Goal: Task Accomplishment & Management: Manage account settings

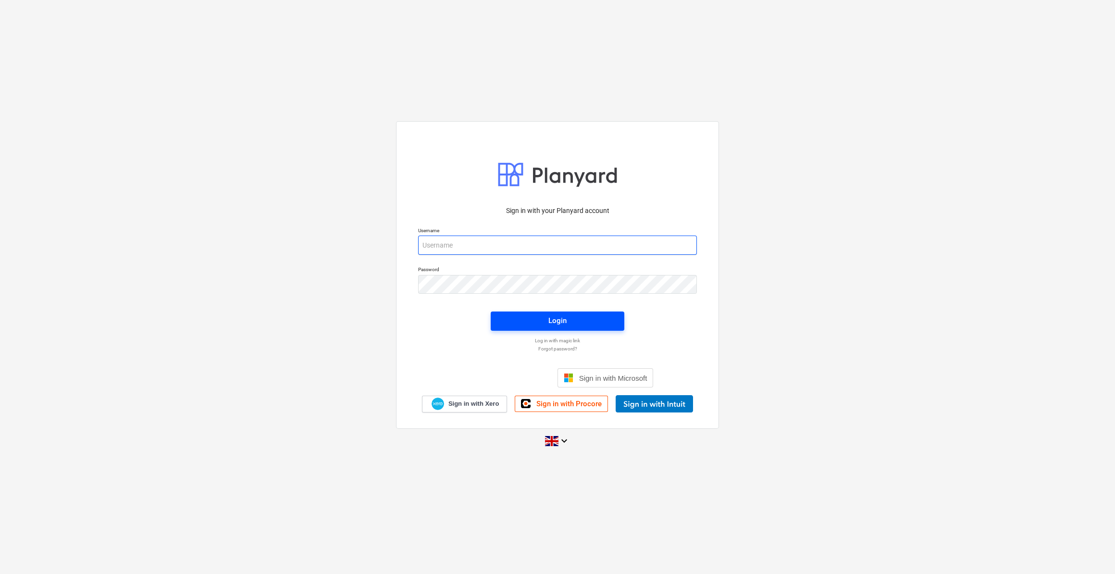
type input "[PERSON_NAME][EMAIL_ADDRESS][PERSON_NAME][DOMAIN_NAME]"
click at [554, 322] on div "Login" at bounding box center [557, 320] width 18 height 12
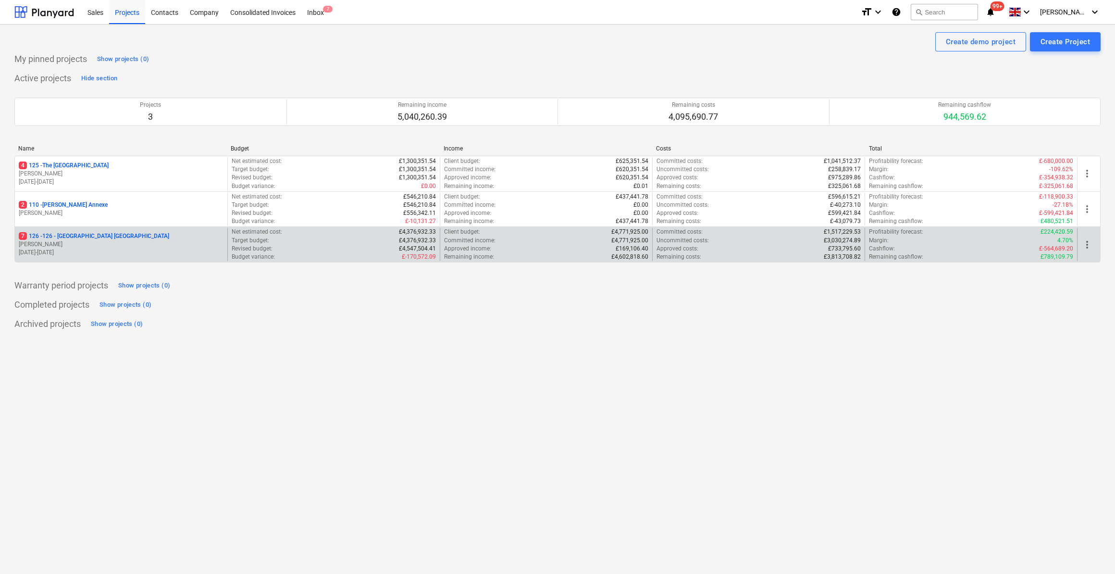
click at [61, 235] on p "7 126 - 126 - [GEOGRAPHIC_DATA] [GEOGRAPHIC_DATA]" at bounding box center [94, 236] width 150 height 8
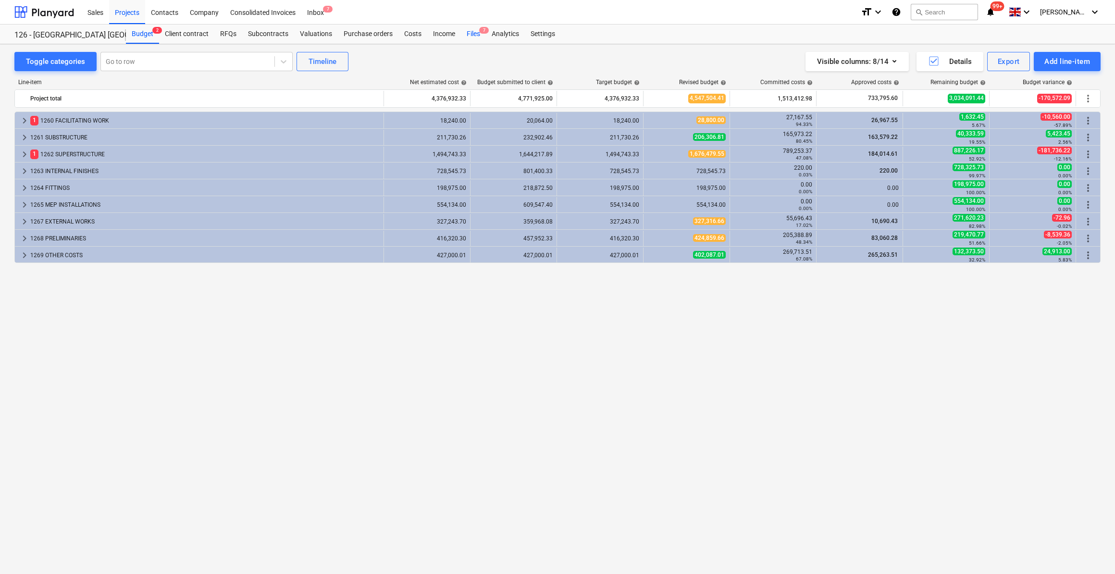
click at [471, 34] on div "Files 7" at bounding box center [473, 34] width 25 height 19
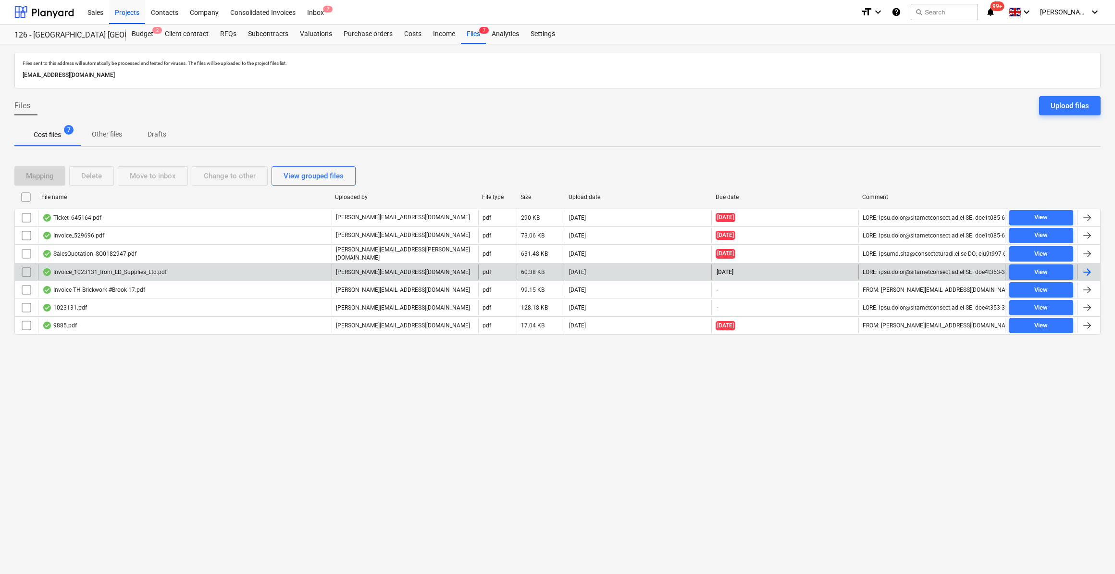
click at [113, 271] on div "Invoice_1023131_from_LD_Supplies_Ltd.pdf" at bounding box center [104, 272] width 124 height 8
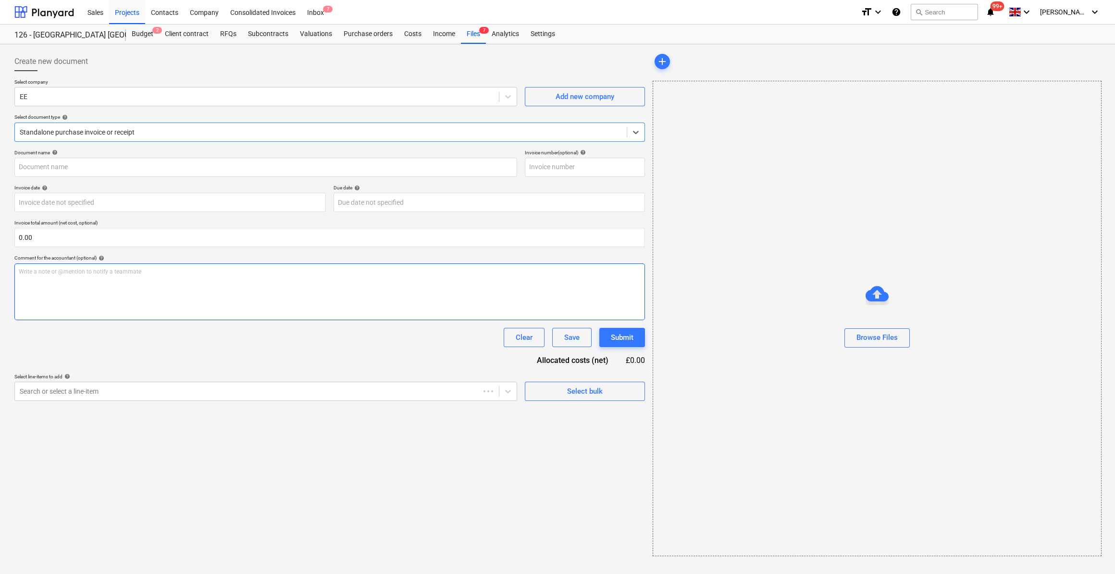
type input "1023131"
type input "[DATE]"
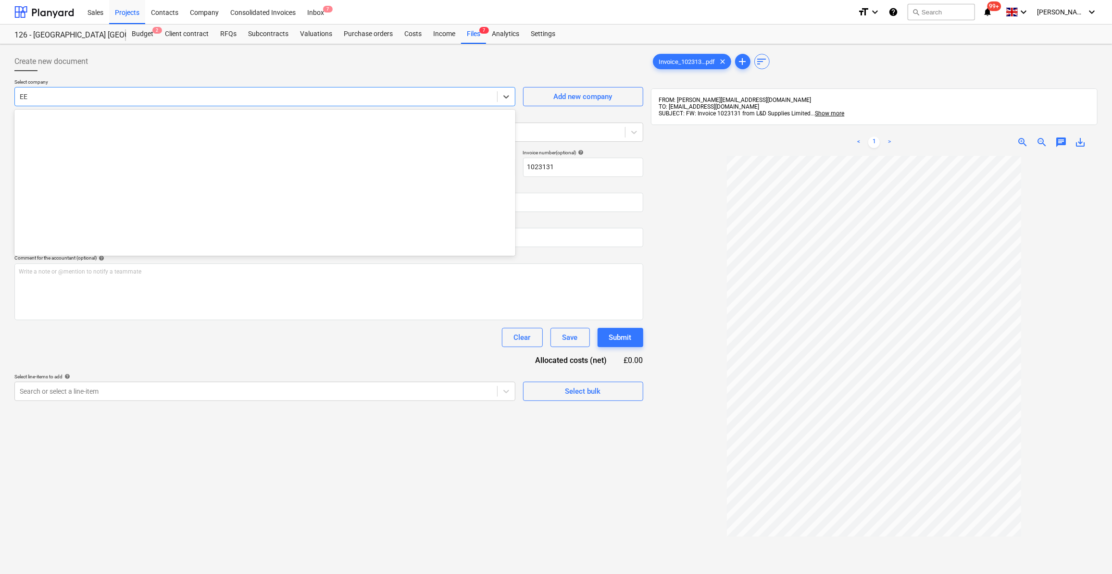
click at [45, 94] on div at bounding box center [256, 97] width 472 height 10
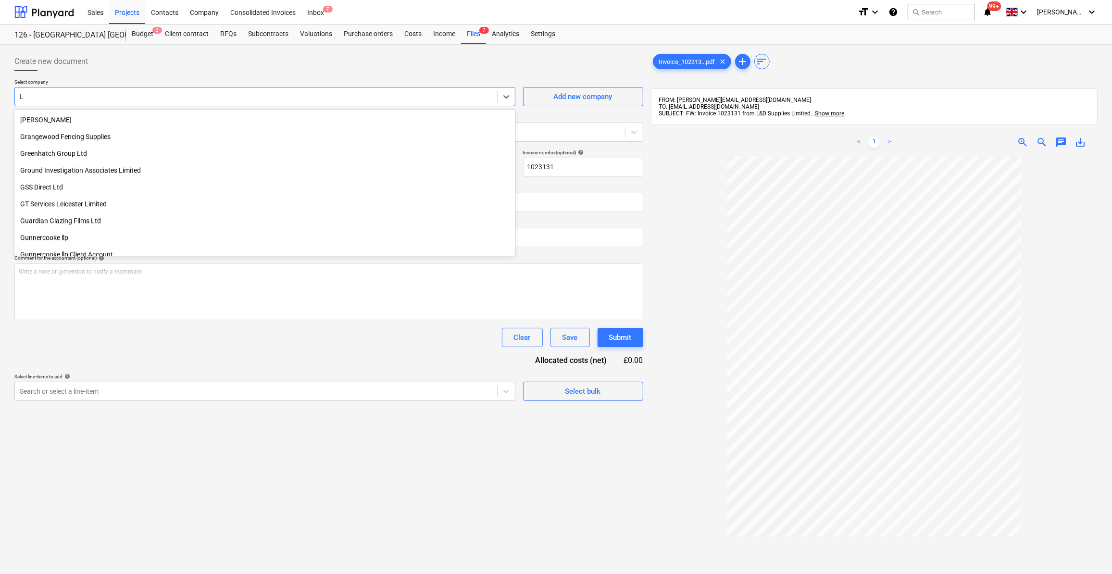
type input "L &"
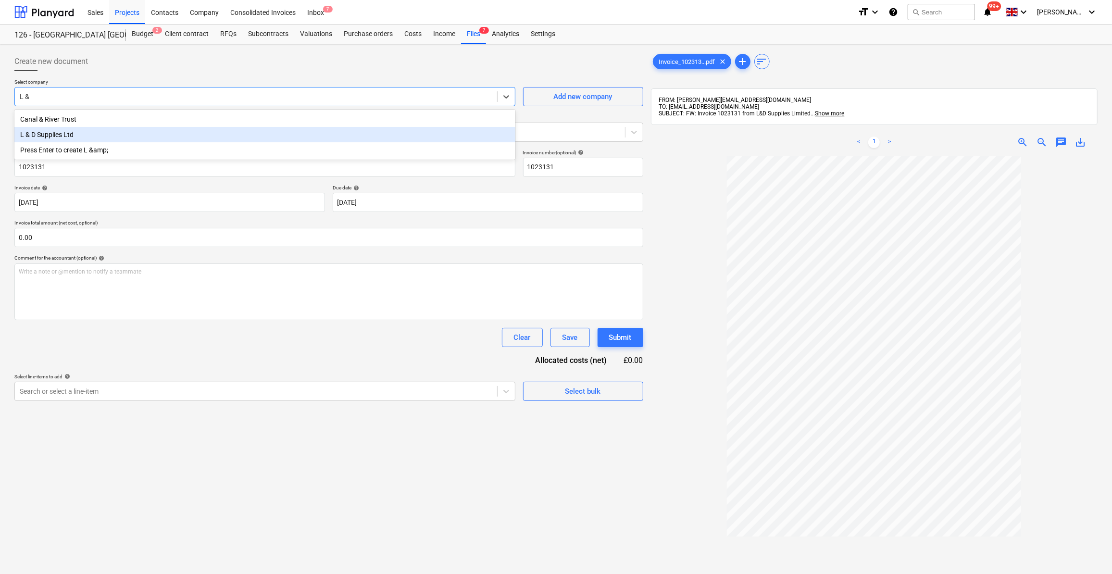
click at [75, 137] on div "L & D Supplies Ltd" at bounding box center [264, 134] width 501 height 15
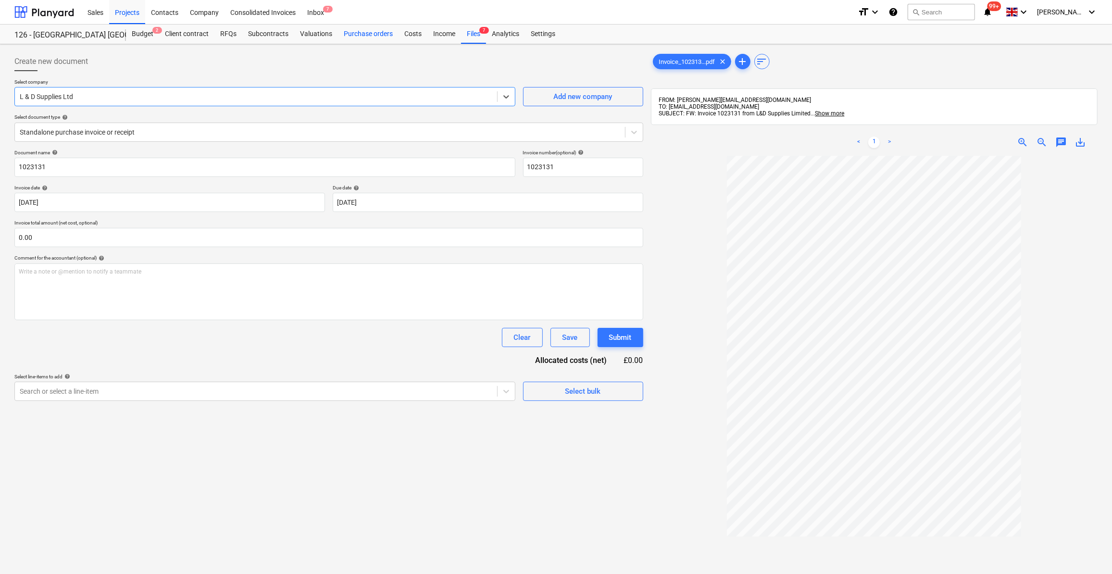
click at [346, 32] on div "Purchase orders" at bounding box center [368, 34] width 61 height 19
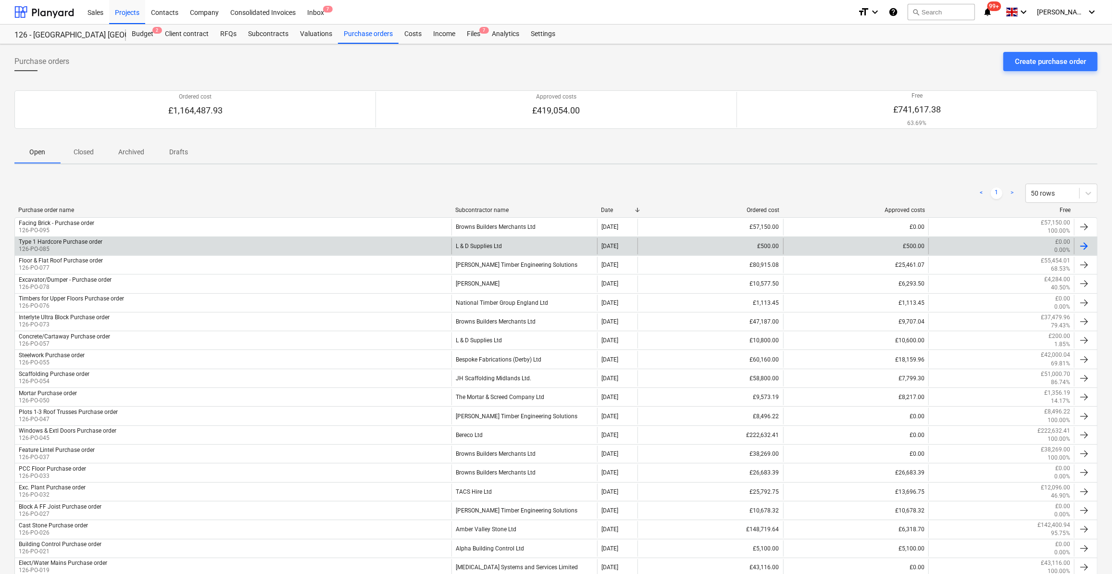
click at [64, 241] on div "Type 1 Hardcore Purchase order" at bounding box center [61, 241] width 84 height 7
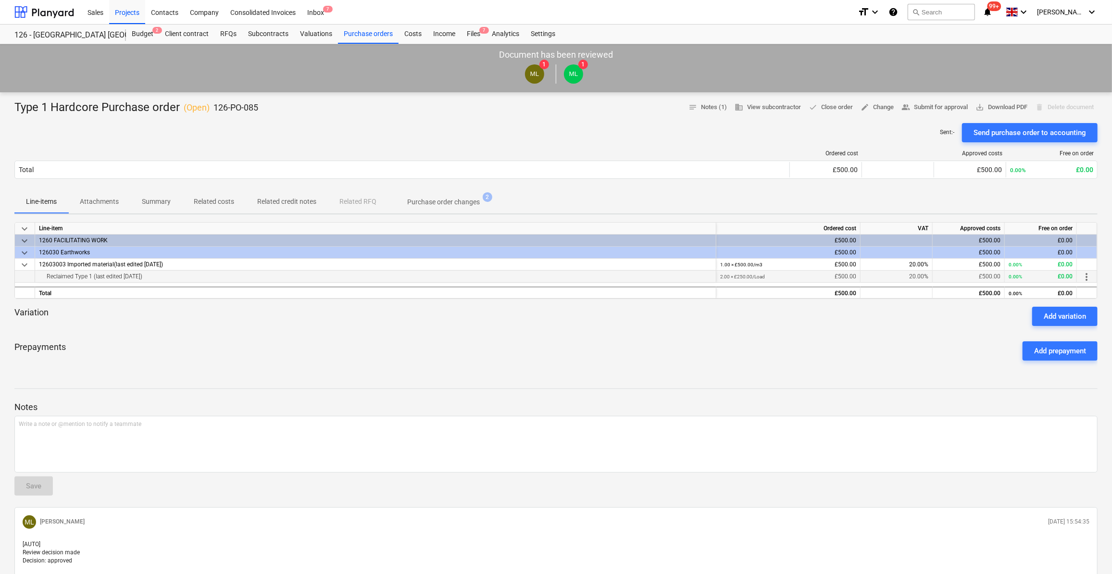
click at [1086, 276] on span "more_vert" at bounding box center [1086, 277] width 12 height 12
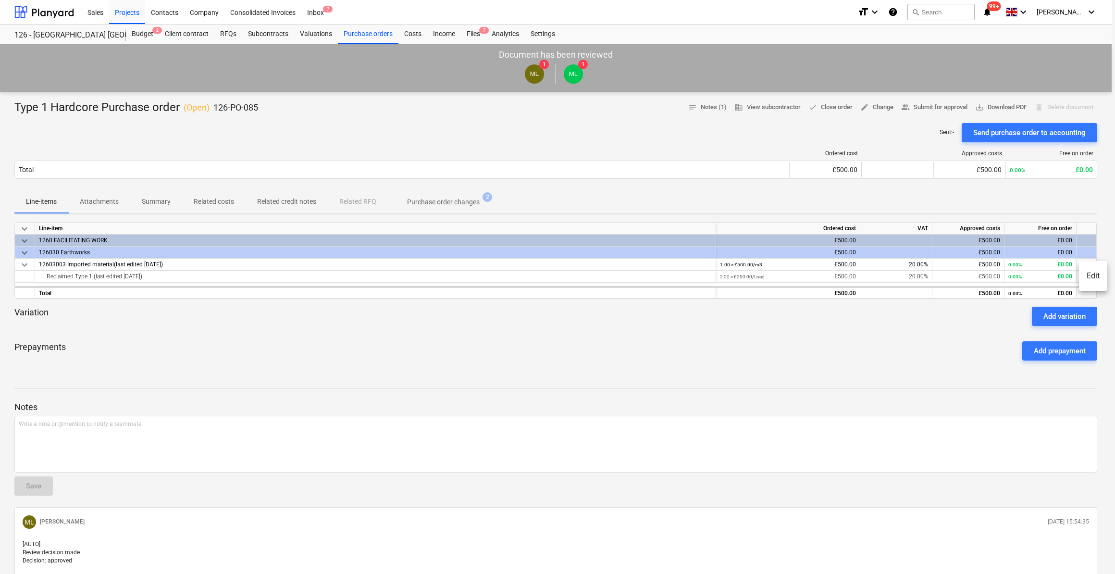
click at [1085, 275] on li "Edit" at bounding box center [1093, 276] width 28 height 22
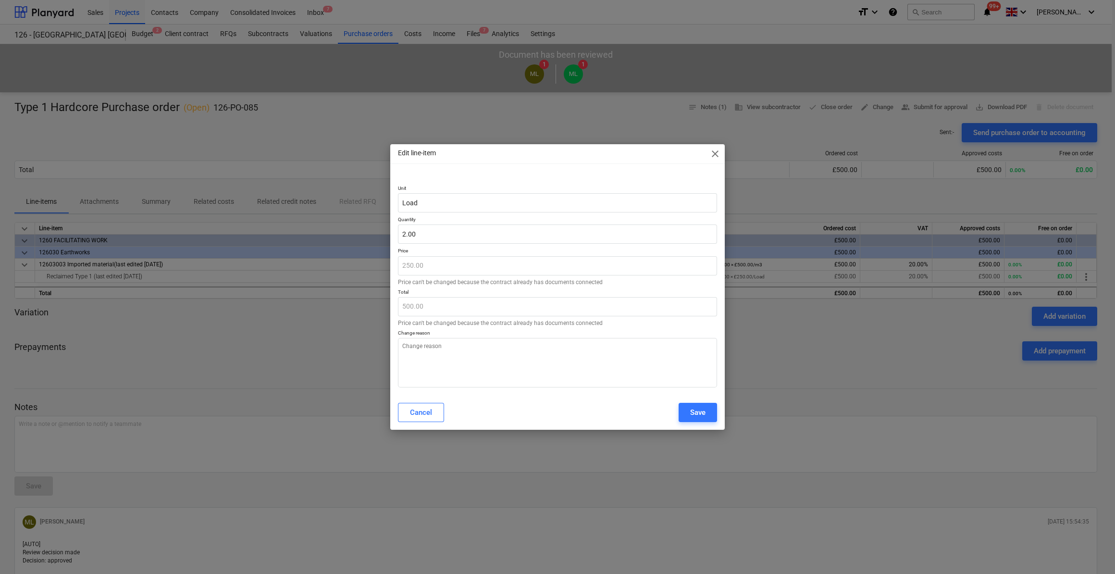
type textarea "x"
type input "2"
click at [405, 233] on input "2" at bounding box center [557, 233] width 319 height 19
type textarea "x"
type input "0.00"
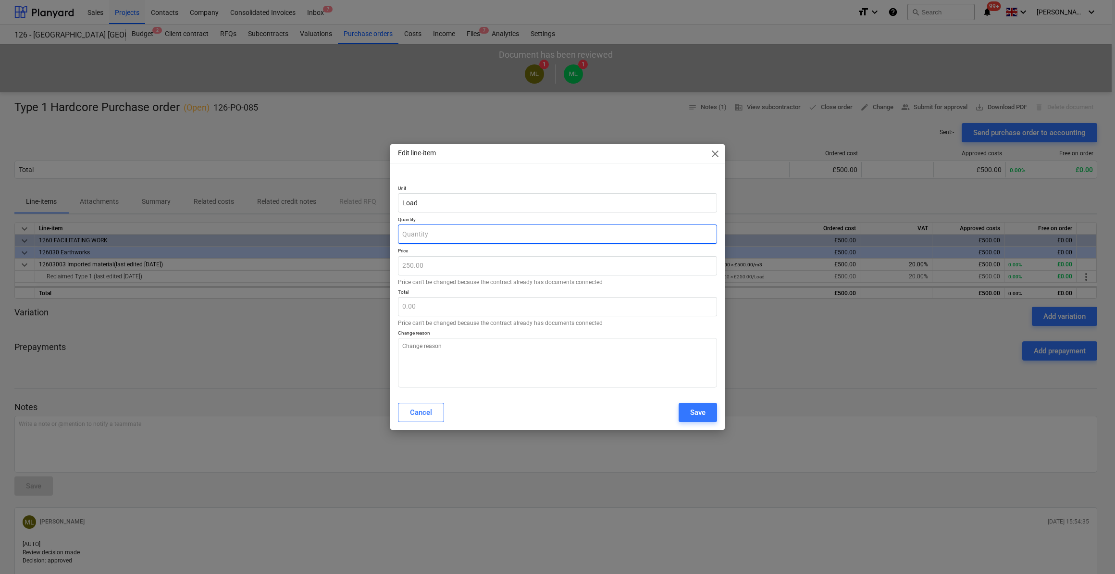
type input "3"
type textarea "x"
type input "750.00"
type input "3.00"
type textarea "x"
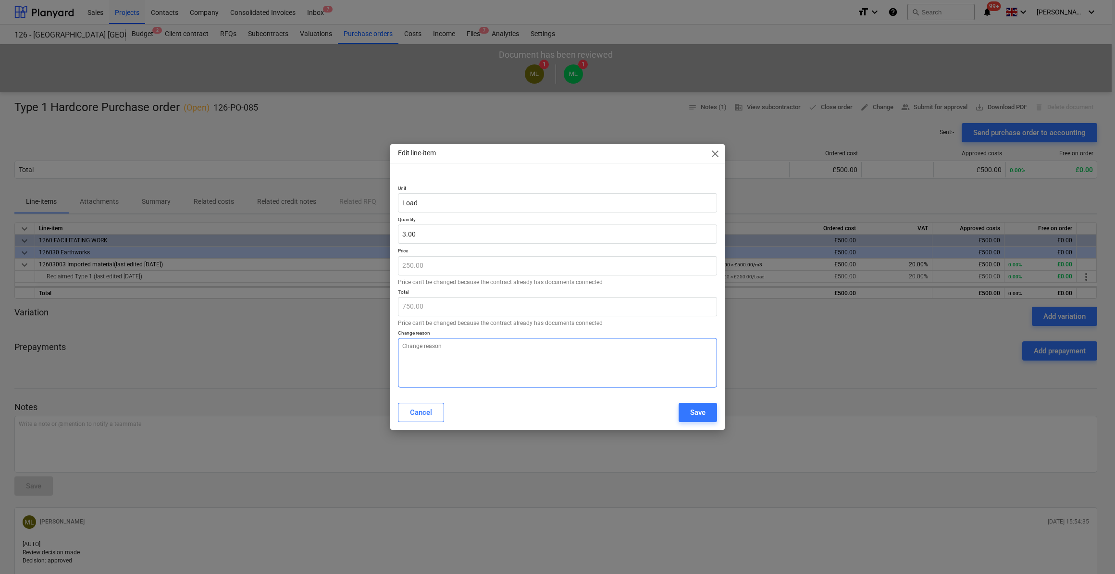
click at [406, 344] on textarea at bounding box center [557, 363] width 319 height 50
type textarea "A"
type textarea "x"
type textarea "Ad"
type textarea "x"
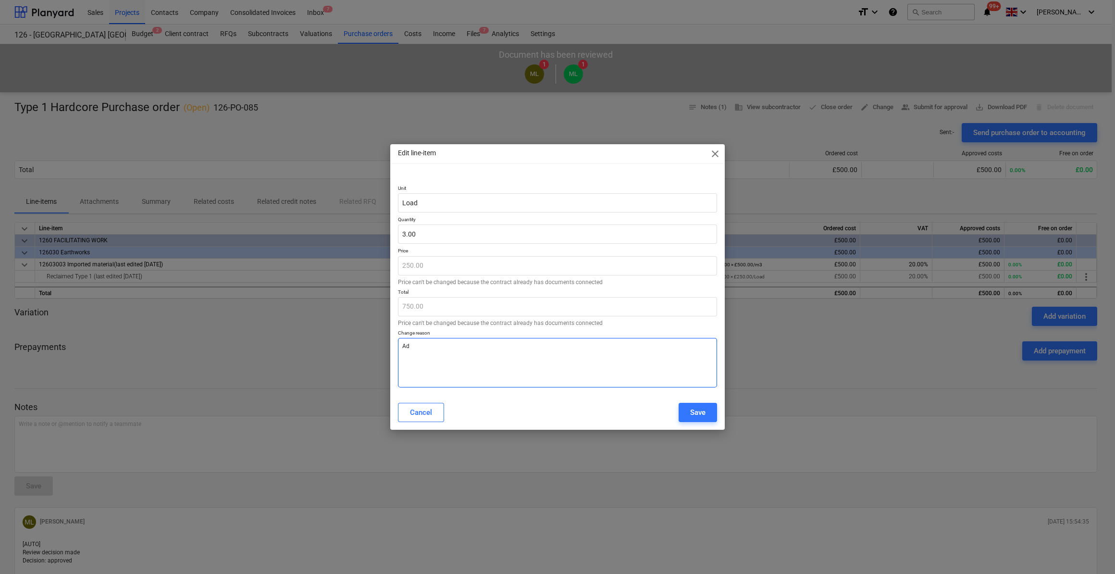
type textarea "Add"
type textarea "x"
type textarea "Addi"
type textarea "x"
type textarea "Addit"
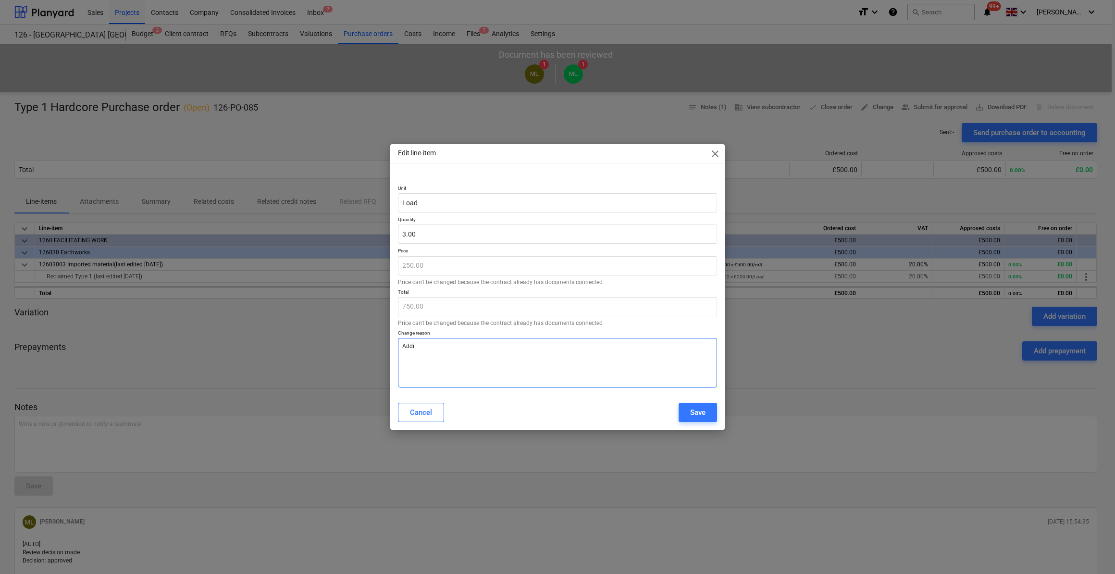
type textarea "x"
type textarea "[PERSON_NAME]"
type textarea "x"
type textarea "Additio"
type textarea "x"
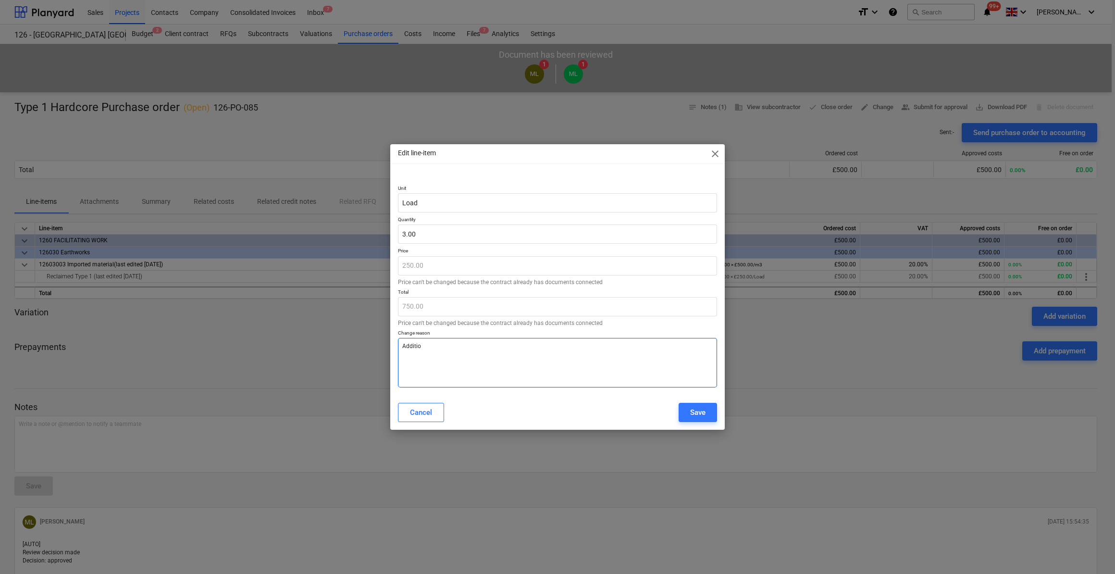
type textarea "Addition"
type textarea "x"
type textarea "Additiona"
type textarea "x"
type textarea "Additional"
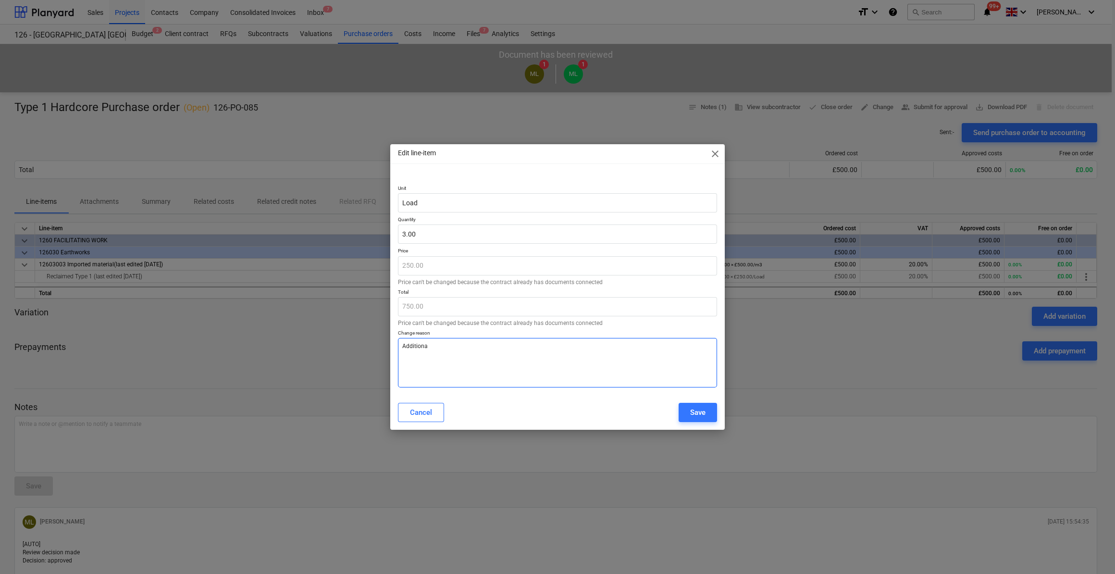
type textarea "x"
type textarea "Additional"
type textarea "x"
type textarea "Additional L"
type textarea "x"
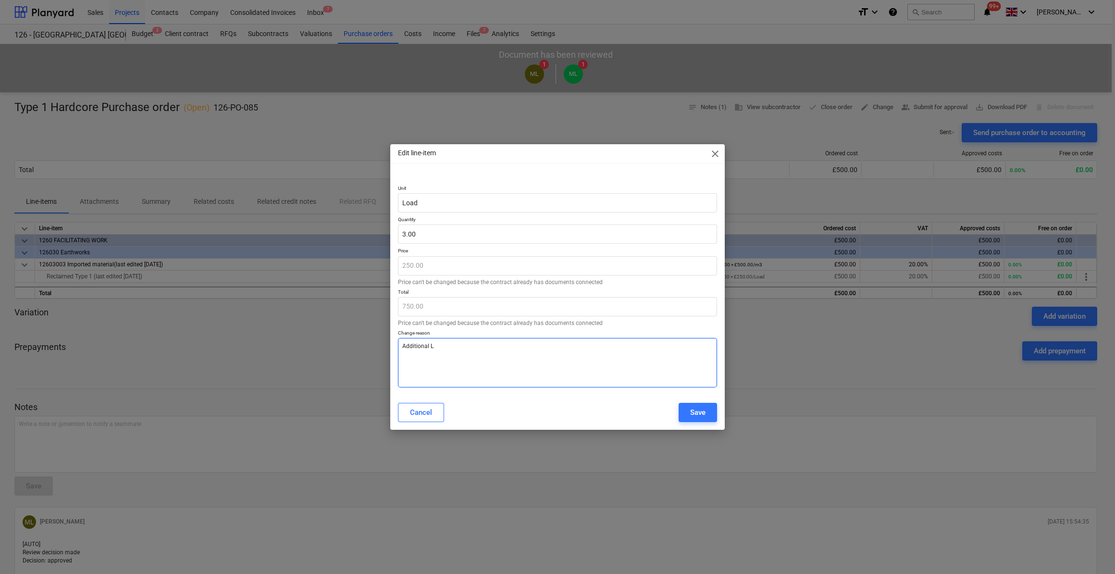
type textarea "Additional Lo"
type textarea "x"
type textarea "Additional Loa"
type textarea "x"
type textarea "Additional Load"
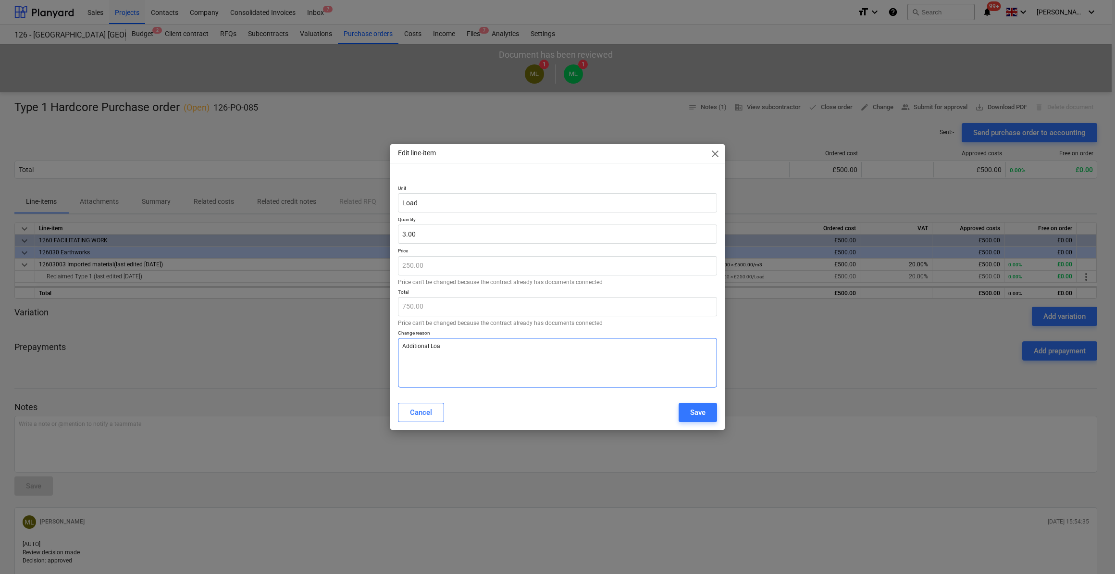
type textarea "x"
type textarea "Additional Load"
type textarea "x"
type textarea "Additional Load"
click at [687, 406] on button "Save" at bounding box center [698, 412] width 38 height 19
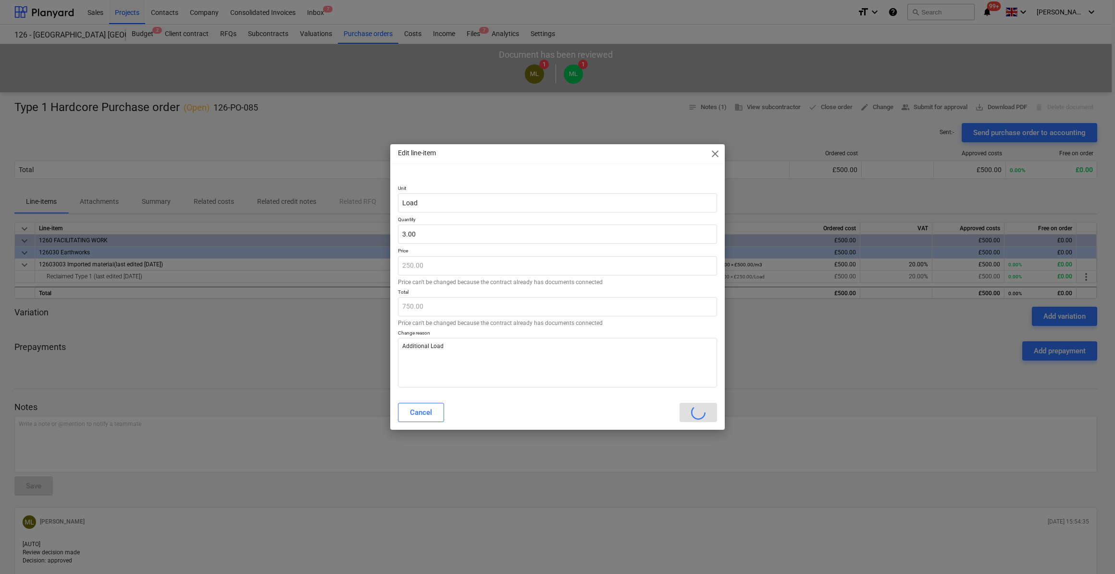
type textarea "x"
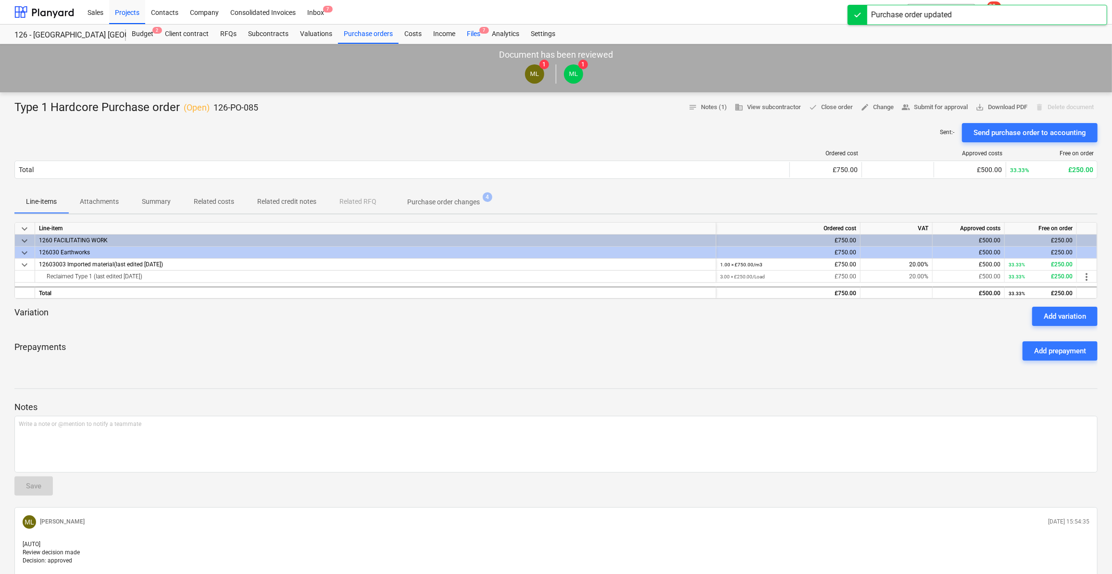
click at [477, 34] on div "Files 7" at bounding box center [473, 34] width 25 height 19
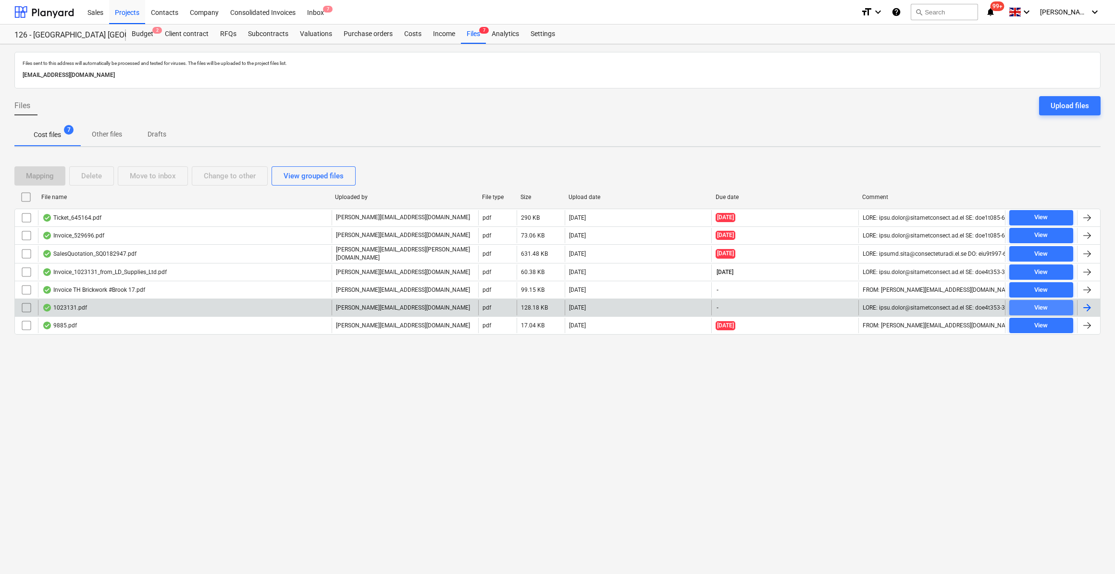
click at [1024, 302] on span "View" at bounding box center [1041, 307] width 56 height 11
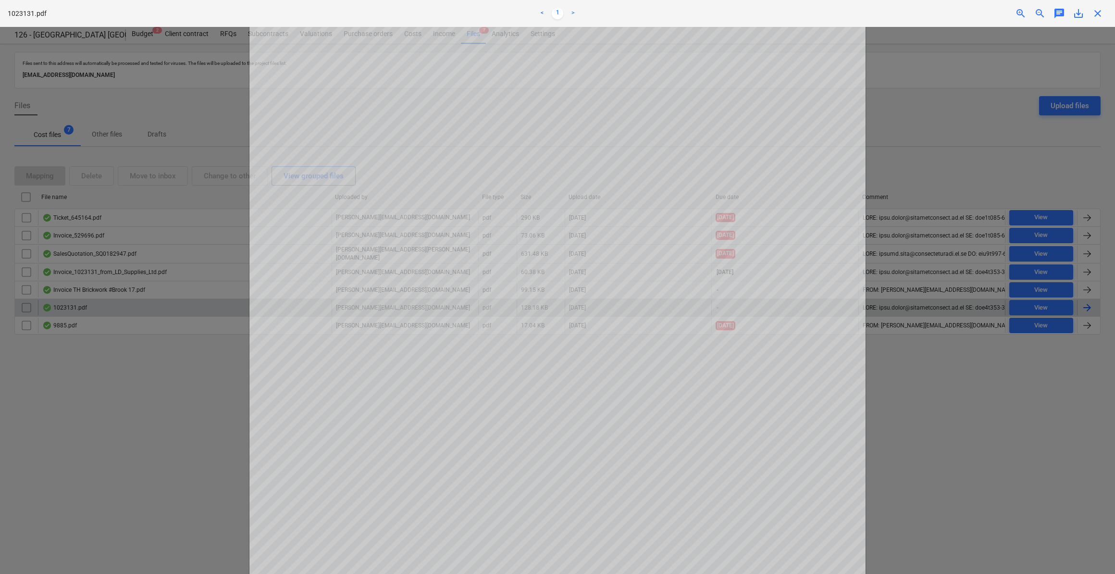
click at [1078, 12] on span "save_alt" at bounding box center [1079, 14] width 12 height 12
click at [1094, 13] on span "close" at bounding box center [1098, 14] width 12 height 12
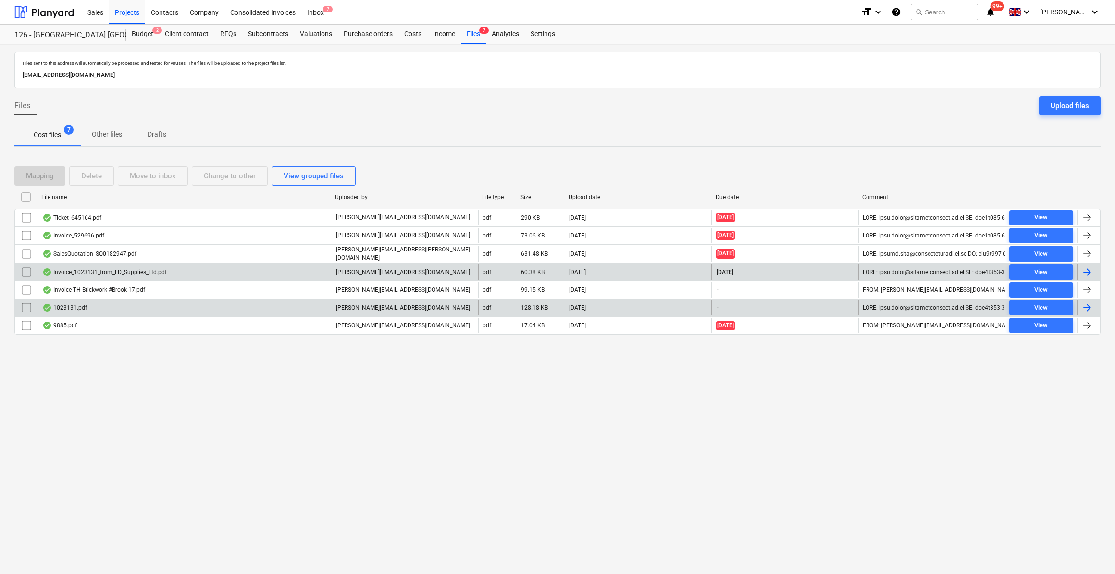
click at [1086, 267] on div at bounding box center [1087, 272] width 12 height 12
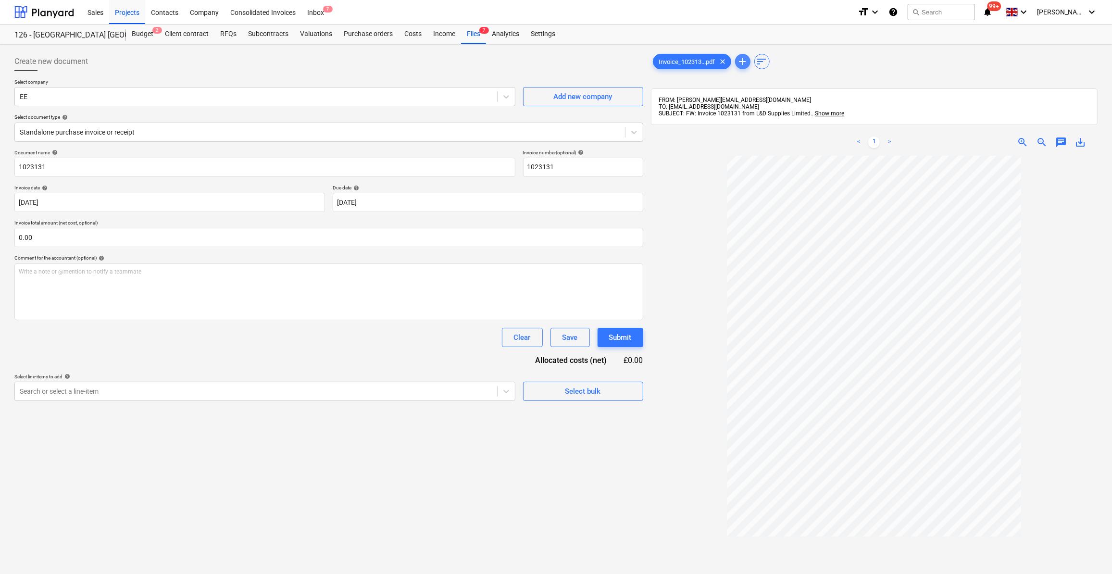
click at [743, 62] on span "add" at bounding box center [743, 62] width 12 height 12
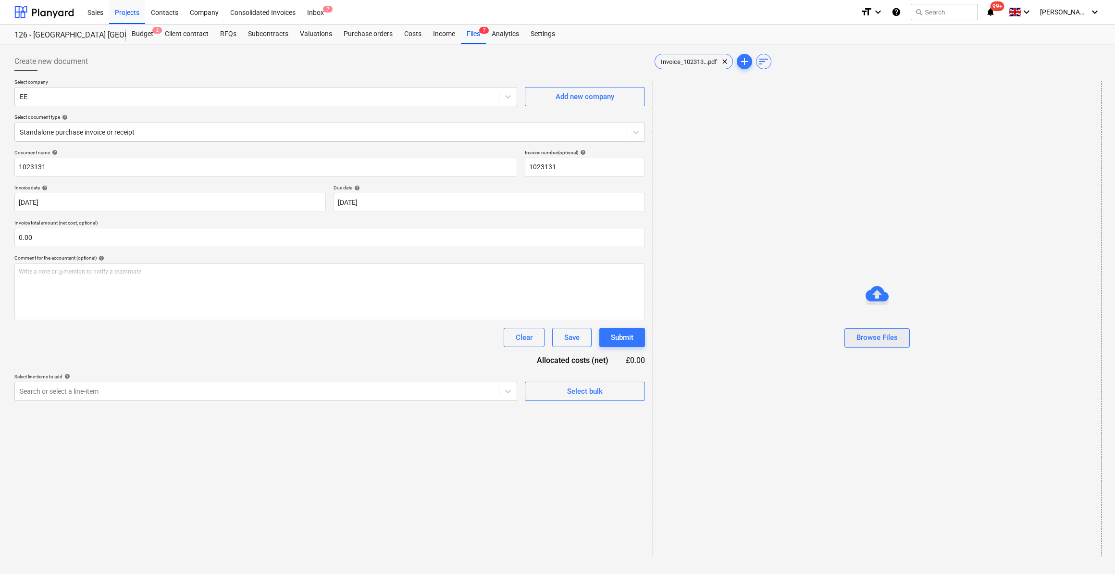
click at [867, 337] on div "Browse Files" at bounding box center [876, 337] width 41 height 12
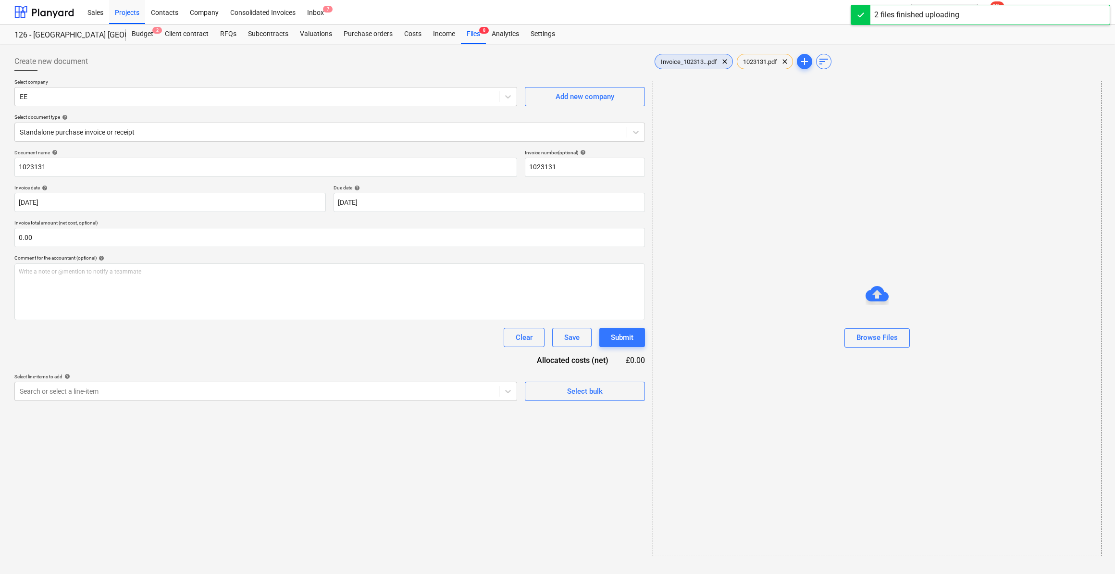
click at [699, 61] on span "Invoice_102313...pdf" at bounding box center [689, 61] width 68 height 7
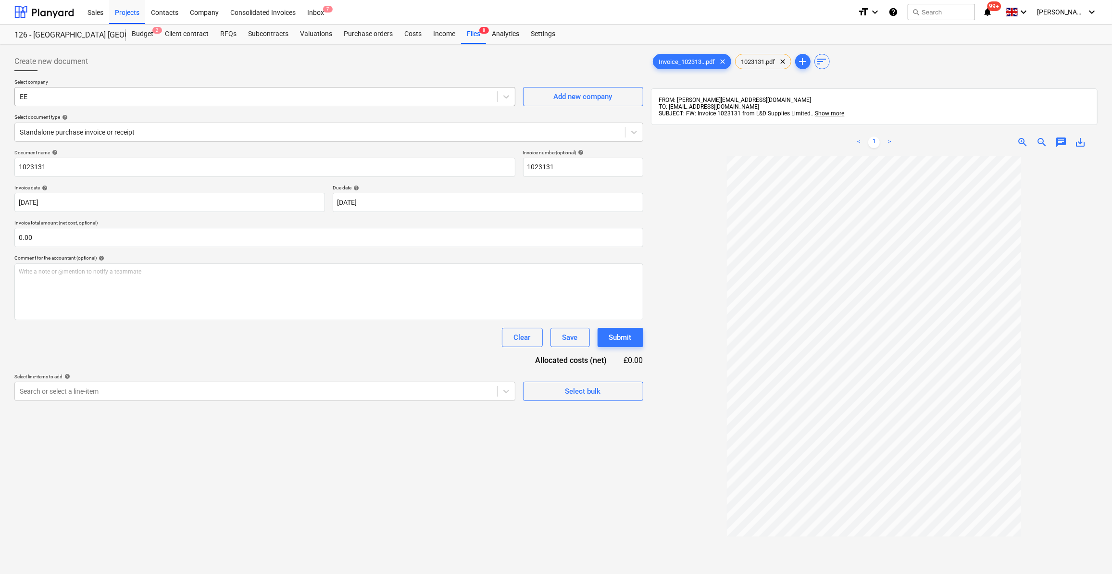
click at [36, 94] on div at bounding box center [256, 97] width 472 height 10
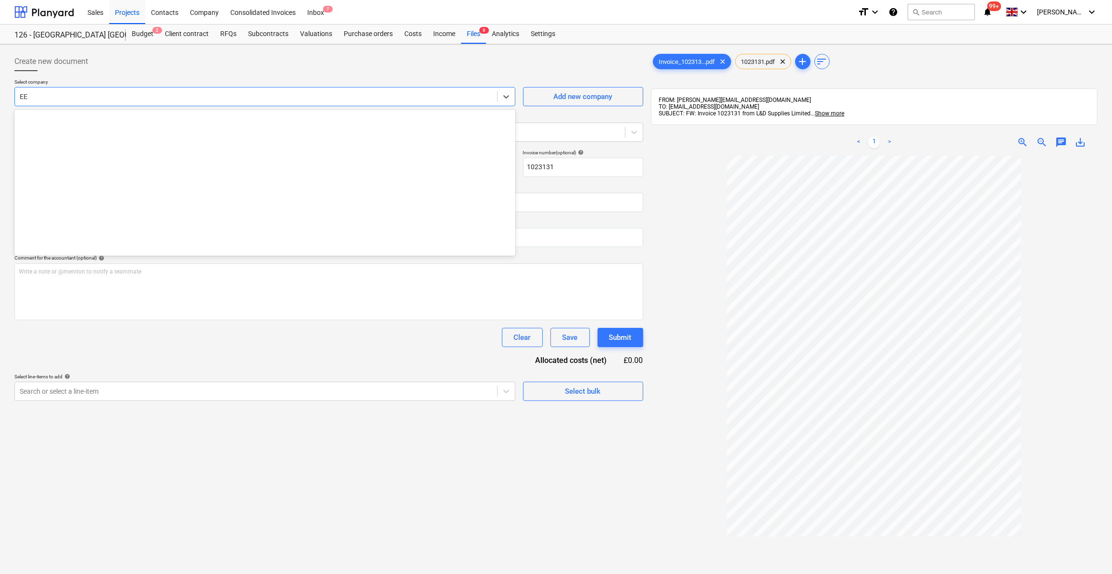
scroll to position [2556, 0]
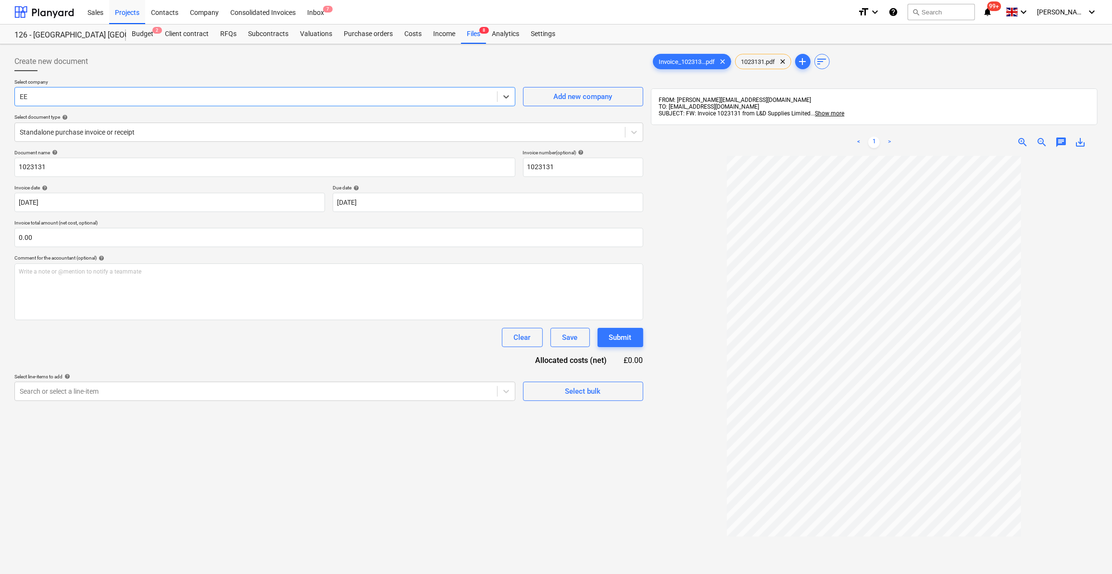
click at [38, 96] on div at bounding box center [256, 97] width 472 height 10
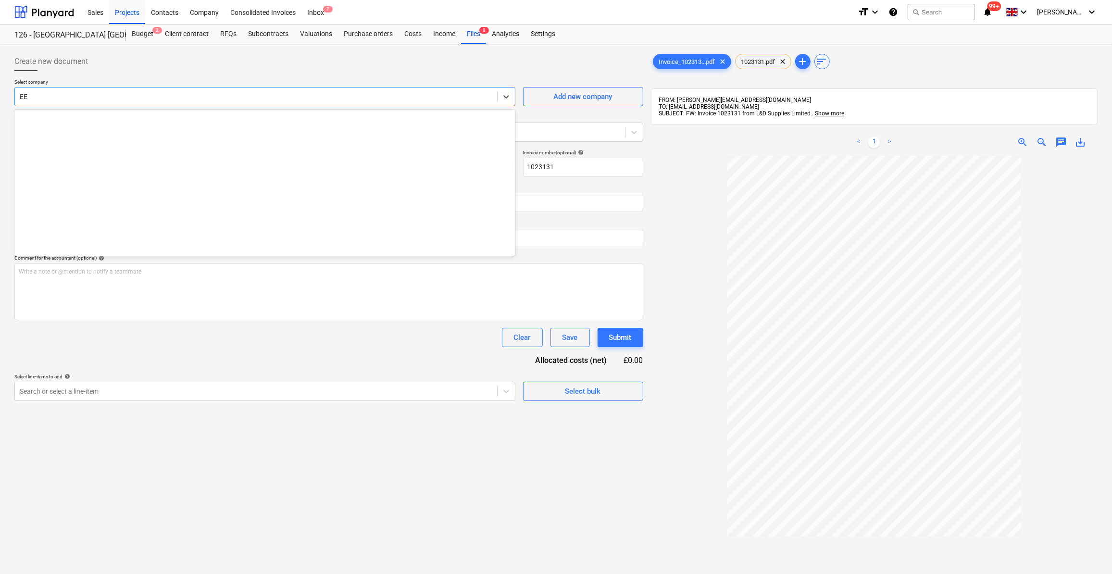
click at [38, 96] on div at bounding box center [256, 97] width 472 height 10
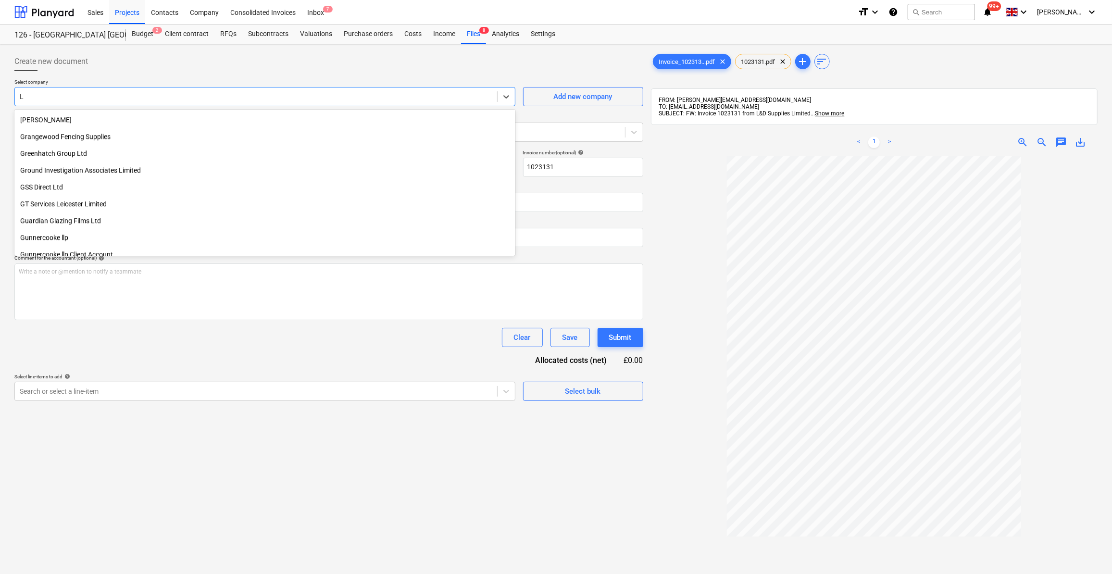
type input "L &"
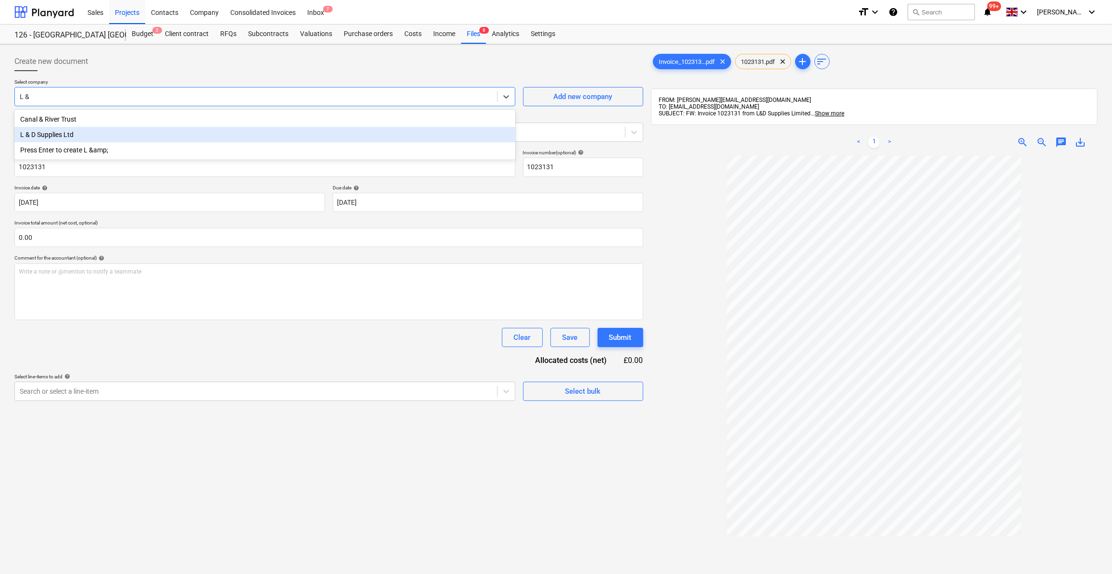
click at [67, 135] on div "L & D Supplies Ltd" at bounding box center [264, 134] width 501 height 15
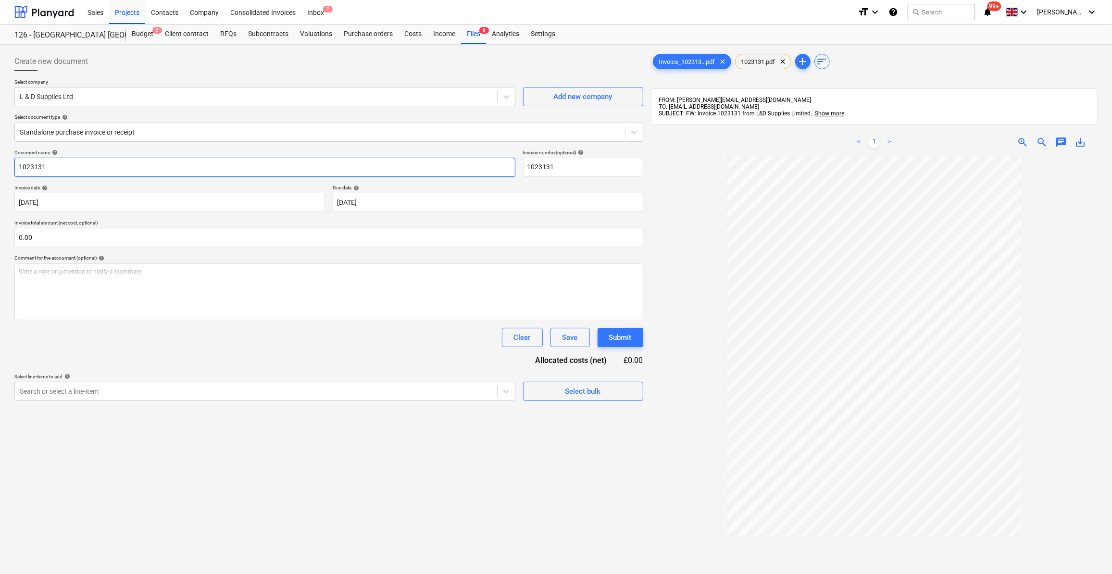
click at [19, 166] on input "1023131" at bounding box center [264, 167] width 501 height 19
type input "M1023131"
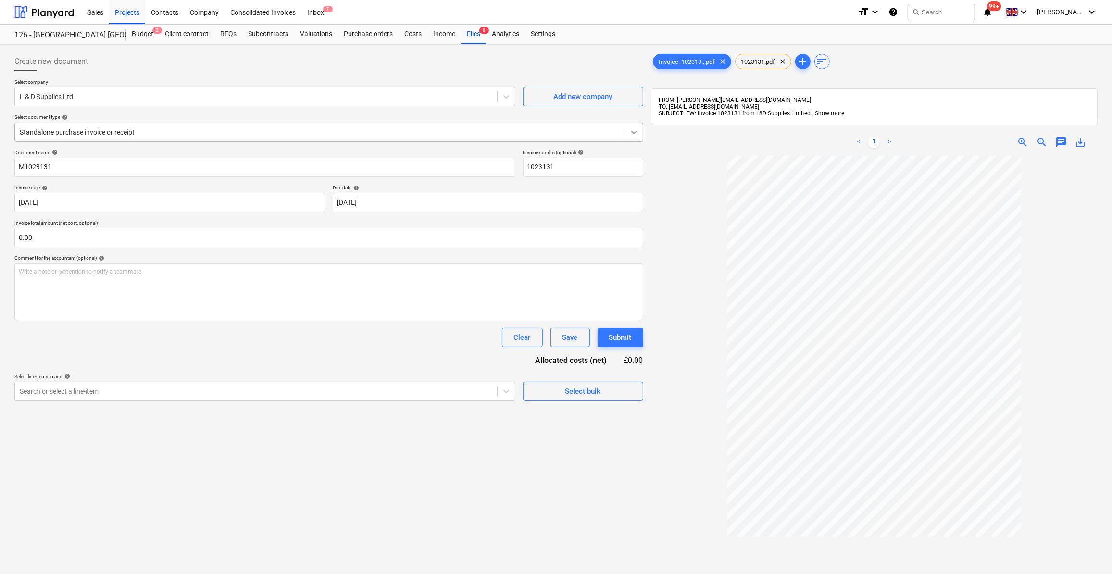
click at [634, 134] on icon at bounding box center [634, 132] width 10 height 10
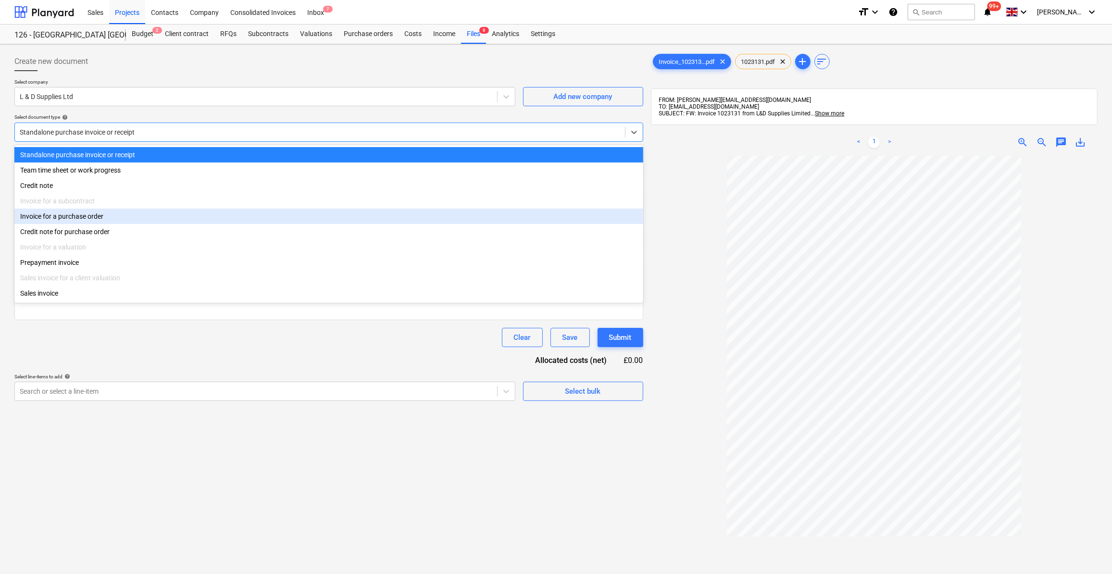
click at [114, 223] on div "Invoice for a purchase order" at bounding box center [328, 216] width 629 height 15
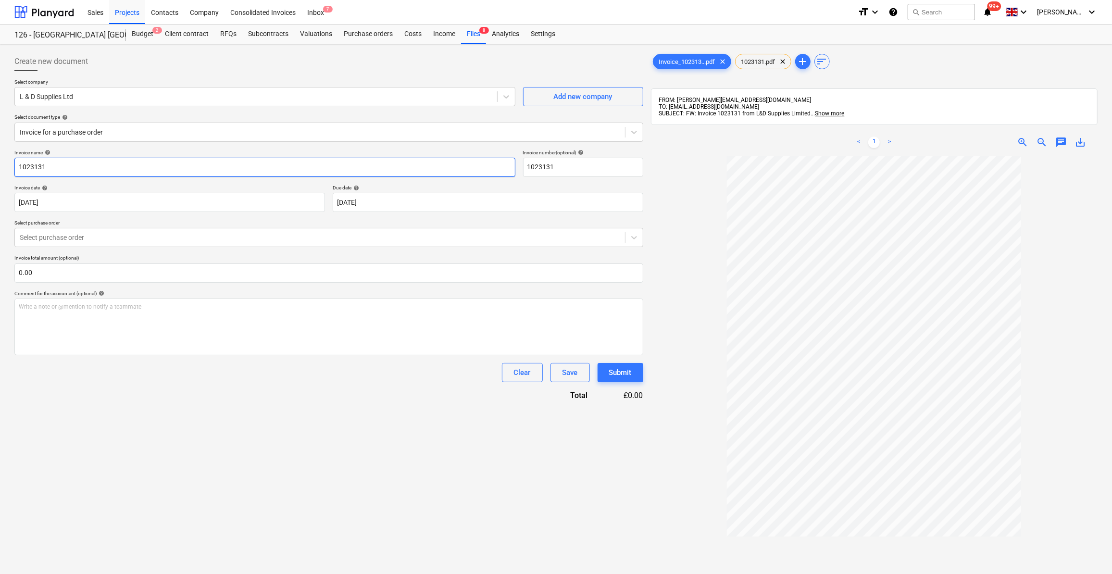
click at [16, 163] on input "1023131" at bounding box center [264, 167] width 501 height 19
type input "Mot Type 1 - 1023131"
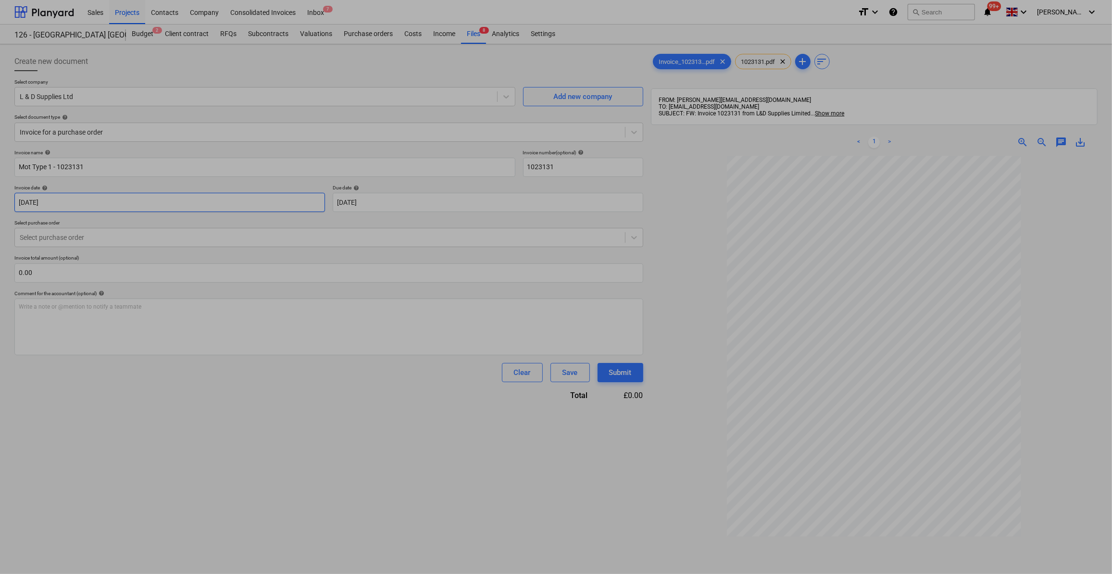
click at [80, 198] on body "Sales Projects Contacts Company Consolidated Invoices Inbox 7 format_size keybo…" at bounding box center [556, 287] width 1112 height 574
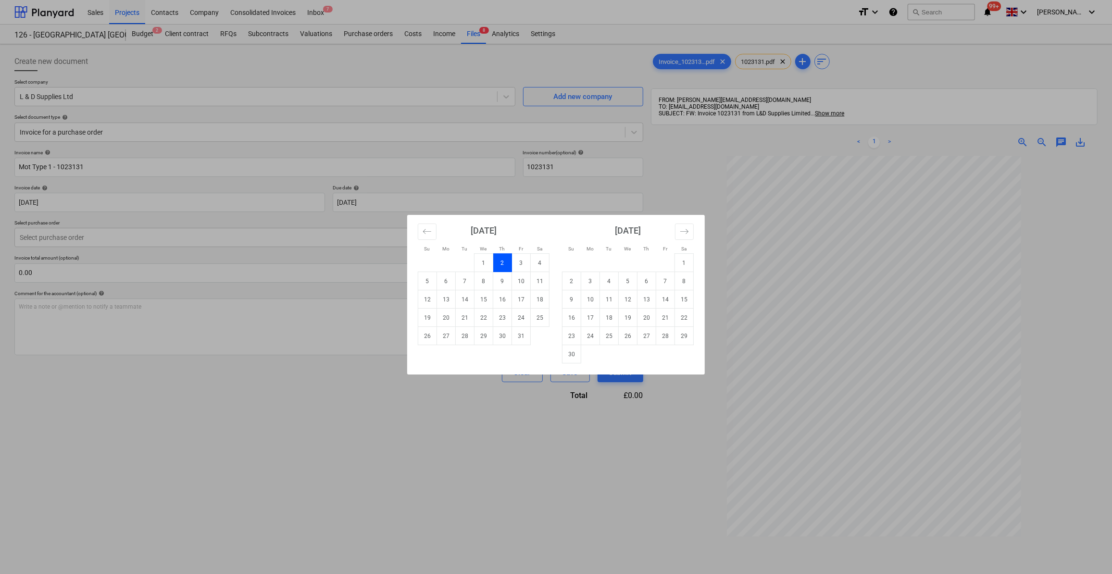
click at [518, 262] on td "3" at bounding box center [521, 263] width 19 height 18
type input "[DATE]"
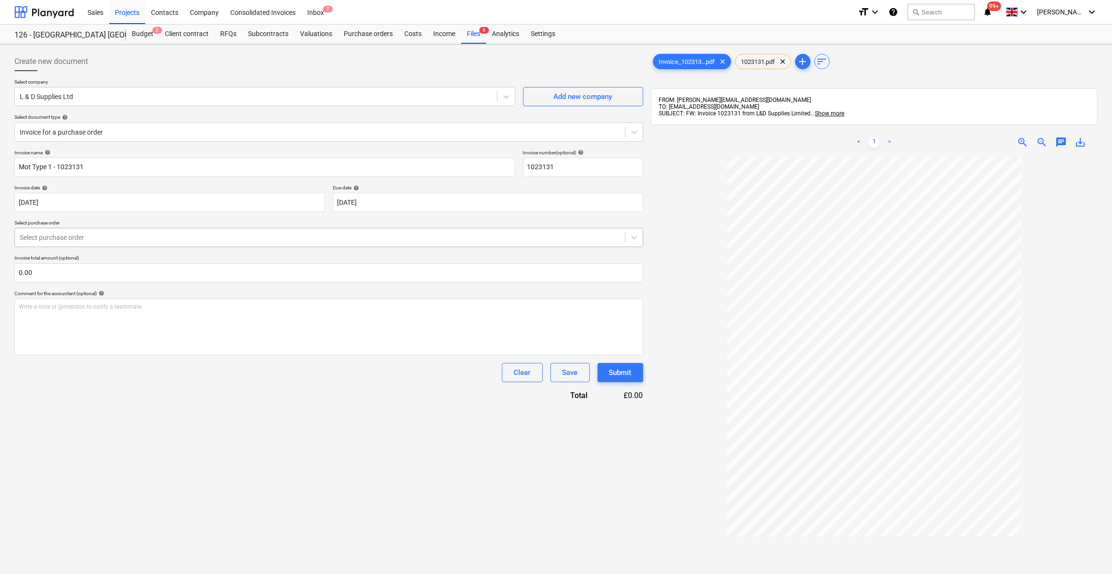
click at [35, 236] on div at bounding box center [320, 238] width 600 height 10
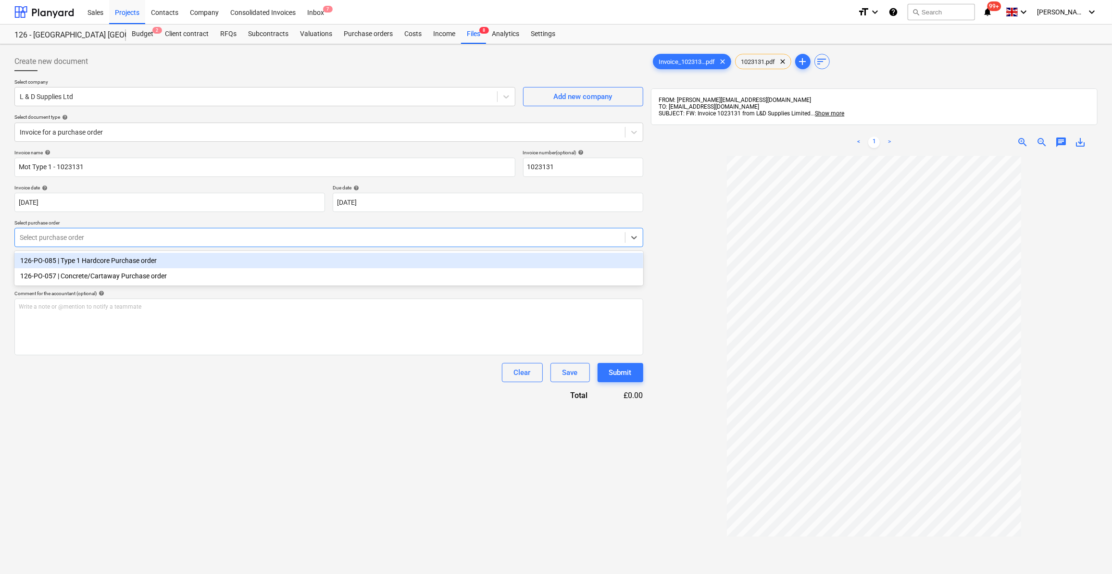
click at [111, 260] on div "126-PO-085 | Type 1 Hardcore Purchase order" at bounding box center [328, 260] width 629 height 15
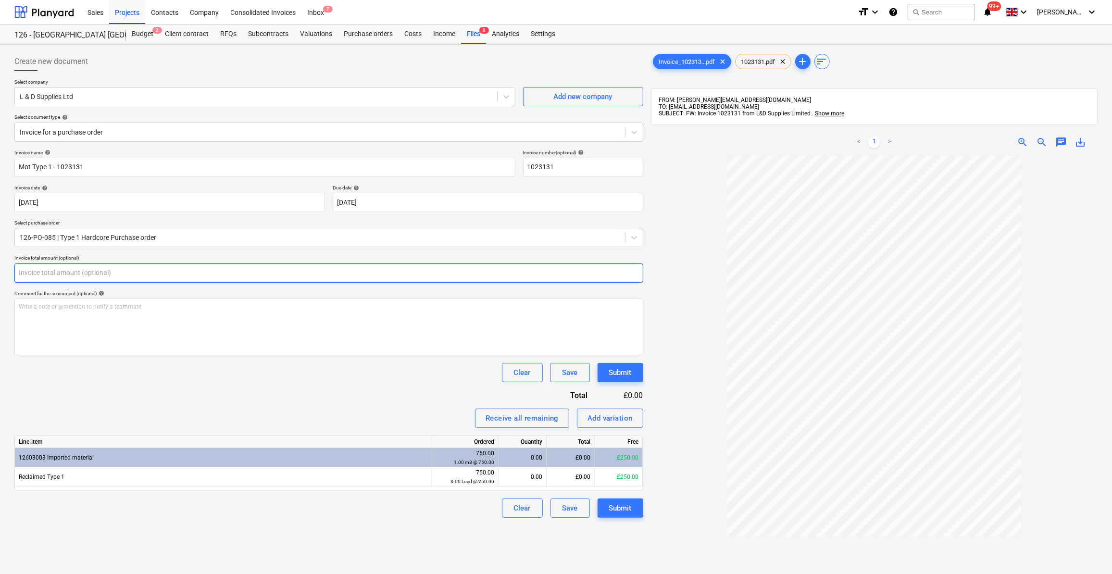
click at [30, 274] on input "text" at bounding box center [328, 272] width 629 height 19
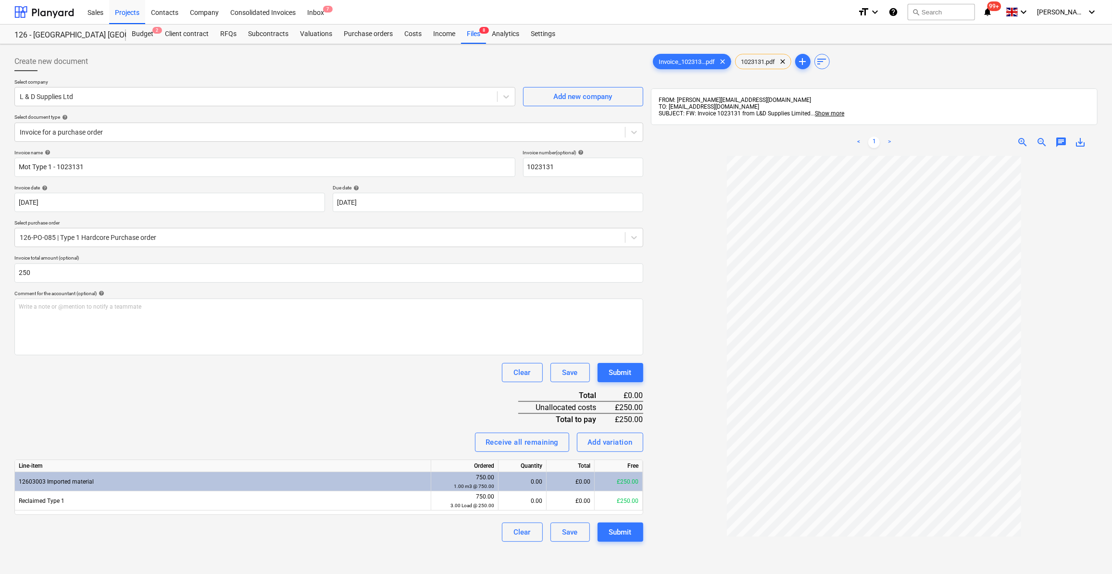
type input "250.00"
click at [146, 400] on div "Invoice name help Mot Type 1 - 1023131 Invoice number (optional) help 1023131 I…" at bounding box center [328, 345] width 629 height 392
click at [528, 499] on div "0.00" at bounding box center [522, 500] width 40 height 19
type input "1"
click at [458, 528] on div "Clear Save Submit" at bounding box center [328, 531] width 629 height 19
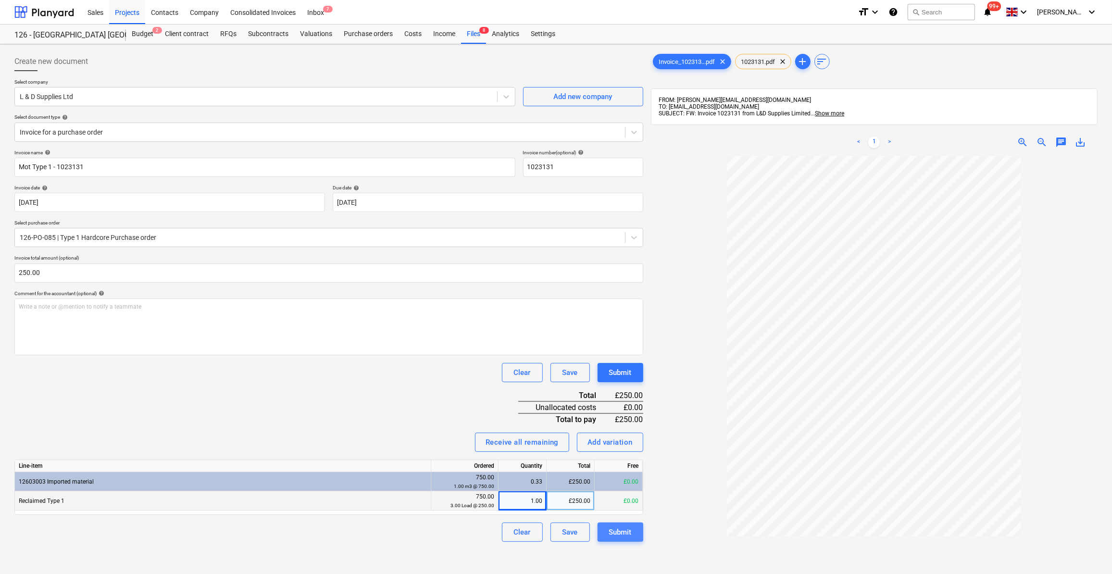
click at [619, 536] on div "Submit" at bounding box center [620, 532] width 23 height 12
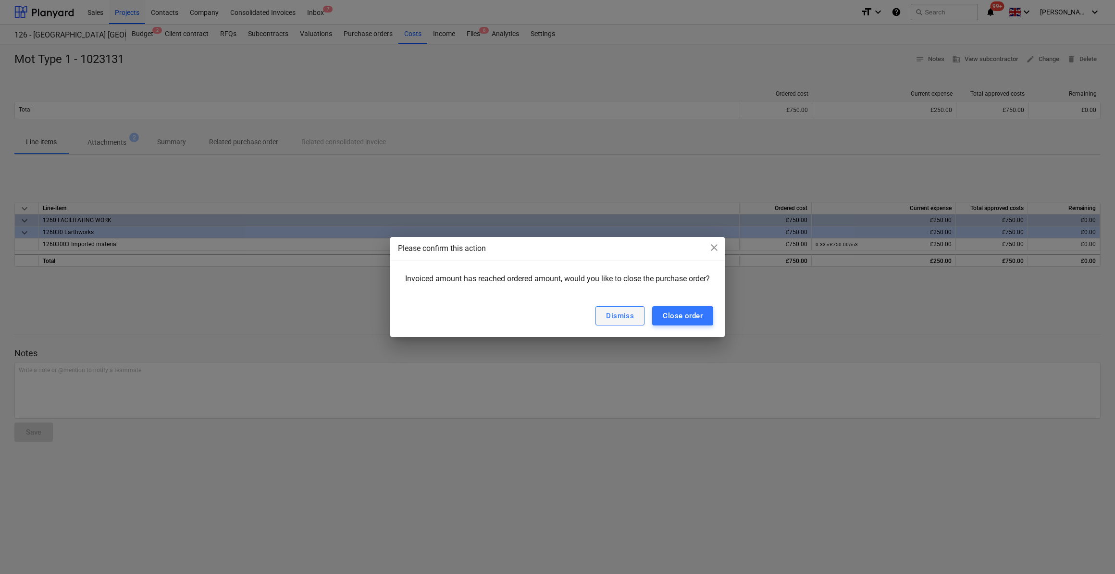
click at [619, 320] on div "Dismiss" at bounding box center [620, 316] width 28 height 12
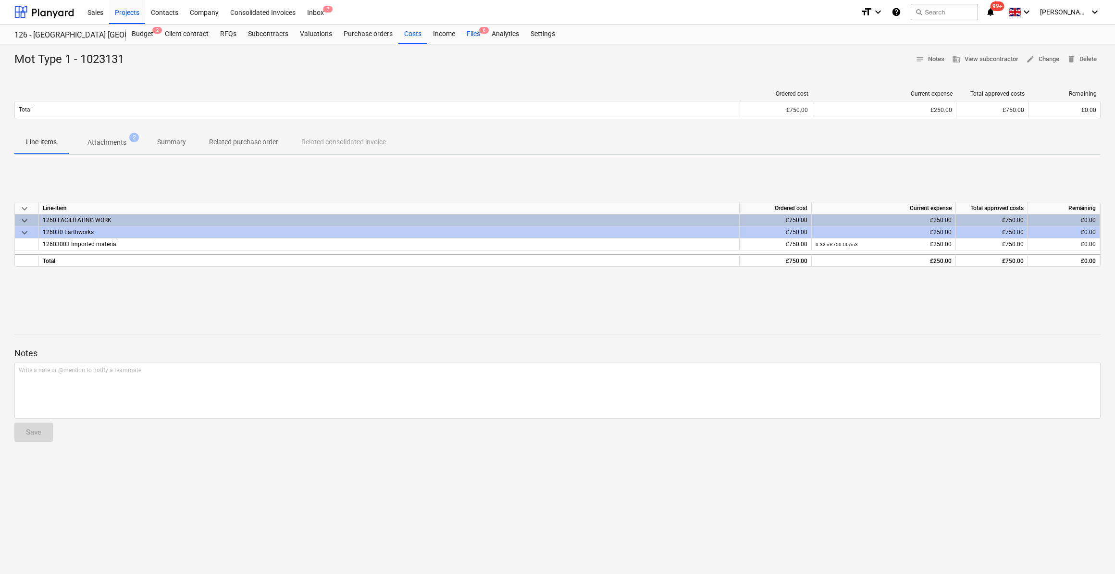
click at [474, 32] on div "Files 6" at bounding box center [473, 34] width 25 height 19
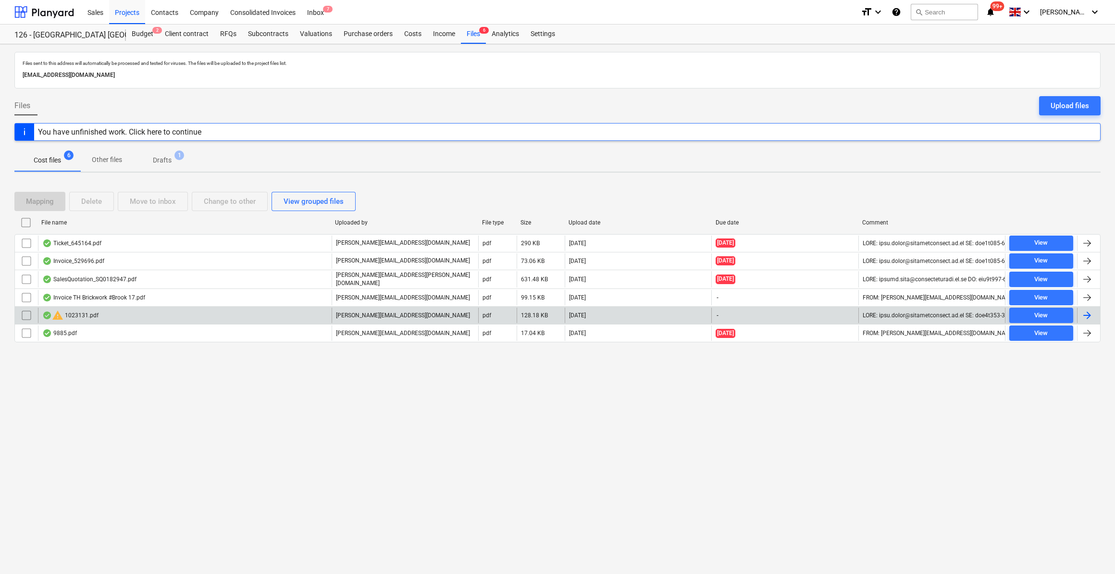
click at [26, 310] on input "checkbox" at bounding box center [26, 315] width 15 height 15
click at [88, 204] on div "Delete" at bounding box center [91, 201] width 21 height 12
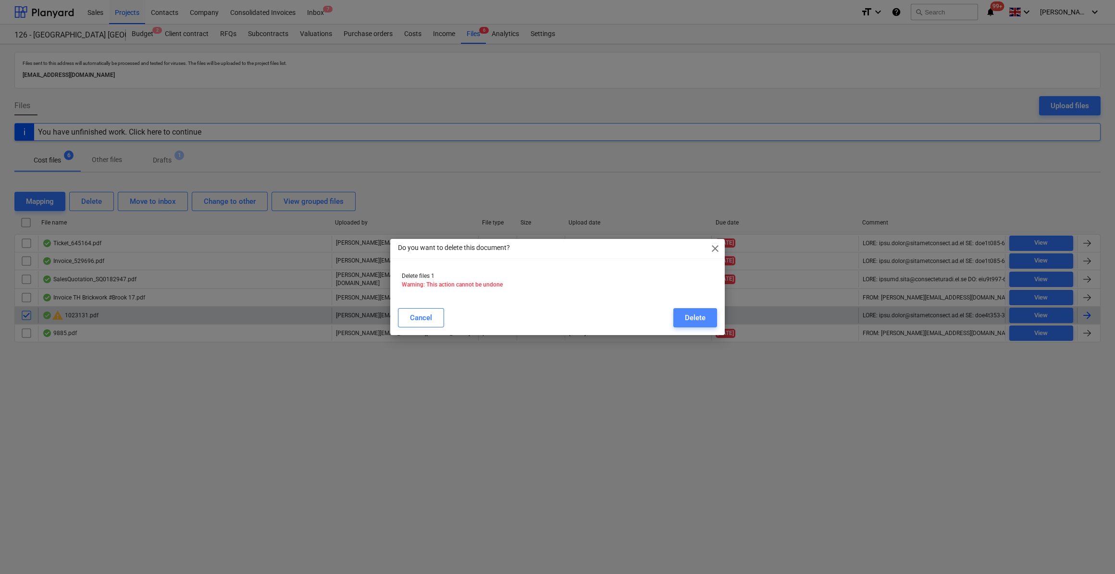
click at [687, 322] on div "Delete" at bounding box center [695, 317] width 21 height 12
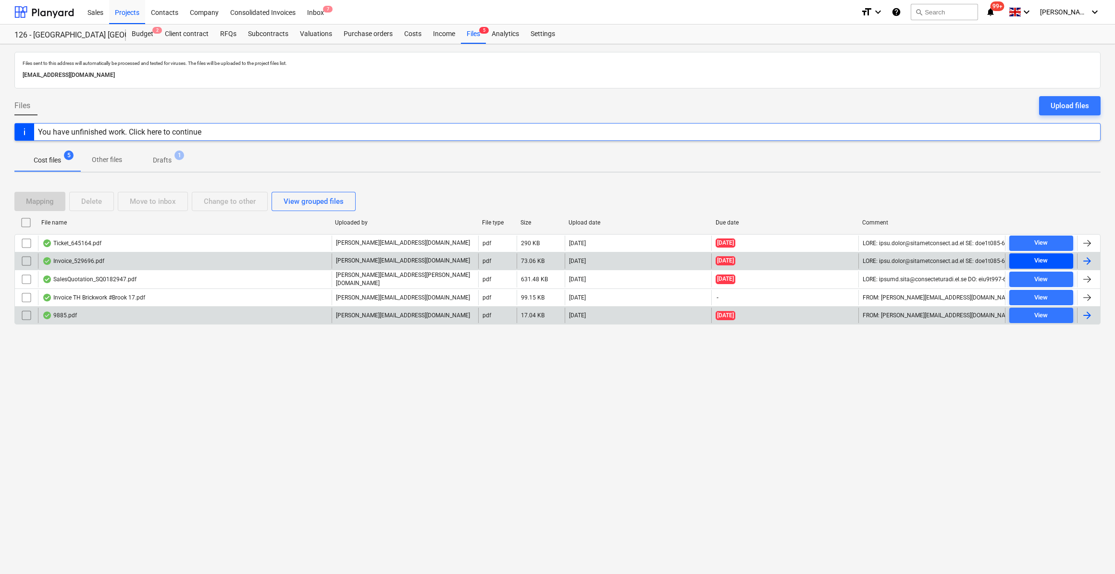
click at [1054, 258] on span "View" at bounding box center [1041, 260] width 56 height 11
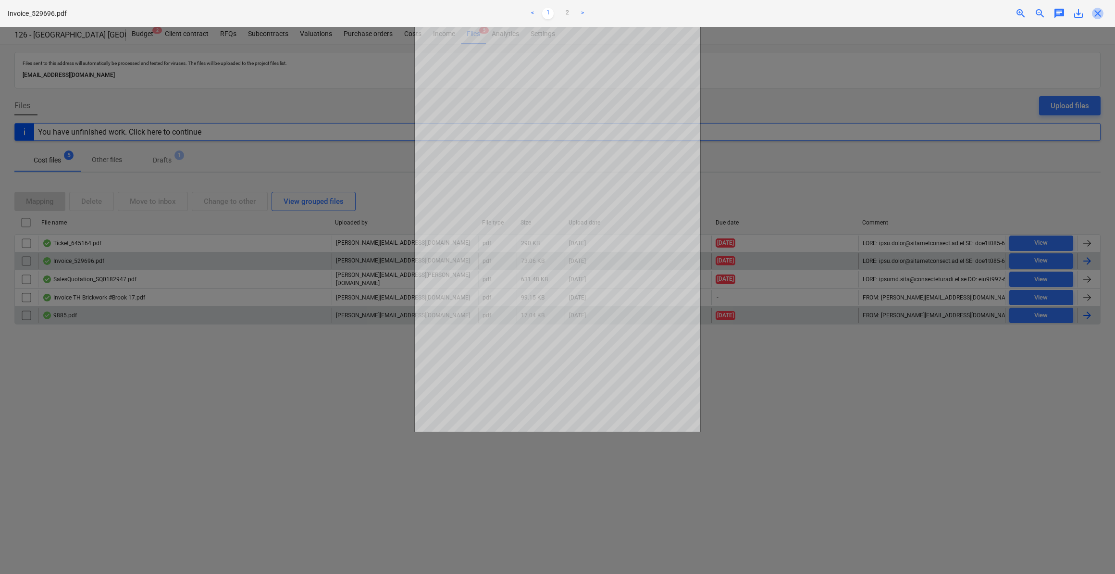
click at [1099, 13] on span "close" at bounding box center [1098, 14] width 12 height 12
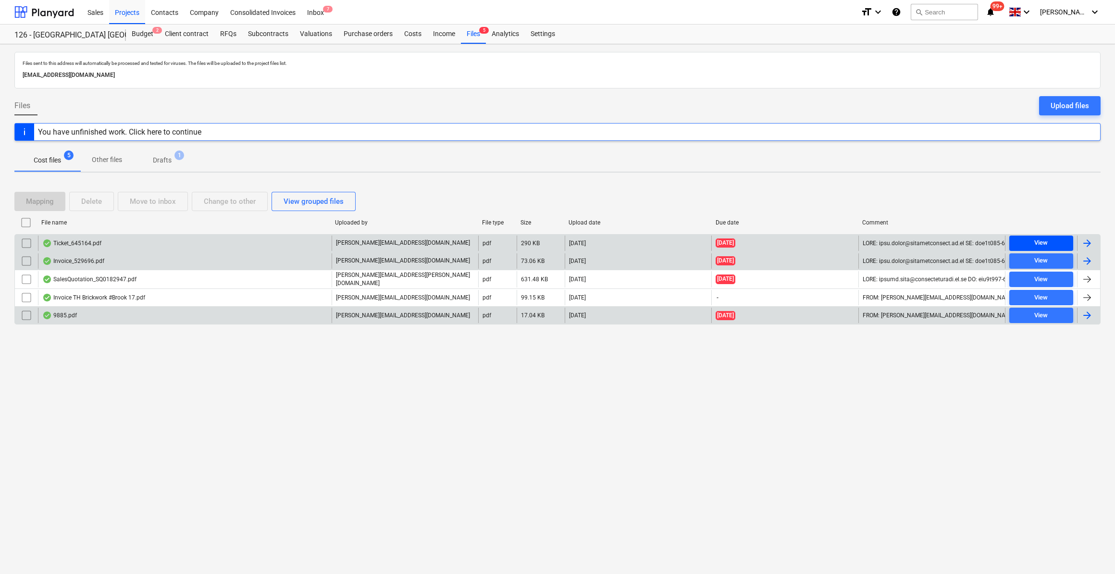
click at [1049, 239] on span "View" at bounding box center [1041, 242] width 56 height 11
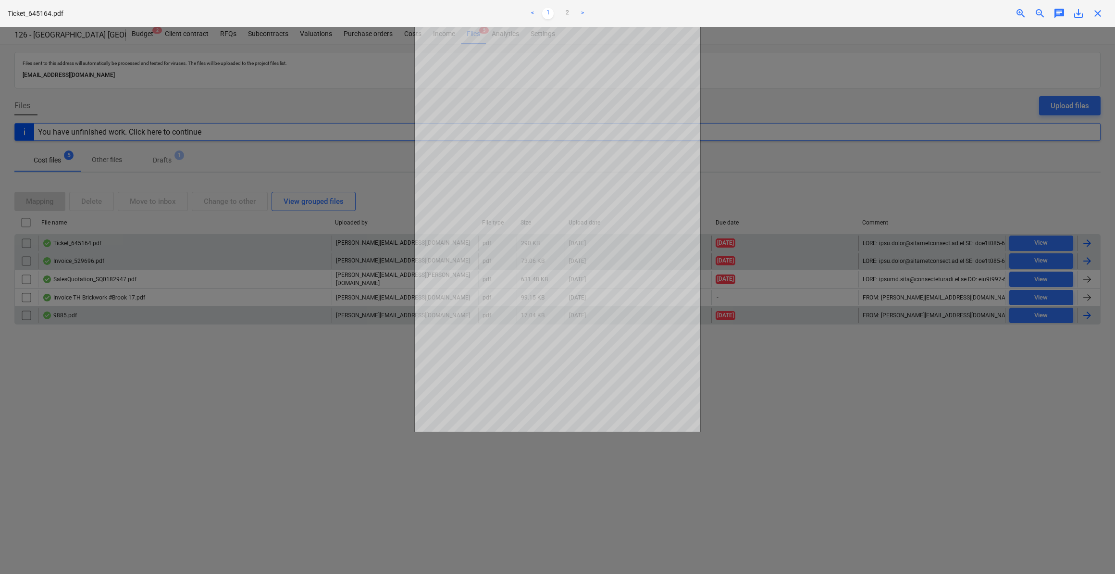
click at [1098, 13] on span "close" at bounding box center [1098, 14] width 12 height 12
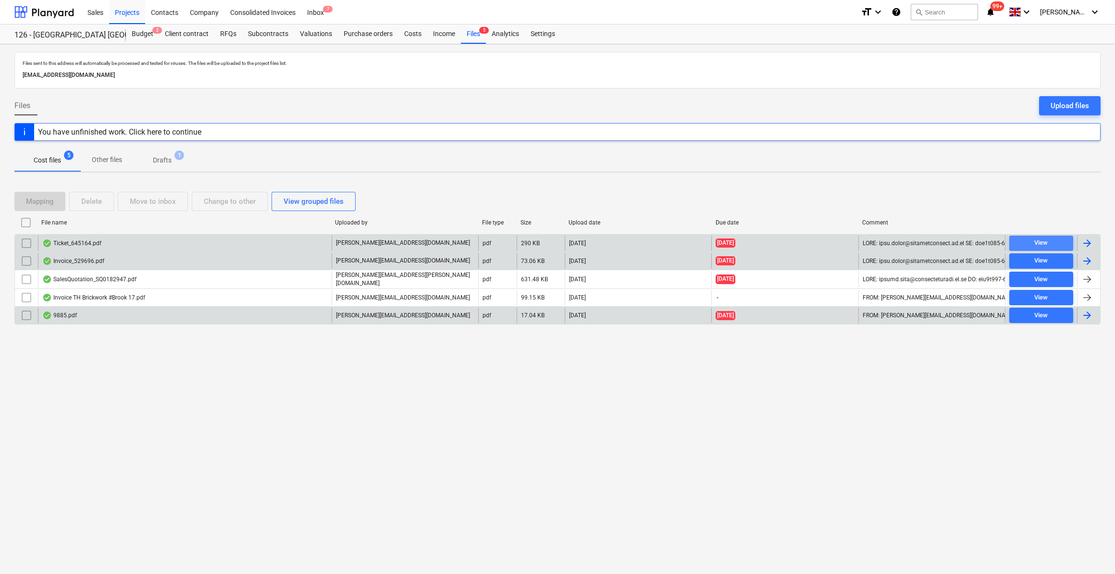
click at [1056, 244] on span "View" at bounding box center [1041, 242] width 56 height 11
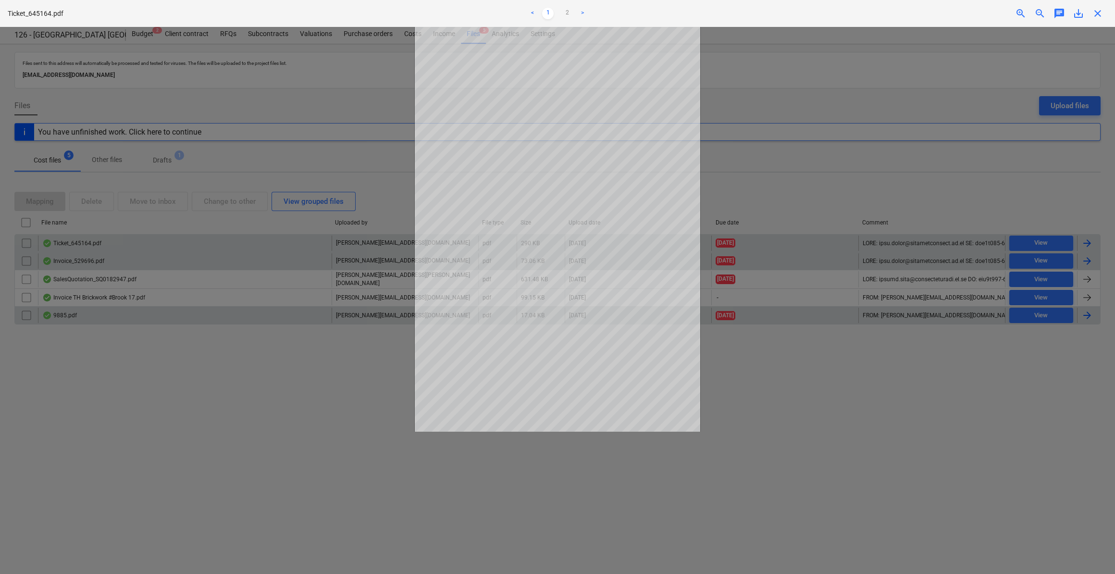
click at [1078, 11] on span "save_alt" at bounding box center [1079, 14] width 12 height 12
click at [1101, 12] on span "close" at bounding box center [1098, 14] width 12 height 12
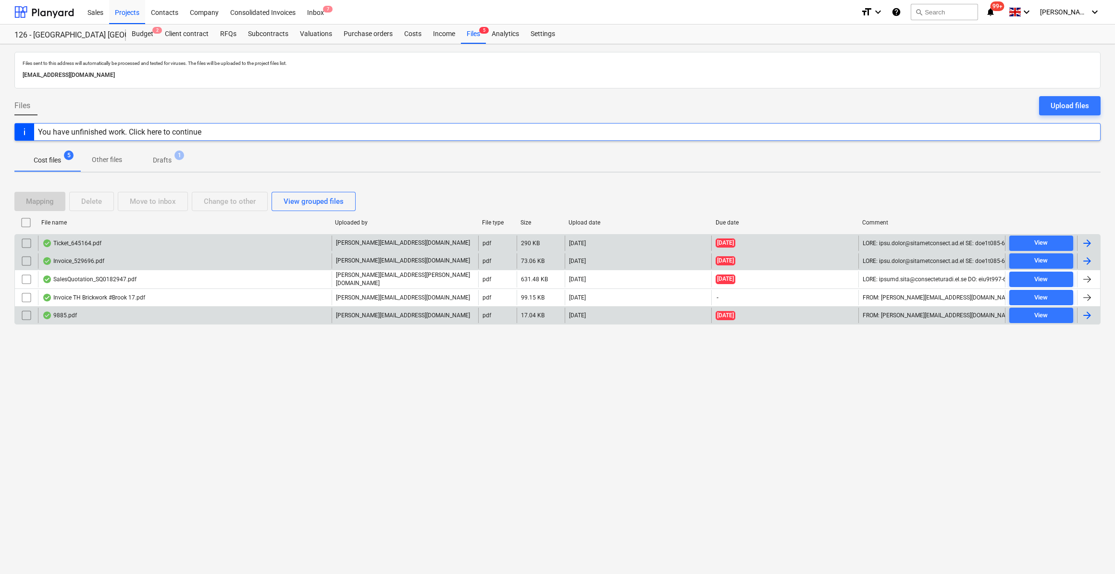
click at [1085, 260] on div at bounding box center [1087, 261] width 12 height 12
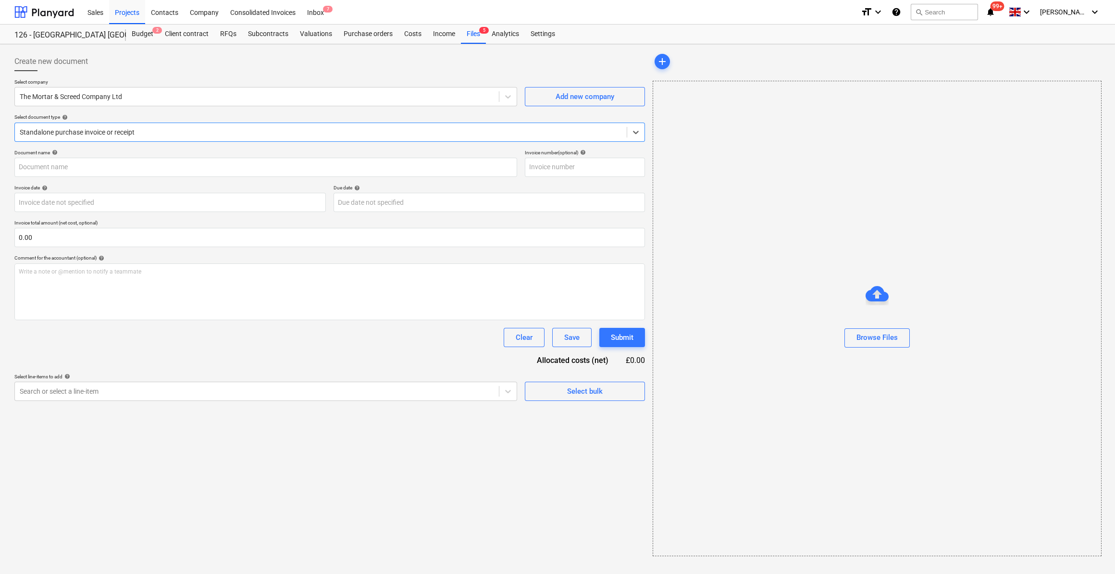
type input "529696"
type input "[DATE]"
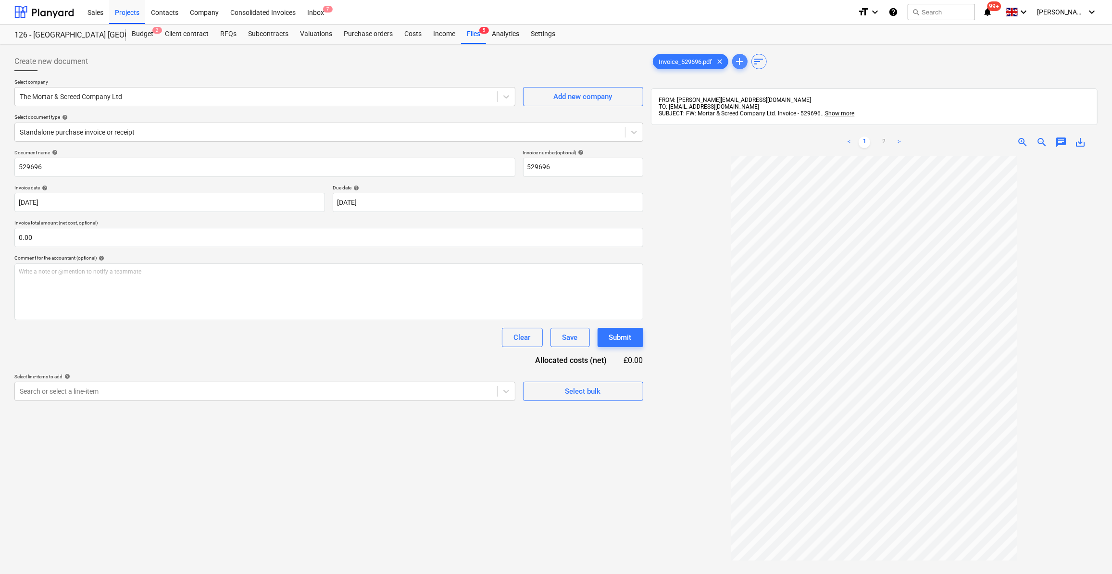
click at [738, 64] on span "add" at bounding box center [740, 62] width 12 height 12
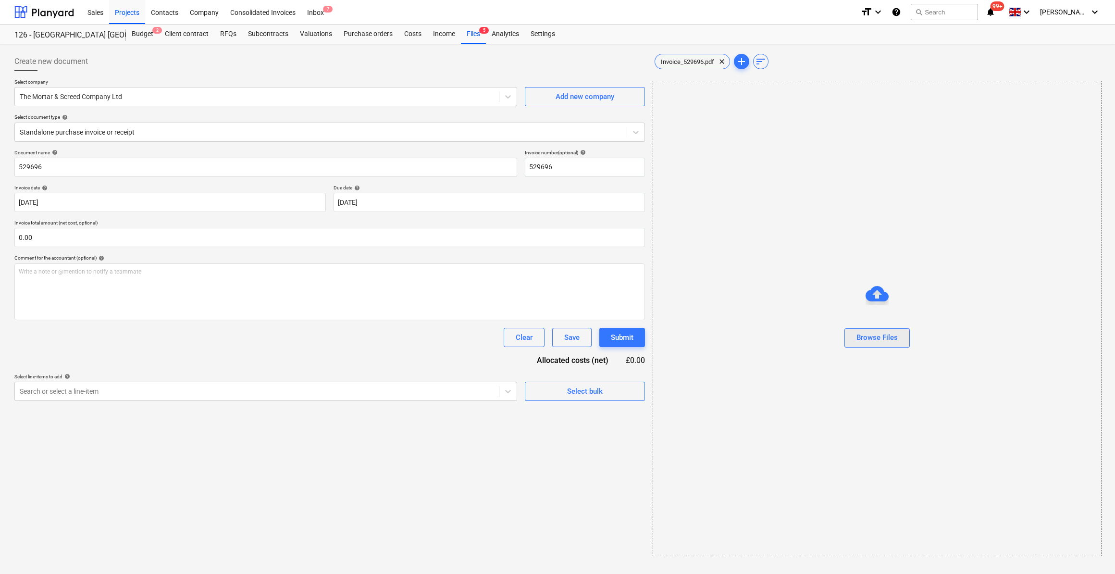
click at [891, 339] on div "Browse Files" at bounding box center [876, 337] width 41 height 12
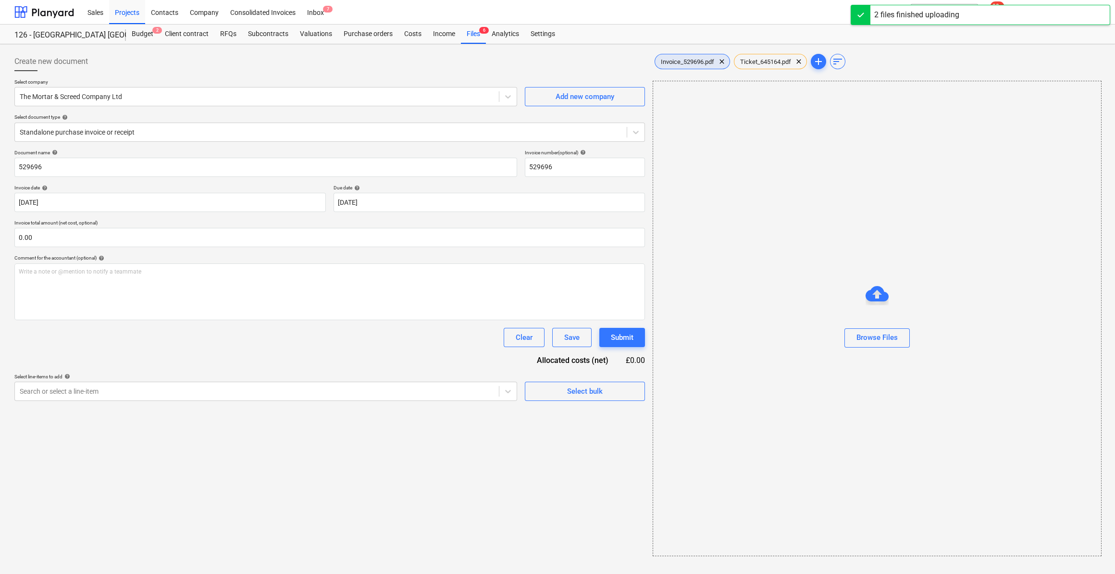
click at [708, 66] on div "Invoice_529696.pdf clear" at bounding box center [692, 61] width 75 height 15
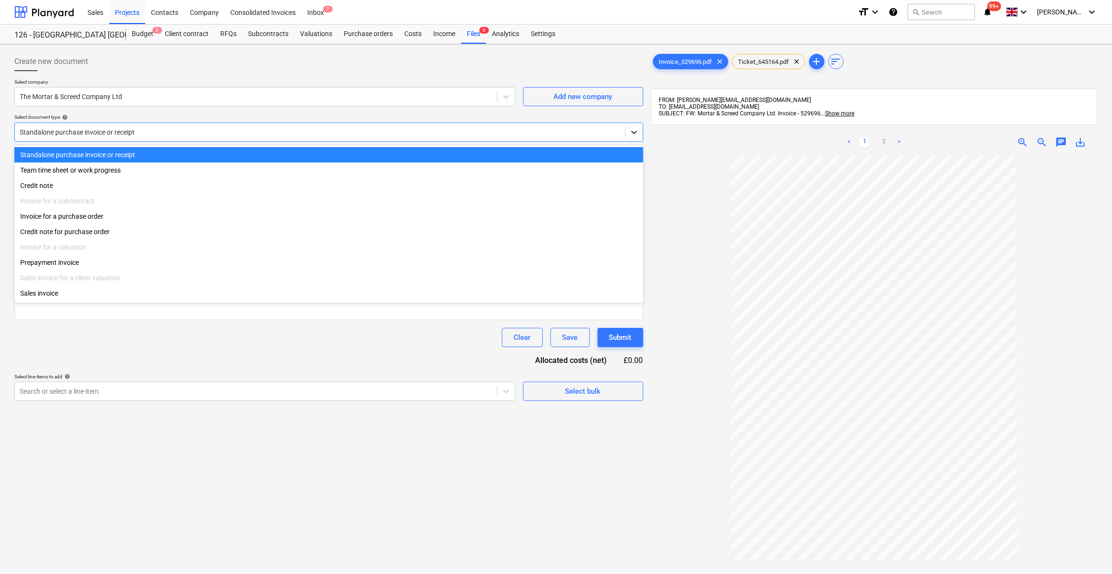
click at [636, 136] on icon at bounding box center [634, 132] width 10 height 10
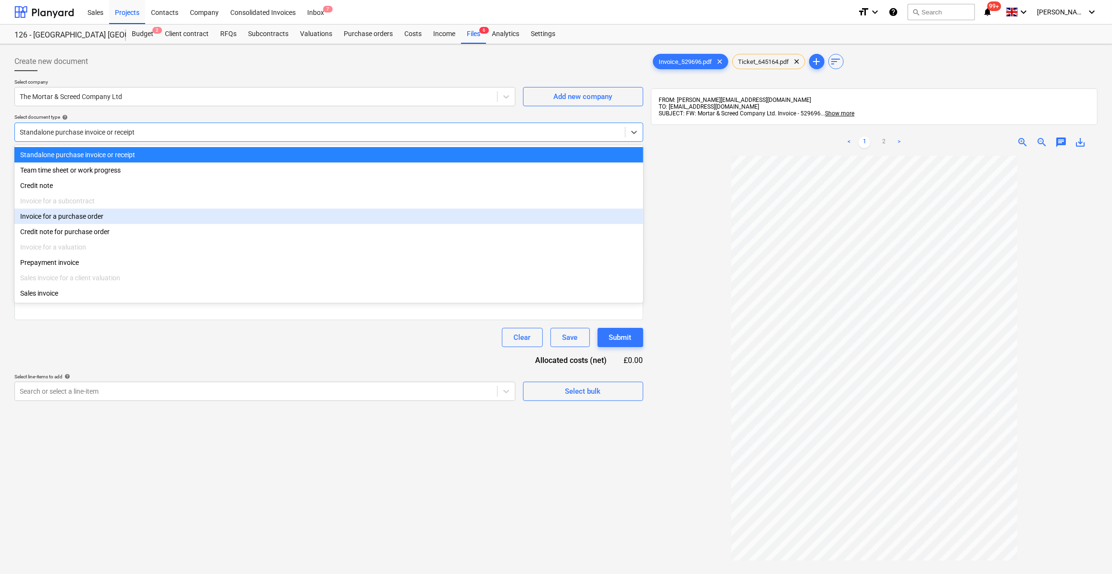
click at [141, 218] on div "Invoice for a purchase order" at bounding box center [328, 216] width 629 height 15
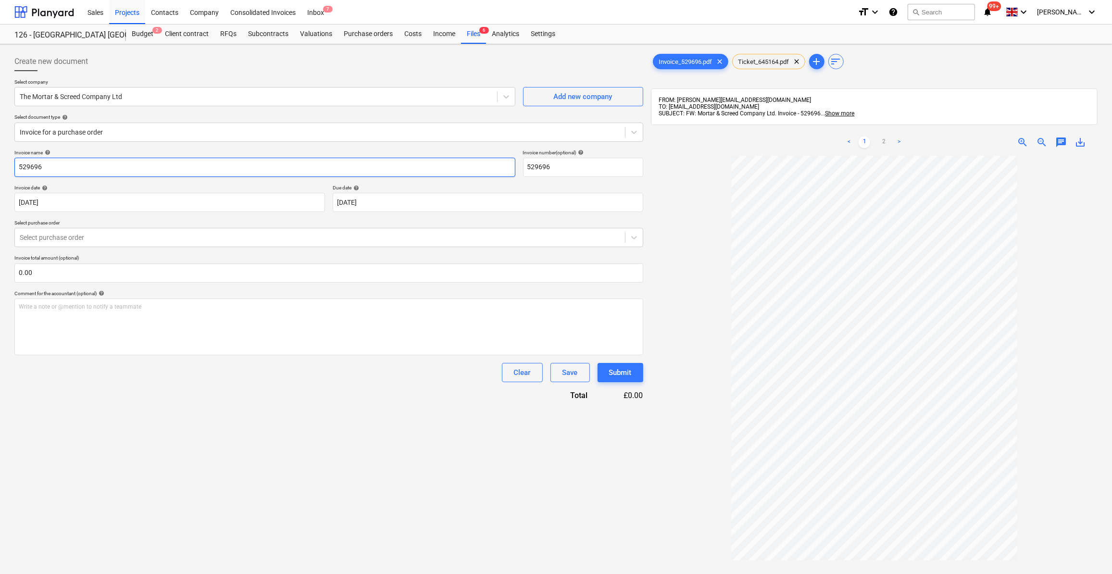
click at [19, 165] on input "529696" at bounding box center [264, 167] width 501 height 19
type input "Mortar - 529696"
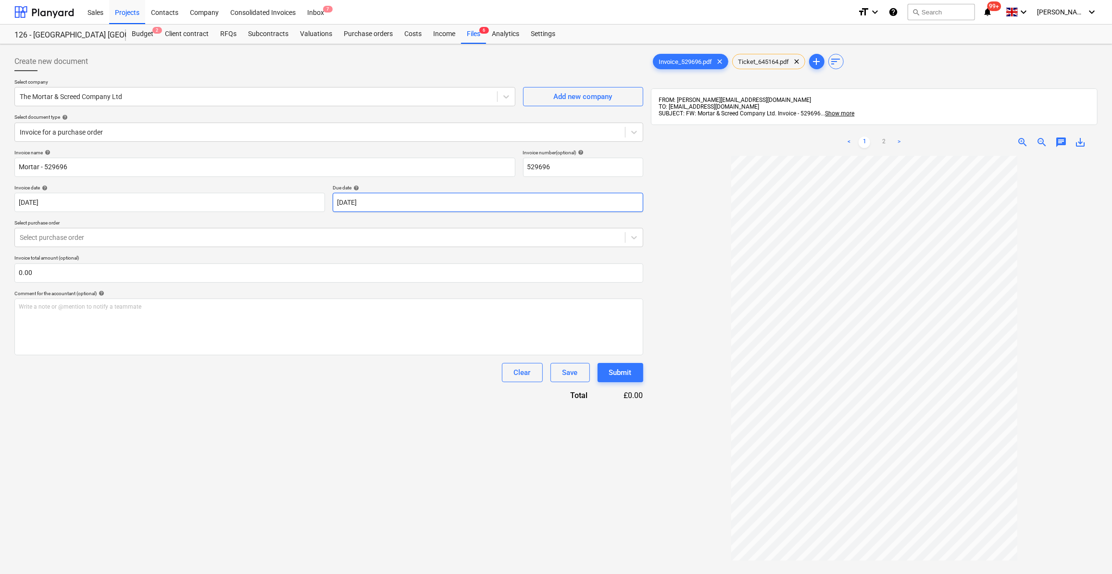
click at [369, 203] on body "Sales Projects Contacts Company Consolidated Invoices Inbox 7 format_size keybo…" at bounding box center [556, 287] width 1112 height 574
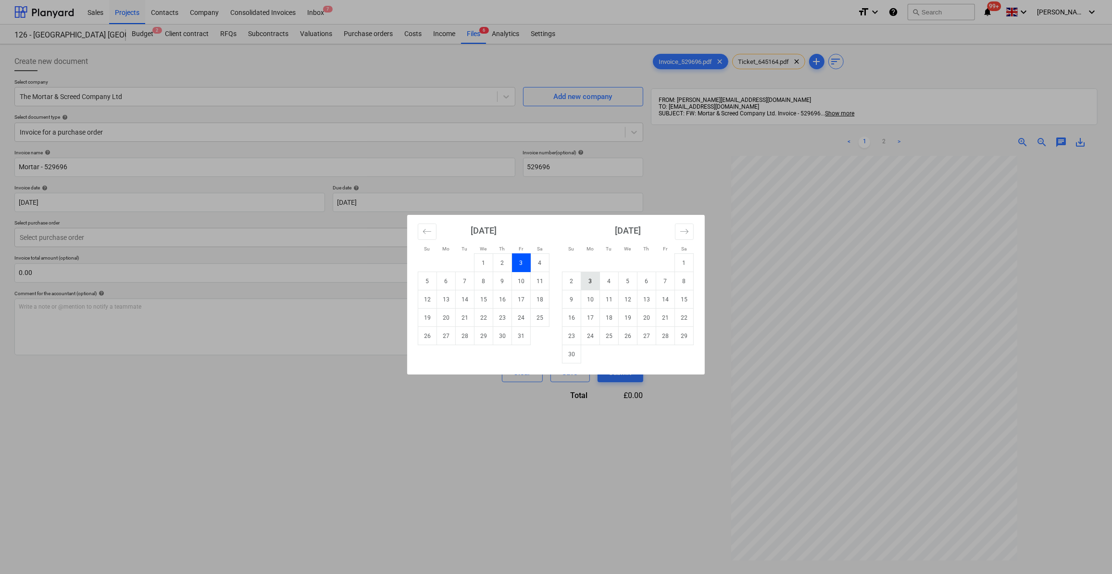
click at [589, 285] on td "3" at bounding box center [590, 281] width 19 height 18
type input "[DATE]"
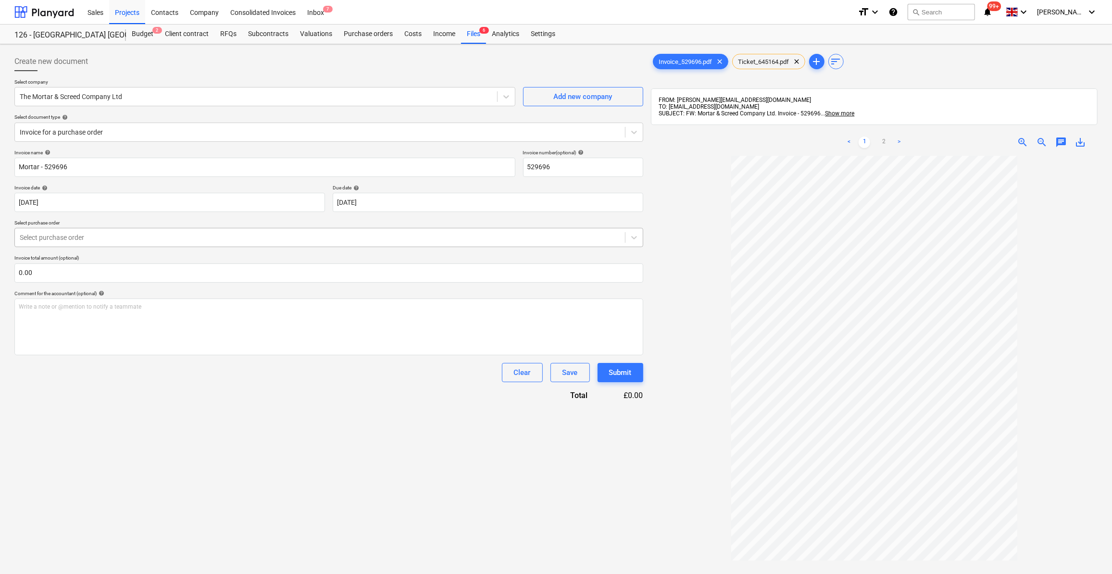
click at [32, 238] on div at bounding box center [320, 238] width 600 height 10
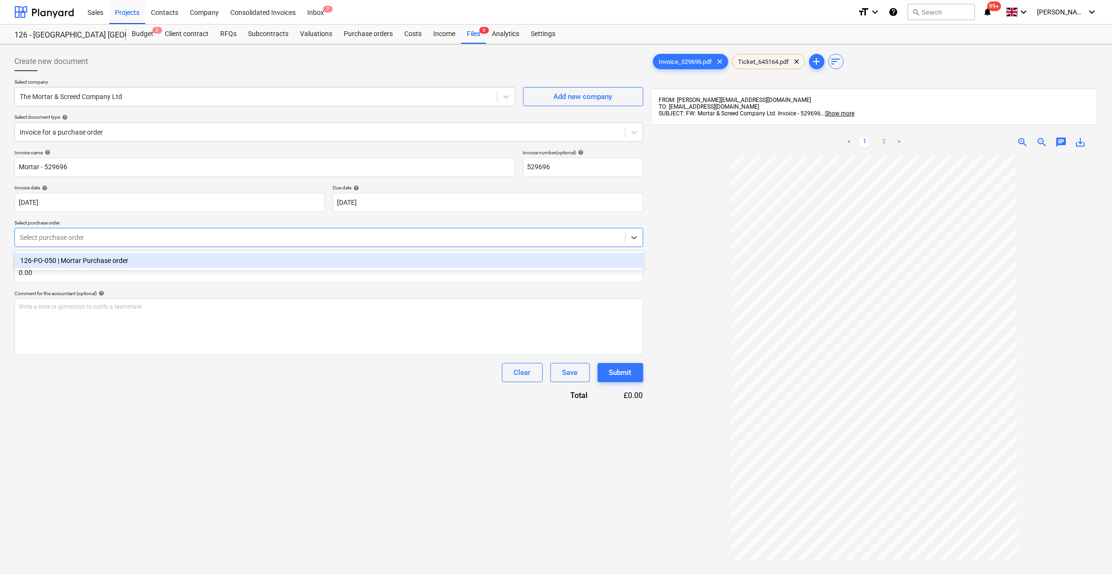
click at [76, 259] on div "126-PO-050 | Mortar Purchase order" at bounding box center [328, 260] width 629 height 15
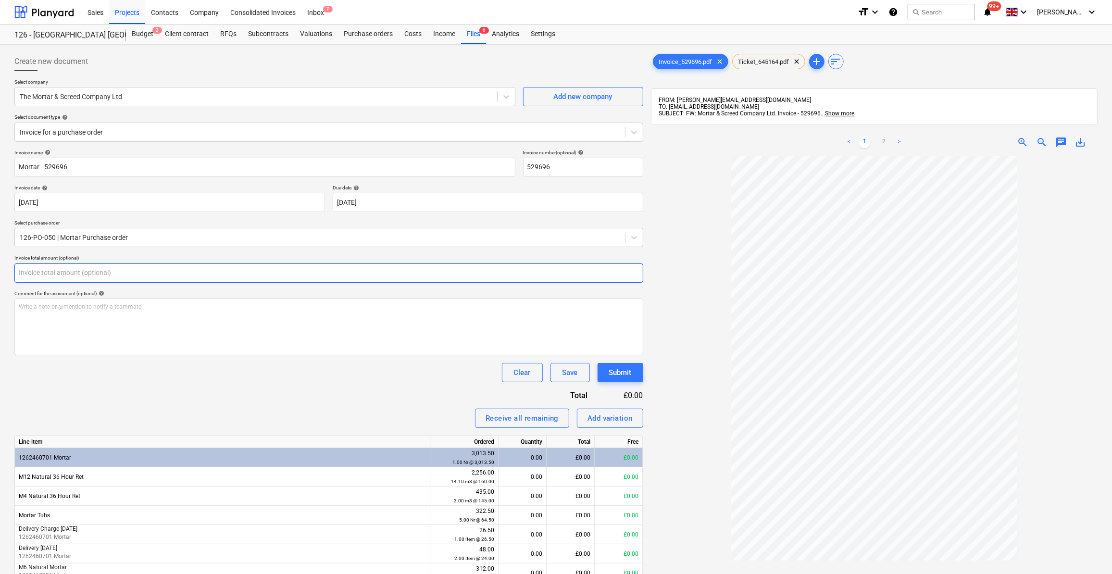
click at [55, 270] on input "text" at bounding box center [328, 272] width 629 height 19
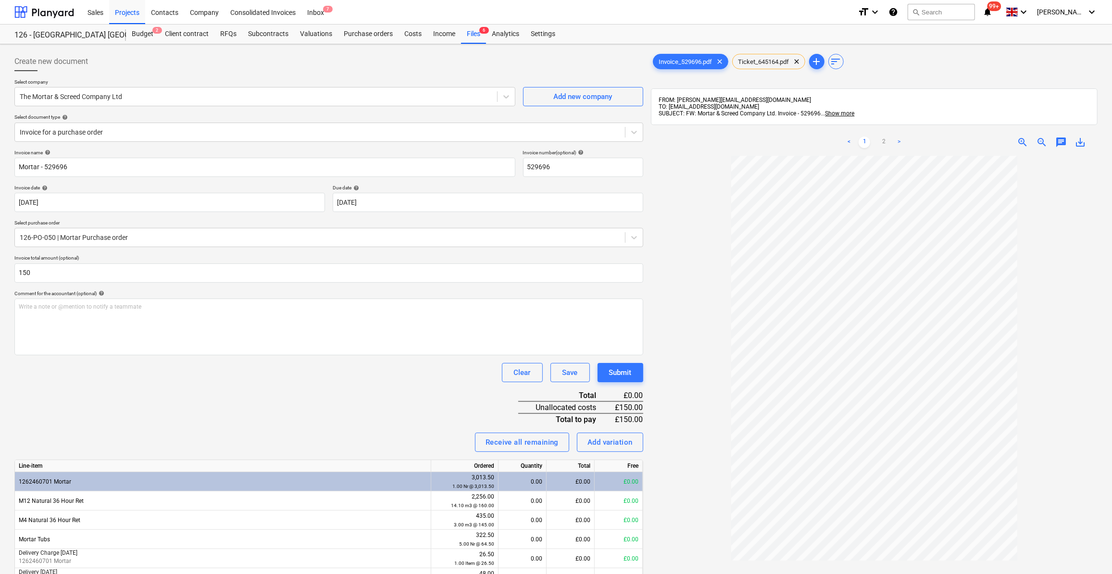
type input "150.00"
click at [176, 418] on div "Invoice name help Mortar - 529696 Invoice number (optional) help 529696 Invoice…" at bounding box center [328, 489] width 629 height 681
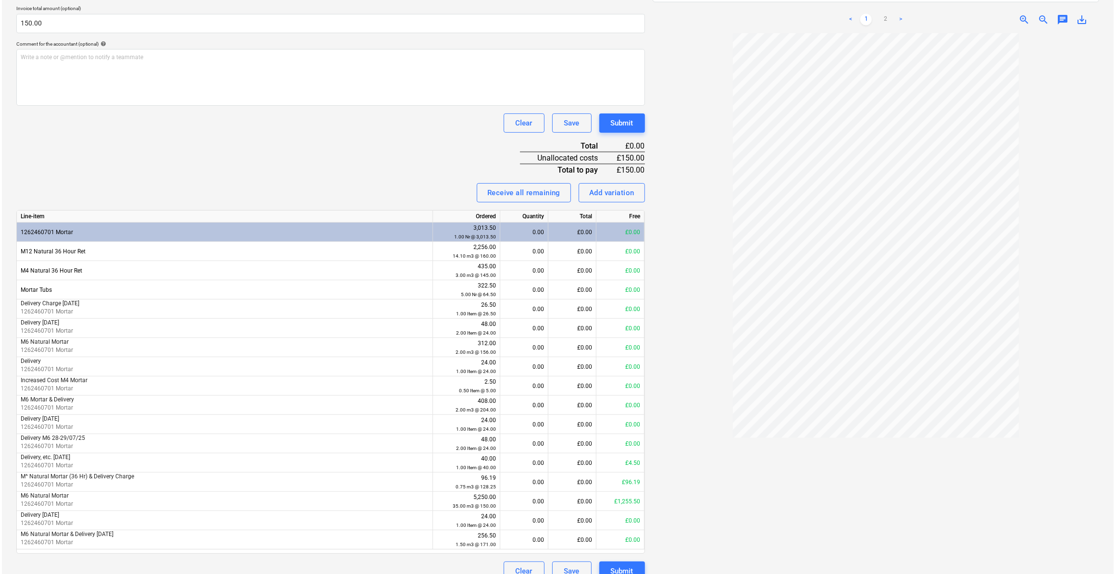
scroll to position [263, 0]
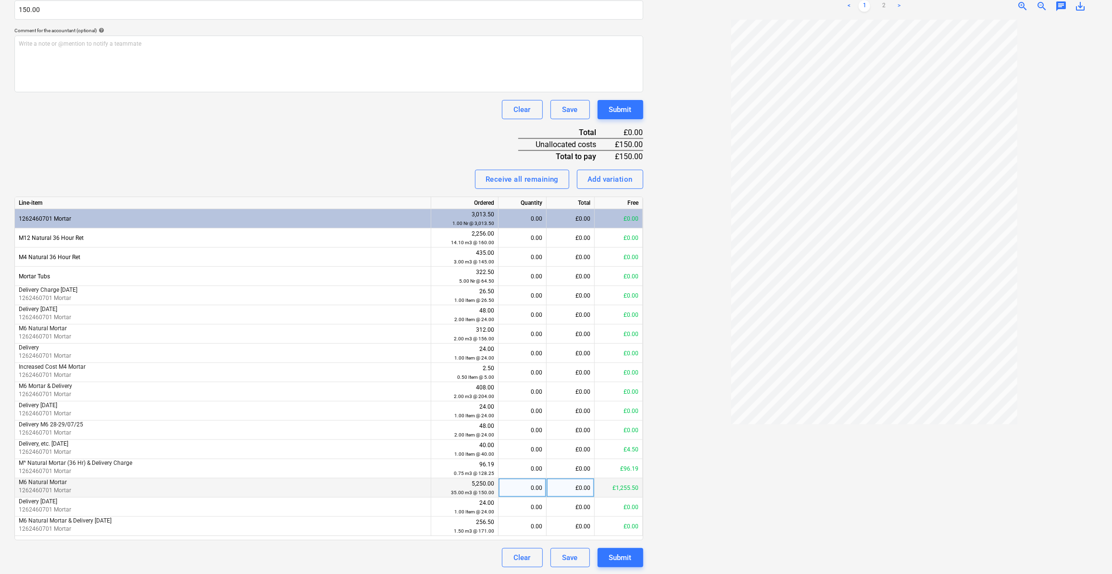
click at [528, 488] on div "0.00" at bounding box center [522, 487] width 40 height 19
type input "1"
click at [694, 547] on div at bounding box center [874, 293] width 447 height 547
click at [620, 559] on div "Submit" at bounding box center [620, 557] width 23 height 12
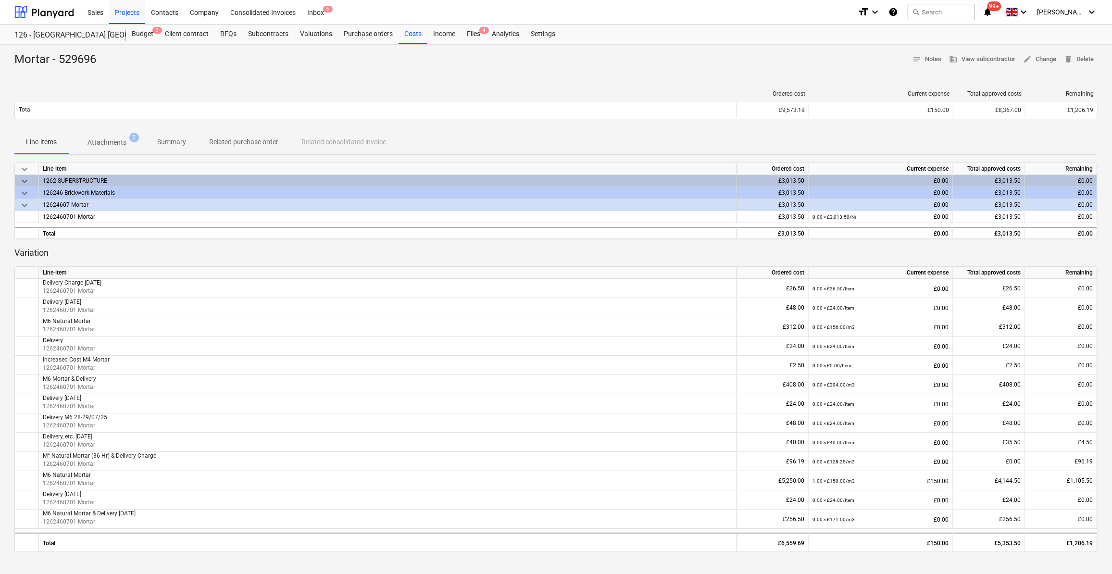
click at [783, 142] on div "Line-items Attachments 2 Summary Related purchase order Related consolidated in…" at bounding box center [555, 142] width 1083 height 23
click at [355, 35] on div "Purchase orders" at bounding box center [368, 34] width 61 height 19
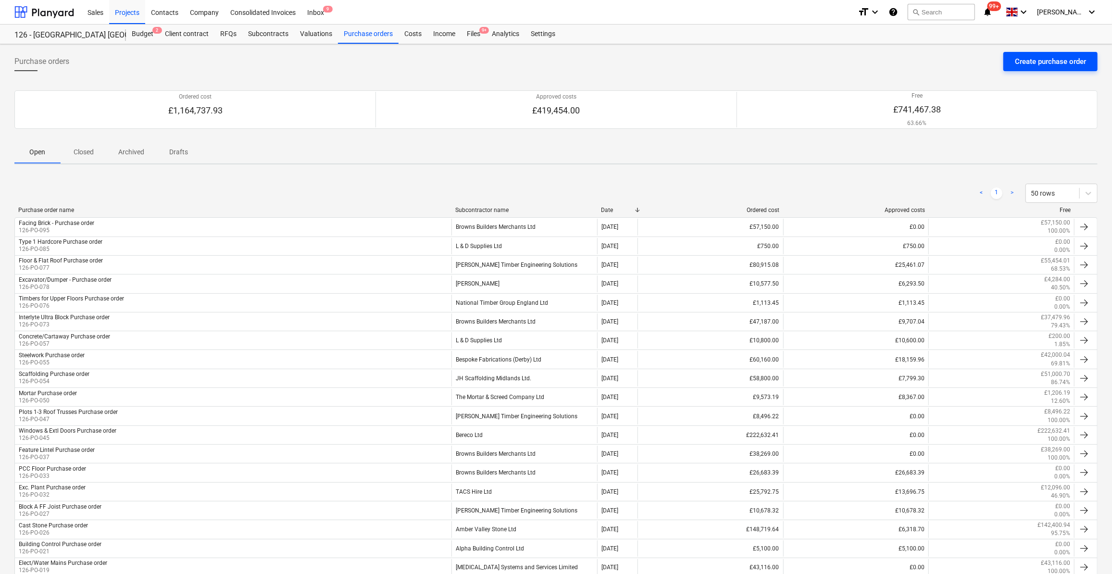
click at [1045, 63] on div "Create purchase order" at bounding box center [1050, 61] width 71 height 12
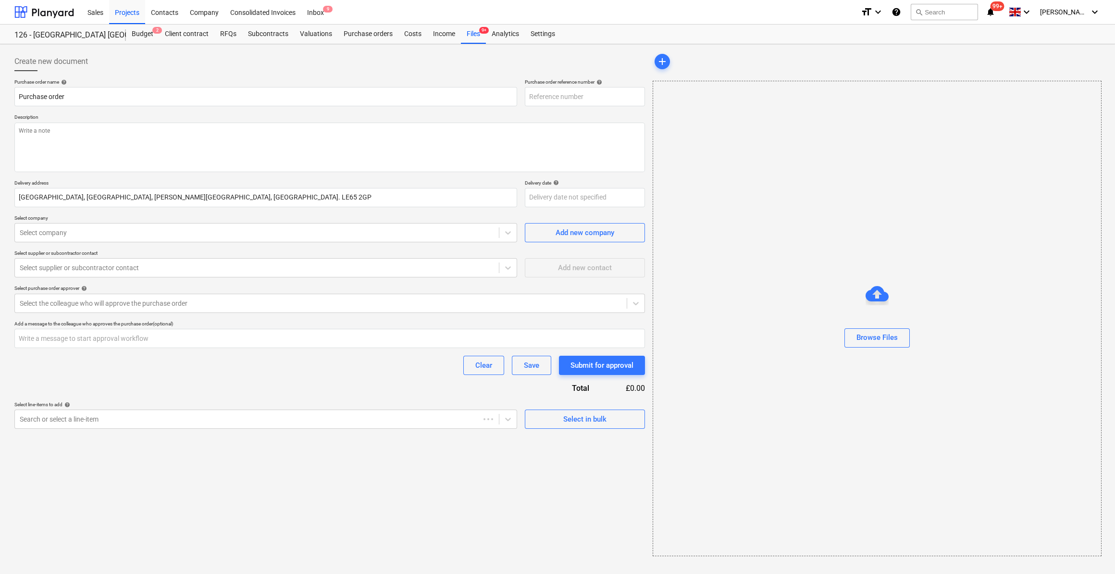
type textarea "x"
type input "126-PO-099"
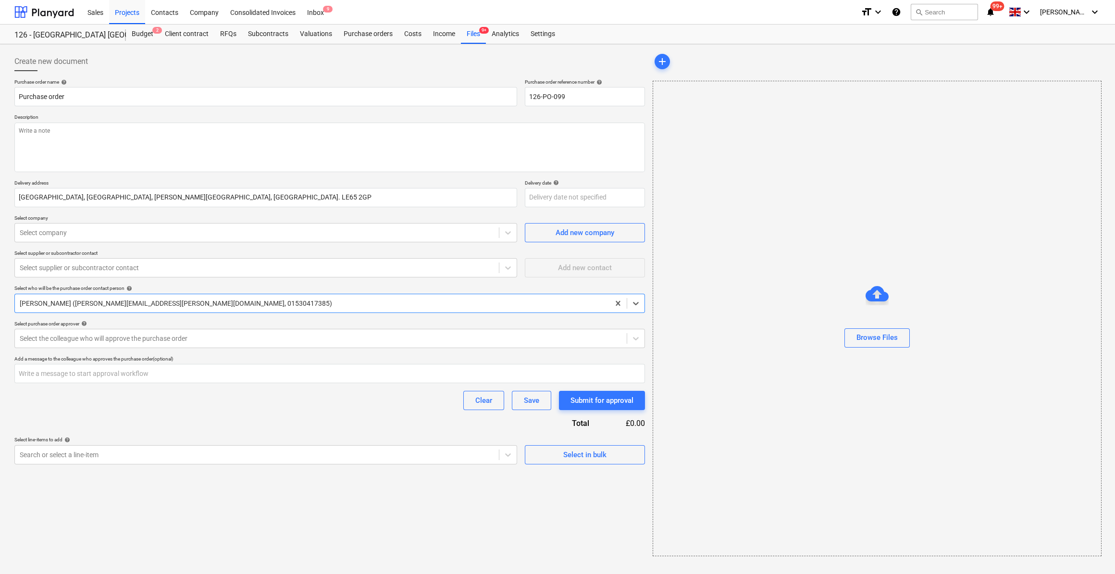
type textarea "x"
click at [18, 97] on input "Purchase order" at bounding box center [265, 96] width 503 height 19
type input "TPurchase order"
type textarea "x"
type input "ToPurchase order"
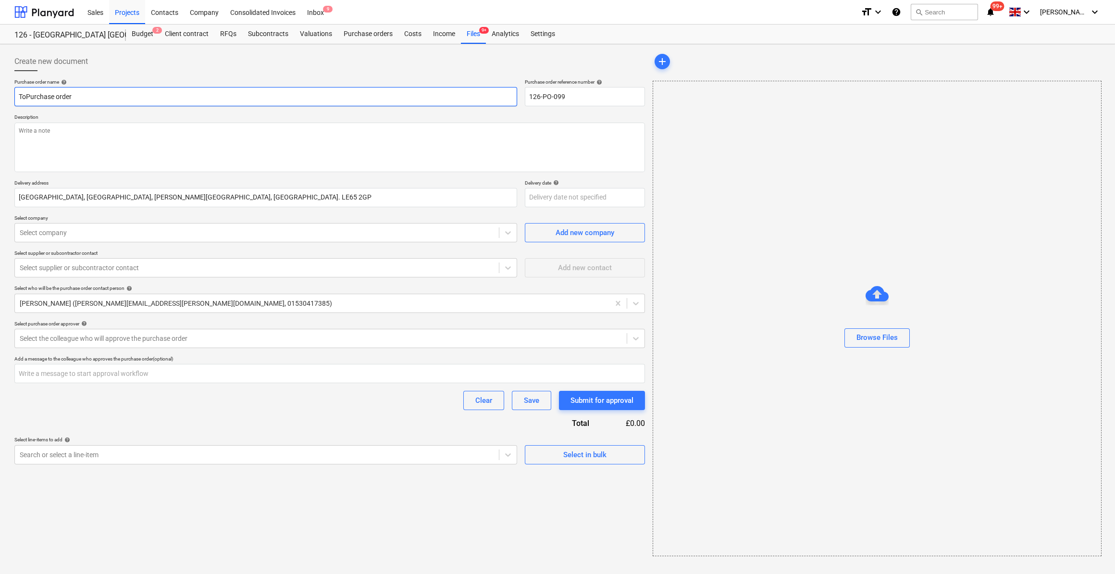
type textarea "x"
type input "TowPurchase order"
type textarea "x"
type input "TowePurchase order"
type textarea "x"
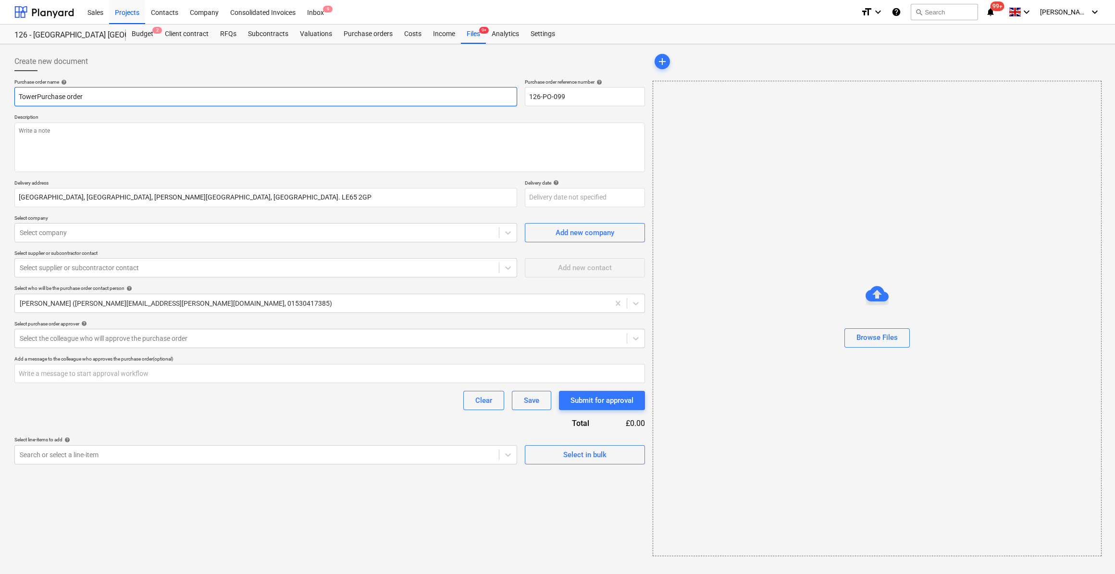
type input "Tower/Purchase order"
type textarea "x"
type input "Tower/SPurchase order"
type textarea "x"
type input "Tower/StPurchase order"
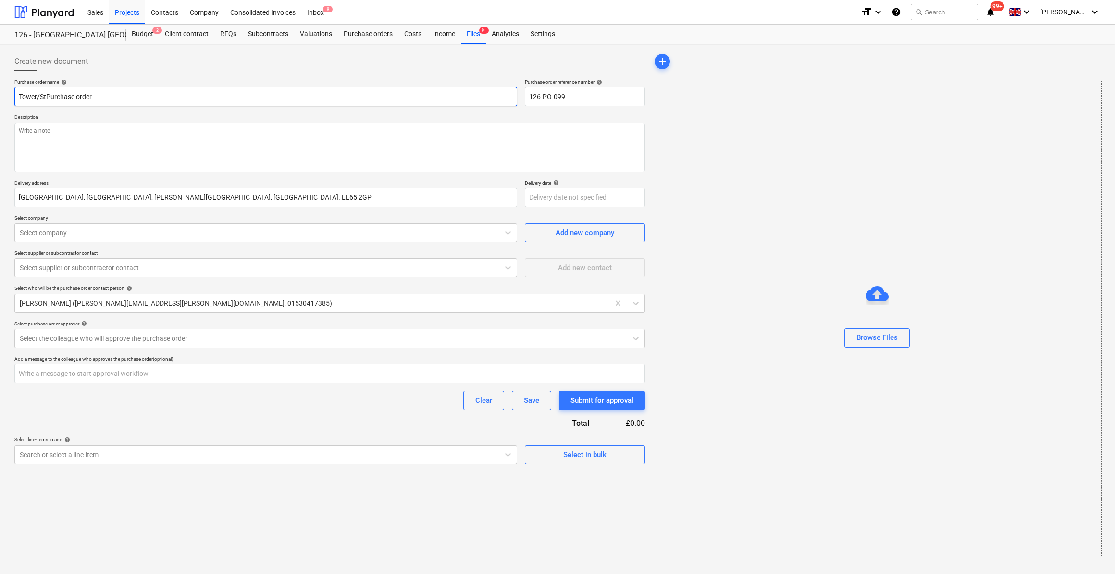
type textarea "x"
type input "Tower/StagPurchase order"
type textarea "x"
type input "Tower/StagiPurchase order"
type textarea "x"
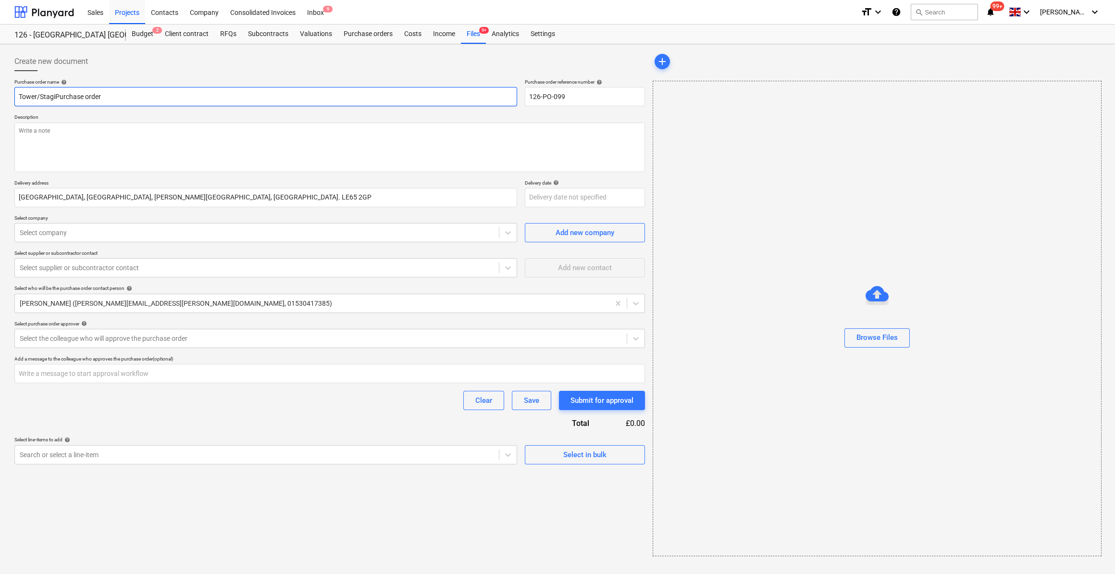
type input "Tower/StaginPurchase order"
type textarea "x"
type input "Tower/StagingPurchase order"
type textarea "x"
type input "Tower/Staging Purchase order"
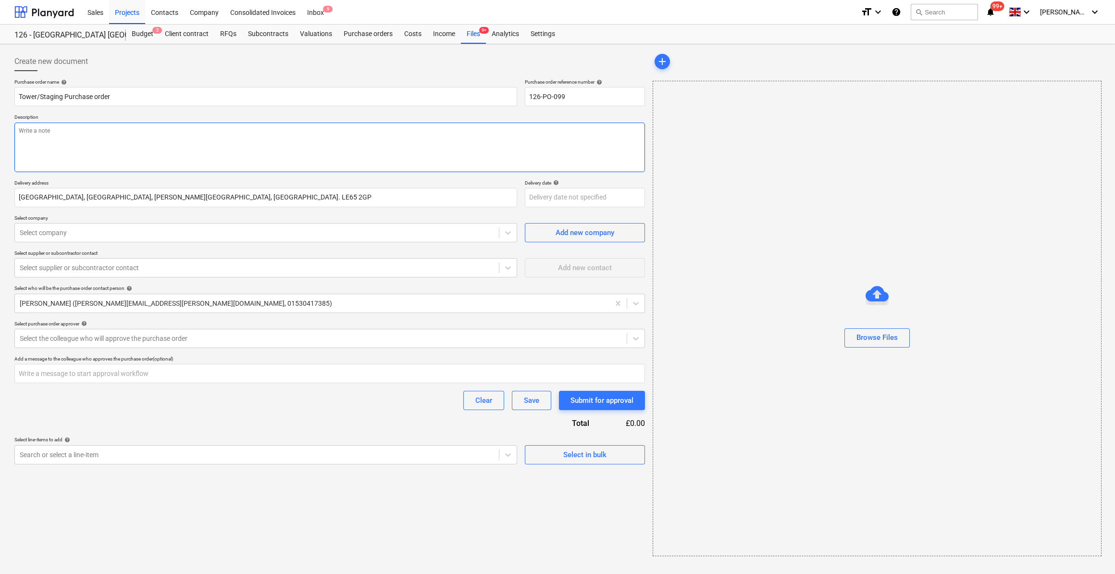
type textarea "x"
click at [38, 128] on textarea at bounding box center [329, 148] width 631 height 50
type textarea "S"
type textarea "x"
type textarea "Si"
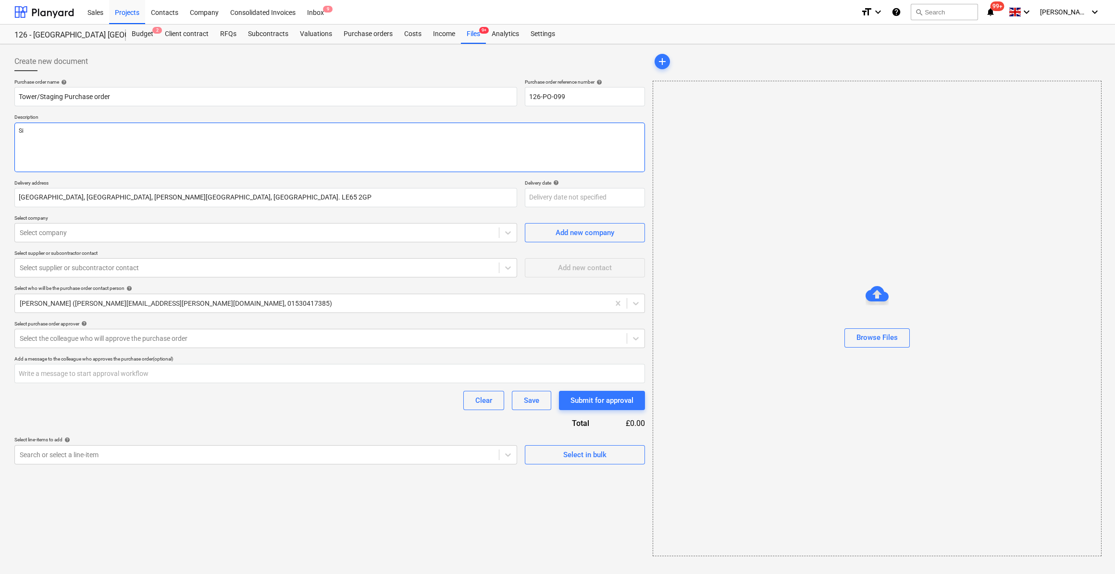
type textarea "x"
type textarea "Sit"
type textarea "x"
type textarea "Site"
type textarea "x"
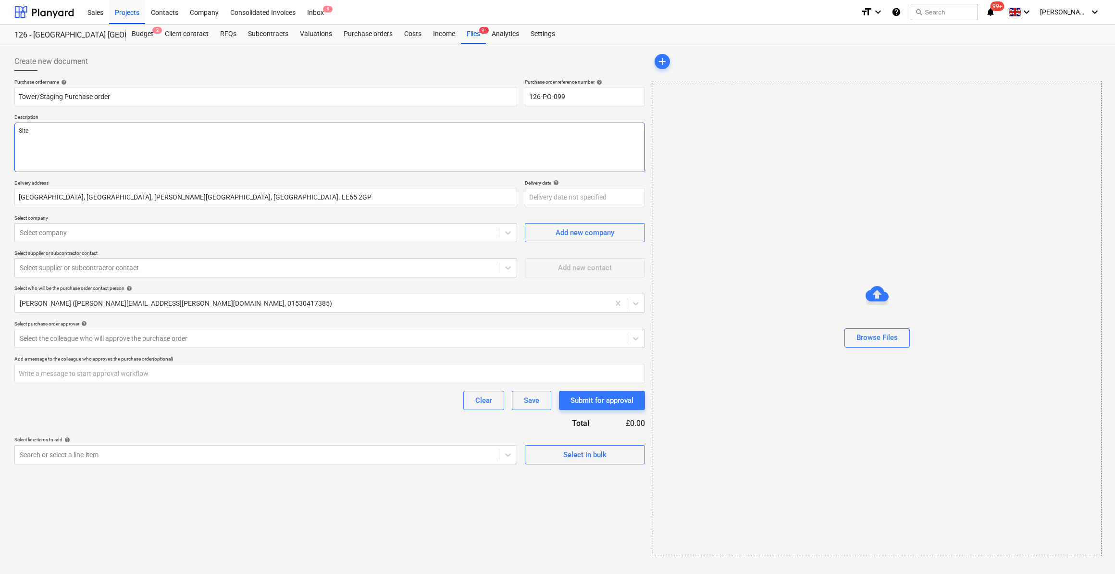
type textarea "Site"
type textarea "x"
type textarea "Site M"
type textarea "x"
type textarea "Site Man"
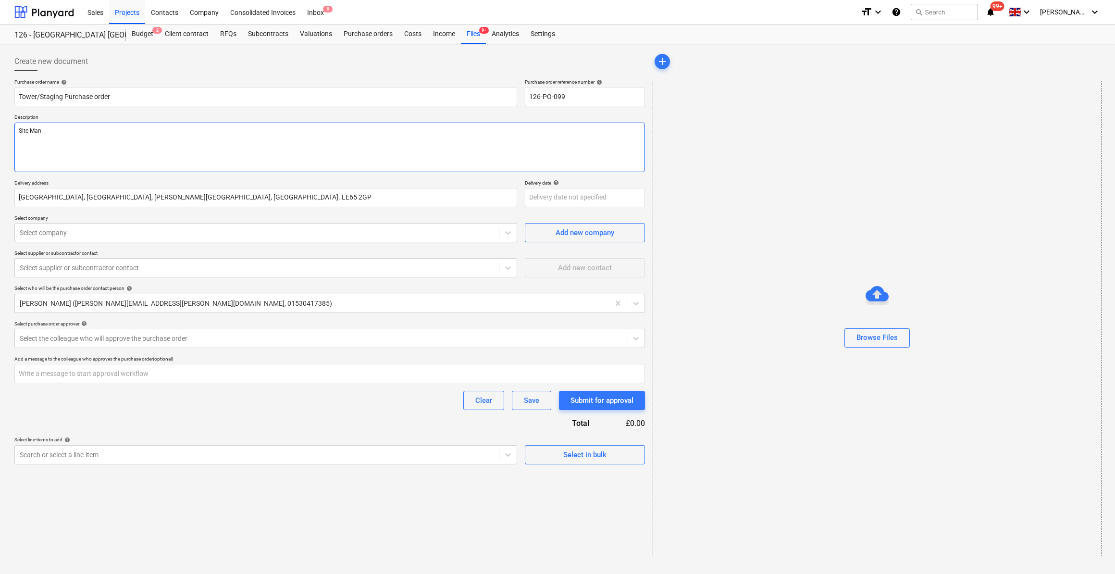
type textarea "x"
type textarea "Site Manag"
type textarea "x"
type textarea "Site Manage"
type textarea "x"
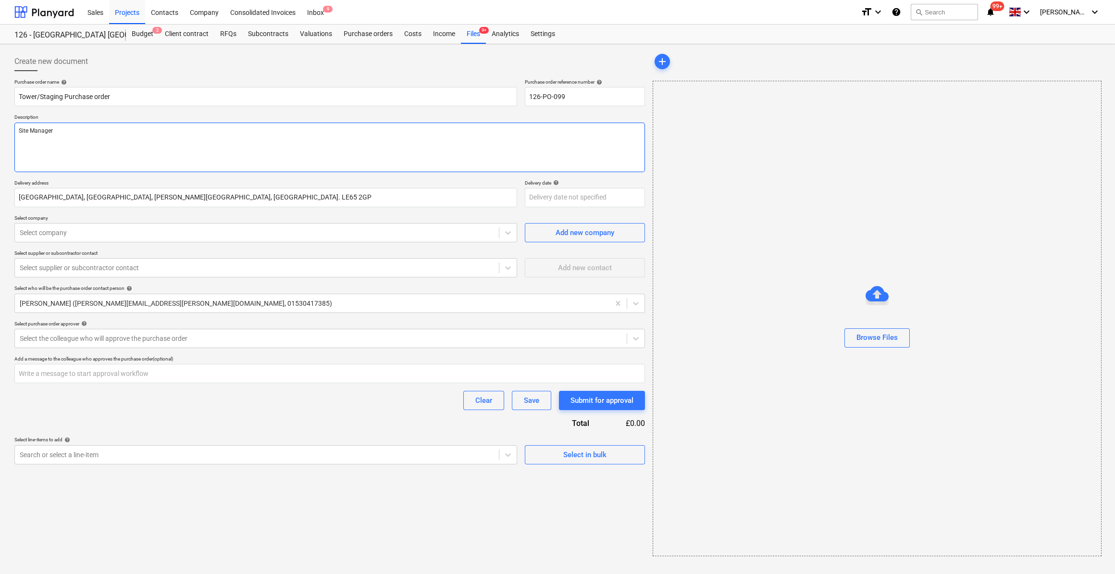
type textarea "Site Manager:"
type textarea "x"
type textarea "Site Manager: S"
type textarea "x"
type textarea "Site Manager: Sc"
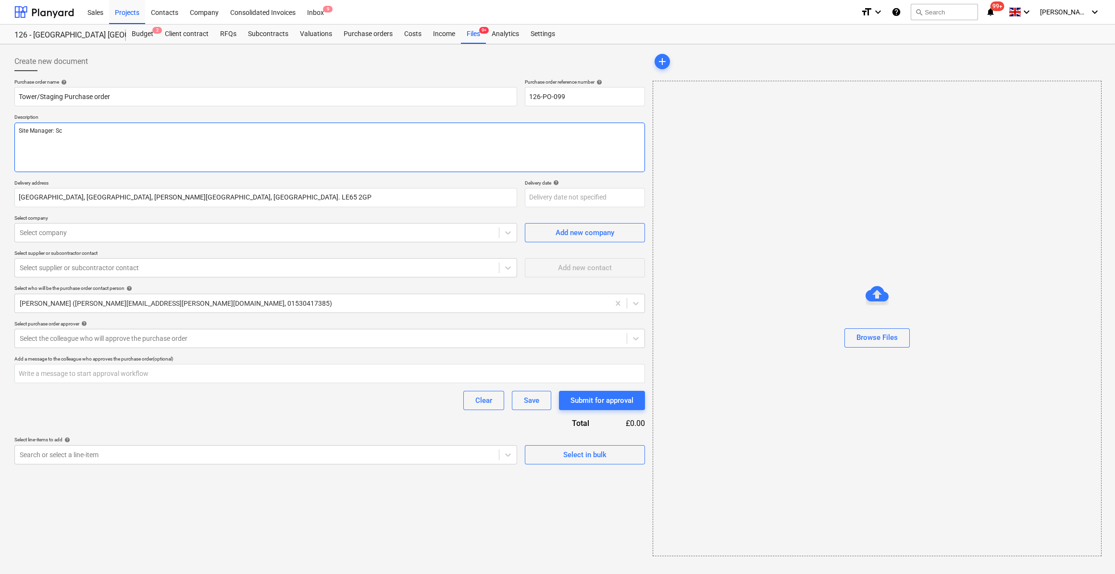
type textarea "x"
type textarea "Site Manager: Sco"
type textarea "x"
type textarea "Site Manager: [PERSON_NAME]"
type textarea "x"
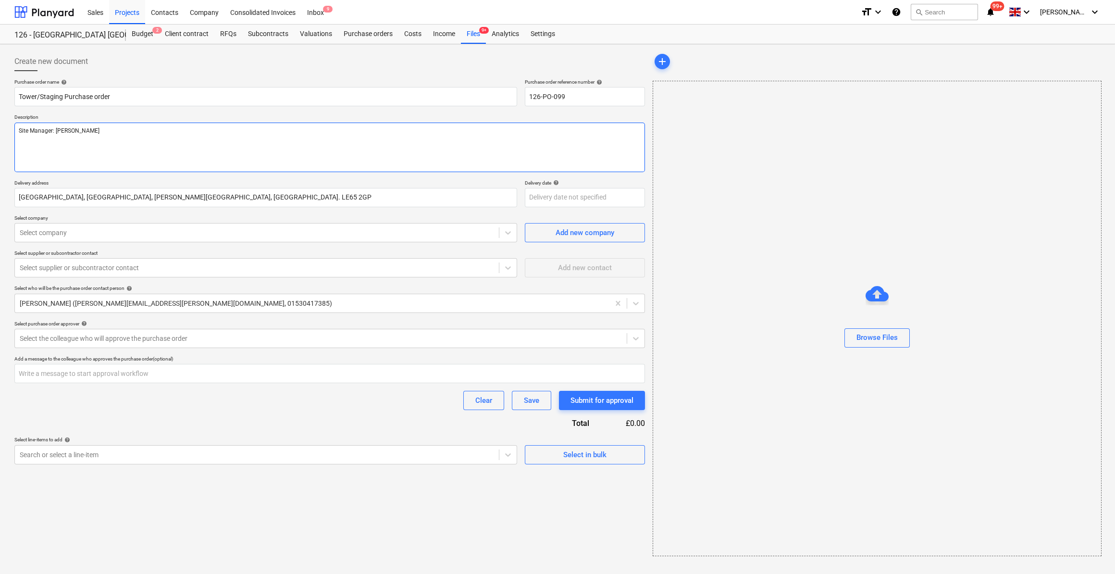
type textarea "Site Manager: [PERSON_NAME]"
type textarea "x"
type textarea "Site Manager: [PERSON_NAME]"
type textarea "x"
type textarea "Site Manager: [PERSON_NAME]"
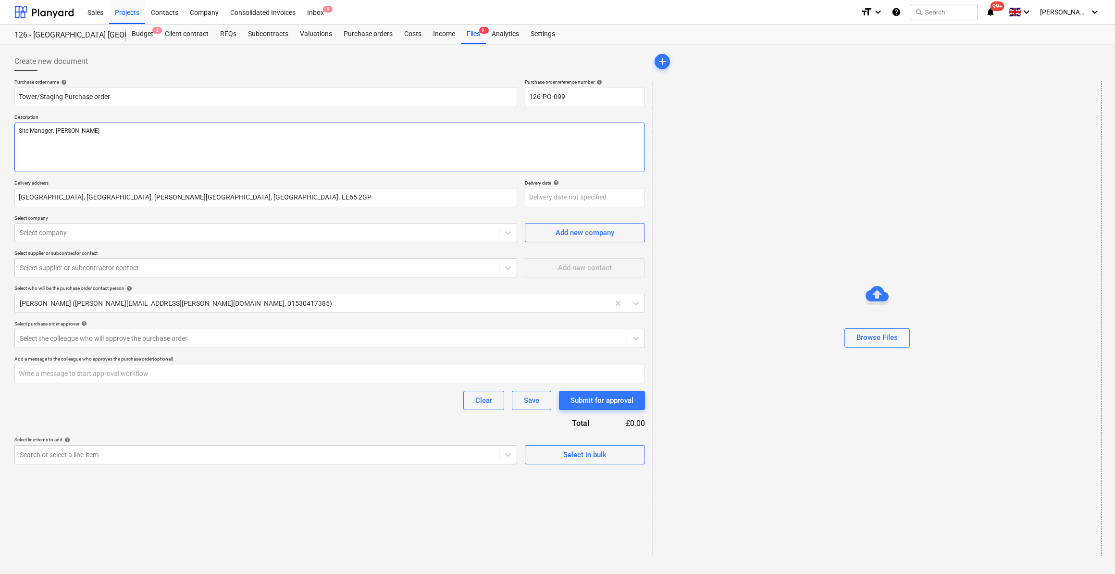
type textarea "x"
type textarea "Site Manager: [PERSON_NAME]"
type textarea "x"
type textarea "Site Manager: [PERSON_NAME]"
type textarea "x"
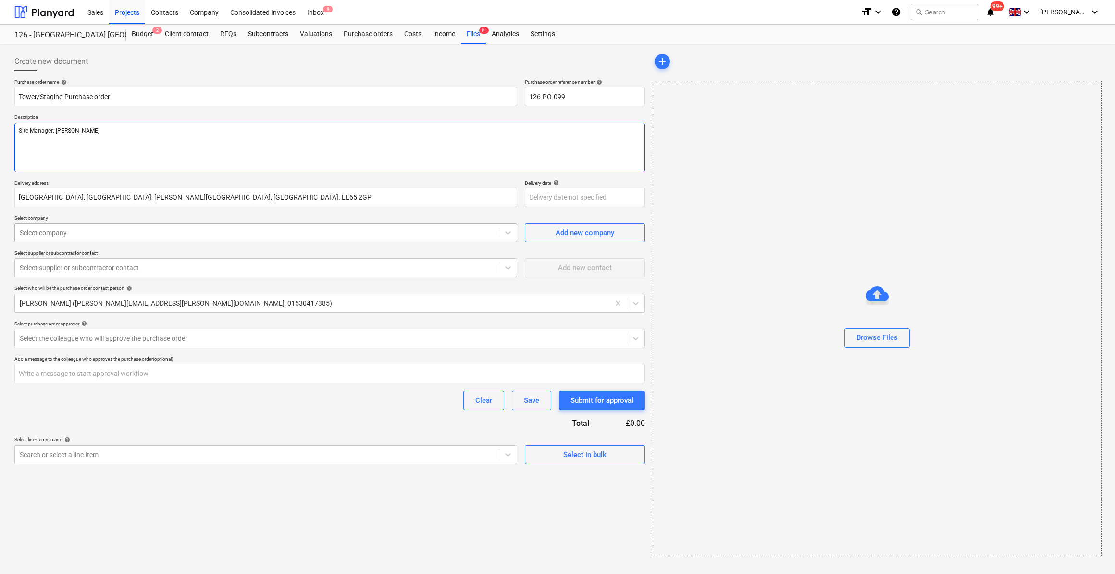
type textarea "Site Manager: [PERSON_NAME]"
type textarea "x"
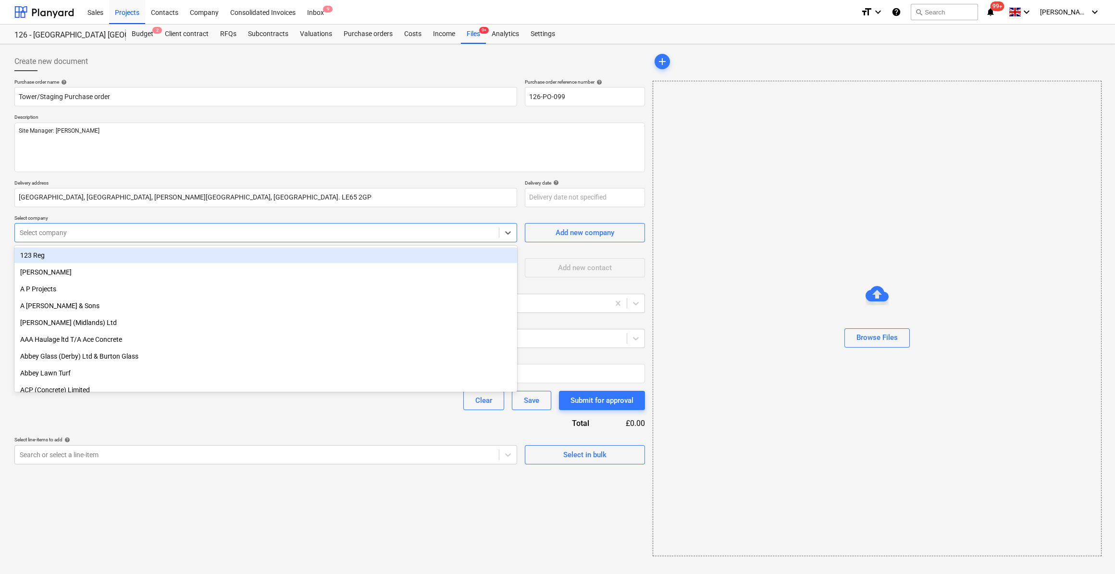
click at [77, 234] on div at bounding box center [257, 233] width 474 height 10
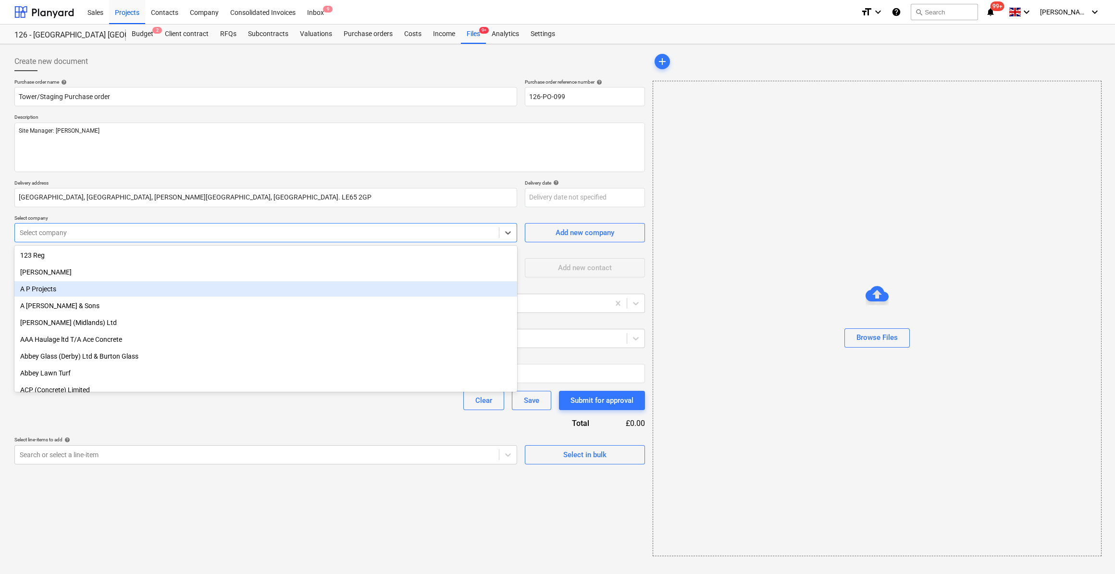
scroll to position [43, 0]
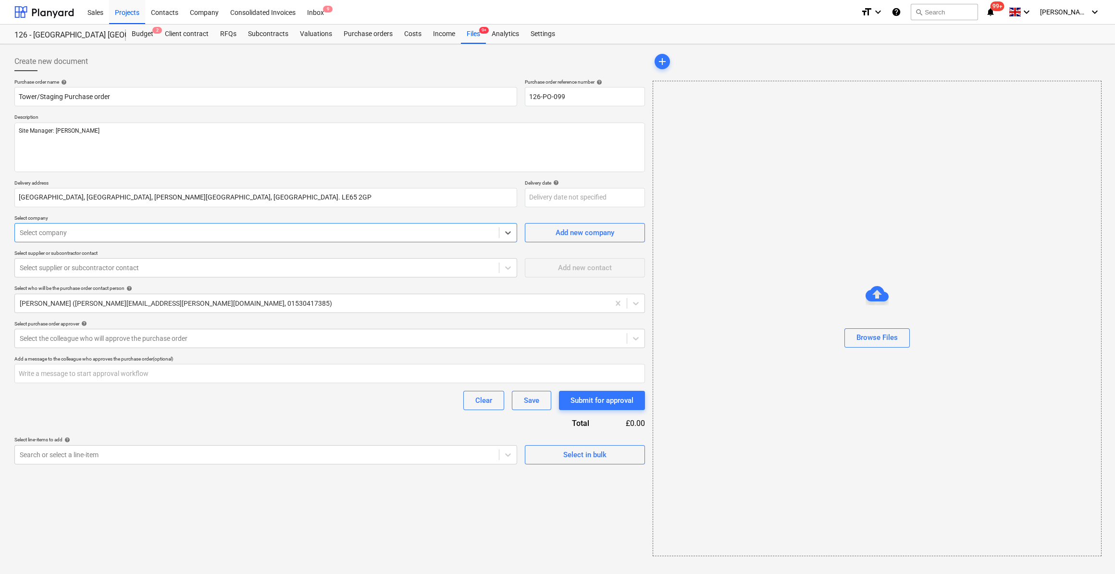
click at [54, 230] on div at bounding box center [257, 233] width 474 height 10
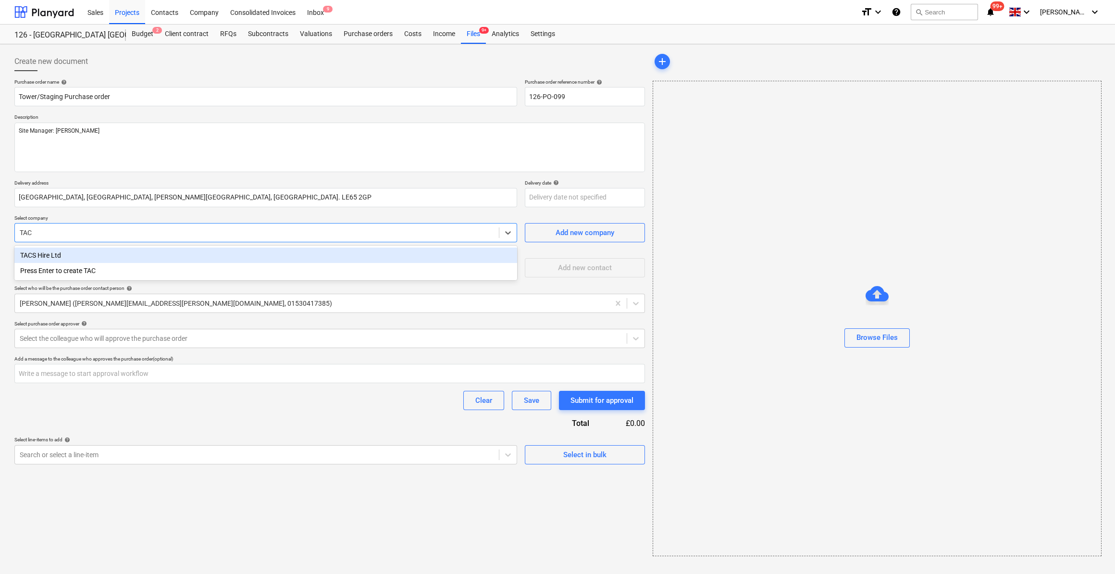
type input "TACS"
click at [50, 251] on div "TACS Hire Ltd" at bounding box center [265, 255] width 503 height 15
type textarea "x"
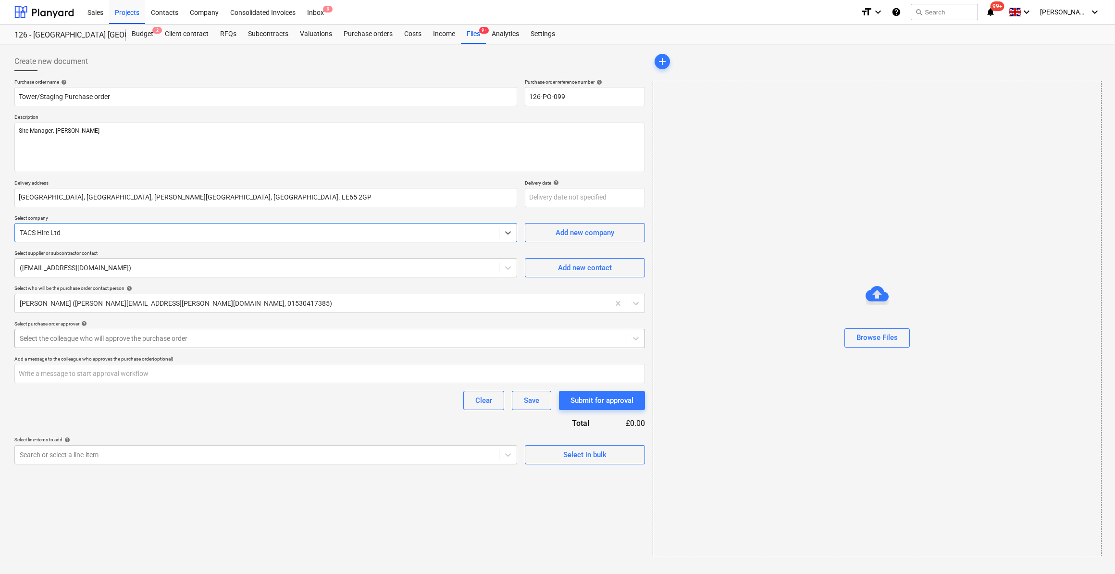
click at [97, 334] on div at bounding box center [321, 339] width 602 height 10
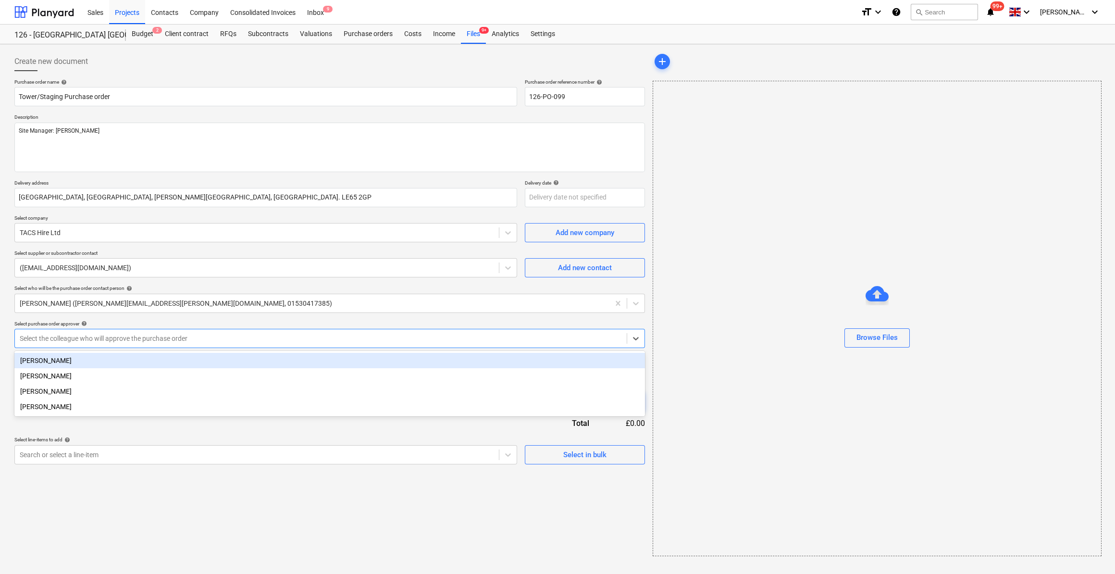
click at [69, 359] on div "[PERSON_NAME]" at bounding box center [329, 360] width 631 height 15
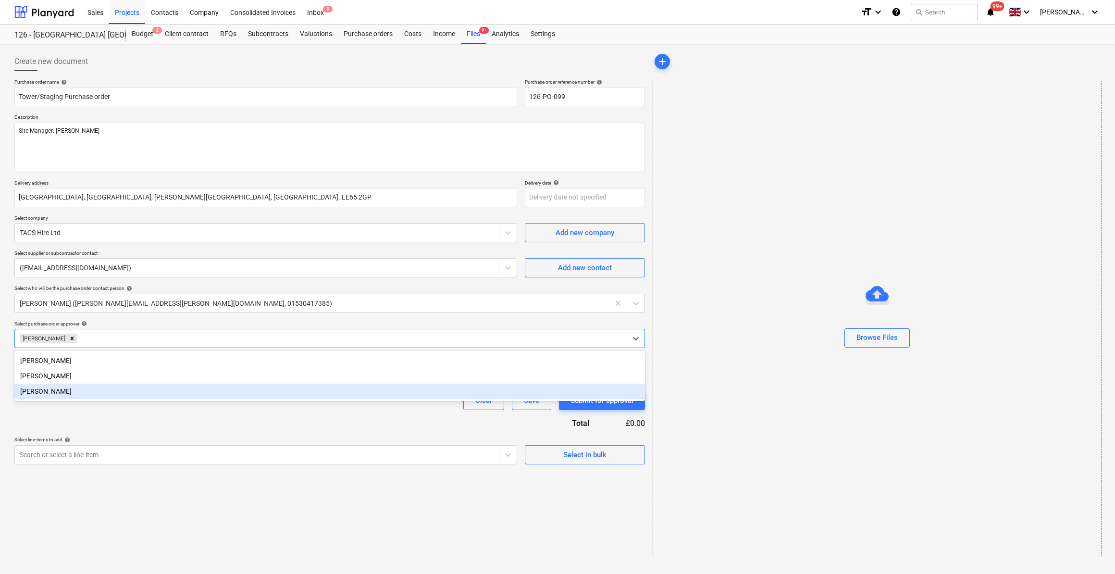
click at [130, 415] on div "Purchase order name help Tower/Staging Purchase order Purchase order reference …" at bounding box center [329, 271] width 631 height 385
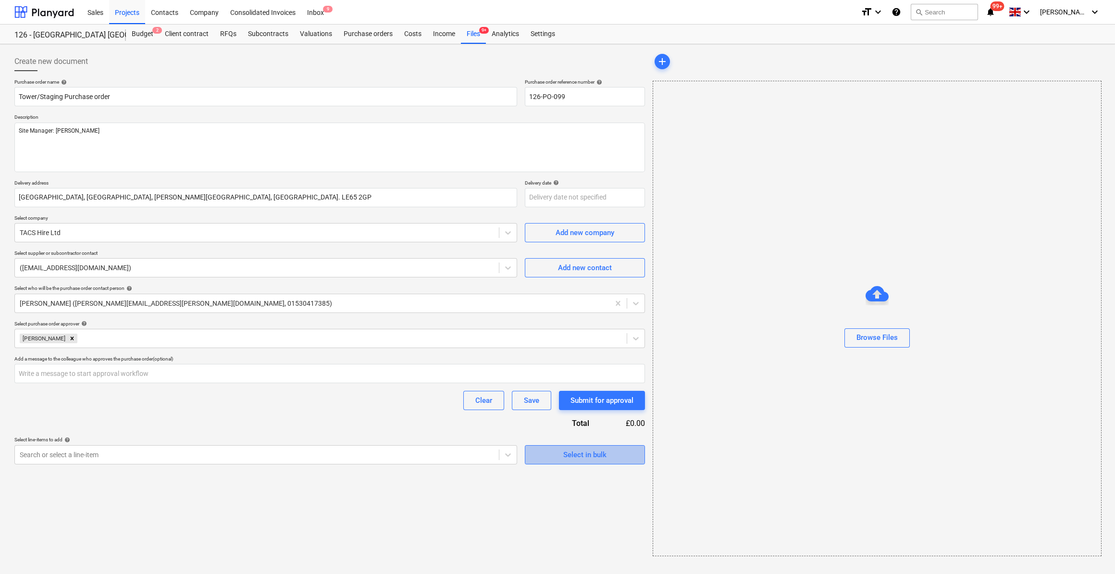
click at [546, 454] on span "Select in bulk" at bounding box center [585, 454] width 96 height 12
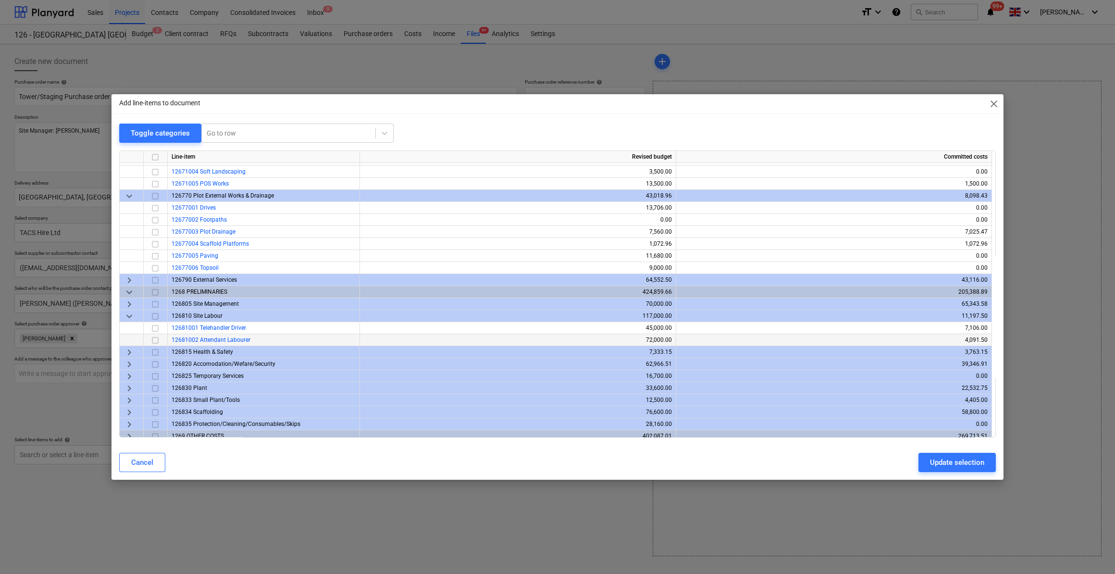
scroll to position [266, 0]
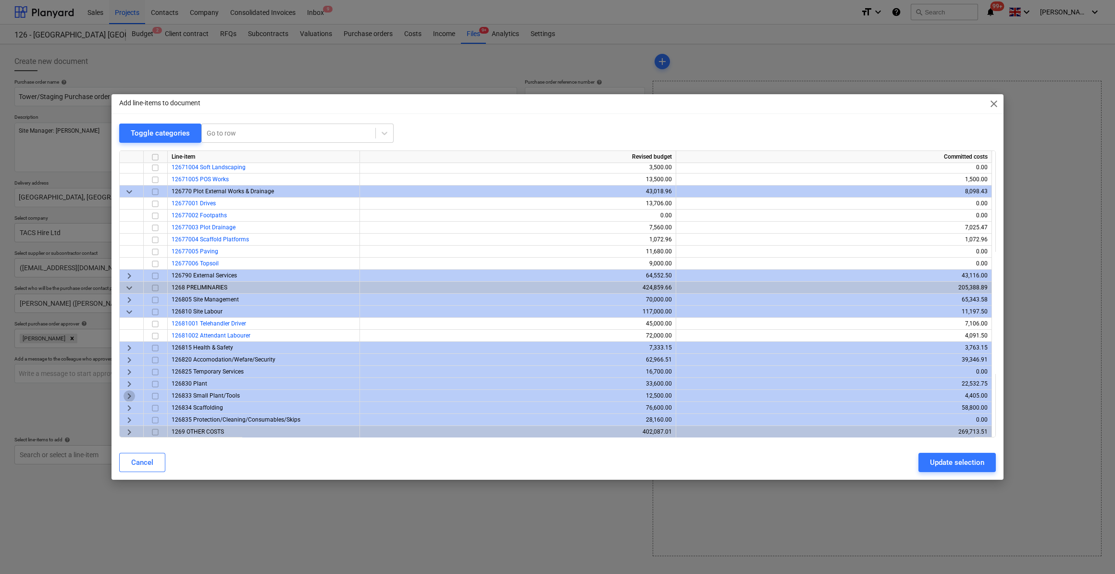
click at [127, 397] on span "keyboard_arrow_right" at bounding box center [130, 396] width 12 height 12
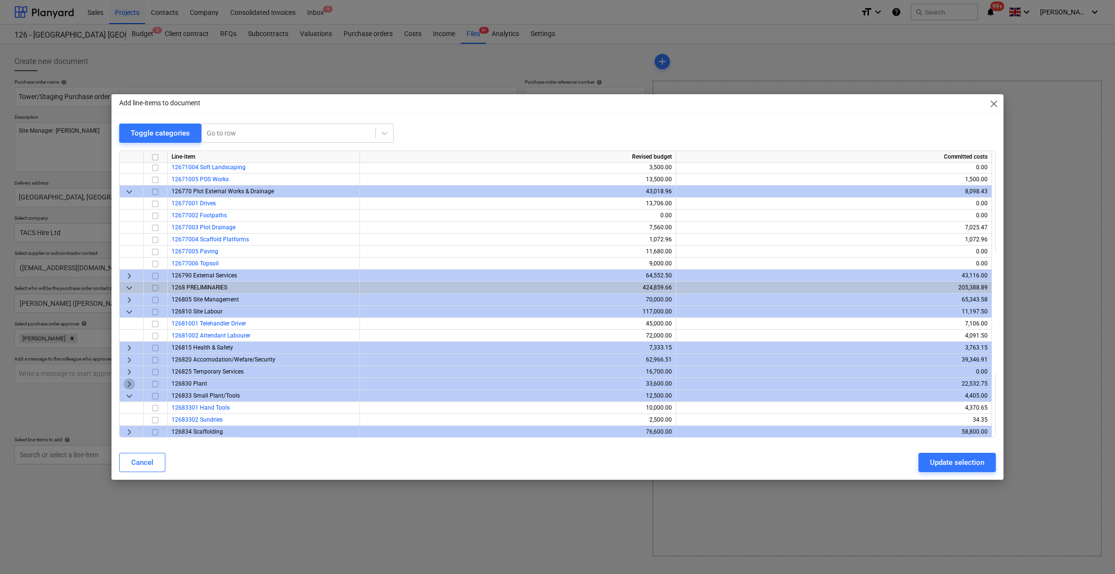
click at [130, 383] on span "keyboard_arrow_right" at bounding box center [130, 384] width 12 height 12
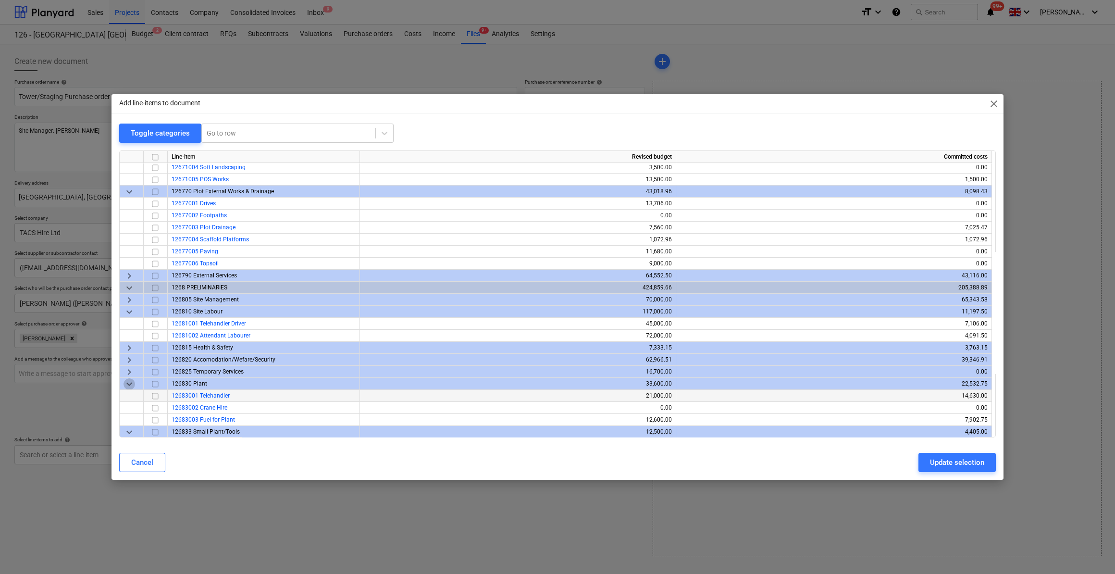
click at [130, 383] on span "keyboard_arrow_down" at bounding box center [130, 384] width 12 height 12
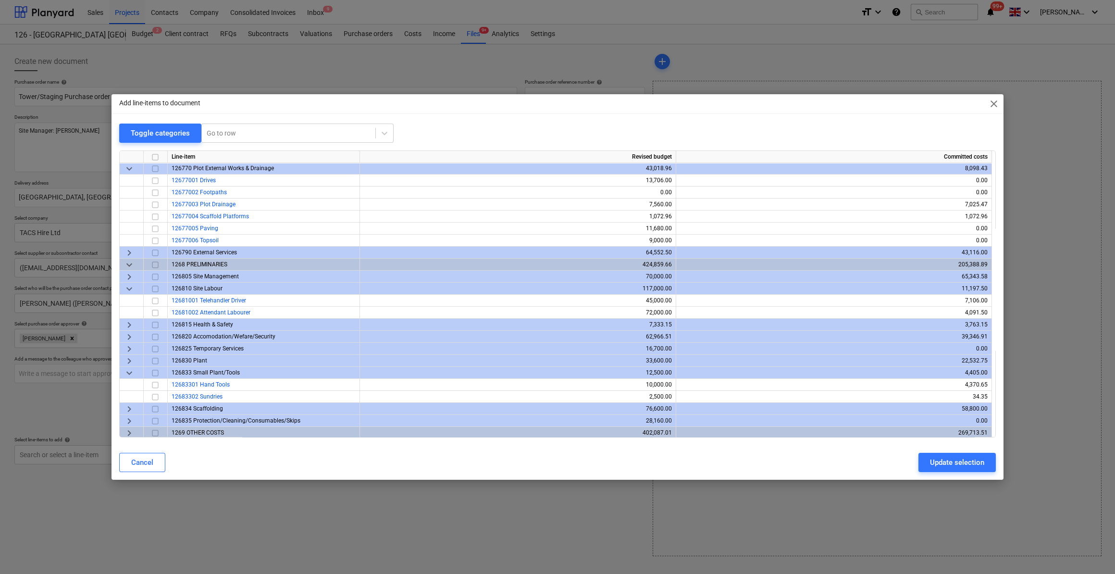
scroll to position [290, 0]
click at [130, 358] on span "keyboard_arrow_right" at bounding box center [130, 360] width 12 height 12
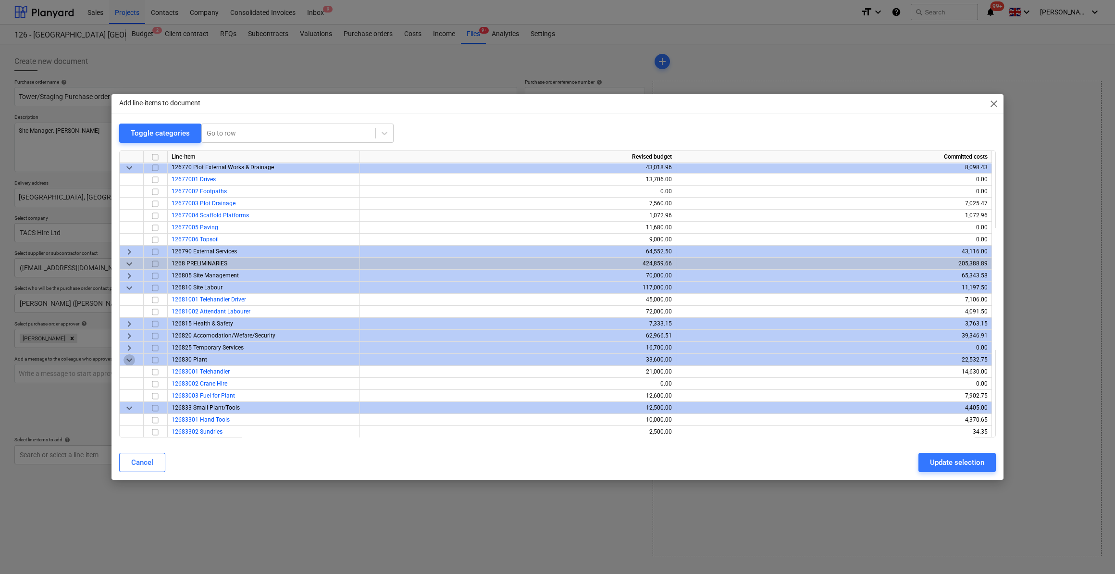
click at [128, 358] on span "keyboard_arrow_down" at bounding box center [130, 360] width 12 height 12
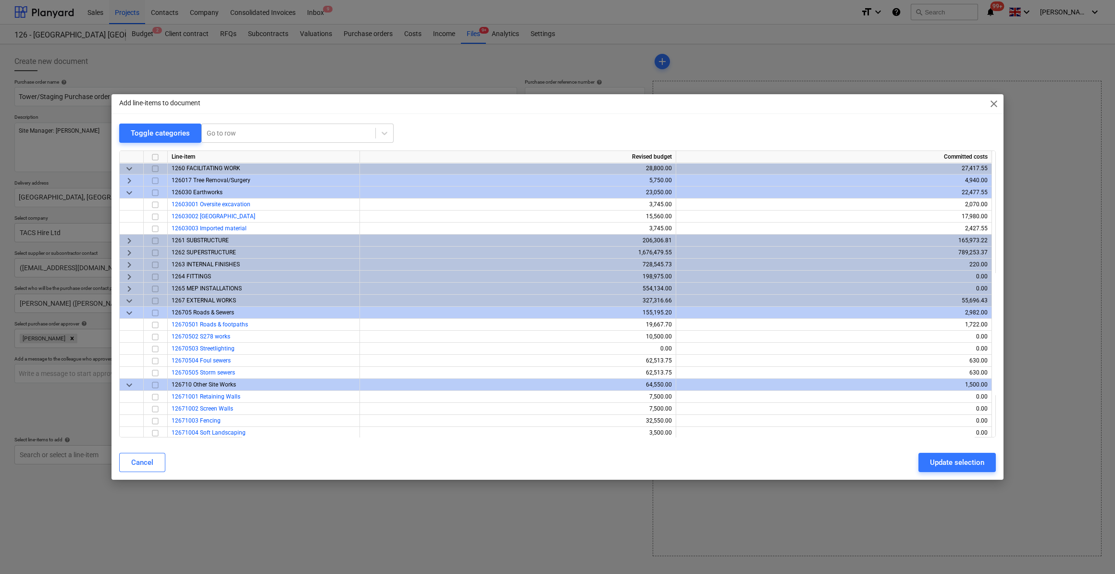
scroll to position [0, 0]
click at [129, 255] on span "keyboard_arrow_right" at bounding box center [130, 254] width 12 height 12
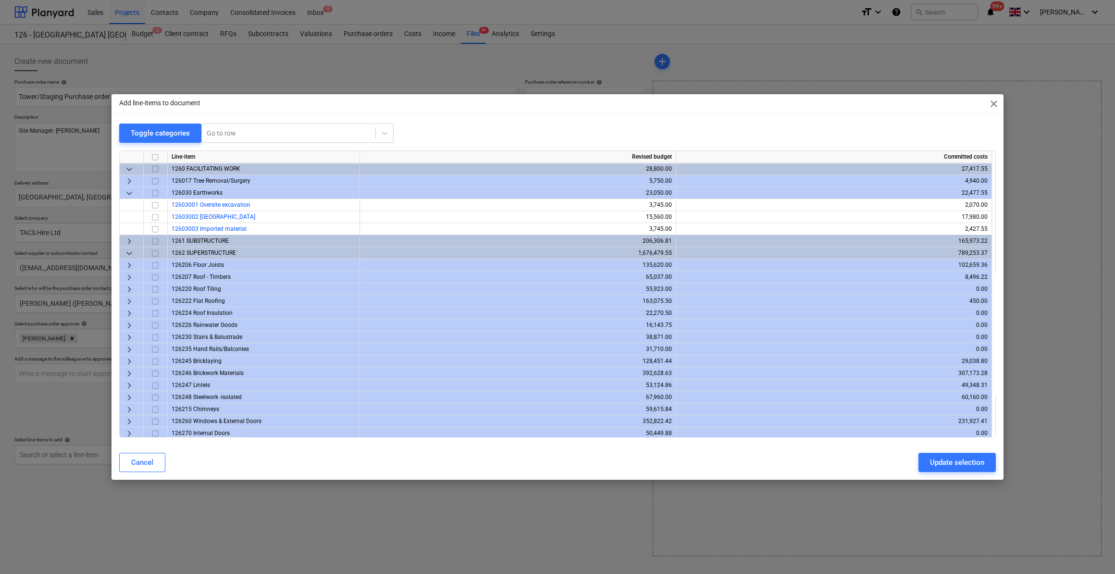
click at [127, 266] on span "keyboard_arrow_right" at bounding box center [130, 266] width 12 height 12
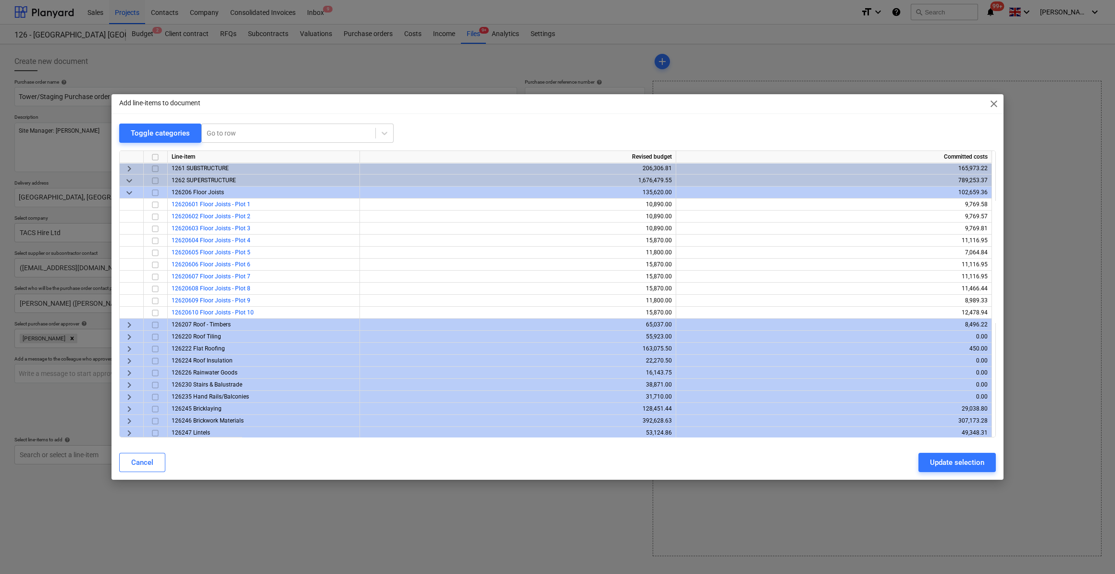
scroll to position [87, 0]
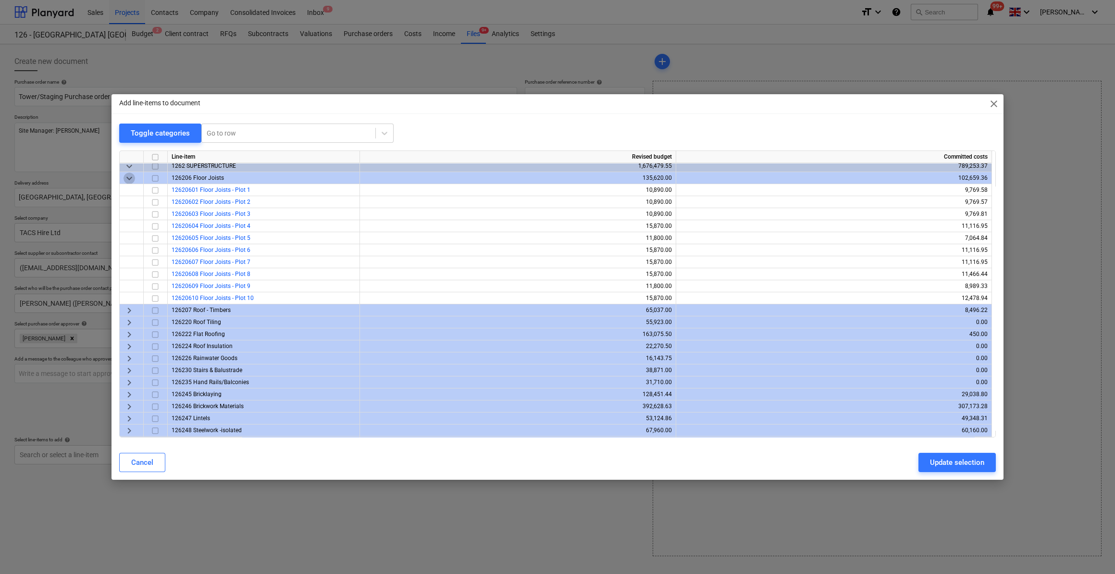
click at [129, 176] on span "keyboard_arrow_down" at bounding box center [130, 179] width 12 height 12
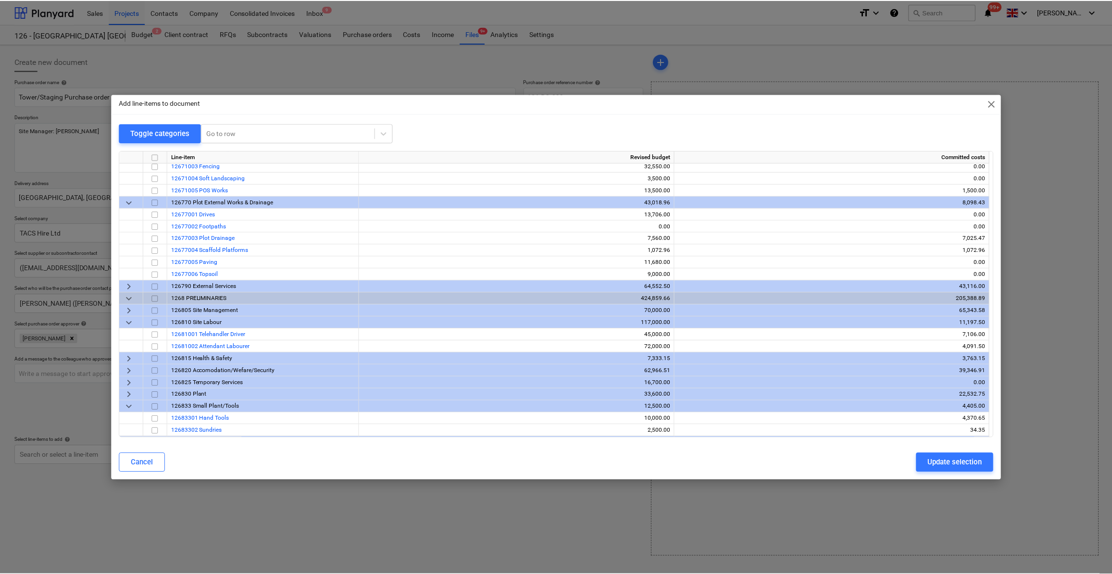
scroll to position [506, 0]
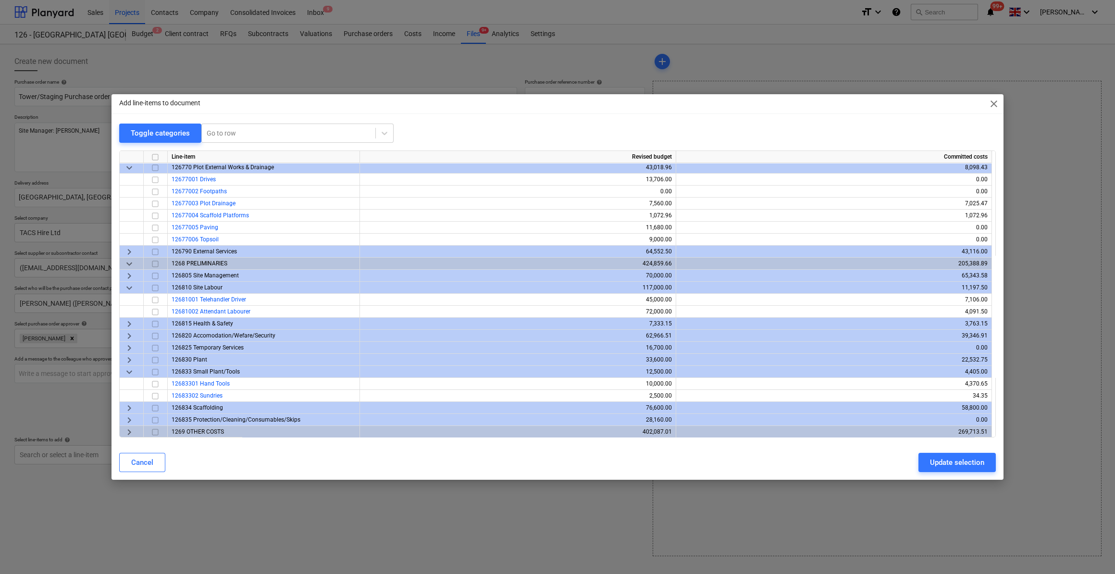
click at [131, 409] on span "keyboard_arrow_right" at bounding box center [130, 408] width 12 height 12
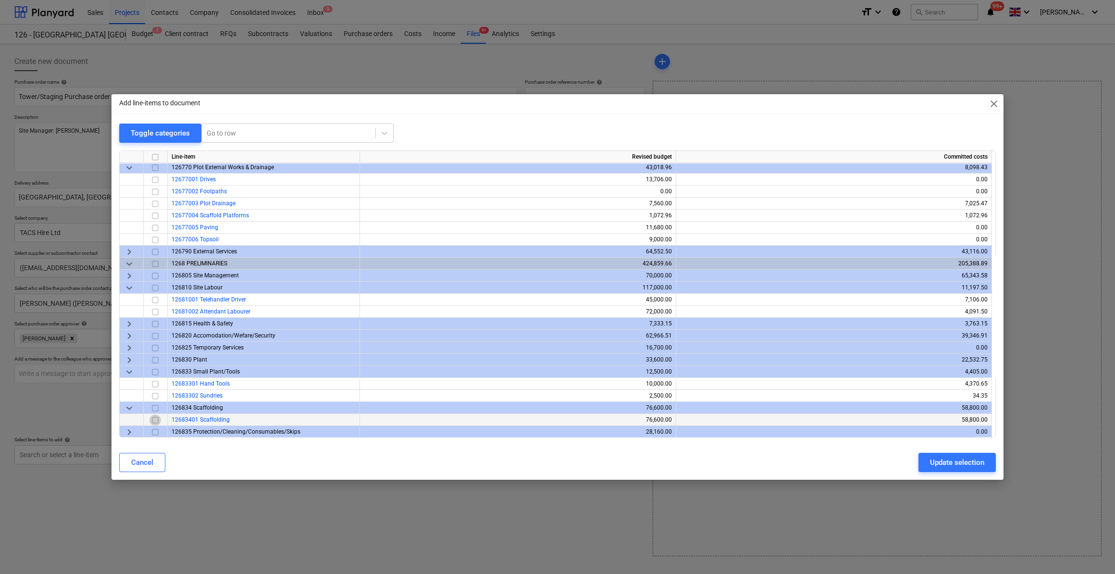
click at [154, 420] on input "checkbox" at bounding box center [155, 420] width 12 height 12
click at [958, 465] on div "Update selection" at bounding box center [957, 462] width 54 height 12
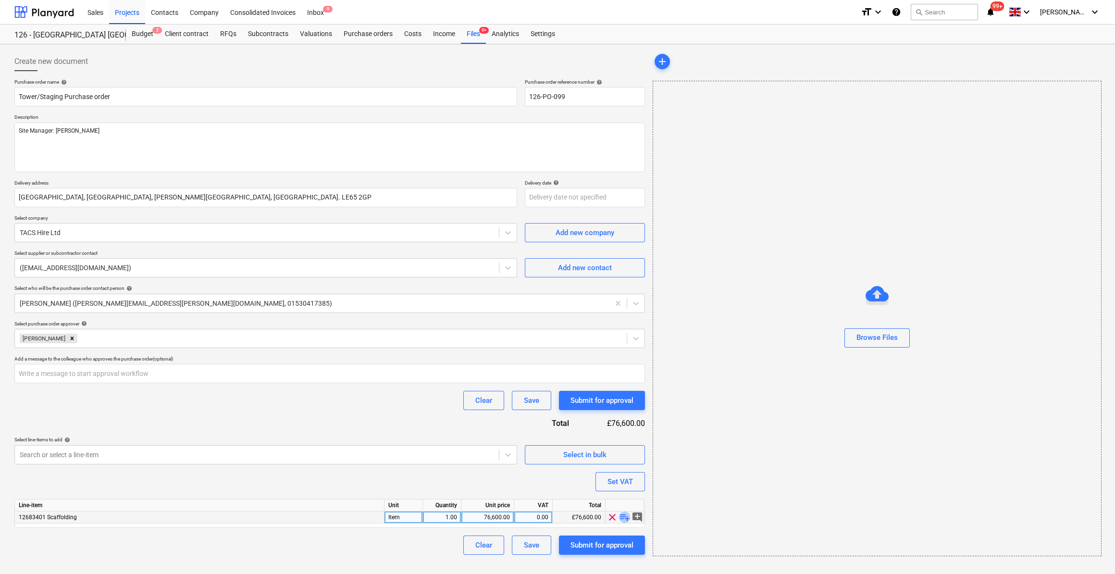
click at [627, 517] on span "playlist_add" at bounding box center [625, 517] width 12 height 12
type textarea "x"
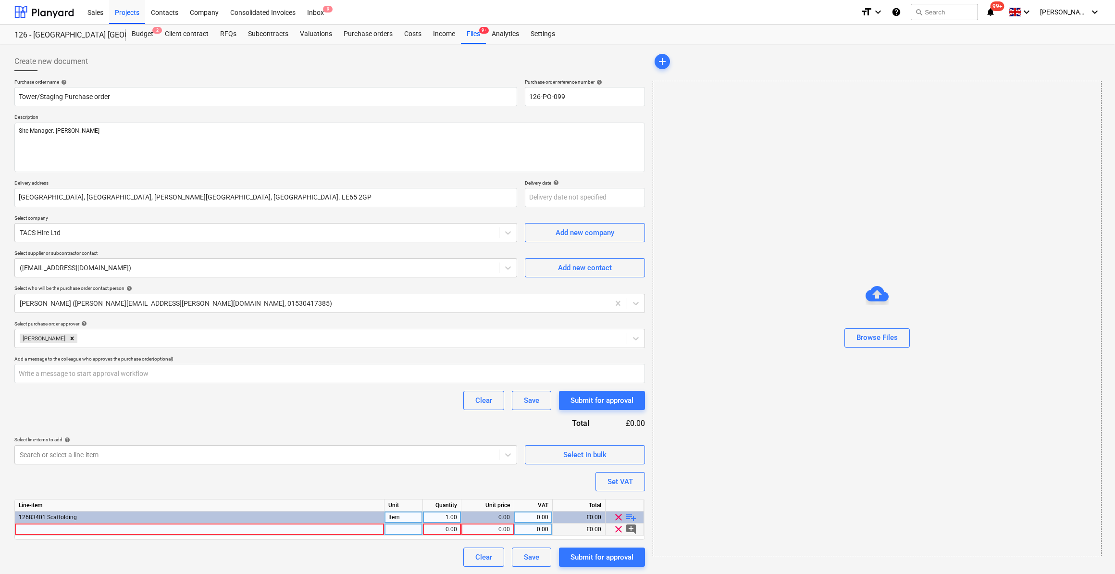
click at [27, 526] on div at bounding box center [200, 529] width 370 height 12
type input "6.0 m Stage Boards"
type textarea "x"
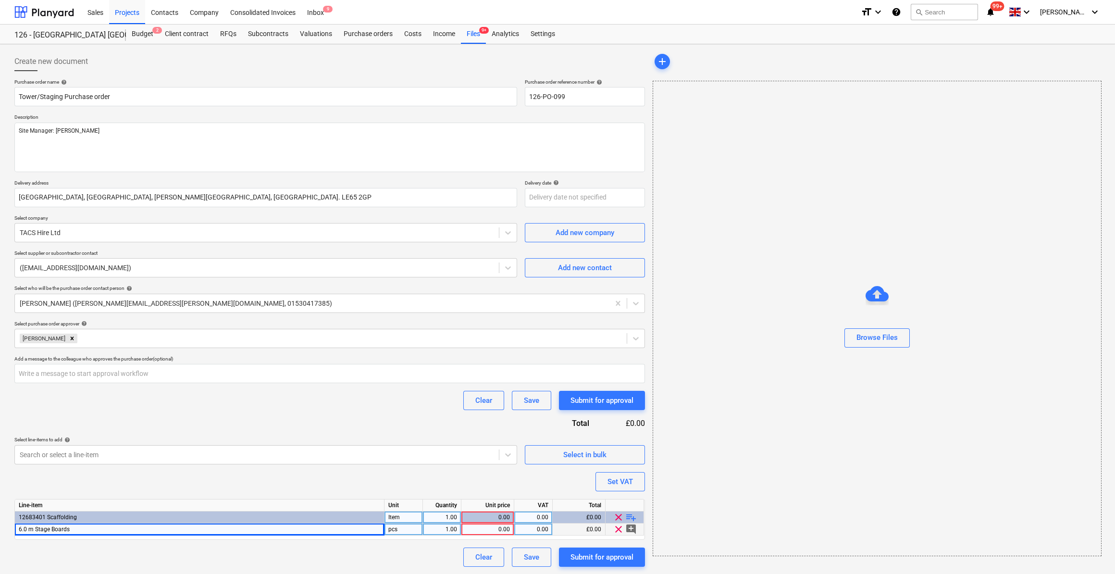
click at [392, 530] on div "pcs" at bounding box center [403, 529] width 38 height 12
type input "Nr"
type textarea "x"
click at [448, 531] on div "1.00" at bounding box center [442, 529] width 30 height 12
type input "2"
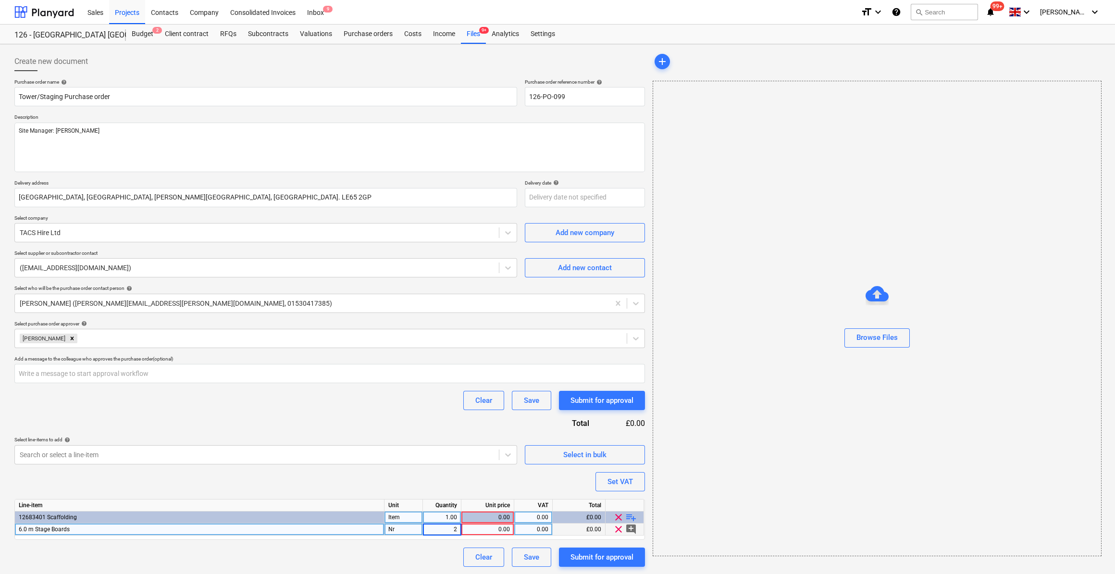
type textarea "x"
click at [492, 528] on div "0.00" at bounding box center [487, 529] width 45 height 12
click at [415, 526] on div "Nr" at bounding box center [403, 529] width 38 height 12
type input "Wks"
type textarea "x"
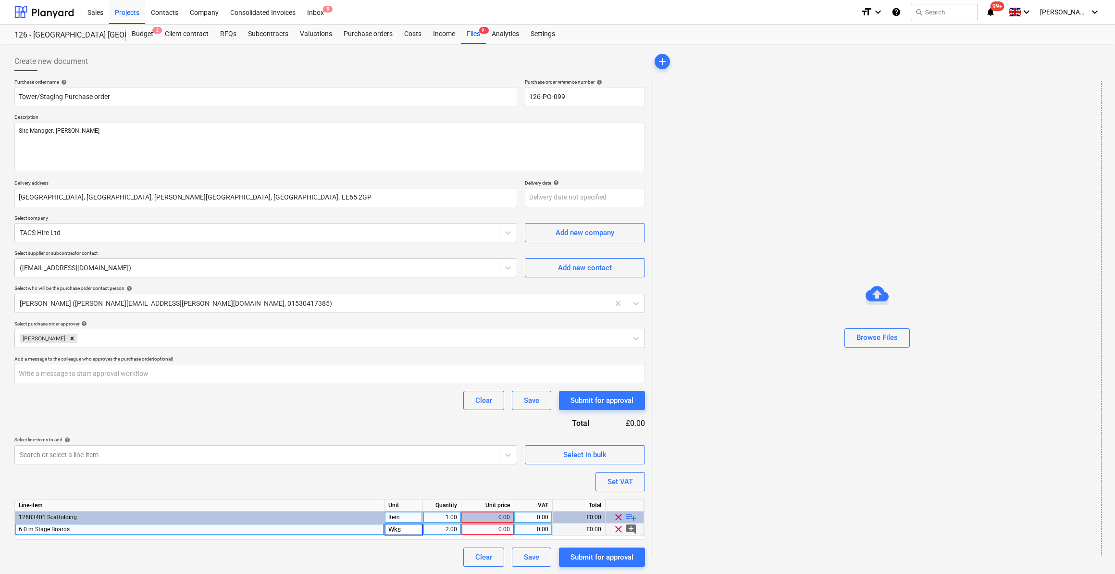
click at [441, 530] on div "2.00" at bounding box center [442, 529] width 30 height 12
type input "12"
type textarea "x"
click at [488, 527] on div "0.00" at bounding box center [487, 529] width 45 height 12
type input "20"
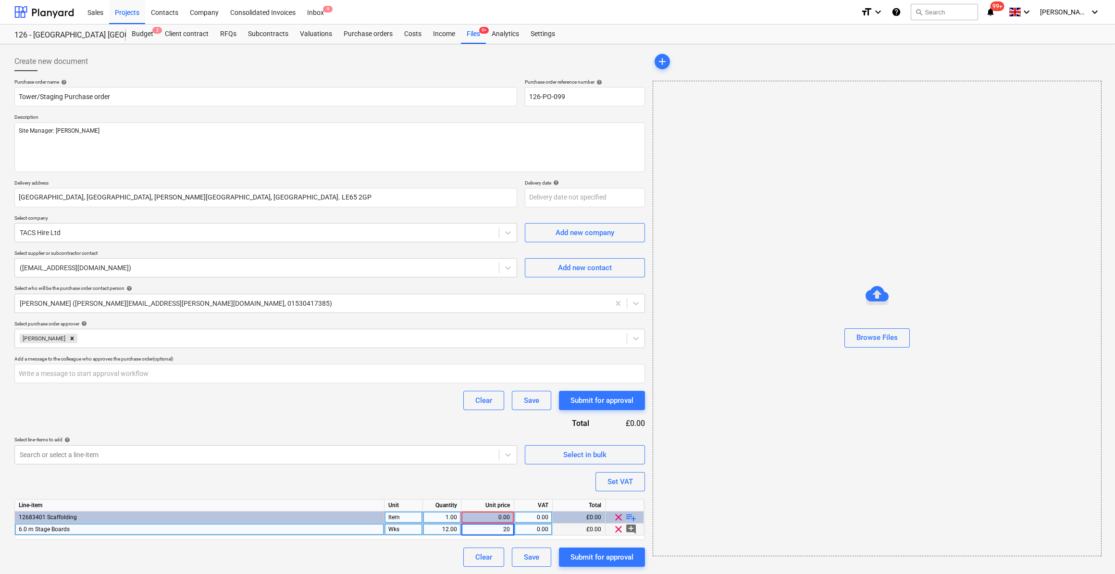
type textarea "x"
click at [702, 564] on div "add Browse Files" at bounding box center [877, 309] width 456 height 522
click at [71, 531] on div "6.0 m Stage Boards" at bounding box center [200, 529] width 370 height 12
click at [81, 528] on input "6.0 m Stage Boards" at bounding box center [199, 529] width 369 height 12
type input "6.0 m Stage Board"
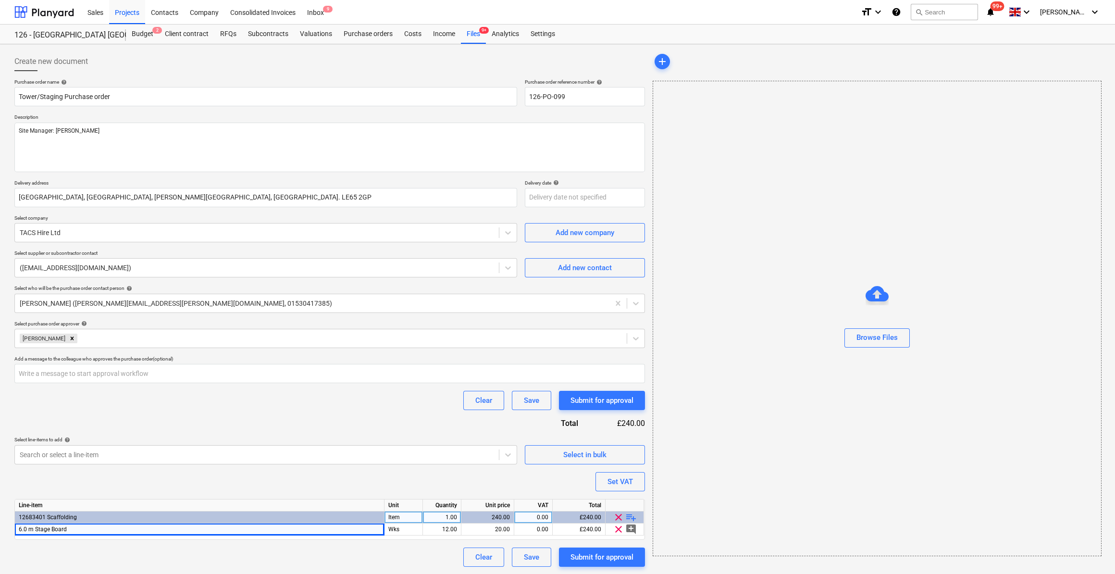
click at [344, 552] on div "Clear Save Submit for approval" at bounding box center [329, 556] width 631 height 19
click at [633, 514] on span "playlist_add" at bounding box center [631, 517] width 12 height 12
type textarea "x"
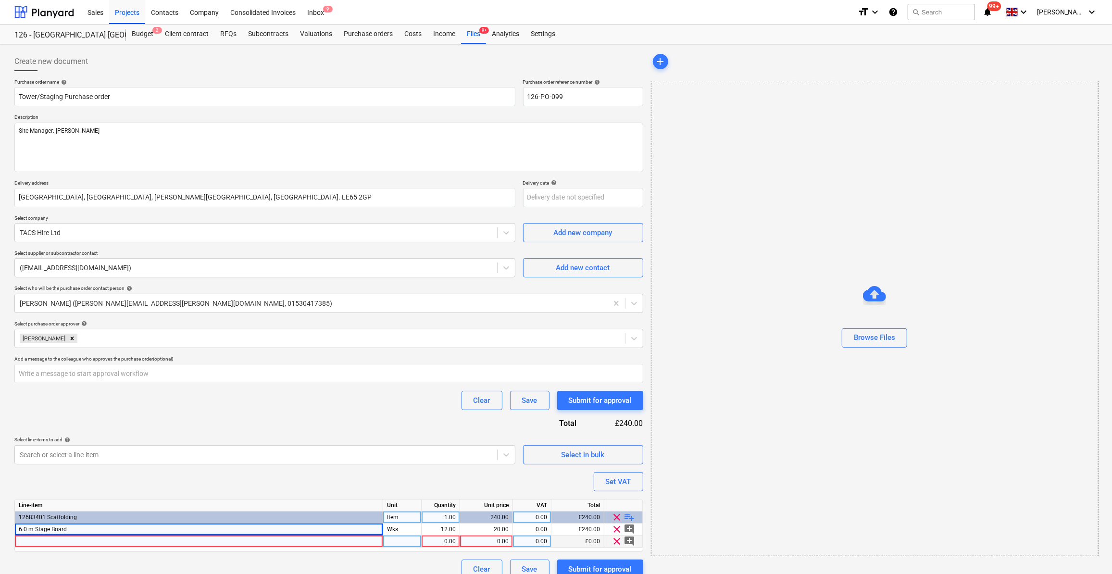
click at [21, 538] on div at bounding box center [199, 541] width 368 height 12
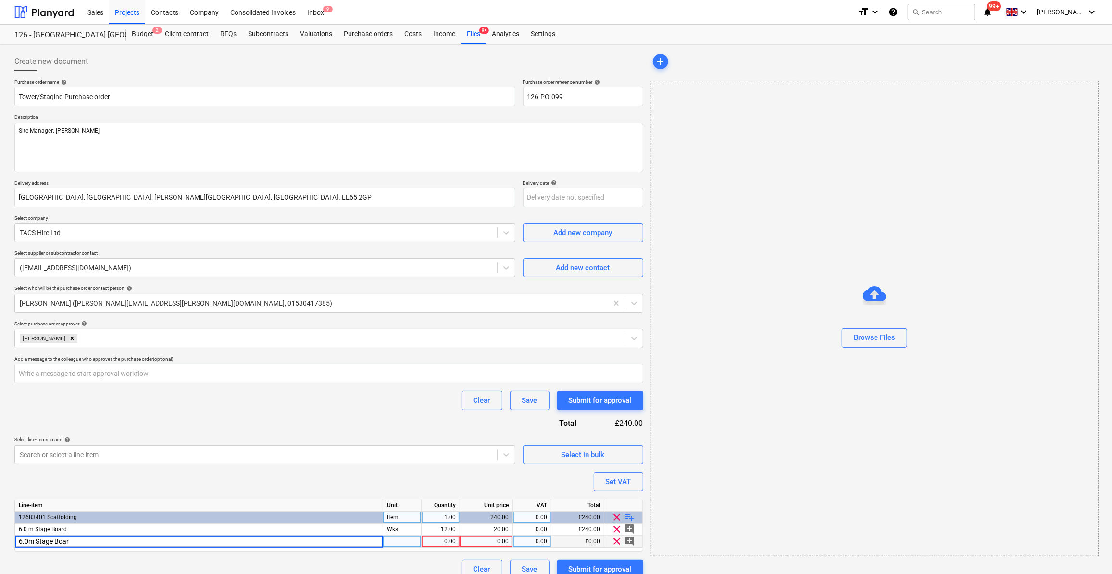
type input "6.0m Stage Board"
type textarea "x"
click at [392, 541] on div "pcs" at bounding box center [402, 541] width 38 height 12
type input "Wks"
type textarea "x"
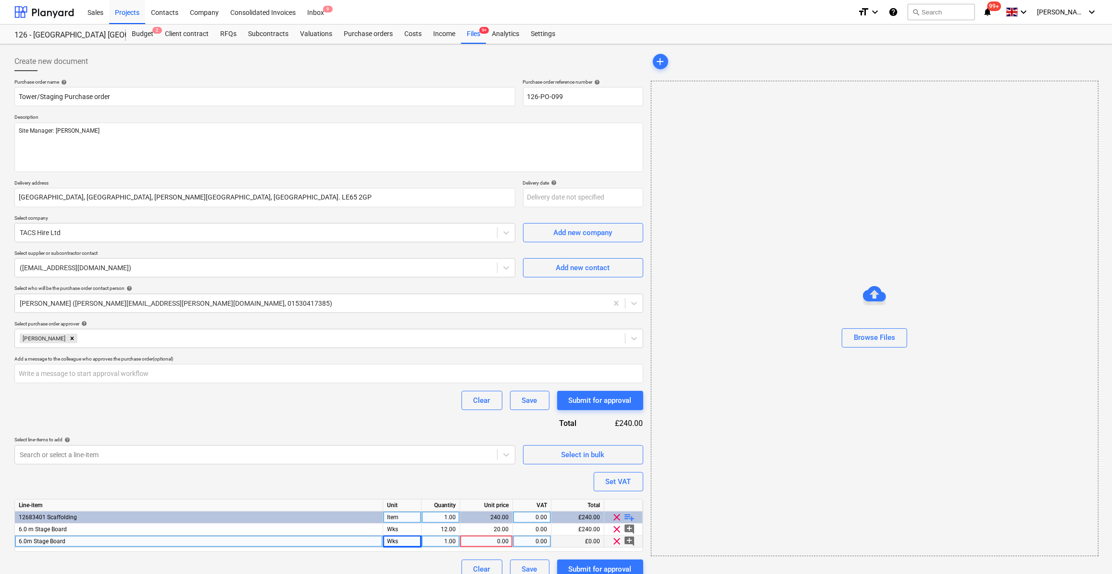
click at [428, 541] on div "1.00" at bounding box center [440, 541] width 30 height 12
type input "12"
type textarea "x"
click at [495, 540] on div "0.00" at bounding box center [486, 541] width 45 height 12
type input "20"
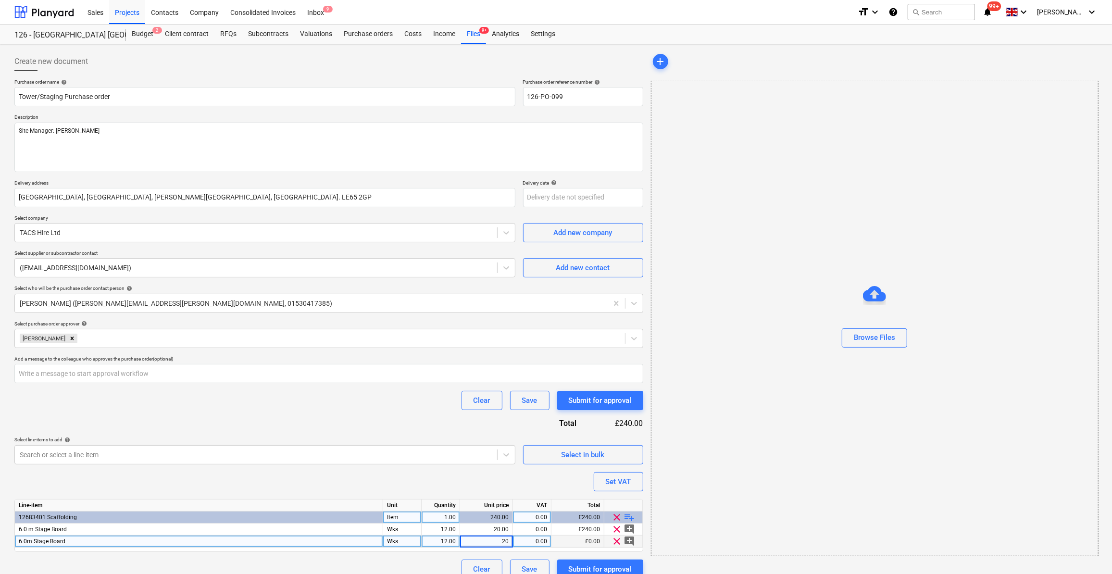
type textarea "x"
click at [384, 558] on div "Purchase order name help Tower/Staging Purchase order Purchase order reference …" at bounding box center [328, 329] width 629 height 500
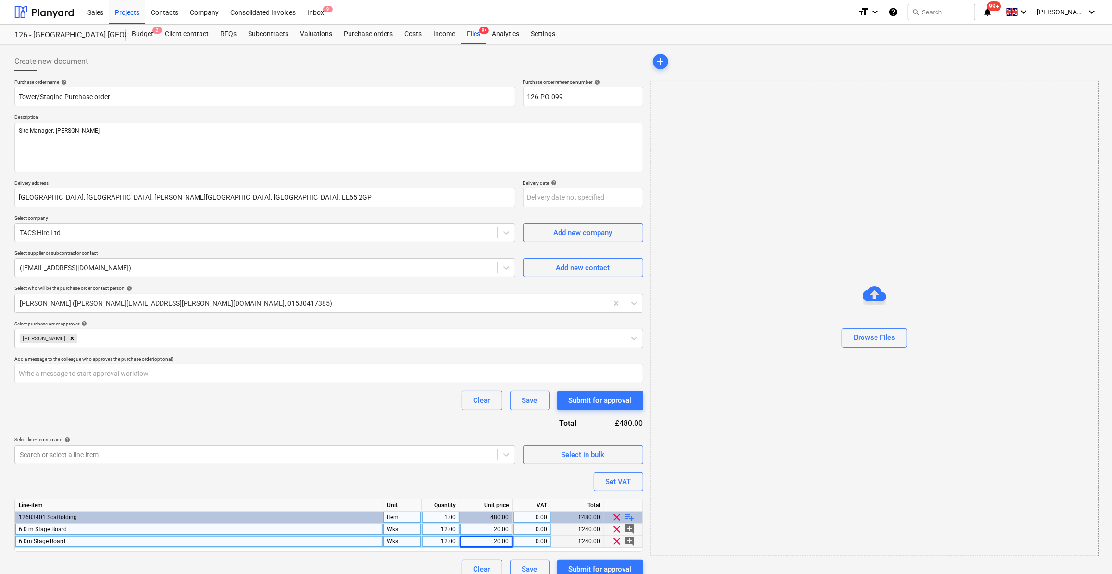
click at [448, 529] on div "12.00" at bounding box center [440, 529] width 30 height 12
type input "16"
type textarea "x"
click at [448, 539] on div "12.00" at bounding box center [440, 541] width 30 height 12
type input "16"
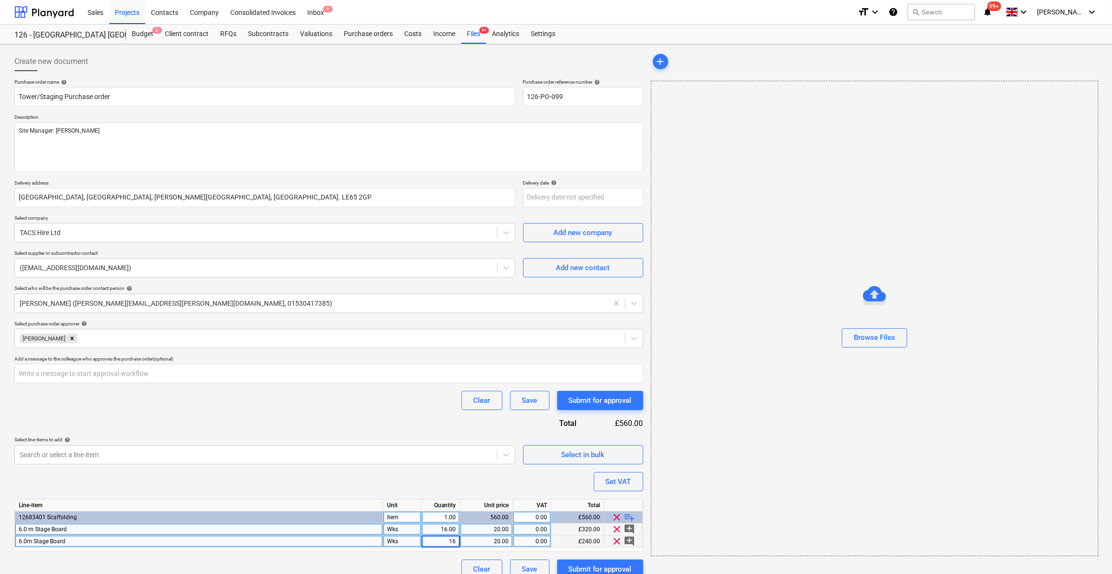
click at [406, 555] on div "Purchase order name help Tower/Staging Purchase order Purchase order reference …" at bounding box center [328, 329] width 629 height 500
click at [631, 518] on span "playlist_add" at bounding box center [630, 517] width 12 height 12
type textarea "x"
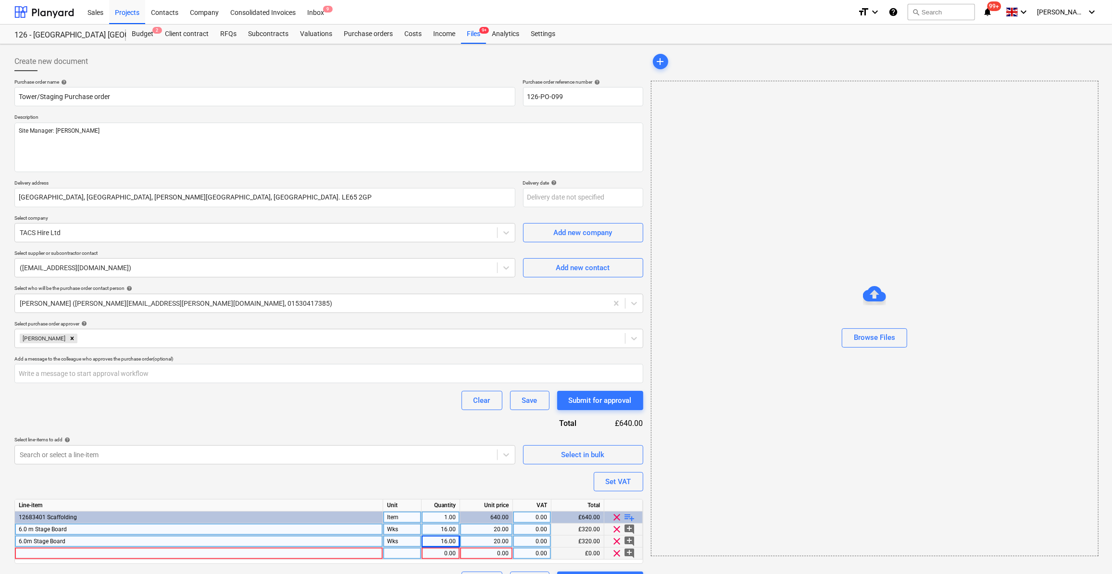
click at [29, 549] on div at bounding box center [199, 553] width 368 height 12
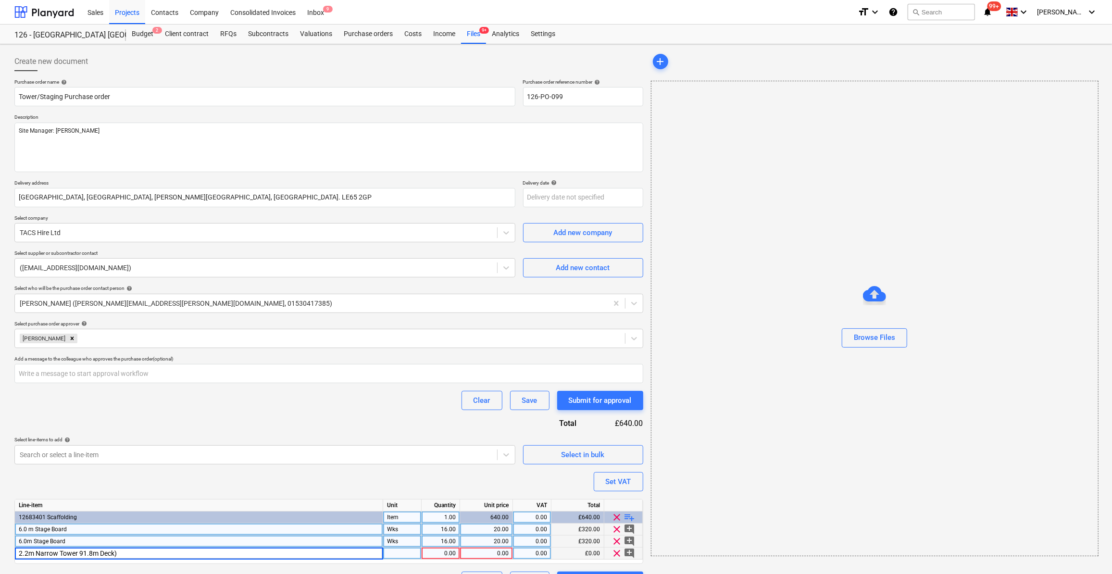
click at [89, 552] on input "2.2m Narrow Tower 91.8m Deck)" at bounding box center [199, 553] width 368 height 12
click at [84, 553] on input "2.2m Narrow Tower 91.8m Deck)" at bounding box center [199, 553] width 368 height 12
type input "2.2m [GEOGRAPHIC_DATA] (1.8m Deck)"
type textarea "x"
click at [395, 555] on div at bounding box center [402, 553] width 38 height 12
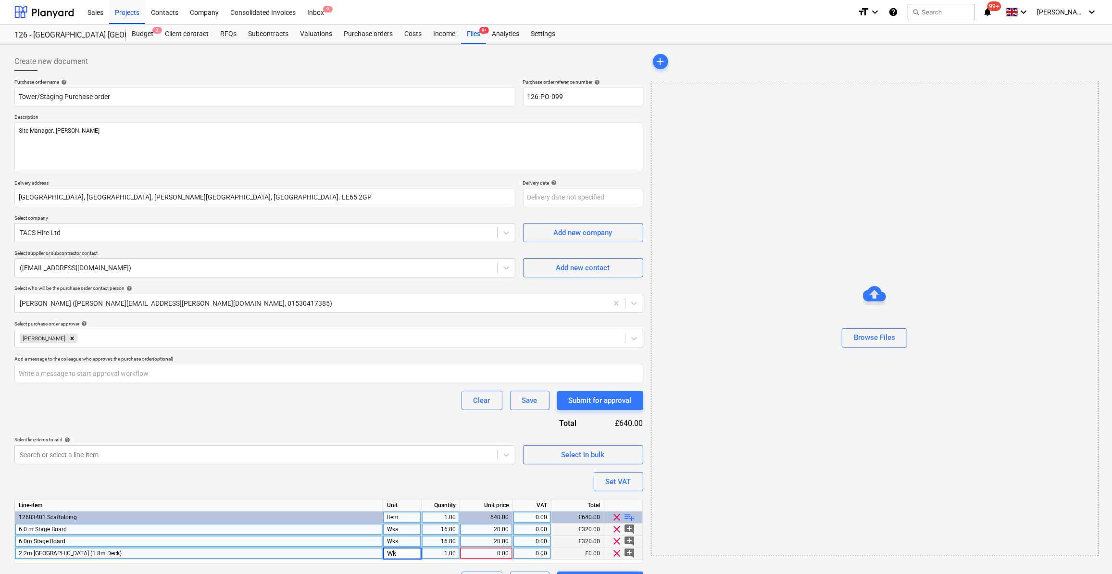
type input "Wks"
type textarea "x"
click at [454, 553] on div "1.00" at bounding box center [440, 553] width 30 height 12
type input "16"
type textarea "x"
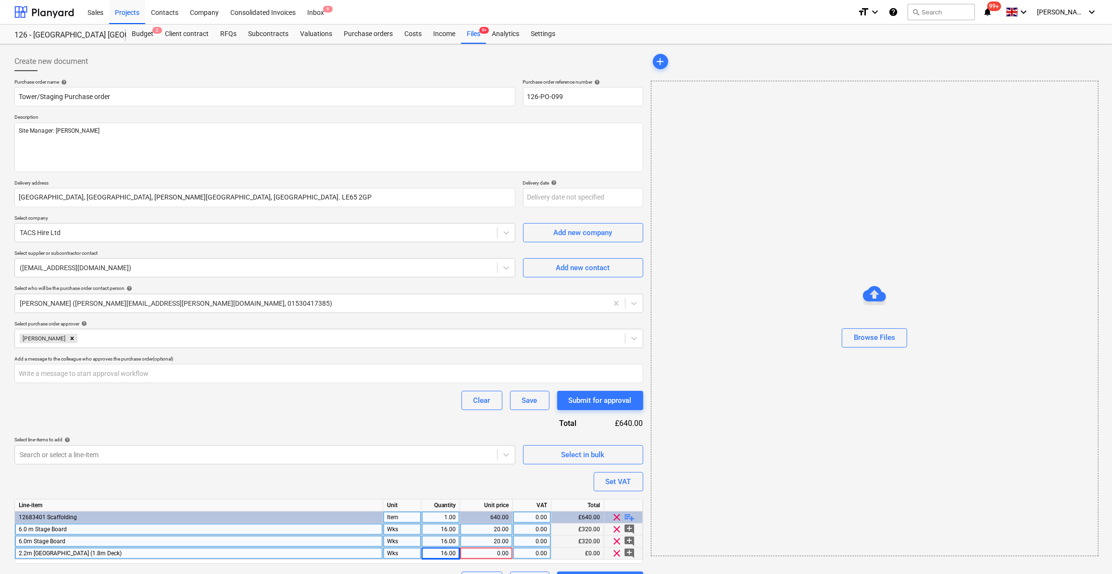
click at [493, 553] on div "0.00" at bounding box center [486, 553] width 45 height 12
type input "22"
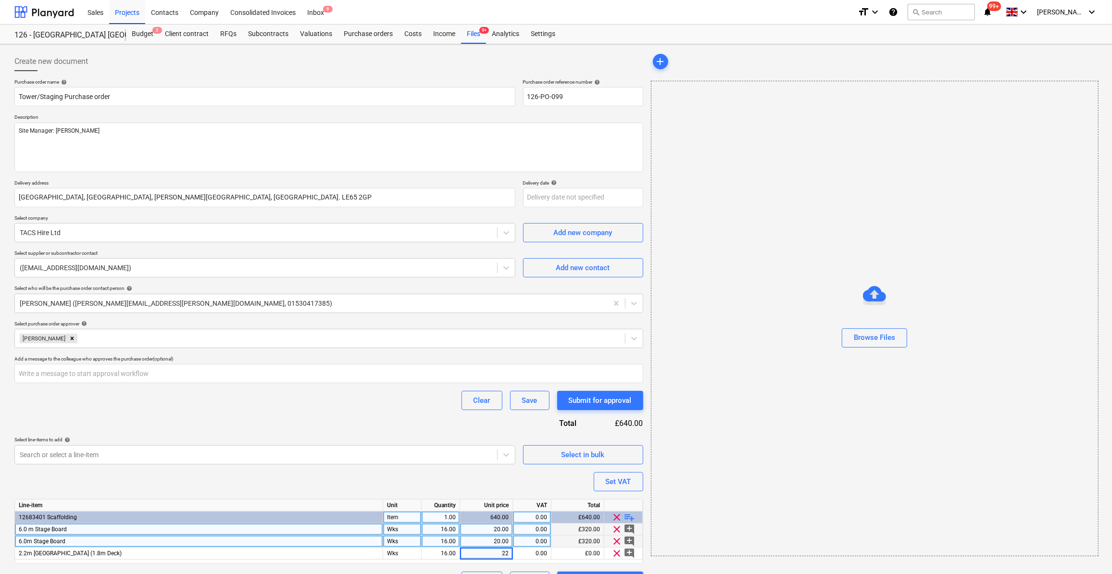
click at [525, 484] on div "Purchase order name help Tower/Staging Purchase order Purchase order reference …" at bounding box center [328, 335] width 629 height 512
click at [632, 518] on span "playlist_add" at bounding box center [630, 517] width 12 height 12
type textarea "x"
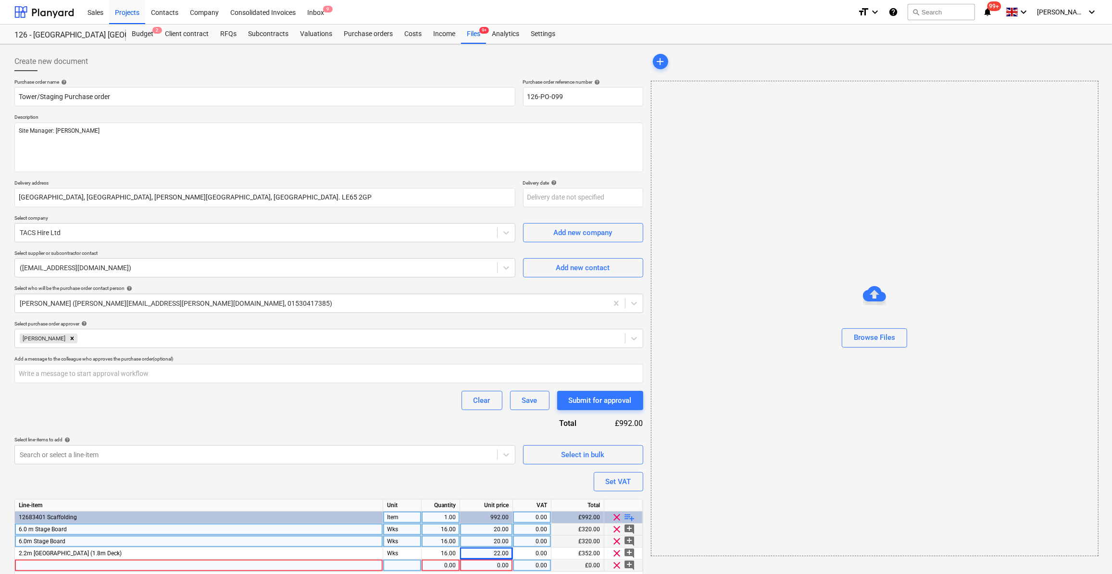
click at [35, 565] on div at bounding box center [199, 565] width 368 height 12
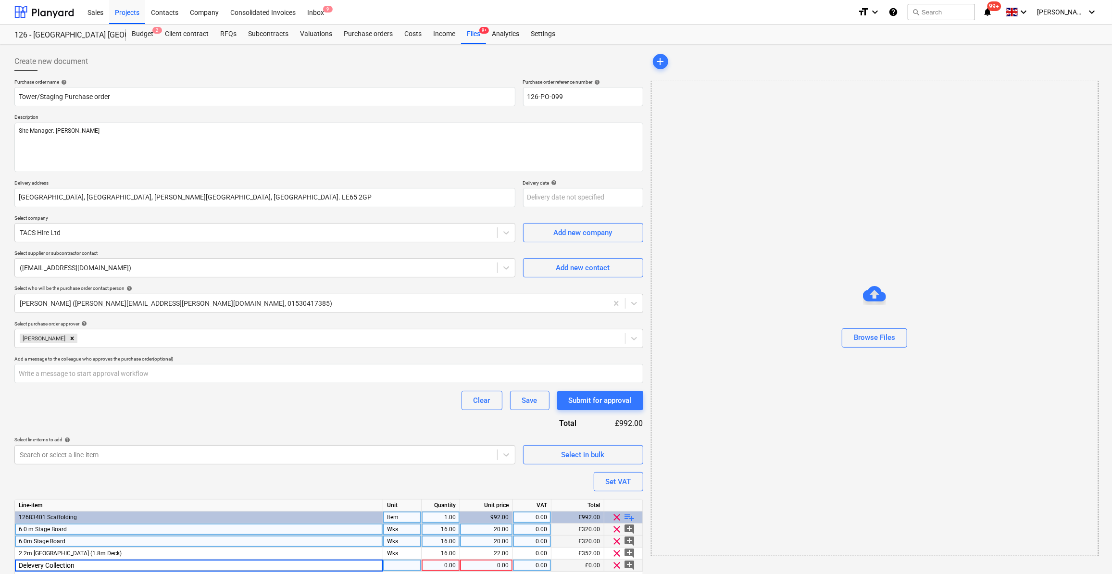
click at [48, 564] on input "Delevery Collection" at bounding box center [199, 565] width 368 height 12
drag, startPoint x: 46, startPoint y: 565, endPoint x: 51, endPoint y: 573, distance: 10.4
click at [47, 565] on input "Delevery Collection" at bounding box center [199, 565] width 368 height 12
type input "Delevery/Collection"
type textarea "x"
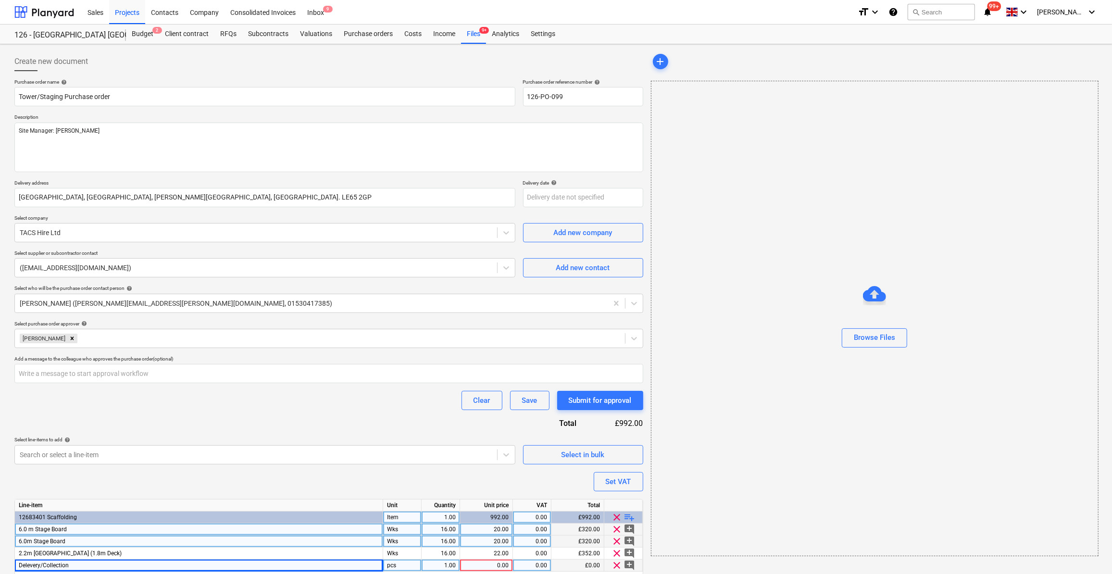
click at [403, 566] on div "pcs" at bounding box center [402, 565] width 38 height 12
click at [32, 565] on span "Delevery/Collection" at bounding box center [44, 565] width 50 height 7
click at [32, 561] on input "Delevery/Collection" at bounding box center [199, 565] width 368 height 12
type input "Delivery/Collection"
type textarea "x"
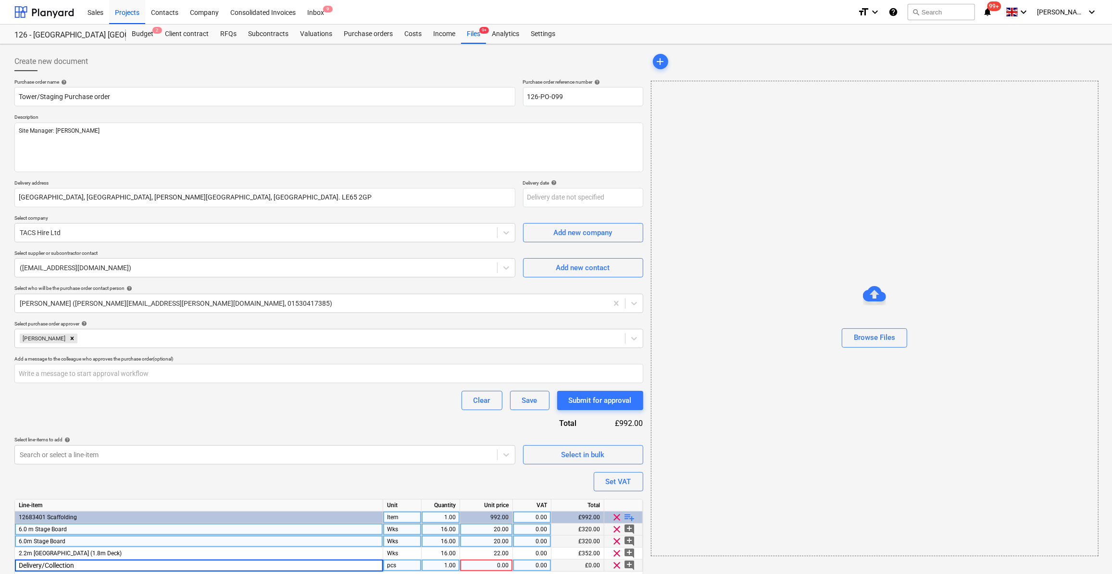
click at [407, 560] on div "pcs" at bounding box center [402, 565] width 38 height 12
type input "Item"
type textarea "x"
click at [446, 560] on div "1.00" at bounding box center [440, 565] width 30 height 12
type input "3"
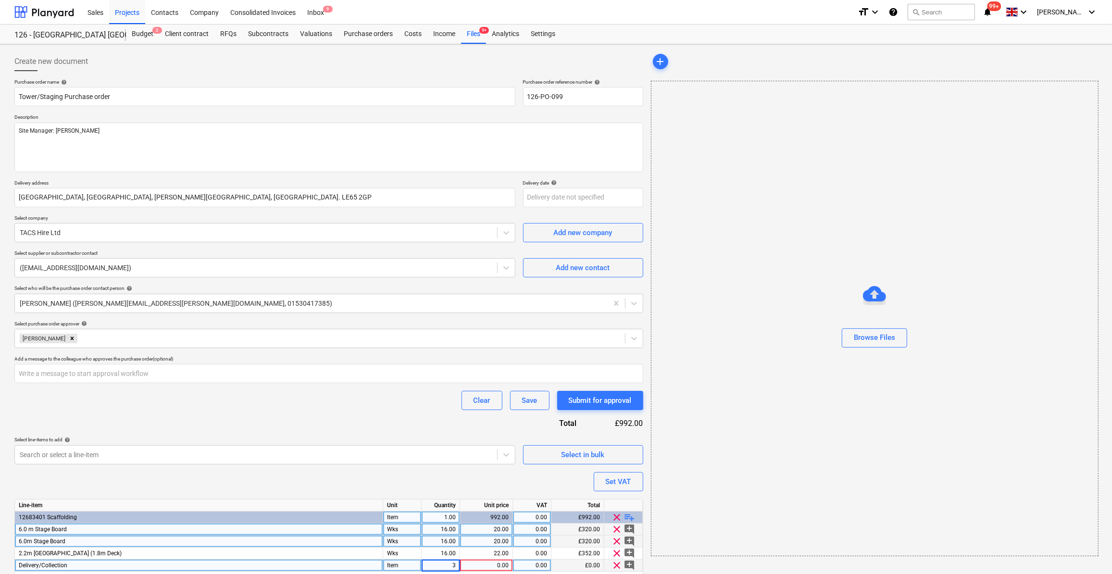
type textarea "x"
click at [497, 566] on div "0.00" at bounding box center [486, 565] width 45 height 12
type input "1"
type textarea "x"
click at [456, 563] on div "3.00" at bounding box center [440, 565] width 38 height 12
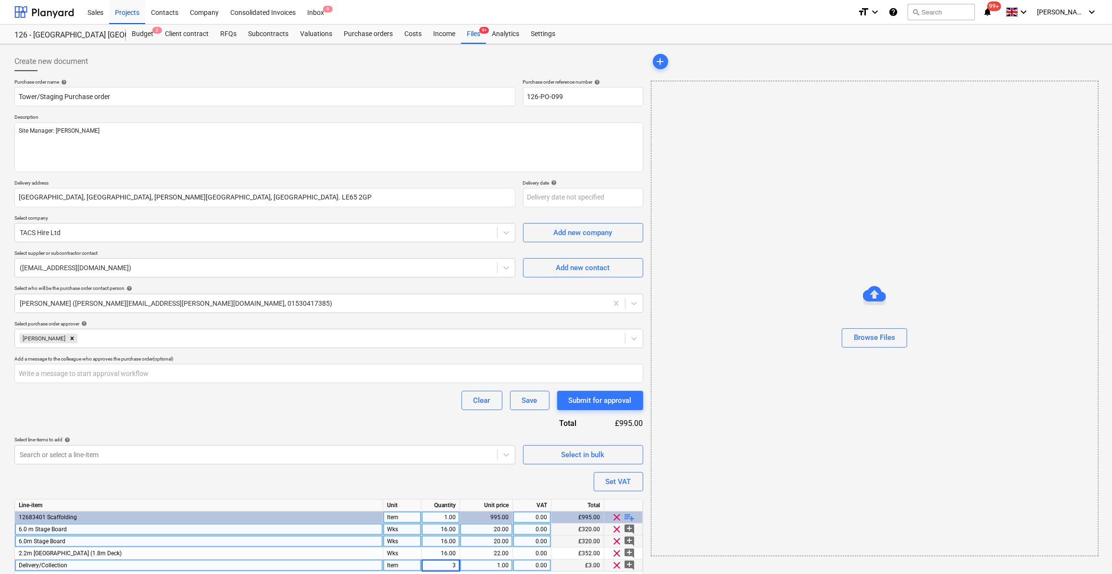
type input "1"
type textarea "x"
click at [504, 567] on div "1.00" at bounding box center [486, 565] width 45 height 12
type input "45"
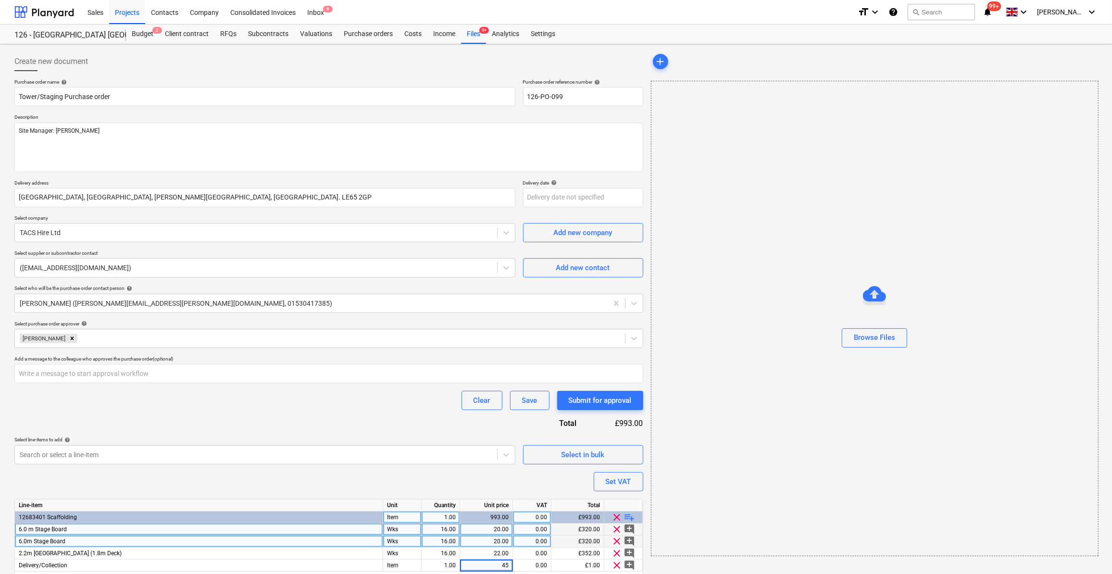
click at [681, 569] on div "add Browse Files" at bounding box center [874, 327] width 454 height 558
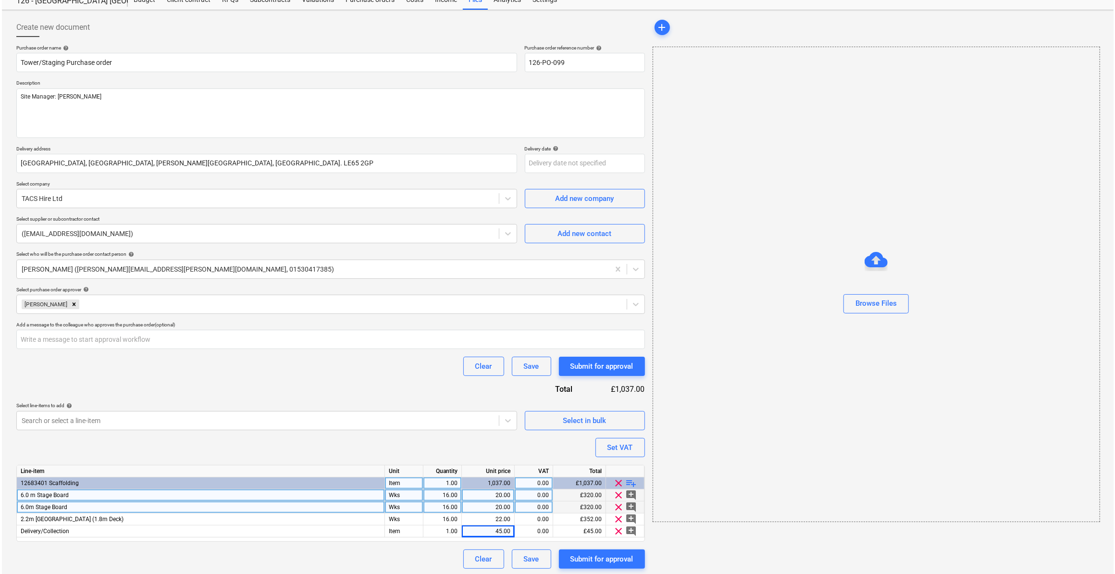
scroll to position [35, 0]
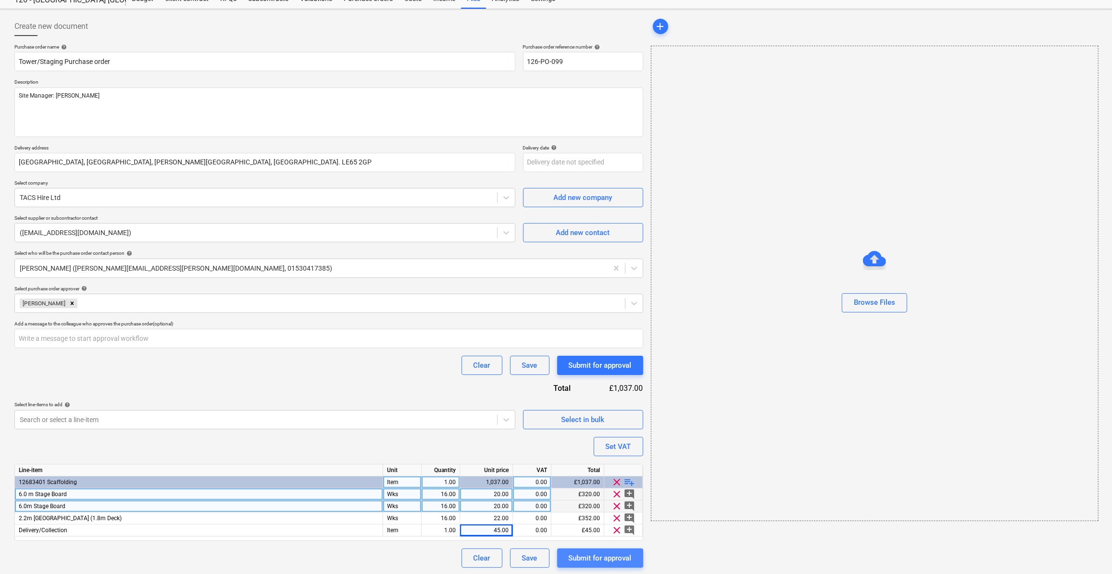
click at [594, 557] on div "Submit for approval" at bounding box center [600, 558] width 63 height 12
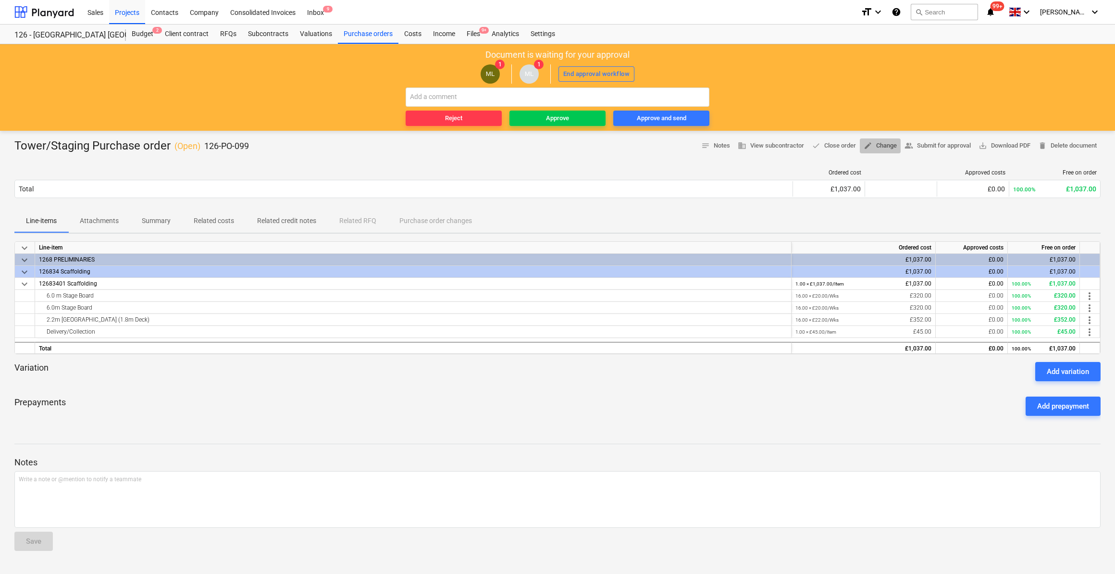
click at [884, 146] on span "edit Change" at bounding box center [880, 145] width 33 height 11
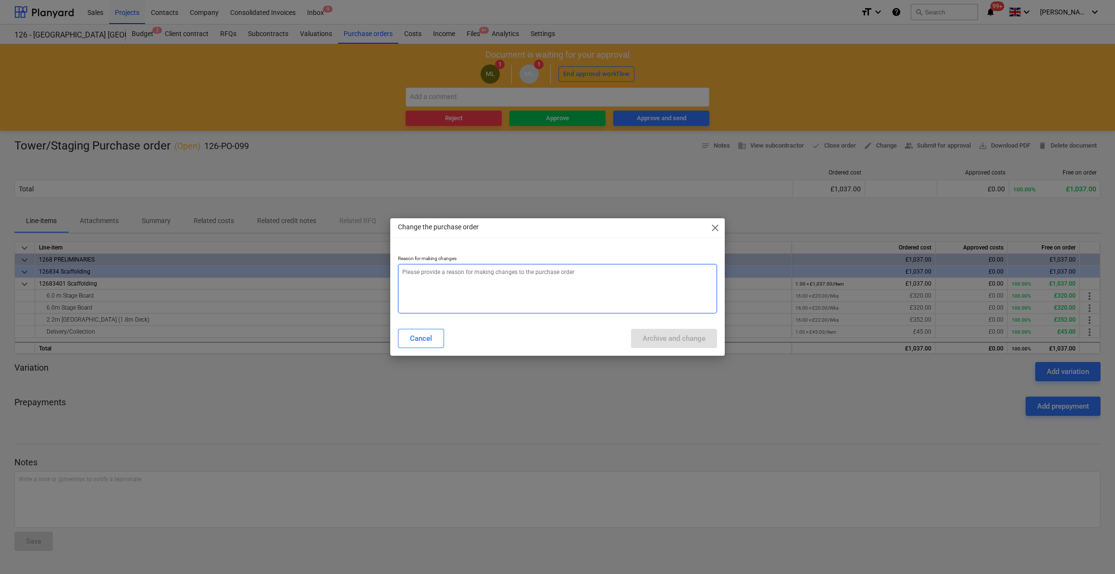
click at [406, 273] on textarea at bounding box center [557, 289] width 319 height 50
type textarea "x"
type textarea "O"
type textarea "x"
type textarea "Om"
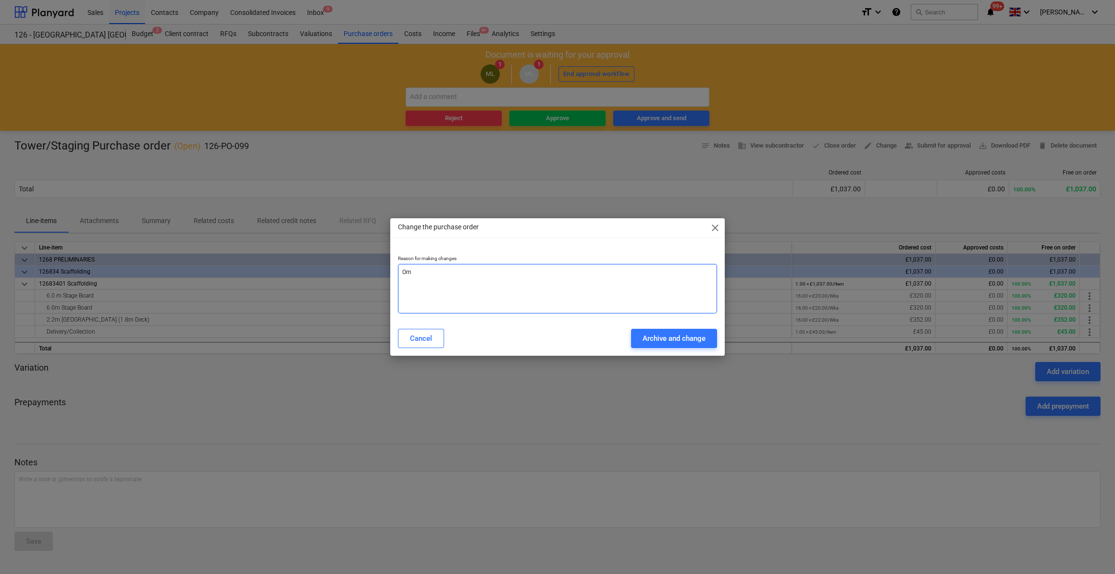
type textarea "x"
type textarea "Omi"
type textarea "x"
type textarea "Omit"
type textarea "x"
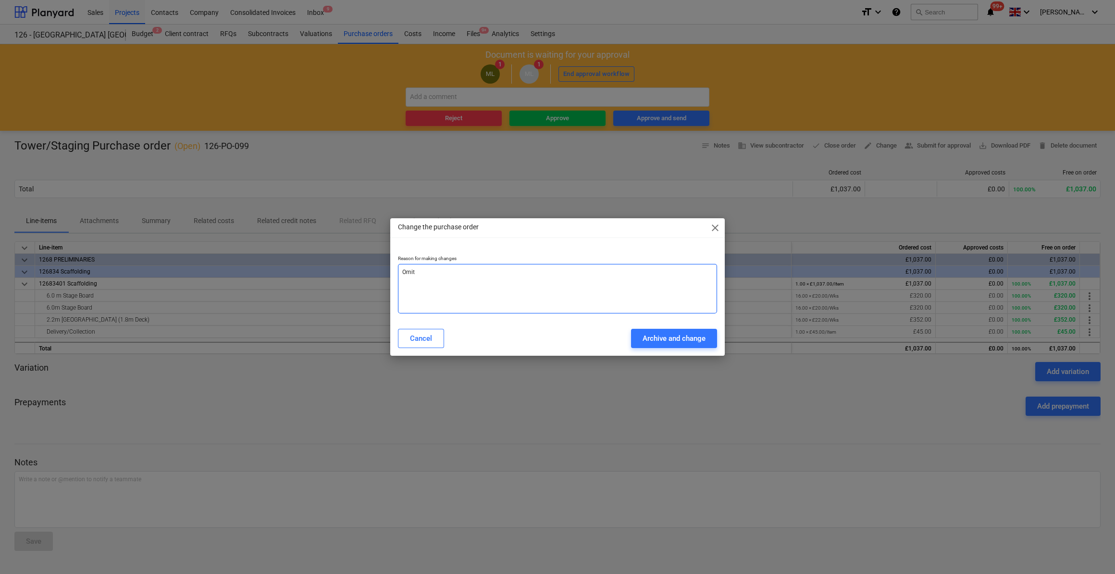
type textarea "Omitt"
type textarea "x"
type textarea "Omitte"
type textarea "x"
type textarea "Omitted"
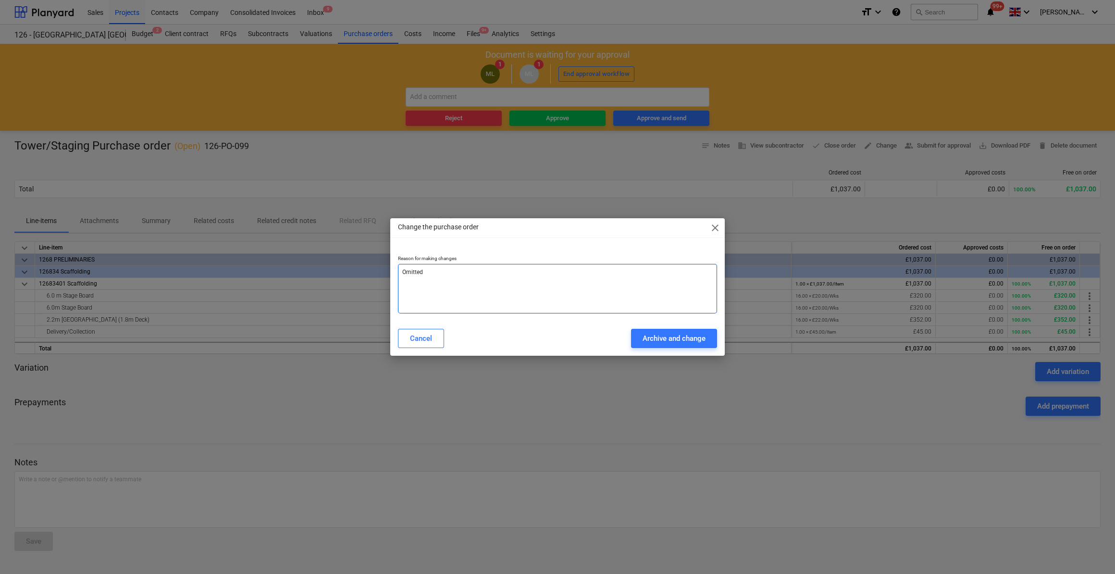
type textarea "x"
type textarea "Omitted"
click at [660, 341] on div "Archive and change" at bounding box center [674, 338] width 63 height 12
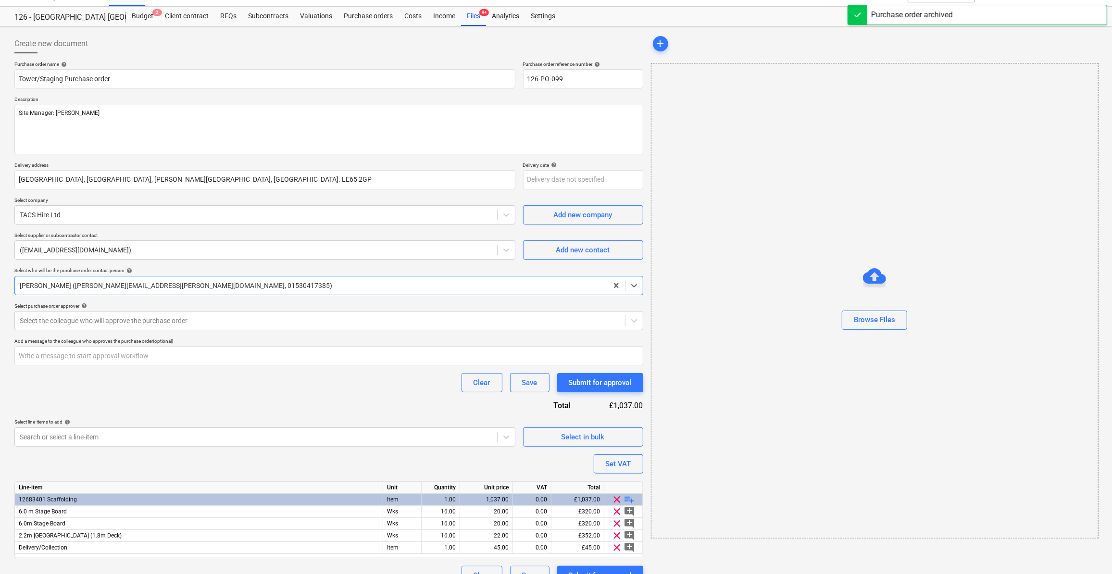
scroll to position [35, 0]
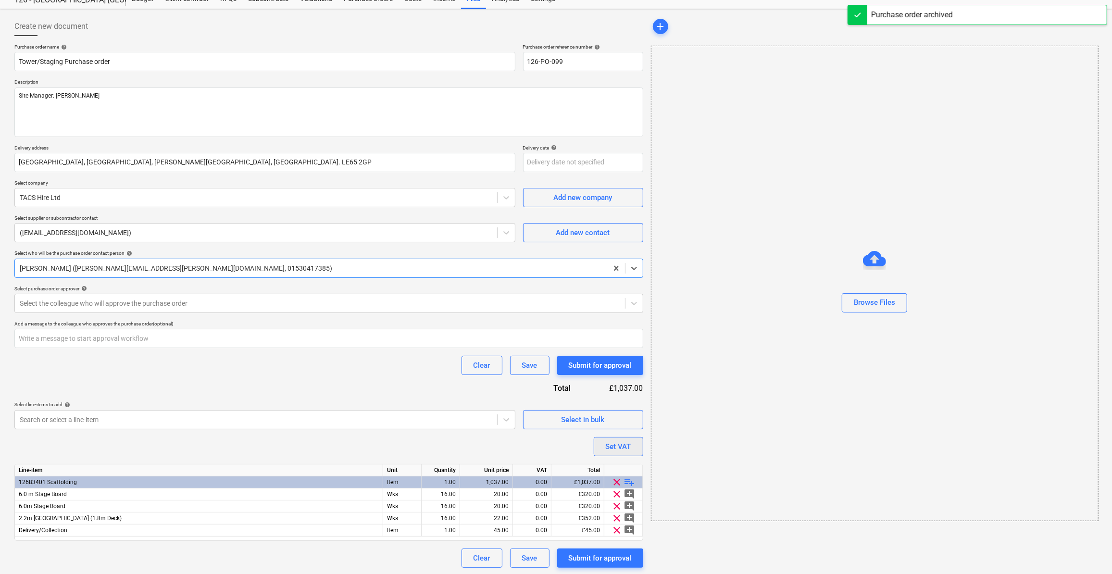
click at [628, 448] on div "Set VAT" at bounding box center [618, 446] width 25 height 12
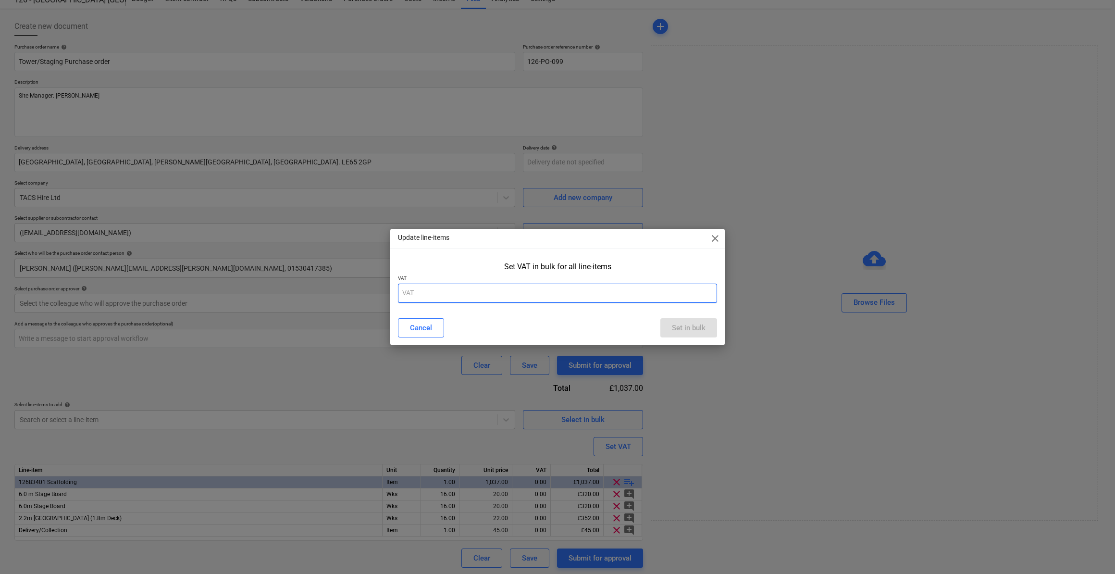
click at [409, 290] on input "text" at bounding box center [557, 293] width 319 height 19
click at [691, 327] on div "Set in bulk" at bounding box center [689, 328] width 34 height 12
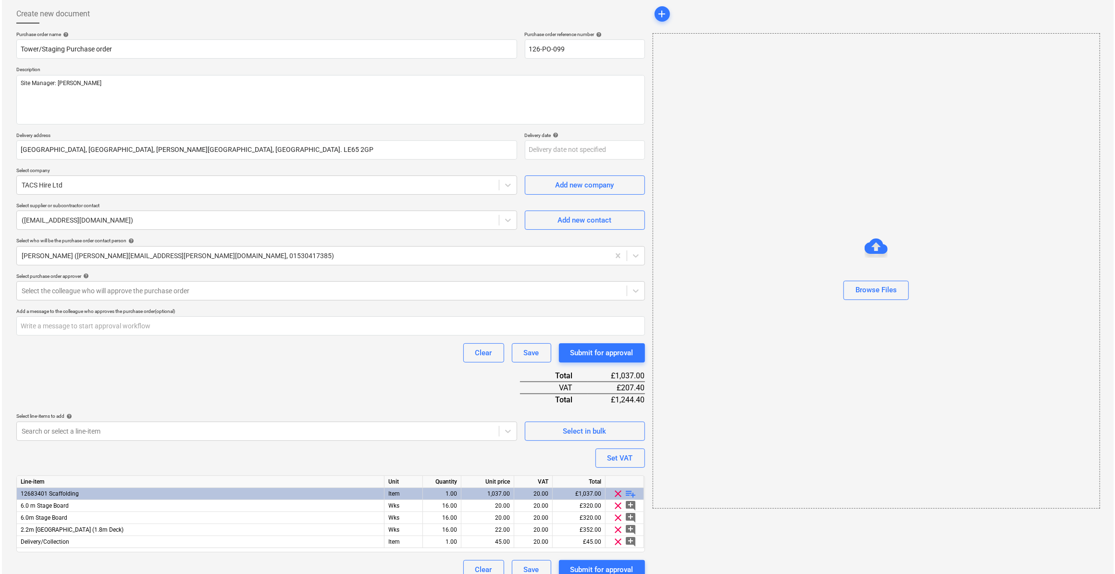
scroll to position [60, 0]
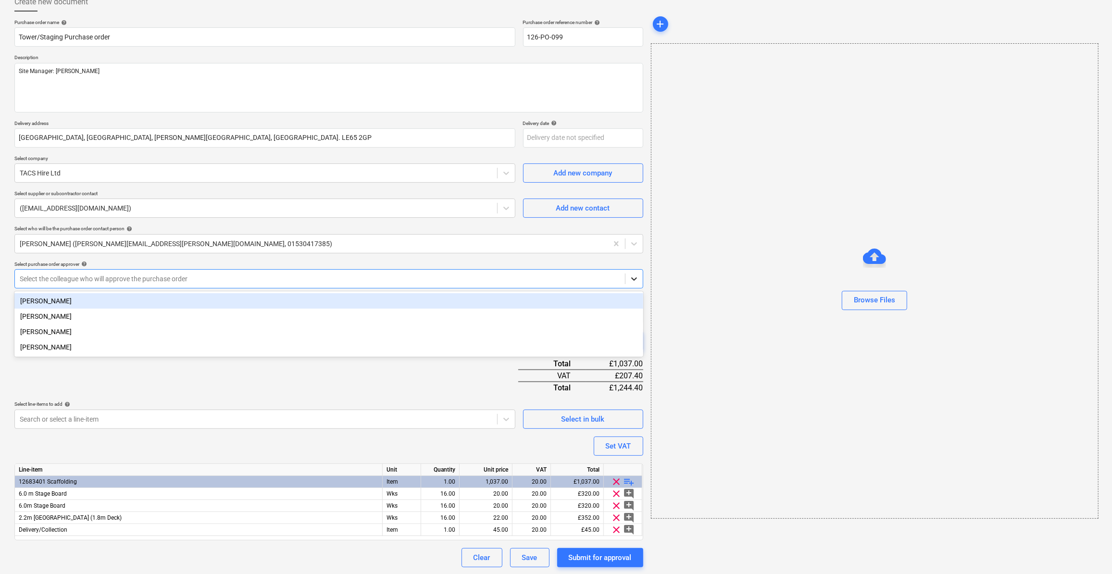
click at [635, 280] on icon at bounding box center [634, 279] width 10 height 10
click at [115, 305] on div "[PERSON_NAME]" at bounding box center [328, 300] width 629 height 15
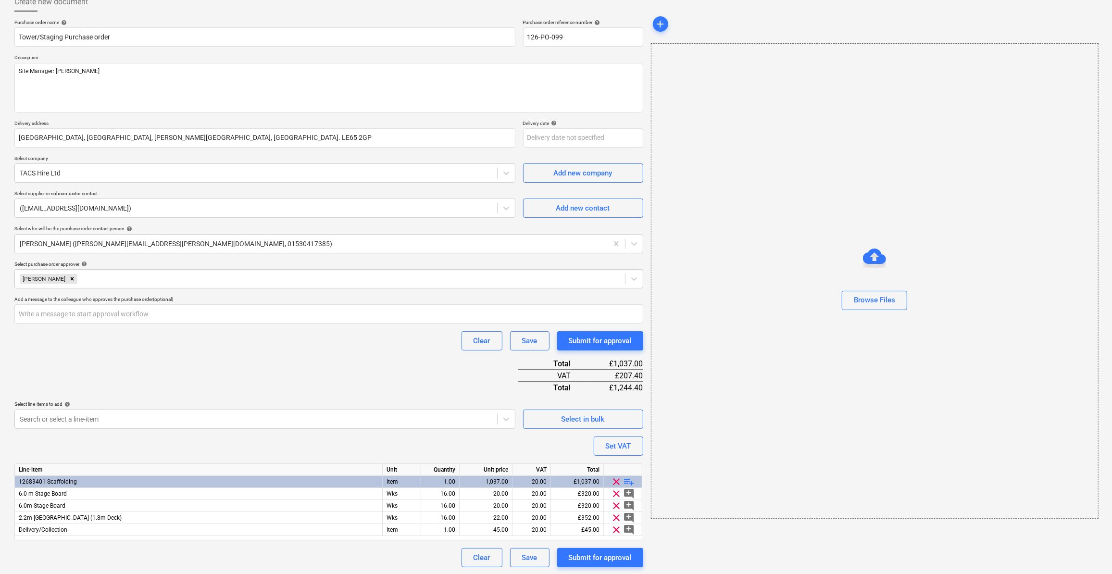
click at [130, 370] on div "Purchase order name help Tower/Staging Purchase order Purchase order reference …" at bounding box center [328, 293] width 629 height 548
click at [604, 341] on div "Submit for approval" at bounding box center [600, 340] width 63 height 12
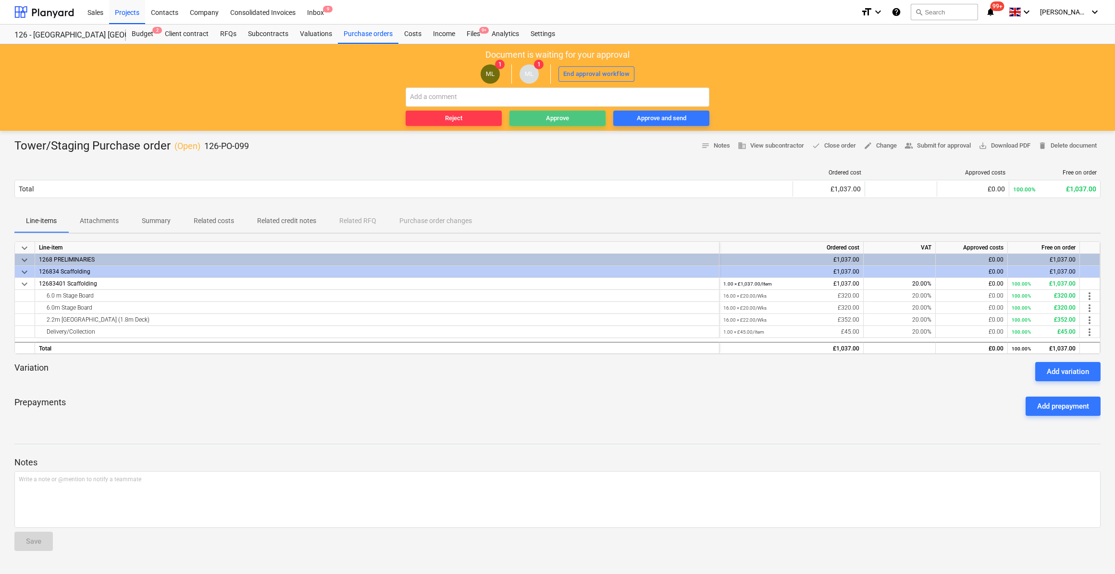
click at [544, 117] on span "Approve" at bounding box center [557, 118] width 88 height 11
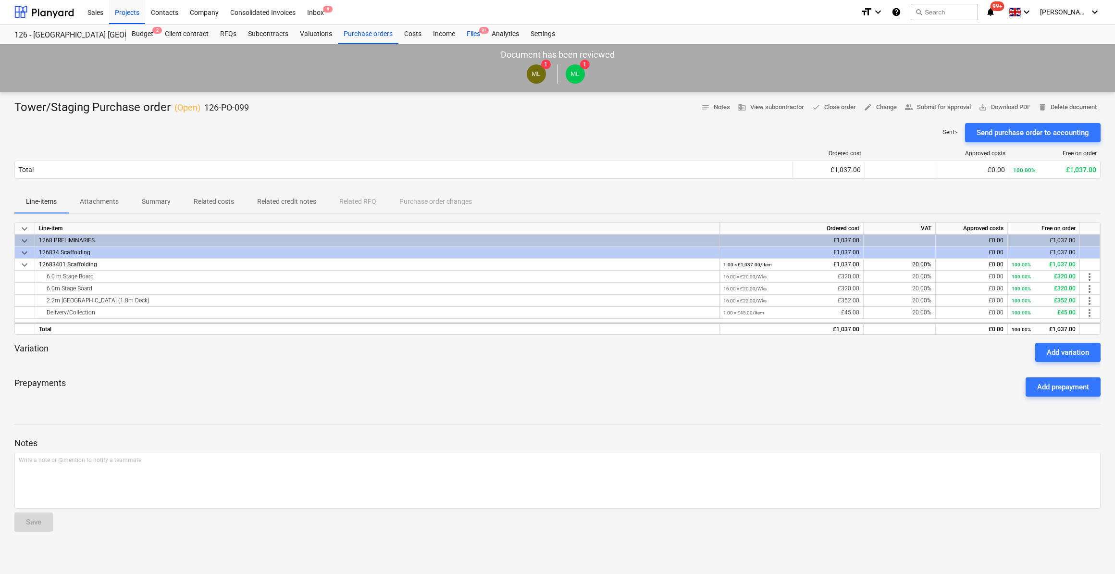
click at [474, 32] on div "Files 9+" at bounding box center [473, 34] width 25 height 19
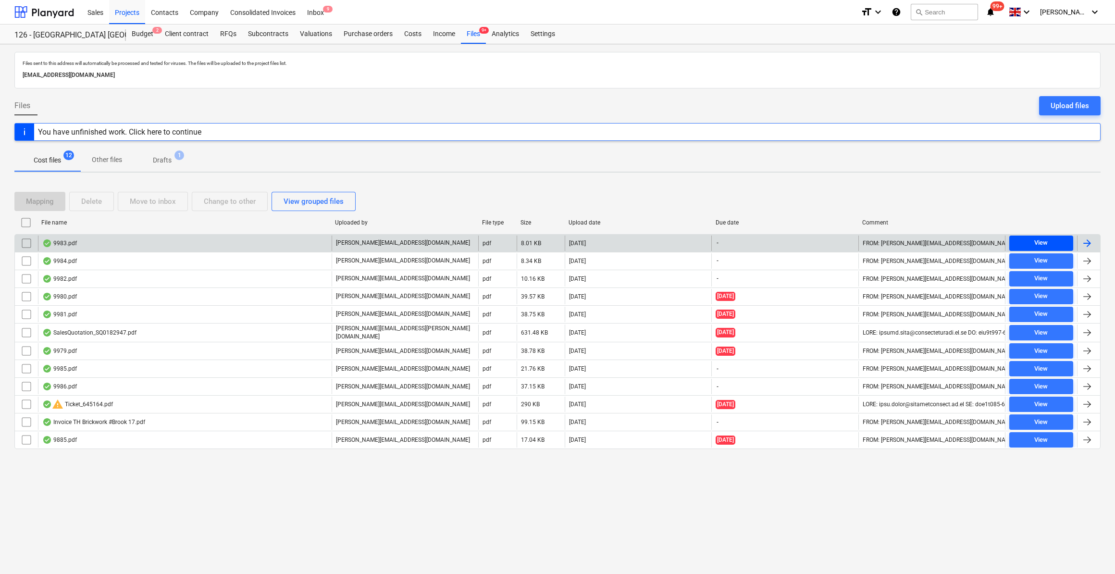
click at [1032, 244] on span "View" at bounding box center [1041, 242] width 56 height 11
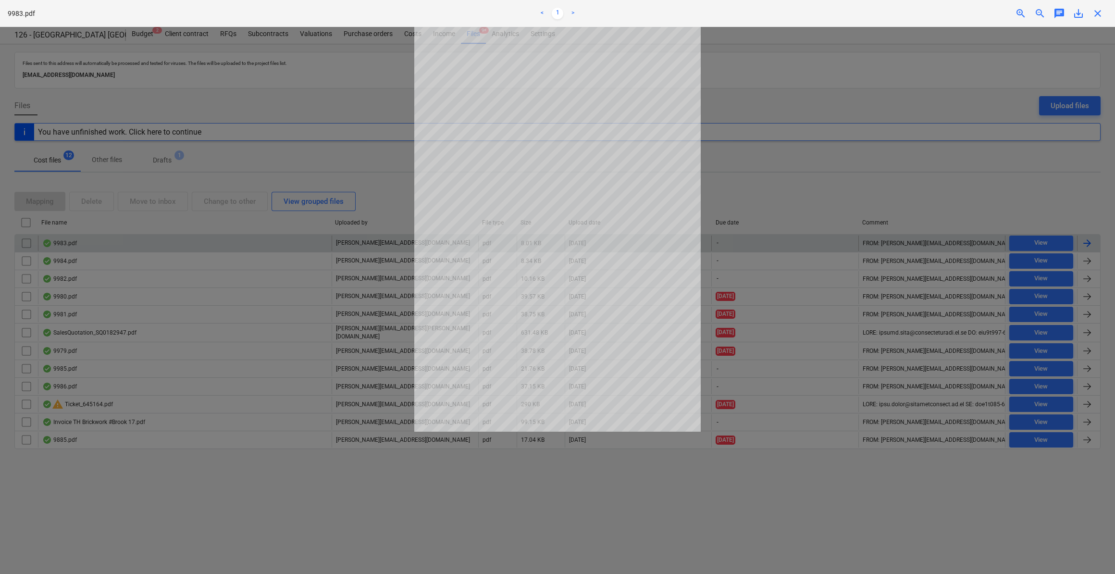
drag, startPoint x: 1096, startPoint y: 12, endPoint x: 1099, endPoint y: 51, distance: 38.6
click at [1097, 13] on span "close" at bounding box center [1098, 14] width 12 height 12
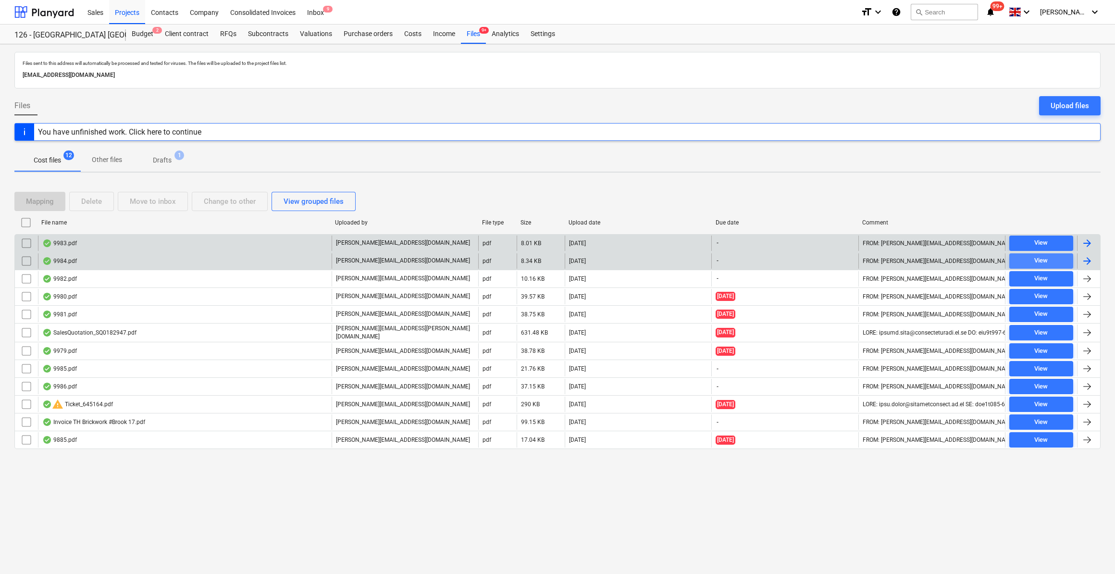
click at [1031, 260] on span "View" at bounding box center [1041, 260] width 56 height 11
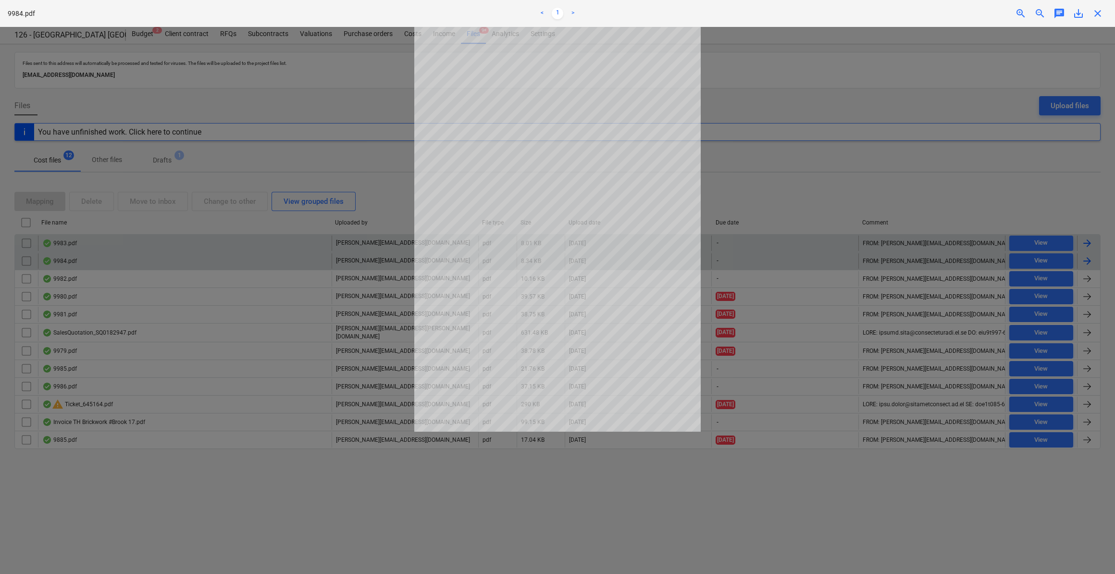
click at [1096, 14] on span "close" at bounding box center [1098, 14] width 12 height 12
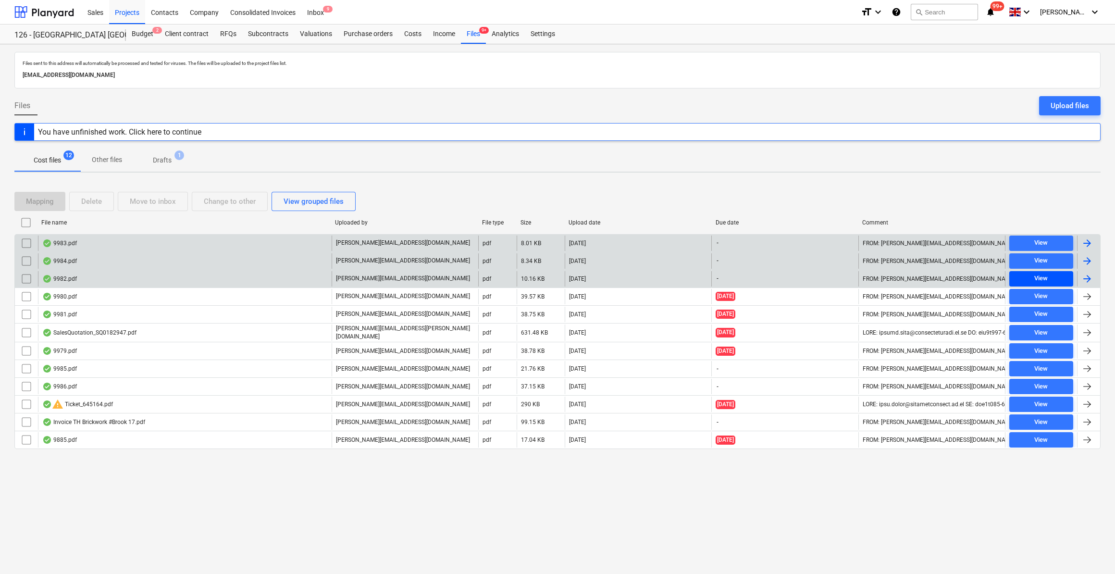
click at [1044, 278] on div "View" at bounding box center [1040, 278] width 13 height 11
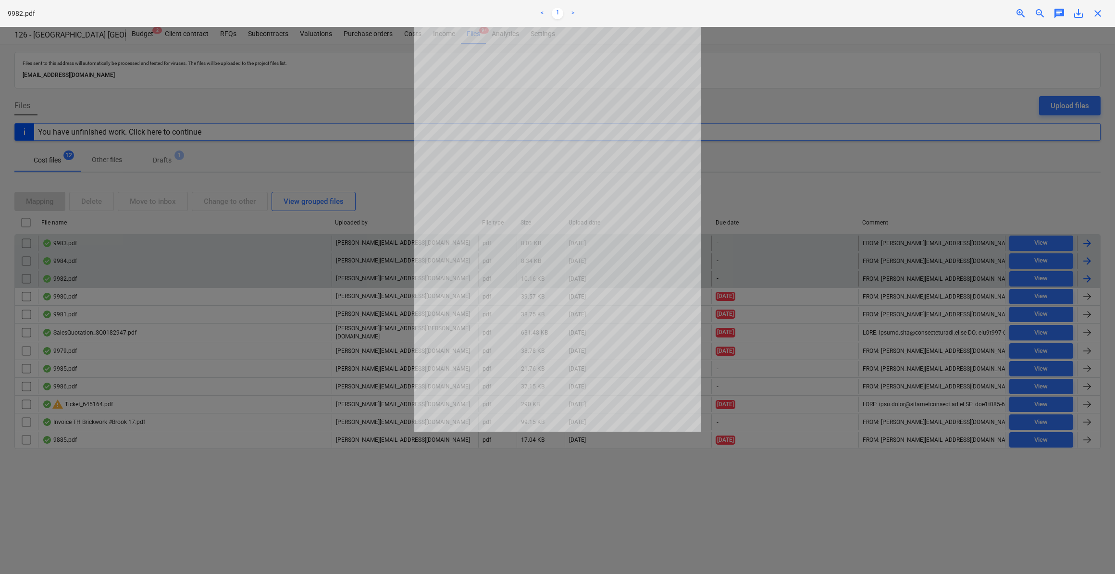
click at [1102, 10] on span "close" at bounding box center [1098, 14] width 12 height 12
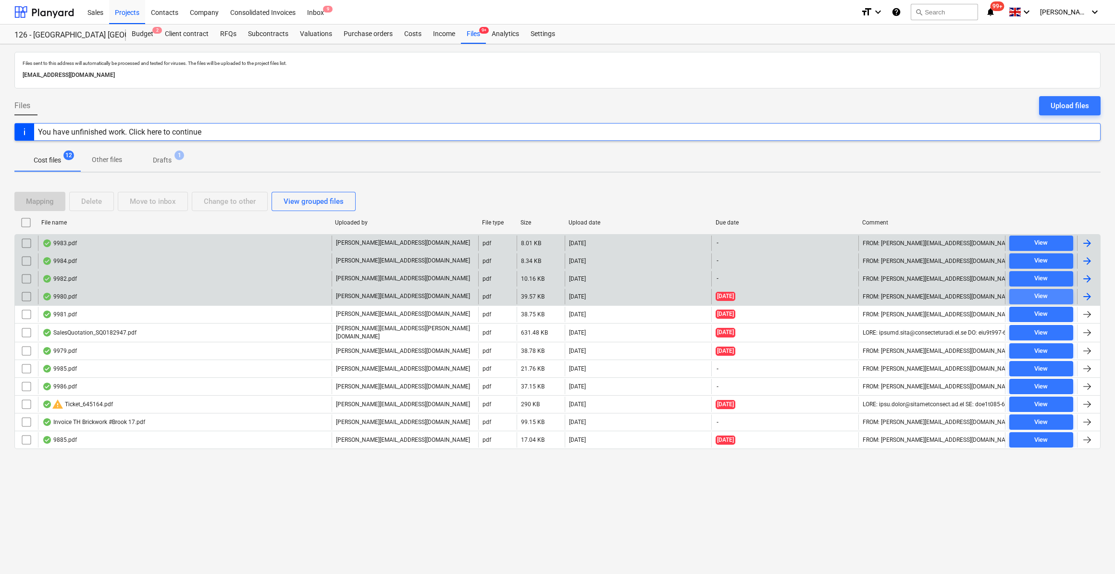
click at [1023, 296] on span "View" at bounding box center [1041, 296] width 56 height 11
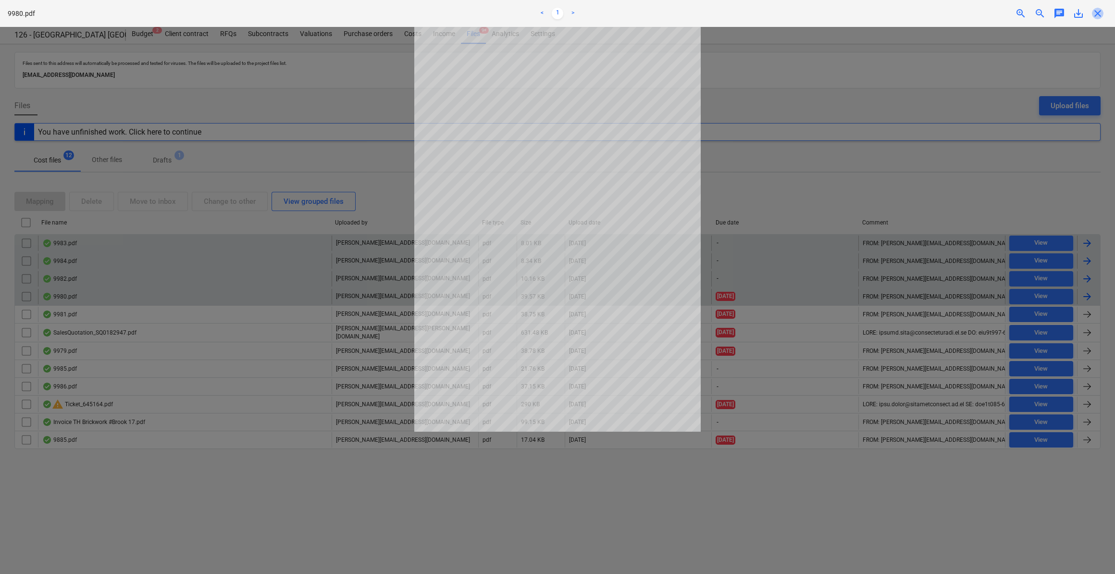
drag, startPoint x: 1099, startPoint y: 13, endPoint x: 1102, endPoint y: 65, distance: 52.0
click at [1100, 13] on span "close" at bounding box center [1098, 14] width 12 height 12
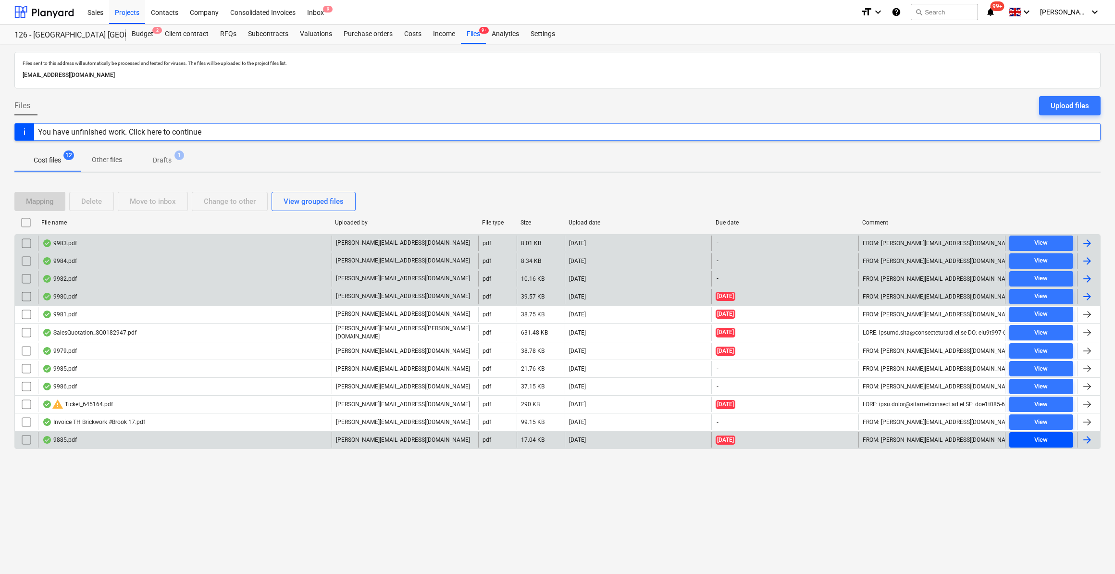
click at [1040, 436] on div "View" at bounding box center [1040, 439] width 13 height 11
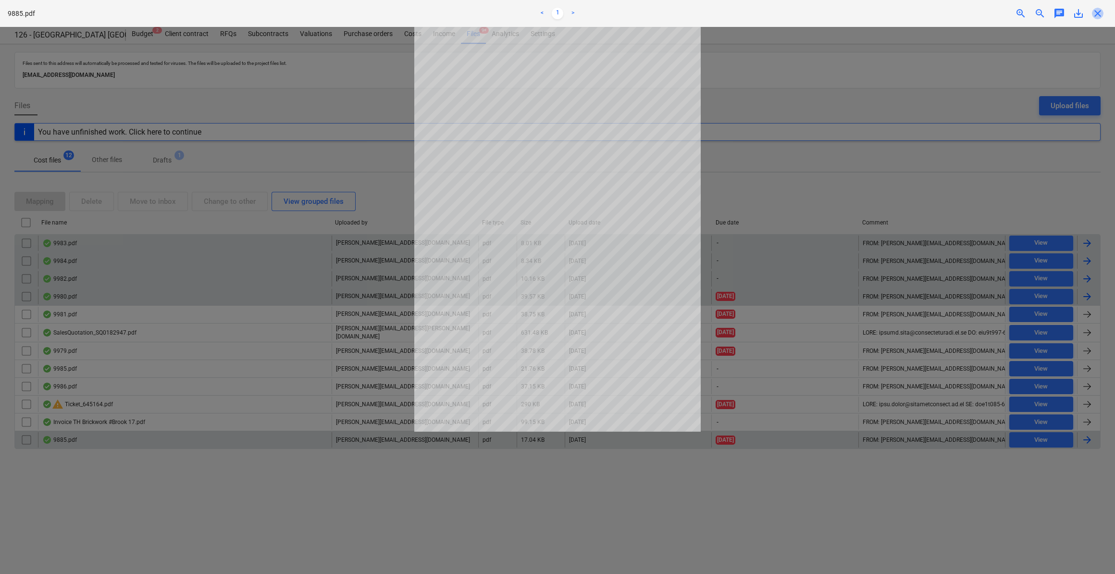
click at [1100, 11] on span "close" at bounding box center [1098, 14] width 12 height 12
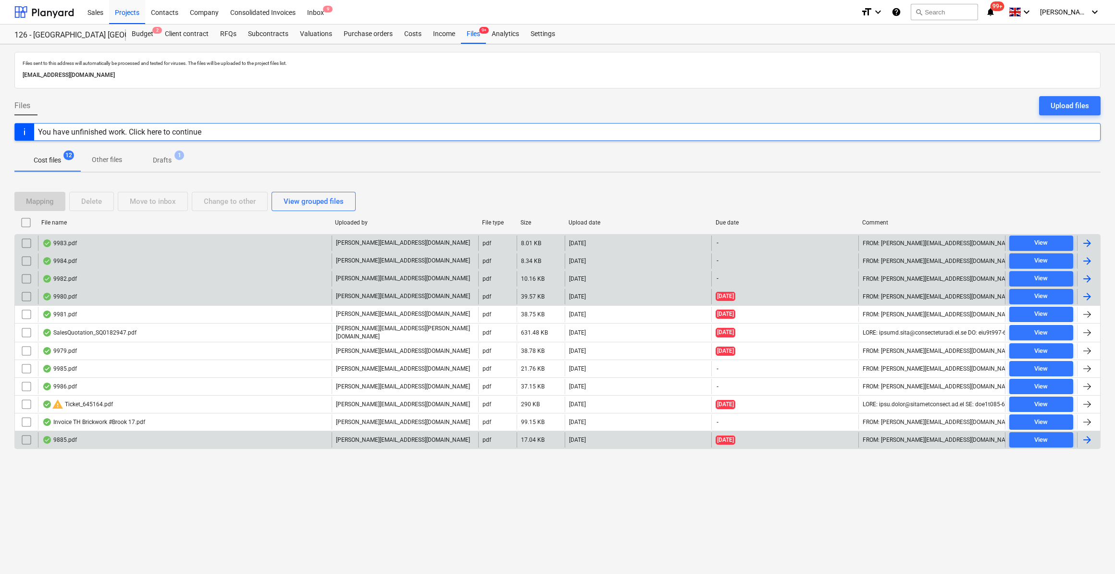
click at [1084, 435] on div at bounding box center [1087, 440] width 12 height 12
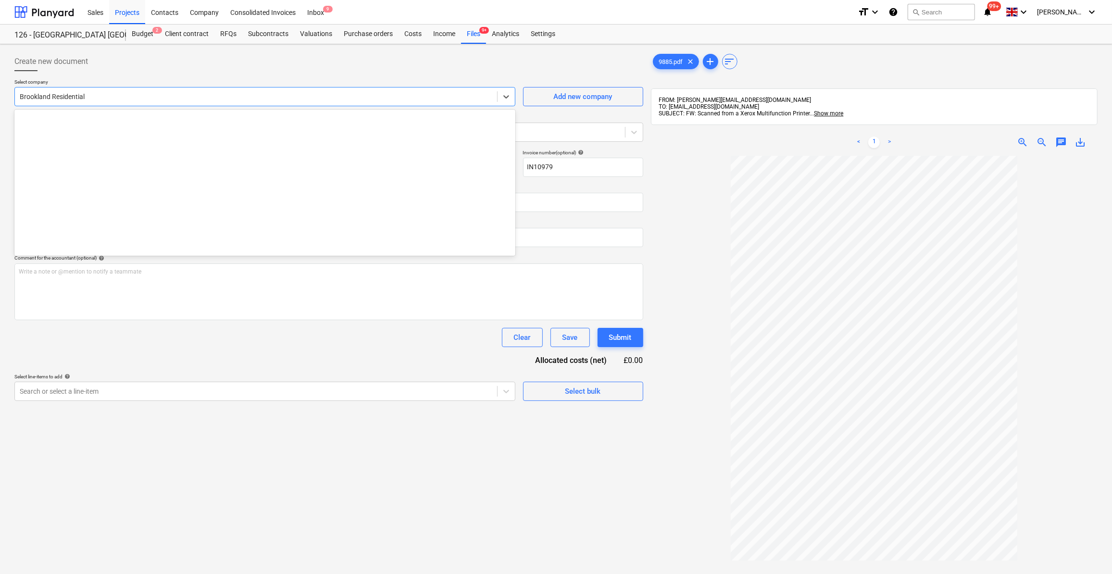
scroll to position [1161, 0]
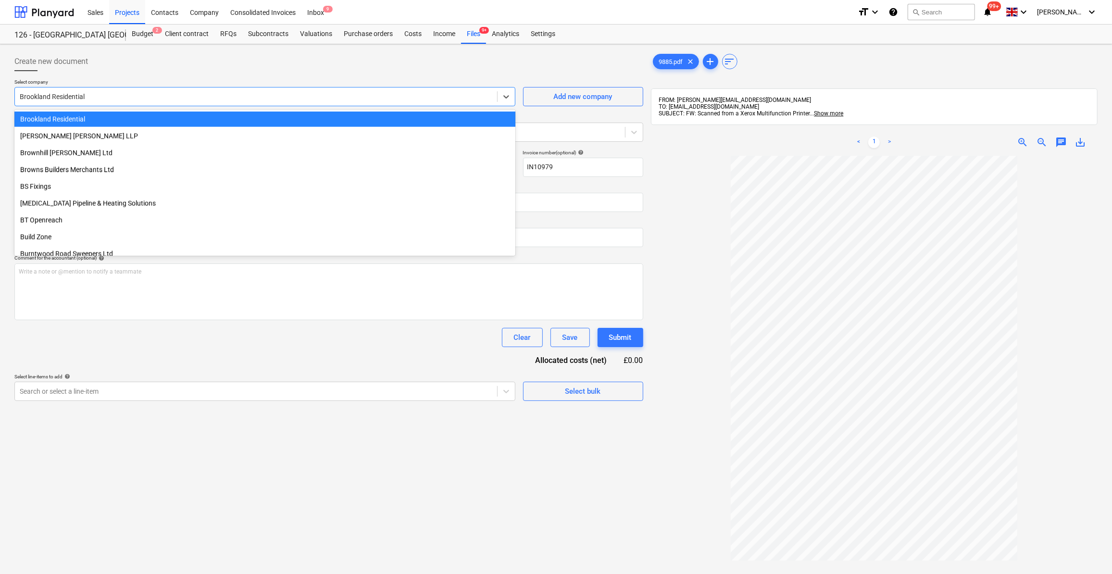
drag, startPoint x: 88, startPoint y: 97, endPoint x: 46, endPoint y: 98, distance: 42.8
click at [45, 98] on div at bounding box center [256, 97] width 472 height 10
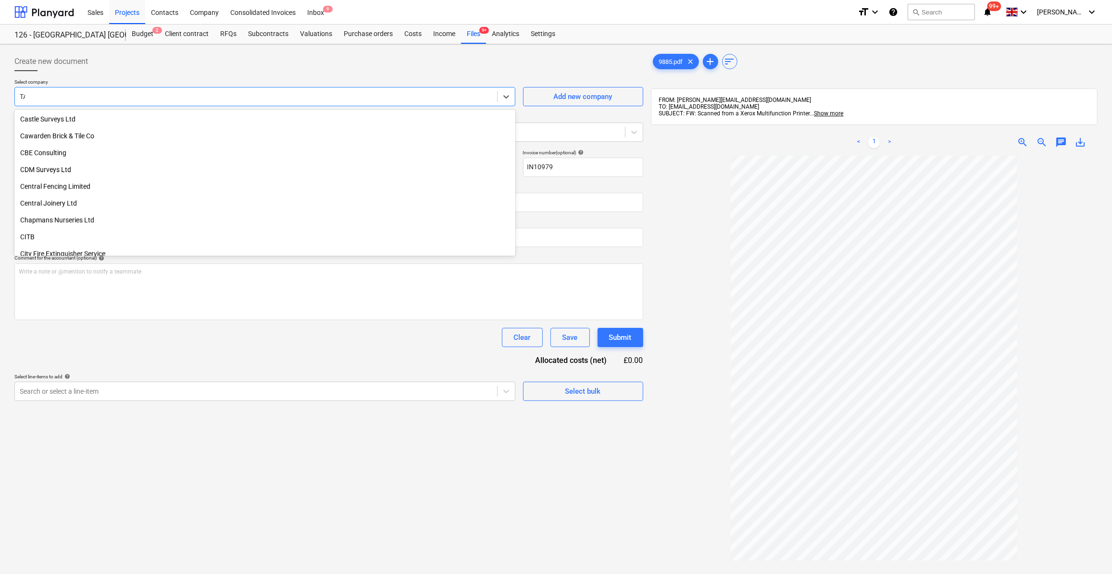
scroll to position [461, 0]
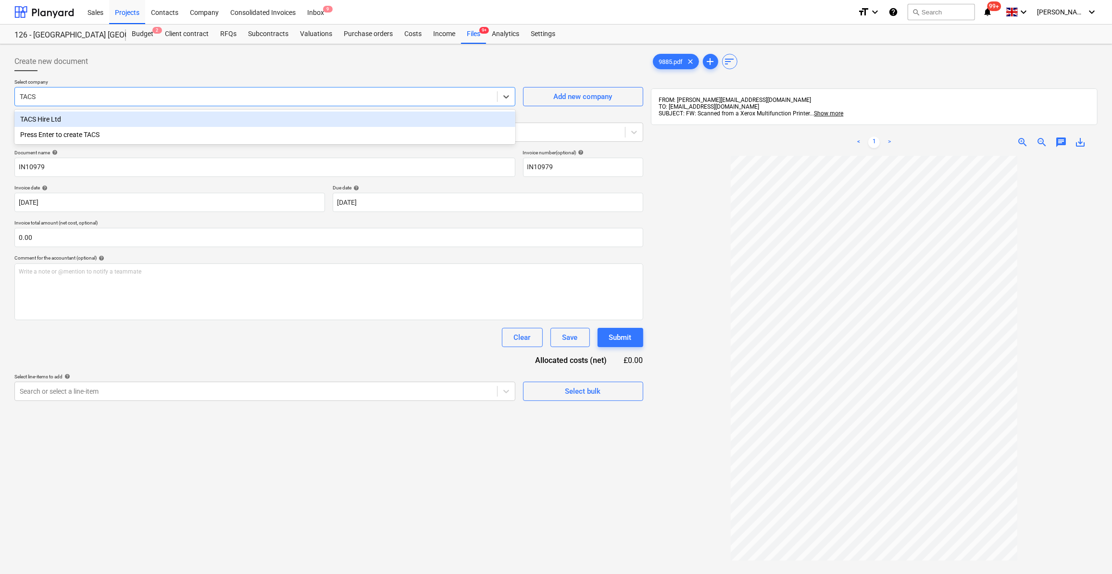
click at [48, 122] on div "TACS Hire Ltd" at bounding box center [264, 118] width 501 height 15
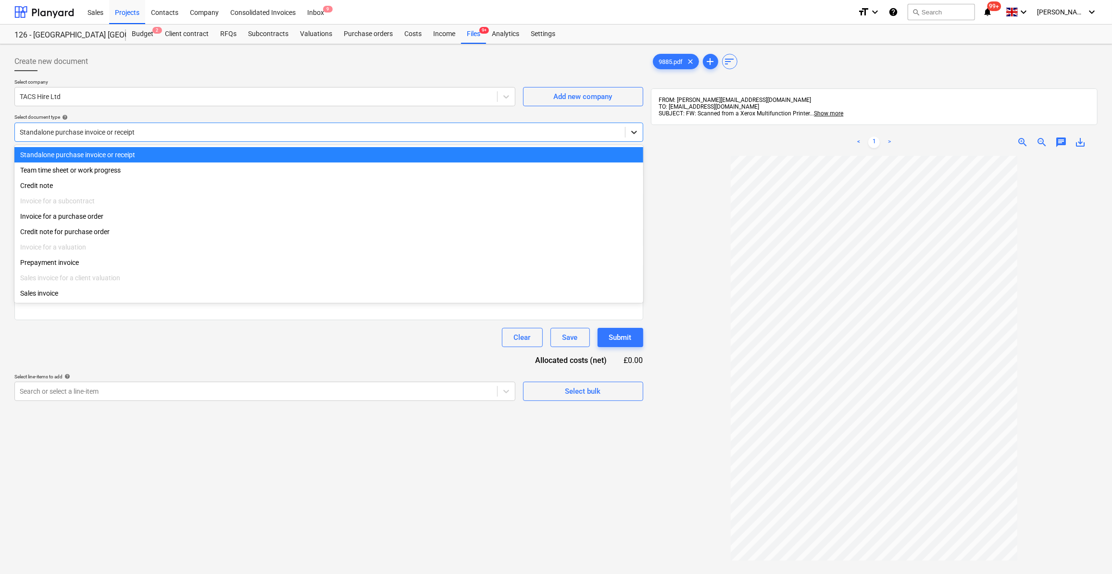
click at [636, 135] on icon at bounding box center [634, 132] width 10 height 10
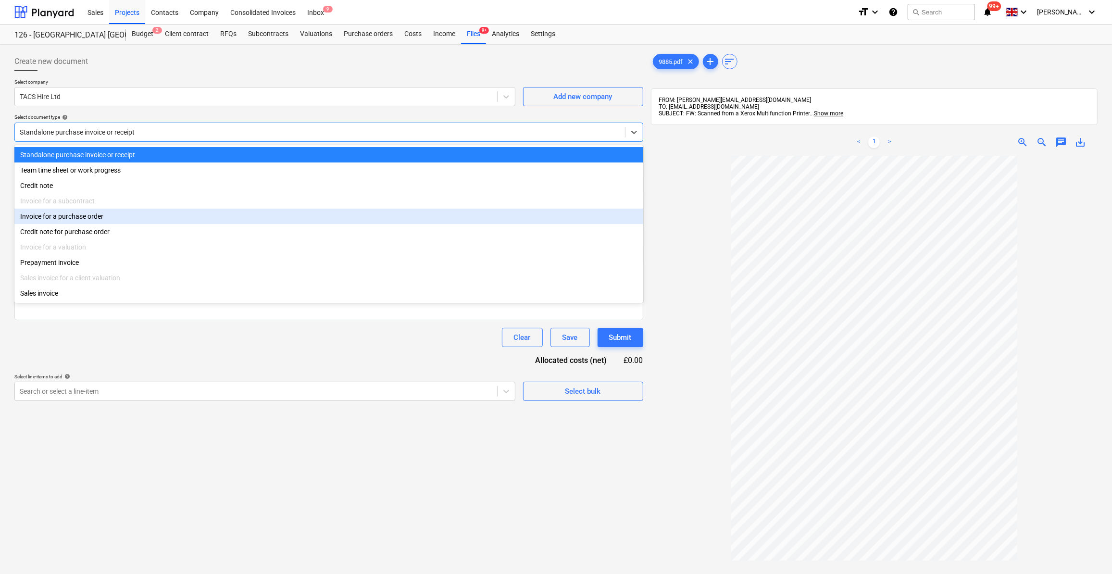
click at [103, 219] on div "Invoice for a purchase order" at bounding box center [328, 216] width 629 height 15
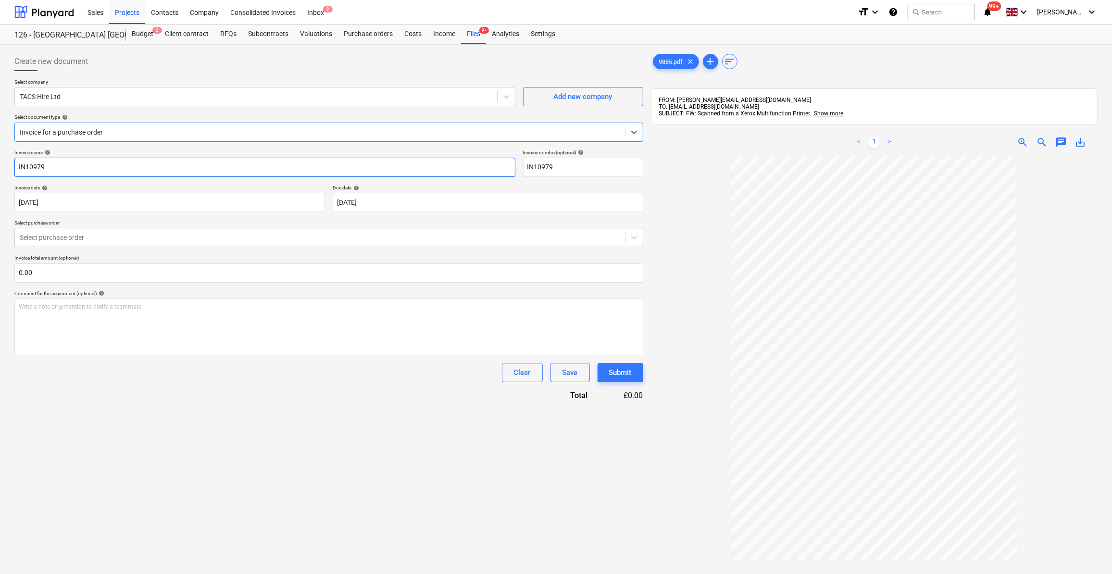
click at [19, 167] on input "IN10979" at bounding box center [264, 167] width 501 height 19
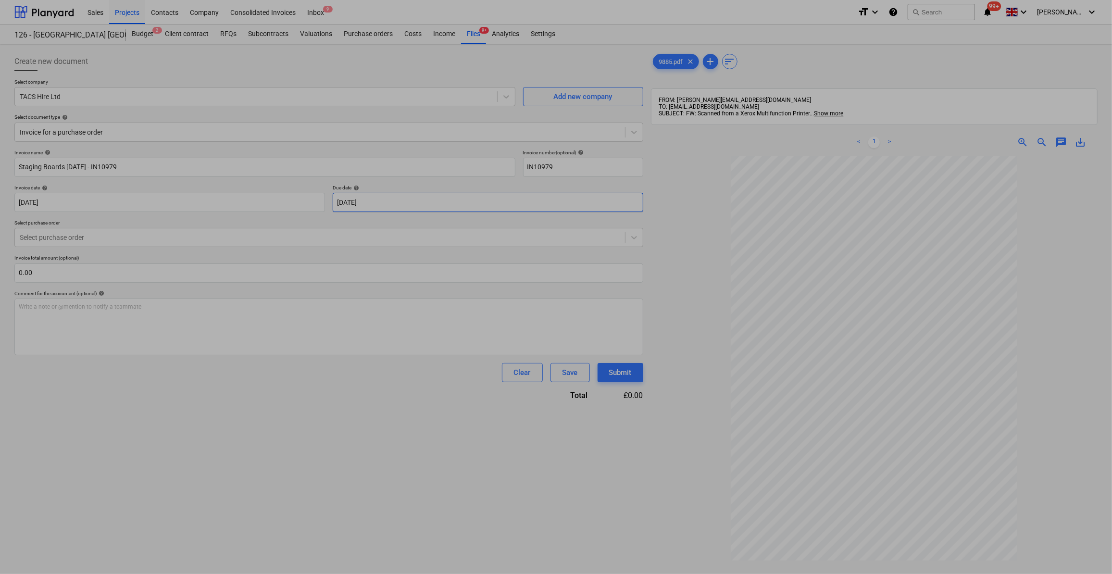
click at [412, 205] on body "Sales Projects Contacts Company Consolidated Invoices Inbox 9 format_size keybo…" at bounding box center [556, 287] width 1112 height 574
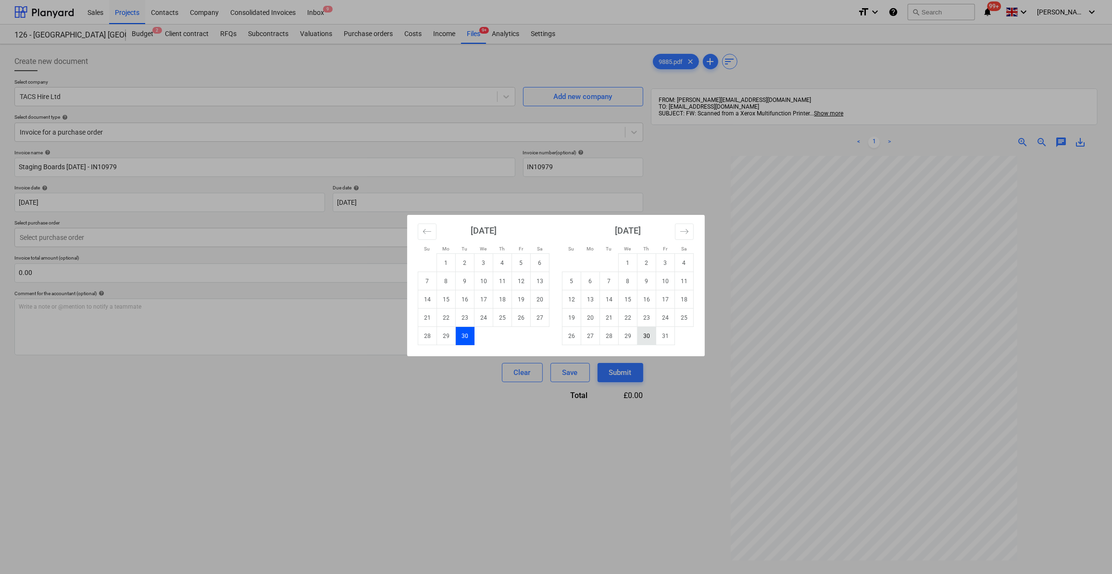
click at [646, 330] on td "30" at bounding box center [646, 336] width 19 height 18
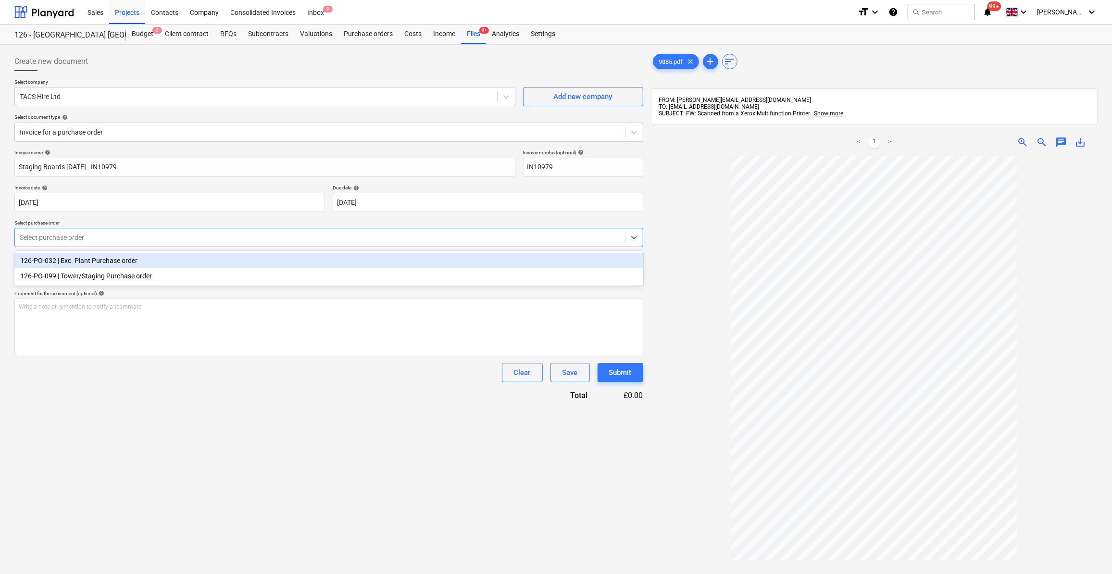
click at [53, 235] on div at bounding box center [320, 238] width 600 height 10
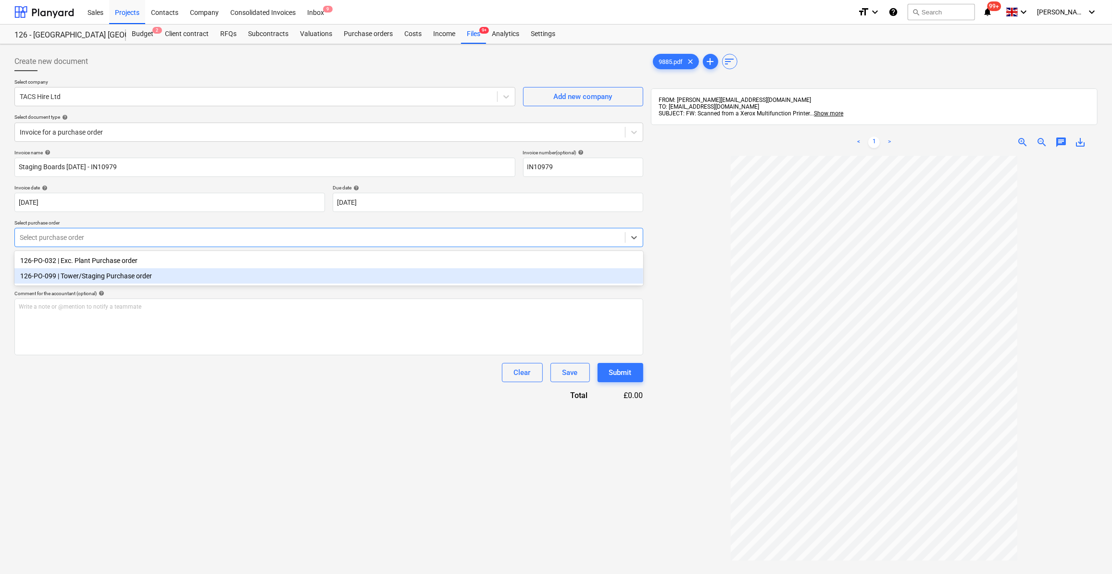
click at [105, 272] on div "126-PO-099 | Tower/Staging Purchase order" at bounding box center [328, 275] width 629 height 15
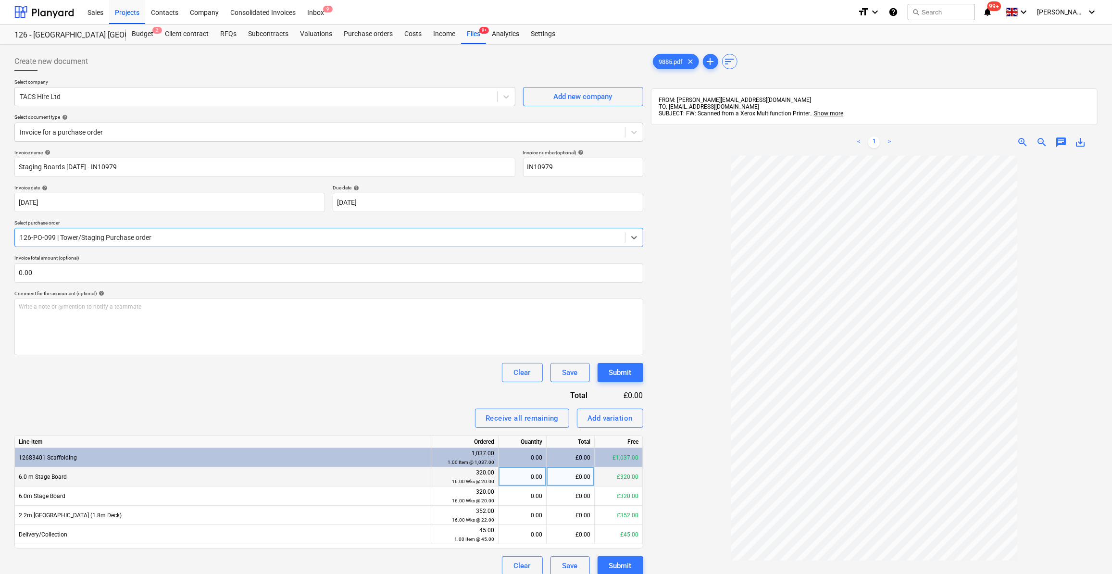
click at [540, 478] on div "0.00" at bounding box center [522, 476] width 40 height 19
click at [531, 499] on div "0.00" at bounding box center [522, 495] width 40 height 19
click at [694, 490] on div at bounding box center [874, 429] width 446 height 547
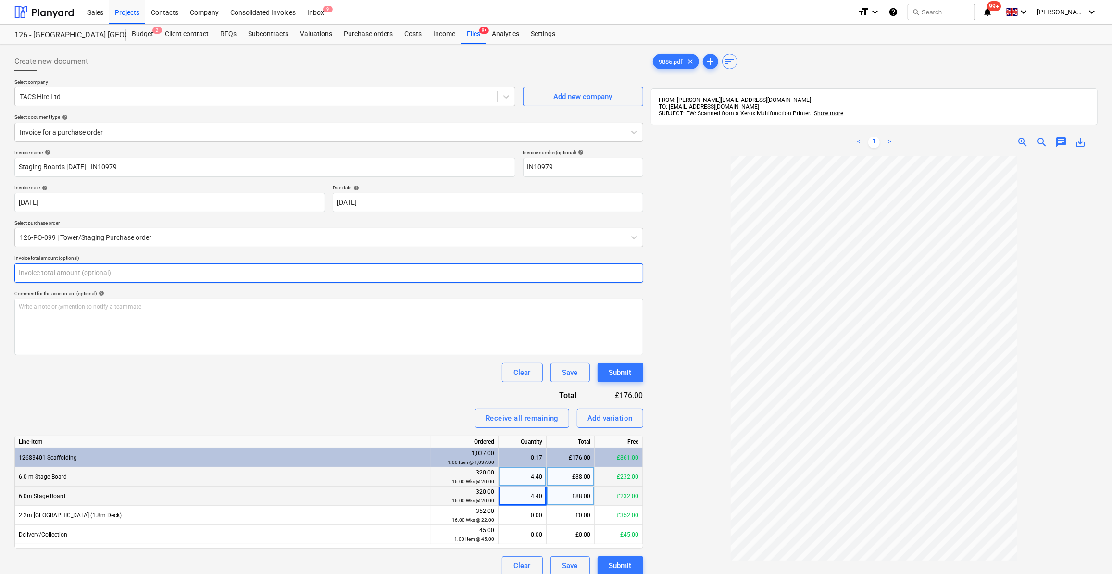
click at [42, 275] on input "text" at bounding box center [328, 272] width 629 height 19
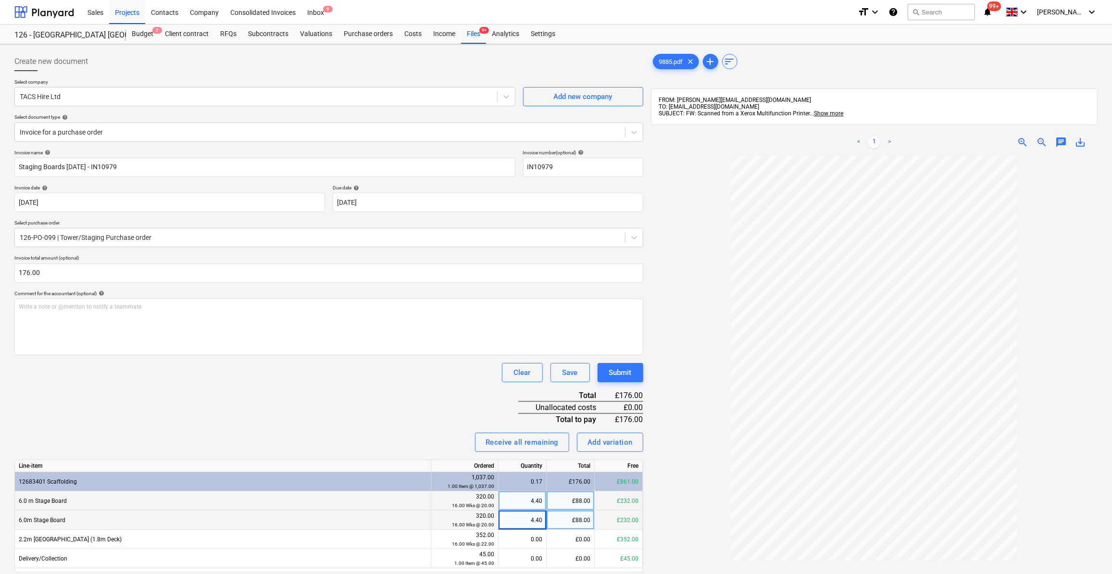
click at [84, 389] on div "Invoice name help Staging Boards [DATE] - IN10979 Invoice number (optional) hel…" at bounding box center [328, 374] width 629 height 450
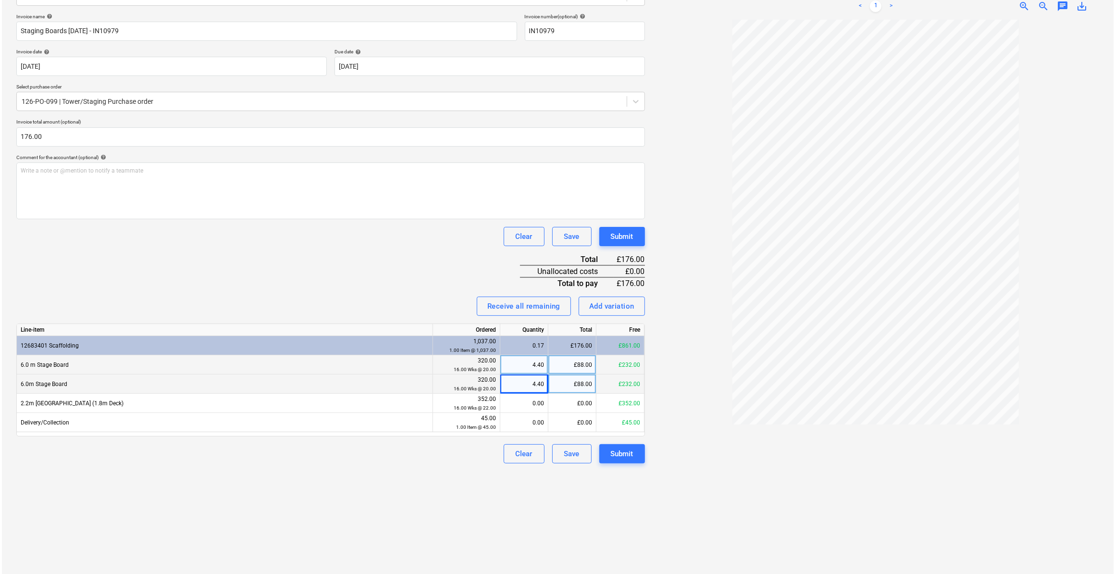
scroll to position [136, 0]
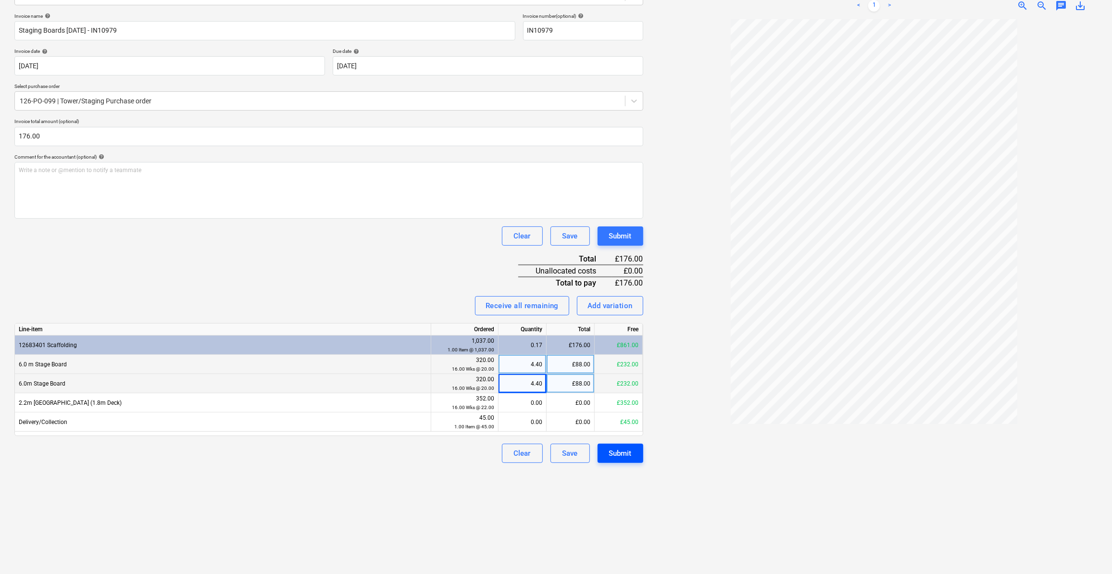
click at [622, 458] on div "Submit" at bounding box center [620, 453] width 23 height 12
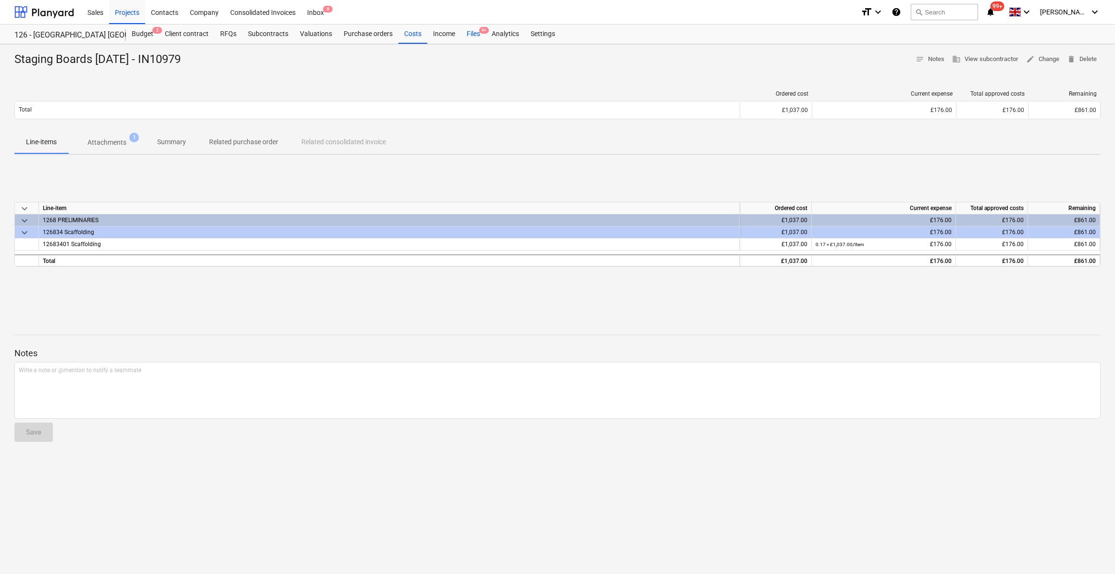
click at [471, 35] on div "Files 9+" at bounding box center [473, 34] width 25 height 19
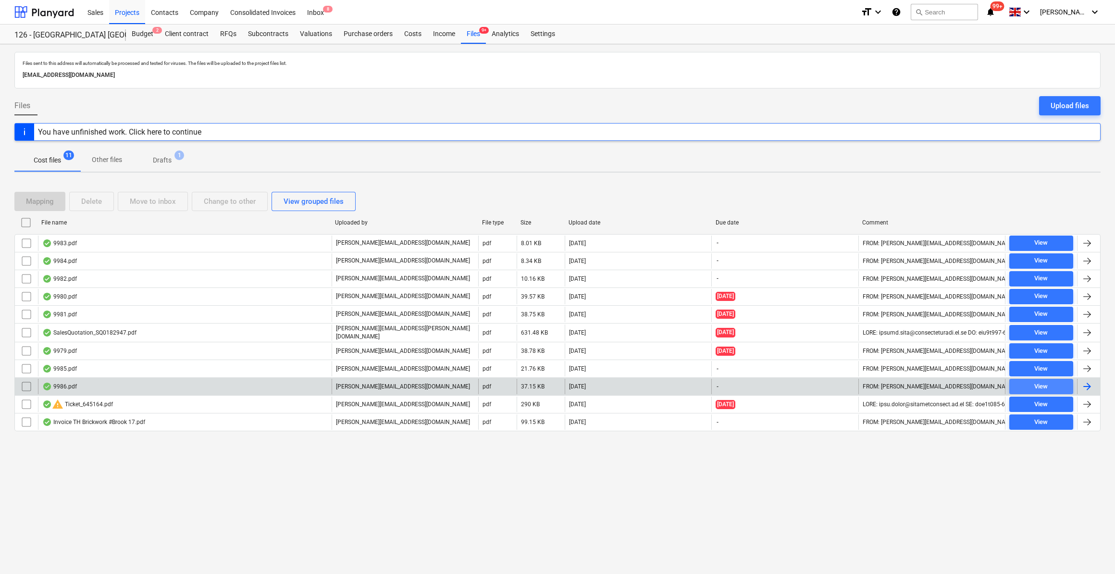
click at [1045, 381] on div "View" at bounding box center [1040, 386] width 13 height 11
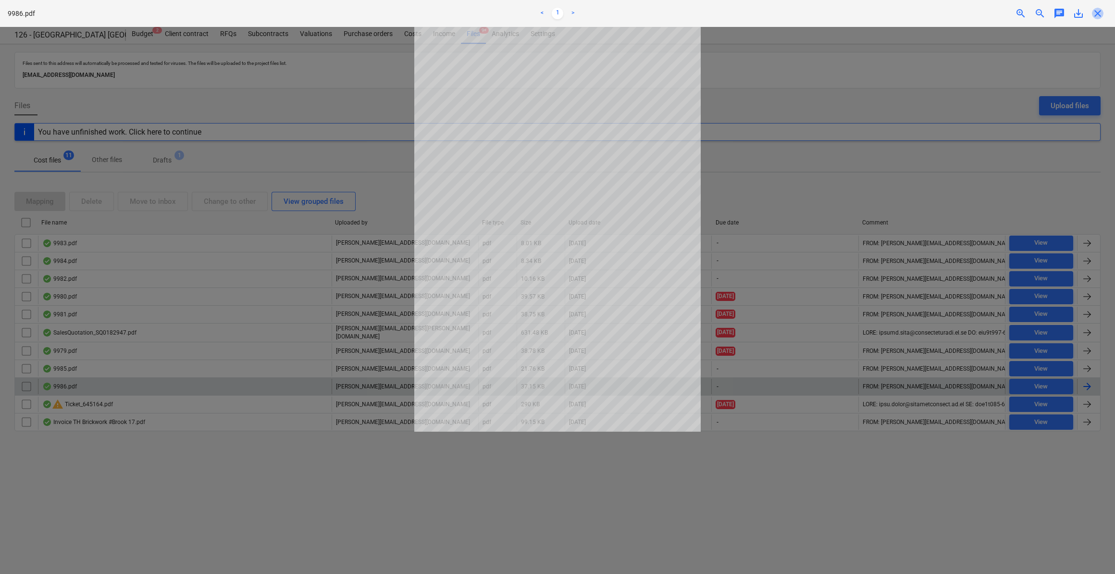
click at [1098, 13] on span "close" at bounding box center [1098, 14] width 12 height 12
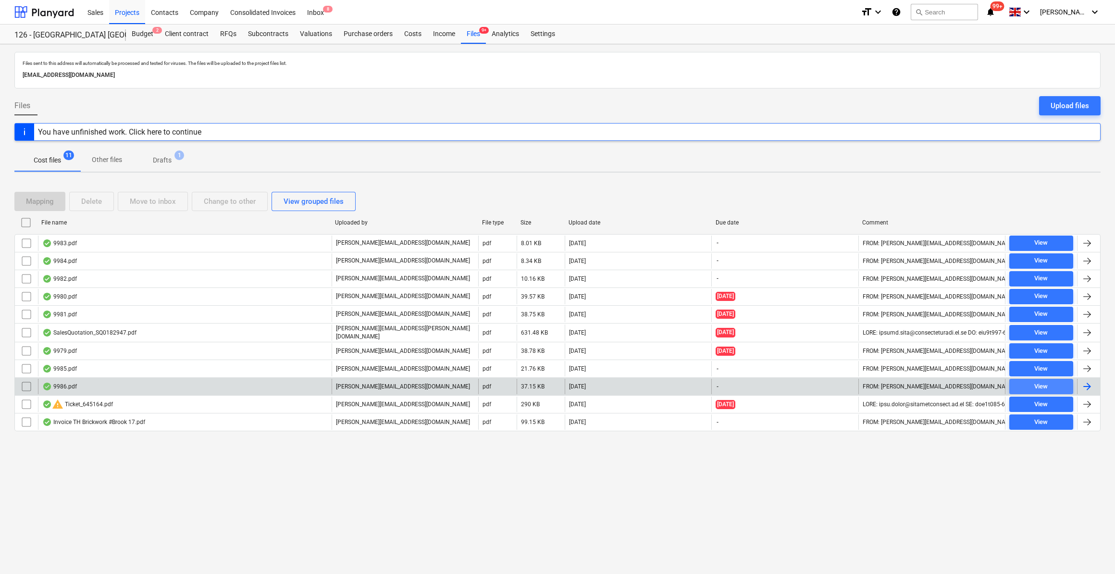
click at [1040, 384] on div "View" at bounding box center [1040, 386] width 13 height 11
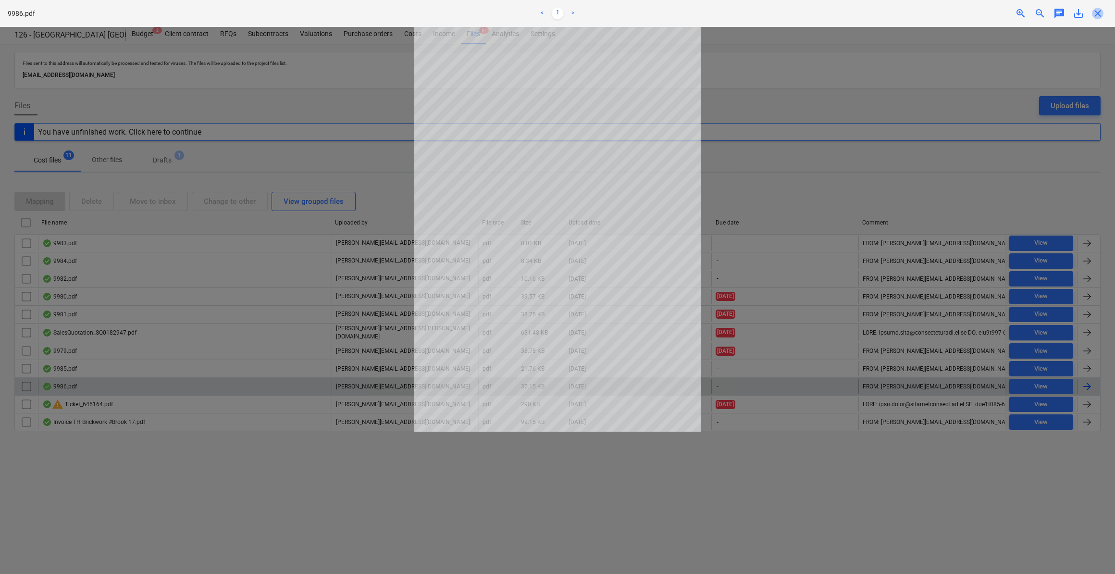
drag, startPoint x: 1092, startPoint y: 11, endPoint x: 1112, endPoint y: 59, distance: 51.8
click at [1097, 15] on span "close" at bounding box center [1098, 14] width 12 height 12
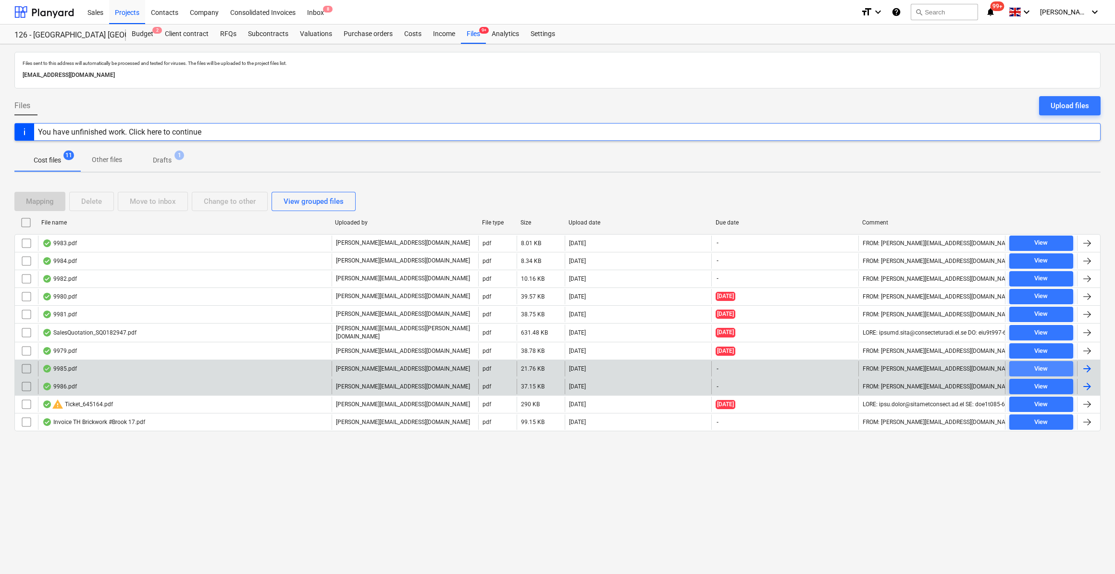
click at [1055, 364] on span "View" at bounding box center [1041, 368] width 56 height 11
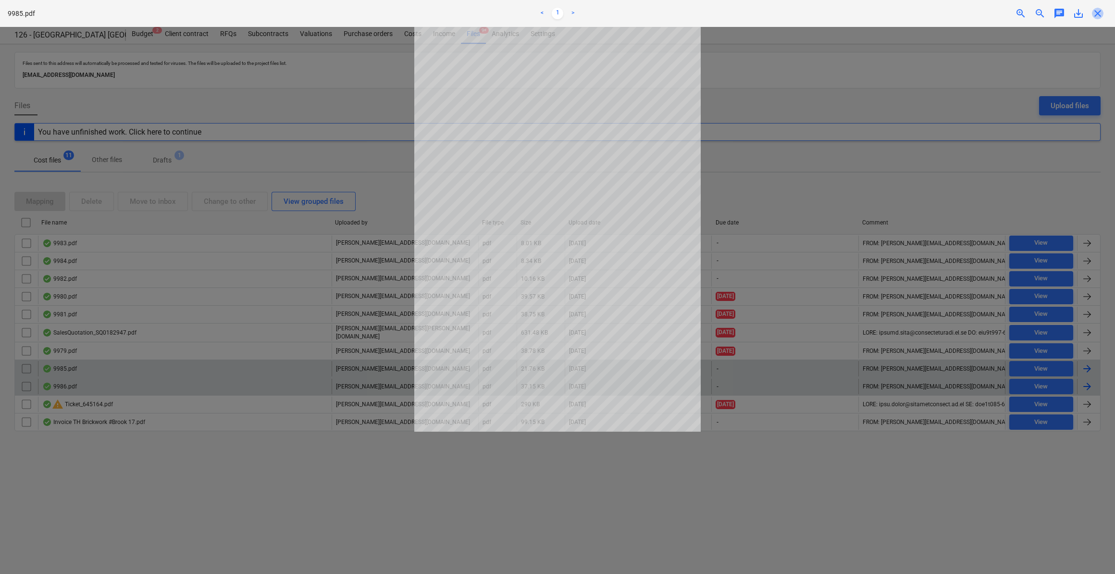
click at [1100, 16] on span "close" at bounding box center [1098, 14] width 12 height 12
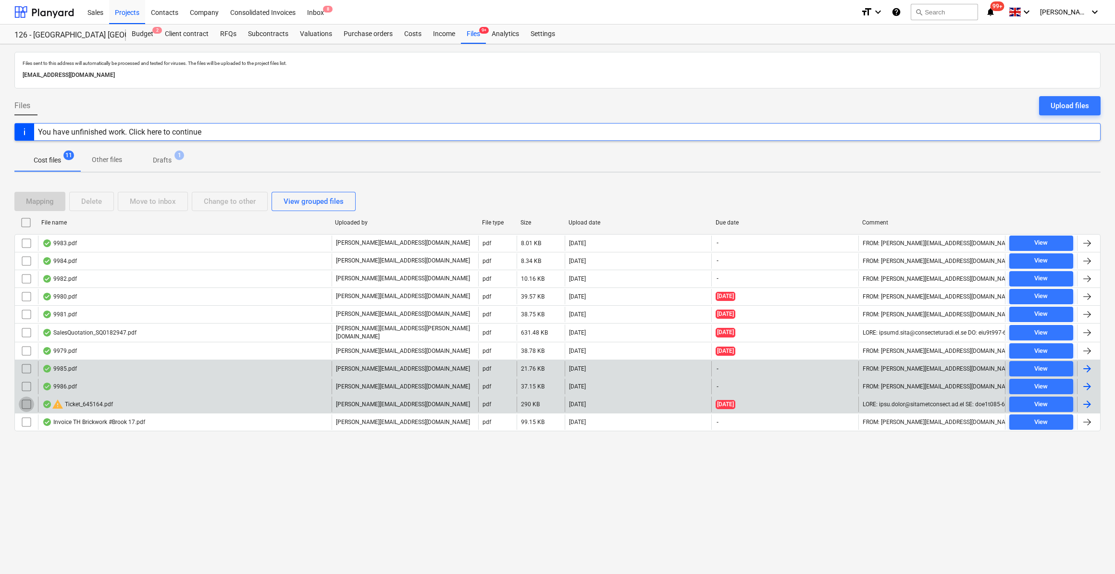
click at [25, 399] on input "checkbox" at bounding box center [26, 403] width 15 height 15
click at [95, 202] on div "Delete" at bounding box center [91, 201] width 21 height 12
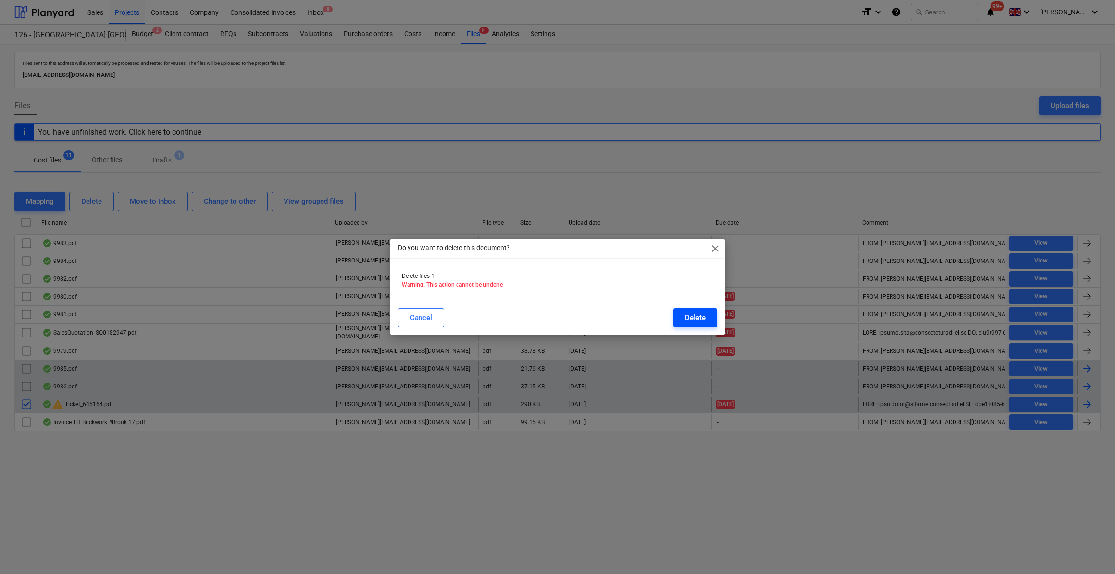
click at [703, 321] on div "Delete" at bounding box center [695, 317] width 21 height 12
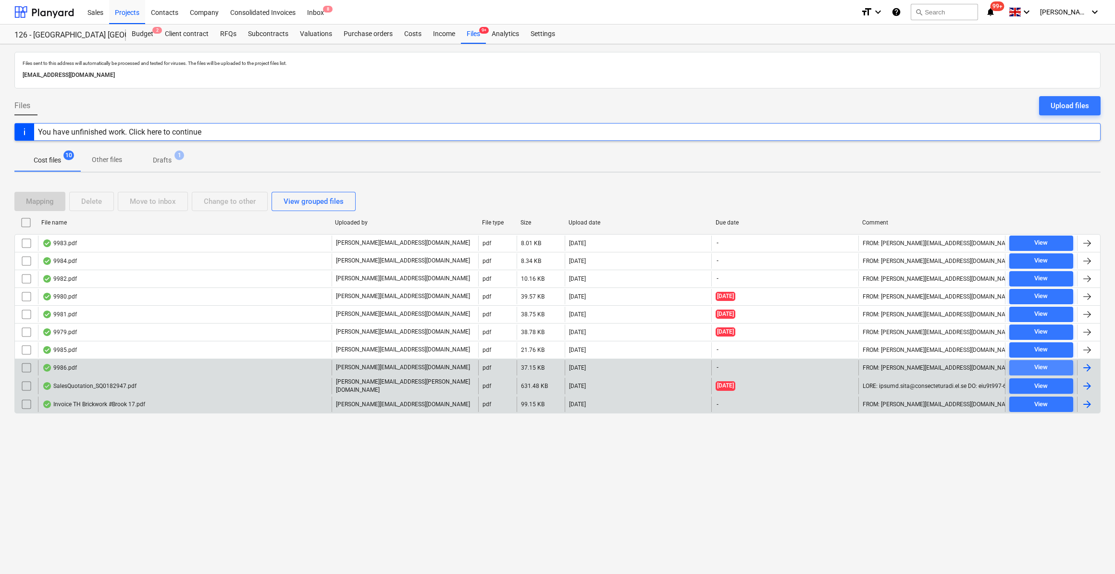
click at [1047, 366] on div "View" at bounding box center [1040, 367] width 13 height 11
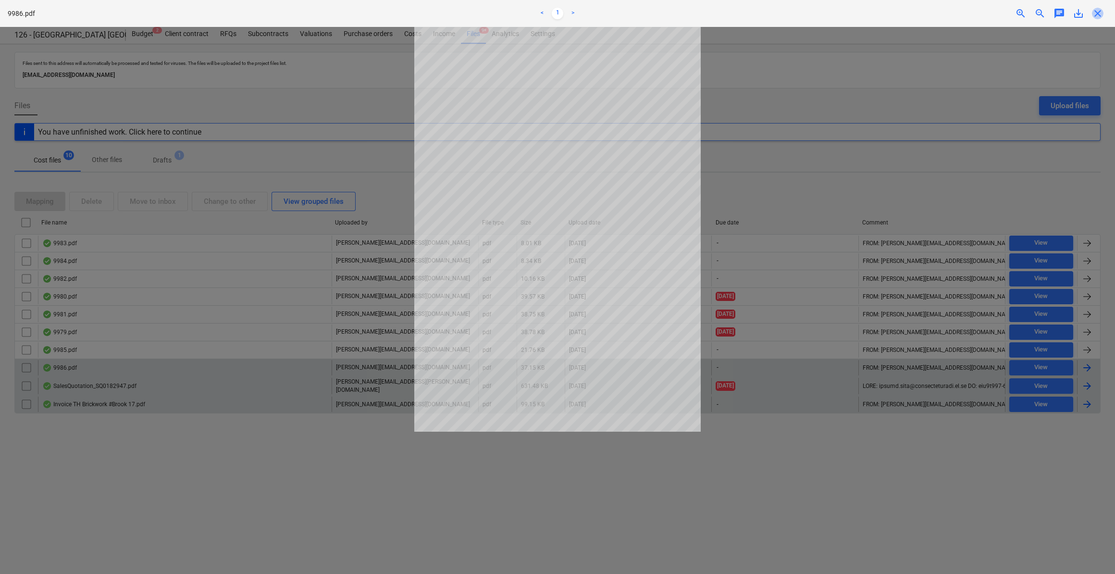
drag, startPoint x: 1099, startPoint y: 14, endPoint x: 1102, endPoint y: 23, distance: 9.0
click at [1099, 14] on span "close" at bounding box center [1098, 14] width 12 height 12
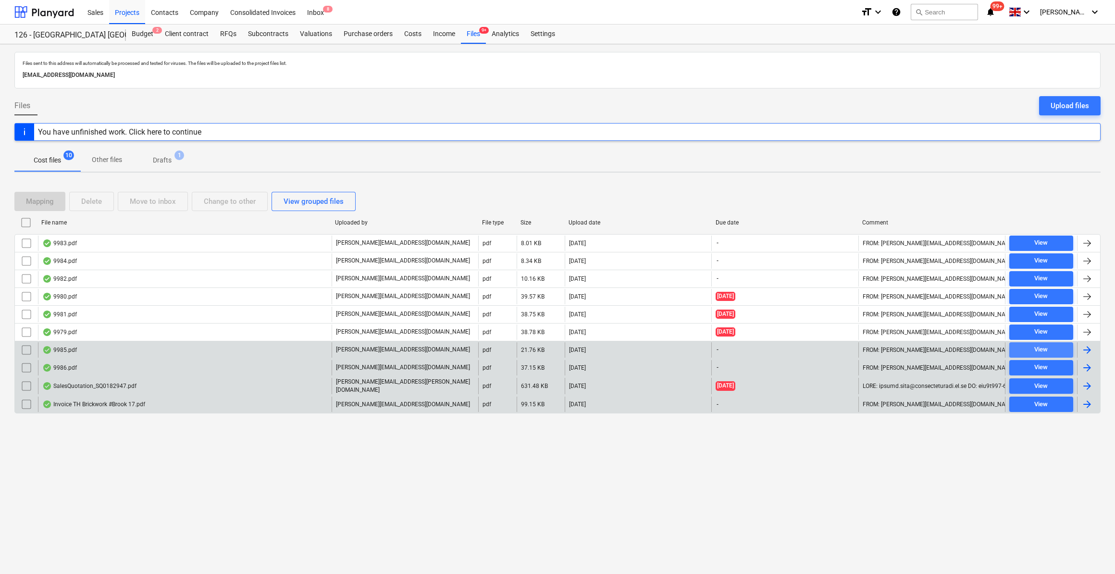
click at [1044, 345] on div "View" at bounding box center [1040, 349] width 13 height 11
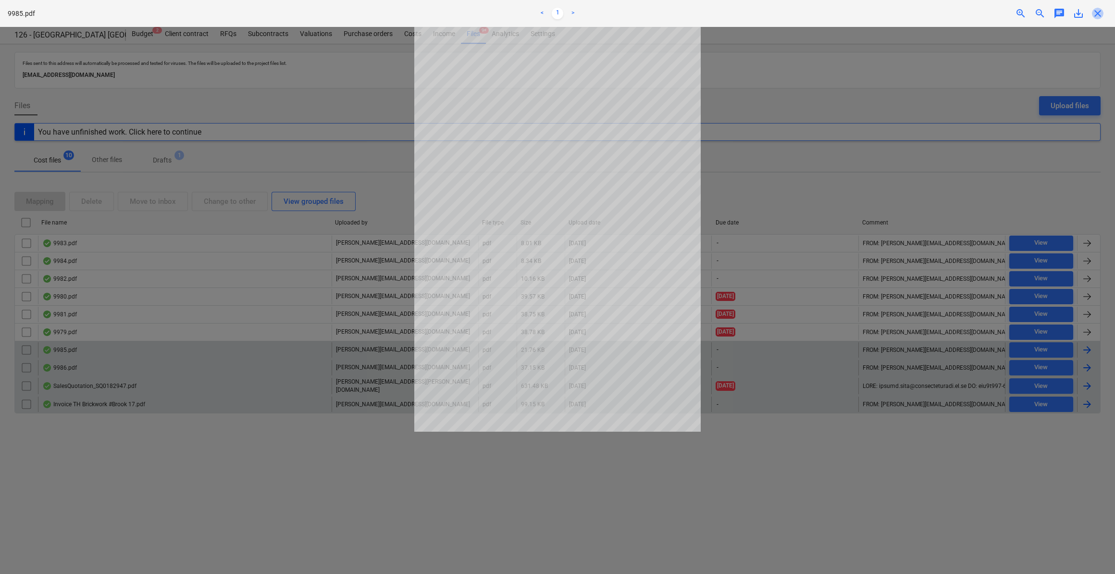
click at [1097, 12] on span "close" at bounding box center [1098, 14] width 12 height 12
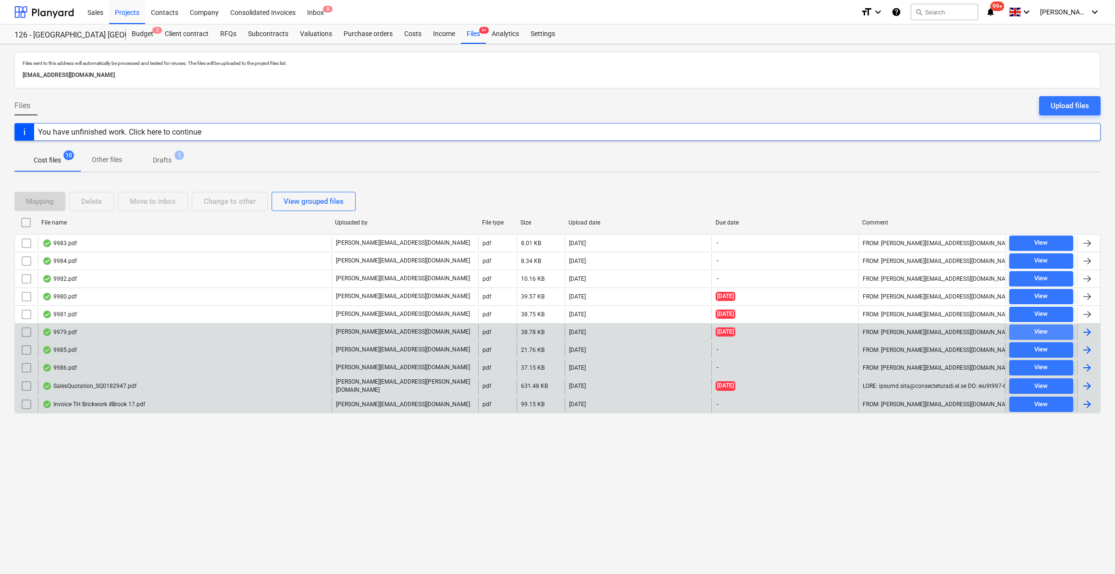
click at [1043, 326] on div "View" at bounding box center [1040, 331] width 13 height 11
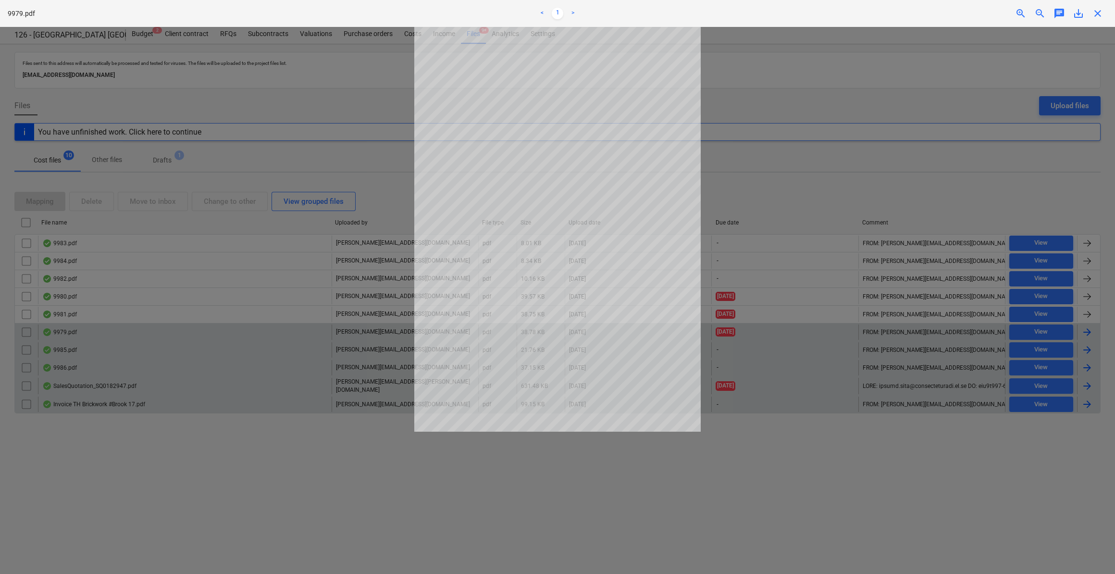
drag, startPoint x: 1102, startPoint y: 15, endPoint x: 1107, endPoint y: 37, distance: 22.6
click at [1102, 15] on span "close" at bounding box center [1098, 14] width 12 height 12
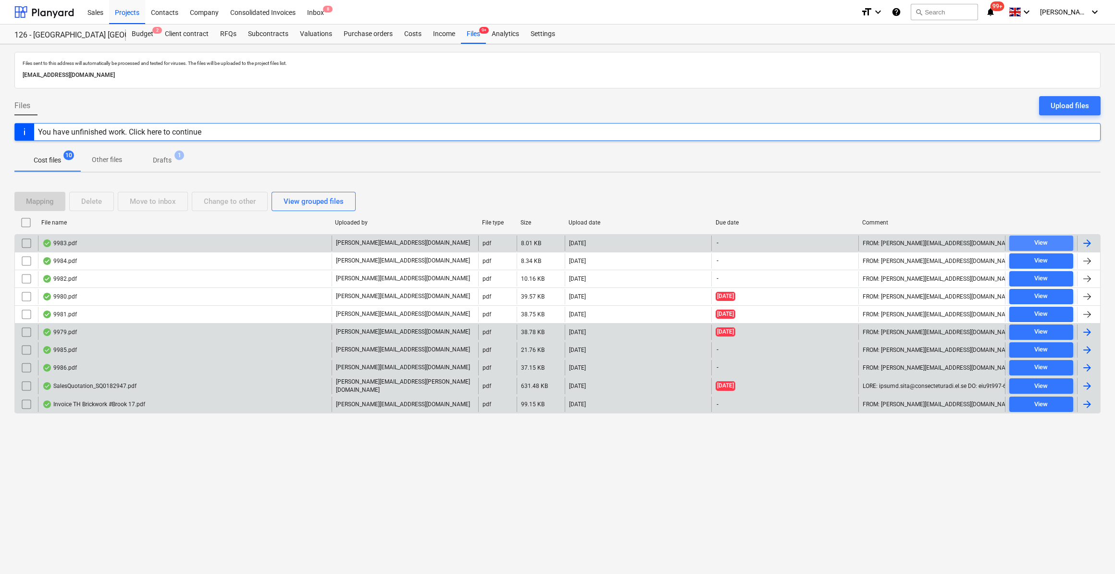
click at [1035, 242] on div "View" at bounding box center [1040, 242] width 13 height 11
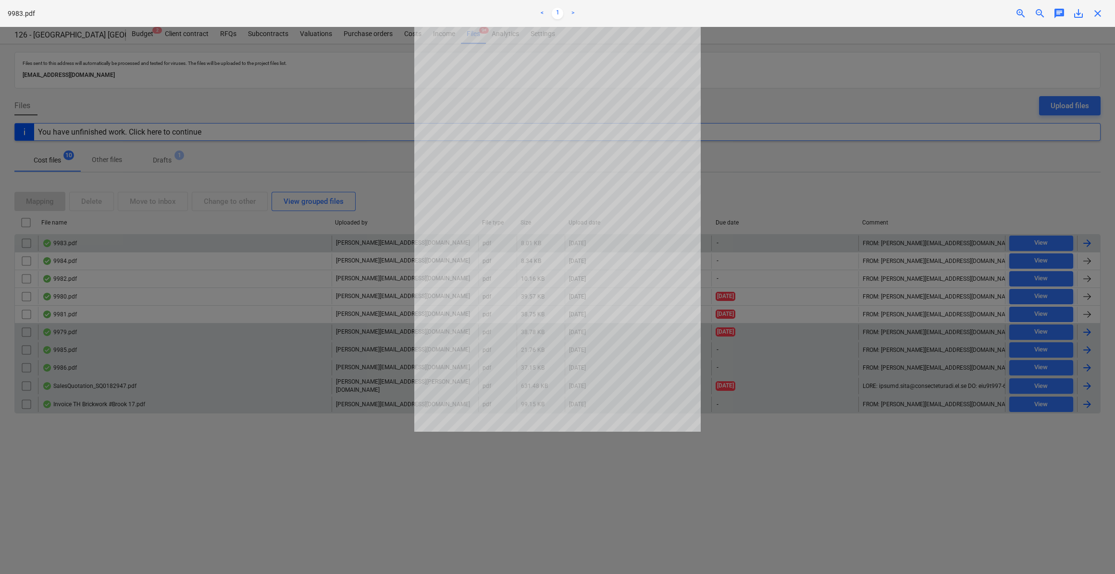
drag, startPoint x: 1097, startPoint y: 10, endPoint x: 1108, endPoint y: 44, distance: 35.4
click at [1100, 12] on span "close" at bounding box center [1098, 14] width 12 height 12
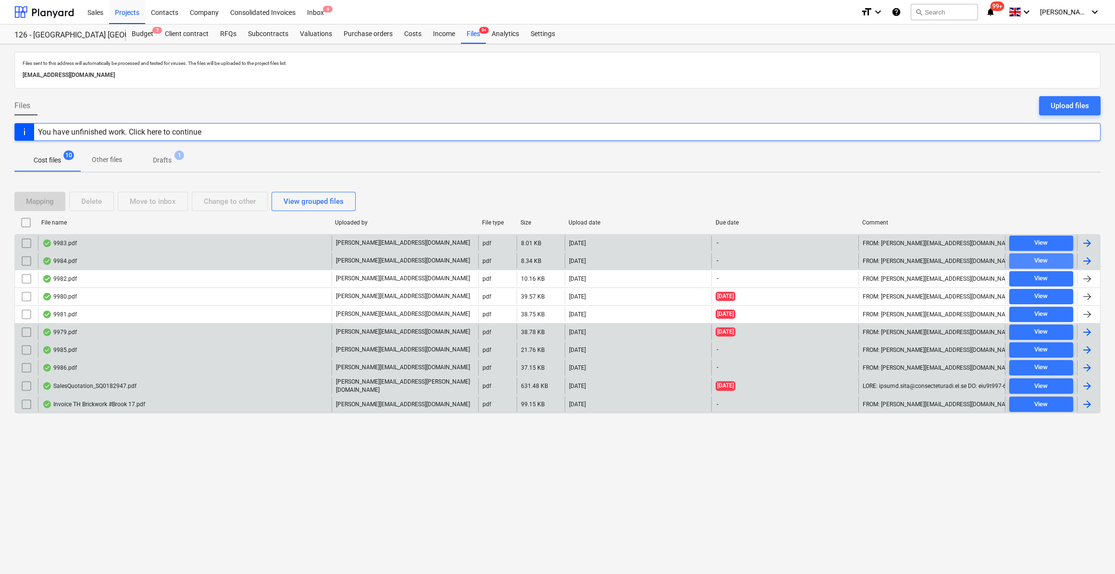
click at [1046, 261] on div "View" at bounding box center [1040, 260] width 13 height 11
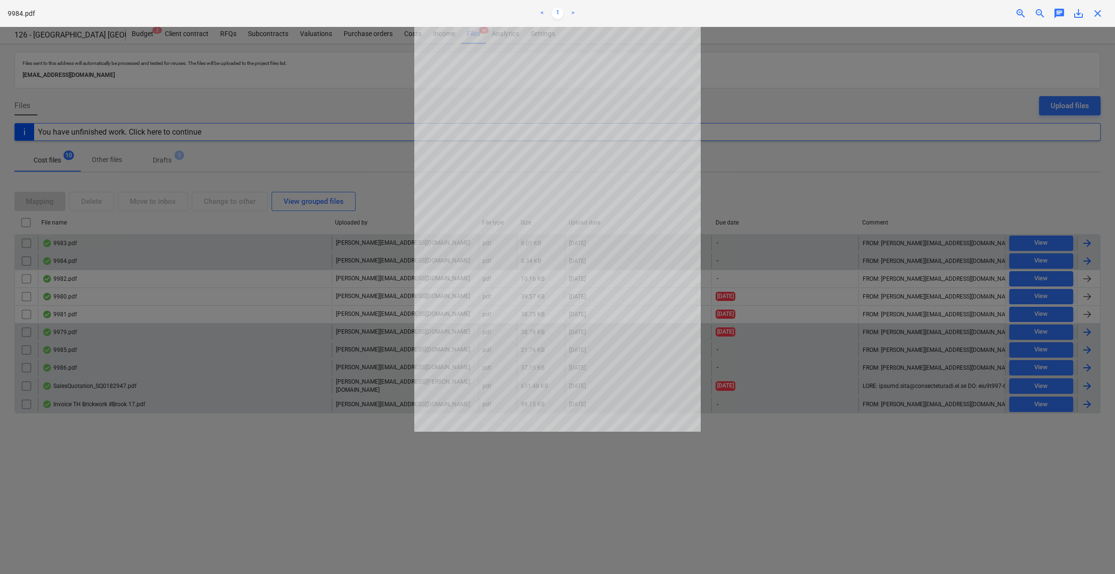
click at [1098, 14] on span "close" at bounding box center [1098, 14] width 12 height 12
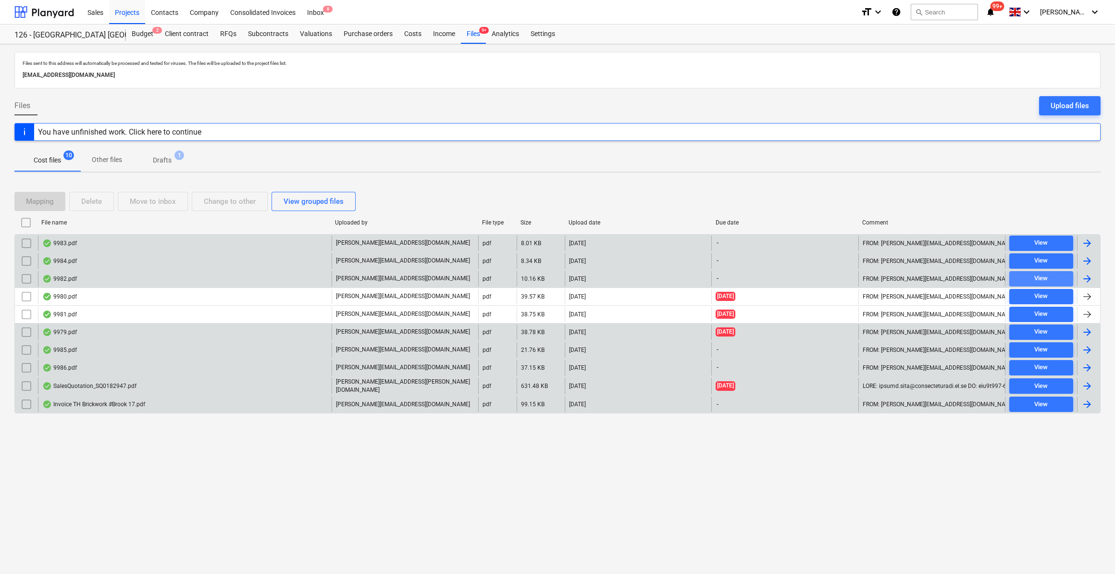
click at [1044, 277] on div "View" at bounding box center [1040, 278] width 13 height 11
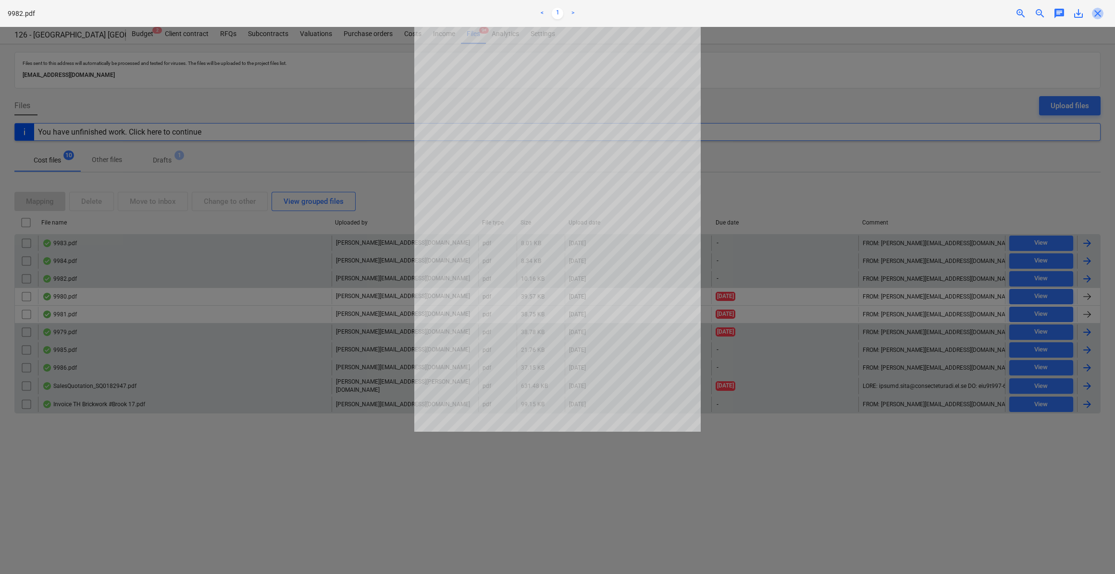
click at [1100, 11] on span "close" at bounding box center [1098, 14] width 12 height 12
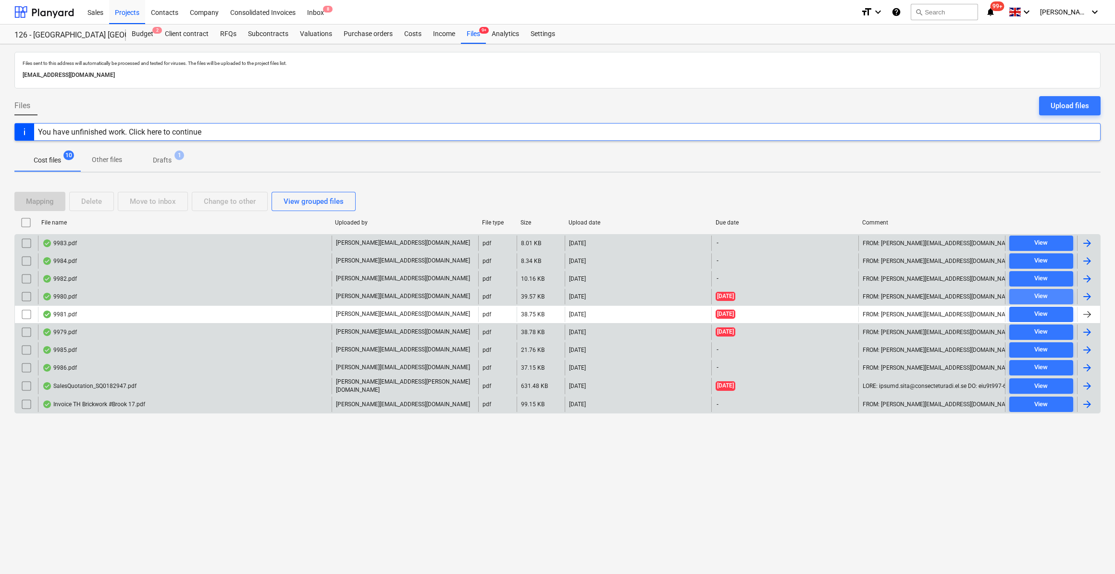
click at [1045, 295] on div "View" at bounding box center [1040, 296] width 13 height 11
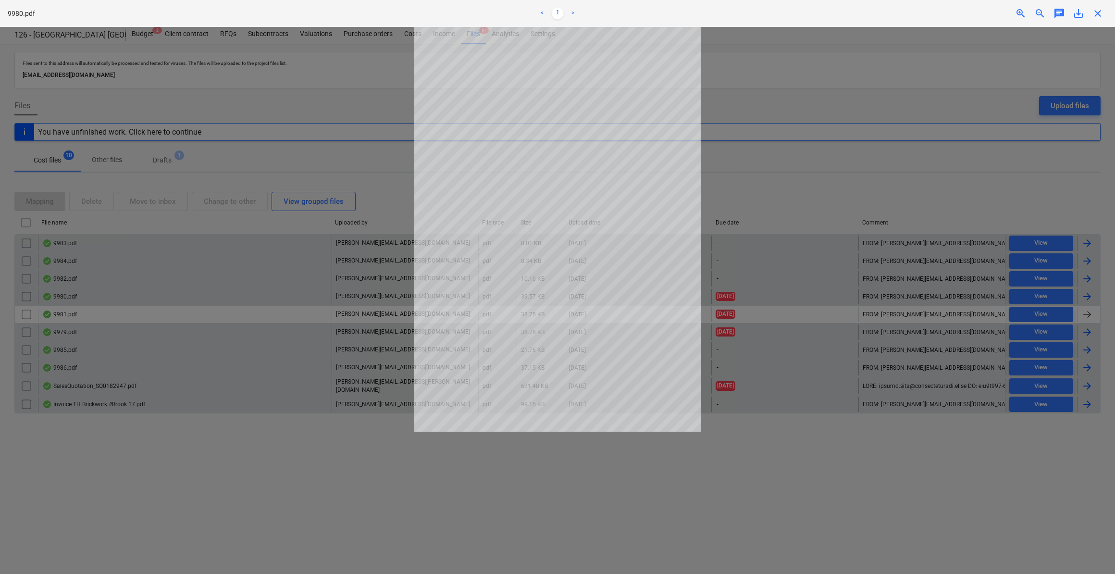
click at [1096, 15] on span "close" at bounding box center [1098, 14] width 12 height 12
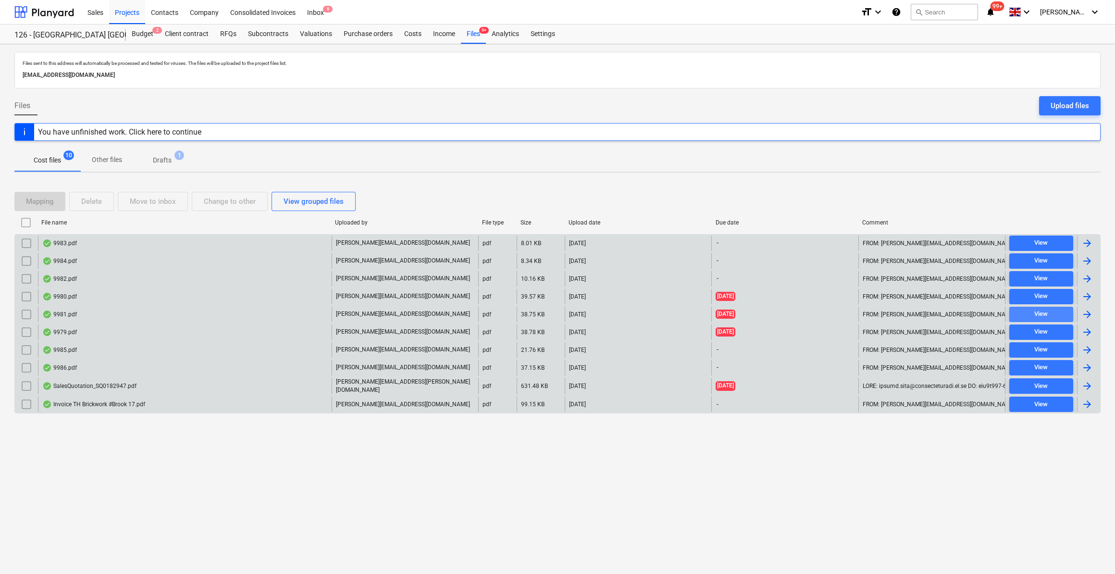
click at [1047, 315] on div "View" at bounding box center [1040, 314] width 13 height 11
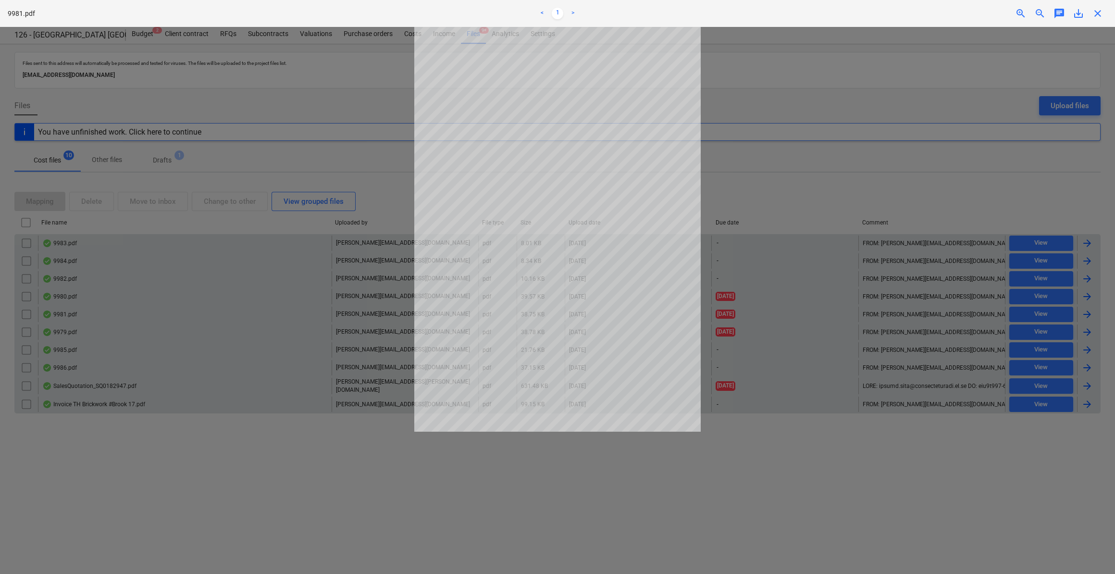
click at [1101, 14] on span "close" at bounding box center [1098, 14] width 12 height 12
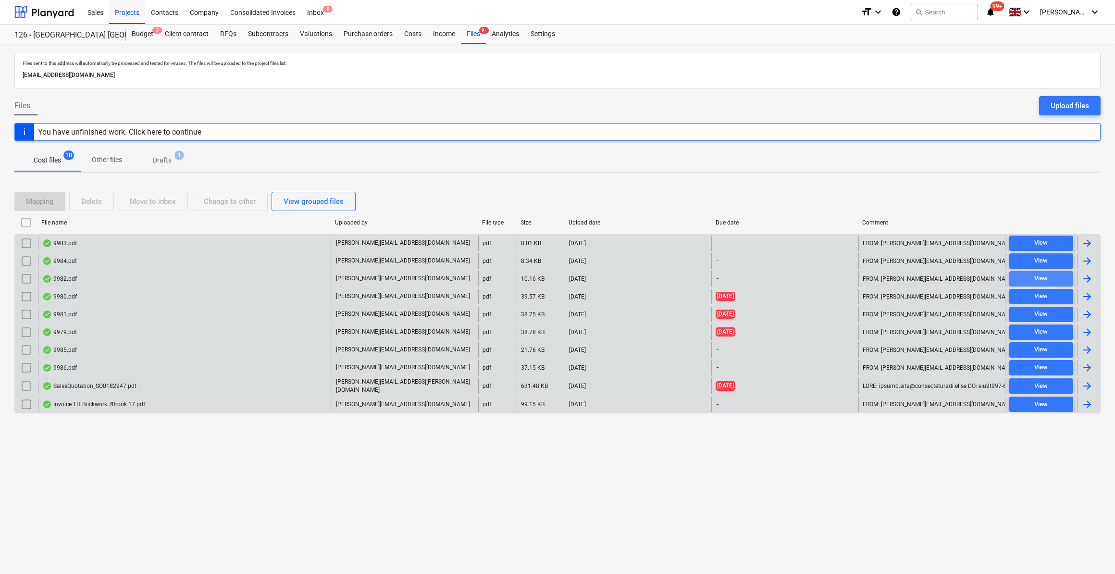
click at [1034, 279] on div "View" at bounding box center [1040, 278] width 13 height 11
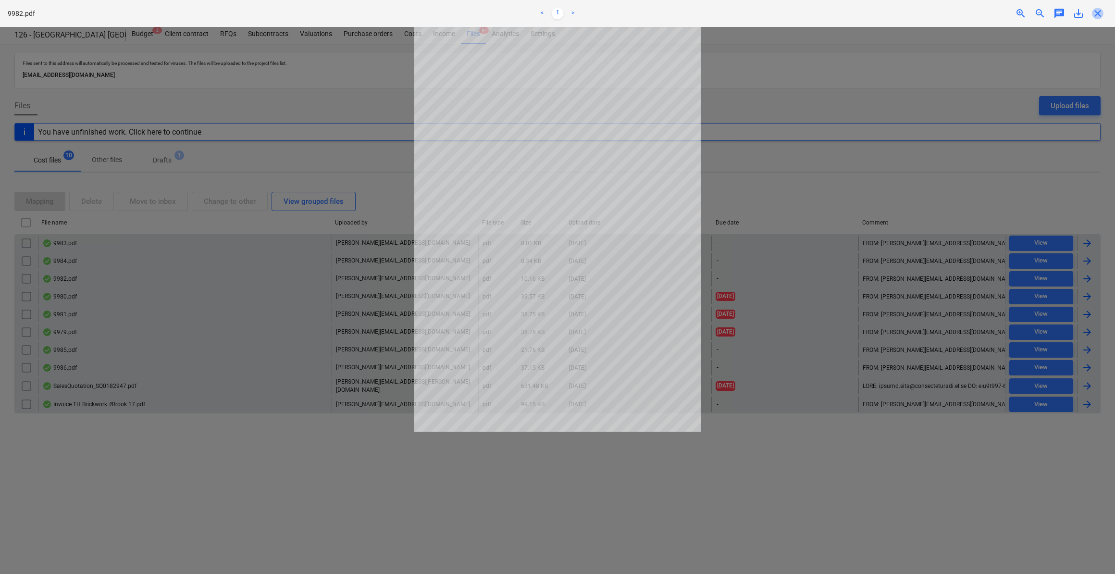
click at [1102, 13] on span "close" at bounding box center [1098, 14] width 12 height 12
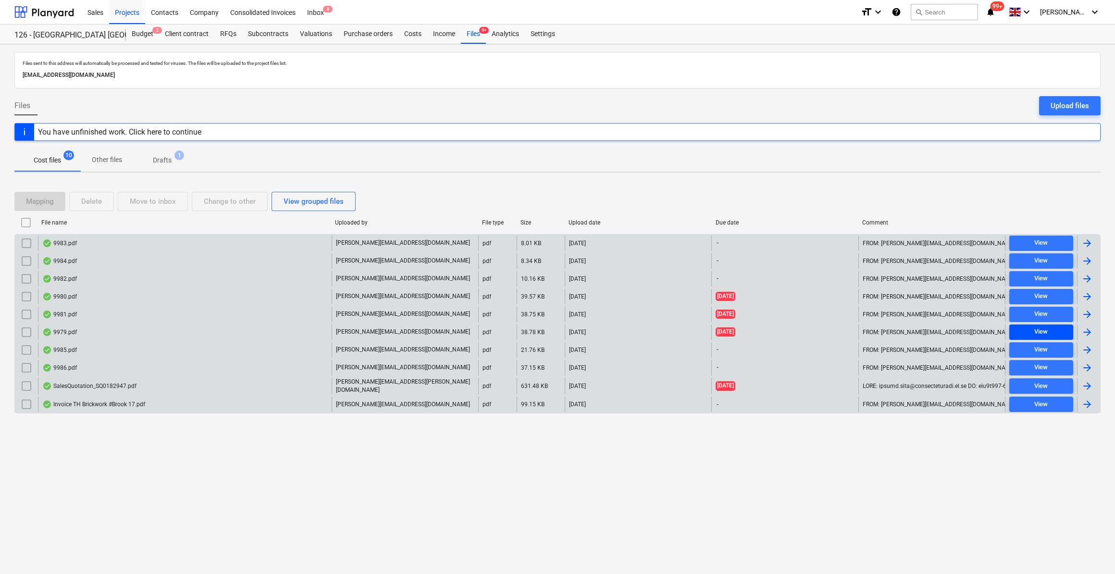
click at [1034, 326] on div "View" at bounding box center [1040, 331] width 13 height 11
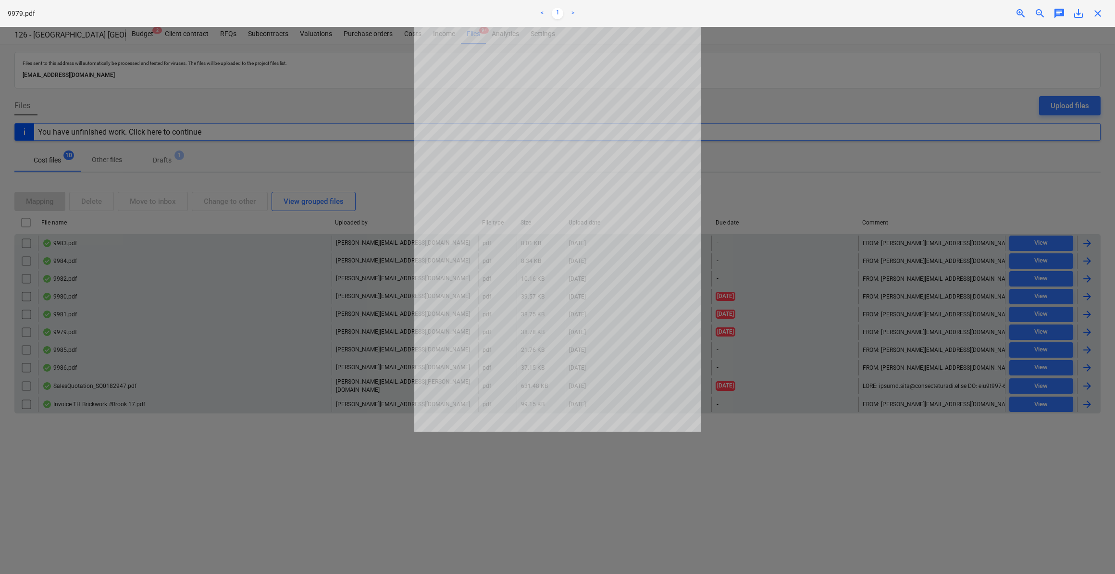
click at [1101, 13] on span "close" at bounding box center [1098, 14] width 12 height 12
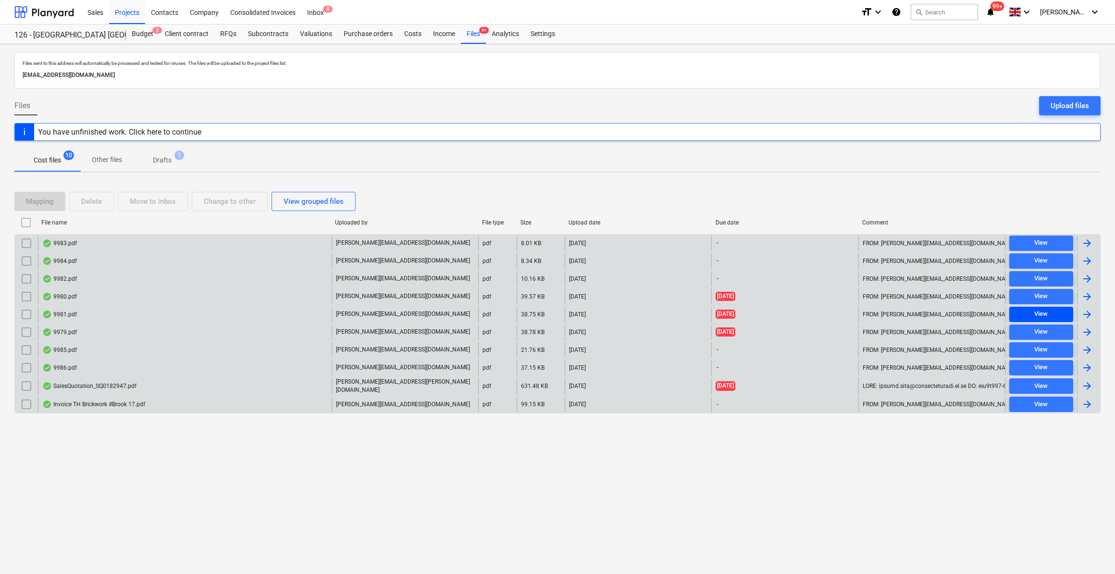
click at [1034, 311] on div "View" at bounding box center [1040, 314] width 13 height 11
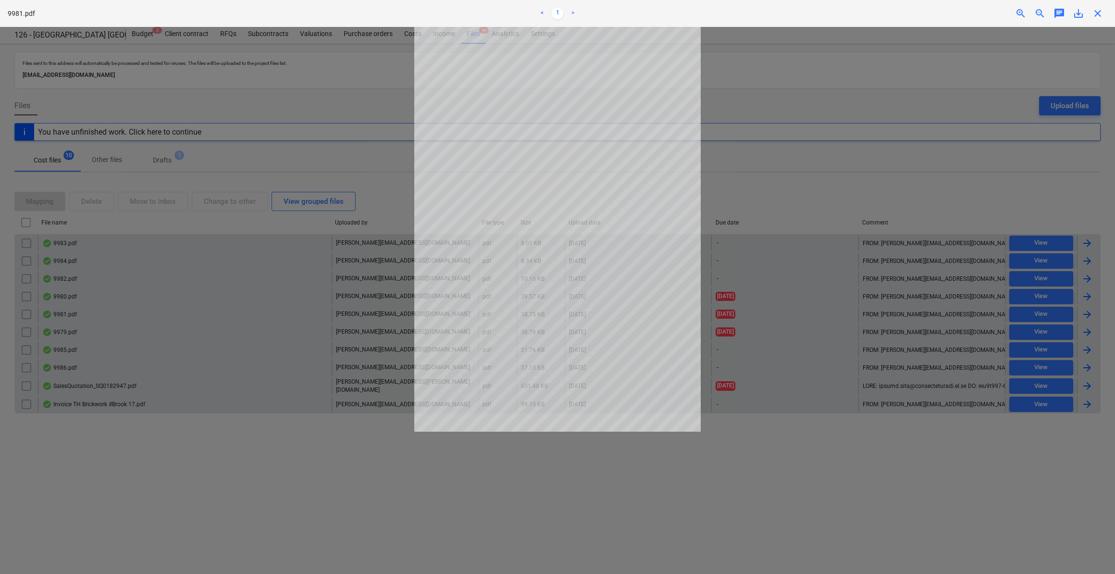
click at [1100, 16] on span "close" at bounding box center [1098, 14] width 12 height 12
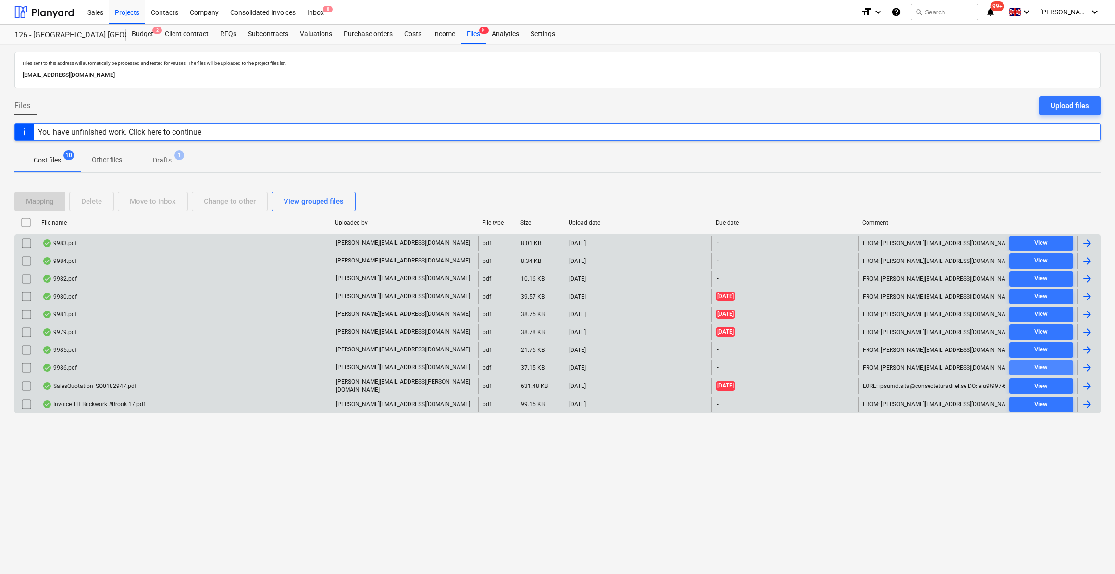
click at [1036, 367] on div "View" at bounding box center [1040, 367] width 13 height 11
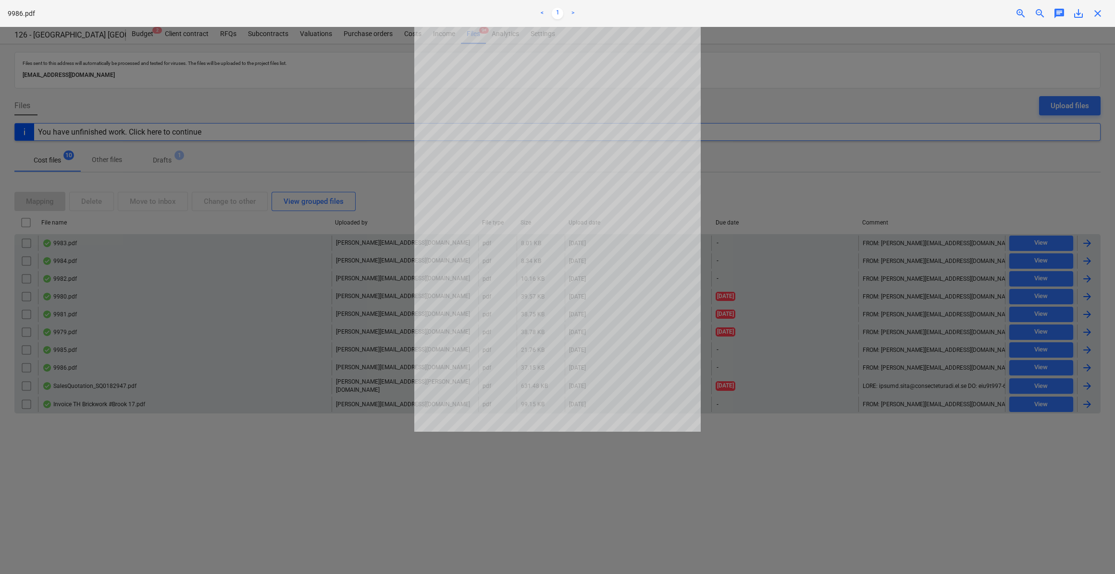
drag, startPoint x: 1102, startPoint y: 10, endPoint x: 1101, endPoint y: 21, distance: 11.1
click at [1103, 12] on span "close" at bounding box center [1098, 14] width 12 height 12
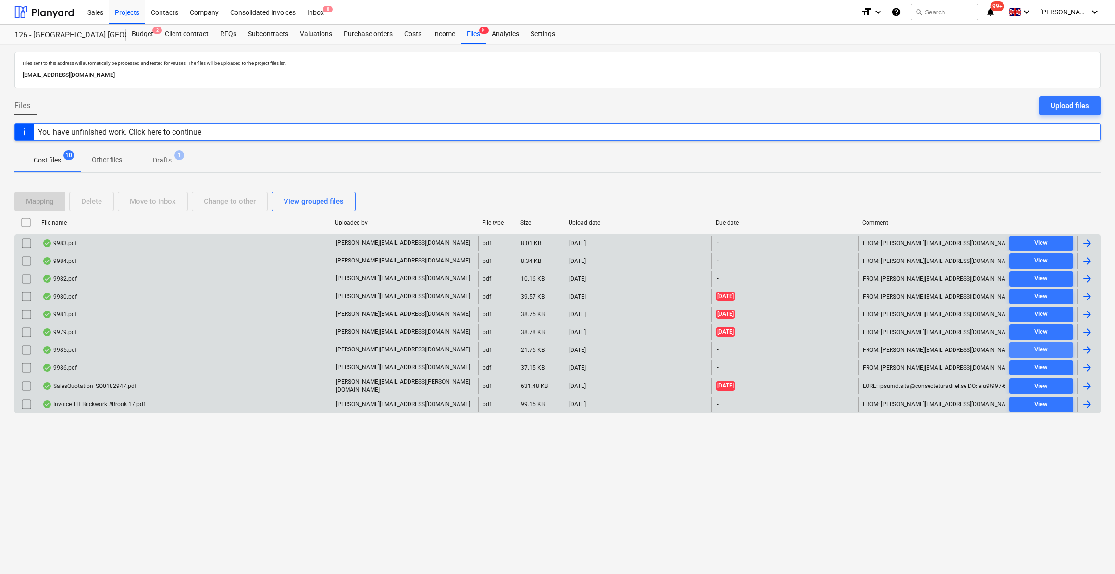
click at [1041, 347] on div "View" at bounding box center [1040, 349] width 13 height 11
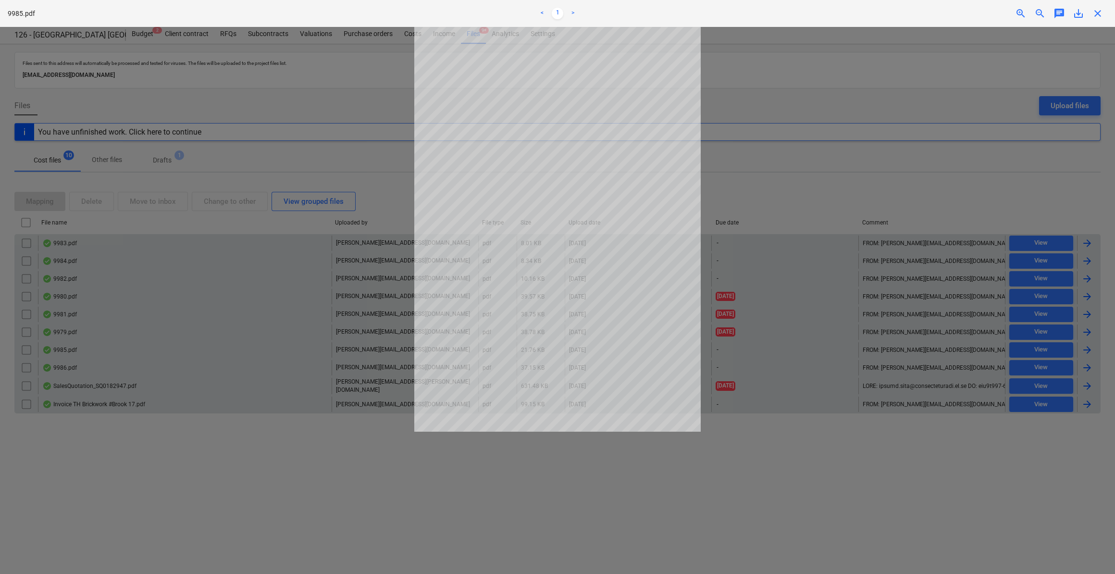
click at [1099, 11] on span "close" at bounding box center [1098, 14] width 12 height 12
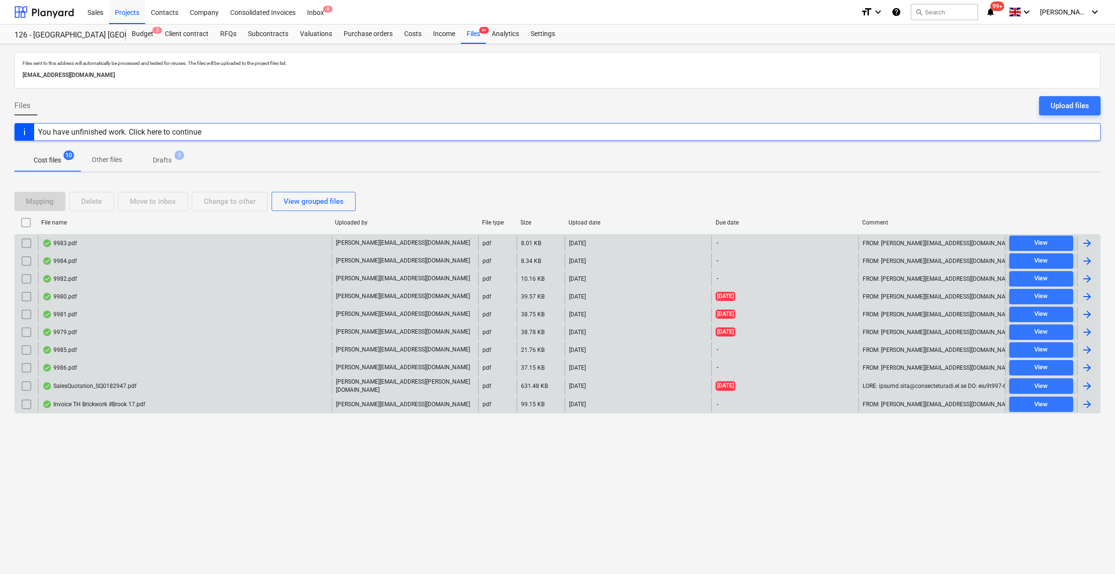
click at [1085, 402] on div at bounding box center [1087, 404] width 12 height 12
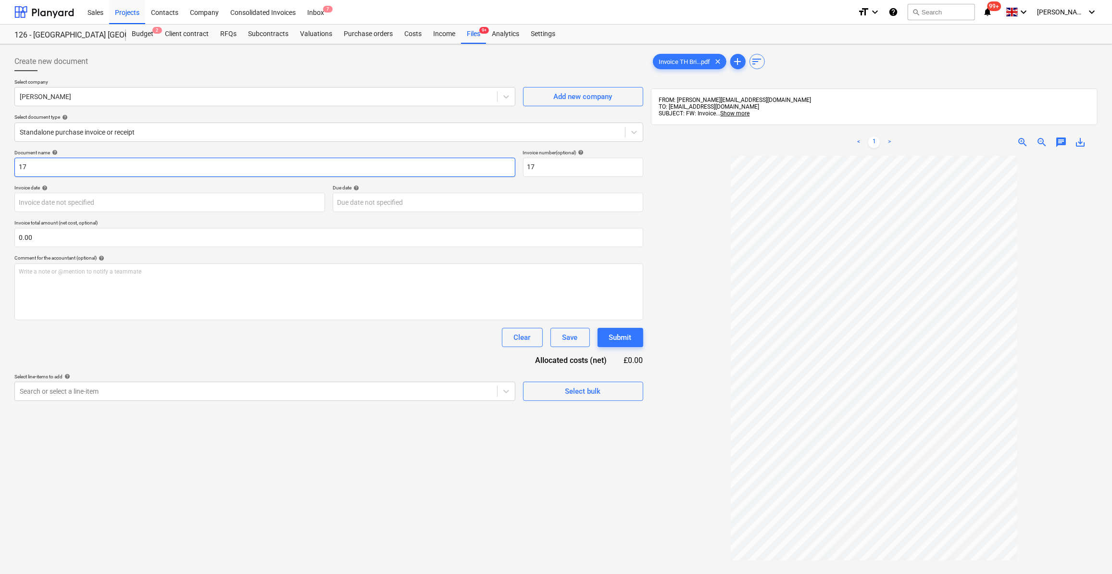
click at [17, 164] on input "17" at bounding box center [264, 167] width 501 height 19
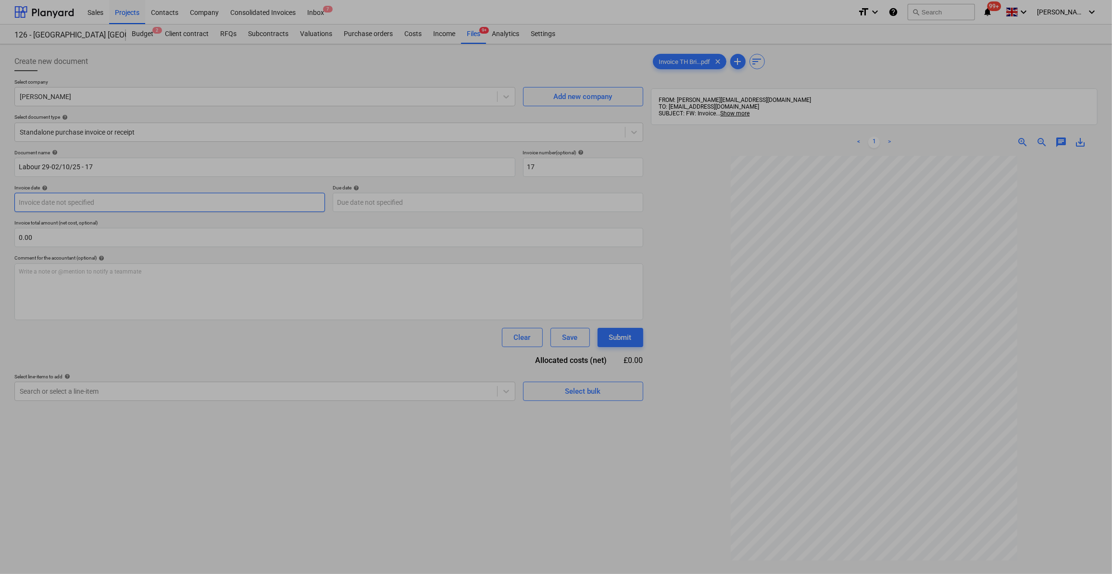
click at [81, 203] on body "Sales Projects Contacts Company Consolidated Invoices Inbox 7 format_size keybo…" at bounding box center [556, 287] width 1112 height 574
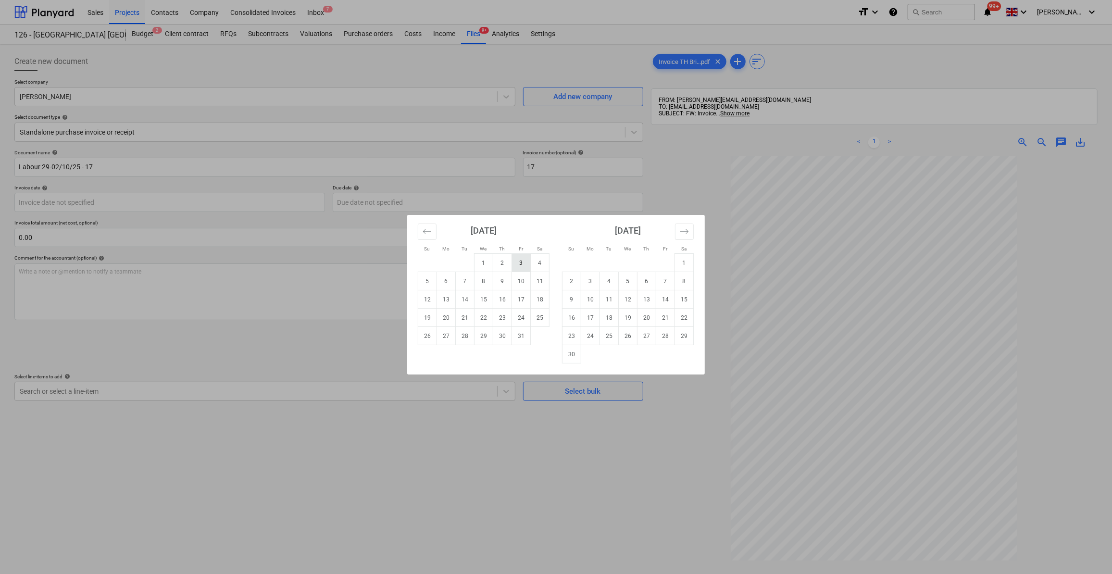
click at [516, 259] on td "3" at bounding box center [521, 263] width 19 height 18
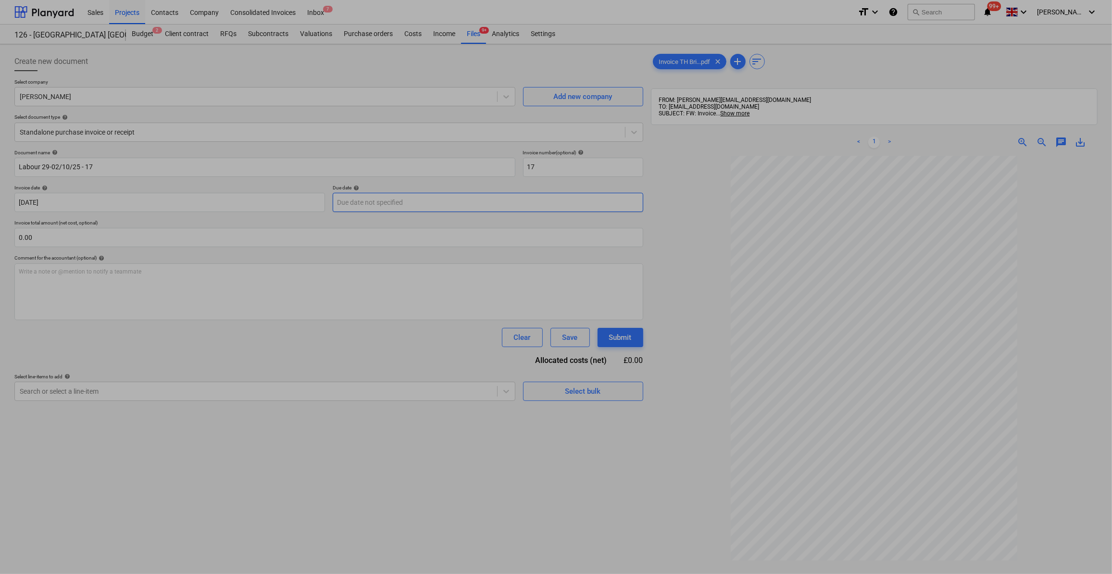
click at [346, 205] on body "Sales Projects Contacts Company Consolidated Invoices Inbox 7 format_size keybo…" at bounding box center [556, 287] width 1112 height 574
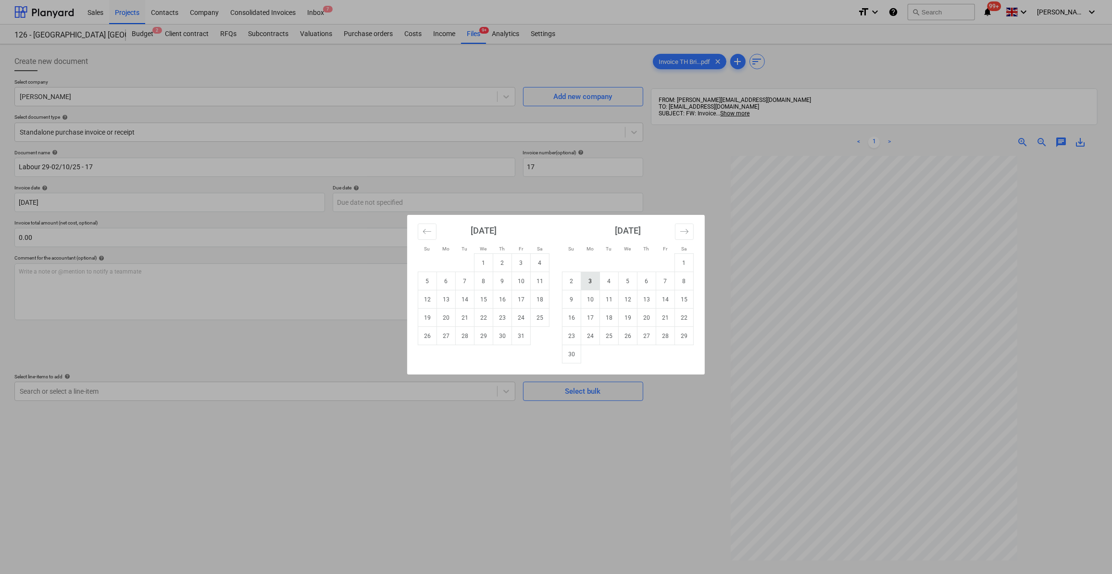
click at [592, 285] on td "3" at bounding box center [590, 281] width 19 height 18
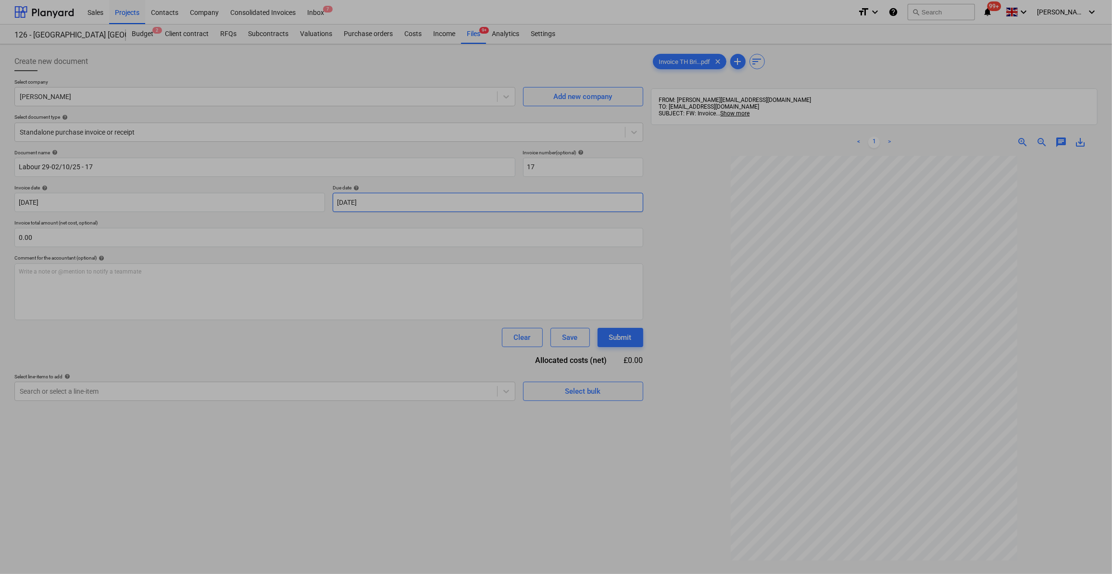
click at [395, 201] on body "Sales Projects Contacts Company Consolidated Invoices Inbox 7 format_size keybo…" at bounding box center [556, 287] width 1112 height 574
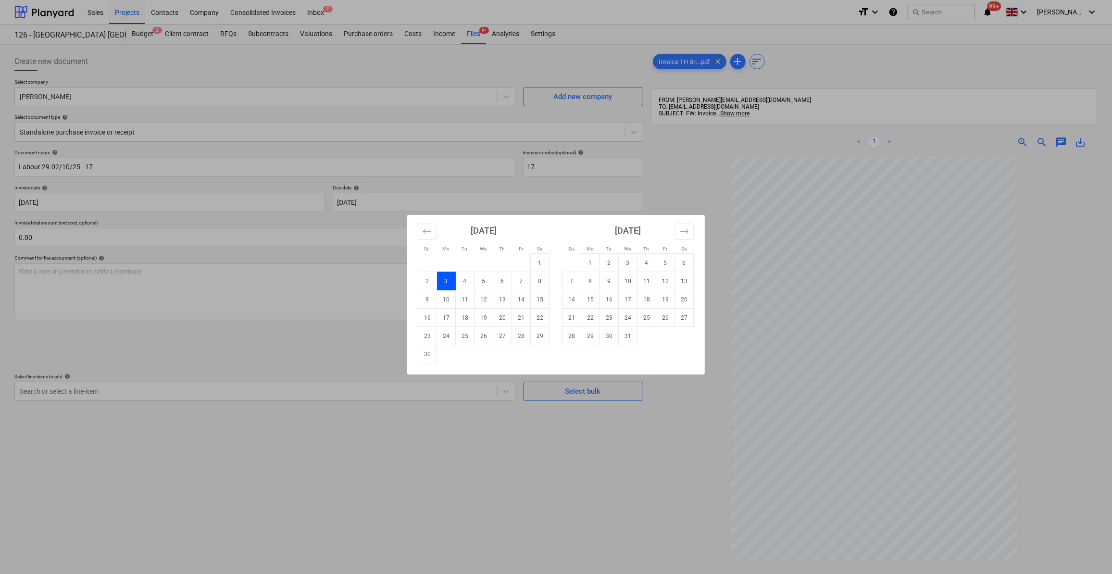
click at [102, 235] on div "Su Mo Tu We Th Fr Sa Su Mo Tu We Th Fr Sa [DATE] 1 2 3 4 5 6 7 8 9 10 11 12 13 …" at bounding box center [556, 287] width 1112 height 574
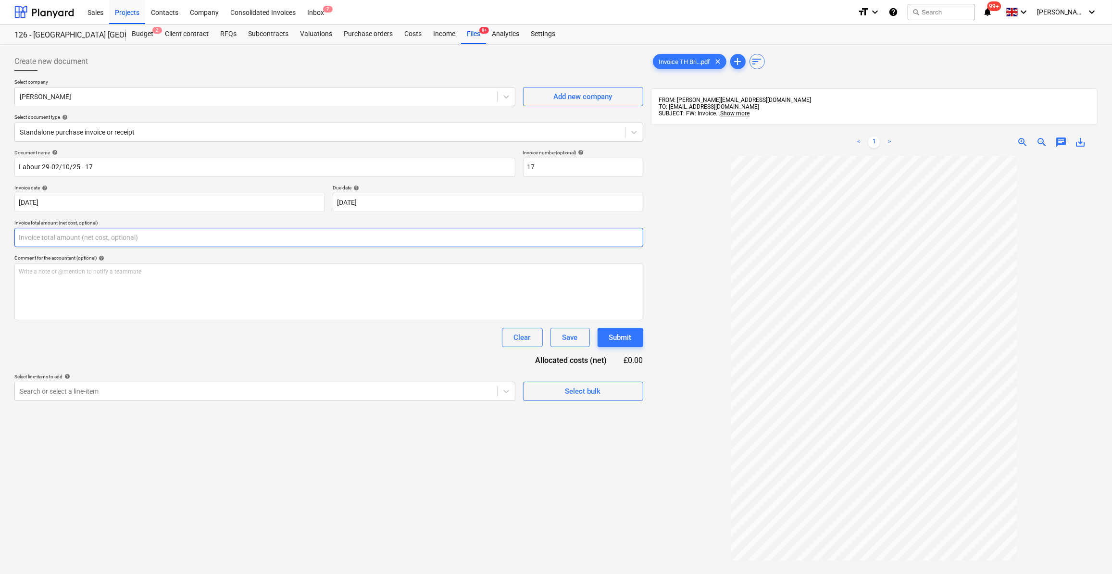
click at [75, 234] on input "text" at bounding box center [328, 237] width 629 height 19
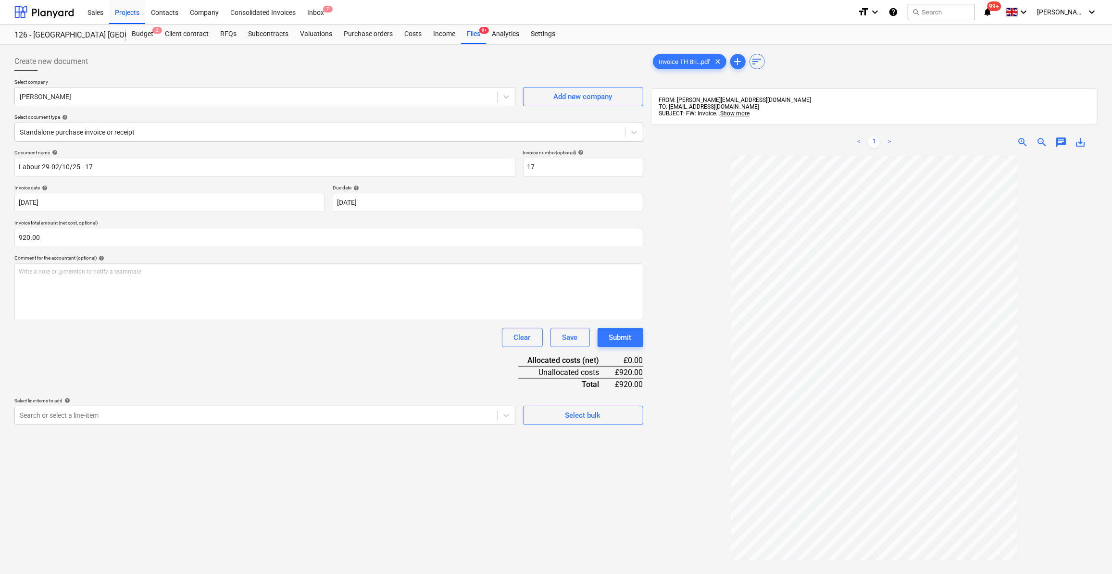
click at [187, 364] on div "Document name help Labour 29-02/10/25 - 17 Invoice number (optional) help 17 In…" at bounding box center [328, 286] width 629 height 275
click at [593, 416] on div "Select bulk" at bounding box center [583, 415] width 36 height 12
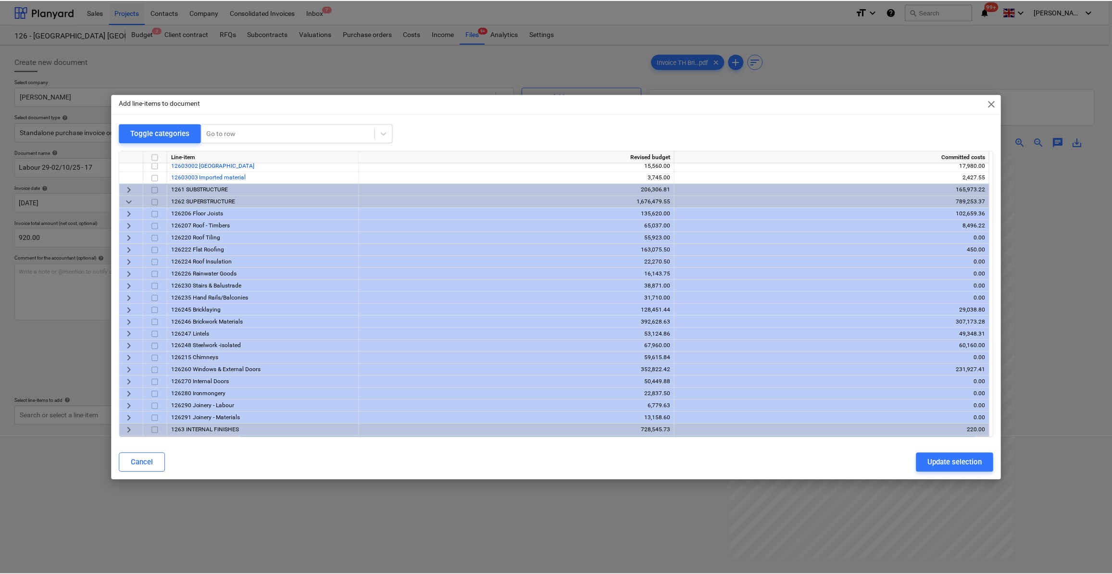
scroll to position [43, 0]
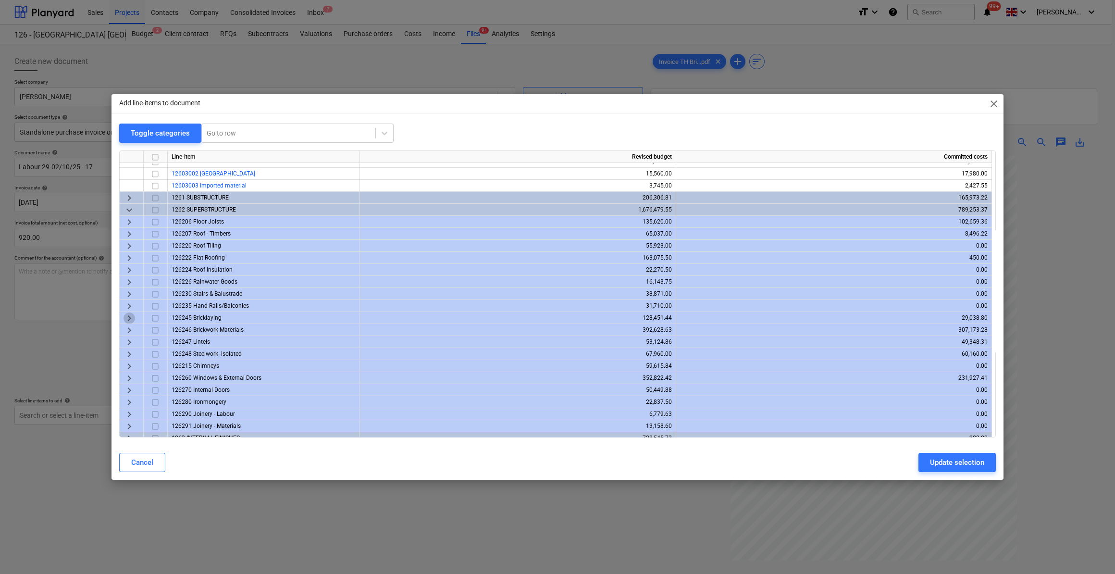
click at [126, 315] on span "keyboard_arrow_right" at bounding box center [130, 318] width 12 height 12
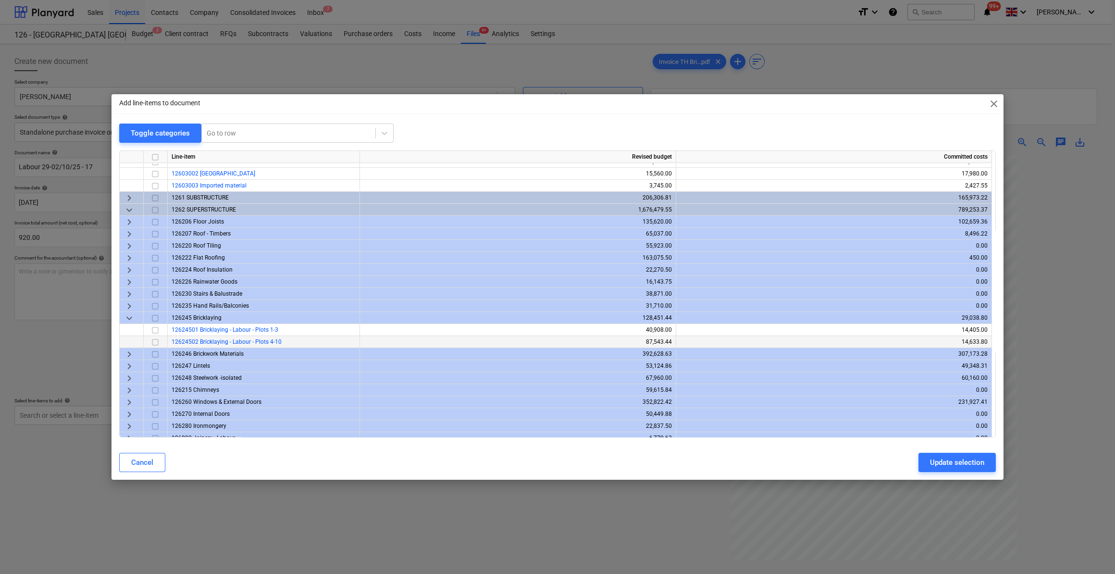
click at [157, 343] on input "checkbox" at bounding box center [155, 342] width 12 height 12
click at [956, 461] on div "Update selection" at bounding box center [957, 462] width 54 height 12
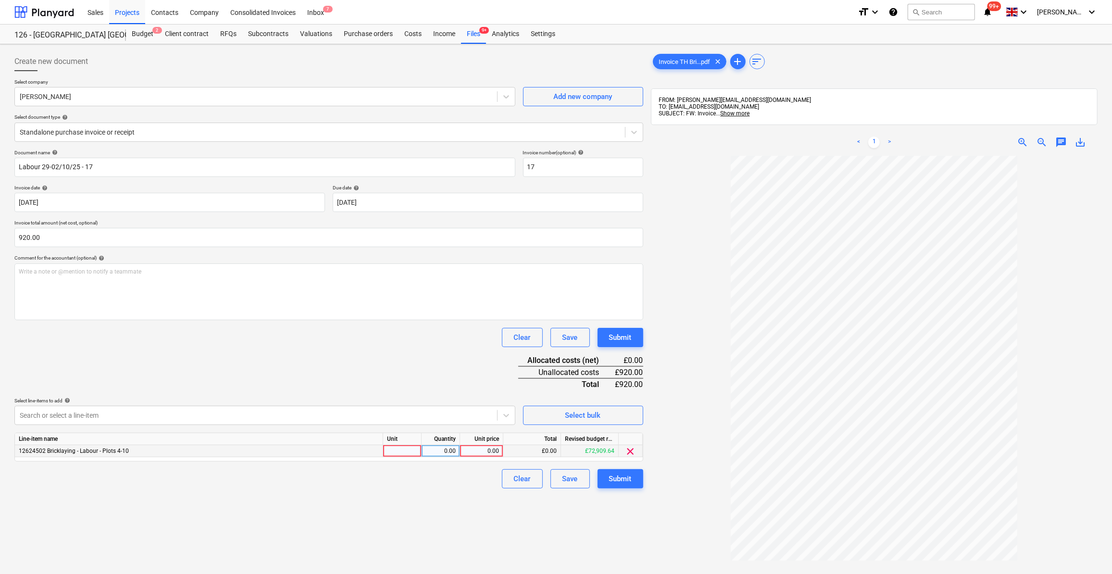
click at [398, 451] on div at bounding box center [402, 451] width 38 height 12
drag, startPoint x: 390, startPoint y: 452, endPoint x: 395, endPoint y: 455, distance: 4.9
click at [394, 453] on input "day" at bounding box center [402, 451] width 38 height 12
click at [444, 455] on div "0.00" at bounding box center [440, 451] width 30 height 12
click at [475, 450] on div "0.00" at bounding box center [481, 451] width 35 height 12
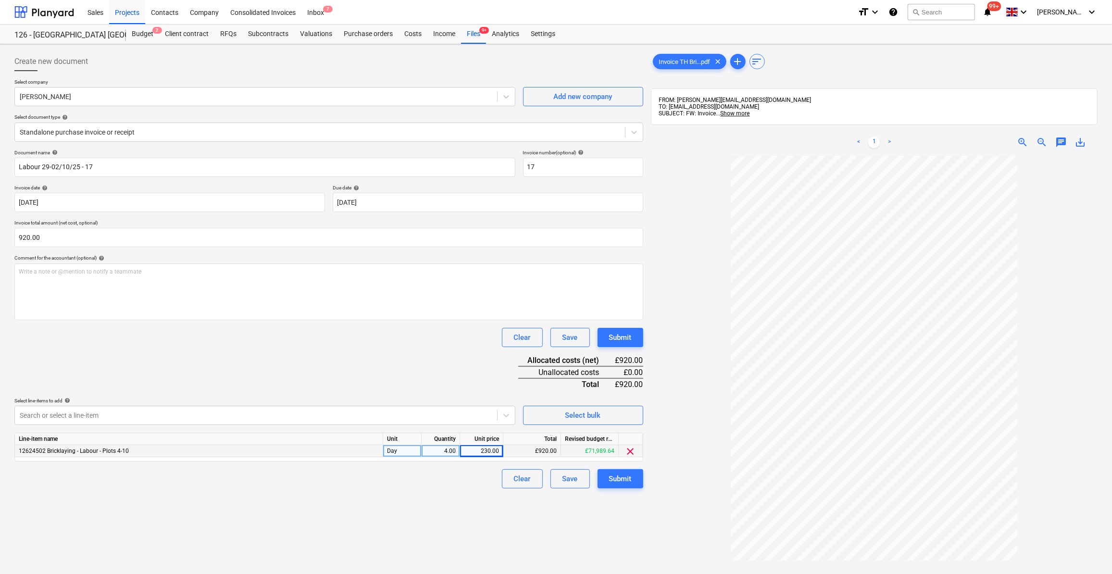
click at [433, 481] on div "Clear Save Submit" at bounding box center [328, 478] width 629 height 19
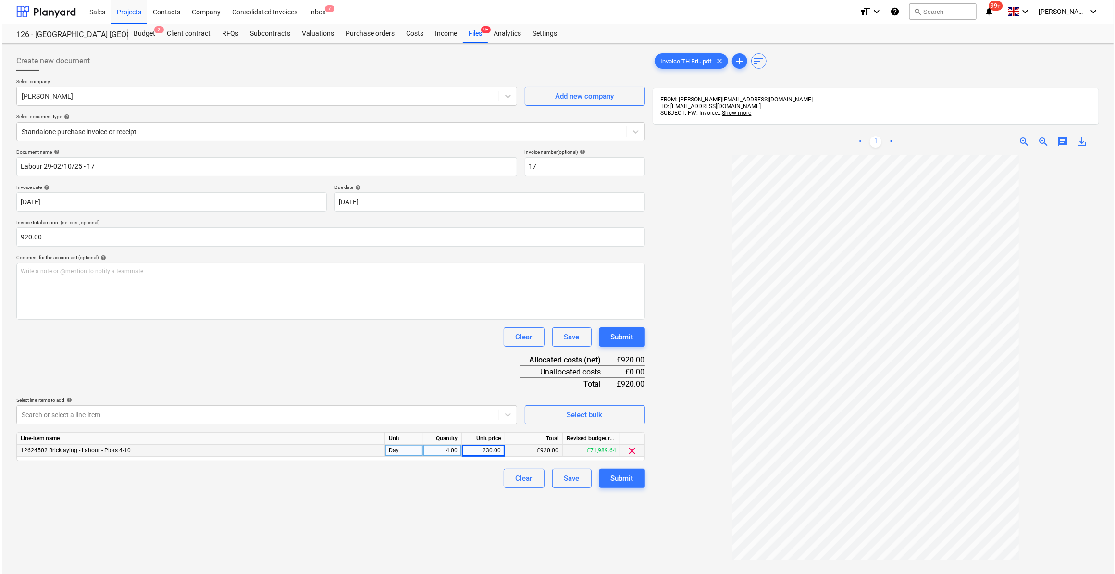
scroll to position [0, 0]
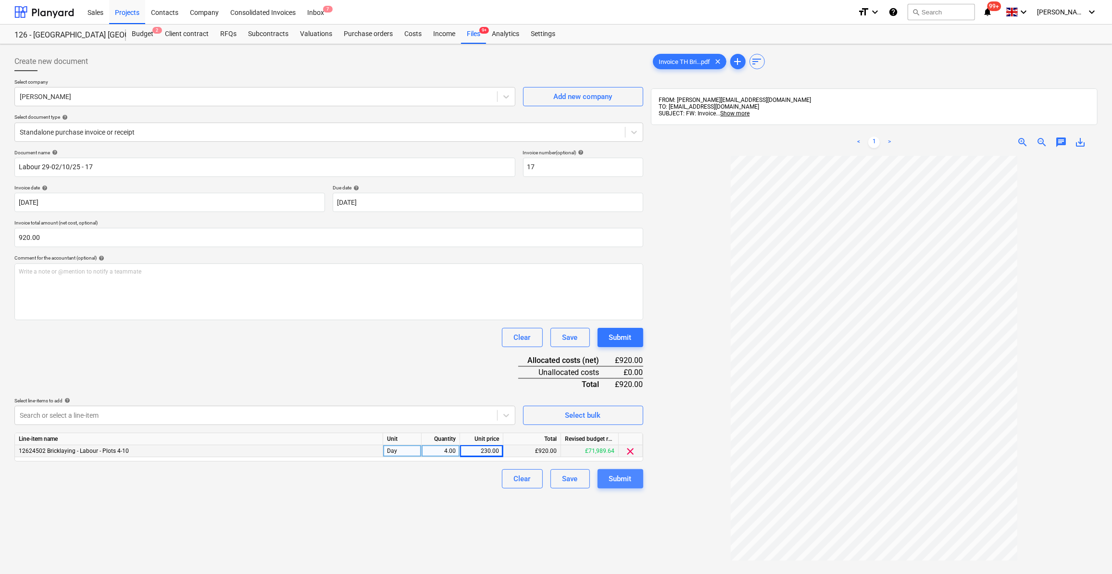
click at [619, 480] on div "Submit" at bounding box center [620, 478] width 23 height 12
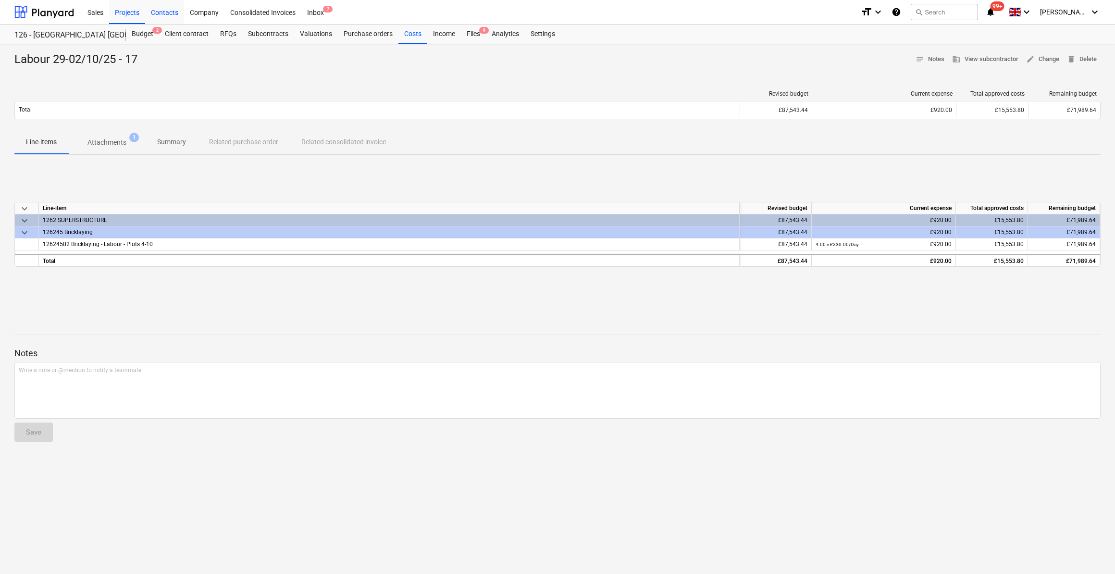
click at [172, 13] on div "Contacts" at bounding box center [164, 12] width 39 height 25
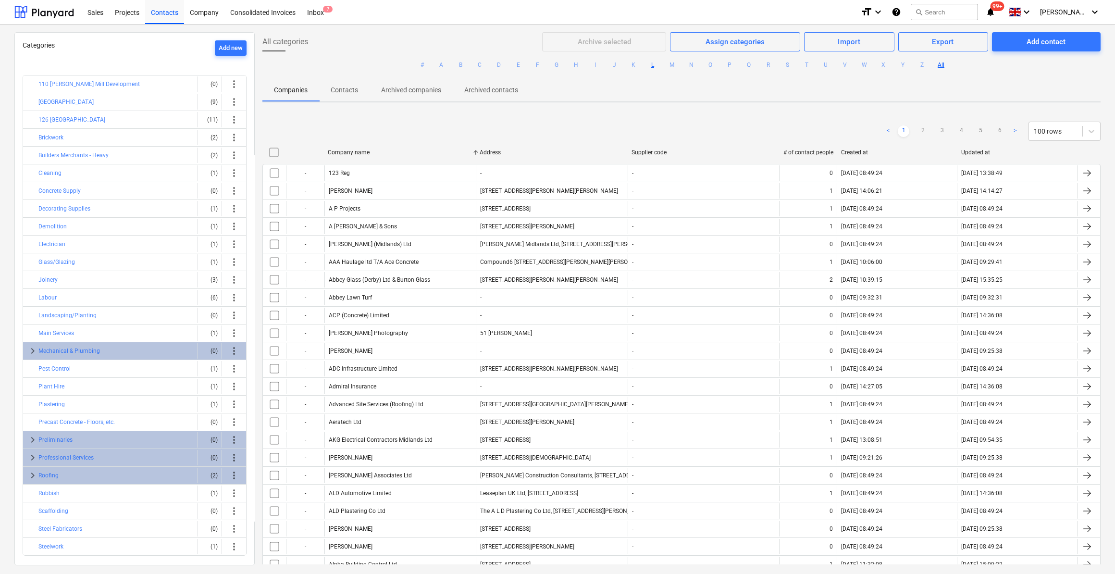
click at [649, 67] on button "L" at bounding box center [653, 65] width 12 height 12
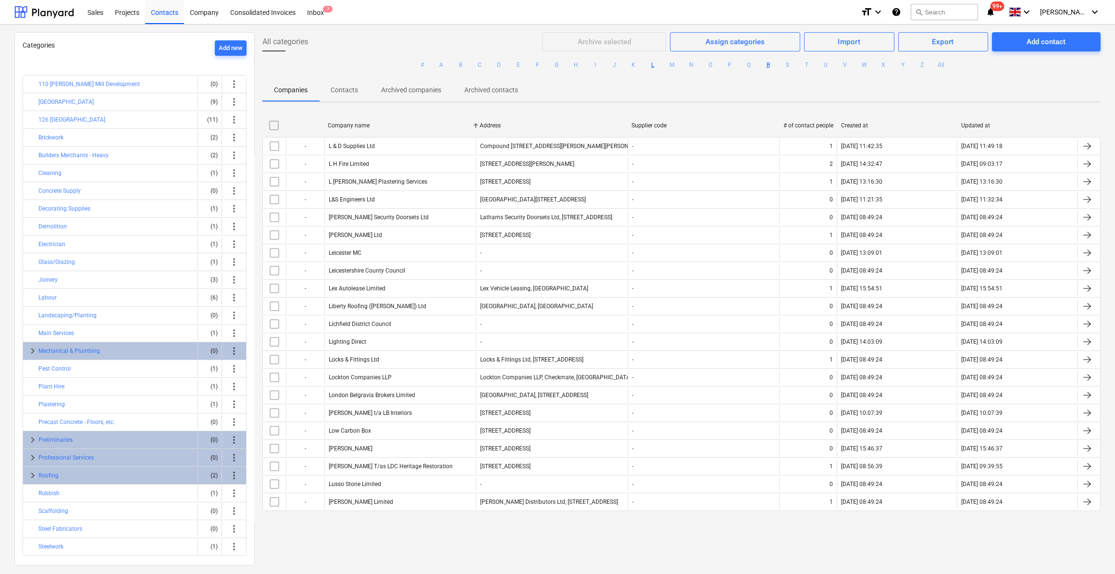
click at [767, 65] on button "R" at bounding box center [768, 65] width 12 height 12
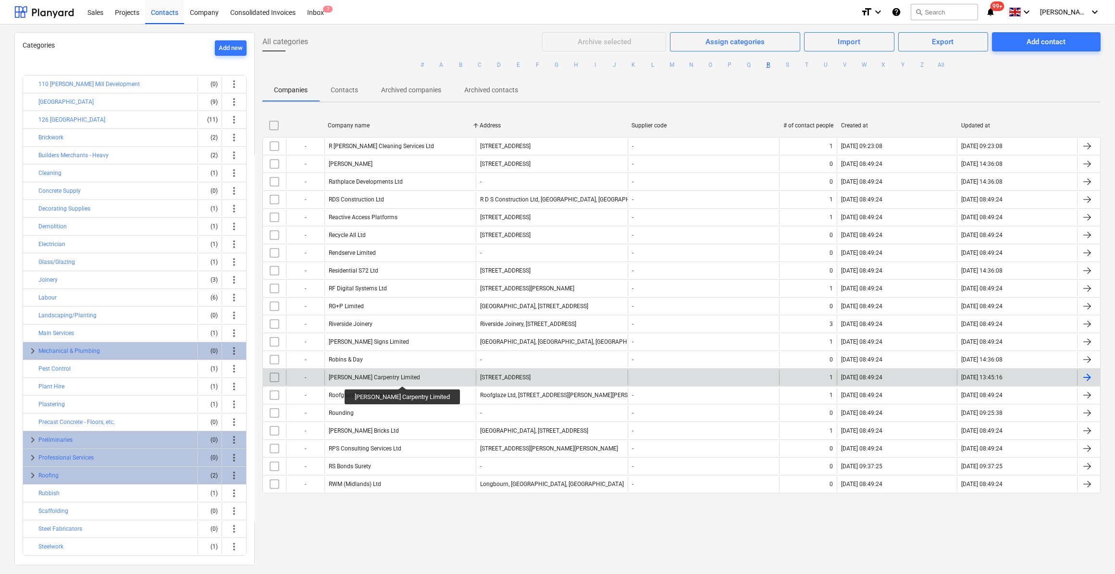
click at [393, 378] on div "[PERSON_NAME] Carpentry Limited" at bounding box center [399, 377] width 151 height 15
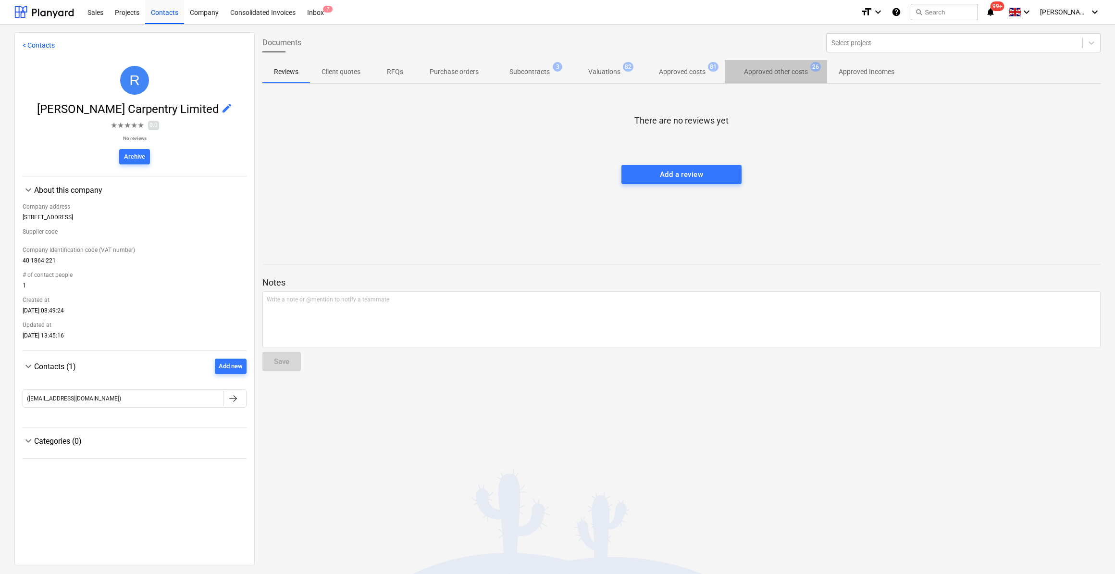
click at [764, 69] on p "Approved other costs" at bounding box center [776, 72] width 64 height 10
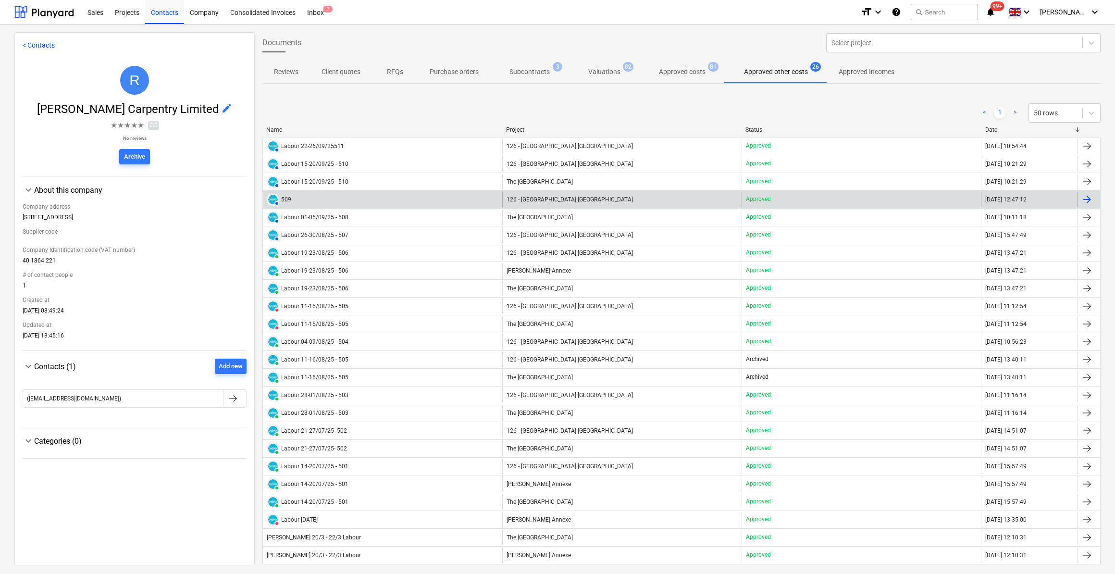
click at [1083, 199] on div at bounding box center [1087, 200] width 12 height 12
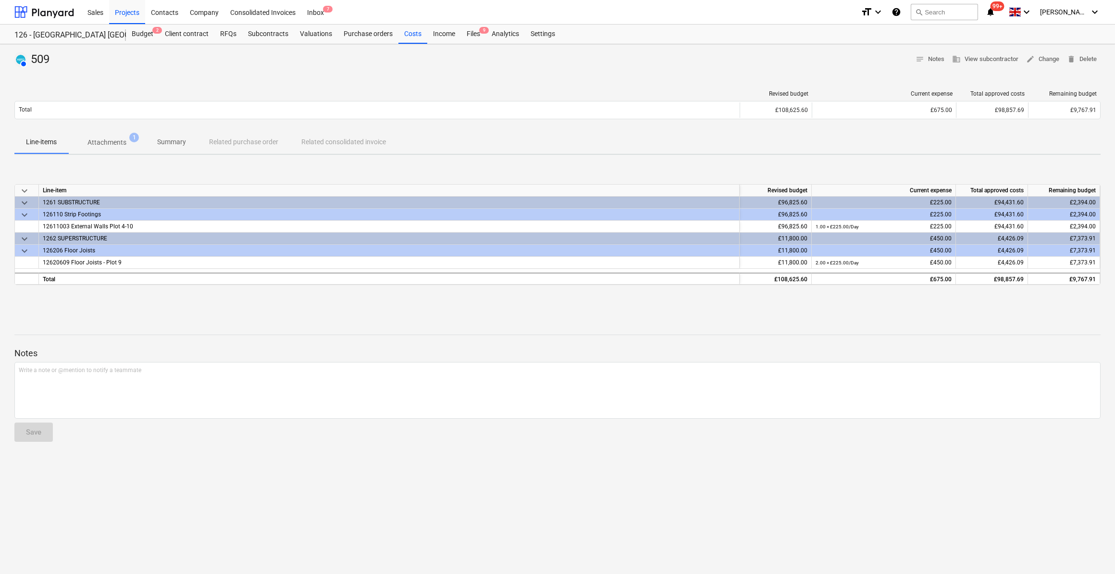
click at [114, 144] on p "Attachments" at bounding box center [106, 142] width 39 height 10
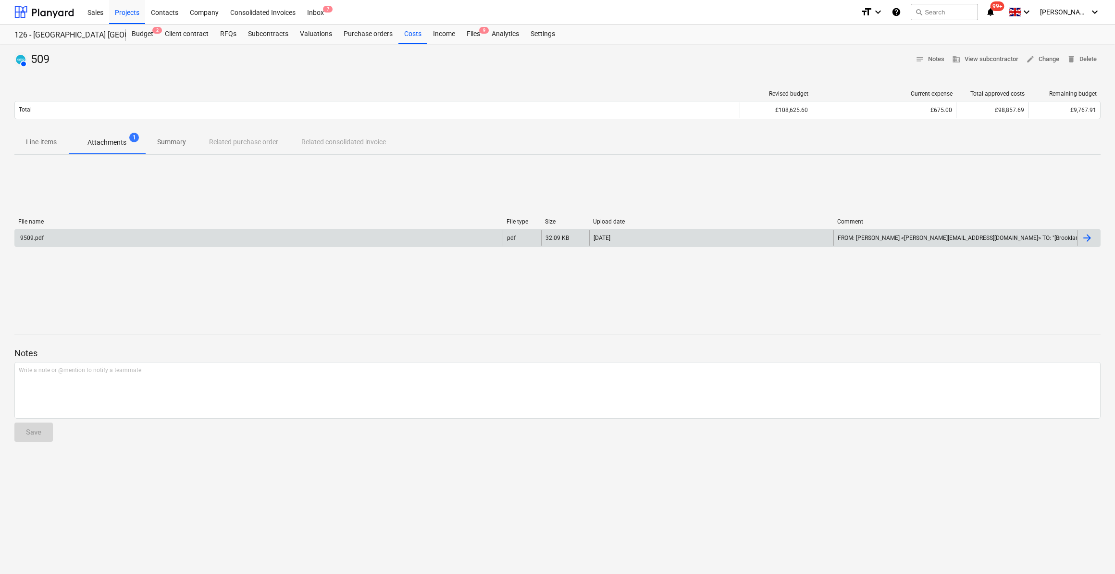
click at [36, 240] on div "9509.pdf" at bounding box center [31, 238] width 25 height 7
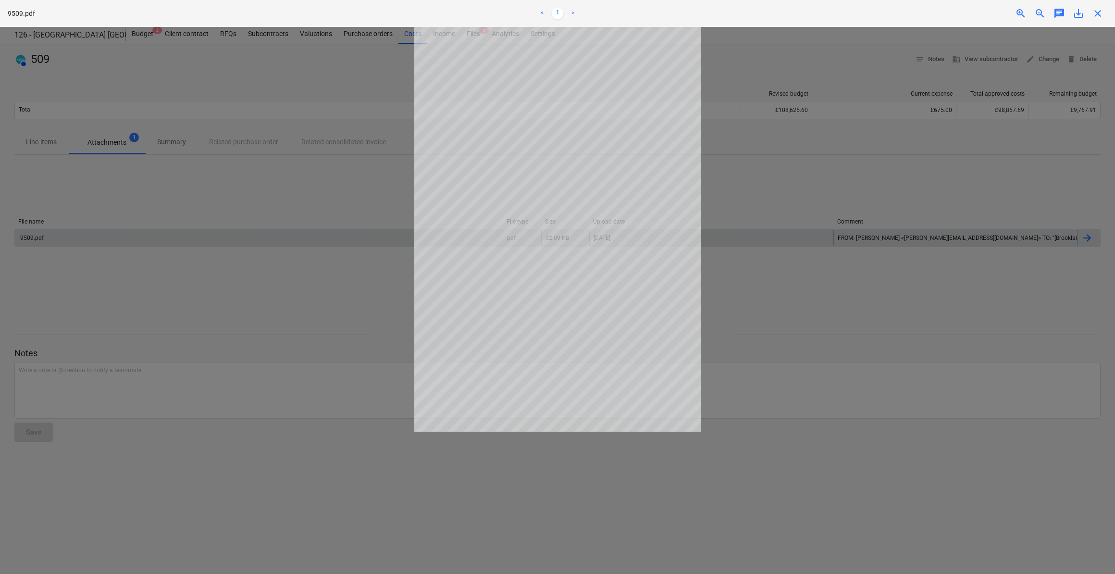
click at [1096, 11] on span "close" at bounding box center [1098, 14] width 12 height 12
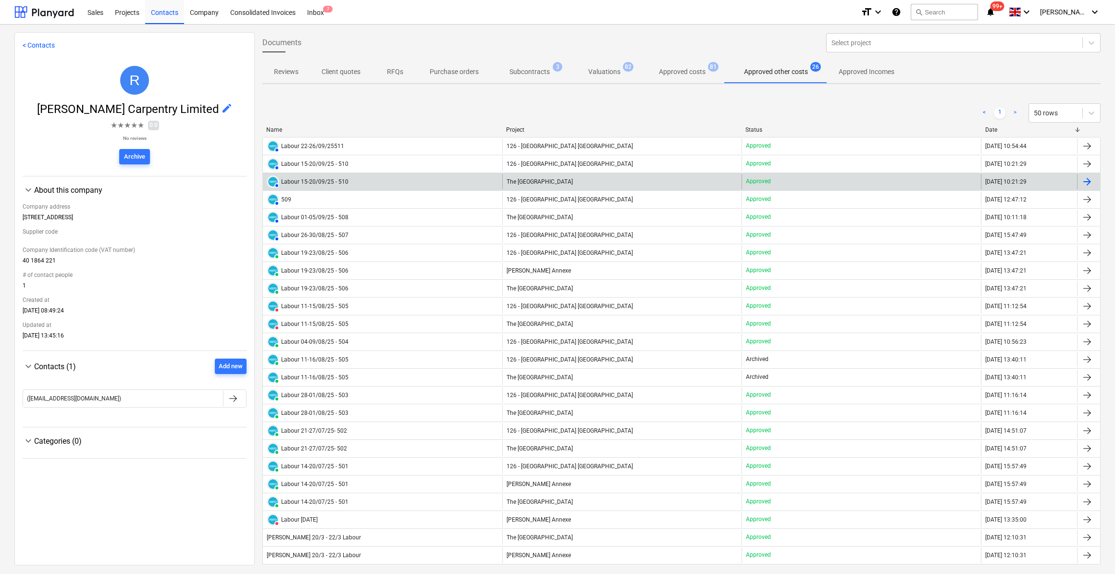
click at [1085, 182] on div at bounding box center [1087, 182] width 12 height 12
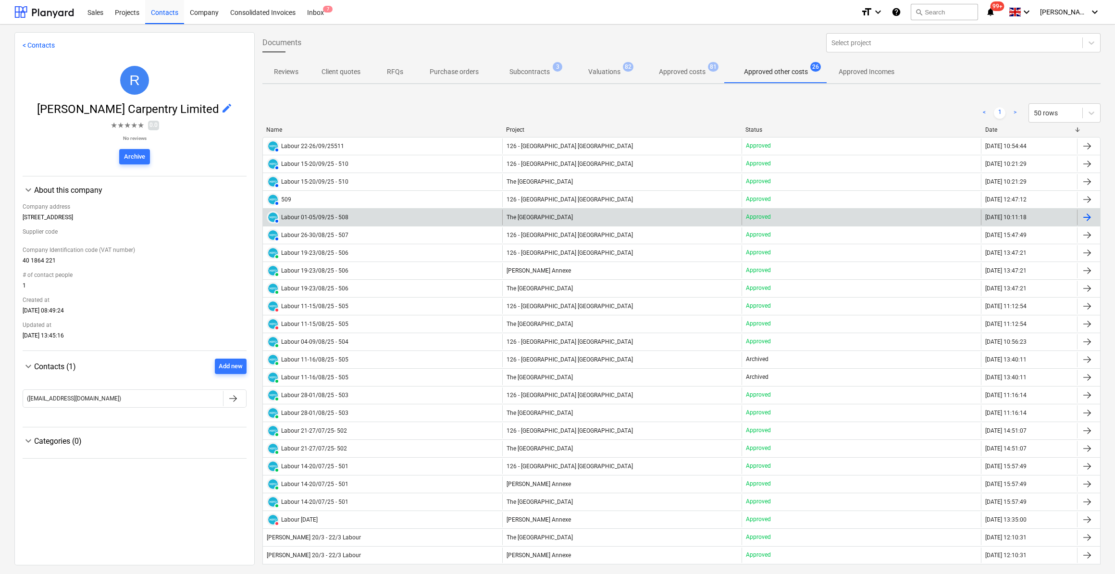
click at [326, 218] on div "Labour 01-05/09/25 - 508" at bounding box center [314, 217] width 67 height 7
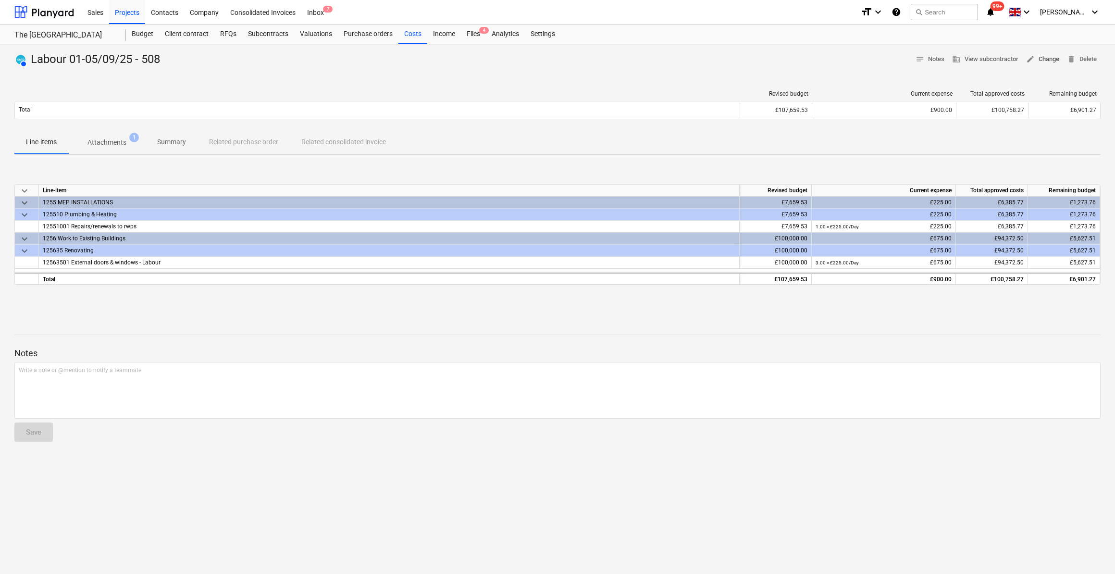
click at [1042, 61] on span "edit Change" at bounding box center [1042, 59] width 33 height 11
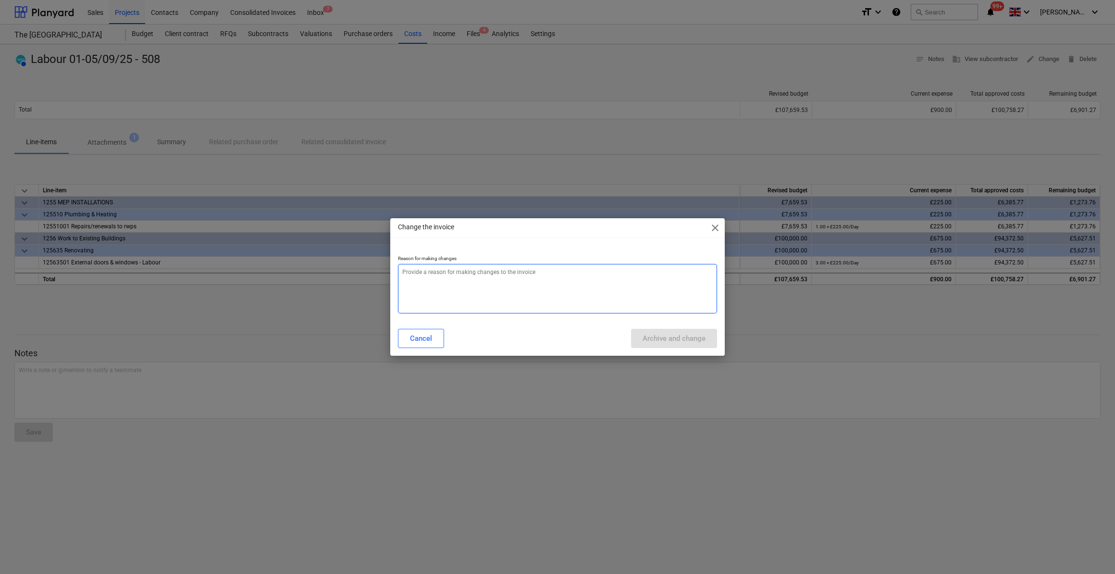
click at [407, 272] on textarea at bounding box center [557, 289] width 319 height 50
click at [656, 336] on div "Archive and change" at bounding box center [674, 338] width 63 height 12
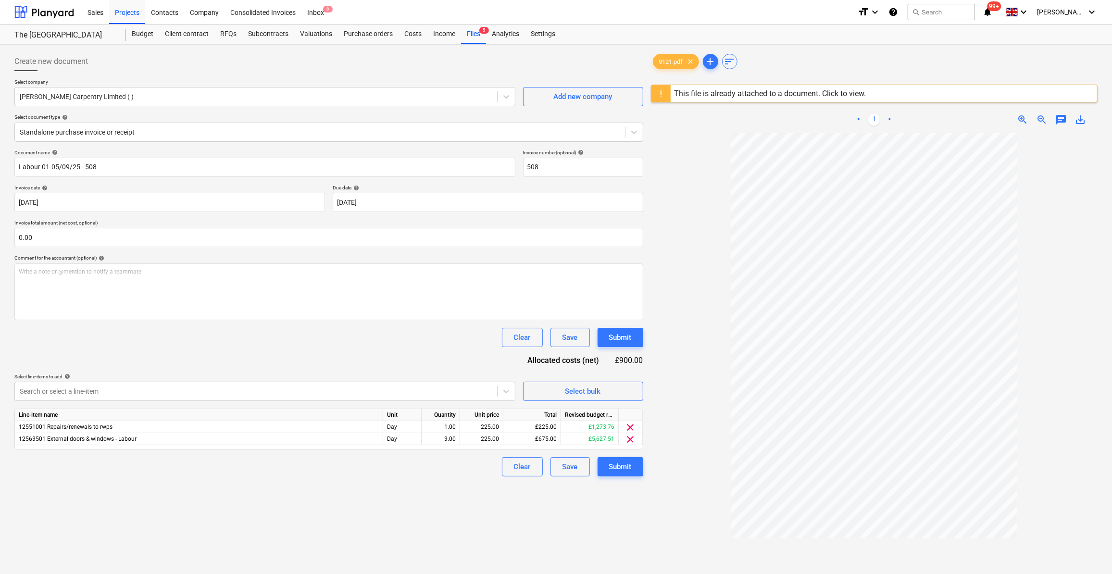
drag, startPoint x: 446, startPoint y: 435, endPoint x: 447, endPoint y: 456, distance: 20.7
click at [446, 435] on div "3.00" at bounding box center [440, 439] width 30 height 12
click at [412, 454] on div "Document name help Labour 01-05/09/25 - 508 Invoice number (optional) help 508 …" at bounding box center [328, 312] width 629 height 327
click at [23, 272] on p "Write a note or @mention to notify a teammate [PERSON_NAME]" at bounding box center [329, 272] width 620 height 8
click at [623, 466] on div "Submit" at bounding box center [620, 466] width 23 height 12
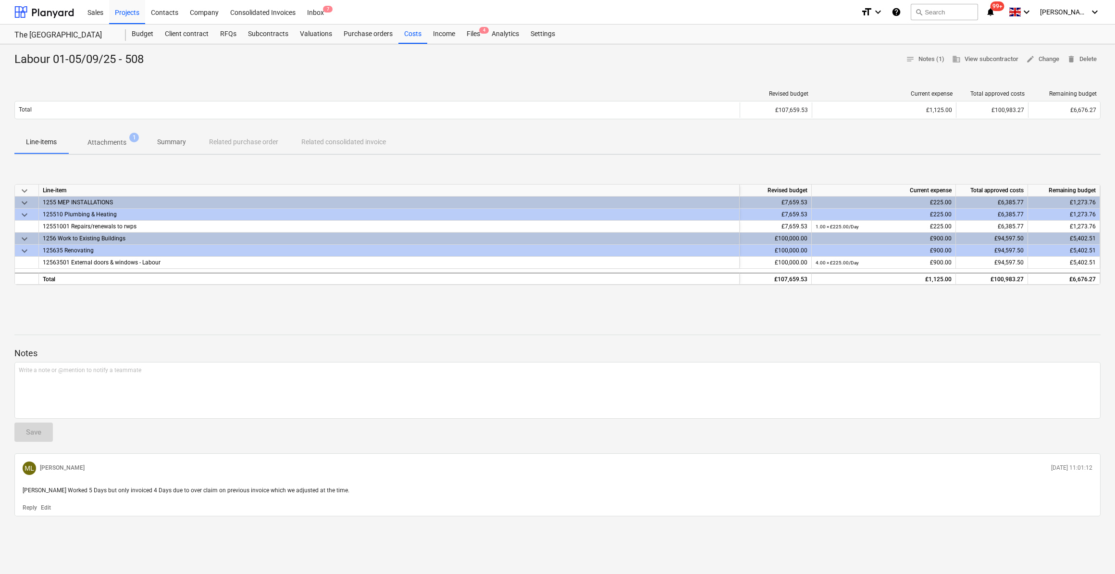
click at [171, 143] on p "Summary" at bounding box center [171, 142] width 29 height 10
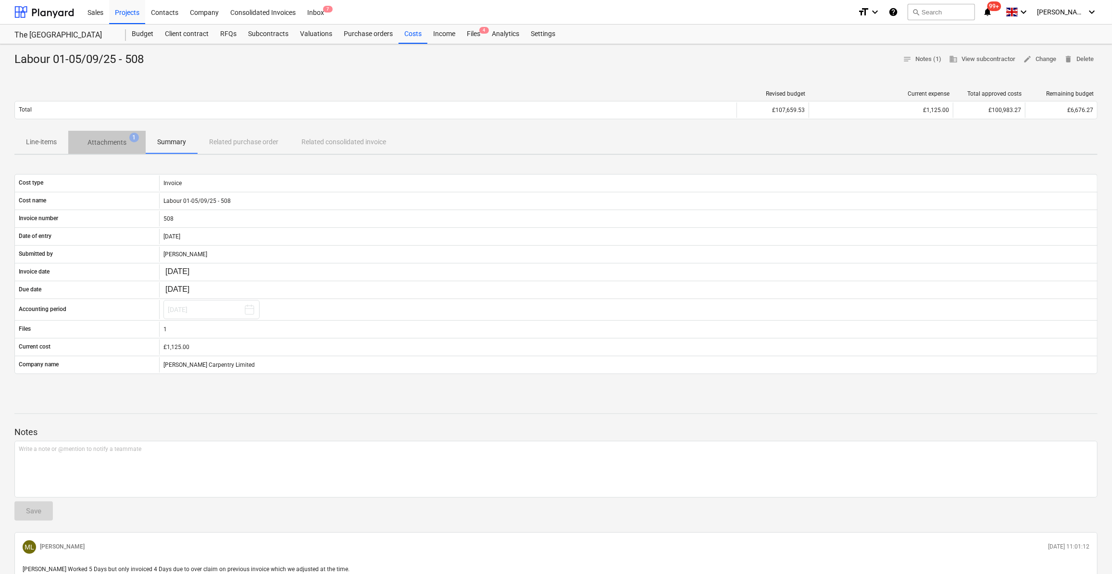
click at [106, 142] on p "Attachments" at bounding box center [106, 142] width 39 height 10
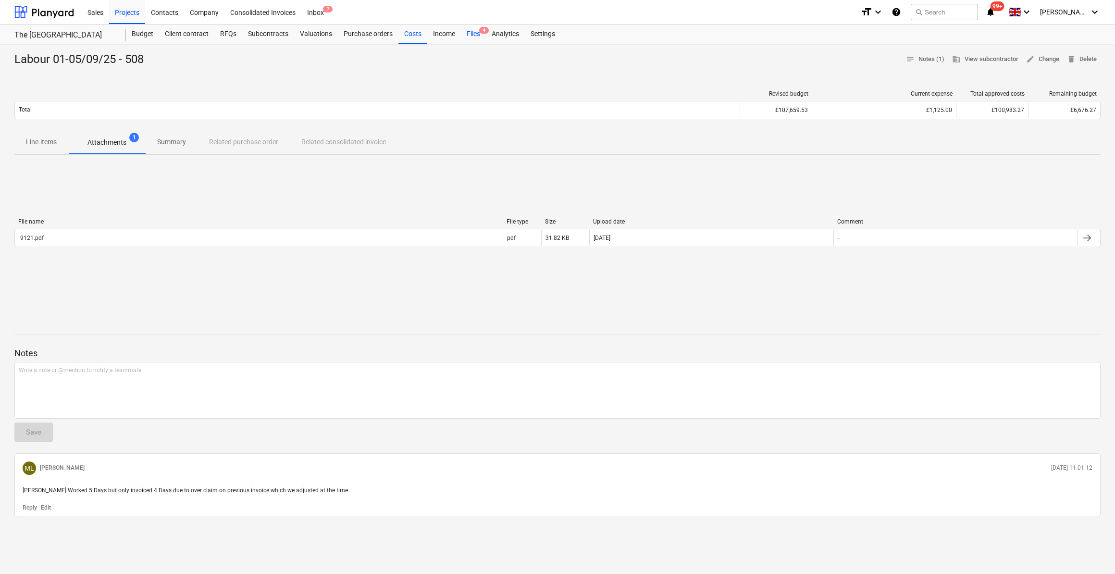
click at [471, 35] on div "Files 4" at bounding box center [473, 34] width 25 height 19
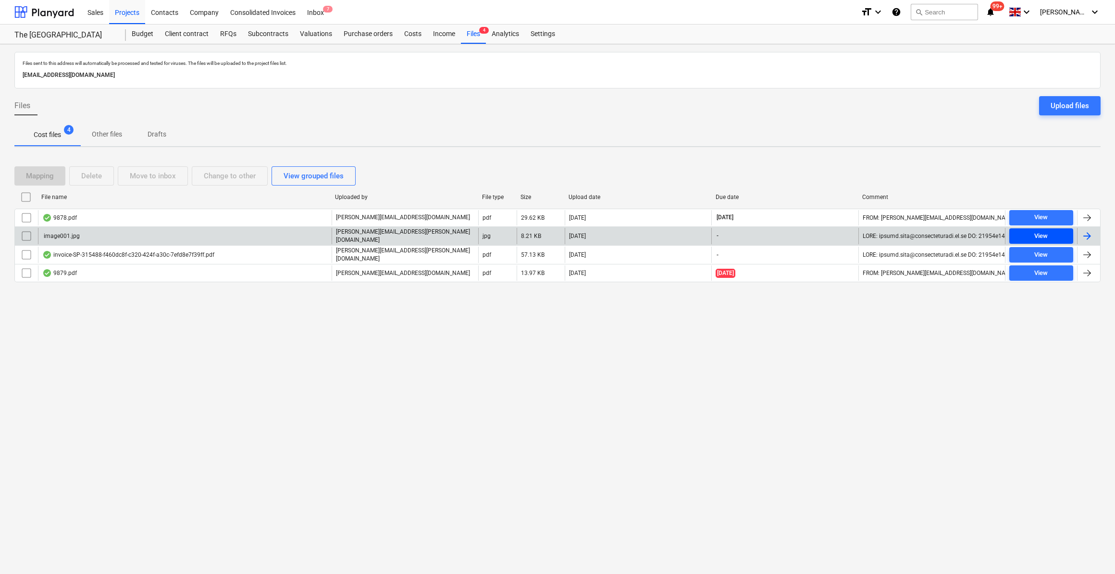
click at [1048, 234] on span "View" at bounding box center [1041, 236] width 56 height 11
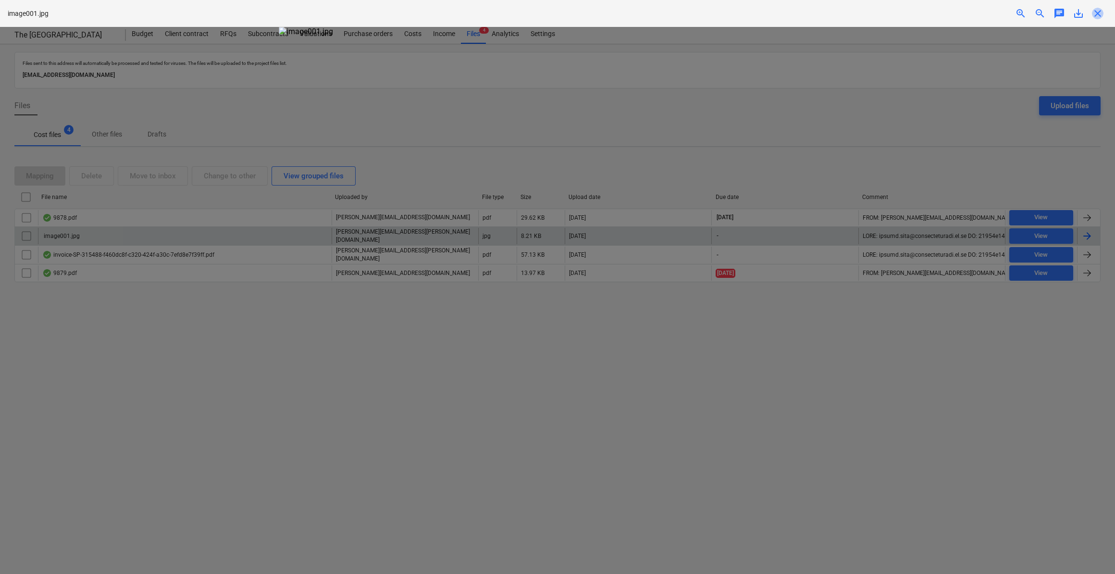
click at [1096, 13] on span "close" at bounding box center [1098, 14] width 12 height 12
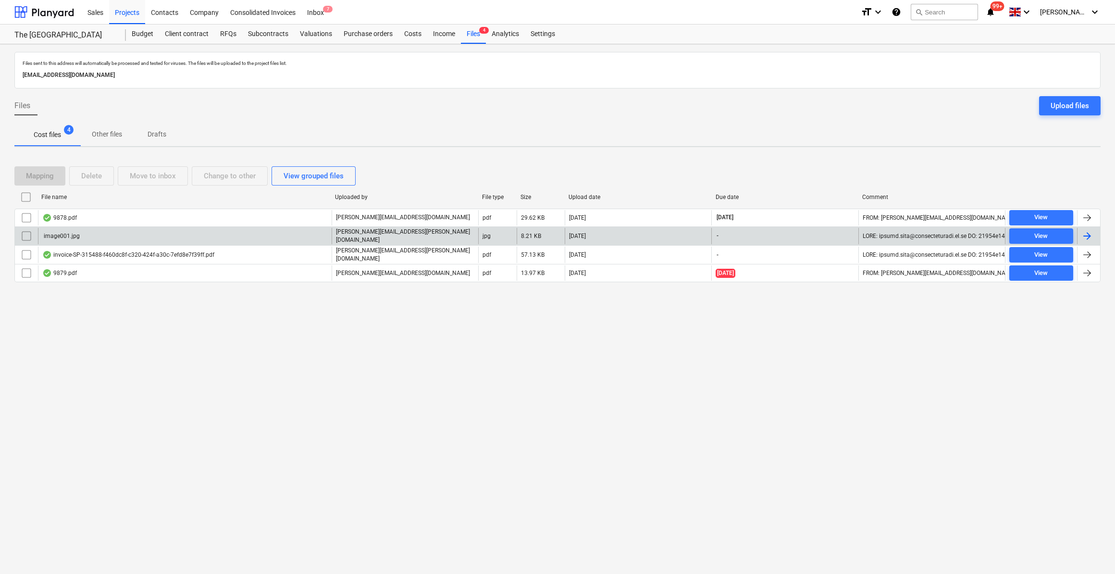
click at [25, 233] on input "checkbox" at bounding box center [26, 235] width 15 height 15
click at [85, 177] on div "Delete" at bounding box center [91, 176] width 21 height 12
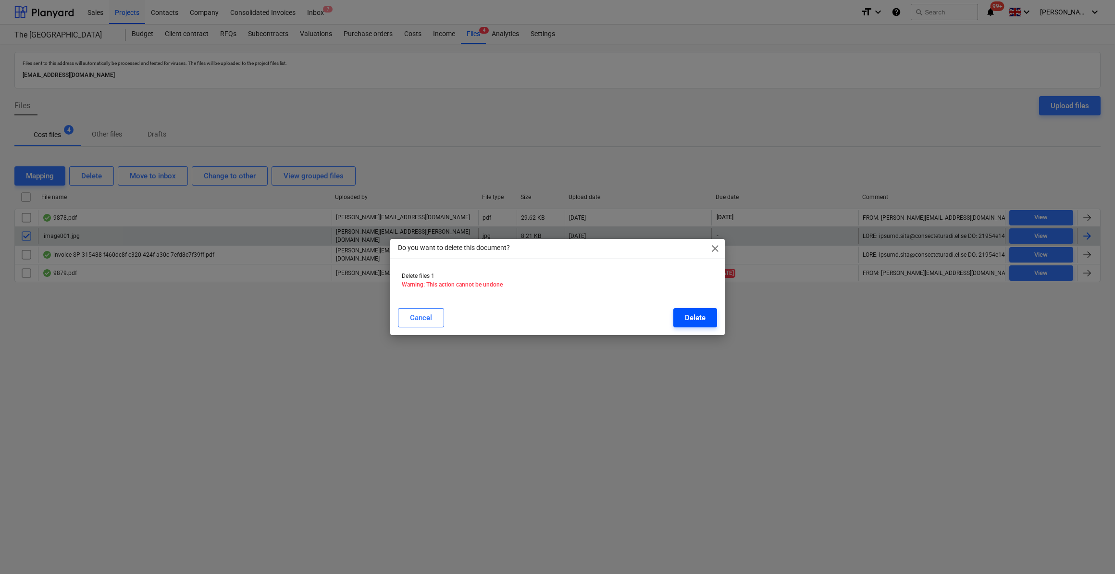
click at [708, 316] on button "Delete" at bounding box center [695, 317] width 44 height 19
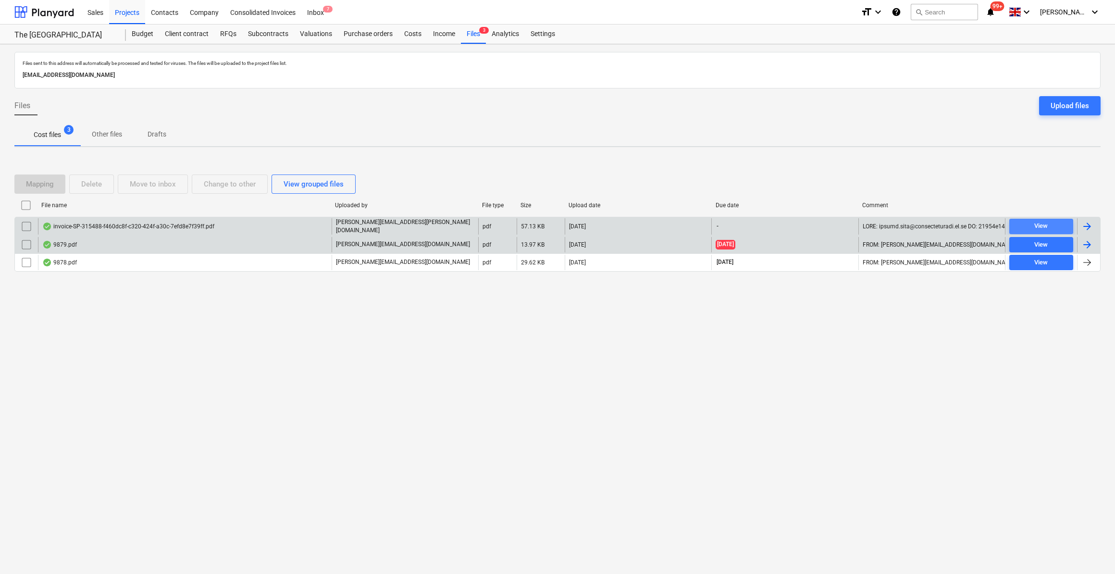
click at [1053, 229] on span "View" at bounding box center [1041, 226] width 56 height 11
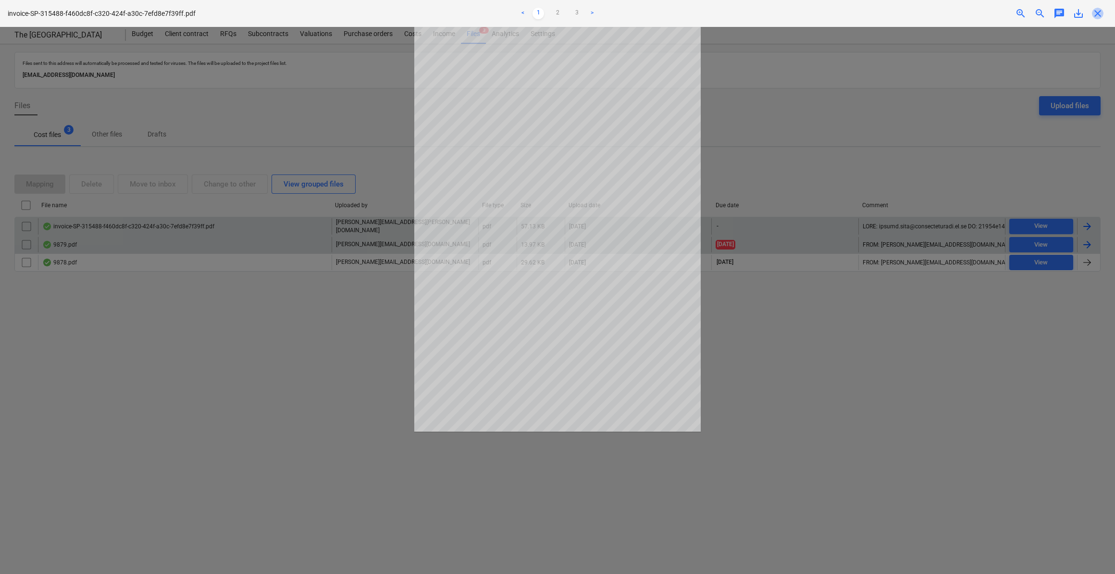
click at [1099, 16] on span "close" at bounding box center [1098, 14] width 12 height 12
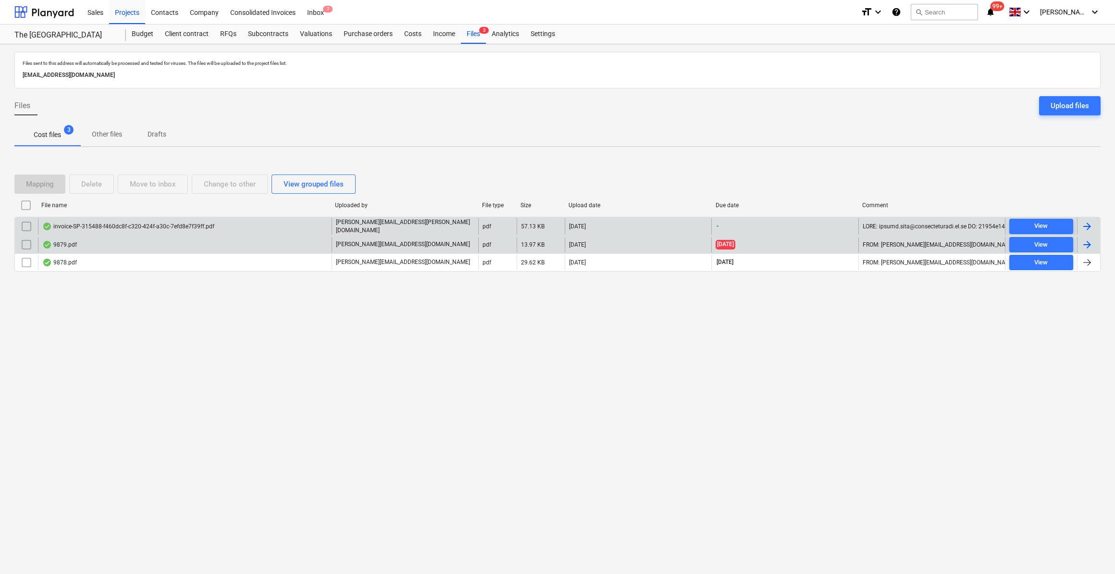
click at [1088, 225] on div at bounding box center [1087, 227] width 12 height 12
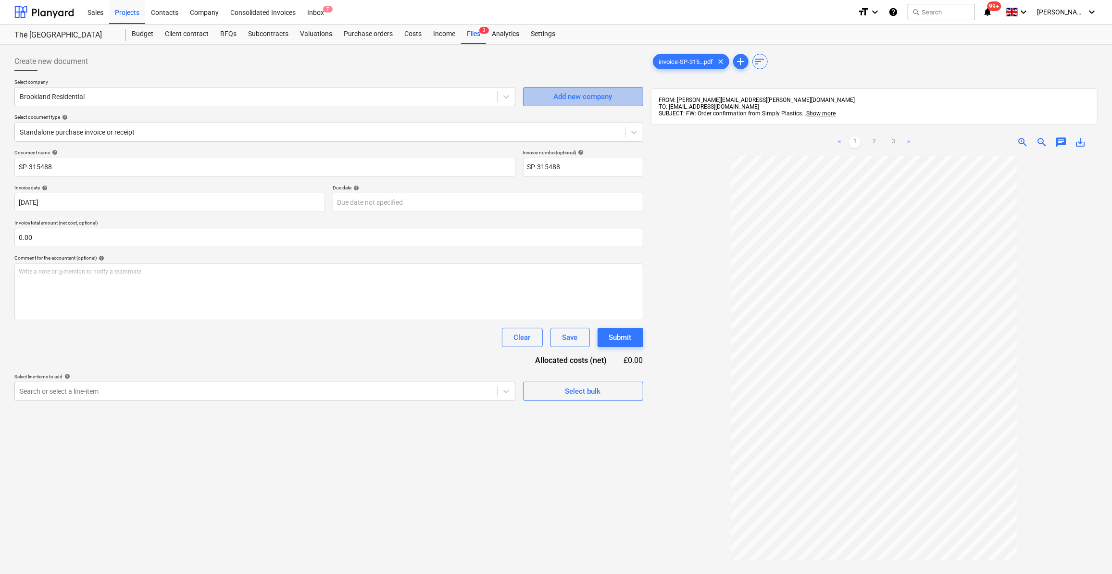
click at [568, 98] on div "Add new company" at bounding box center [583, 96] width 59 height 12
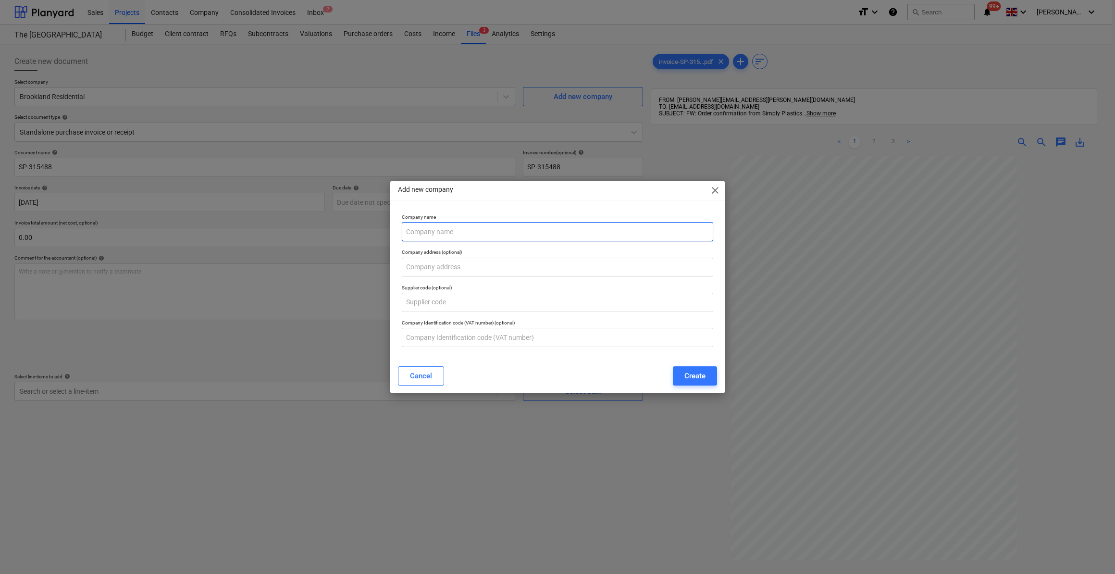
click at [423, 235] on input "text" at bounding box center [557, 231] width 311 height 19
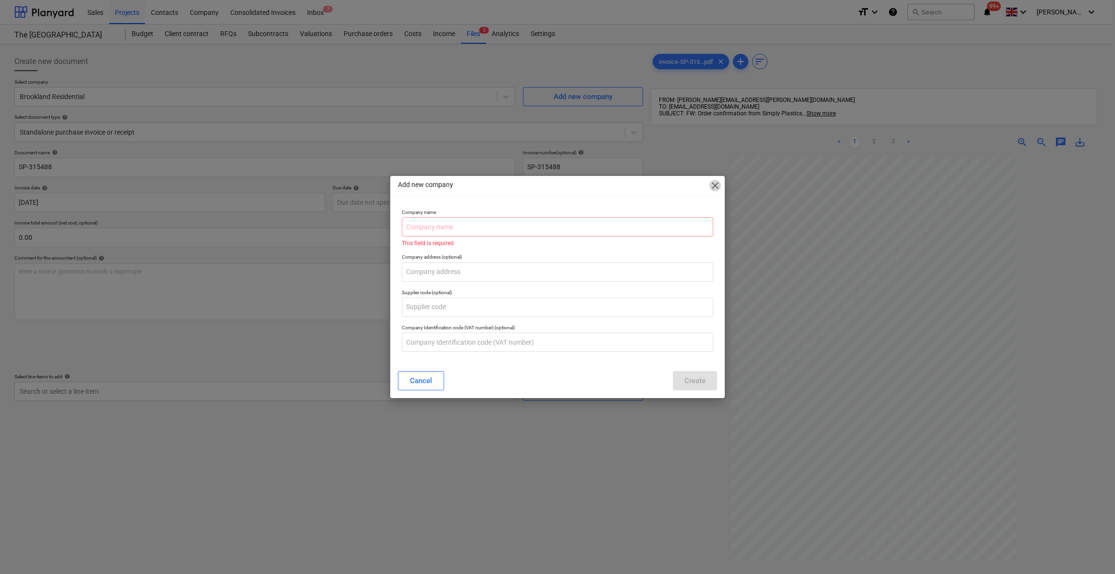
click at [716, 188] on span "close" at bounding box center [715, 186] width 12 height 12
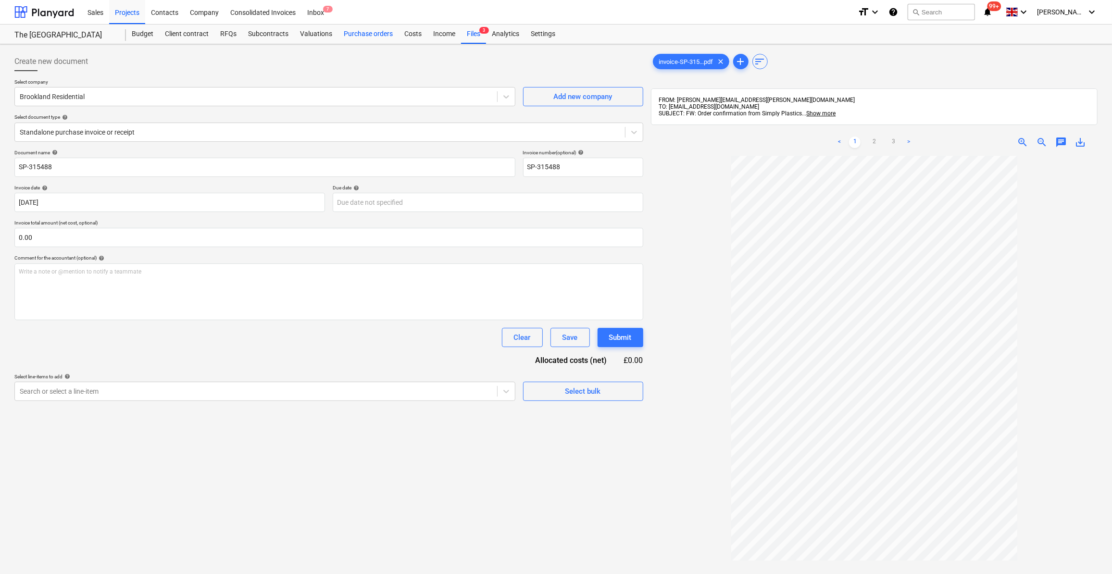
click at [357, 35] on div "Purchase orders" at bounding box center [368, 34] width 61 height 19
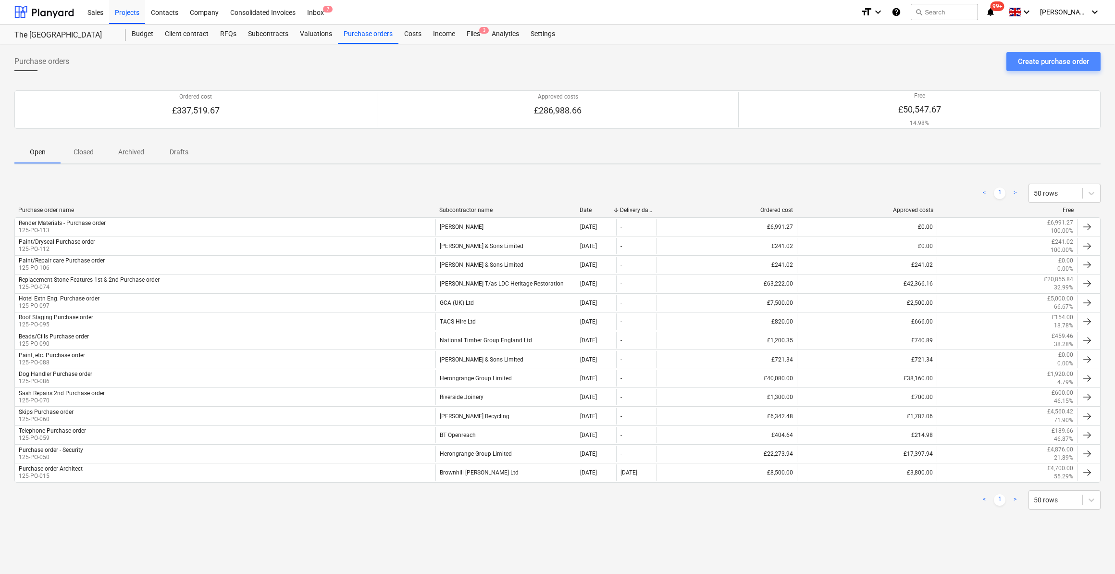
click at [1053, 62] on div "Create purchase order" at bounding box center [1053, 61] width 71 height 12
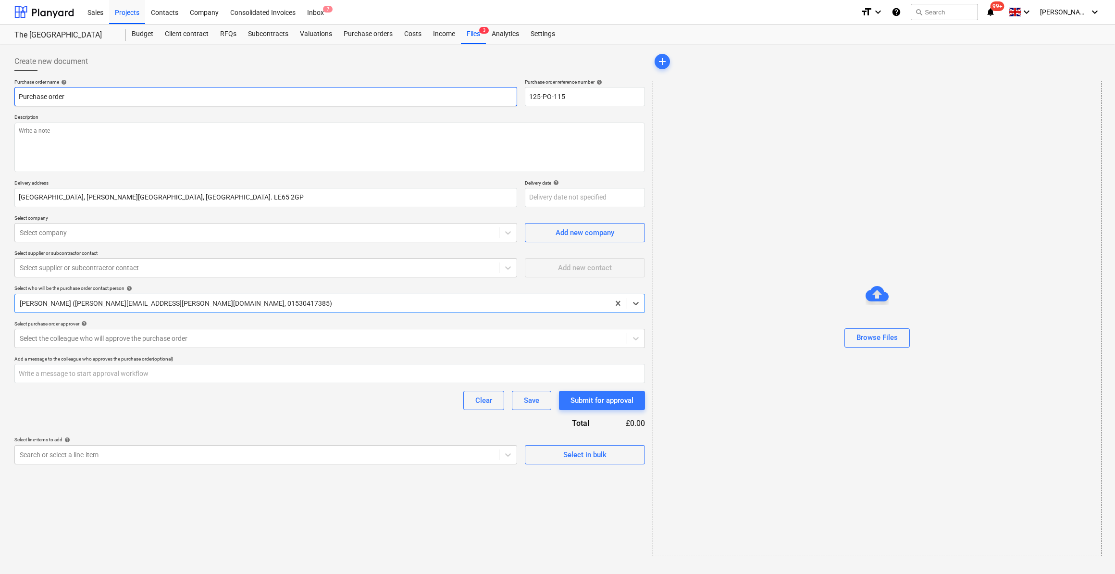
click at [19, 96] on input "Purchase order" at bounding box center [265, 96] width 503 height 19
click at [16, 96] on input "Purchase order" at bounding box center [265, 96] width 503 height 19
click at [56, 126] on textarea at bounding box center [329, 148] width 631 height 50
click at [574, 230] on div "Add new company" at bounding box center [585, 232] width 59 height 12
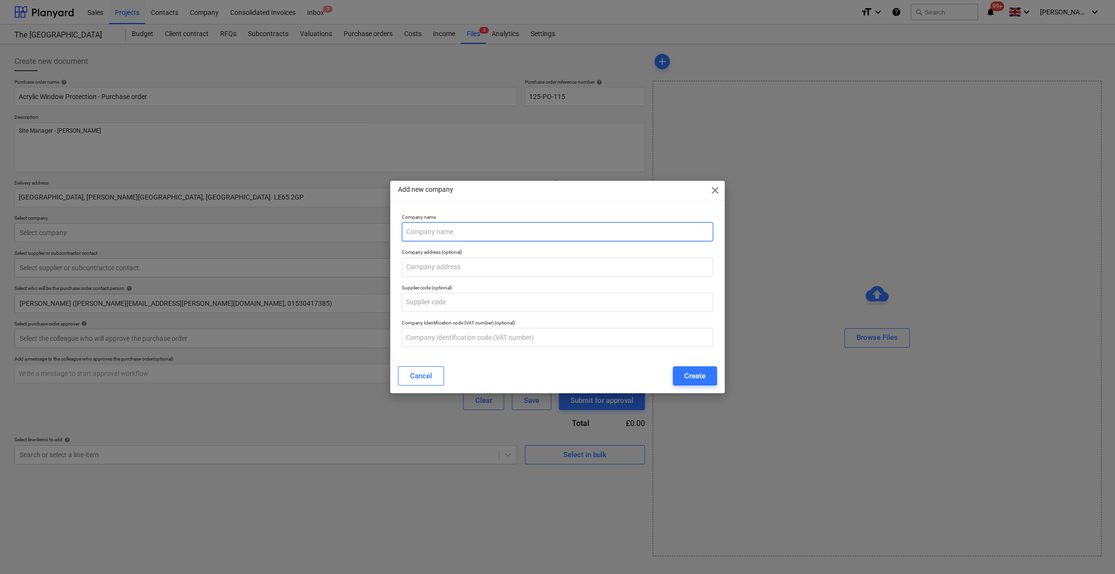
click at [452, 228] on input "text" at bounding box center [557, 231] width 311 height 19
click at [465, 266] on input "text" at bounding box center [557, 267] width 311 height 19
click at [457, 339] on input "text" at bounding box center [557, 337] width 311 height 19
click at [696, 379] on div "Create" at bounding box center [694, 376] width 21 height 12
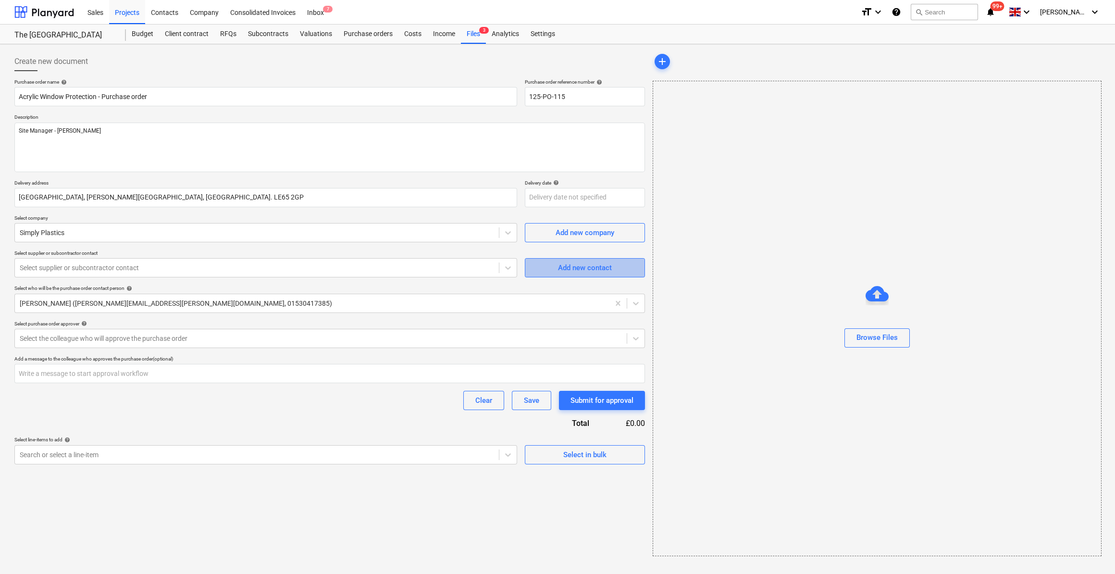
click at [566, 270] on div "Add new contact" at bounding box center [585, 267] width 54 height 12
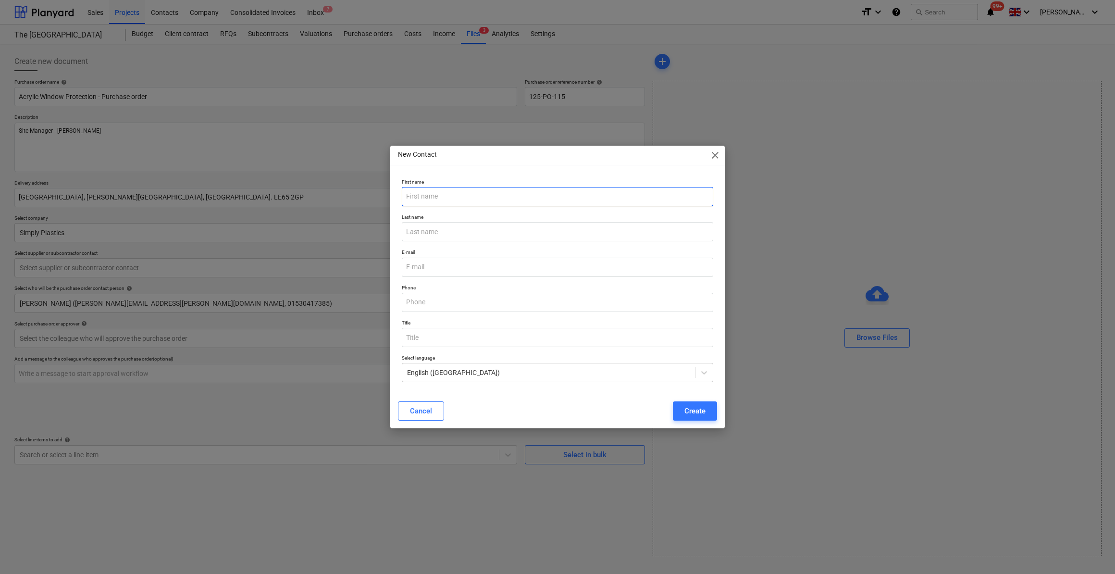
click at [427, 196] on input "text" at bounding box center [557, 196] width 311 height 19
drag, startPoint x: 551, startPoint y: 364, endPoint x: 532, endPoint y: 344, distance: 27.5
click at [548, 360] on div "Select language English ([GEOGRAPHIC_DATA])" at bounding box center [557, 368] width 311 height 27
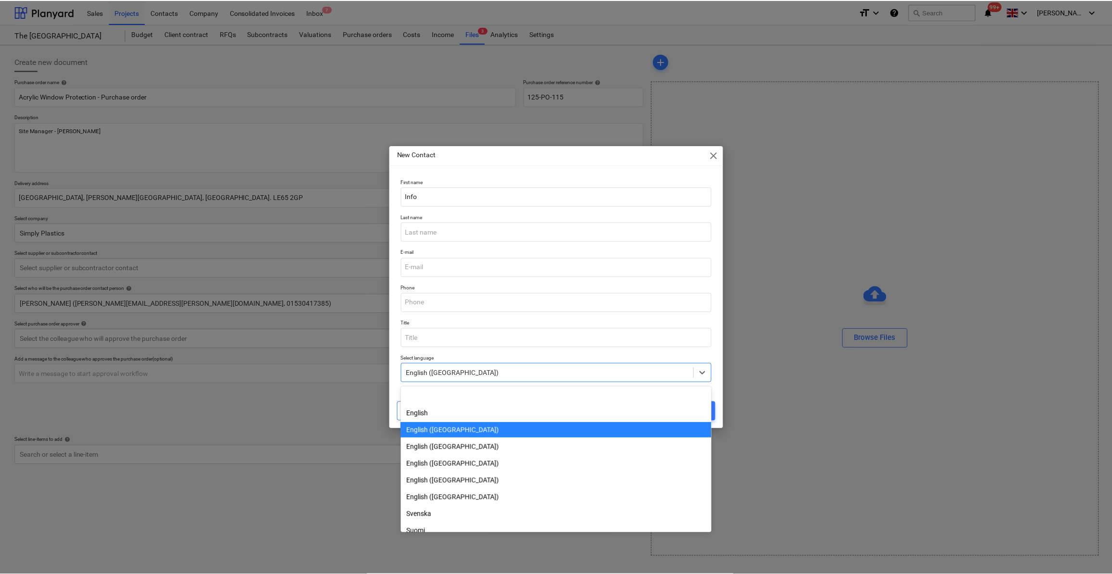
scroll to position [34, 0]
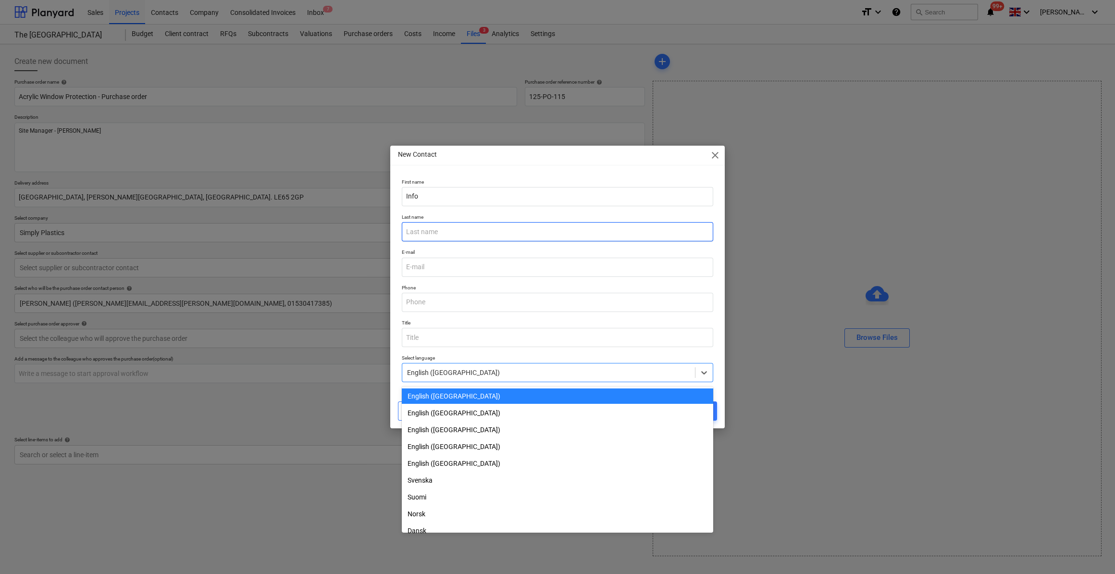
click at [433, 237] on input "text" at bounding box center [557, 231] width 311 height 19
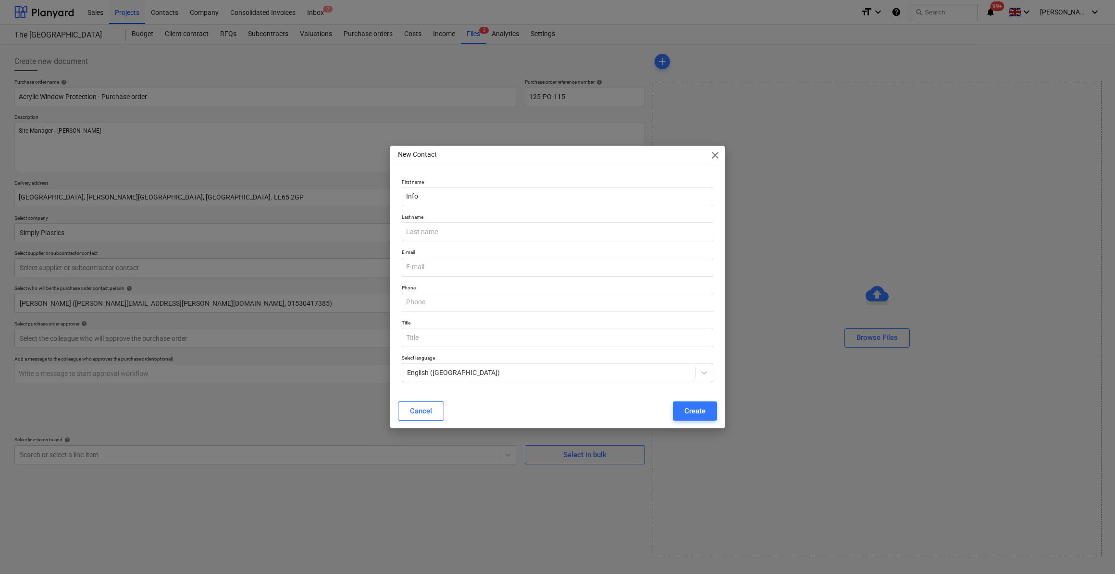
click at [627, 324] on p "Title" at bounding box center [557, 324] width 311 height 8
click at [430, 267] on input "email" at bounding box center [557, 267] width 311 height 19
click at [431, 300] on input "text" at bounding box center [557, 302] width 311 height 19
click at [691, 412] on div "Create" at bounding box center [694, 411] width 21 height 12
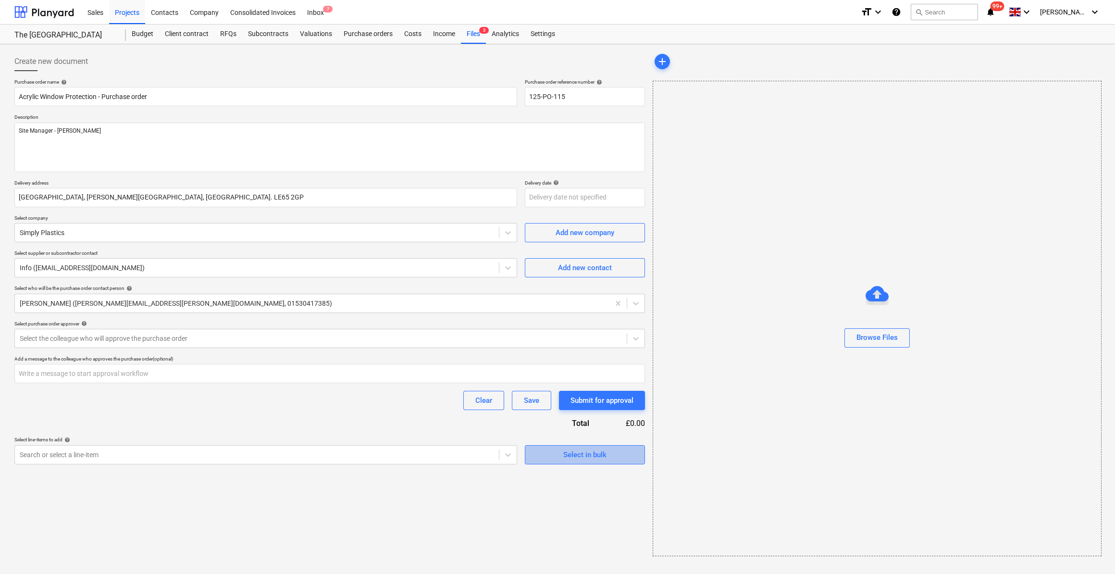
click at [573, 455] on div "Select in bulk" at bounding box center [584, 454] width 43 height 12
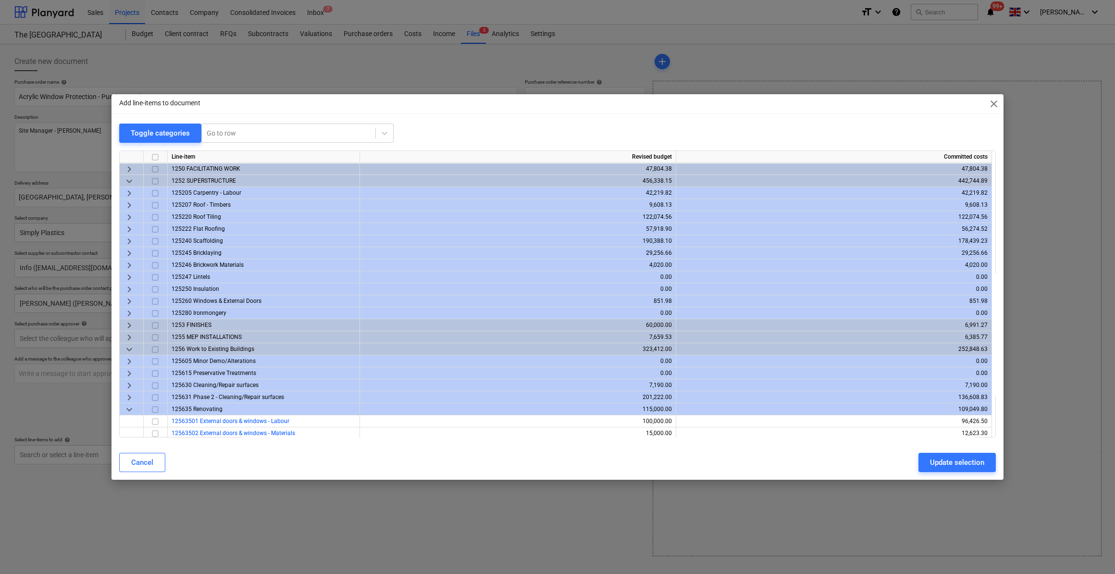
drag, startPoint x: 154, startPoint y: 434, endPoint x: 182, endPoint y: 451, distance: 32.6
click at [156, 434] on input "checkbox" at bounding box center [155, 434] width 12 height 12
click at [954, 463] on div "Update selection" at bounding box center [957, 462] width 54 height 12
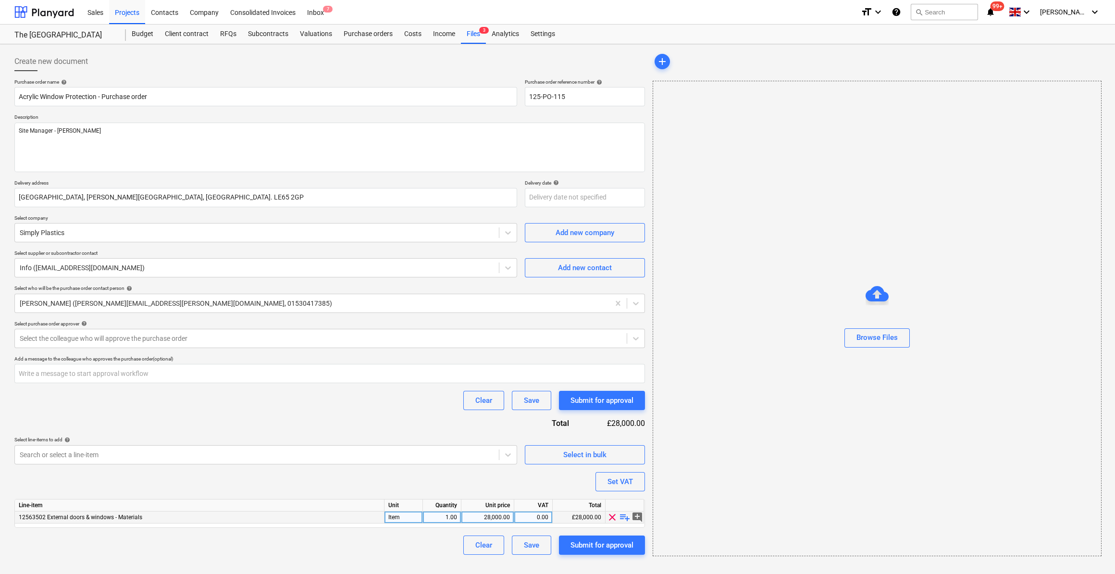
click at [626, 518] on span "playlist_add" at bounding box center [625, 517] width 12 height 12
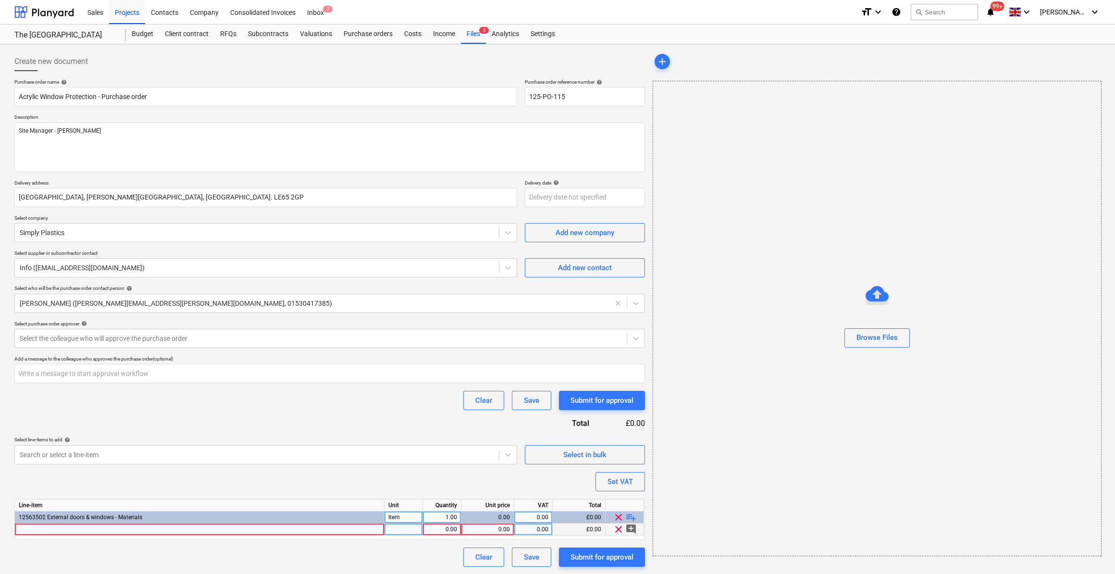
click at [28, 524] on div at bounding box center [200, 529] width 370 height 12
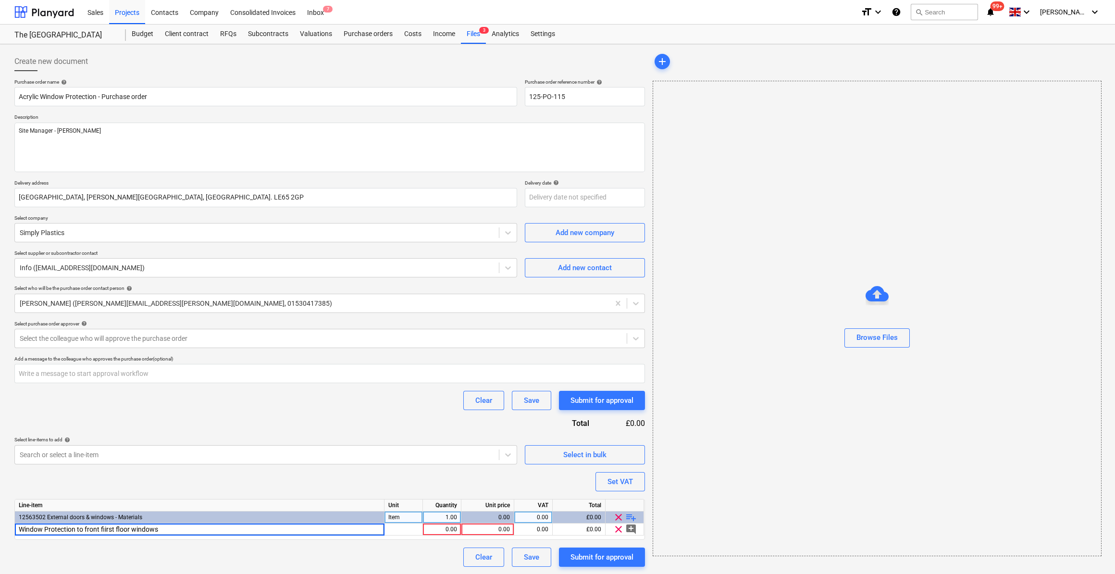
drag, startPoint x: 48, startPoint y: 527, endPoint x: 50, endPoint y: 539, distance: 12.3
click at [49, 527] on input "Window Protection to front fiirst floor windows" at bounding box center [199, 529] width 369 height 12
click at [401, 529] on div "pcs" at bounding box center [403, 529] width 38 height 12
click at [476, 532] on div "0.00" at bounding box center [487, 529] width 45 height 12
click at [536, 530] on div "0.00" at bounding box center [533, 529] width 30 height 12
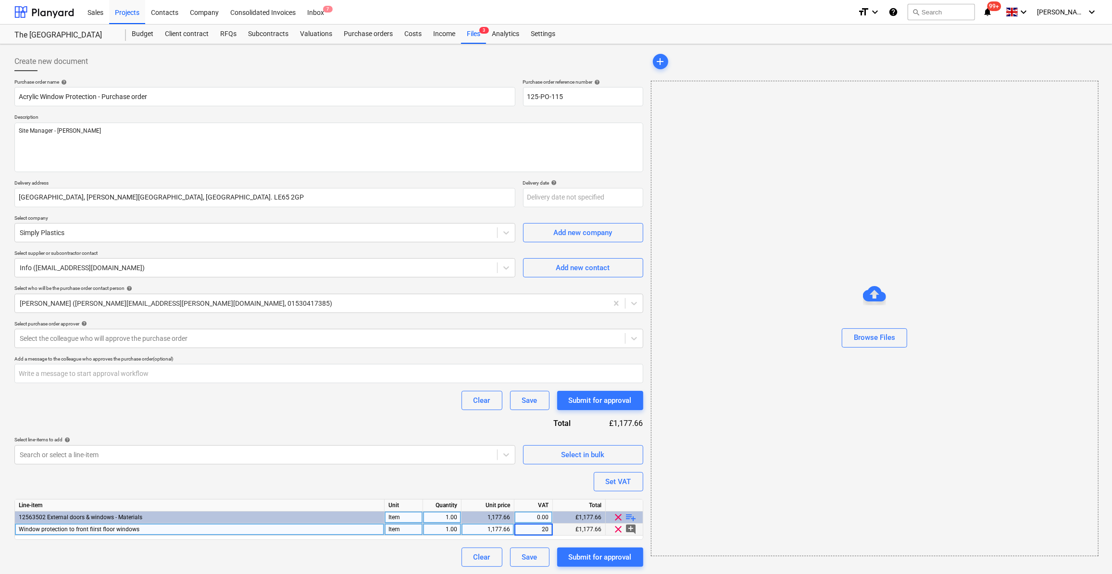
click at [367, 551] on div "Purchase order name help Acrylic Window Protection - Purchase order Purchase or…" at bounding box center [328, 323] width 629 height 488
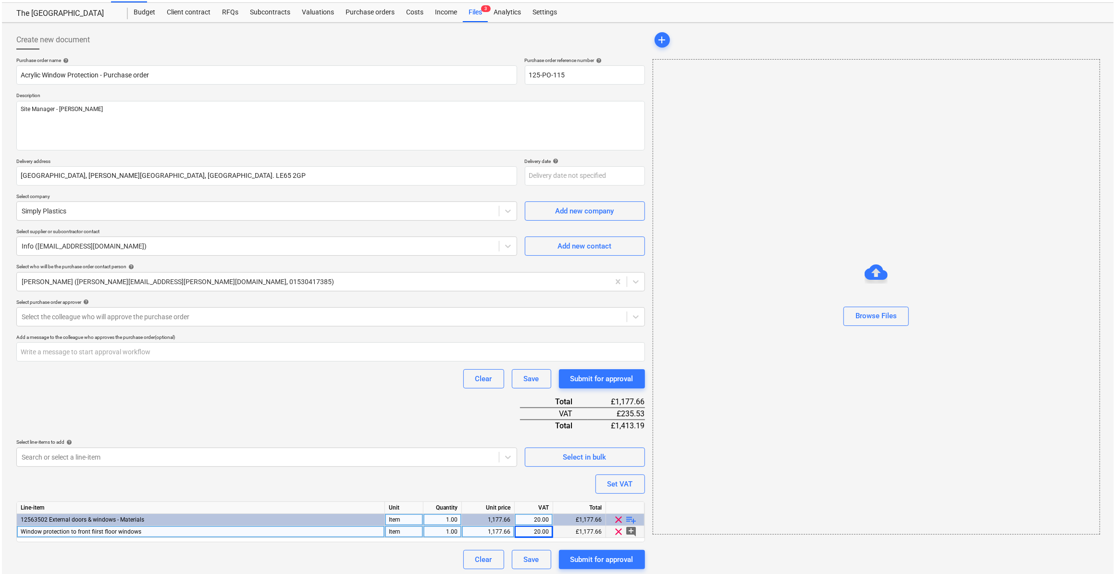
scroll to position [24, 0]
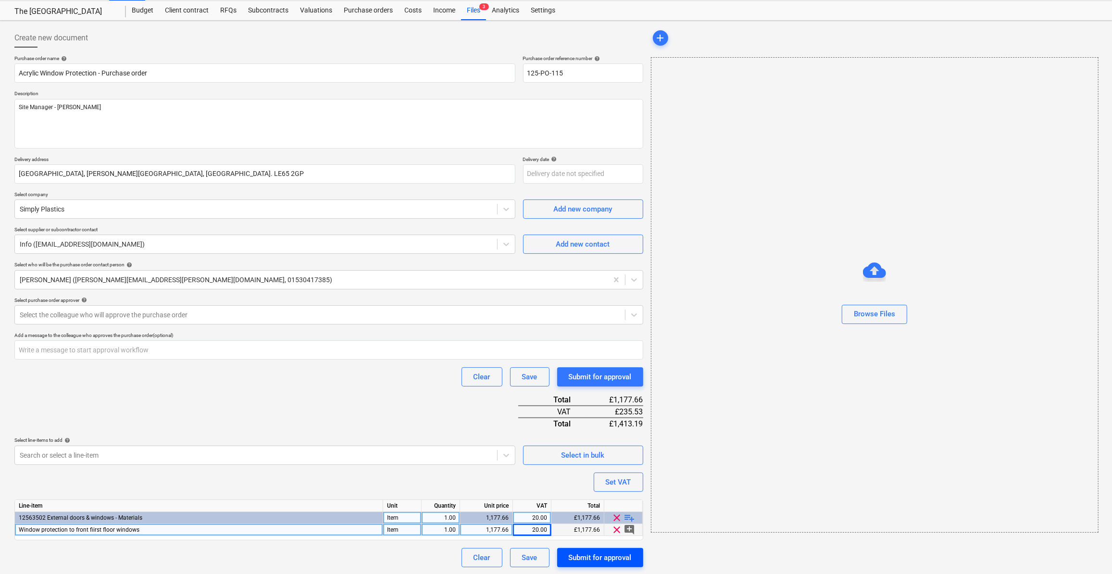
click at [597, 557] on div "Submit for approval" at bounding box center [600, 557] width 63 height 12
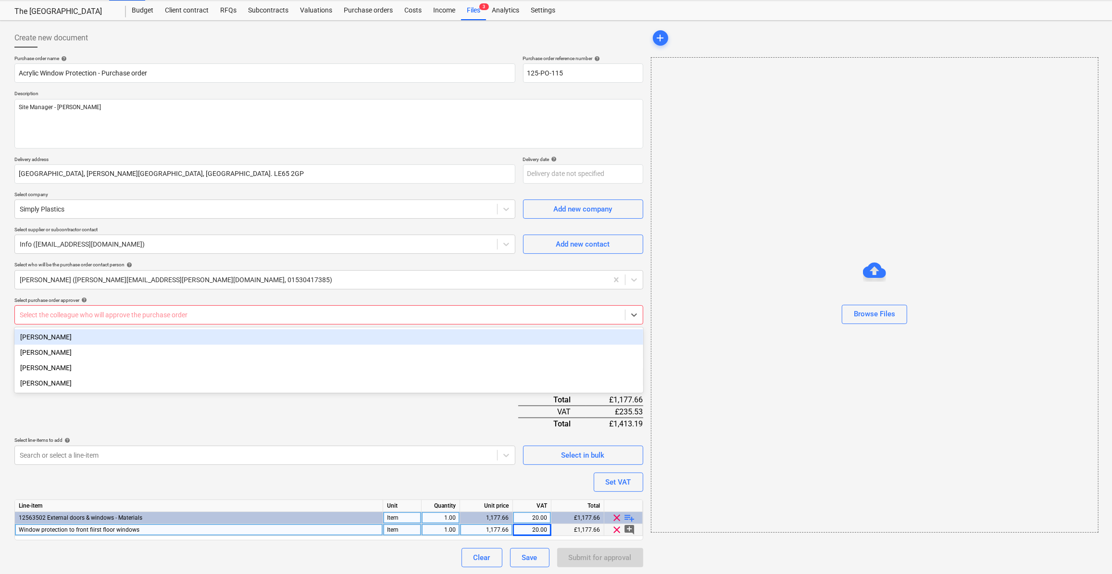
click at [103, 319] on div at bounding box center [320, 315] width 600 height 10
click at [77, 333] on div "[PERSON_NAME]" at bounding box center [328, 336] width 629 height 15
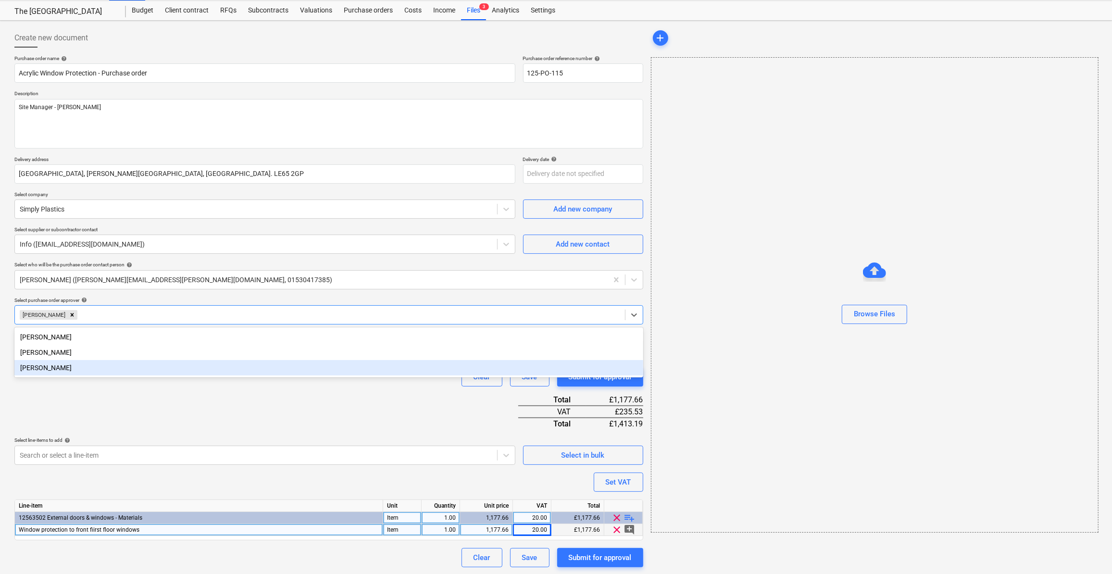
click at [411, 418] on div "Purchase order name help Acrylic Window Protection - Purchase order Purchase or…" at bounding box center [328, 311] width 629 height 512
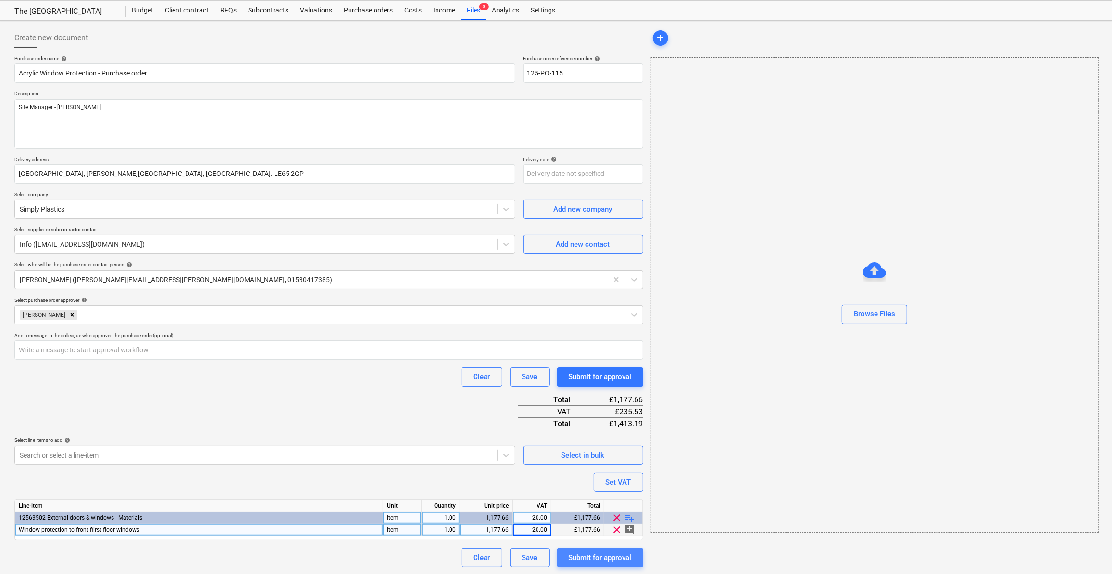
click at [606, 557] on div "Submit for approval" at bounding box center [600, 557] width 63 height 12
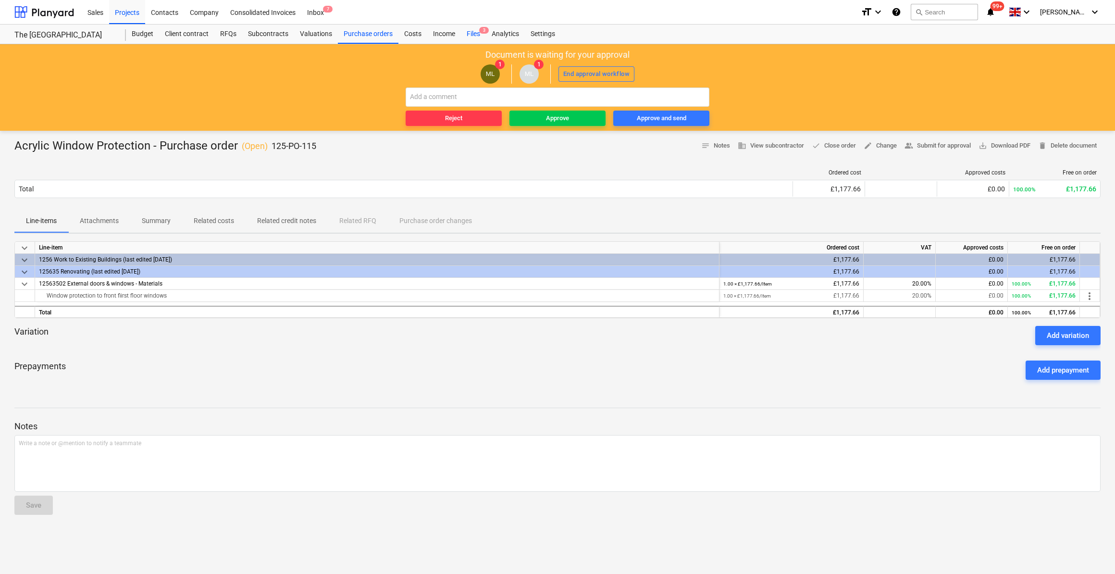
click at [471, 35] on div "Files 3" at bounding box center [473, 34] width 25 height 19
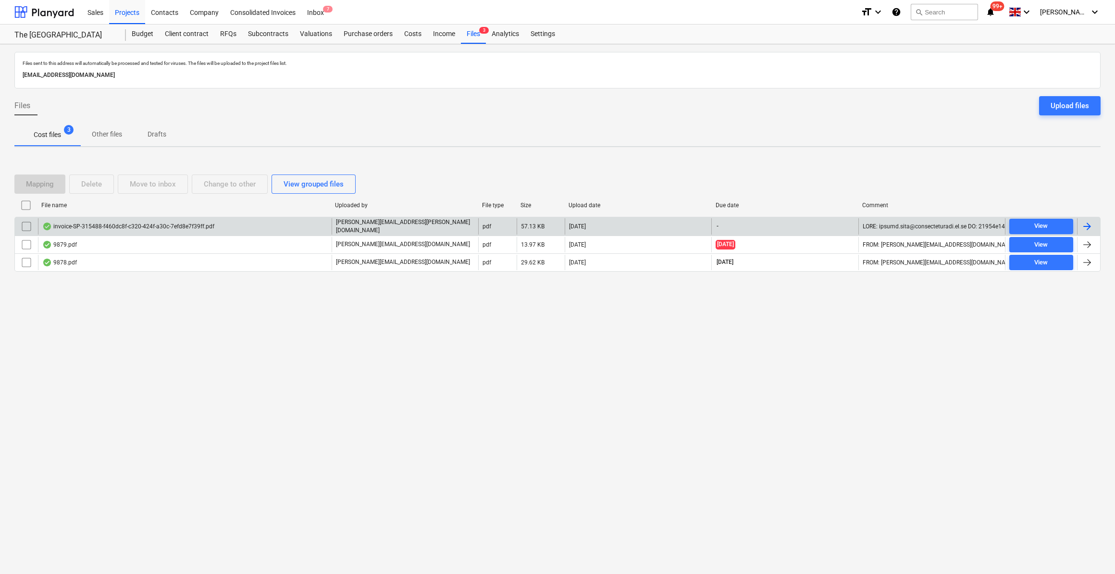
click at [1091, 227] on div at bounding box center [1087, 227] width 12 height 12
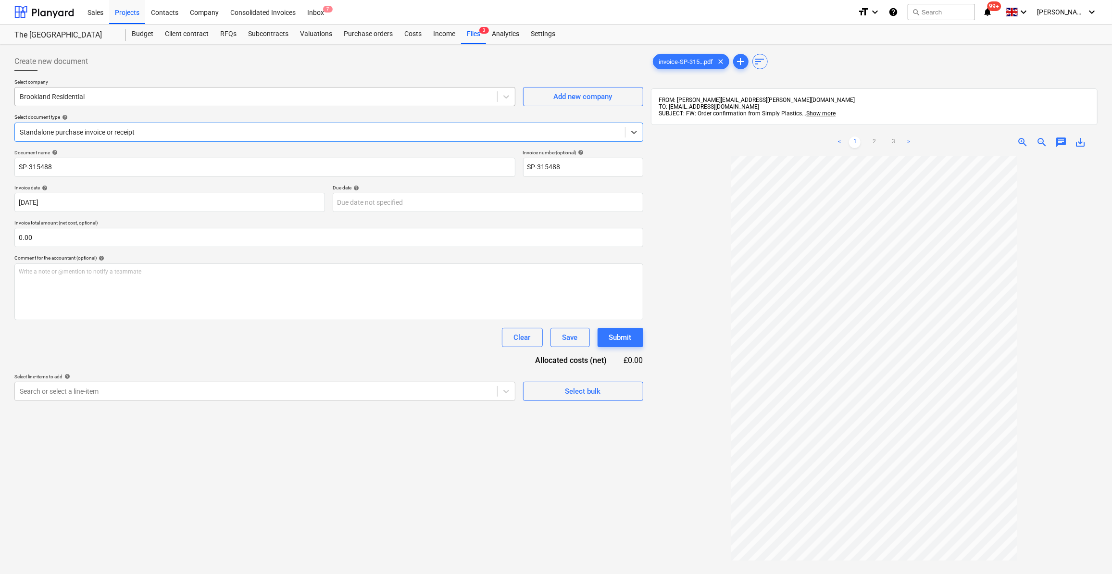
click at [78, 101] on div at bounding box center [256, 97] width 472 height 10
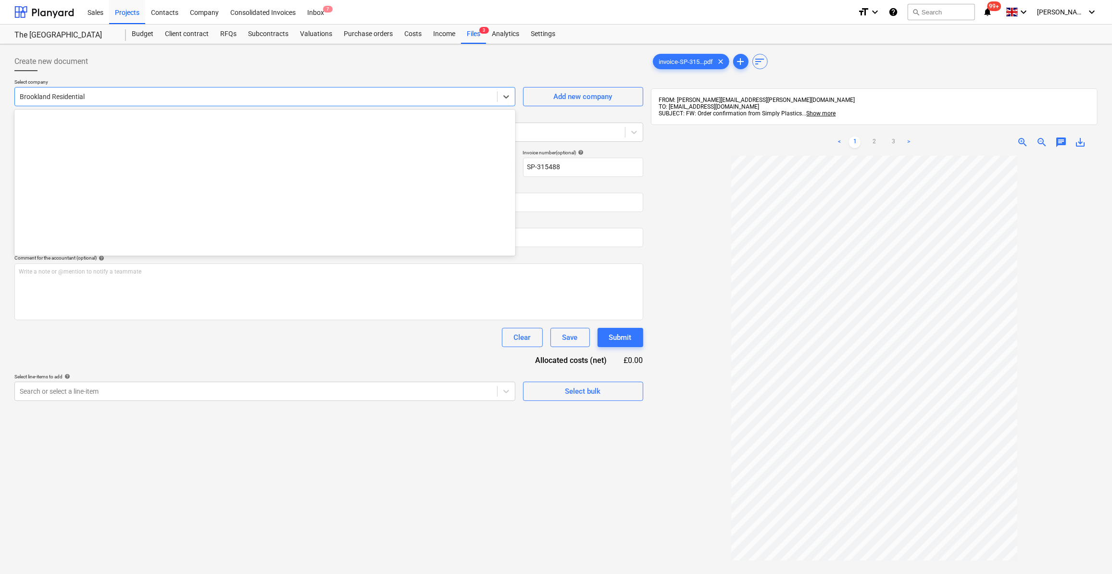
scroll to position [1161, 0]
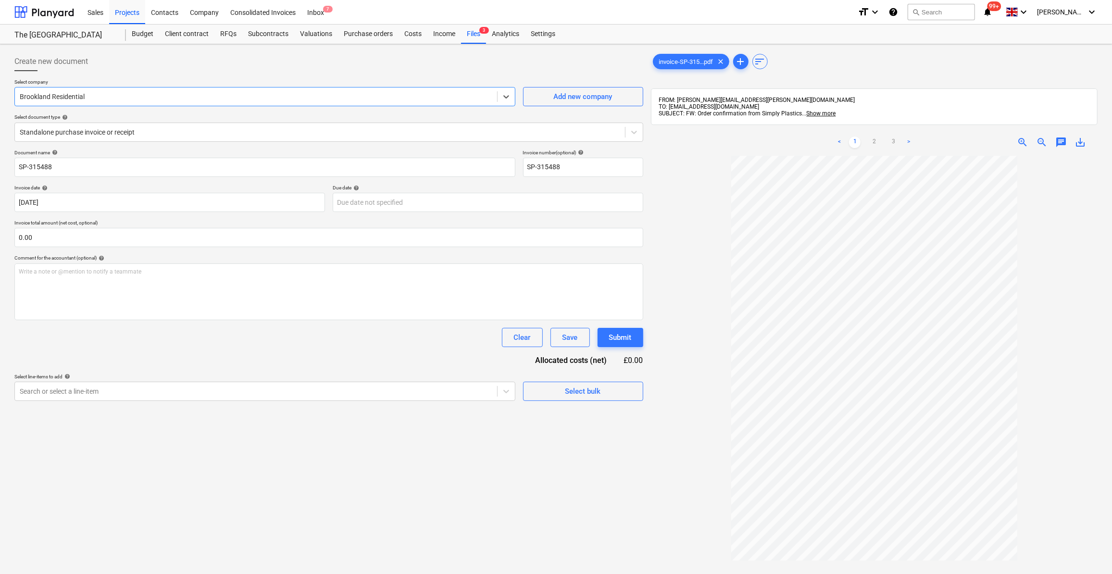
click at [76, 88] on div "Brookland Residential" at bounding box center [264, 96] width 501 height 19
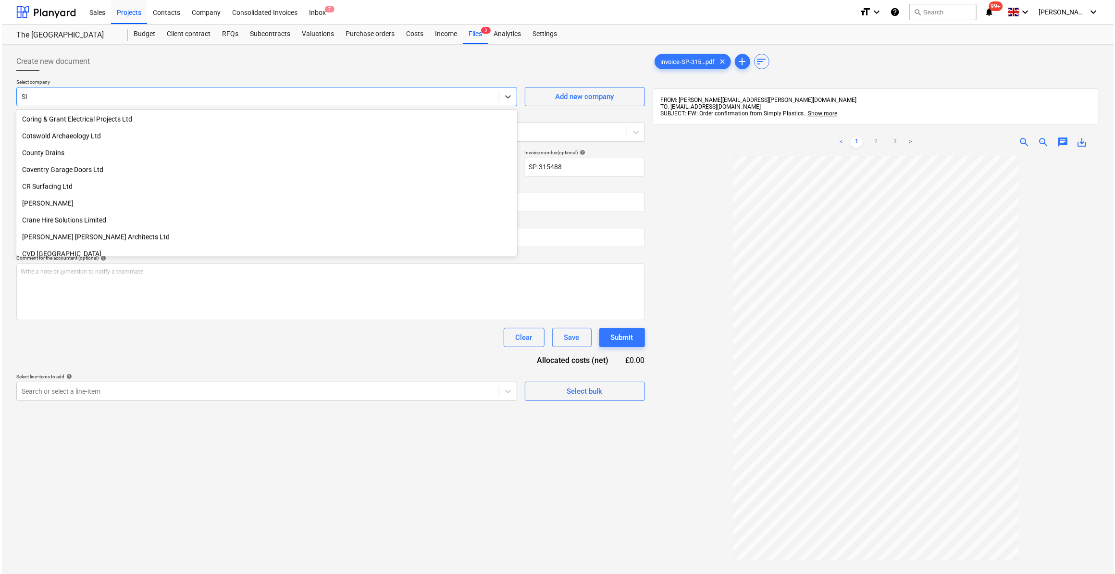
scroll to position [310, 0]
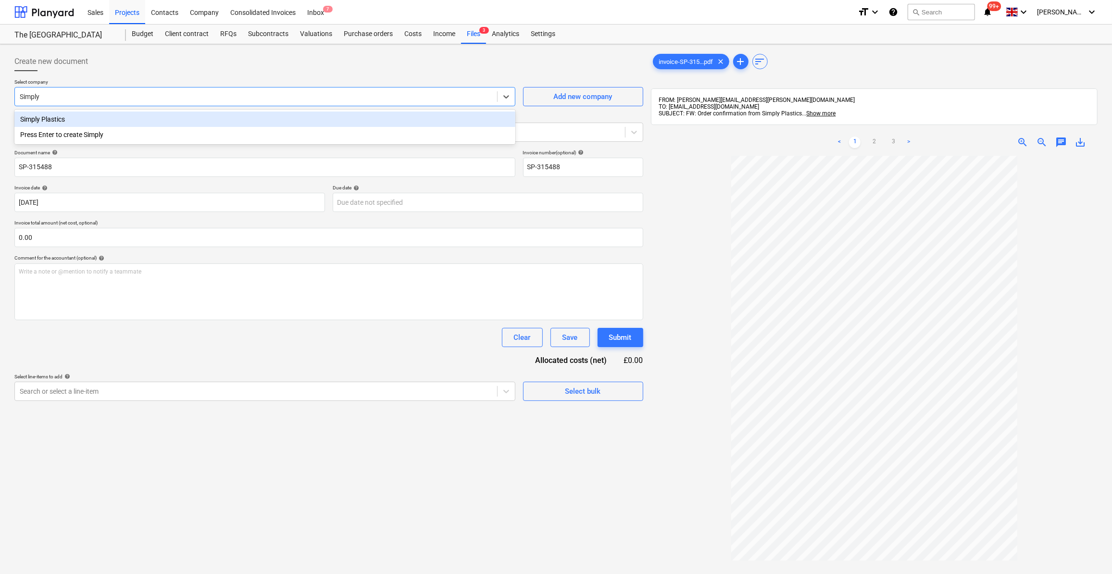
click at [73, 117] on div "Simply Plastics" at bounding box center [264, 118] width 501 height 15
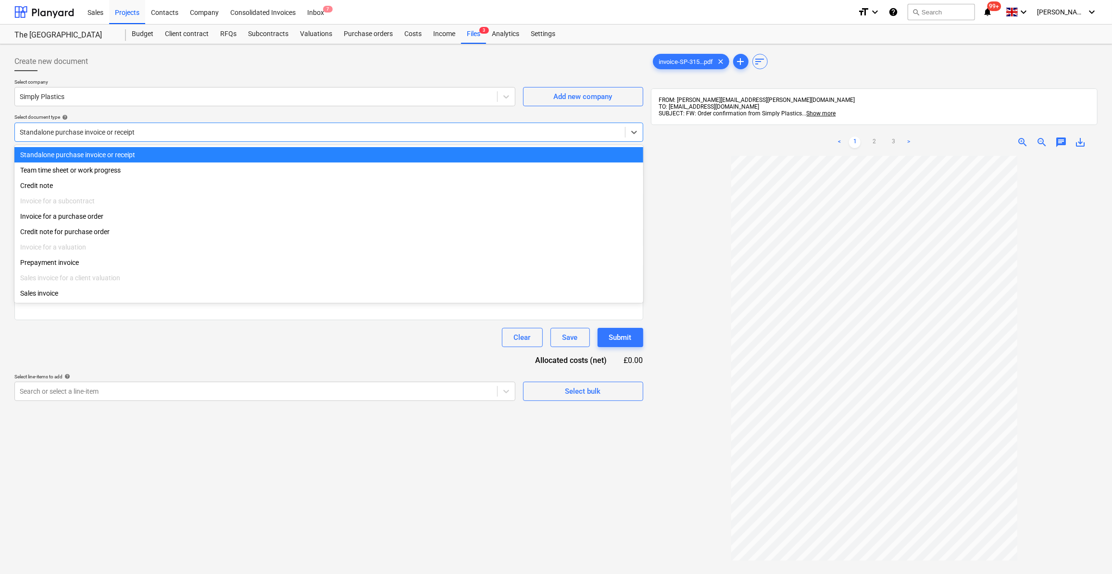
click at [107, 134] on div at bounding box center [320, 132] width 600 height 10
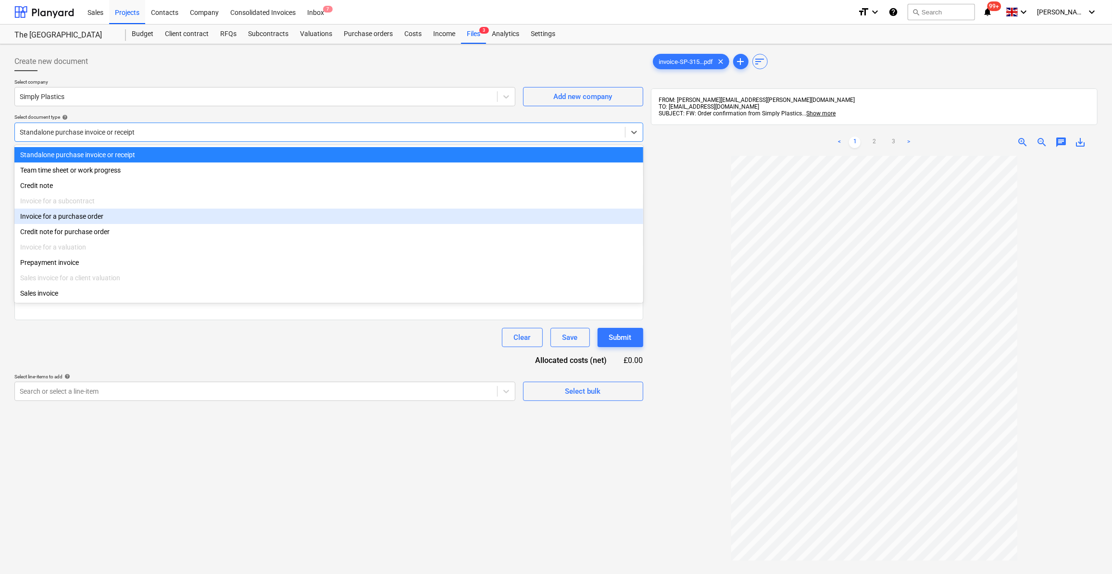
click at [91, 223] on div "Invoice for a purchase order" at bounding box center [328, 216] width 629 height 15
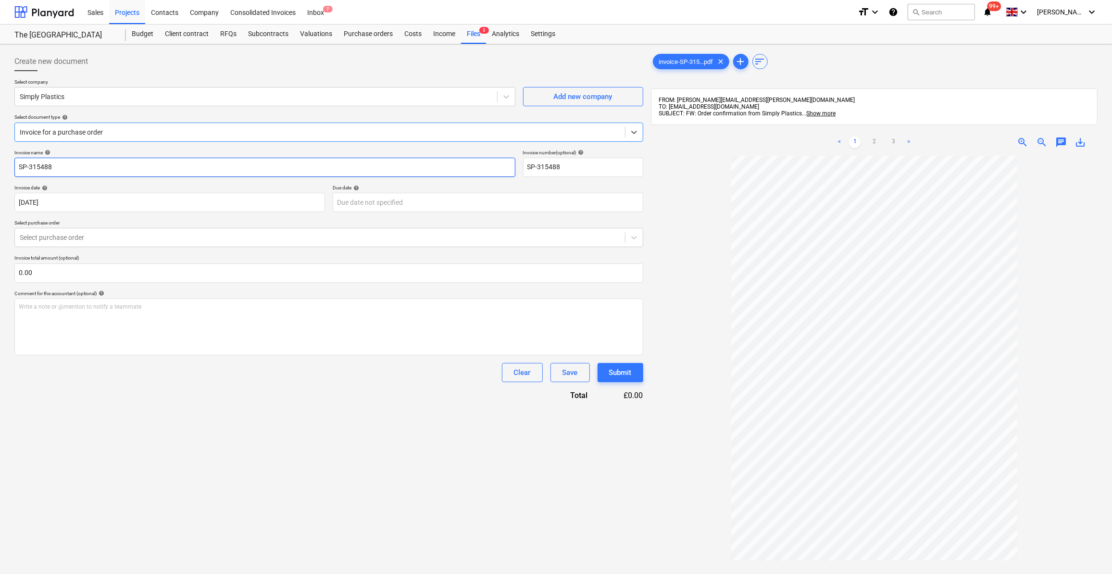
click at [17, 164] on input "SP-315488" at bounding box center [264, 167] width 501 height 19
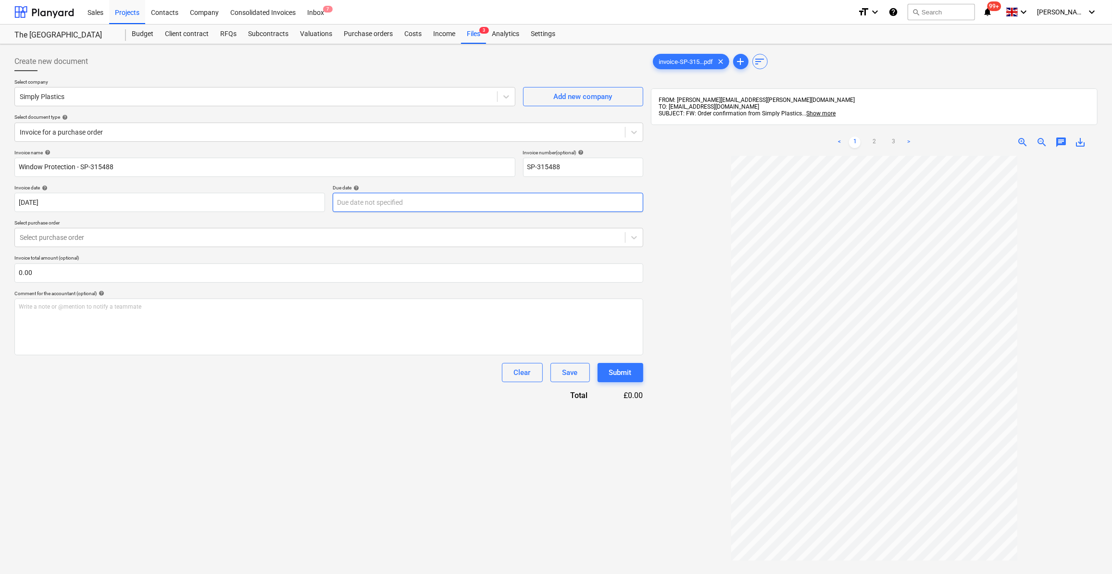
click at [370, 207] on body "Sales Projects Contacts Company Consolidated Invoices Inbox 7 format_size keybo…" at bounding box center [556, 287] width 1112 height 574
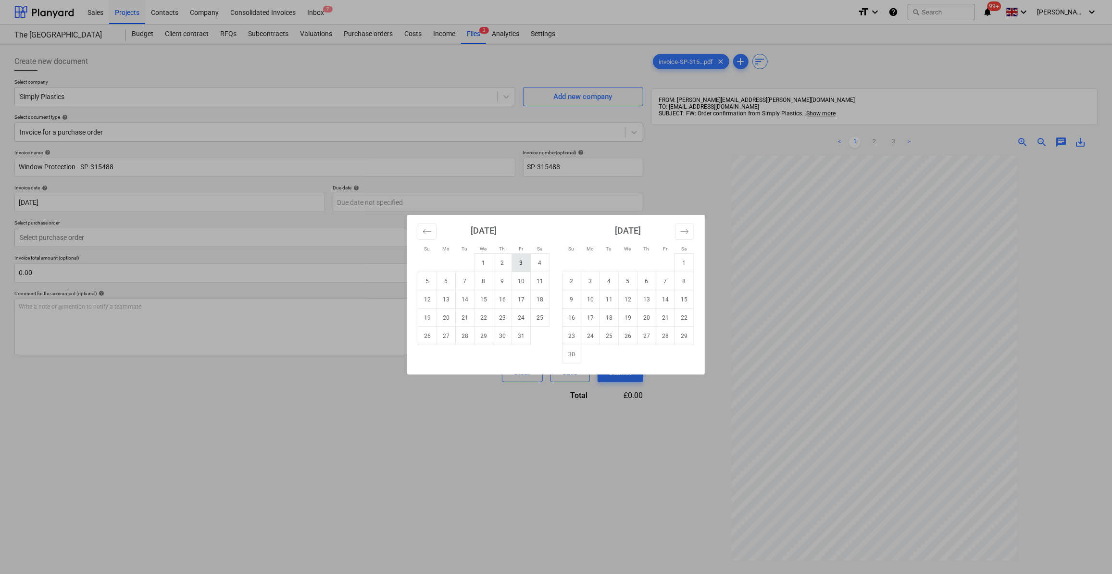
click at [520, 269] on td "3" at bounding box center [521, 263] width 19 height 18
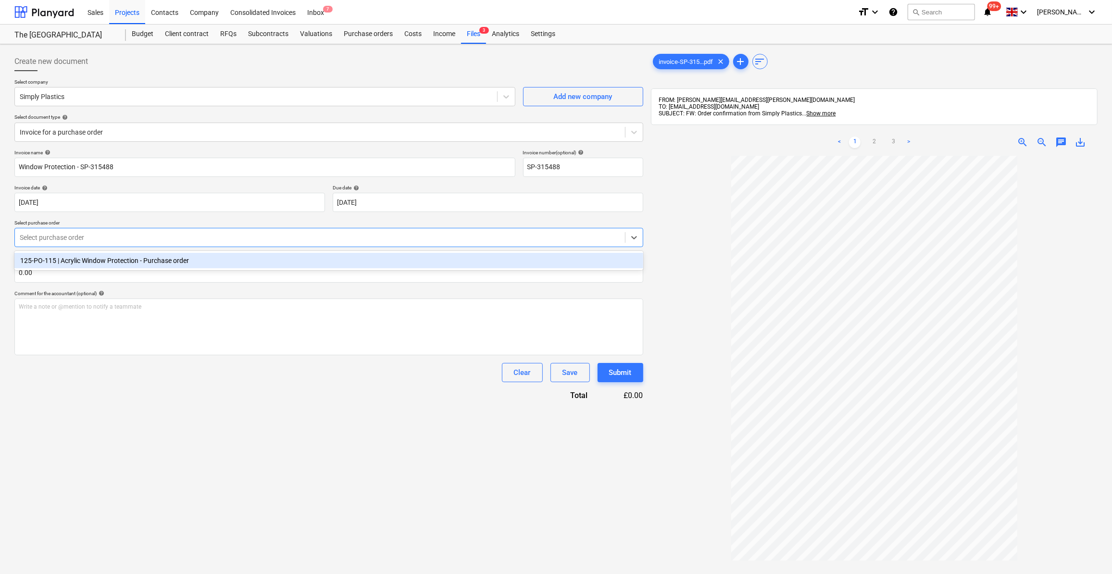
click at [68, 237] on div at bounding box center [320, 238] width 600 height 10
click at [77, 265] on div "125-PO-115 | Acrylic Window Protection - Purchase order" at bounding box center [328, 260] width 629 height 15
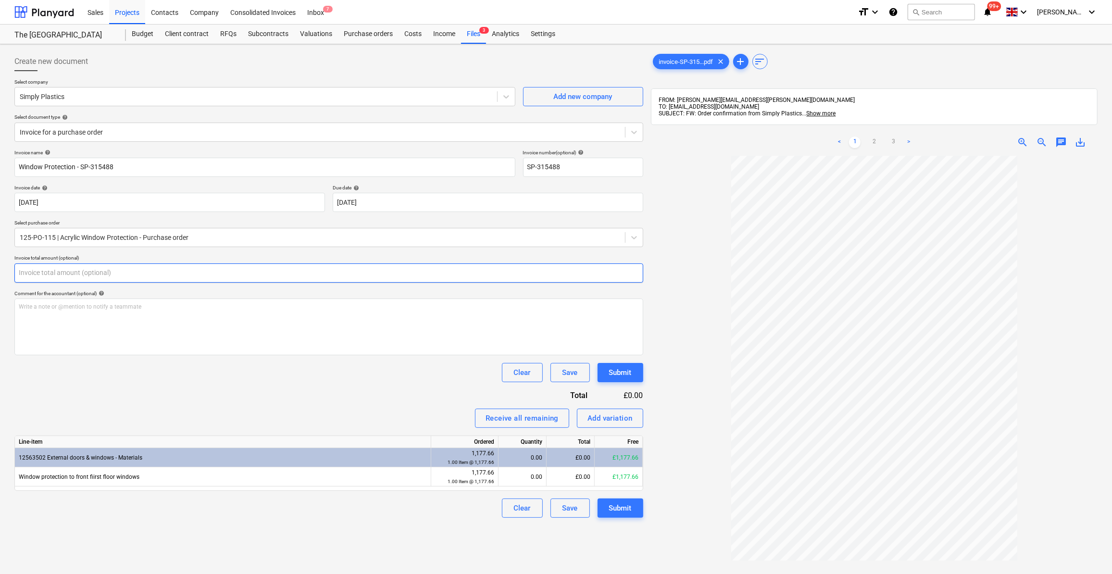
click at [41, 271] on input "text" at bounding box center [328, 272] width 629 height 19
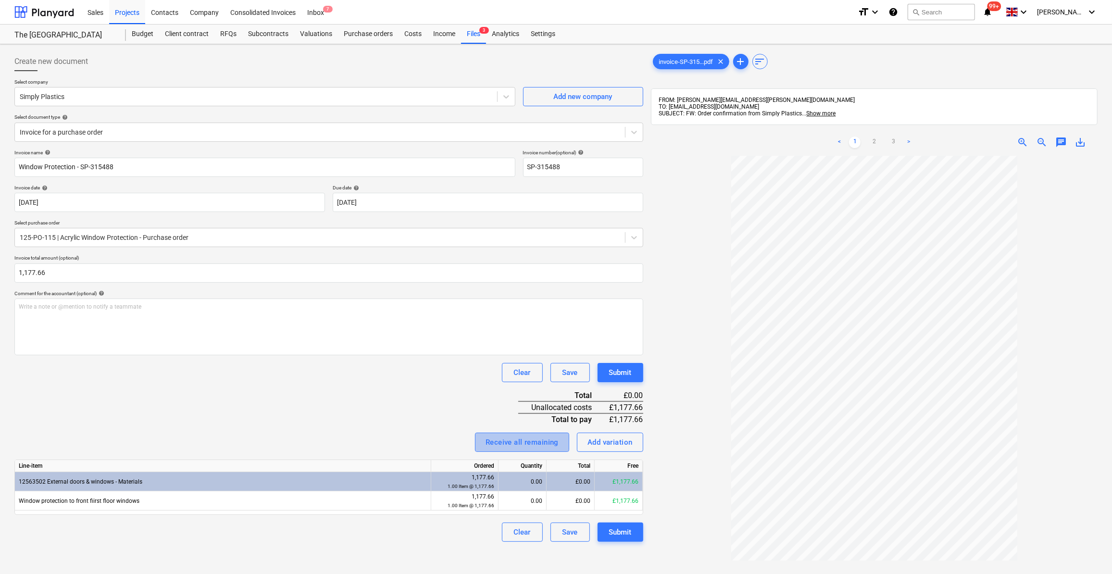
click at [538, 444] on div "Receive all remaining" at bounding box center [521, 442] width 73 height 12
click at [619, 532] on div "Submit" at bounding box center [620, 532] width 23 height 12
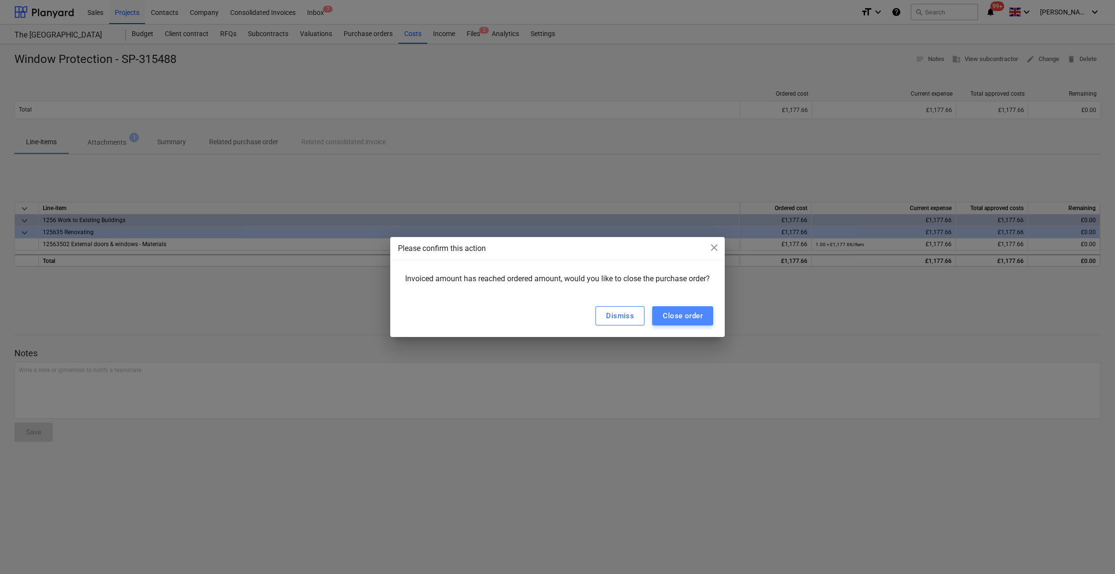
click at [683, 320] on div "Close order" at bounding box center [683, 316] width 40 height 12
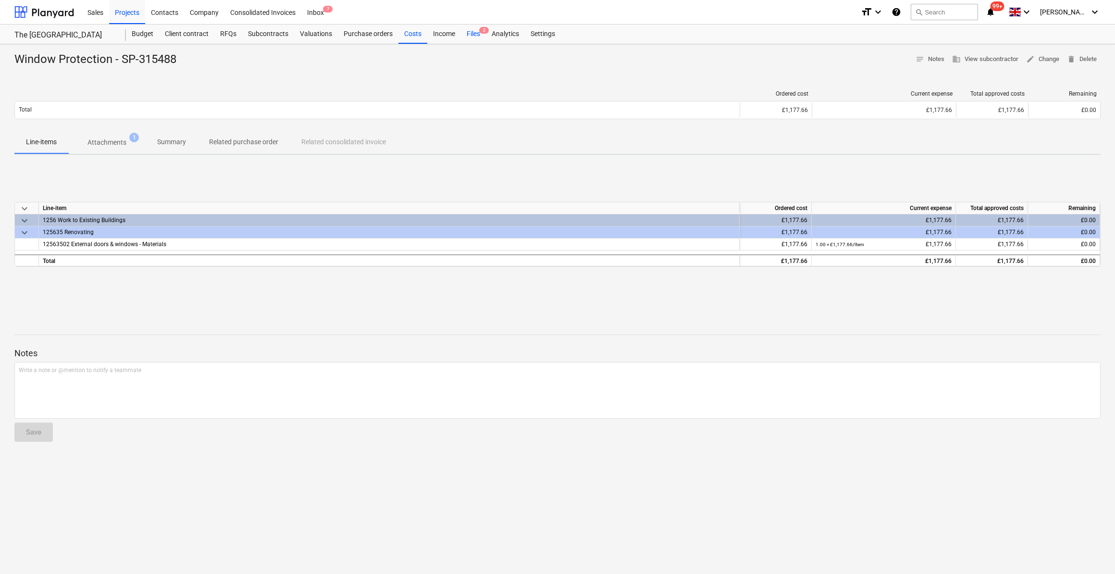
click at [471, 34] on div "Files 2" at bounding box center [473, 34] width 25 height 19
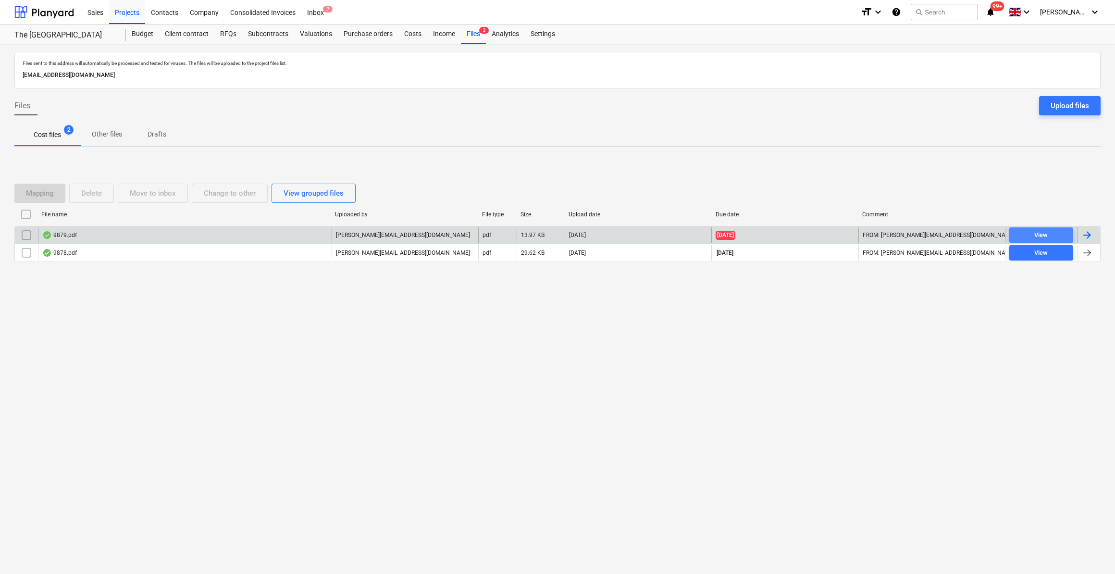
click at [1056, 235] on span "View" at bounding box center [1041, 235] width 56 height 11
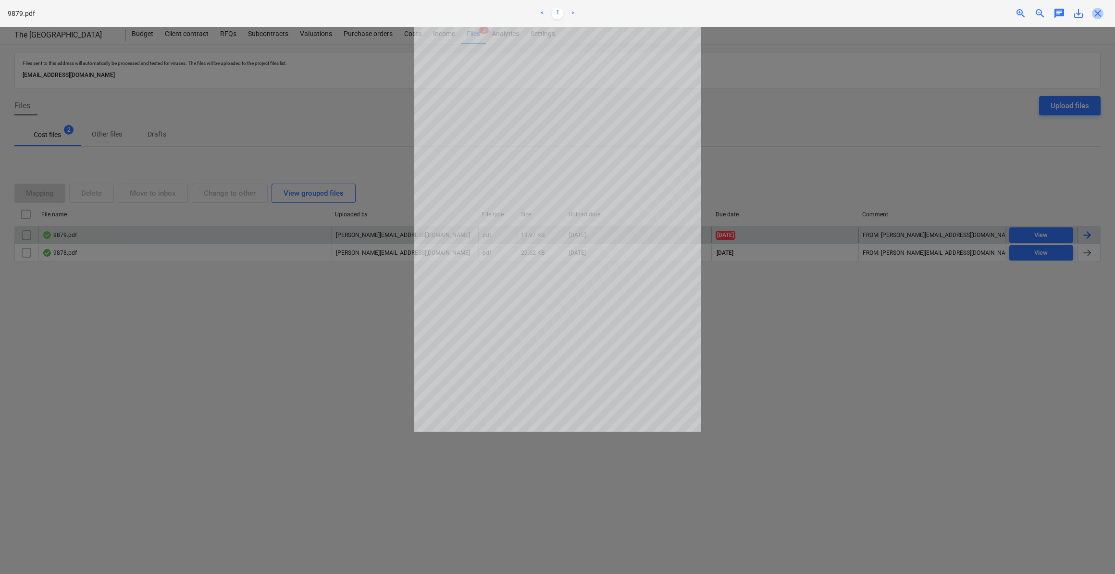
click at [1097, 15] on span "close" at bounding box center [1098, 14] width 12 height 12
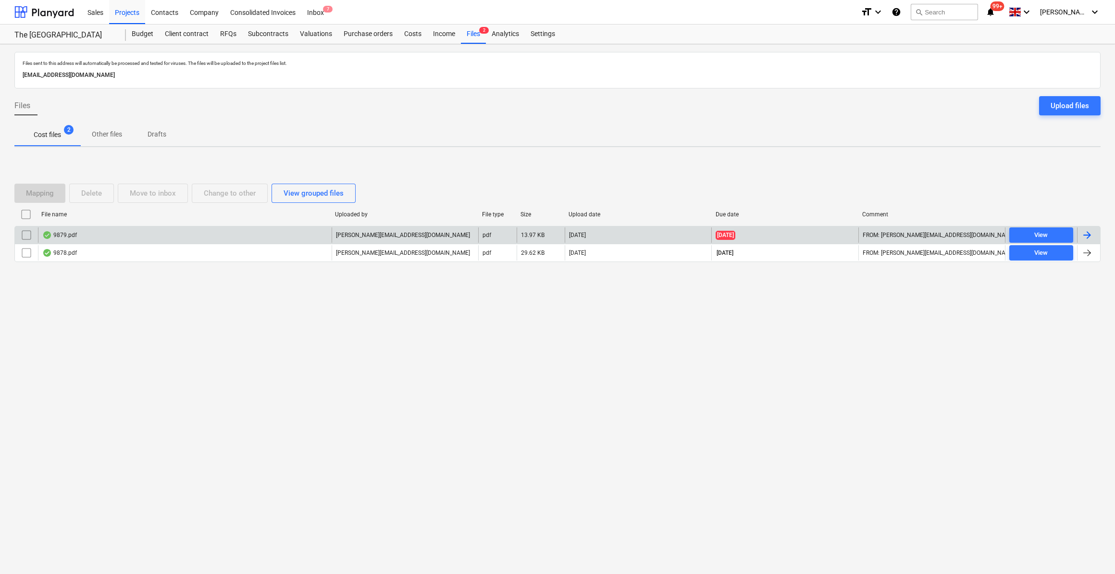
click at [24, 235] on input "checkbox" at bounding box center [26, 234] width 15 height 15
click at [136, 197] on div "Move to inbox" at bounding box center [153, 193] width 46 height 12
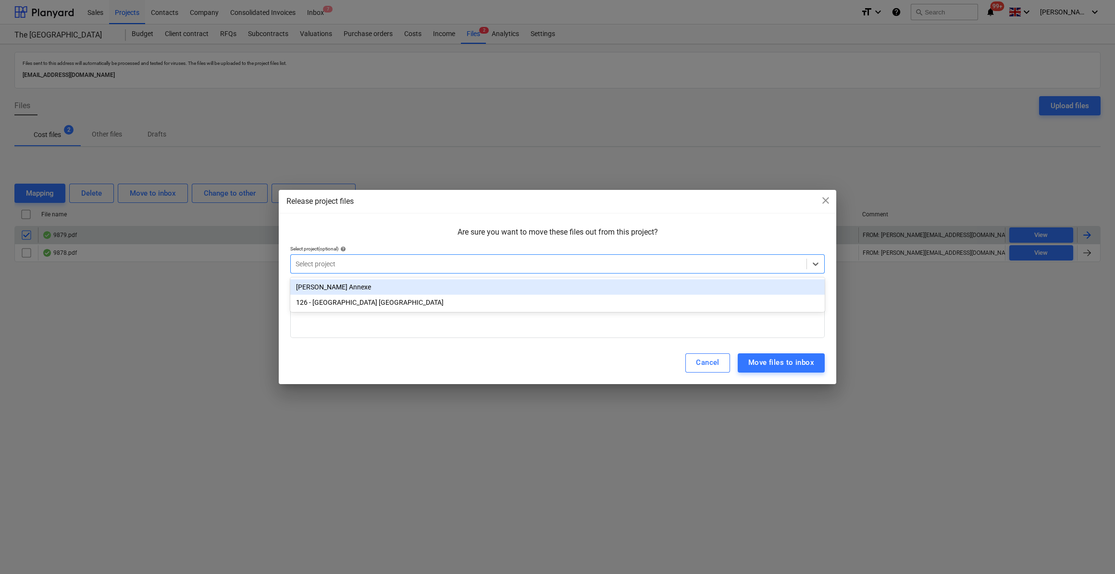
click at [304, 263] on div at bounding box center [549, 264] width 506 height 10
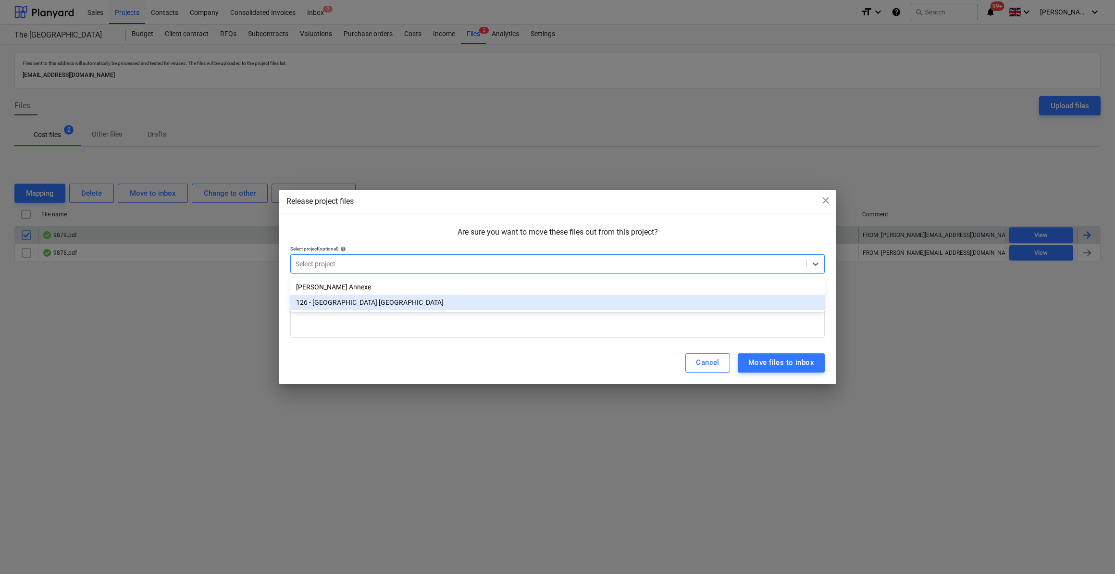
click at [333, 306] on div "126 - [GEOGRAPHIC_DATA] [GEOGRAPHIC_DATA]" at bounding box center [557, 302] width 534 height 15
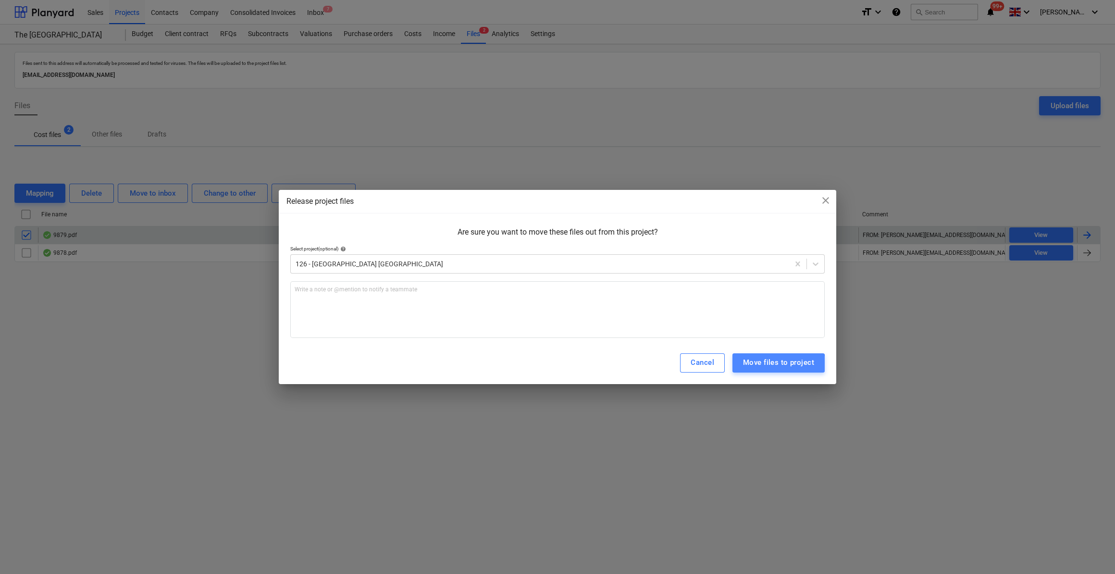
click at [775, 363] on div "Move files to project" at bounding box center [778, 362] width 71 height 12
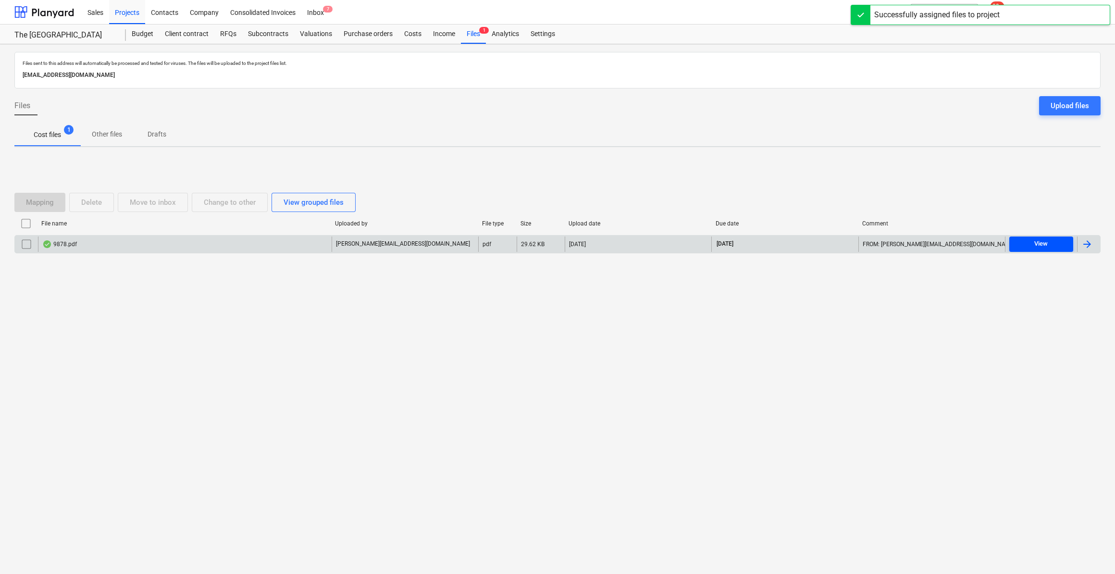
click at [1034, 243] on div "View" at bounding box center [1040, 243] width 13 height 11
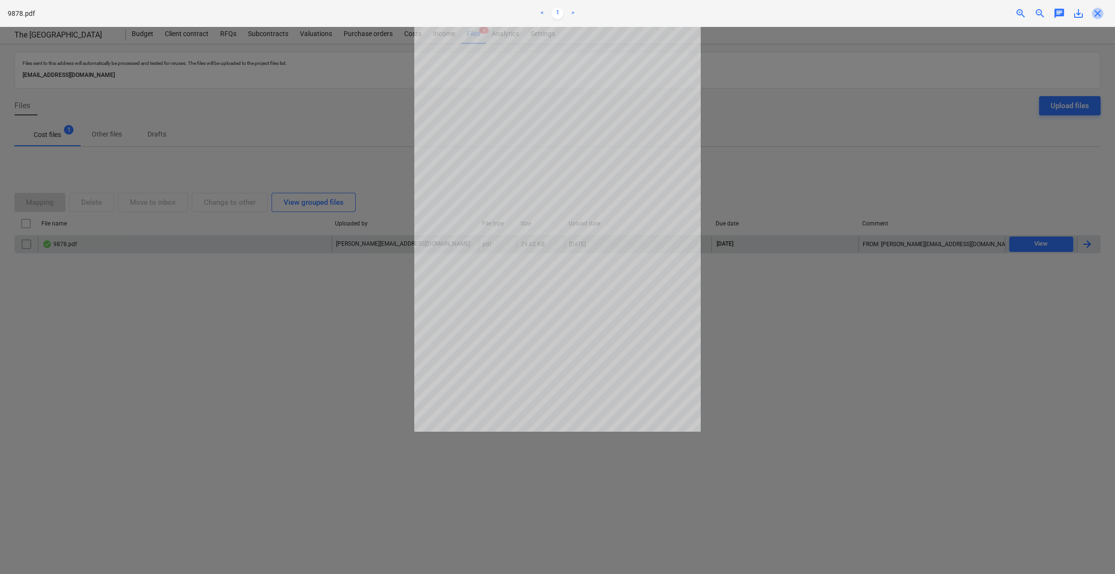
click at [1099, 12] on span "close" at bounding box center [1098, 14] width 12 height 12
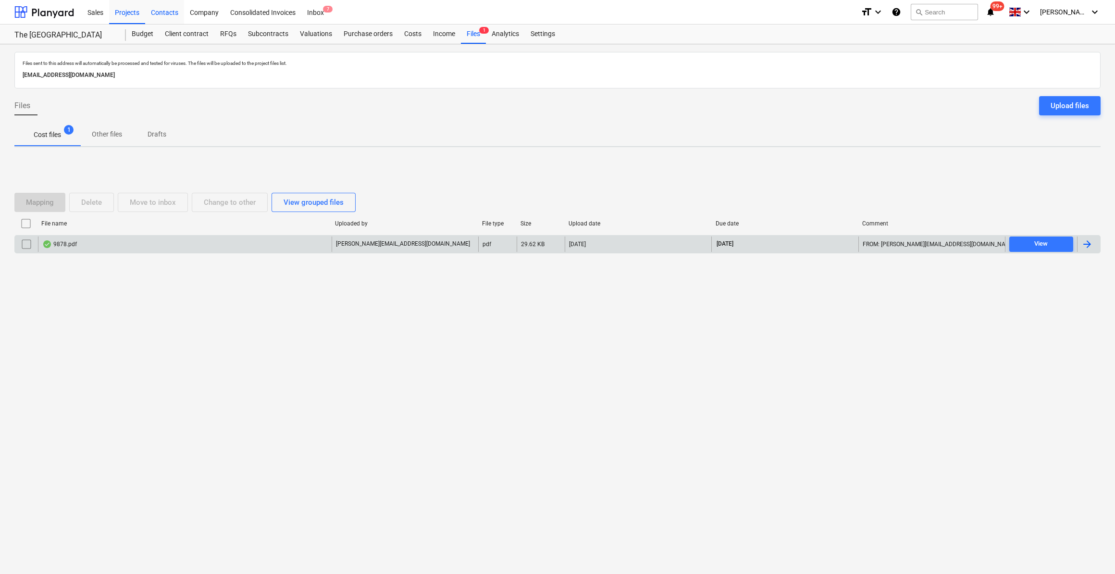
click at [161, 14] on div "Contacts" at bounding box center [164, 12] width 39 height 25
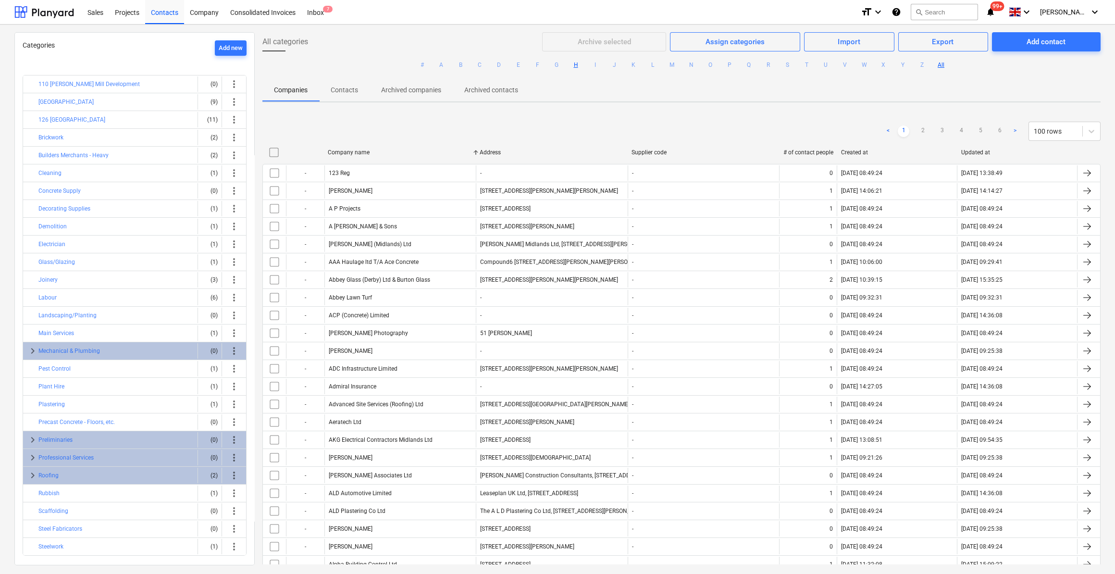
click at [572, 66] on button "H" at bounding box center [576, 65] width 12 height 12
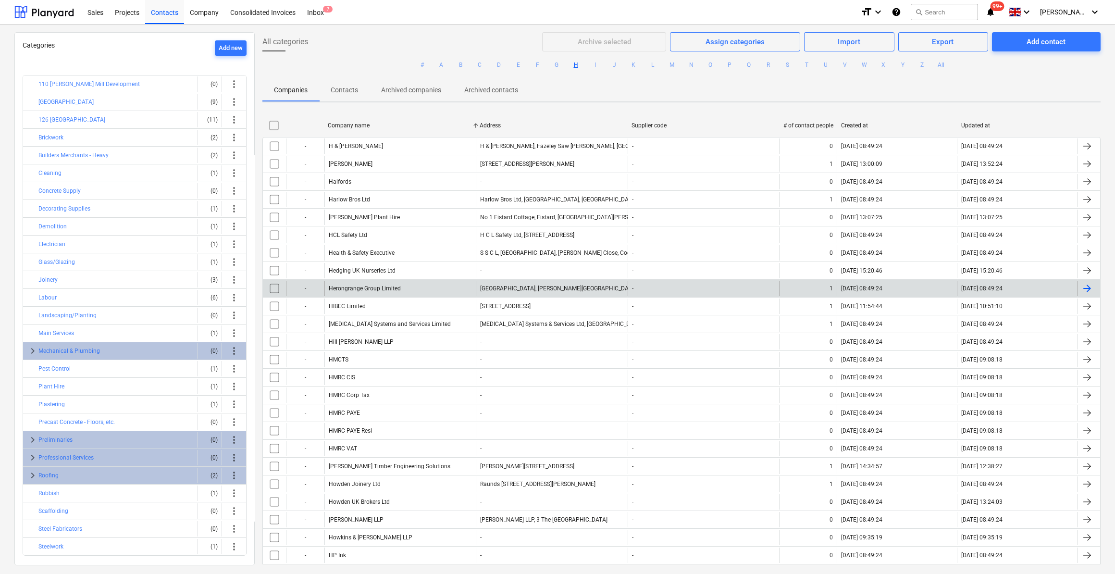
click at [409, 287] on div "Herongrange Group Limited" at bounding box center [399, 288] width 151 height 15
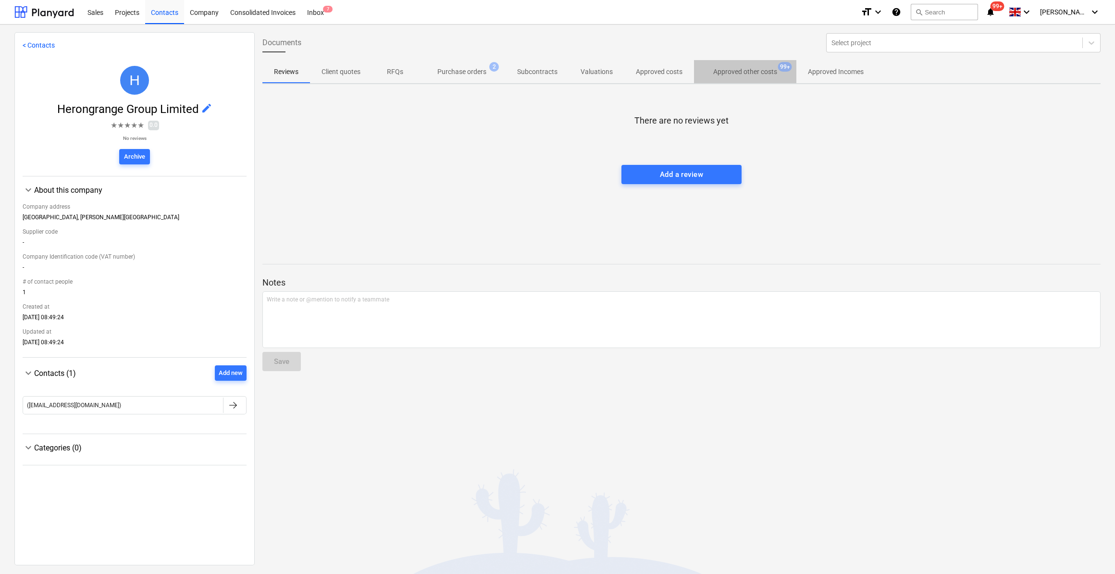
click at [728, 75] on p "Approved other costs" at bounding box center [745, 72] width 64 height 10
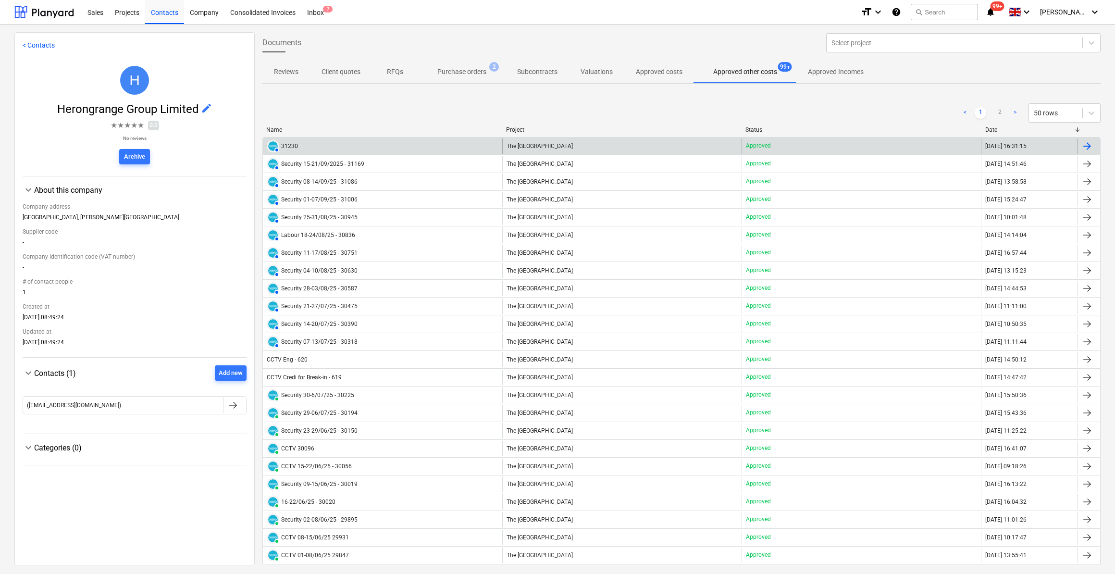
click at [296, 147] on div "31230" at bounding box center [289, 146] width 17 height 7
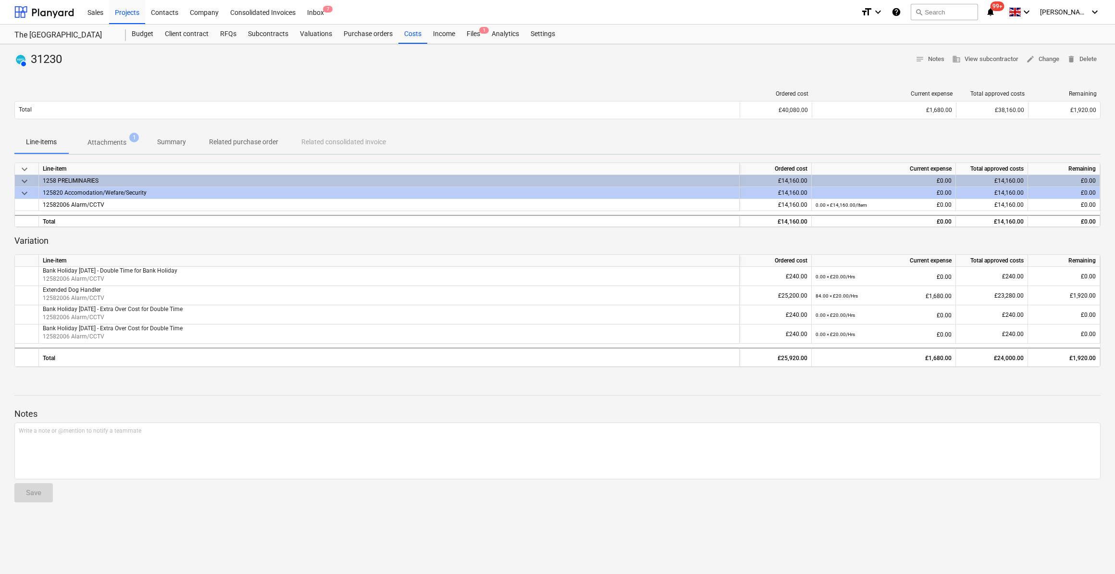
click at [117, 138] on p "Attachments" at bounding box center [106, 142] width 39 height 10
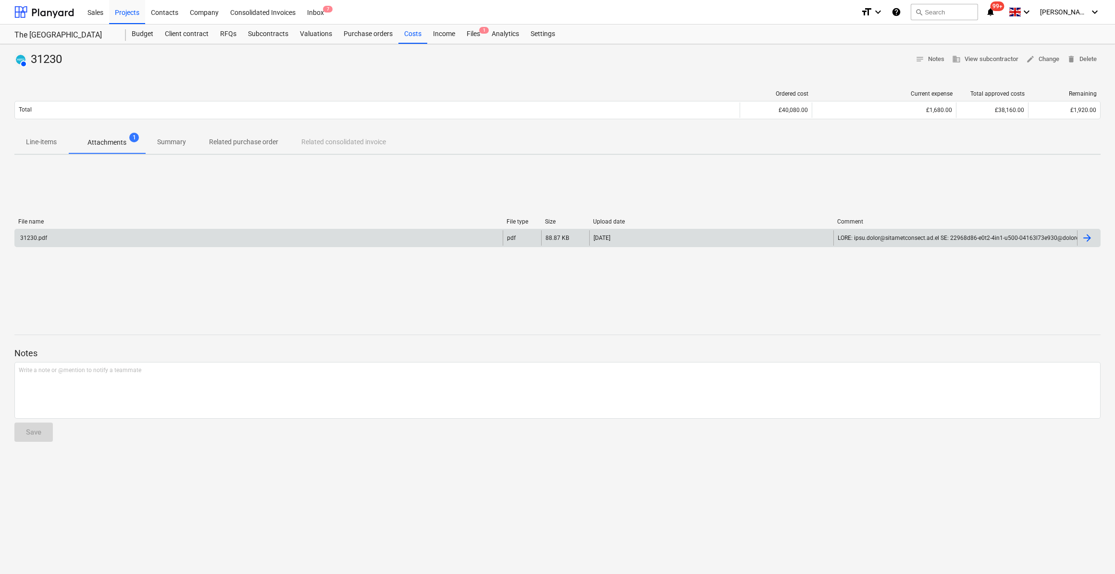
click at [25, 240] on div "31230.pdf" at bounding box center [33, 238] width 28 height 7
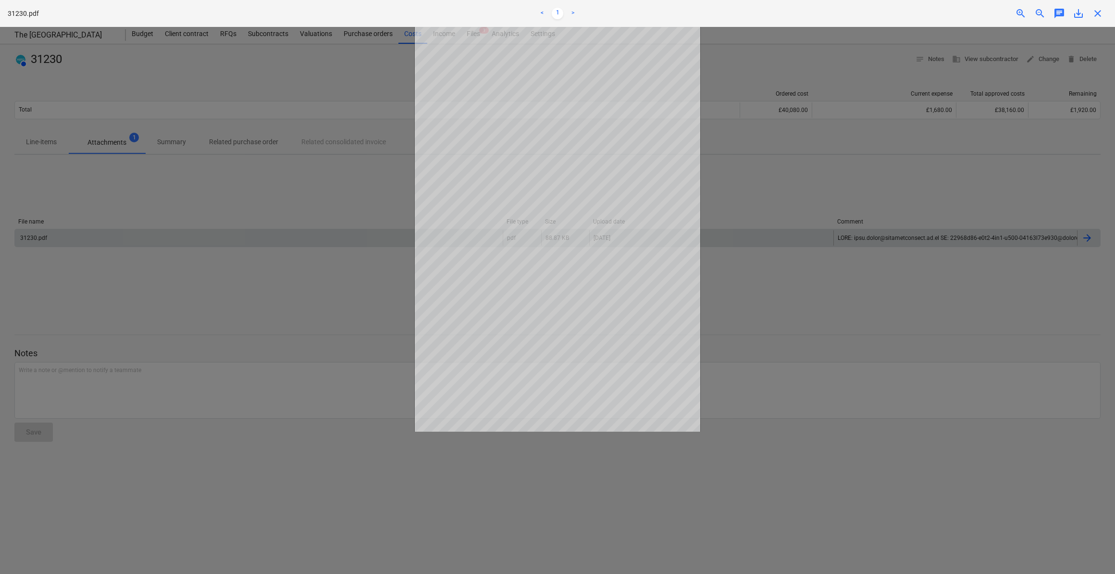
click at [1096, 13] on span "close" at bounding box center [1098, 14] width 12 height 12
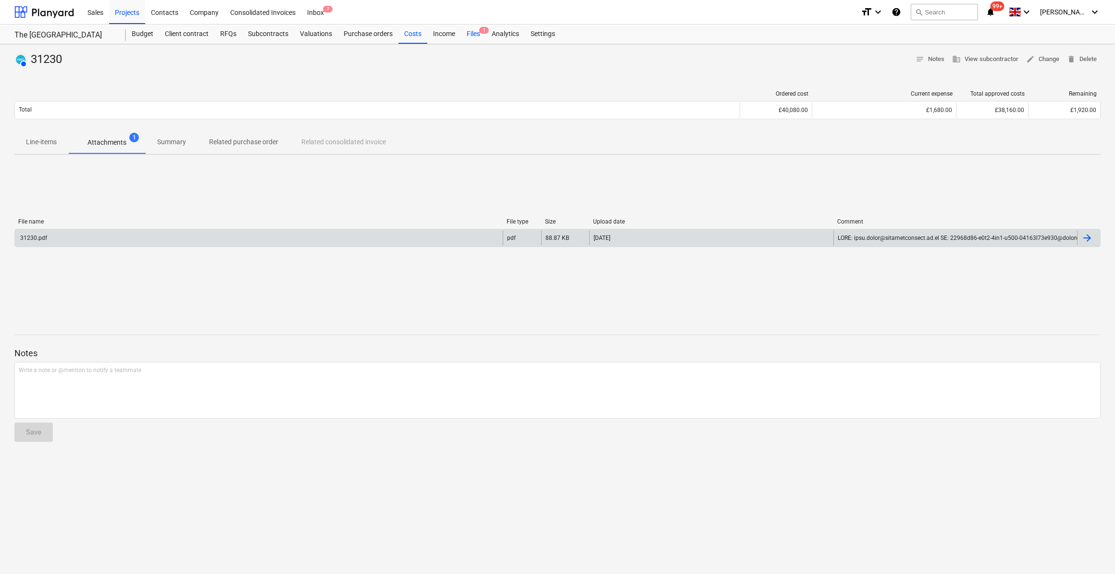
click at [470, 33] on div "Files 1" at bounding box center [473, 34] width 25 height 19
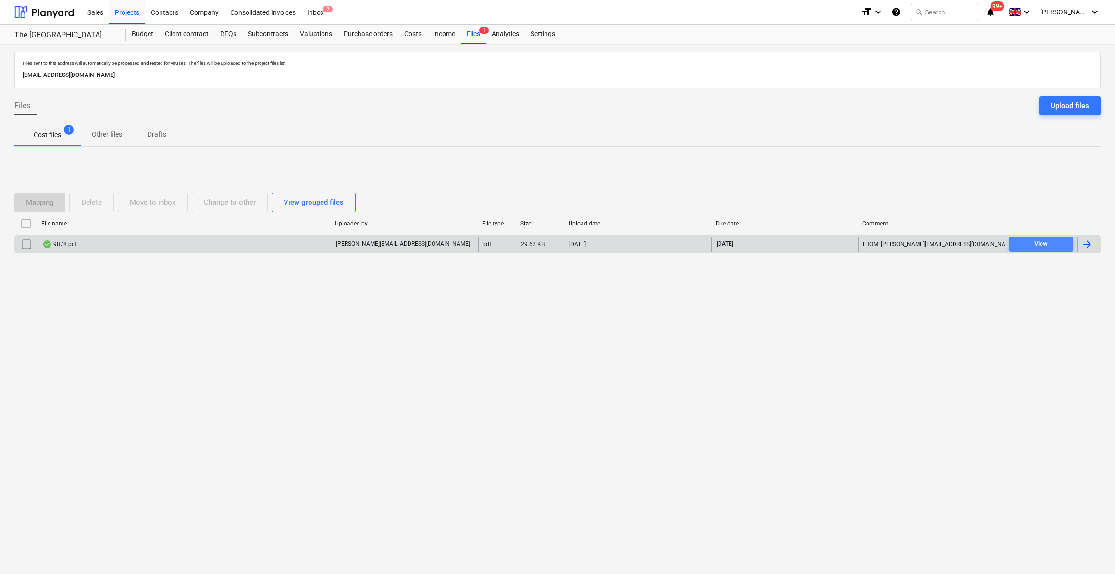
click at [1040, 245] on div "View" at bounding box center [1040, 243] width 13 height 11
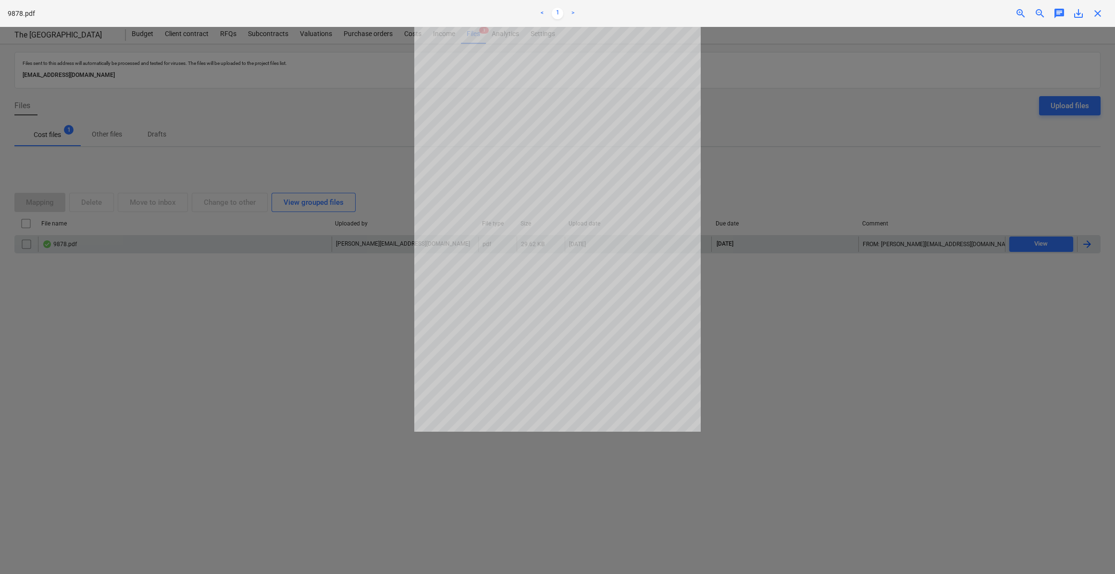
click at [1100, 12] on span "close" at bounding box center [1098, 14] width 12 height 12
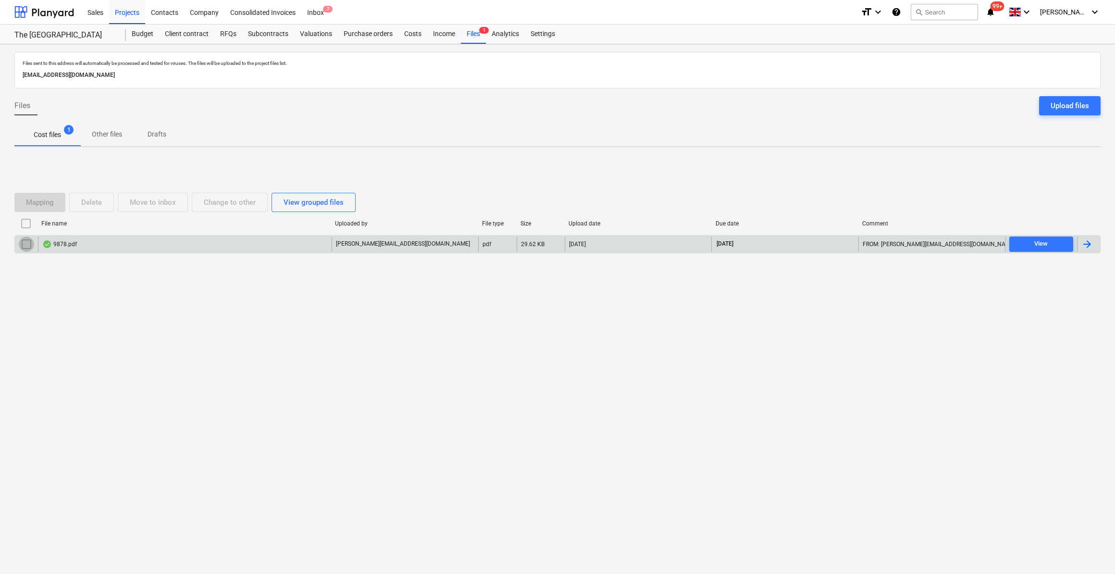
click at [24, 244] on input "checkbox" at bounding box center [26, 243] width 15 height 15
click at [81, 206] on div "Delete" at bounding box center [91, 202] width 21 height 12
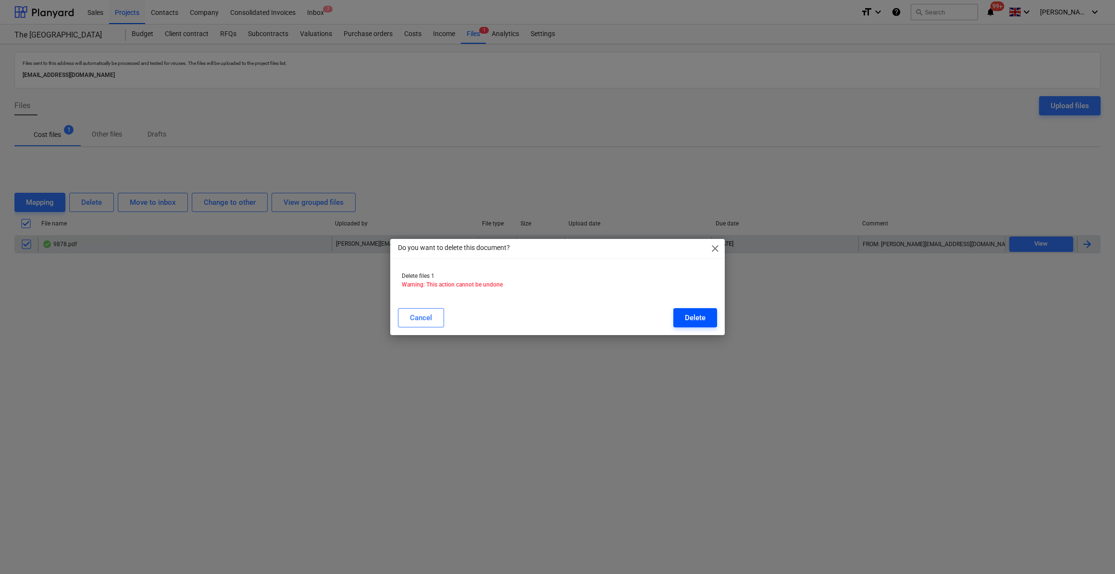
click at [703, 311] on div "Delete" at bounding box center [695, 317] width 21 height 12
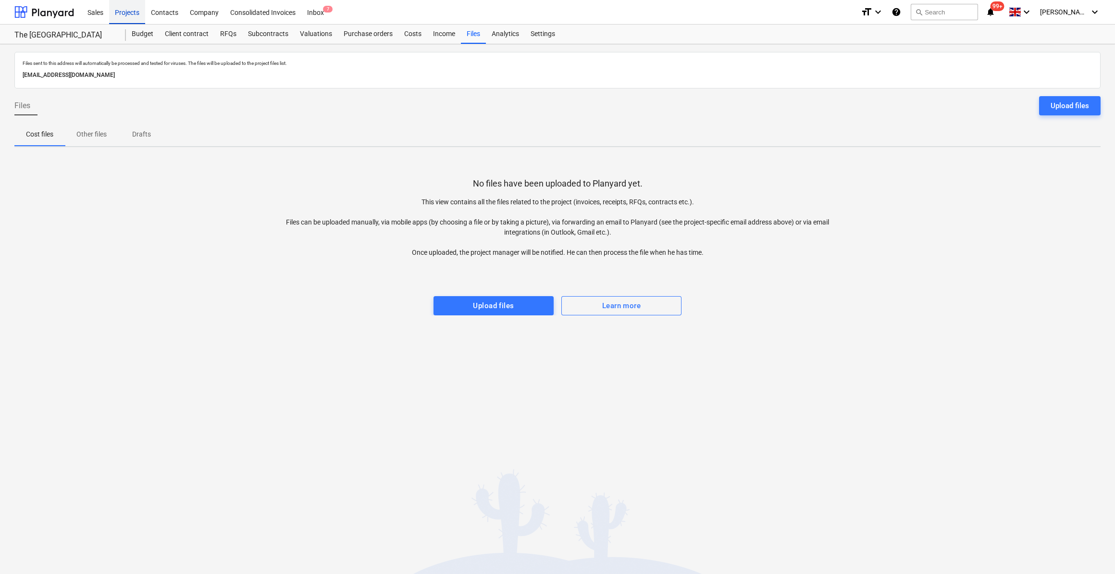
click at [123, 16] on div "Projects" at bounding box center [127, 12] width 36 height 25
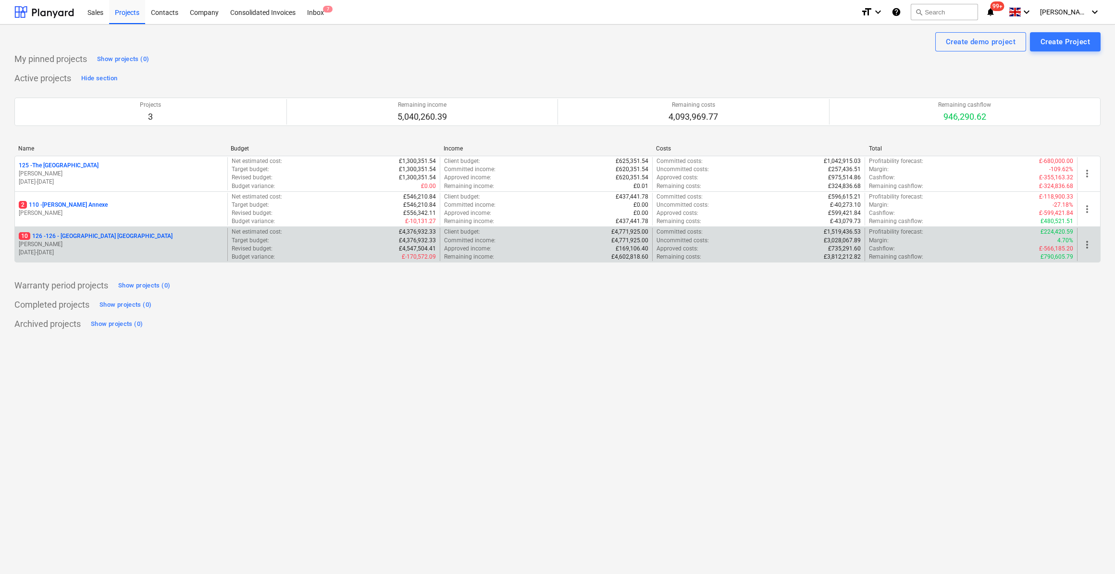
click at [85, 236] on p "10 126 - 126 - [GEOGRAPHIC_DATA] [GEOGRAPHIC_DATA]" at bounding box center [96, 236] width 154 height 8
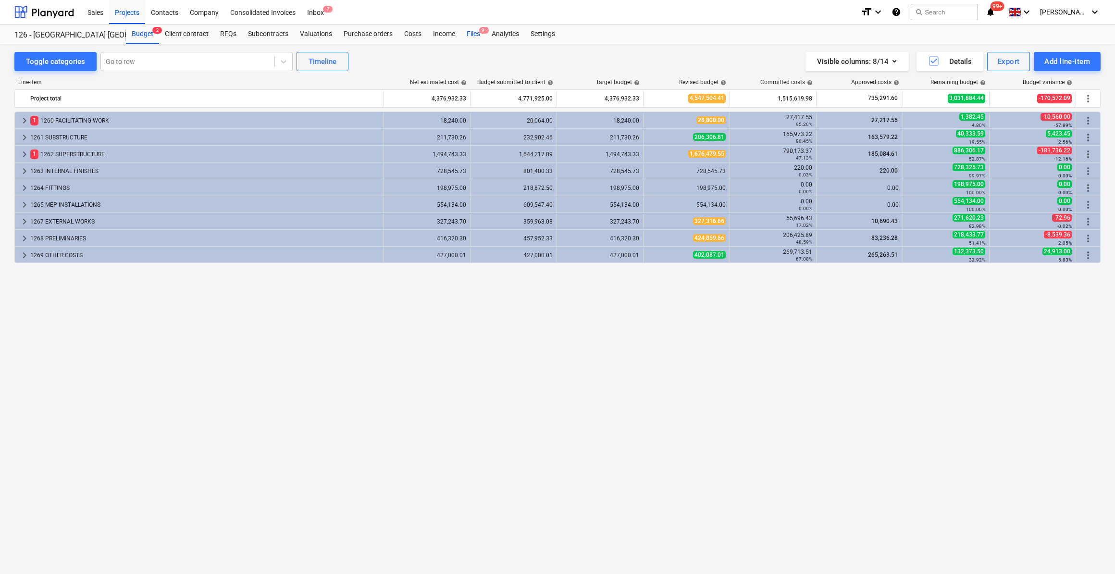
click at [469, 28] on div "Files 9+" at bounding box center [473, 34] width 25 height 19
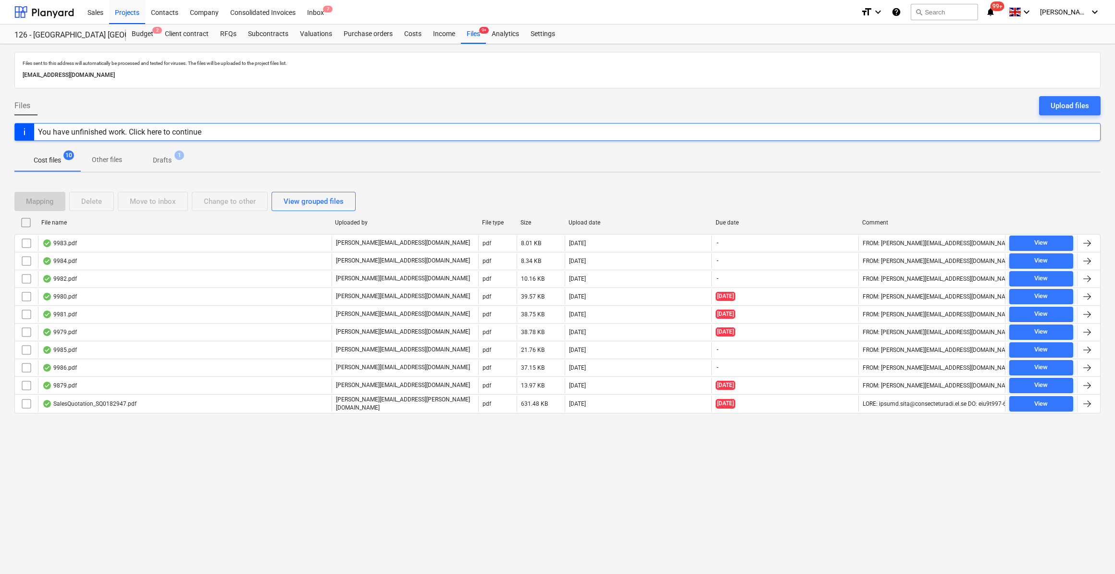
click at [168, 162] on p "Drafts" at bounding box center [162, 160] width 19 height 10
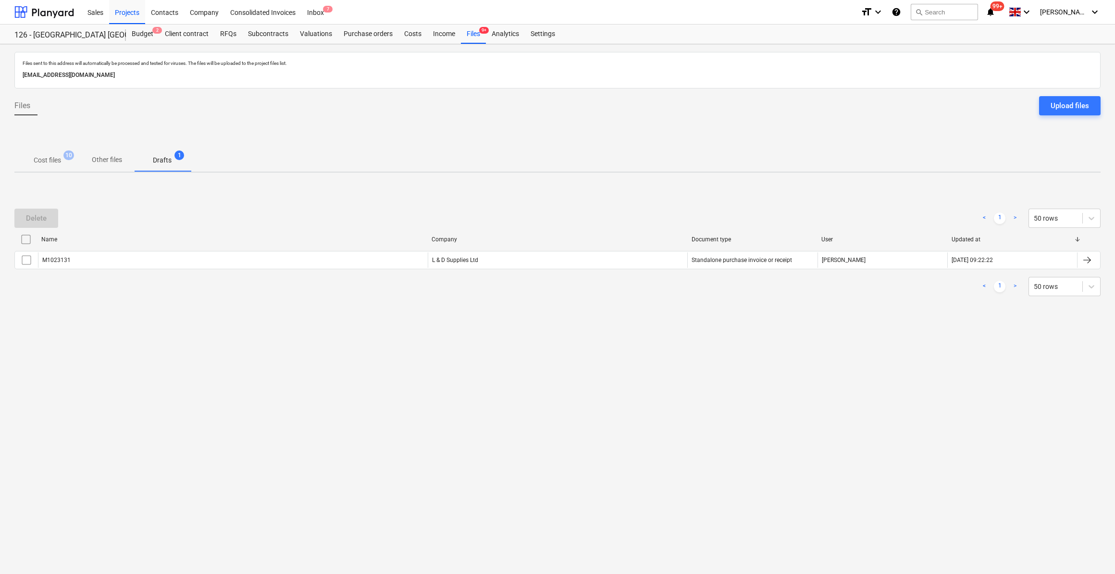
click at [52, 159] on p "Cost files" at bounding box center [47, 160] width 27 height 10
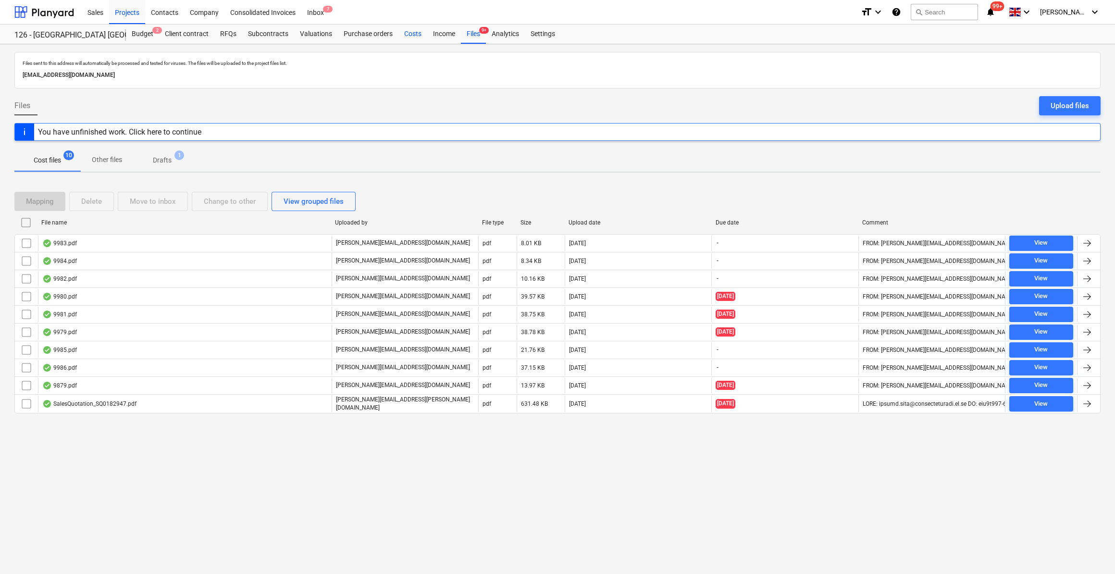
click at [413, 34] on div "Costs" at bounding box center [412, 34] width 29 height 19
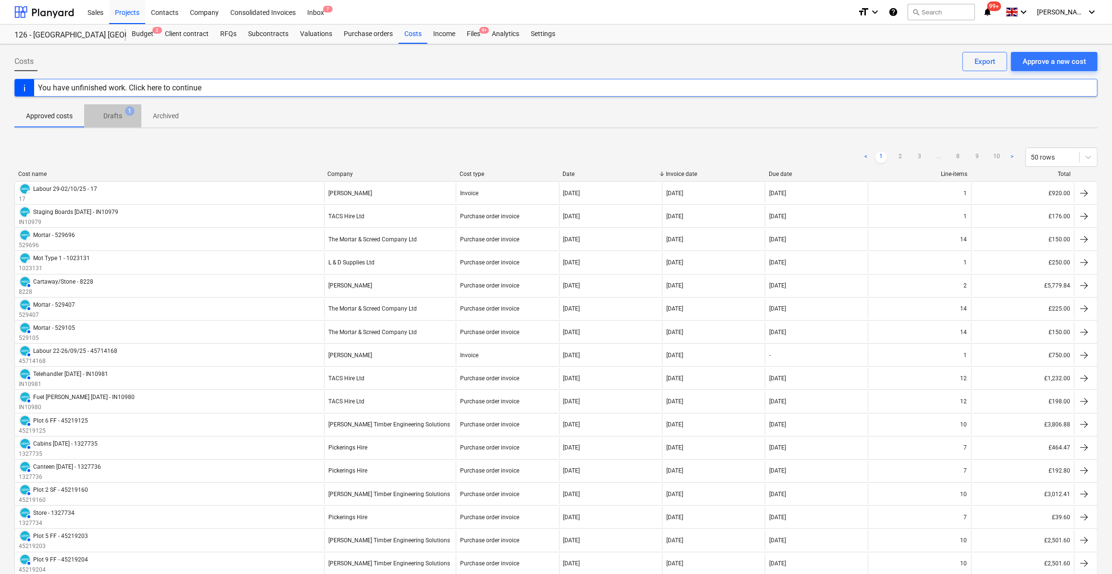
click at [116, 117] on p "Drafts" at bounding box center [112, 116] width 19 height 10
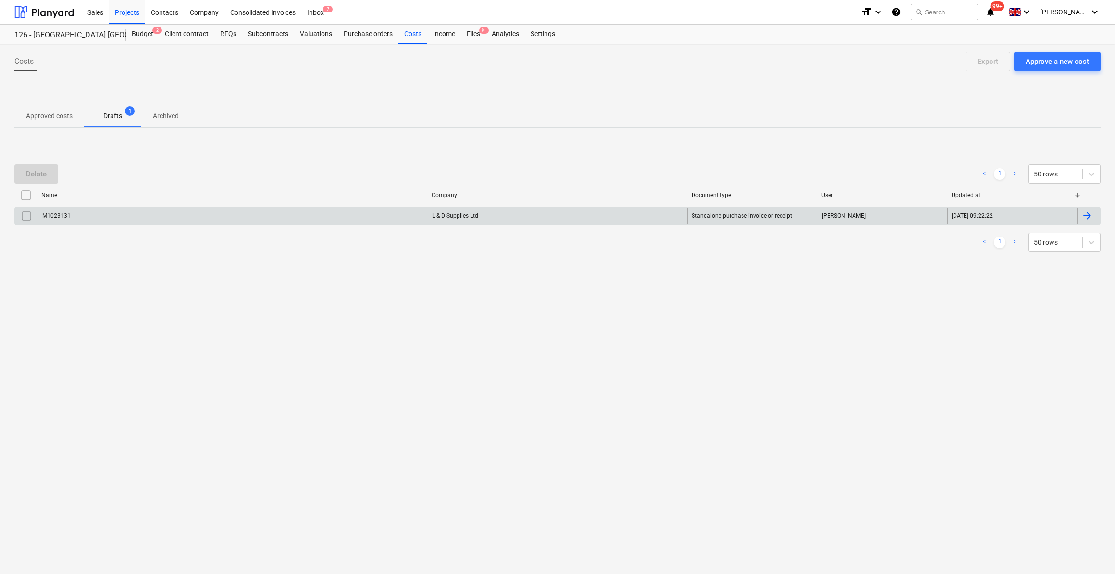
click at [26, 215] on input "checkbox" at bounding box center [26, 215] width 15 height 15
click at [50, 169] on button "Delete" at bounding box center [36, 173] width 44 height 19
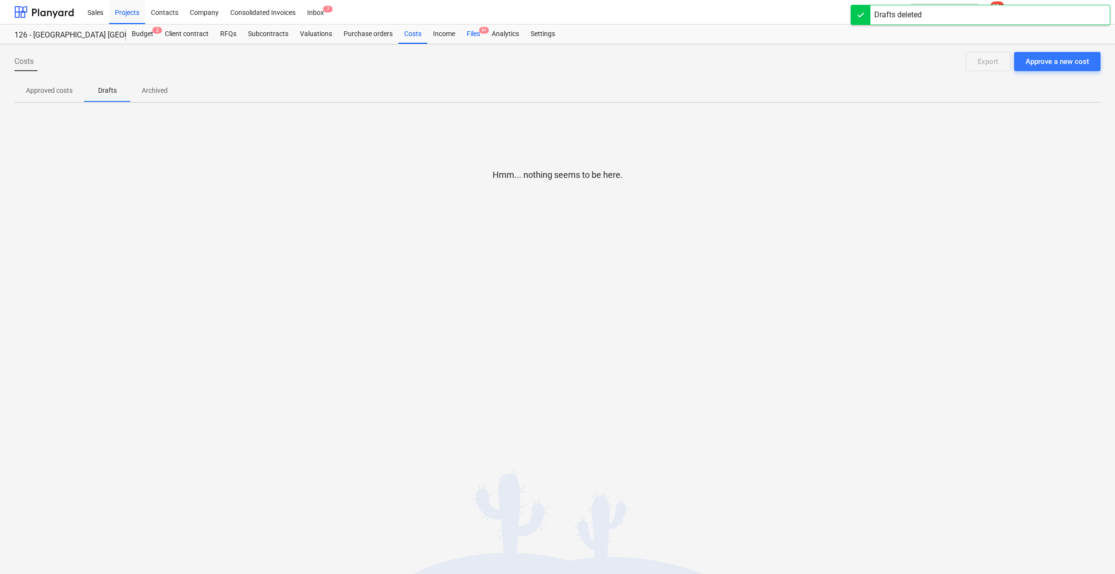
click at [473, 31] on div "Files 9+" at bounding box center [473, 34] width 25 height 19
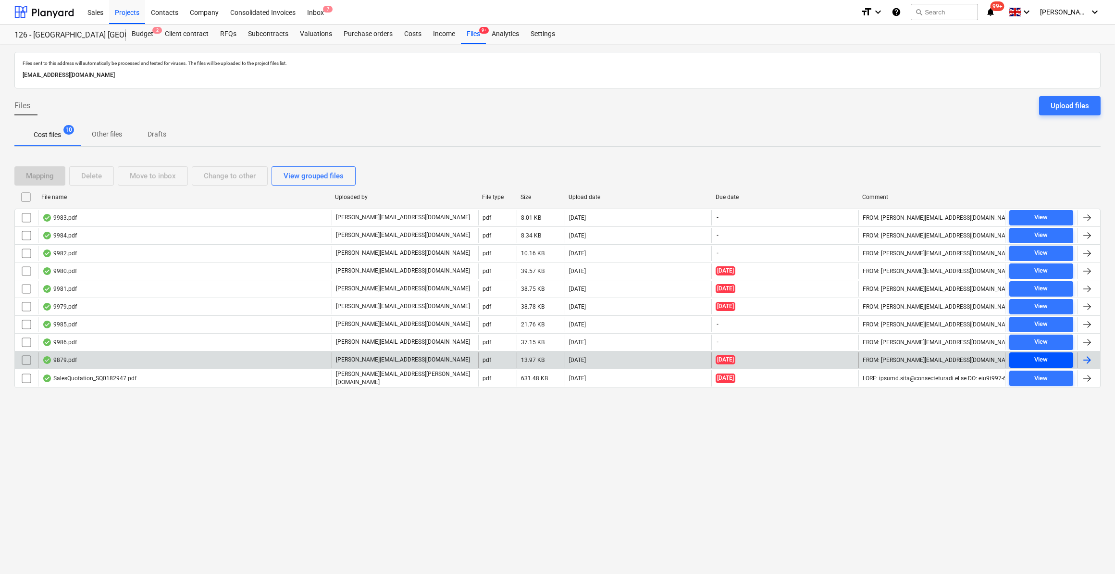
click at [1049, 359] on span "View" at bounding box center [1041, 359] width 56 height 11
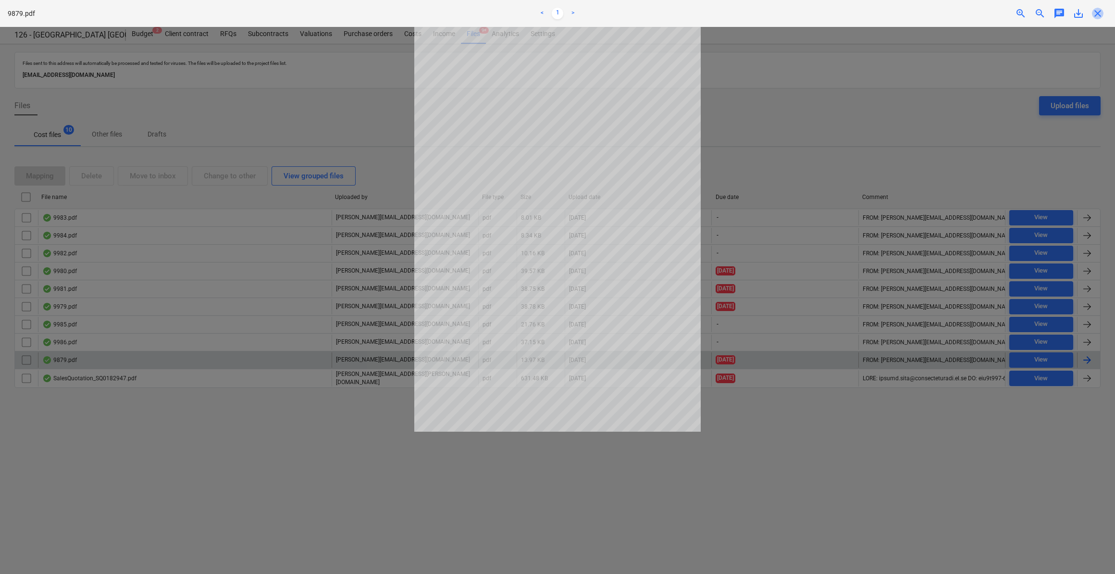
click at [1100, 12] on span "close" at bounding box center [1098, 14] width 12 height 12
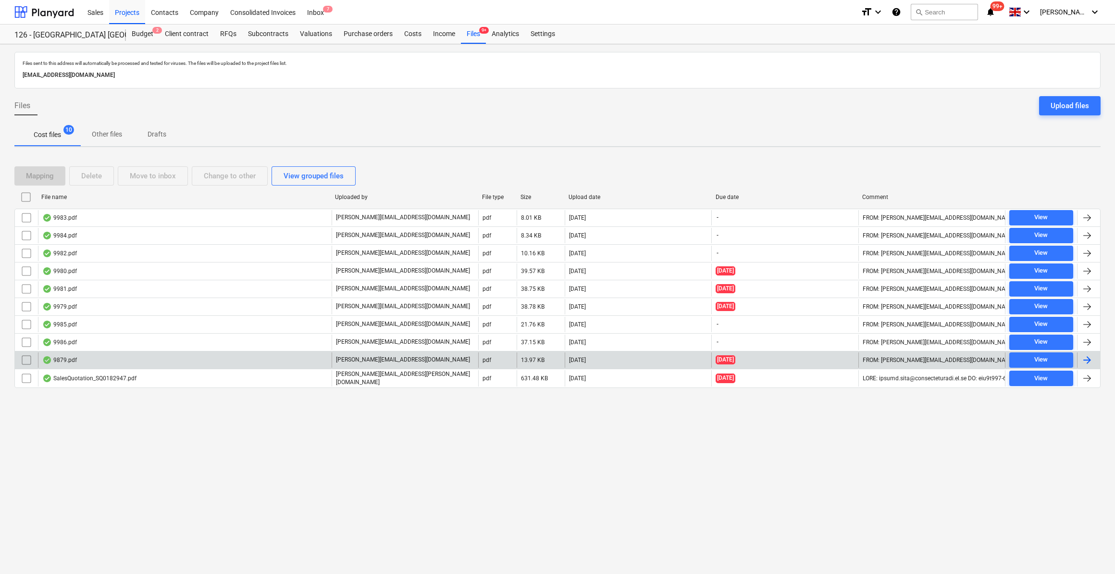
click at [1088, 356] on div at bounding box center [1087, 360] width 12 height 12
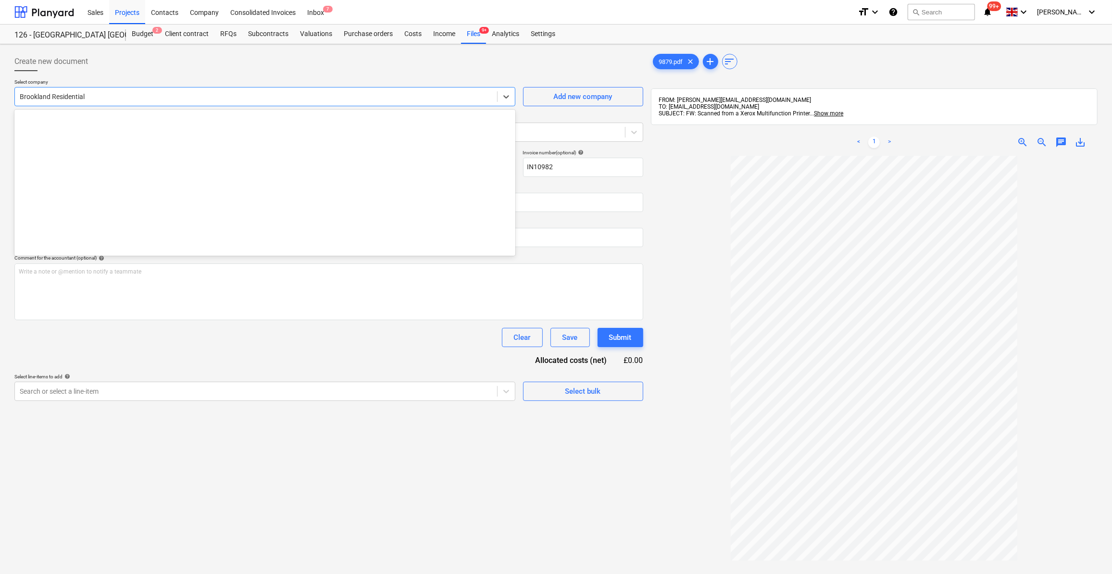
click at [54, 97] on div at bounding box center [256, 97] width 472 height 10
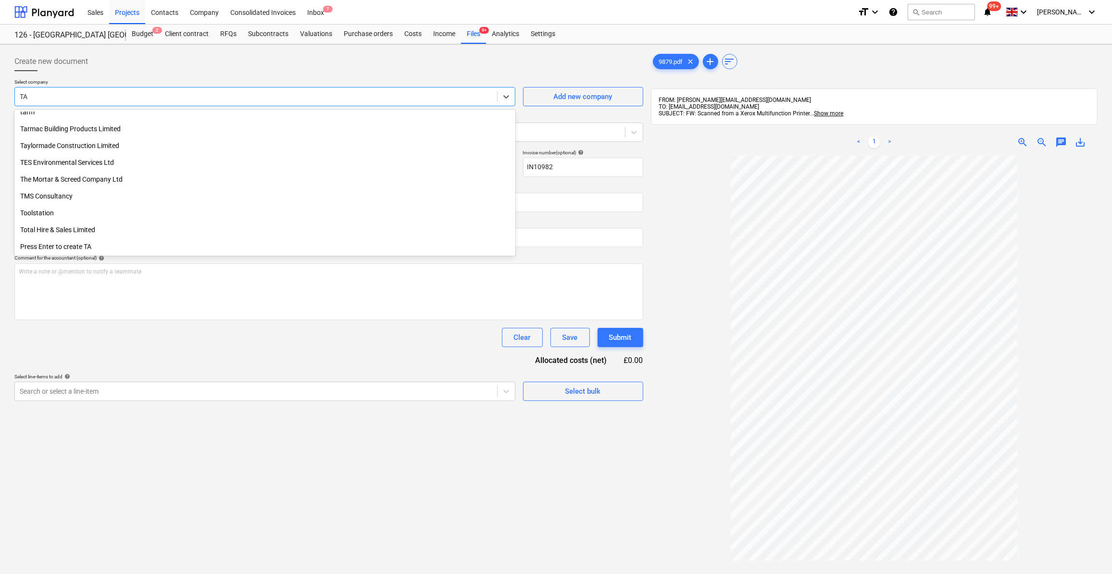
scroll to position [461, 0]
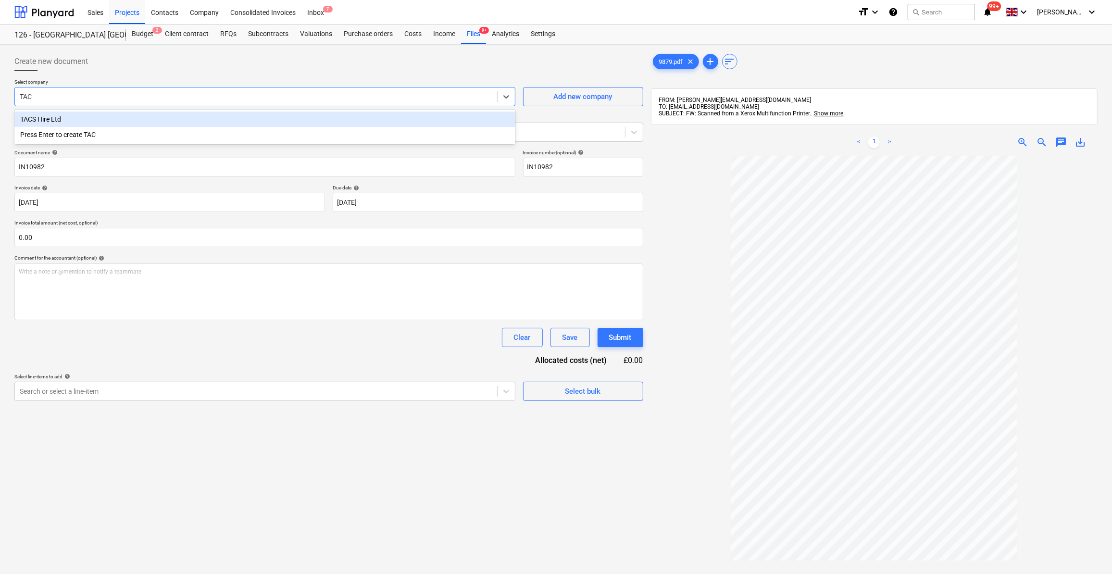
click at [54, 119] on div "TACS Hire Ltd" at bounding box center [264, 118] width 501 height 15
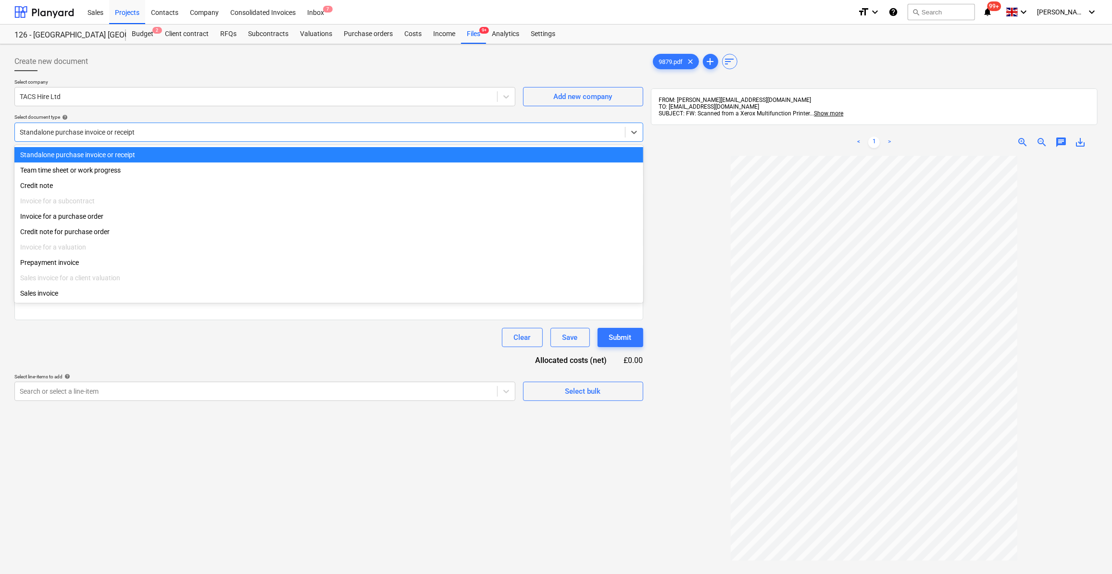
click at [91, 136] on div at bounding box center [320, 132] width 600 height 10
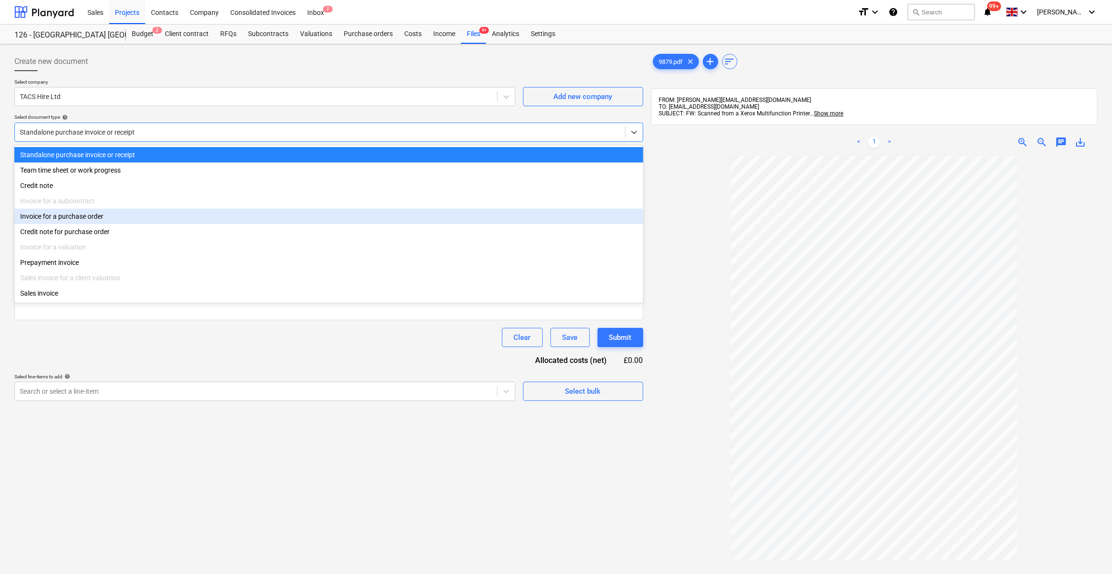
click at [63, 221] on div "Invoice for a purchase order" at bounding box center [328, 216] width 629 height 15
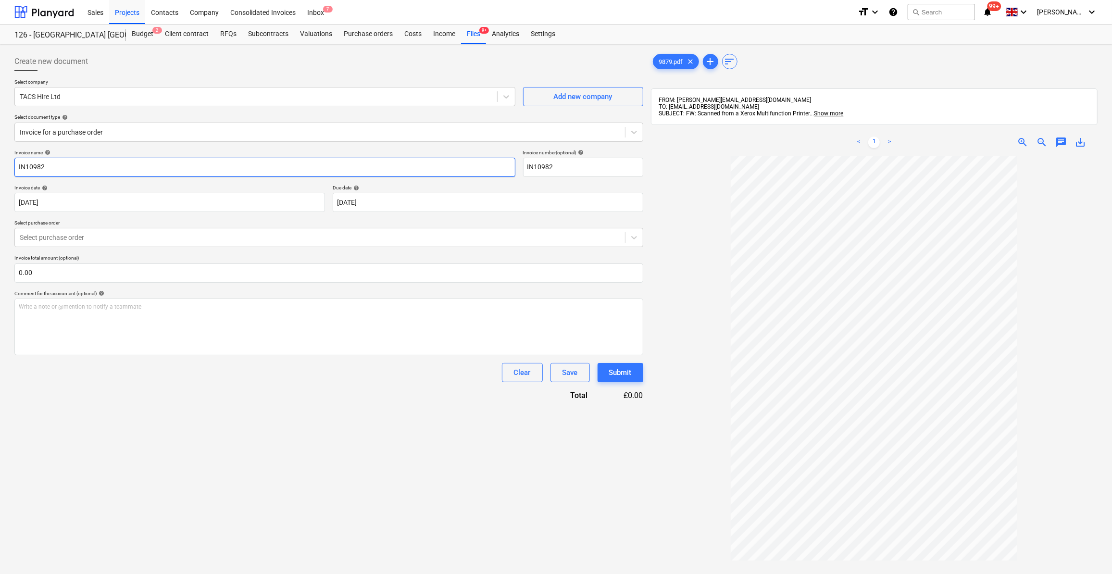
click at [17, 165] on input "IN10982" at bounding box center [264, 167] width 501 height 19
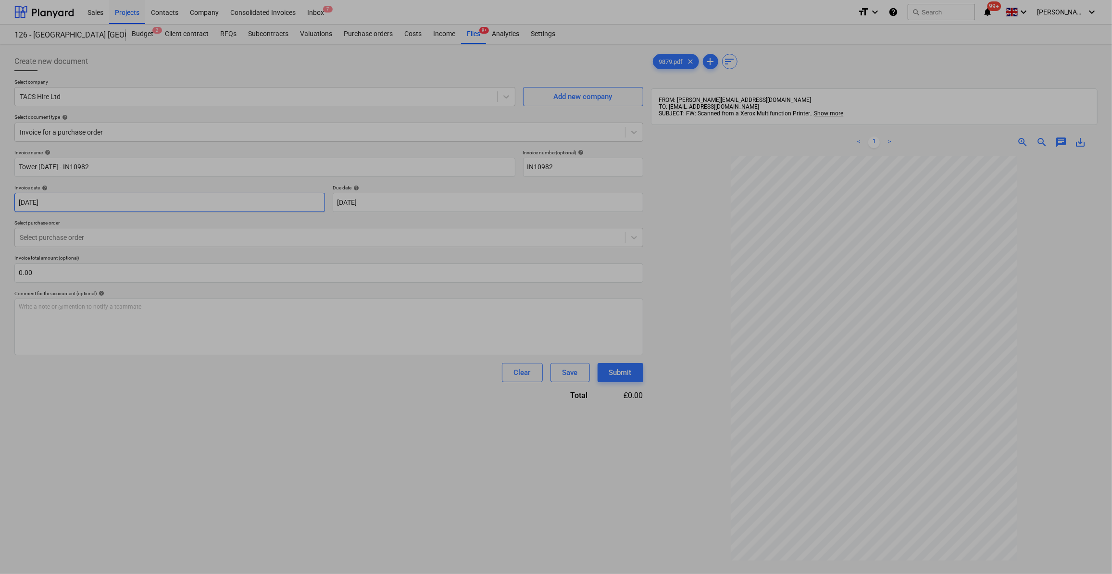
click at [65, 203] on body "Sales Projects Contacts Company Consolidated Invoices Inbox 7 format_size keybo…" at bounding box center [556, 287] width 1112 height 574
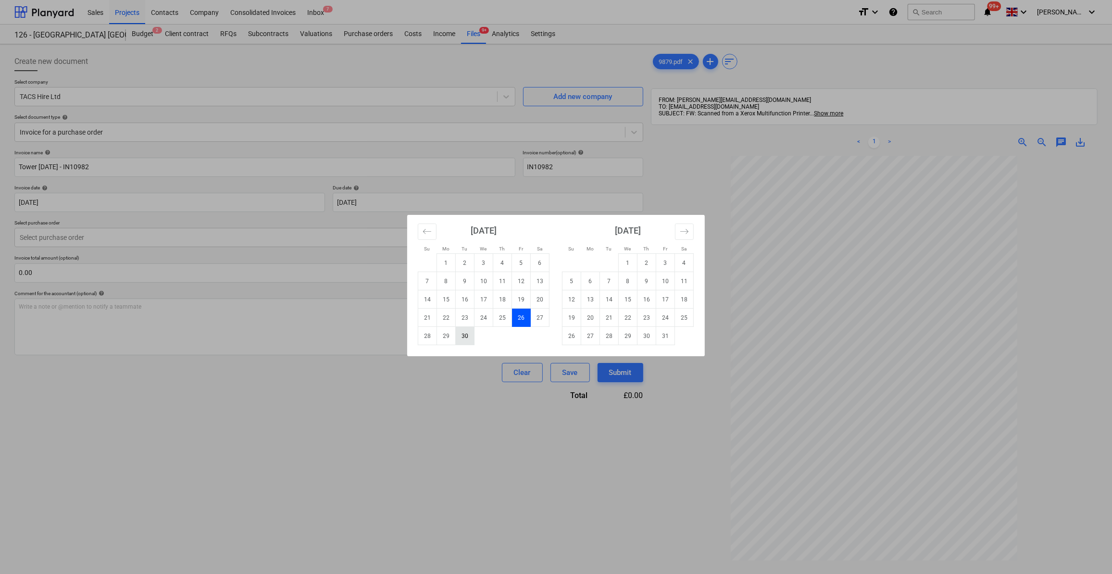
click at [460, 338] on td "30" at bounding box center [465, 336] width 19 height 18
click at [389, 198] on body "Sales Projects Contacts Company Consolidated Invoices Inbox 7 format_size keybo…" at bounding box center [556, 287] width 1112 height 574
click at [650, 337] on td "30" at bounding box center [646, 336] width 19 height 18
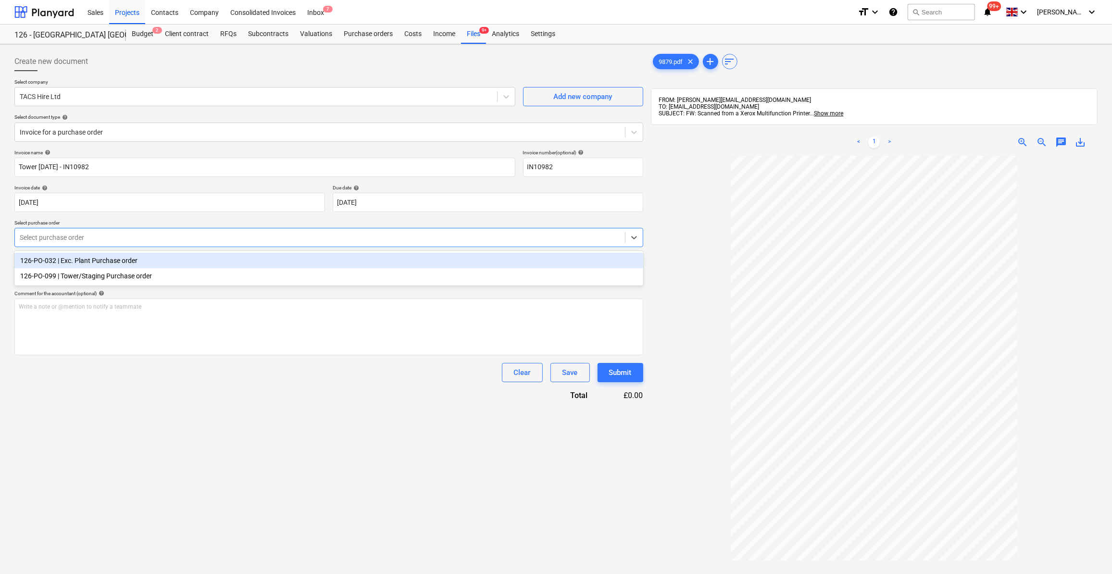
click at [79, 238] on div at bounding box center [320, 238] width 600 height 10
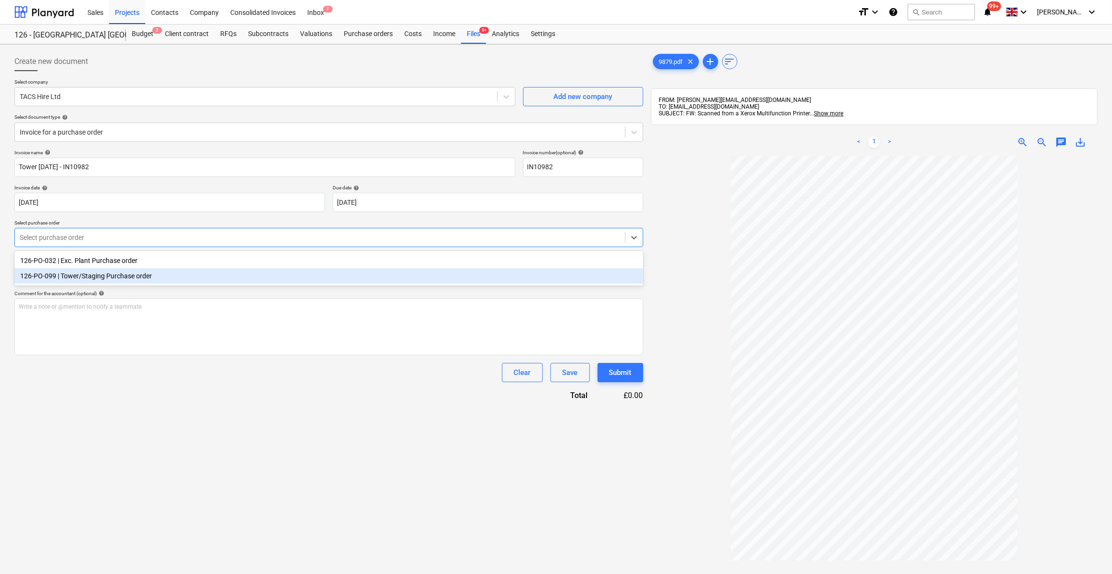
click at [106, 278] on div "126-PO-099 | Tower/Staging Purchase order" at bounding box center [328, 275] width 629 height 15
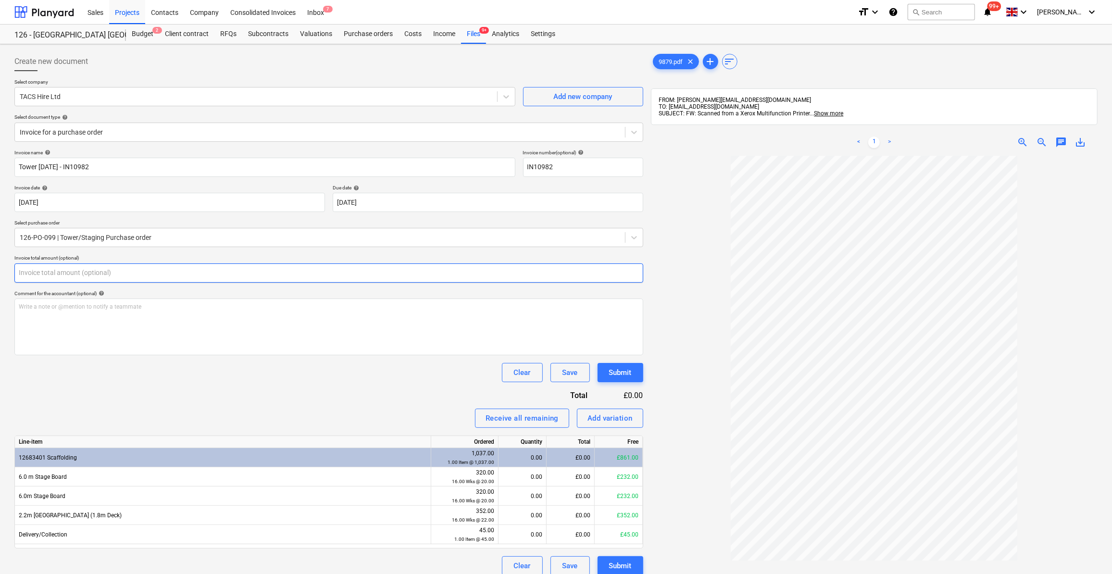
click at [50, 271] on input "text" at bounding box center [328, 272] width 629 height 19
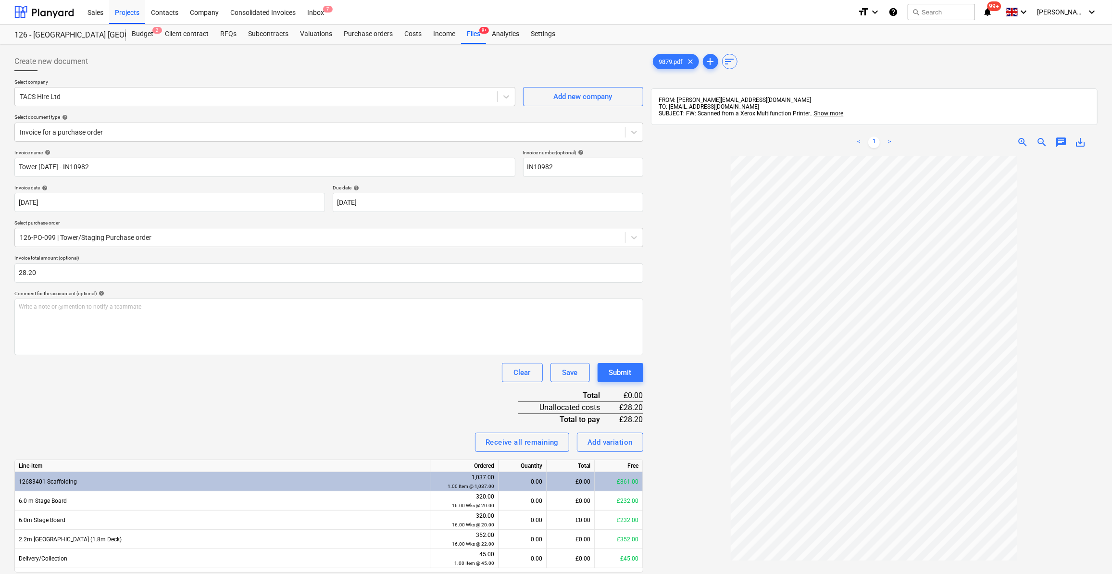
click at [690, 465] on div at bounding box center [874, 429] width 446 height 547
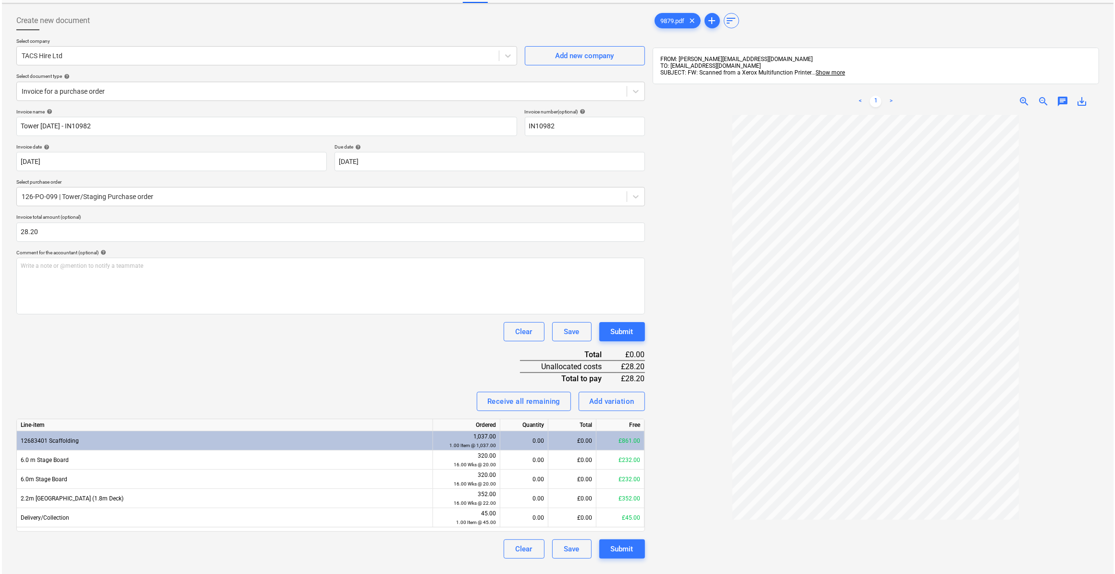
scroll to position [87, 0]
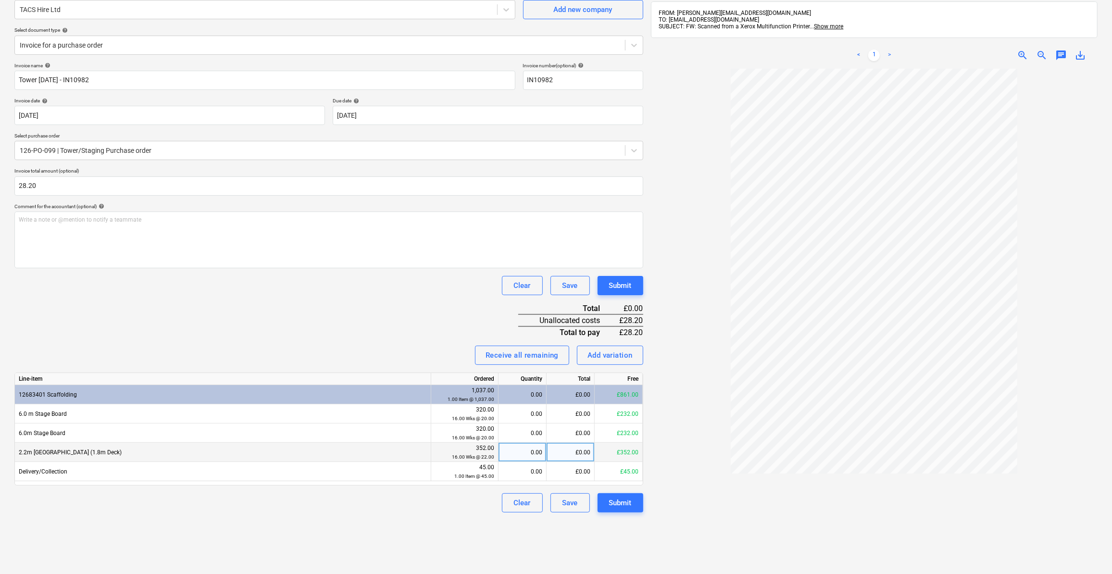
click at [533, 447] on div "0.00" at bounding box center [522, 452] width 40 height 19
click at [533, 472] on div "0.00" at bounding box center [522, 471] width 40 height 19
click at [479, 493] on div "Clear Save Submit" at bounding box center [328, 502] width 629 height 19
click at [540, 471] on div "1.00" at bounding box center [522, 471] width 40 height 19
click at [576, 471] on div "£45.00" at bounding box center [570, 471] width 48 height 19
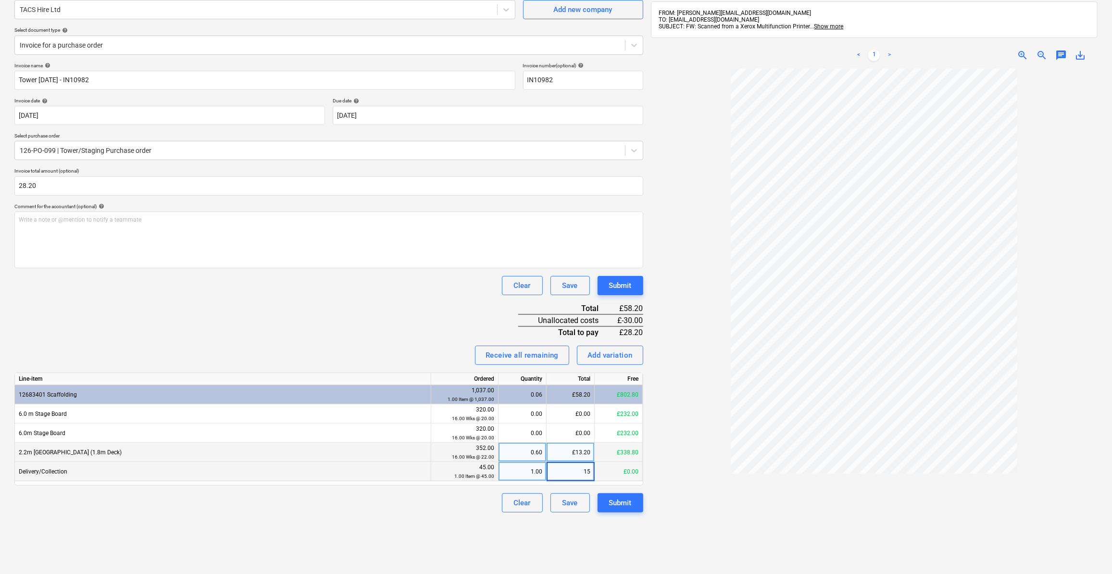
click at [443, 507] on div "Clear Save Submit" at bounding box center [328, 502] width 629 height 19
click at [619, 506] on div "Submit" at bounding box center [620, 502] width 23 height 12
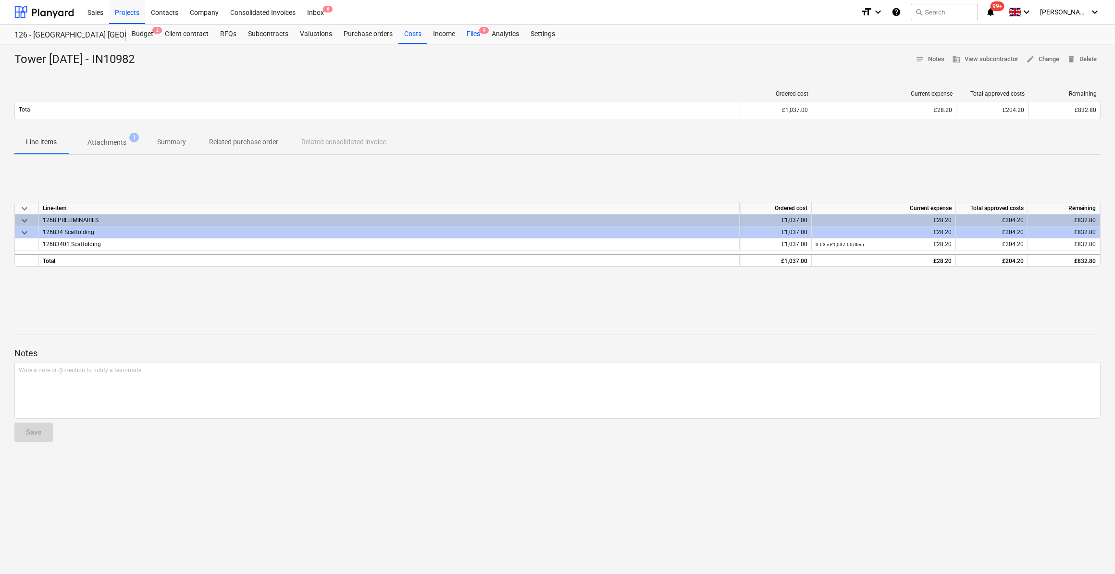
click at [476, 30] on div "Files 9" at bounding box center [473, 34] width 25 height 19
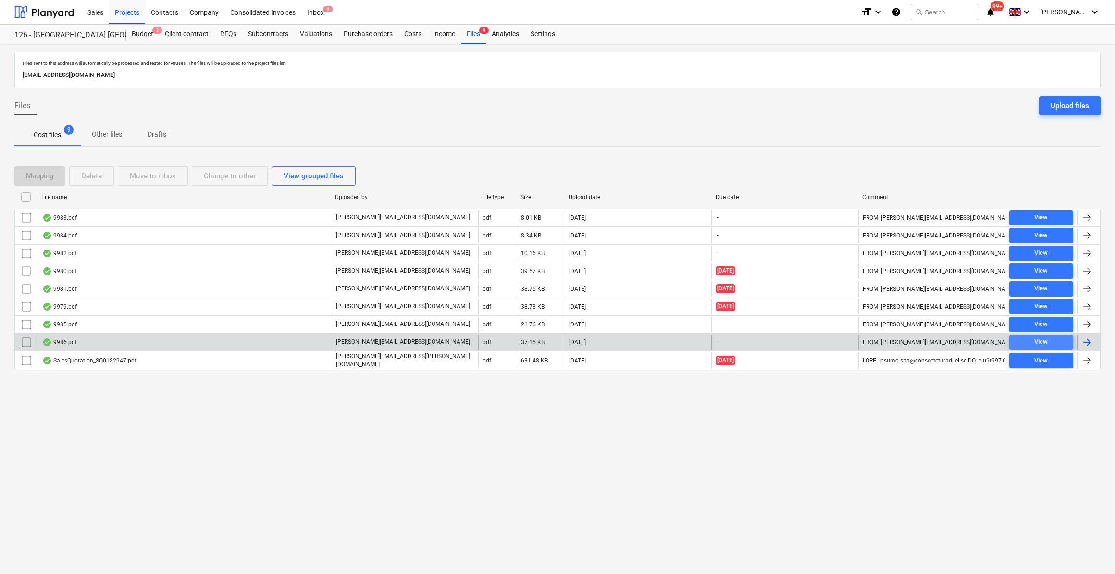
click at [1046, 341] on div "View" at bounding box center [1040, 341] width 13 height 11
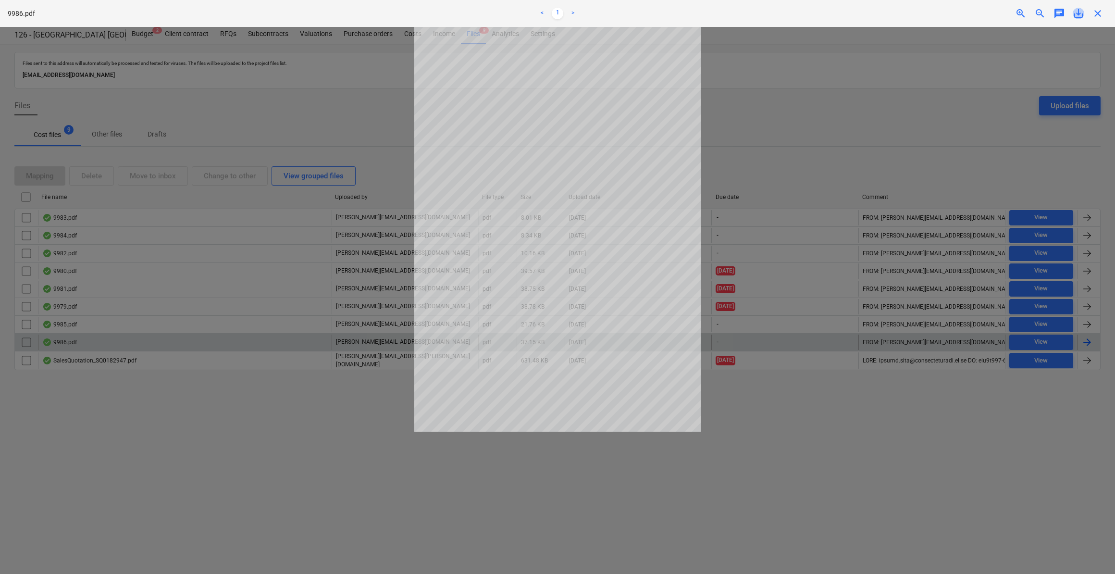
click at [1077, 12] on span "save_alt" at bounding box center [1079, 14] width 12 height 12
click at [1097, 13] on span "close" at bounding box center [1098, 14] width 12 height 12
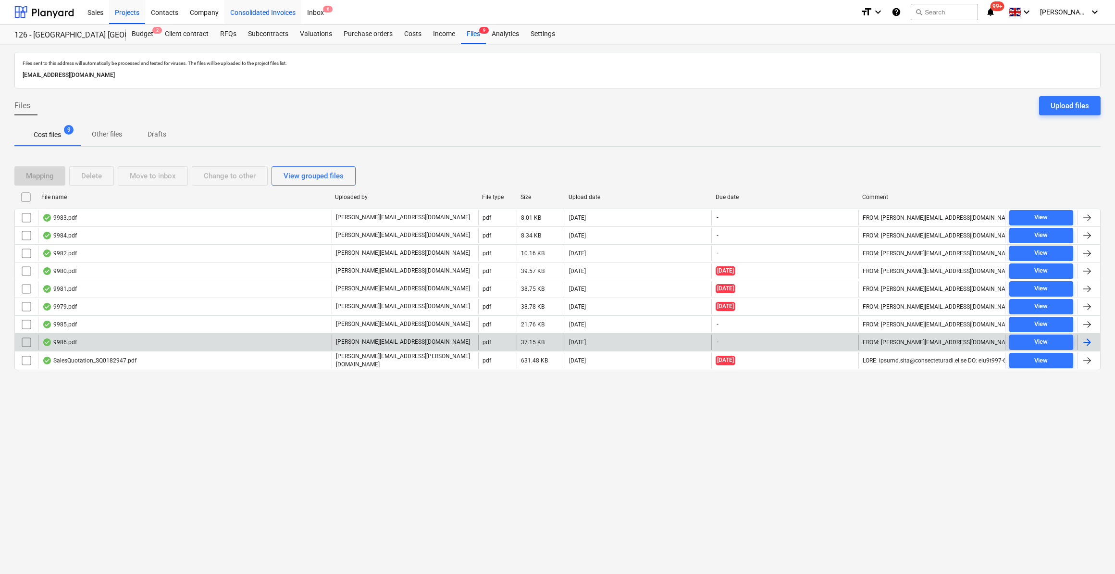
click at [263, 14] on div "Consolidated Invoices" at bounding box center [262, 12] width 77 height 25
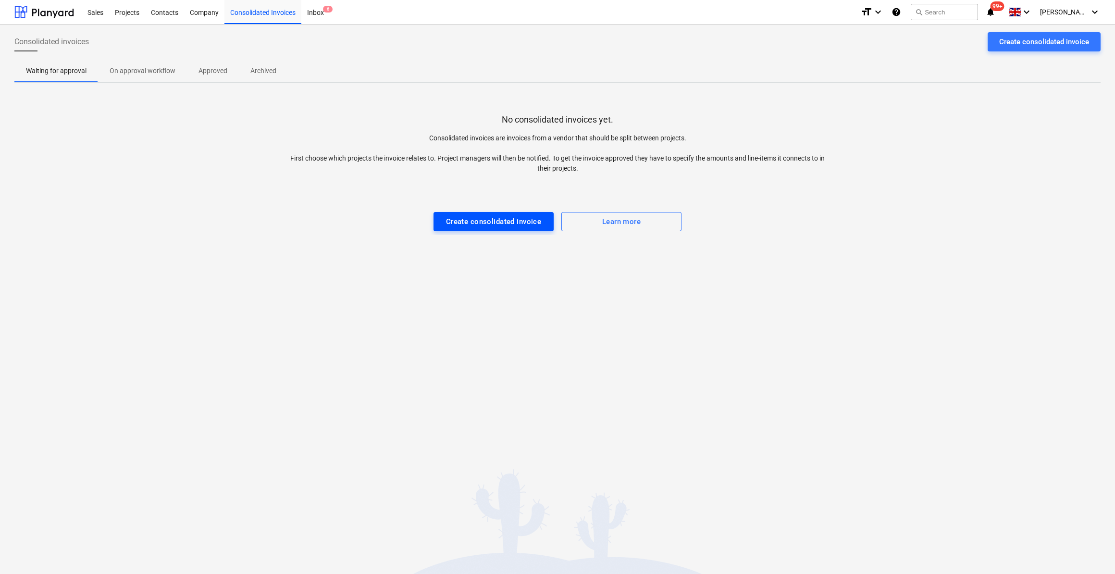
click at [505, 219] on div "Create consolidated invoice" at bounding box center [494, 221] width 96 height 12
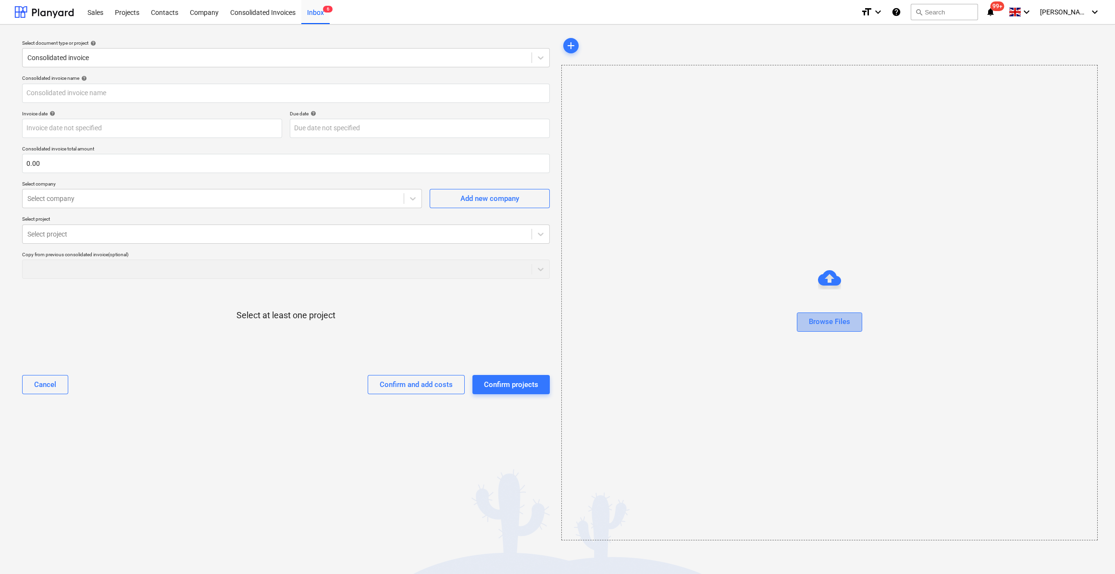
click at [828, 322] on div "Browse Files" at bounding box center [829, 321] width 41 height 12
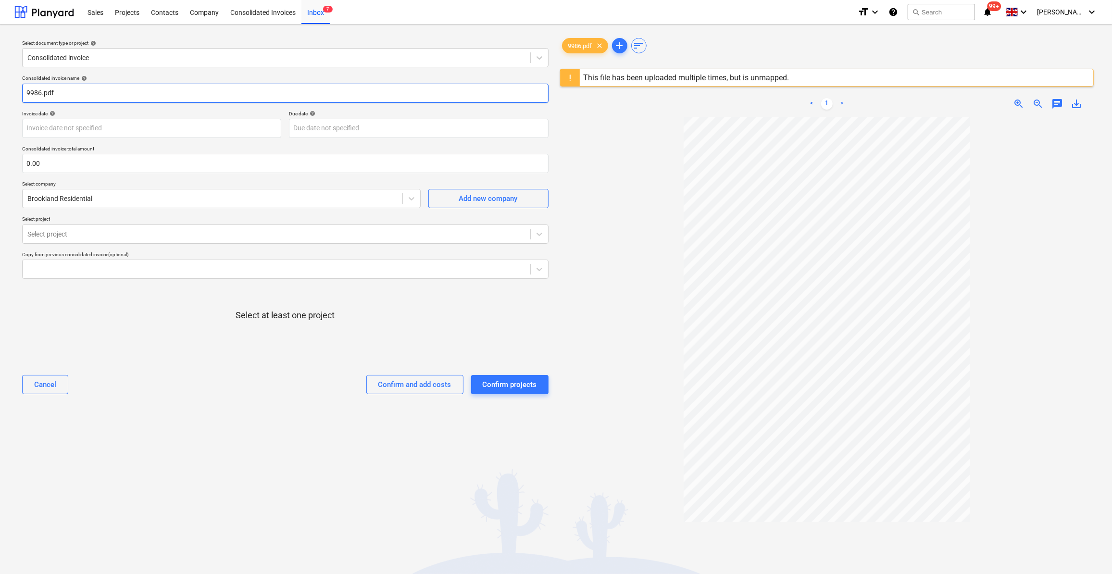
drag, startPoint x: 60, startPoint y: 91, endPoint x: 25, endPoint y: 94, distance: 35.2
click at [25, 94] on input "9986.pdf" at bounding box center [285, 93] width 526 height 19
click at [79, 129] on body "Sales Projects Contacts Company Consolidated Invoices Inbox 7 format_size keybo…" at bounding box center [556, 287] width 1112 height 574
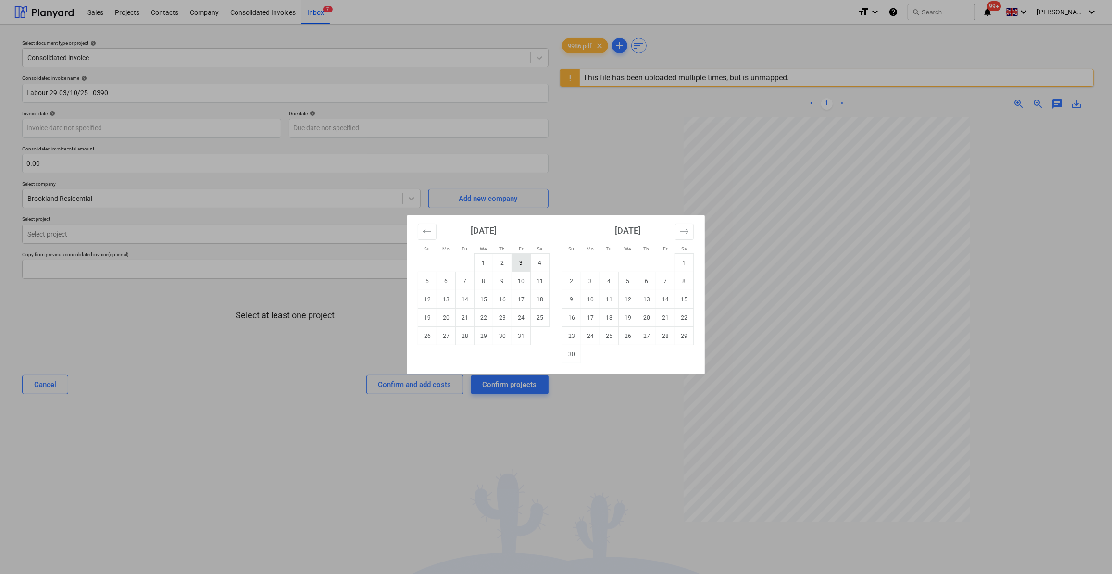
click at [524, 261] on td "3" at bounding box center [521, 263] width 19 height 18
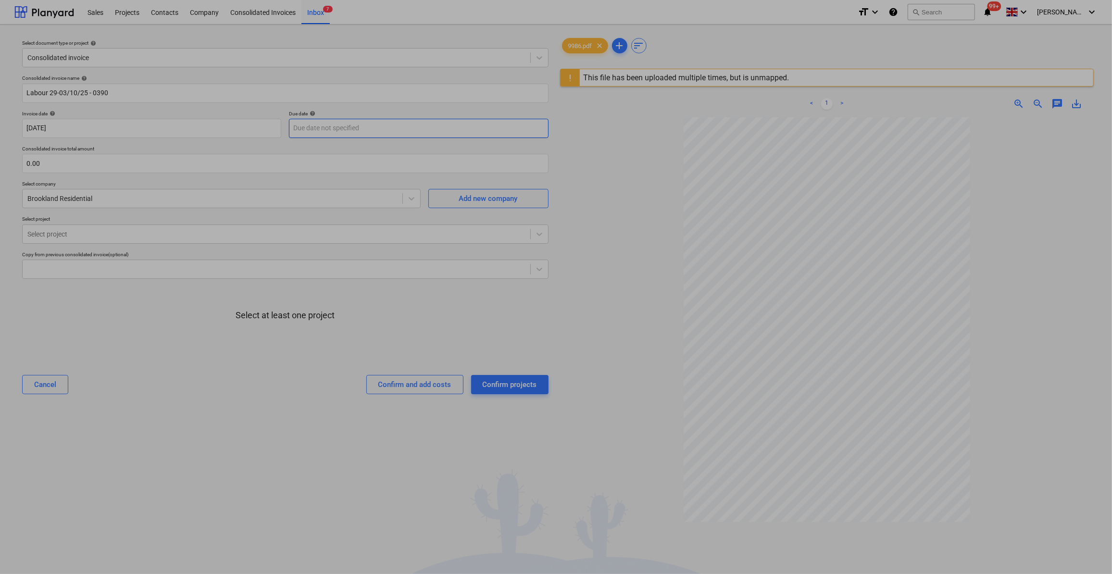
click at [325, 128] on body "Sales Projects Contacts Company Consolidated Invoices Inbox 7 format_size keybo…" at bounding box center [556, 287] width 1112 height 574
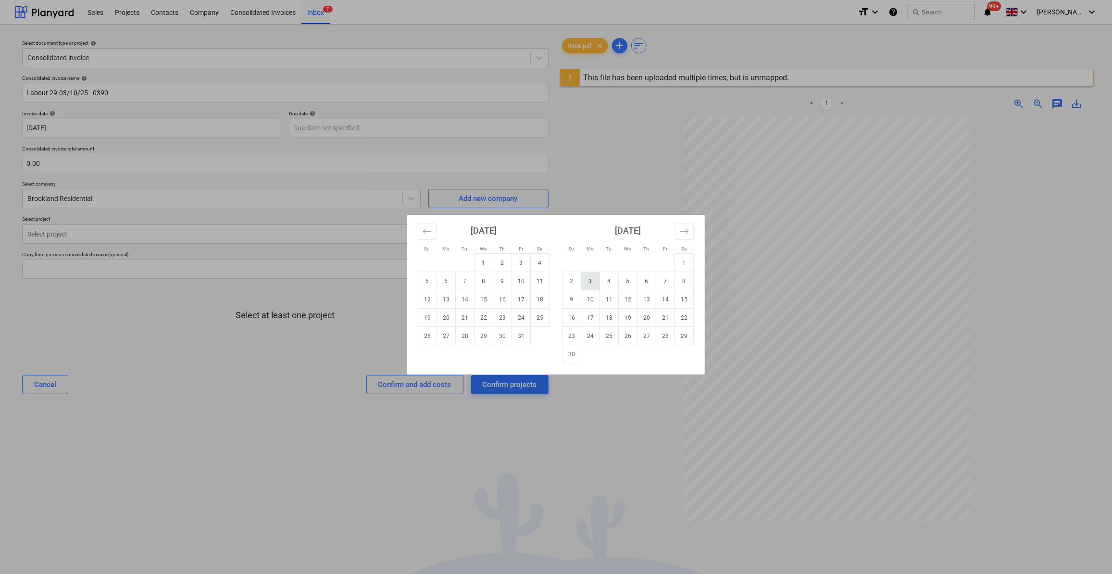
click at [591, 285] on td "3" at bounding box center [590, 281] width 19 height 18
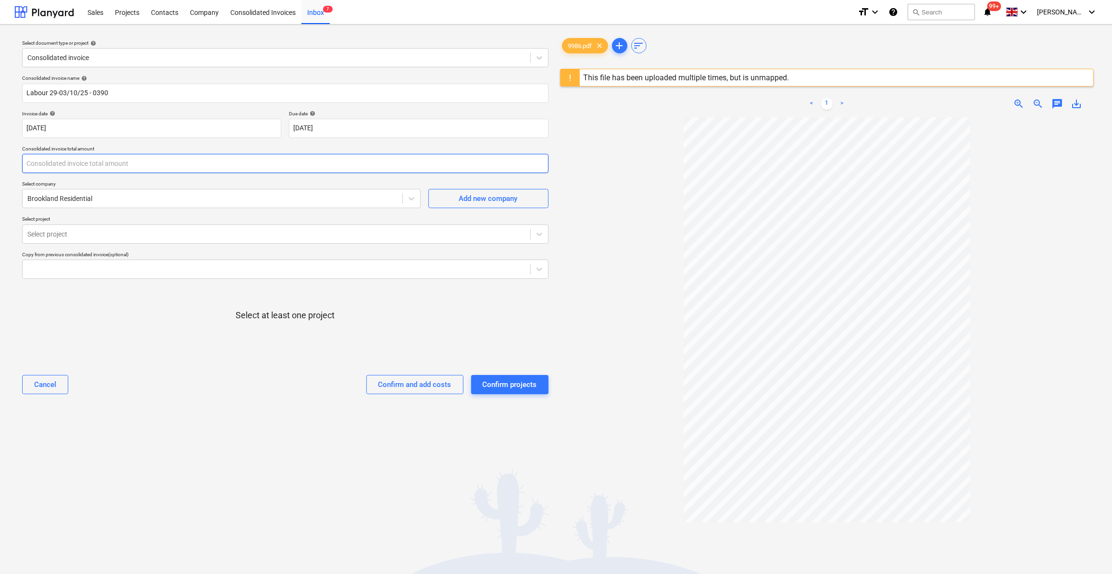
click at [54, 163] on input "text" at bounding box center [285, 163] width 526 height 19
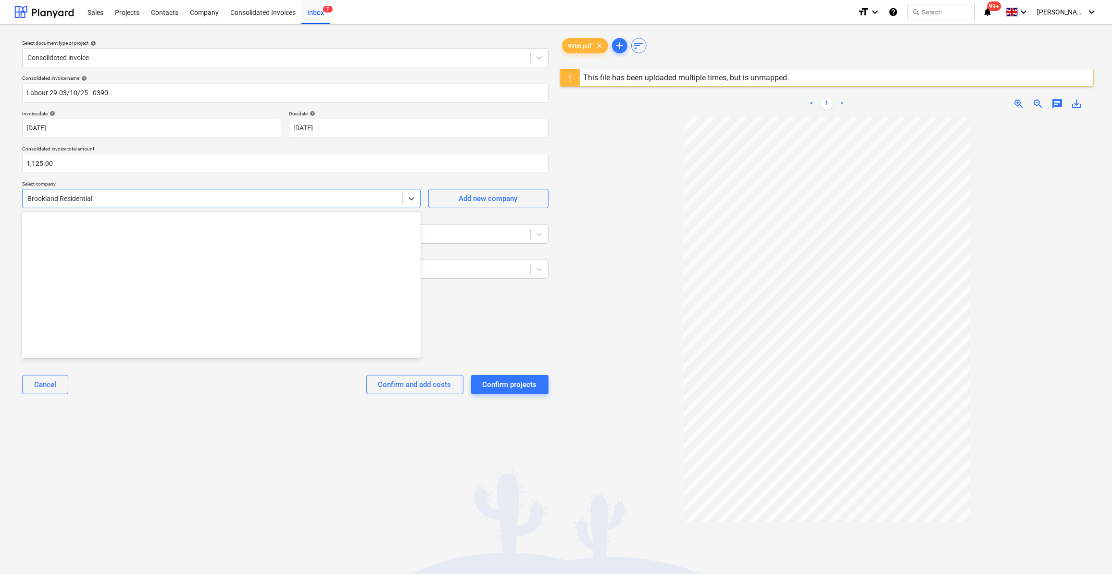
click at [102, 200] on div at bounding box center [212, 199] width 370 height 10
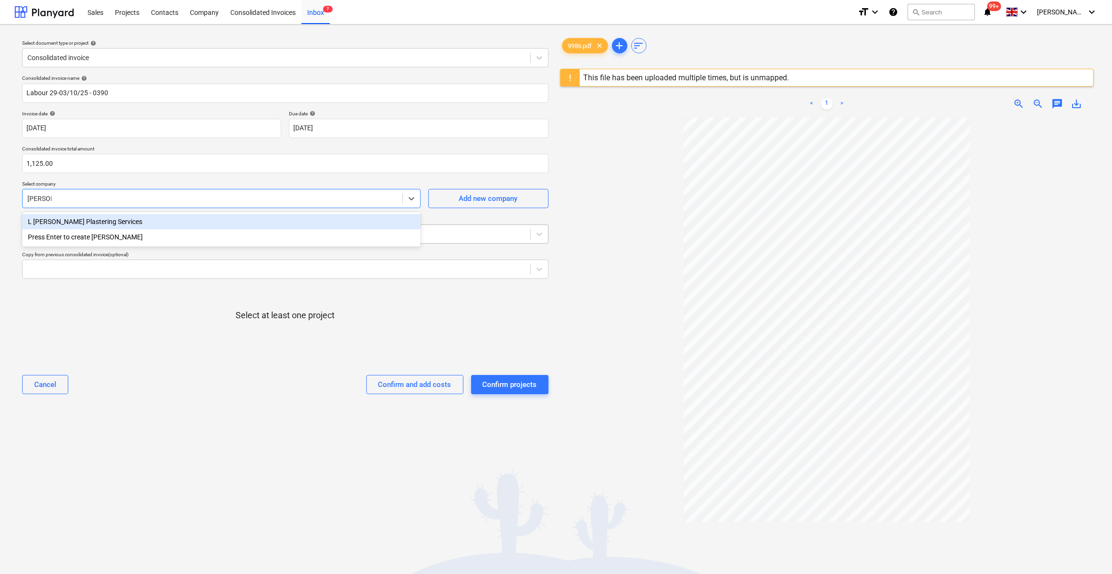
click at [101, 224] on div "L [PERSON_NAME] Plastering Services" at bounding box center [221, 221] width 398 height 15
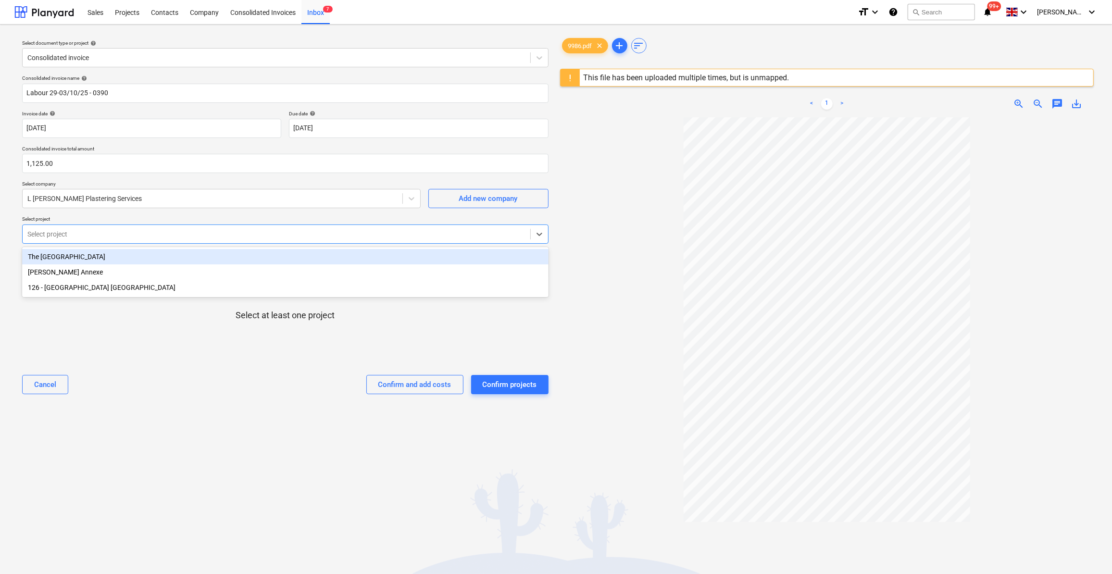
click at [78, 234] on div at bounding box center [276, 234] width 498 height 10
click at [72, 258] on div "The [GEOGRAPHIC_DATA]" at bounding box center [285, 256] width 526 height 15
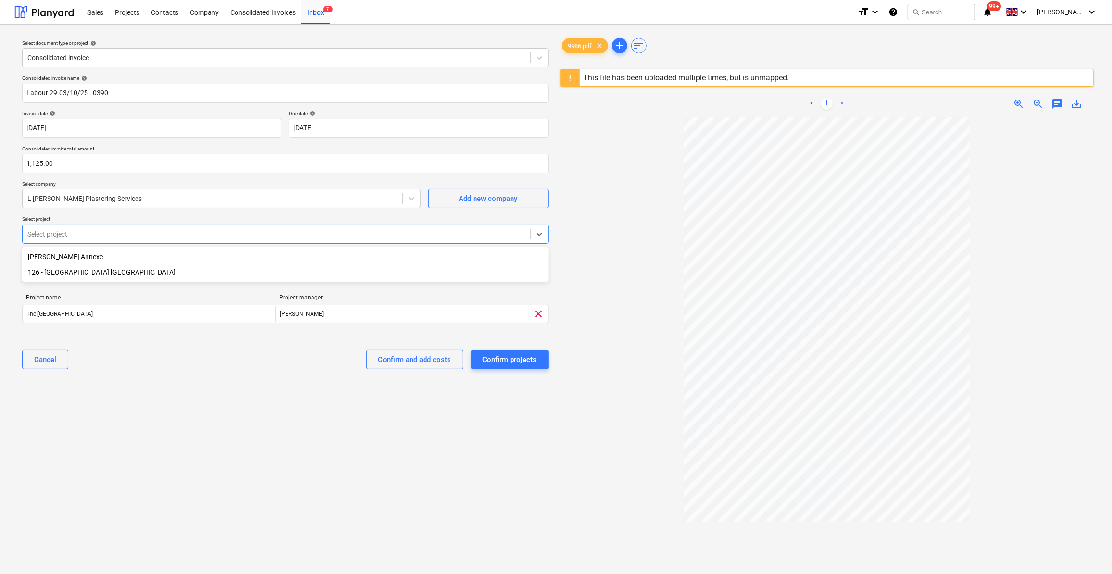
click at [86, 270] on div "126 - [GEOGRAPHIC_DATA] [GEOGRAPHIC_DATA]" at bounding box center [285, 271] width 526 height 15
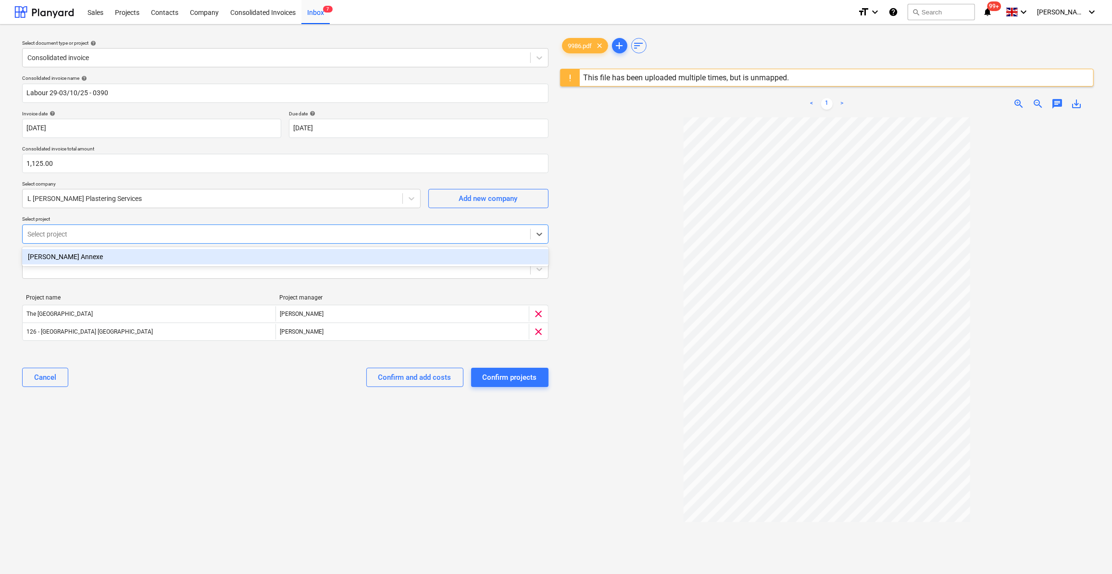
click at [182, 355] on div "Consolidated invoice name help Labour 29-03/10/25 - 0390 Invoice date help [DAT…" at bounding box center [285, 234] width 534 height 327
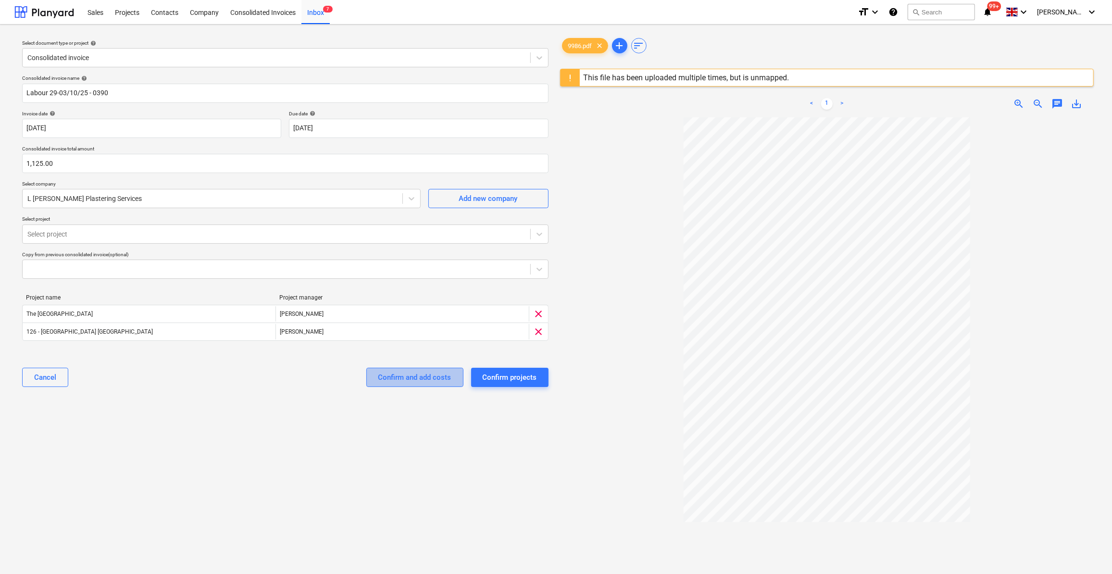
click at [428, 380] on div "Confirm and add costs" at bounding box center [414, 377] width 73 height 12
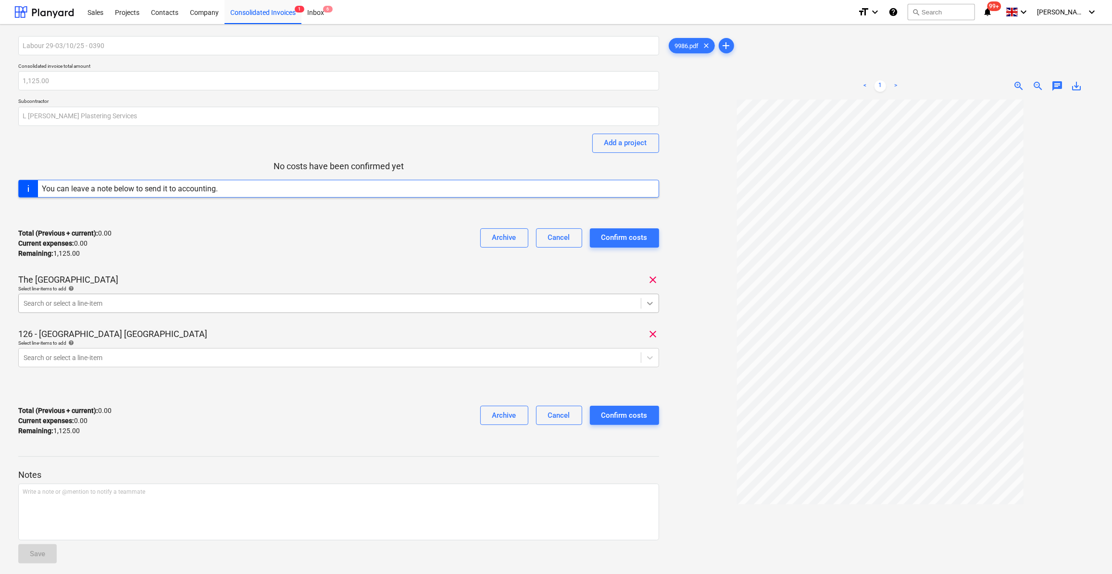
click at [650, 304] on icon at bounding box center [650, 303] width 6 height 3
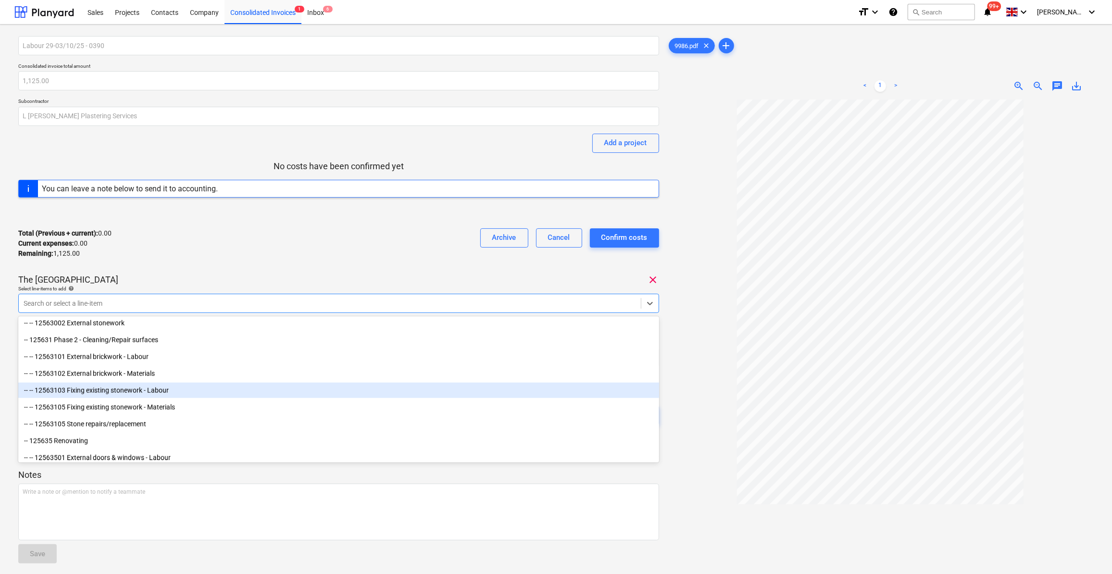
scroll to position [1092, 0]
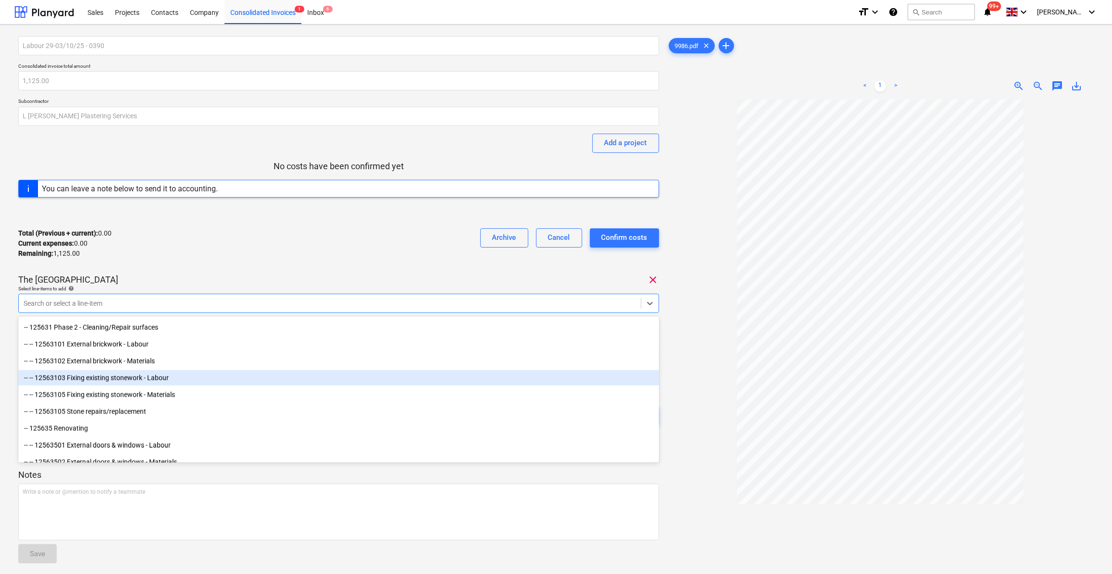
click at [171, 379] on div "-- -- 12563103 Fixing existing stonework - Labour" at bounding box center [338, 377] width 641 height 15
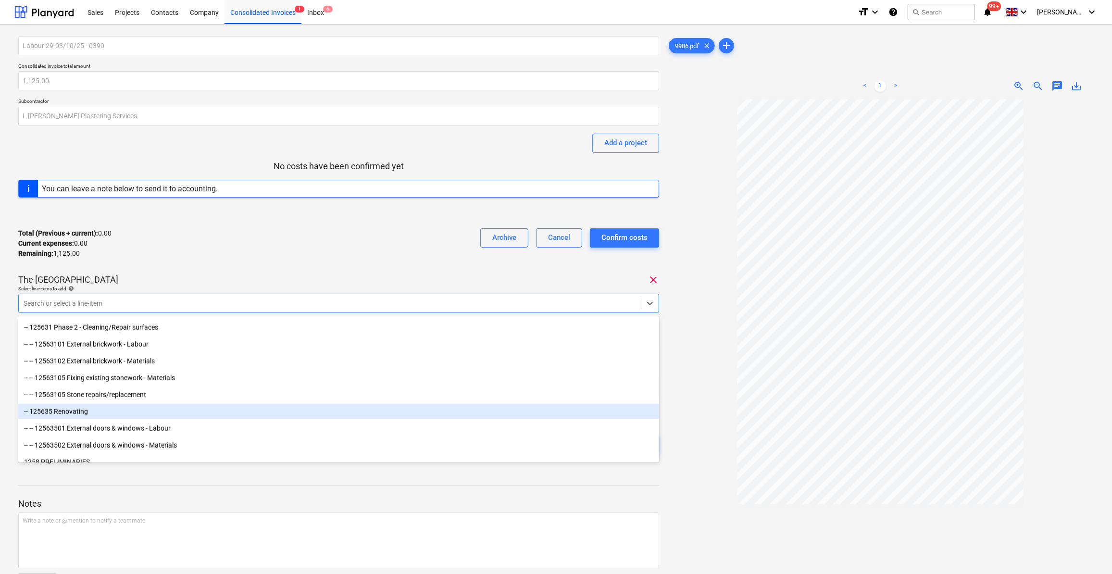
click at [708, 422] on div at bounding box center [880, 372] width 427 height 547
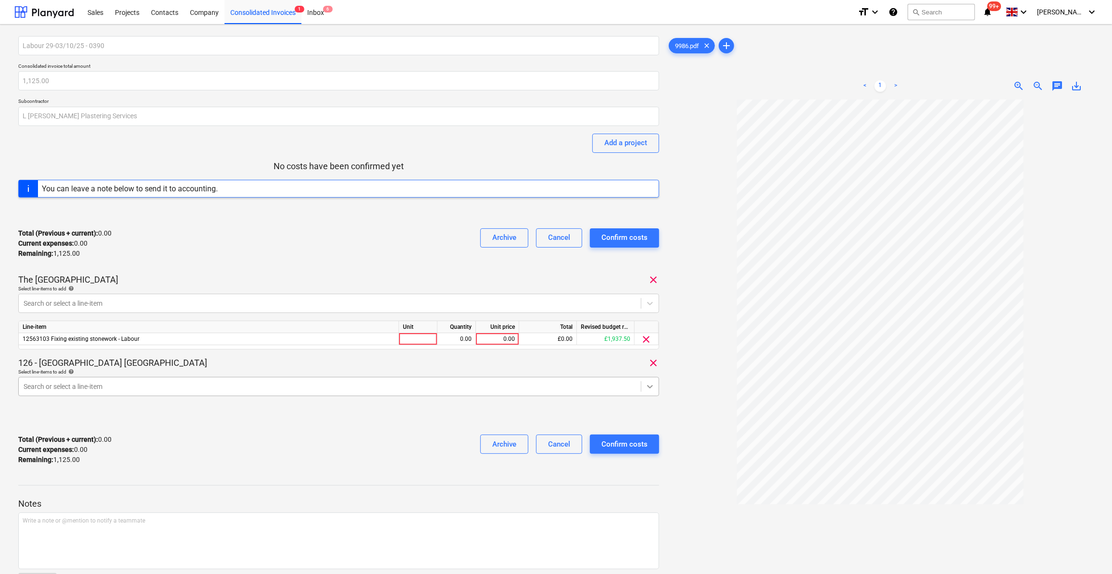
click at [650, 388] on icon at bounding box center [650, 387] width 10 height 10
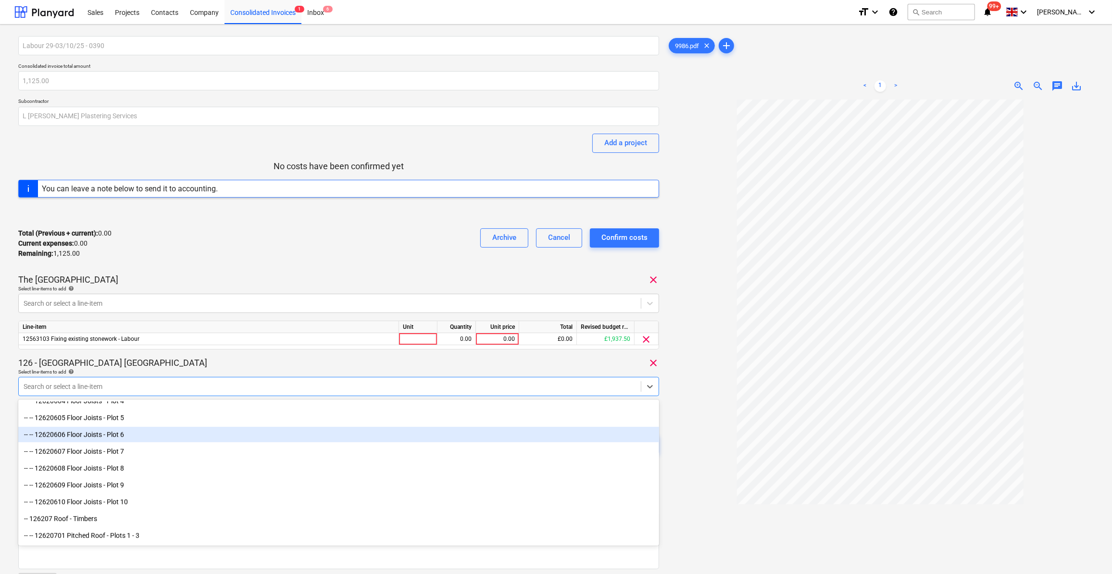
scroll to position [699, 0]
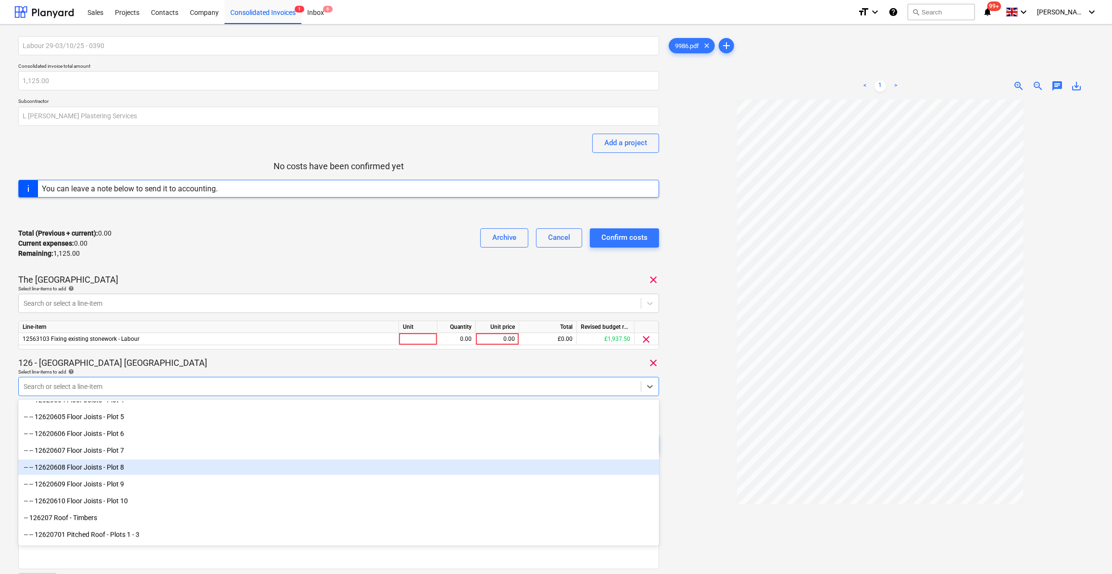
click at [108, 467] on div "-- -- 12620608 Floor Joists - Plot 8" at bounding box center [338, 466] width 641 height 15
click at [108, 467] on div "-- -- 12620609 Floor Joists - Plot 9" at bounding box center [338, 466] width 641 height 15
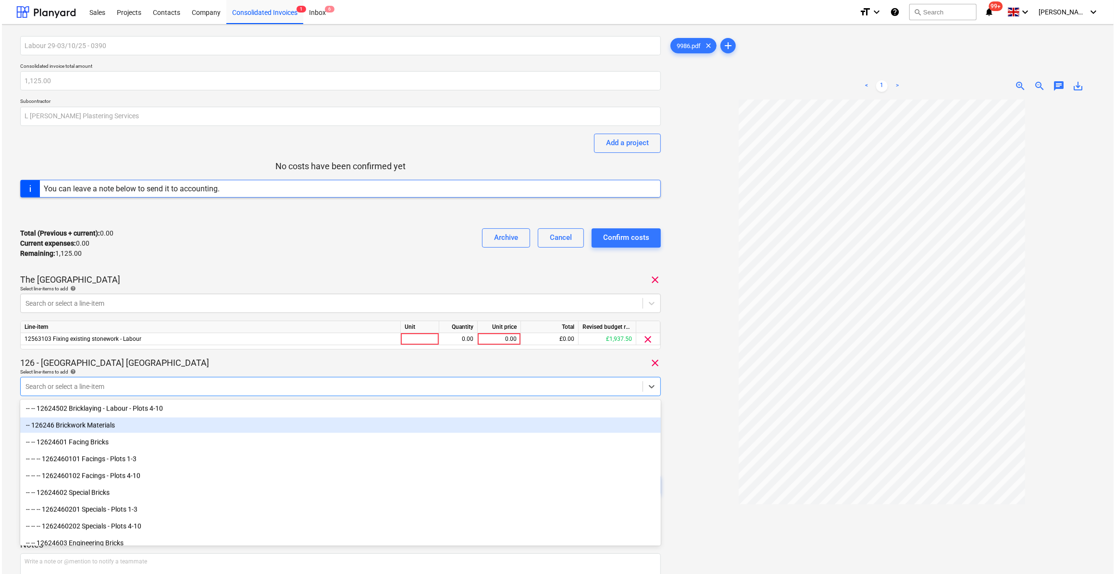
scroll to position [2228, 0]
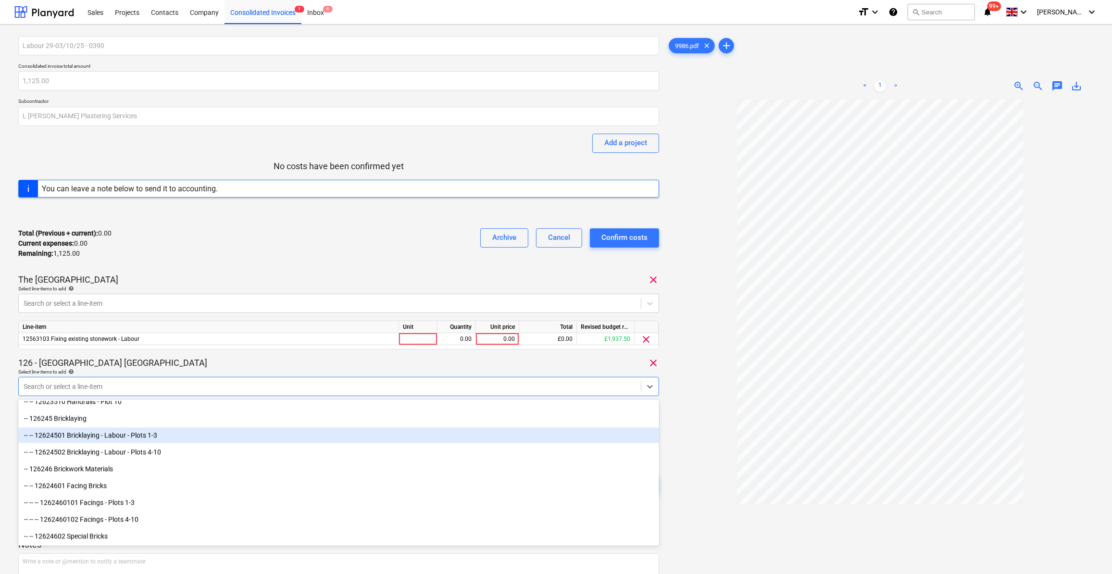
click at [128, 432] on div "-- -- 12624501 Bricklaying - Labour - Plots 1-3" at bounding box center [338, 434] width 641 height 15
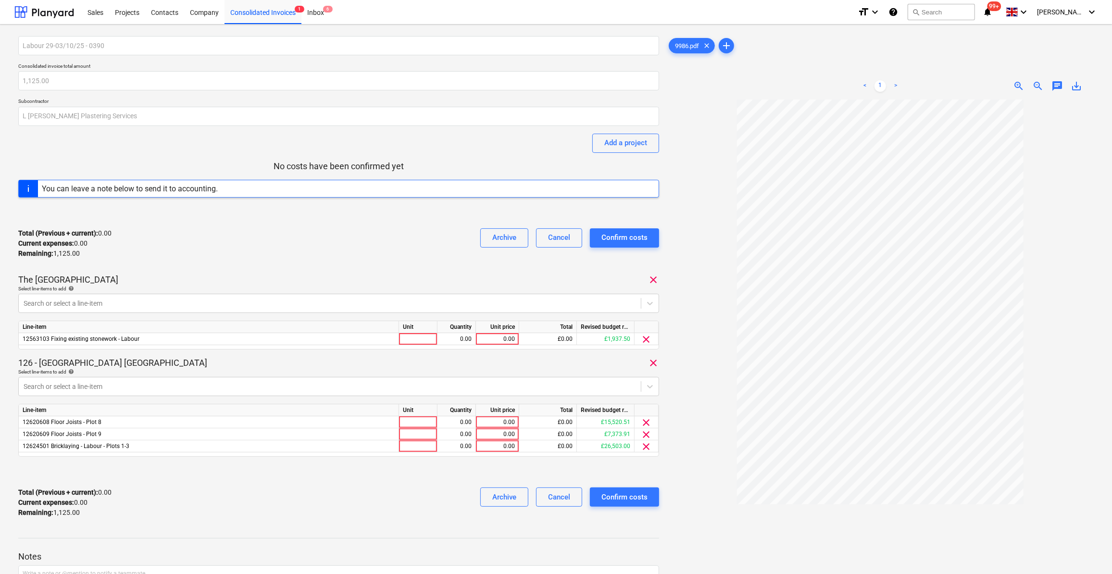
click at [713, 499] on div at bounding box center [880, 372] width 427 height 547
click at [412, 421] on div at bounding box center [418, 422] width 38 height 12
click at [409, 434] on div at bounding box center [418, 434] width 38 height 12
click at [464, 421] on div "0.00" at bounding box center [456, 422] width 30 height 12
click at [465, 431] on div "0.00" at bounding box center [456, 434] width 30 height 12
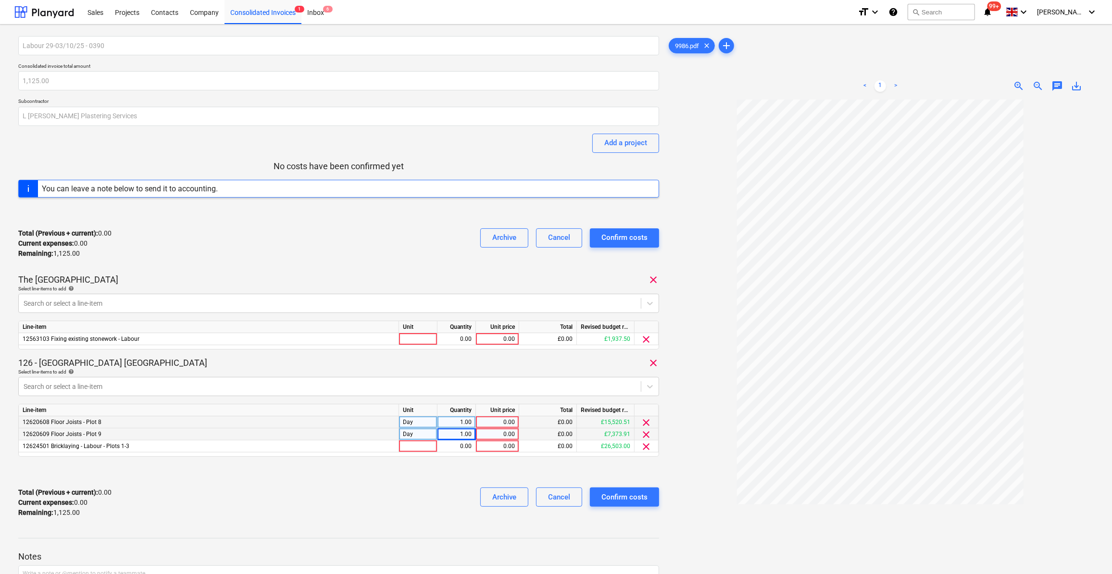
click at [505, 423] on div "0.00" at bounding box center [497, 422] width 35 height 12
click at [500, 432] on div "0.00" at bounding box center [497, 434] width 35 height 12
click at [421, 440] on div at bounding box center [418, 446] width 38 height 12
click at [467, 448] on div "0.00" at bounding box center [456, 446] width 30 height 12
click at [483, 444] on div "0.00" at bounding box center [497, 446] width 35 height 12
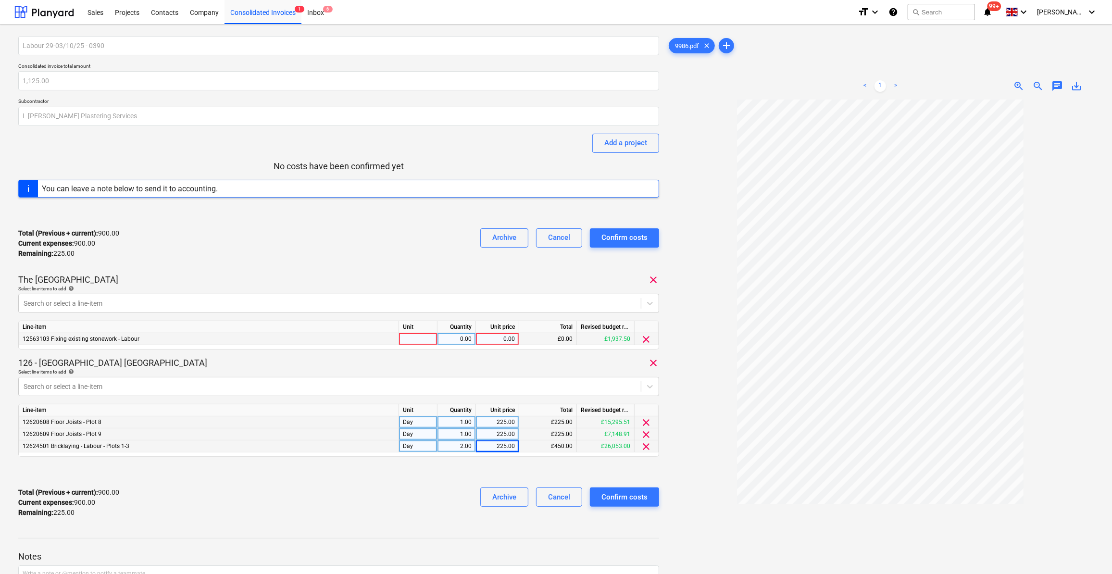
click at [408, 336] on div at bounding box center [418, 339] width 38 height 12
click at [455, 339] on div "0.00" at bounding box center [456, 339] width 30 height 12
click at [494, 338] on div "0.00" at bounding box center [497, 339] width 35 height 12
click at [494, 354] on div "Labour 29-03/10/25 - 0390 Consolidated invoice total amount 1,125.00 Subcontrac…" at bounding box center [338, 280] width 641 height 489
click at [634, 495] on div "Confirm costs" at bounding box center [624, 497] width 46 height 12
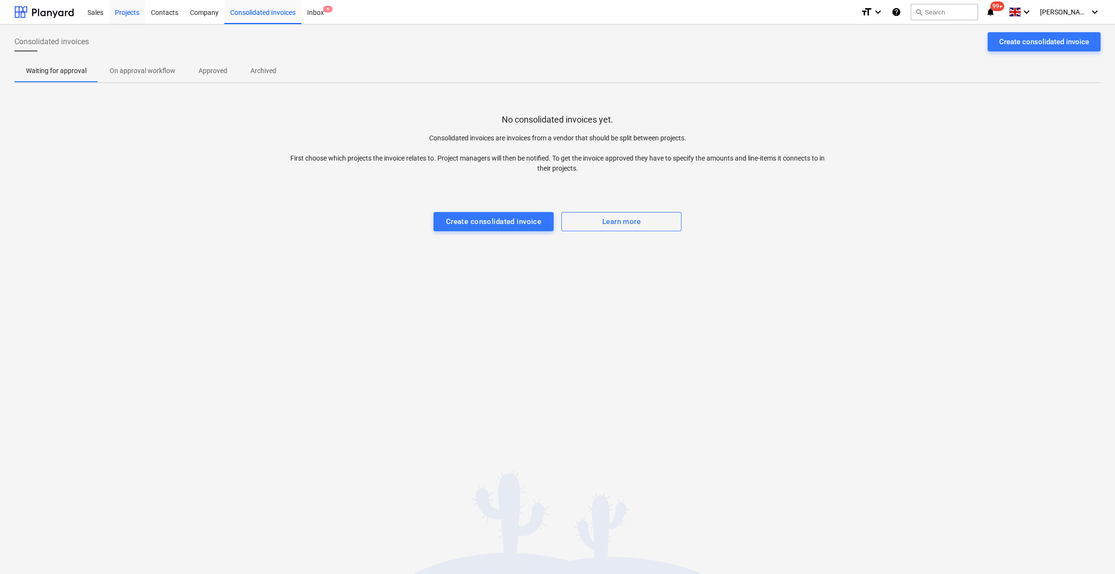
click at [121, 12] on div "Projects" at bounding box center [127, 12] width 36 height 25
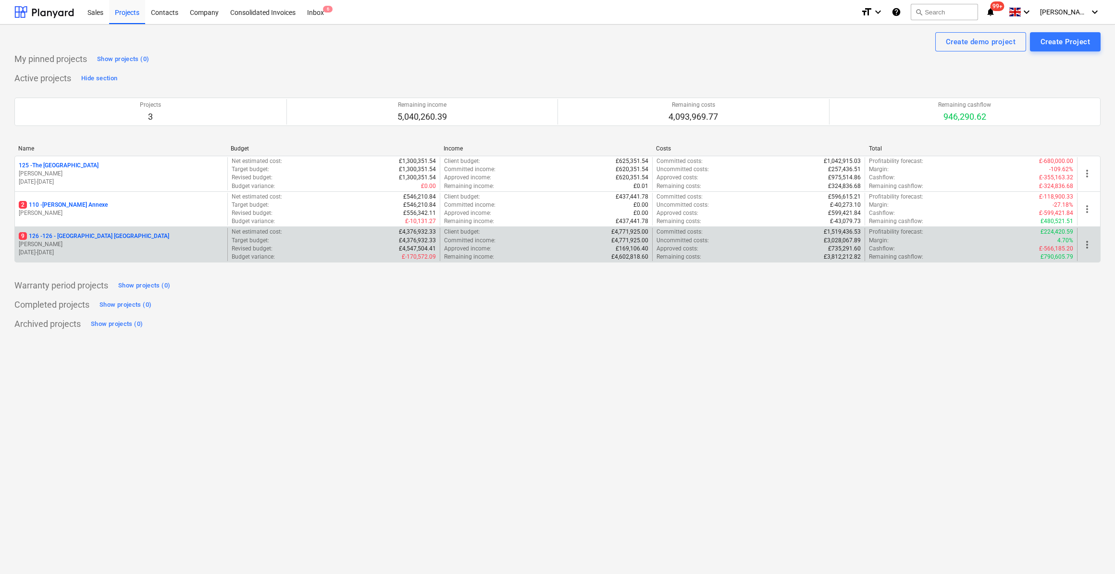
click at [65, 236] on p "9 126 - 126 - [GEOGRAPHIC_DATA] [GEOGRAPHIC_DATA]" at bounding box center [94, 236] width 150 height 8
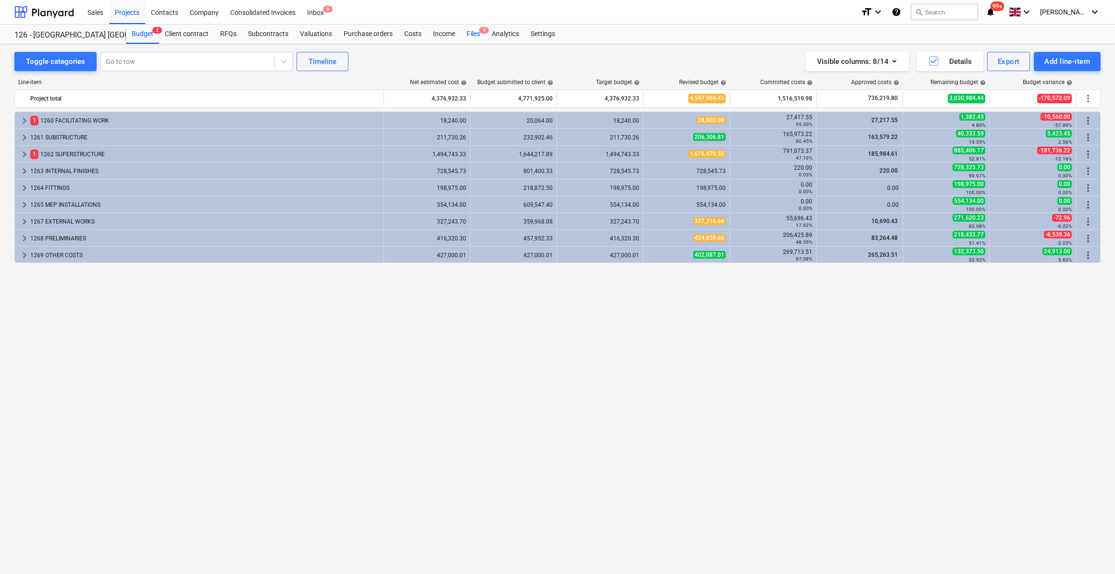
click at [477, 36] on div "Files 9" at bounding box center [473, 34] width 25 height 19
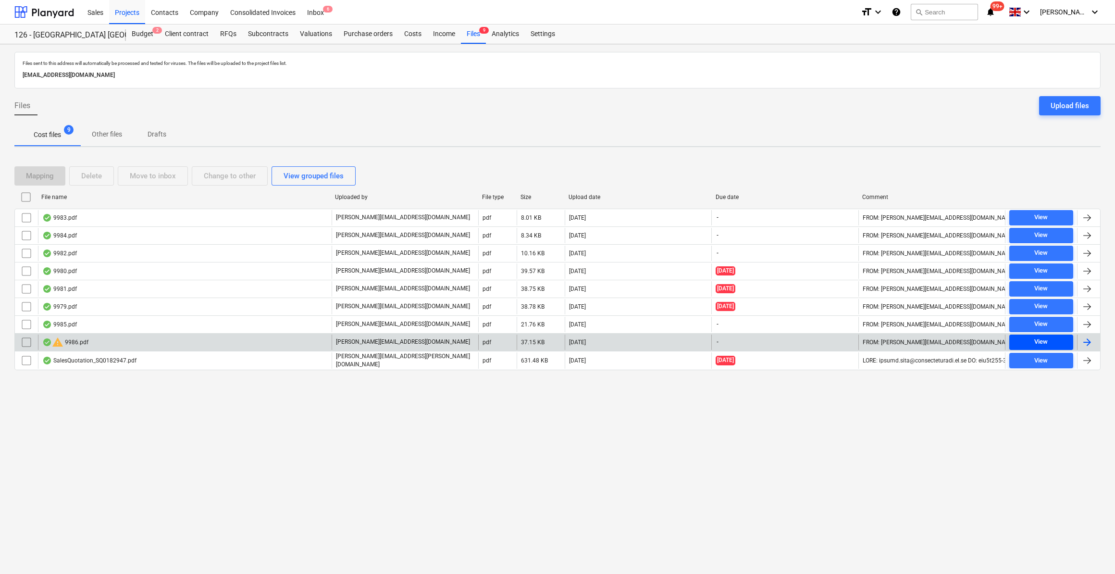
click at [1039, 337] on div "View" at bounding box center [1040, 341] width 13 height 11
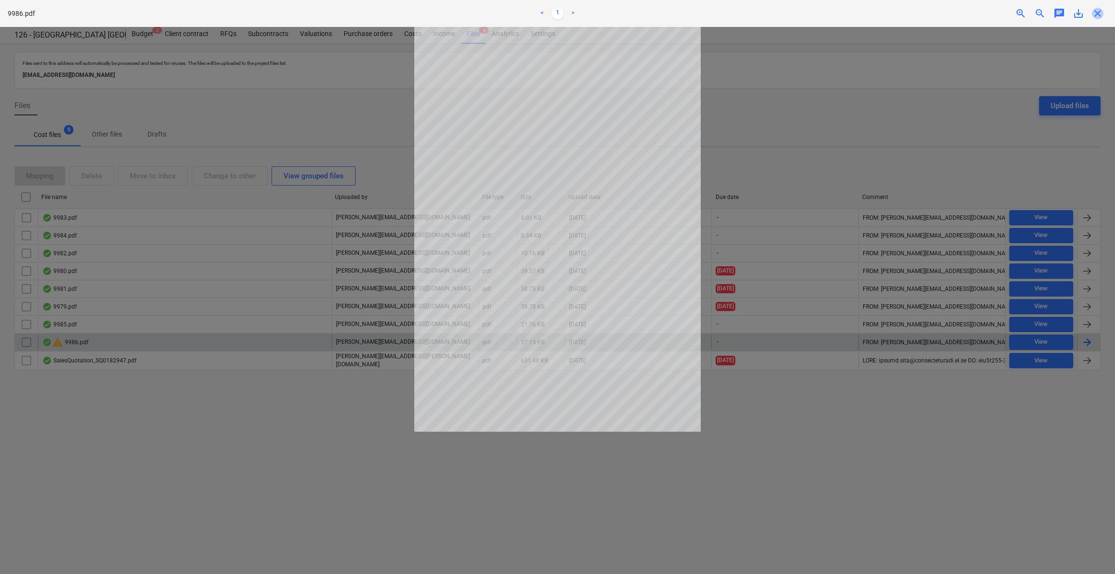
click at [1098, 15] on span "close" at bounding box center [1098, 14] width 12 height 12
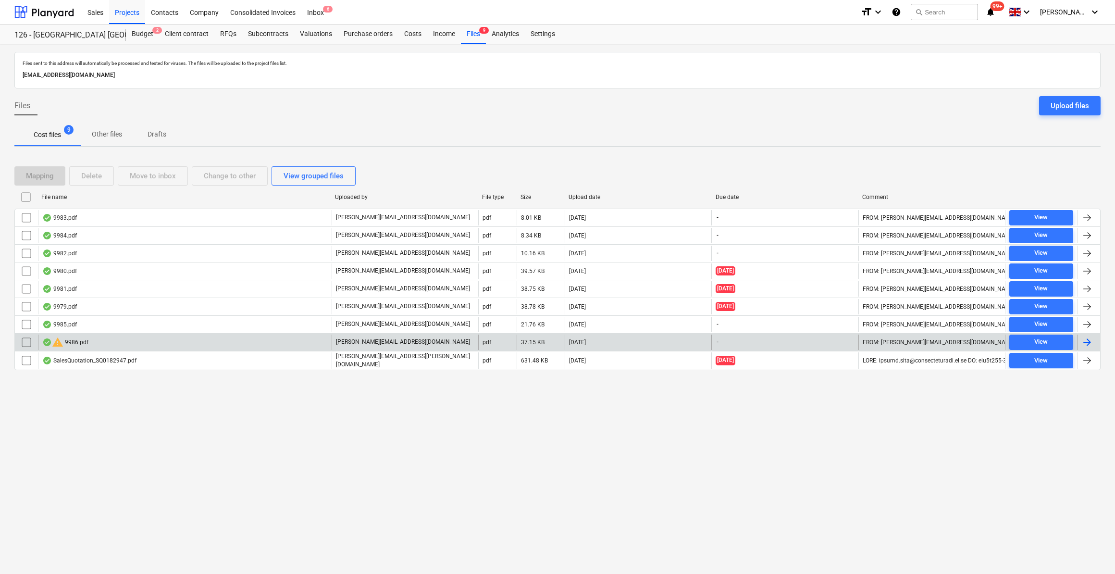
click at [21, 340] on input "checkbox" at bounding box center [26, 341] width 15 height 15
click at [82, 178] on div "Delete" at bounding box center [91, 176] width 21 height 12
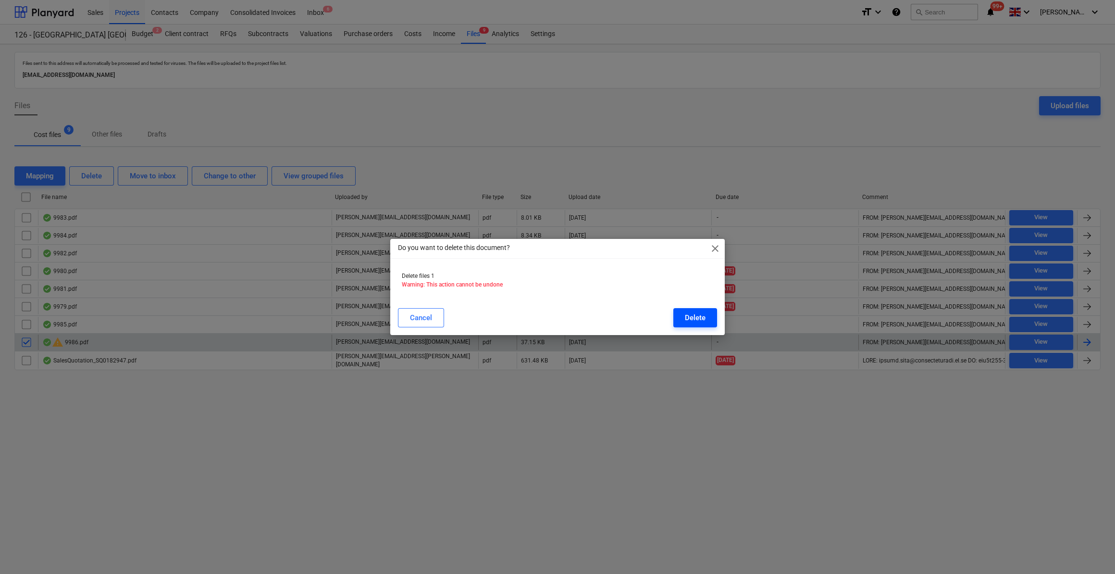
click at [692, 319] on div "Delete" at bounding box center [695, 317] width 21 height 12
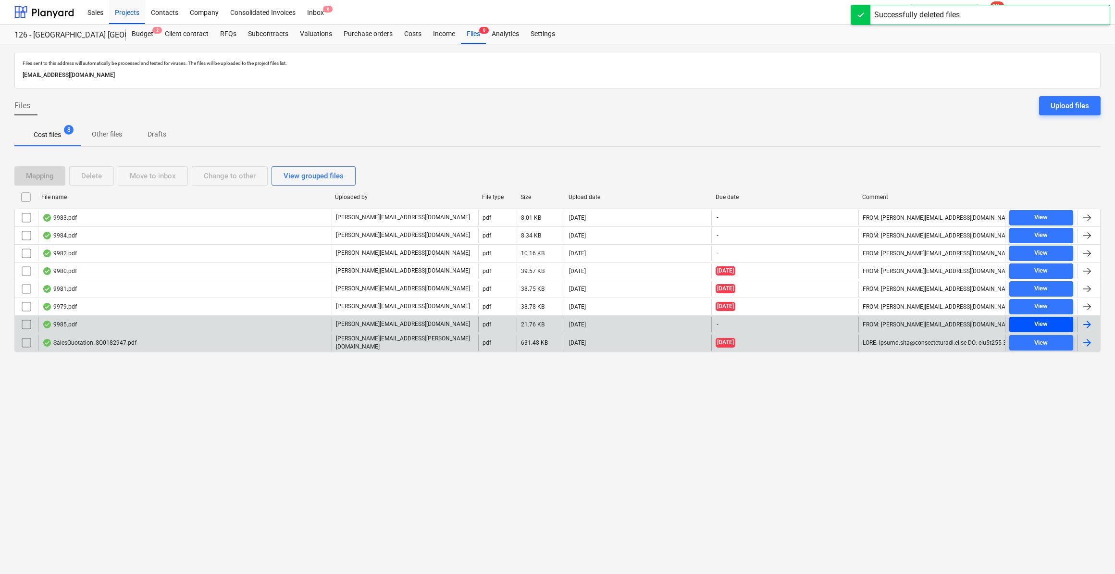
click at [1035, 319] on div "View" at bounding box center [1040, 324] width 13 height 11
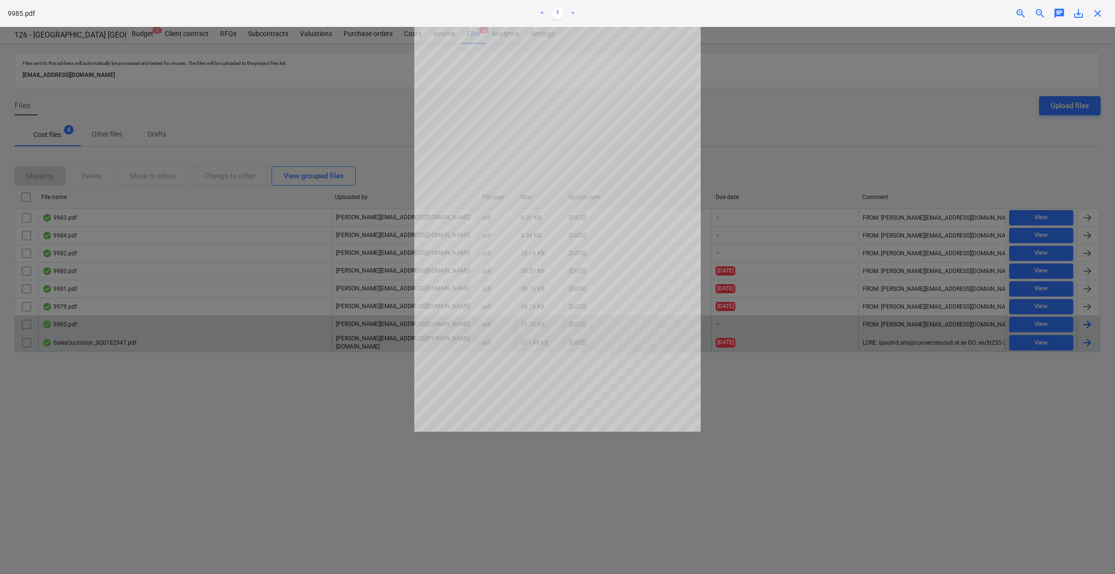
click at [1099, 17] on span "close" at bounding box center [1098, 14] width 12 height 12
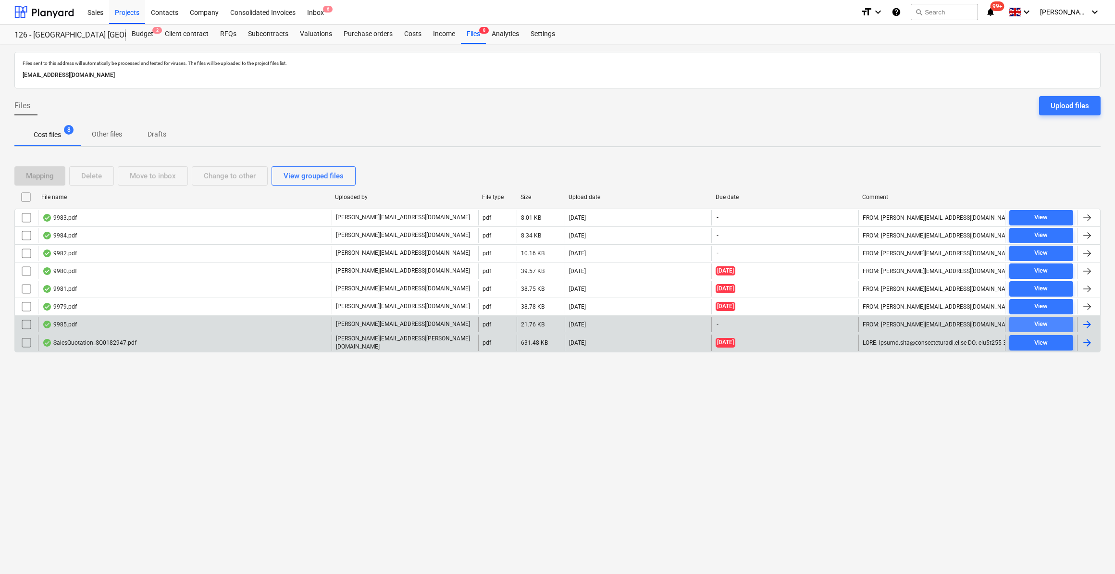
click at [1042, 323] on div "View" at bounding box center [1040, 324] width 13 height 11
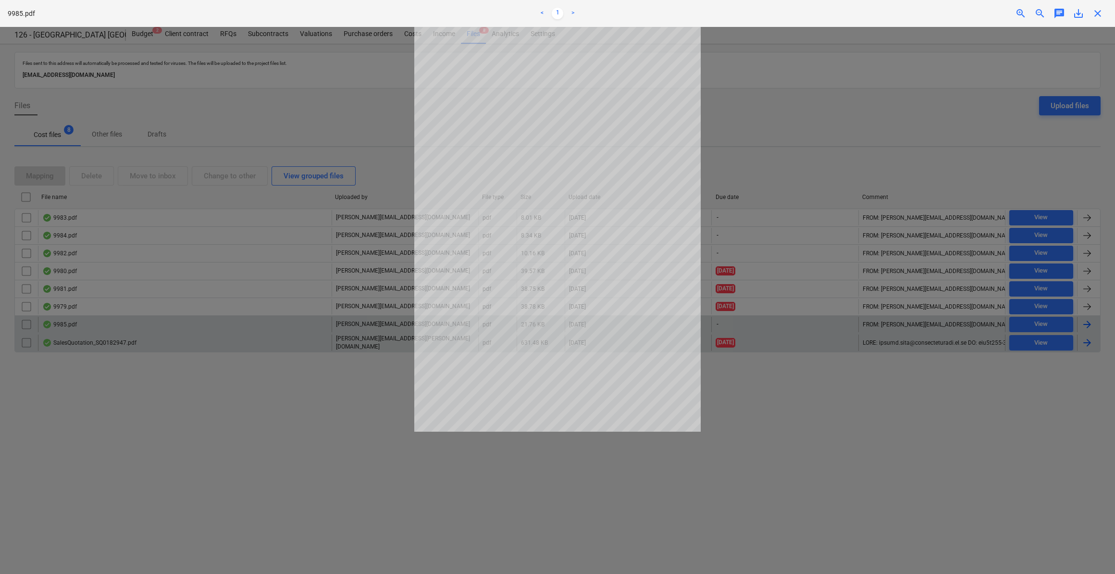
click at [1077, 14] on span "save_alt" at bounding box center [1079, 14] width 12 height 12
click at [1101, 17] on span "close" at bounding box center [1098, 14] width 12 height 12
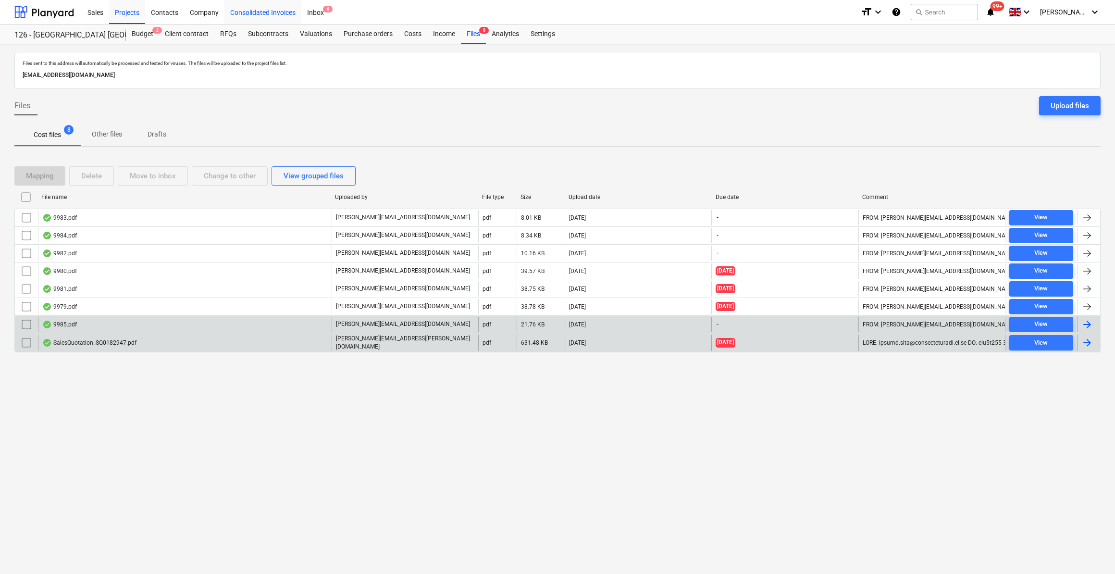
click at [255, 13] on div "Consolidated Invoices" at bounding box center [262, 12] width 77 height 25
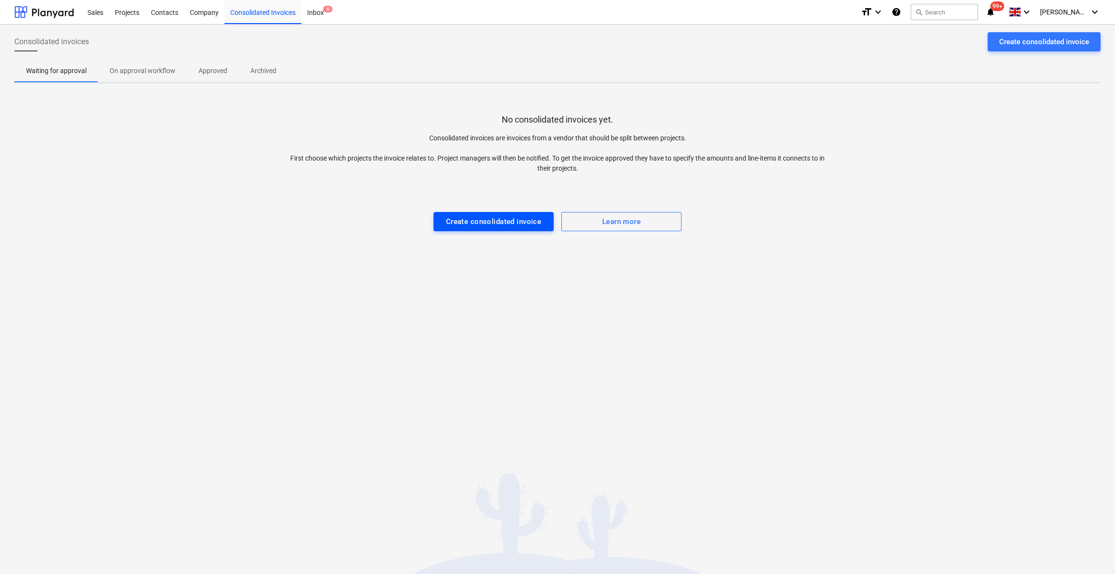
click at [491, 223] on div "Create consolidated invoice" at bounding box center [494, 221] width 96 height 12
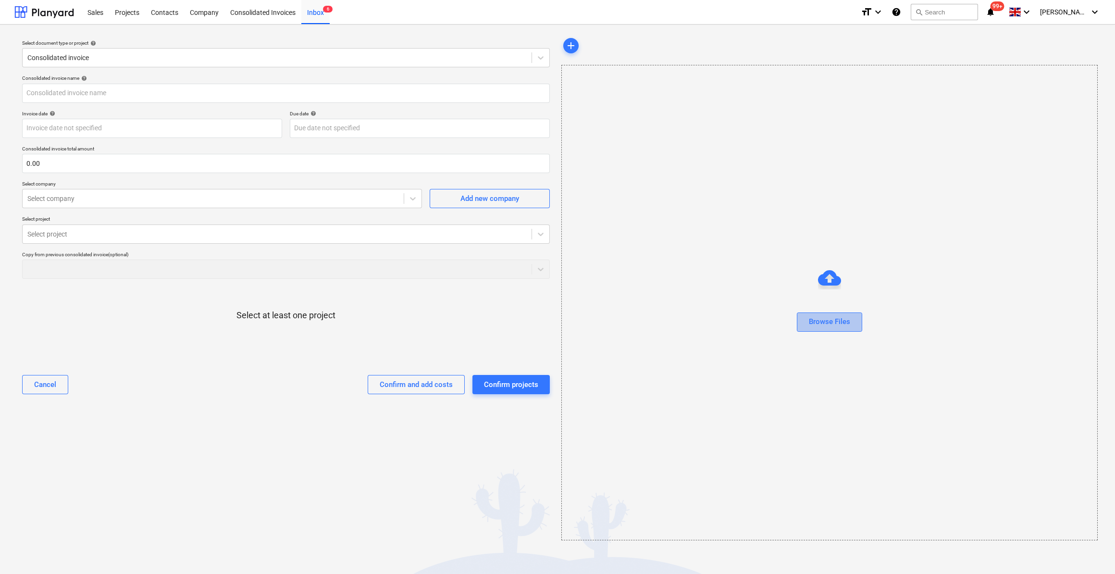
click at [822, 326] on div "Browse Files" at bounding box center [829, 321] width 41 height 12
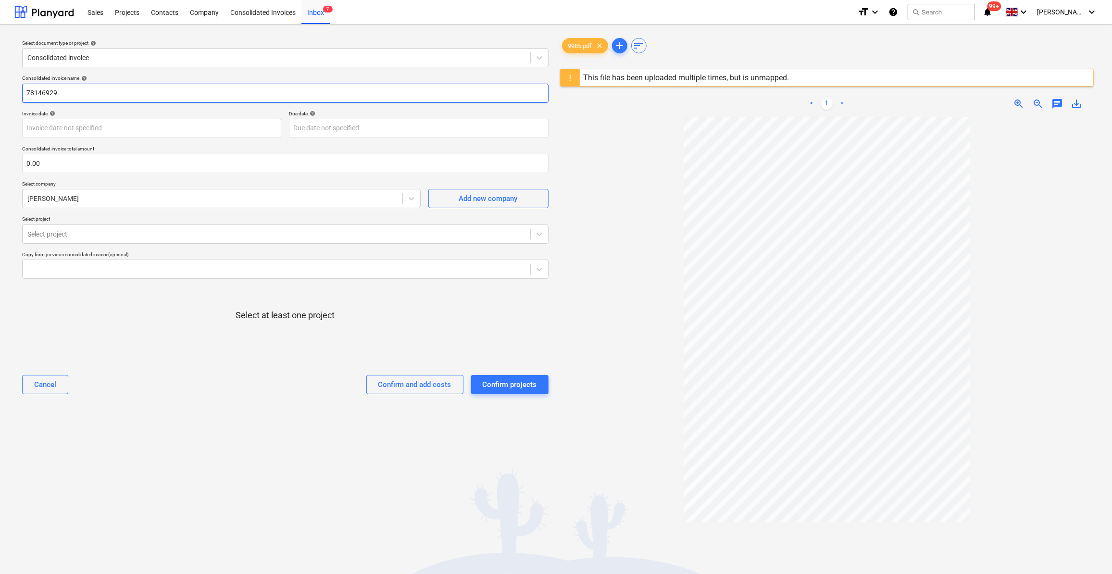
drag, startPoint x: 56, startPoint y: 91, endPoint x: 16, endPoint y: 95, distance: 39.6
click at [16, 95] on div "Select document type or project help Consolidated invoice Consolidated invoice …" at bounding box center [285, 350] width 542 height 636
type input "Labour 29-04/10/25"
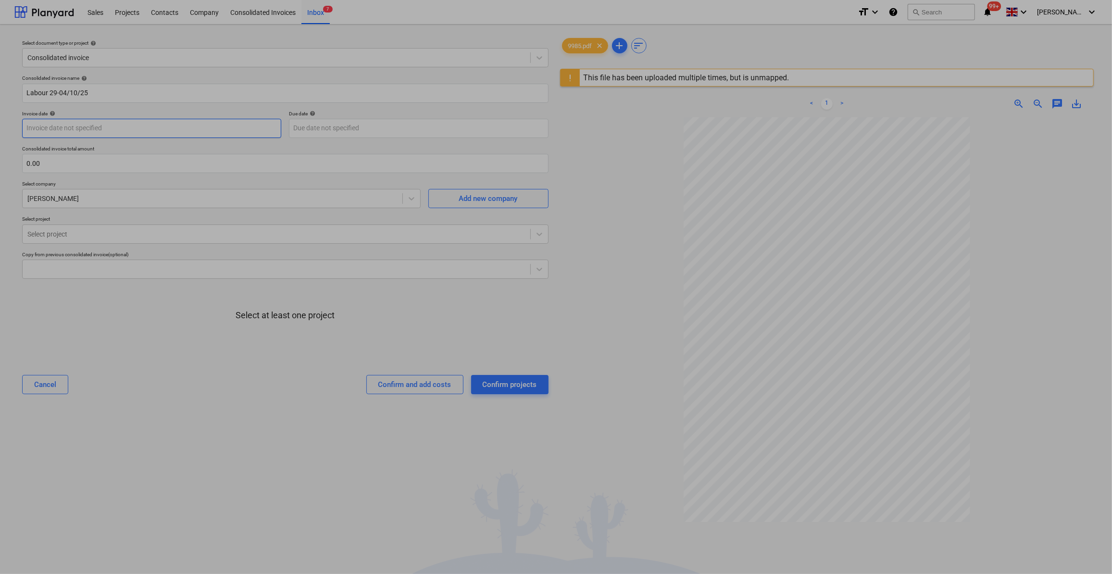
click at [70, 129] on body "Sales Projects Contacts Company Consolidated Invoices Inbox 7 format_size keybo…" at bounding box center [556, 287] width 1112 height 574
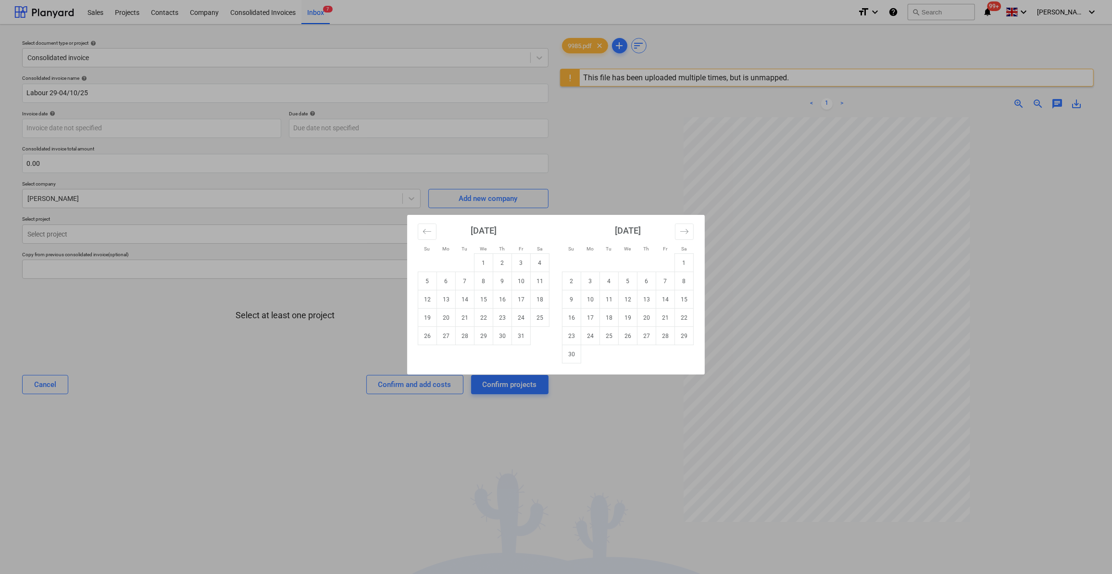
drag, startPoint x: 522, startPoint y: 260, endPoint x: 494, endPoint y: 251, distance: 29.6
click at [521, 260] on td "3" at bounding box center [521, 263] width 19 height 18
type input "[DATE]"
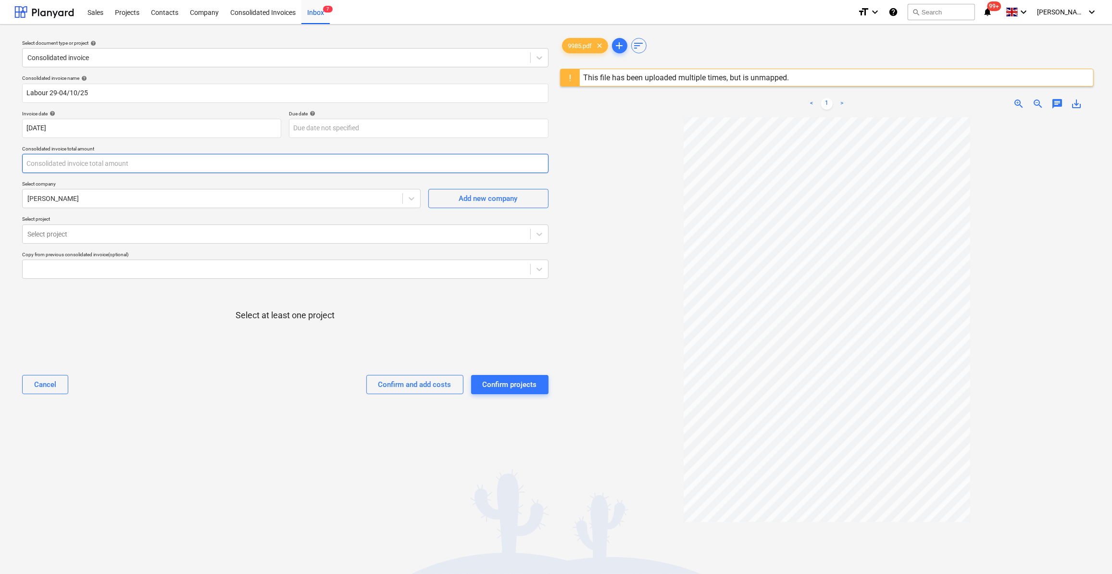
click at [60, 161] on input "text" at bounding box center [285, 163] width 526 height 19
type input "1,150.00"
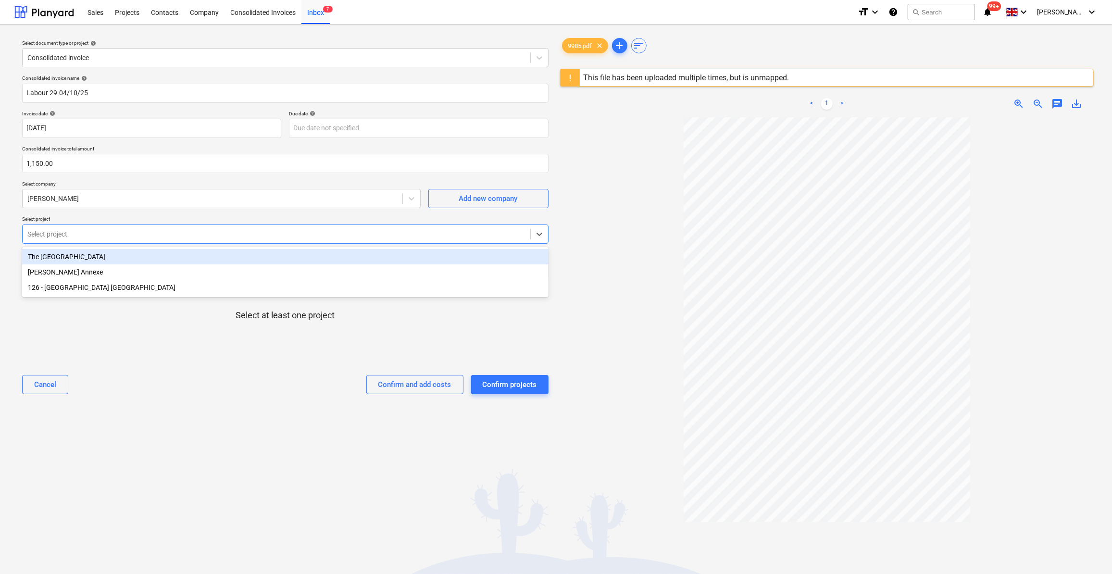
click at [73, 235] on div at bounding box center [276, 234] width 498 height 10
click at [72, 263] on div "The [GEOGRAPHIC_DATA]" at bounding box center [285, 256] width 526 height 15
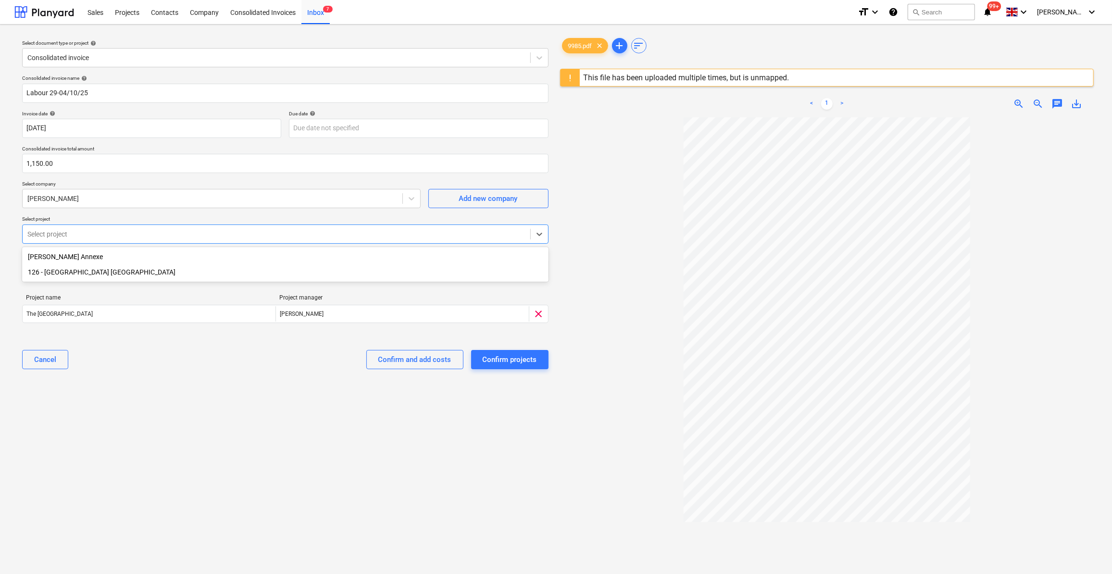
click at [108, 275] on div "126 - [GEOGRAPHIC_DATA] [GEOGRAPHIC_DATA]" at bounding box center [285, 271] width 526 height 15
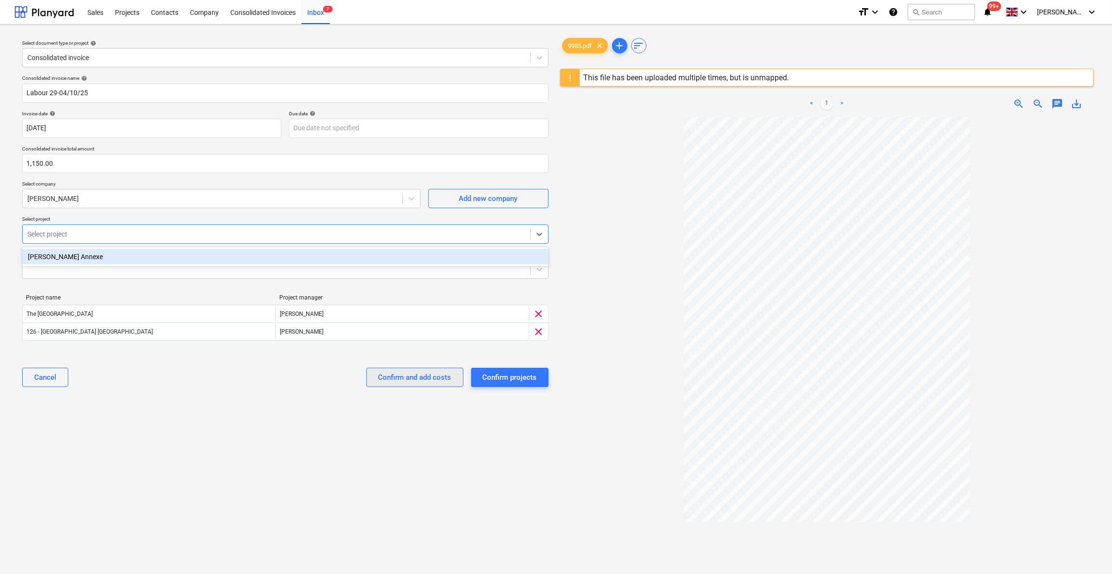
click at [426, 381] on div "Confirm and add costs" at bounding box center [414, 377] width 73 height 12
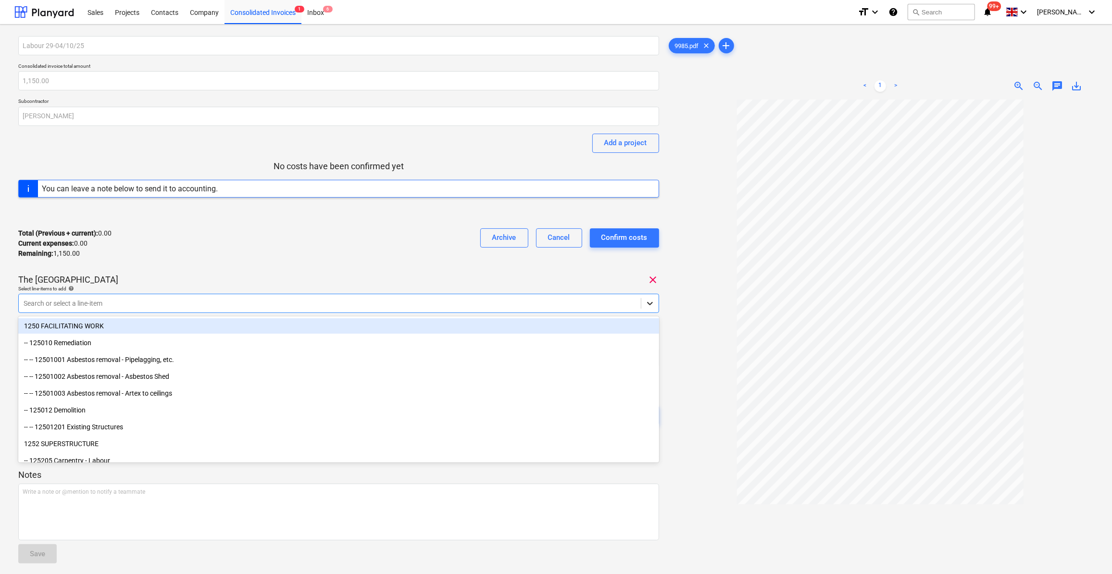
click at [649, 303] on icon at bounding box center [650, 303] width 10 height 10
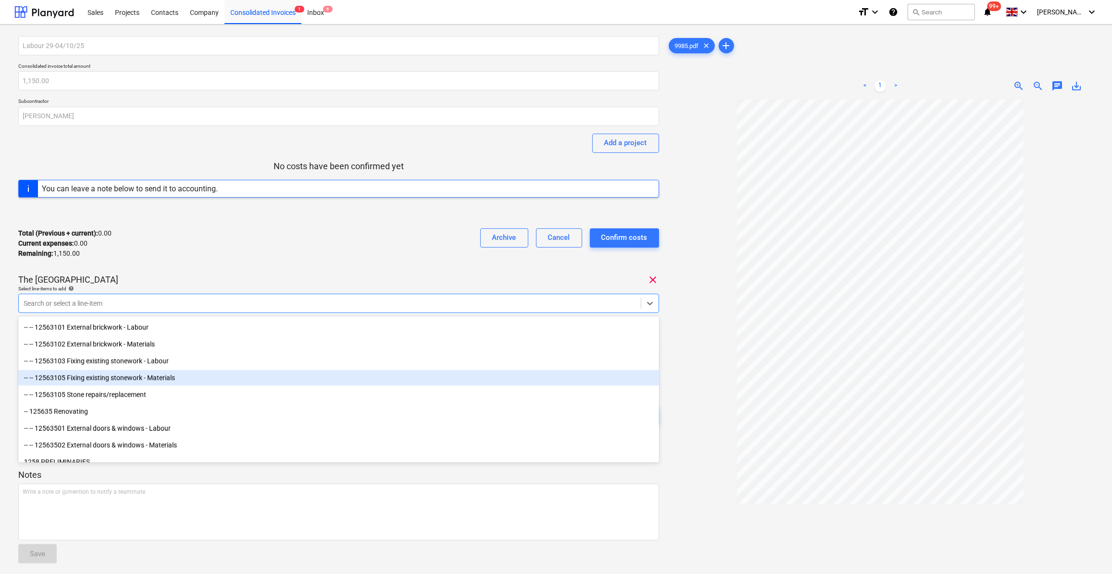
scroll to position [1065, 0]
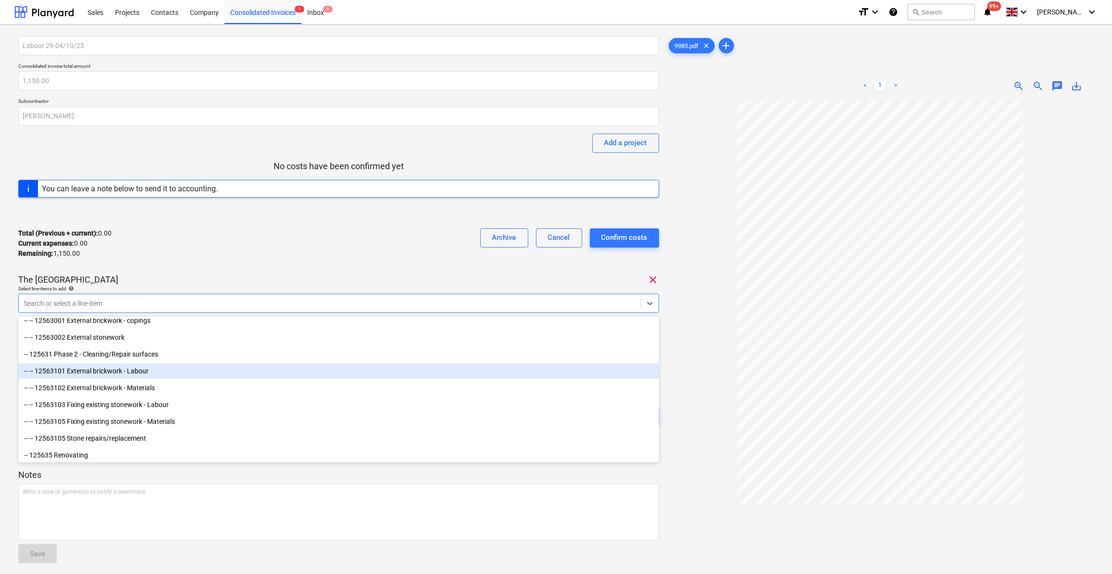
click at [186, 372] on div "-- -- 12563101 External brickwork - Labour" at bounding box center [338, 370] width 641 height 15
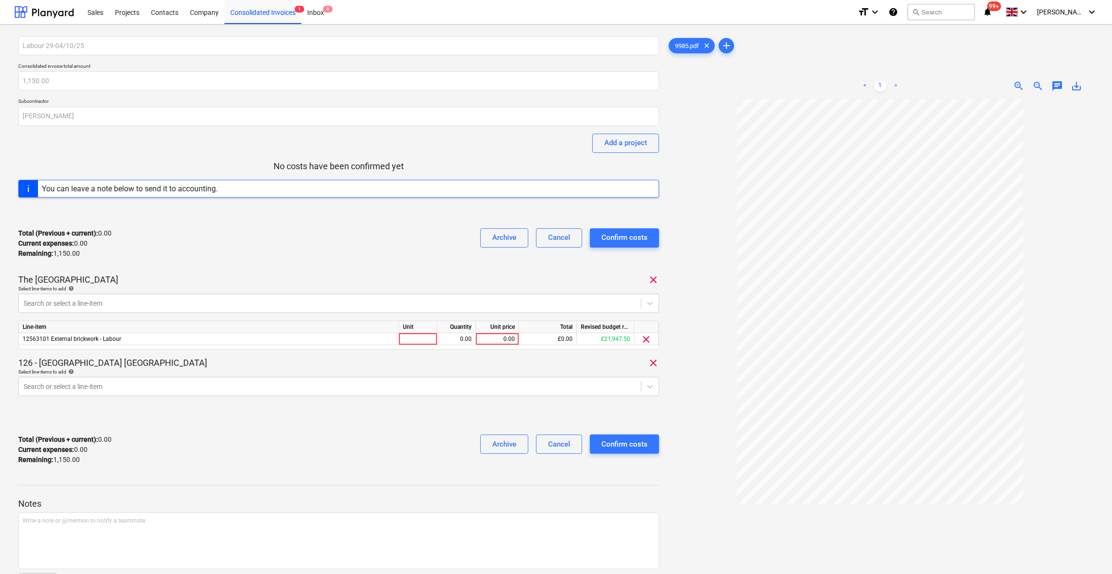
click at [697, 379] on div at bounding box center [880, 372] width 427 height 547
click at [650, 387] on icon at bounding box center [650, 386] width 6 height 3
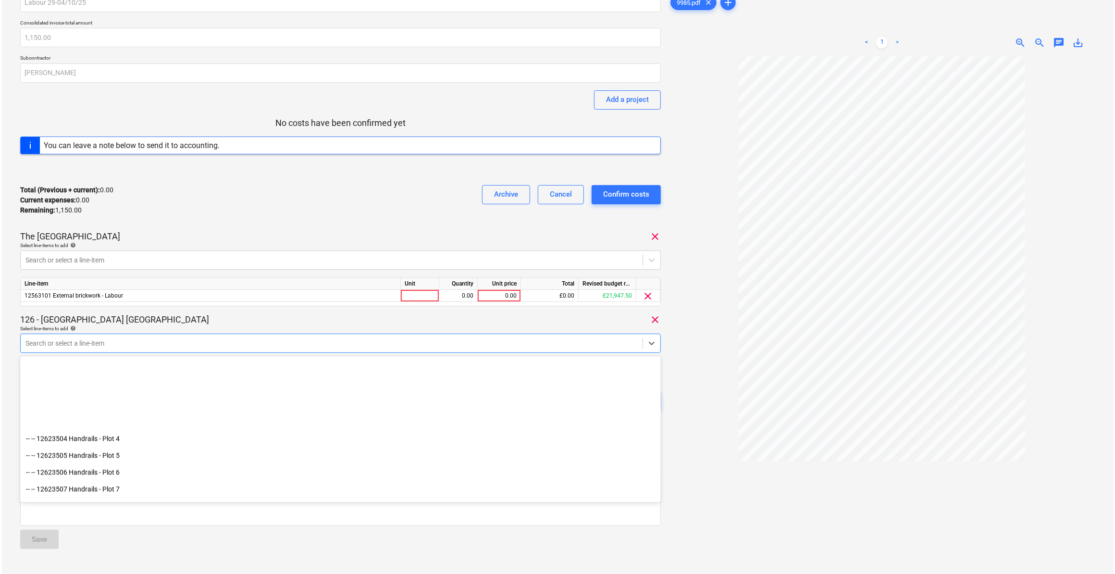
scroll to position [2184, 0]
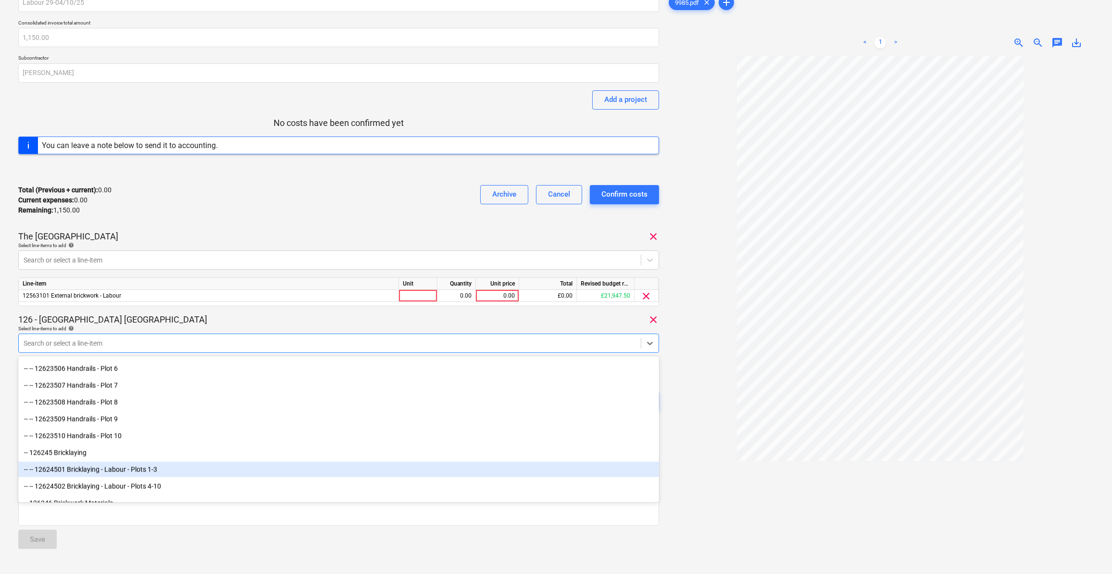
click at [166, 466] on div "-- -- 12624501 Bricklaying - Labour - Plots 1-3" at bounding box center [338, 468] width 641 height 15
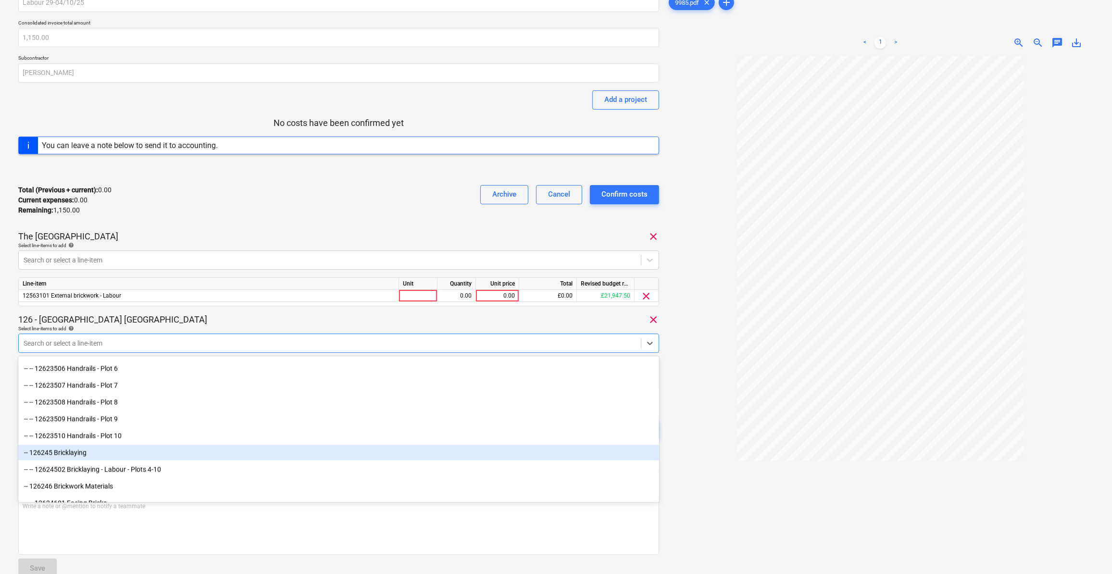
click at [696, 405] on div at bounding box center [880, 329] width 427 height 547
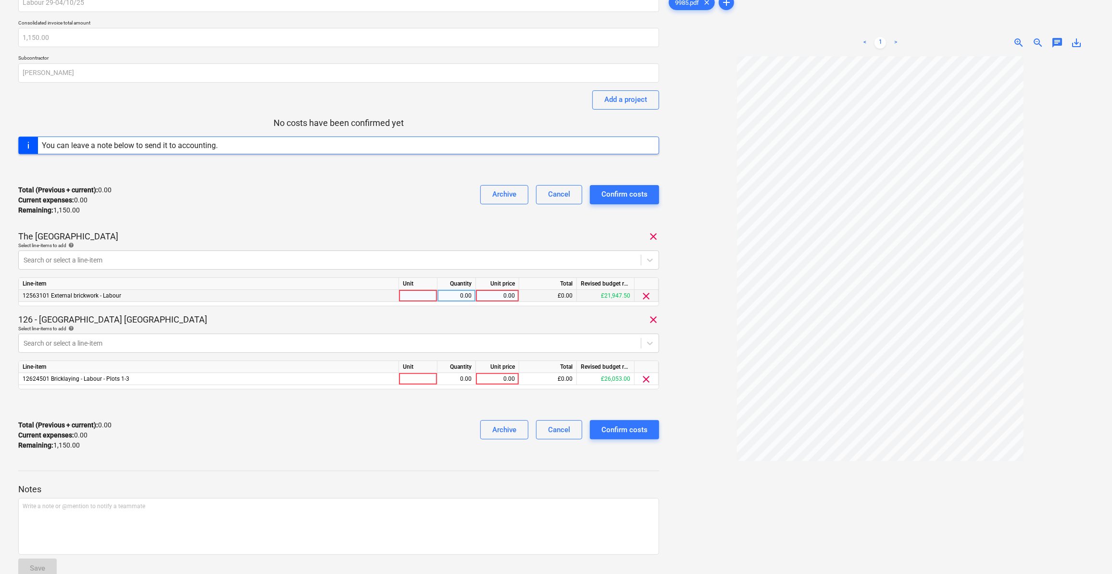
click at [407, 295] on div at bounding box center [418, 296] width 38 height 12
type input "Day"
click at [466, 297] on div "0.00" at bounding box center [456, 296] width 30 height 12
type input "1"
click at [497, 291] on div "0.00" at bounding box center [497, 296] width 35 height 12
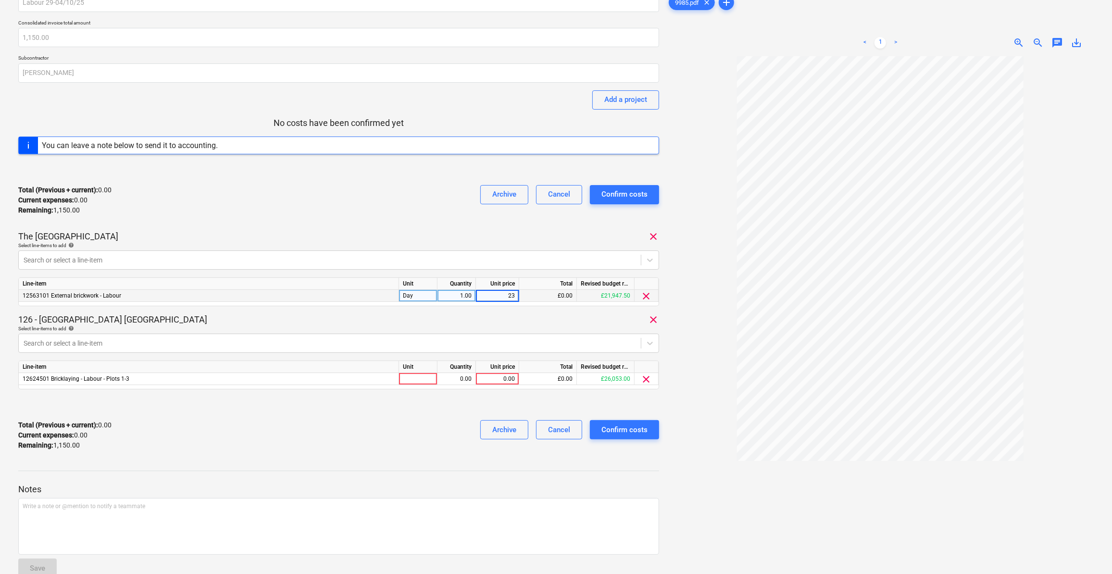
type input "230"
click at [418, 377] on div at bounding box center [418, 379] width 38 height 12
type input "Day"
click at [468, 380] on div "0.00" at bounding box center [456, 379] width 30 height 12
type input "4"
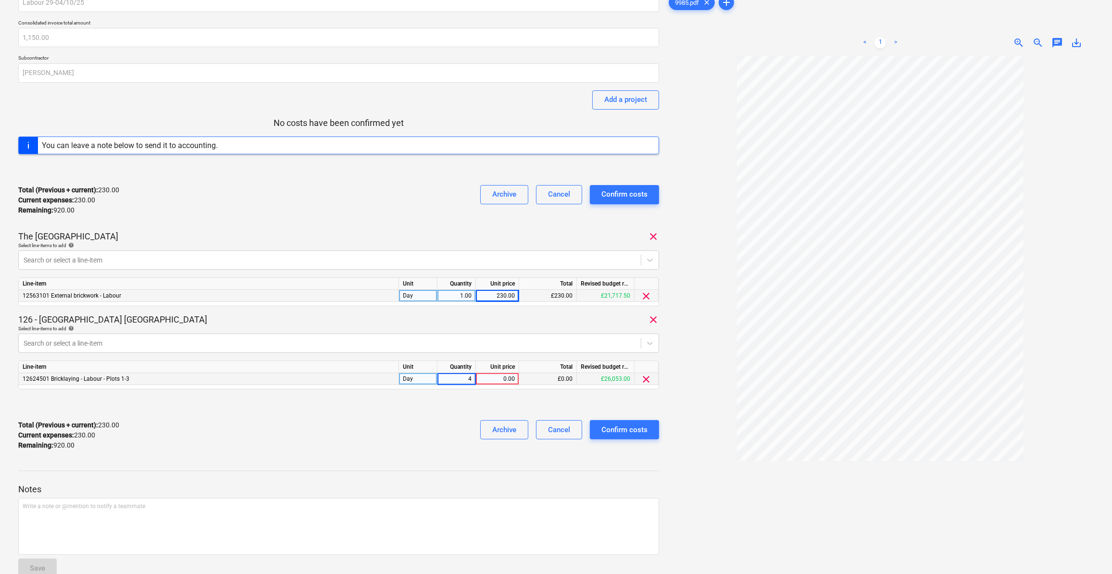
click at [495, 377] on div "0.00" at bounding box center [497, 379] width 35 height 12
type input "230"
click at [440, 434] on div "Total (Previous + current) : 230.00 Current expenses : 230.00 Remaining : 920.0…" at bounding box center [338, 435] width 641 height 46
click at [621, 430] on div "Confirm costs" at bounding box center [624, 429] width 46 height 12
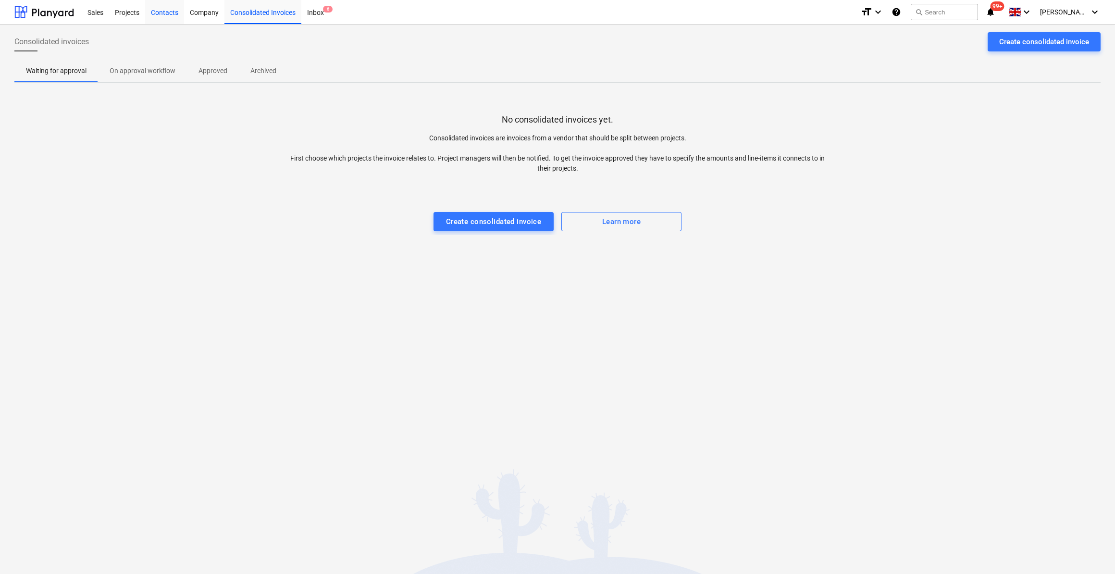
click at [162, 15] on div "Contacts" at bounding box center [164, 12] width 39 height 25
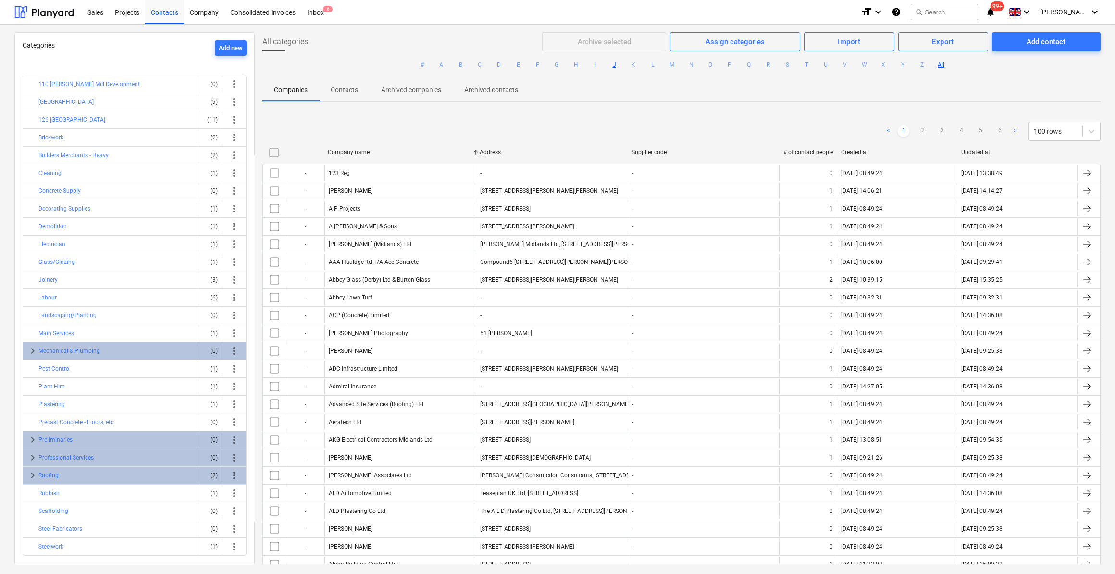
click at [614, 65] on button "J" at bounding box center [614, 65] width 12 height 12
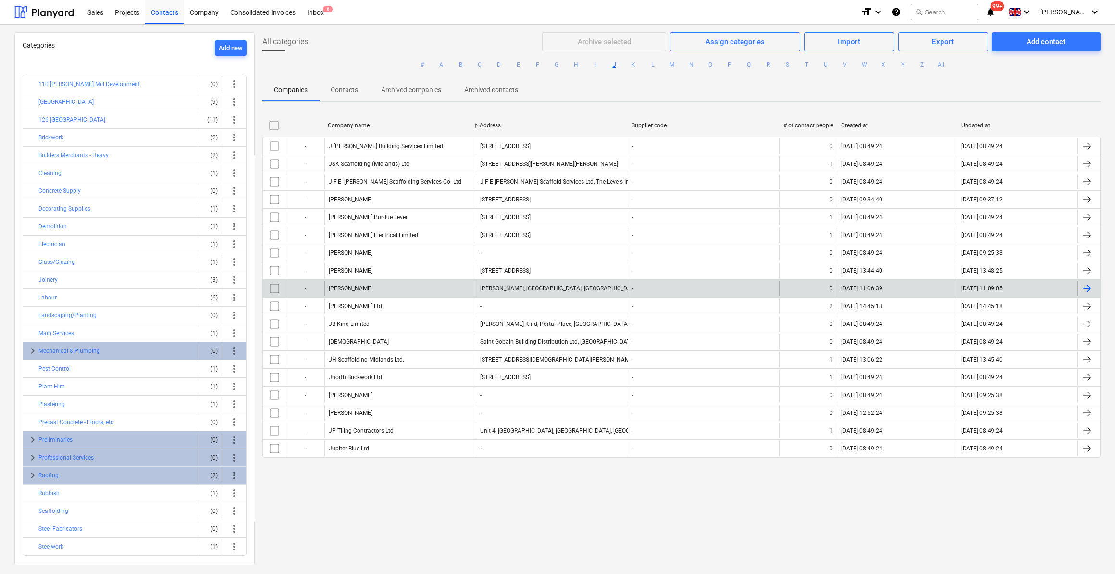
click at [350, 290] on div "[PERSON_NAME]" at bounding box center [399, 288] width 151 height 15
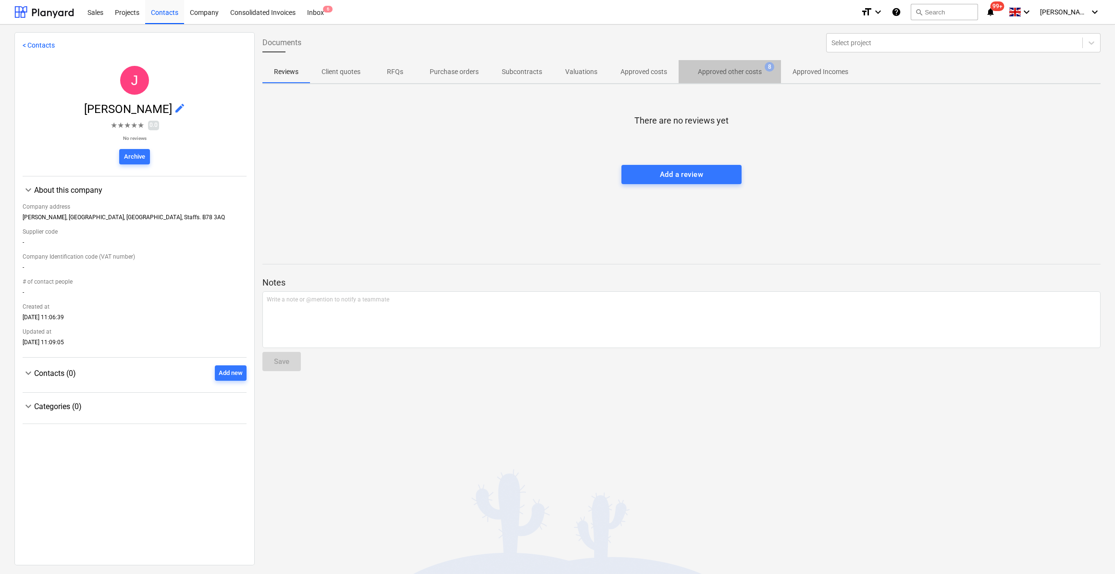
click at [739, 72] on p "Approved other costs" at bounding box center [730, 72] width 64 height 10
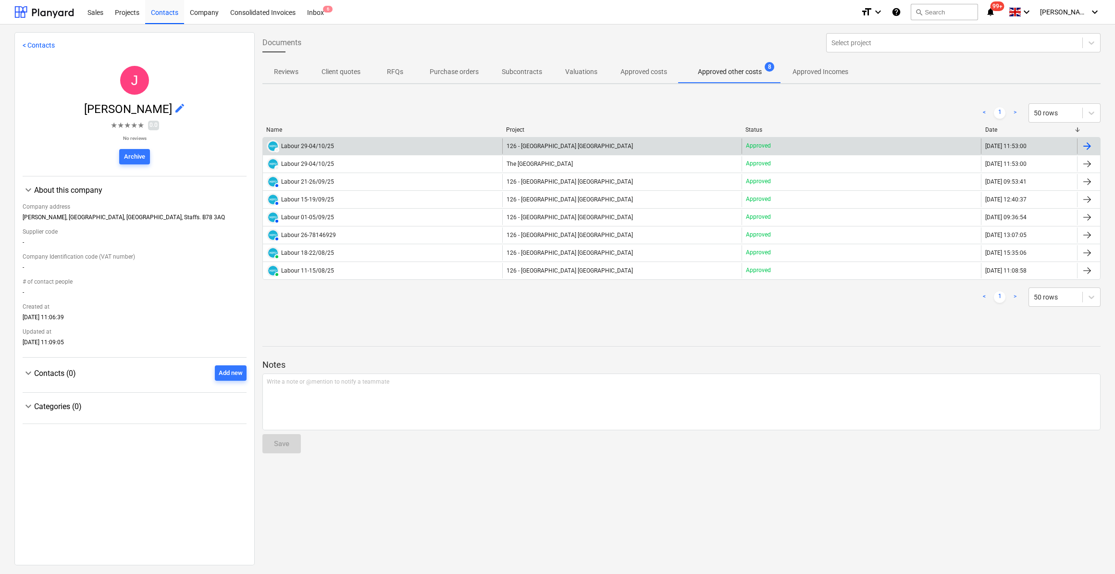
click at [1082, 146] on div at bounding box center [1087, 146] width 12 height 12
click at [554, 148] on span "126 - [GEOGRAPHIC_DATA] [GEOGRAPHIC_DATA]" at bounding box center [570, 146] width 126 height 7
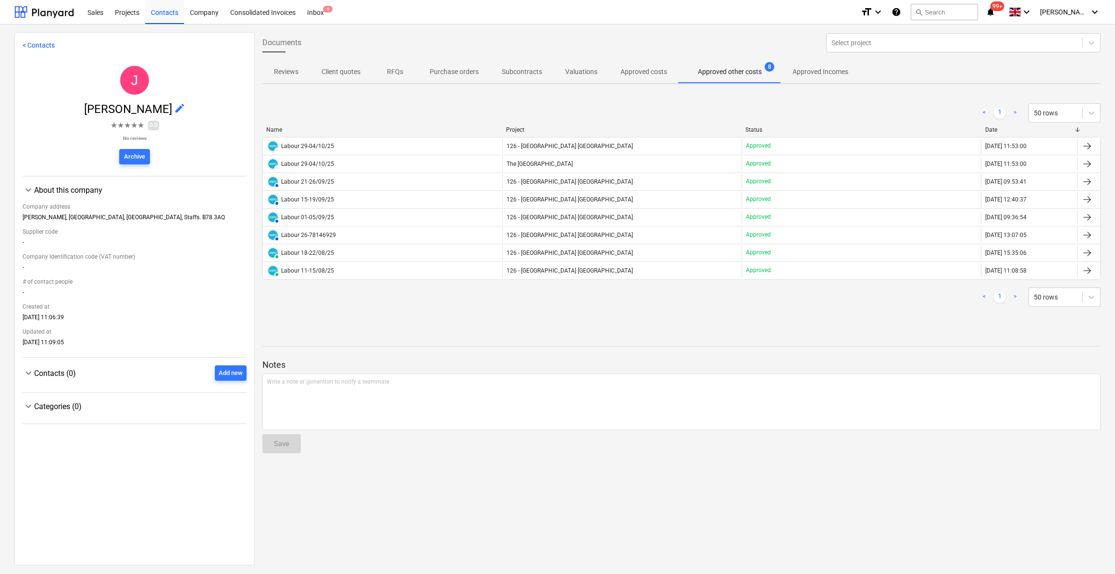
click at [554, 167] on div "The [GEOGRAPHIC_DATA]" at bounding box center [621, 163] width 239 height 15
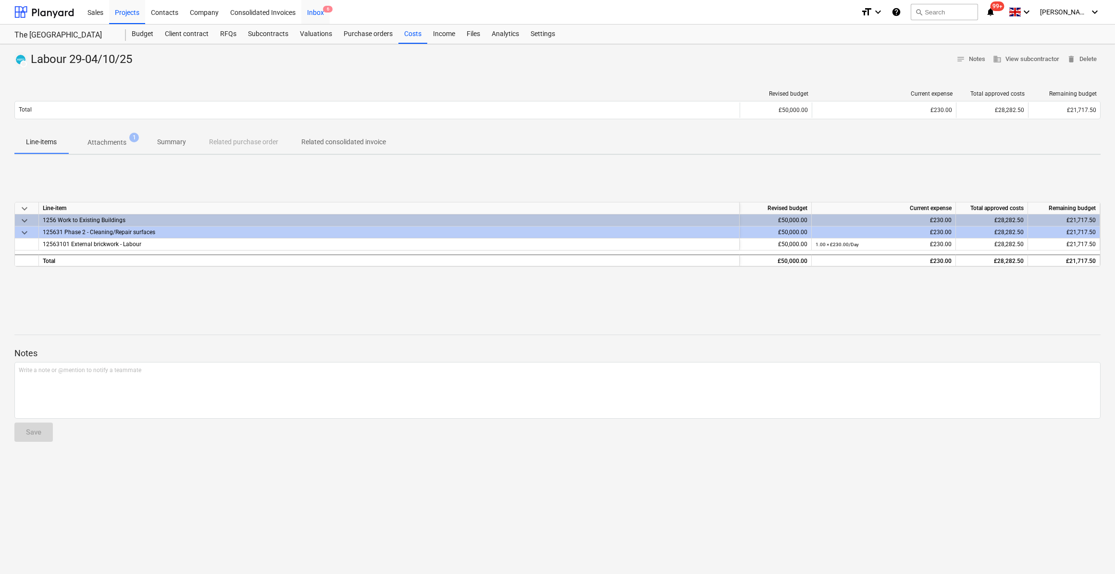
click at [312, 14] on div "Inbox 6" at bounding box center [315, 12] width 28 height 25
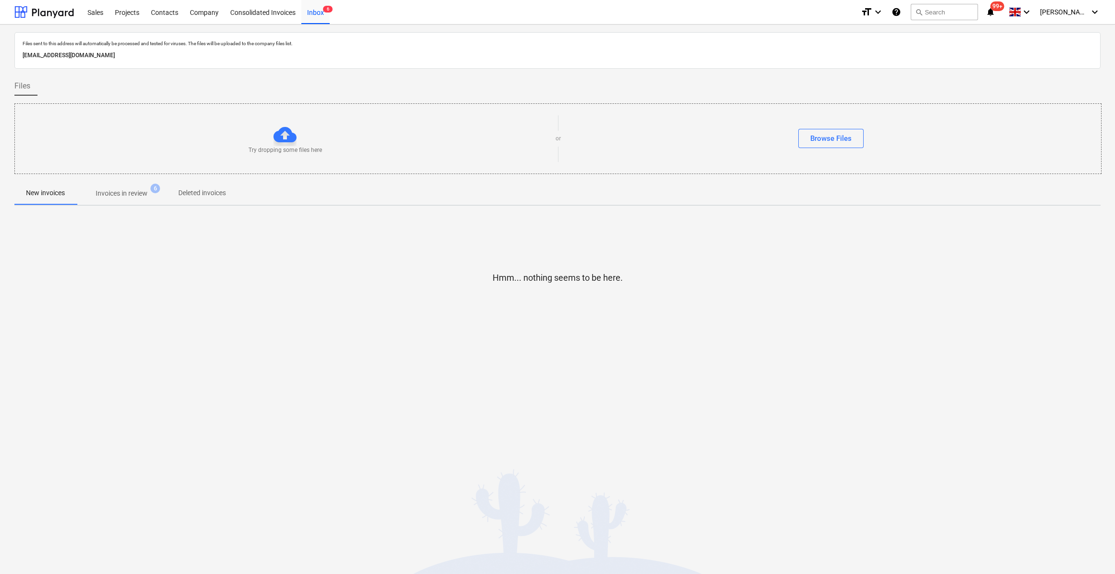
click at [102, 191] on p "Invoices in review" at bounding box center [122, 193] width 52 height 10
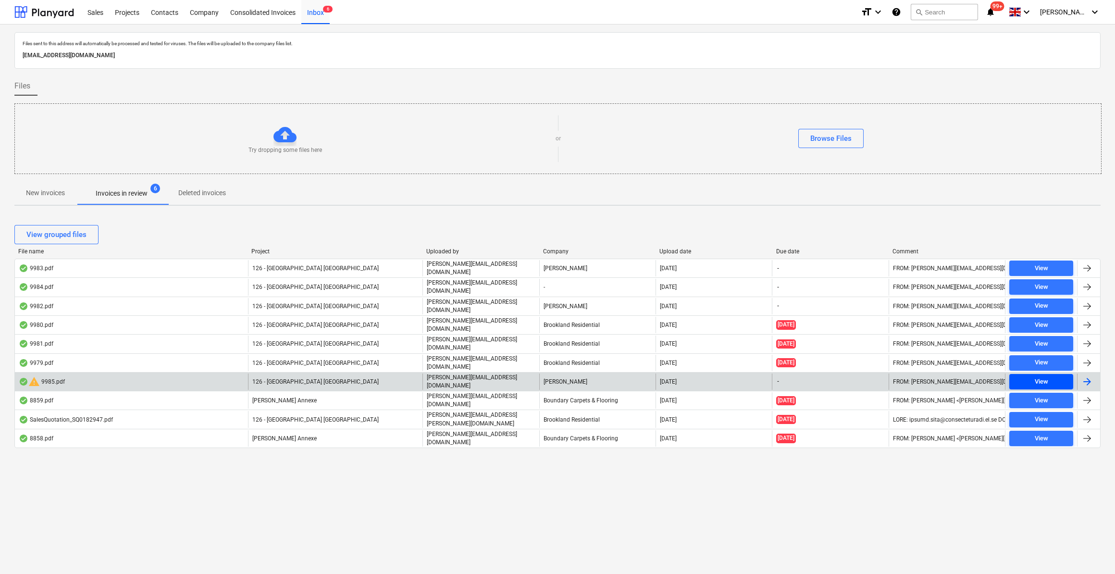
click at [1043, 376] on div "View" at bounding box center [1041, 381] width 13 height 11
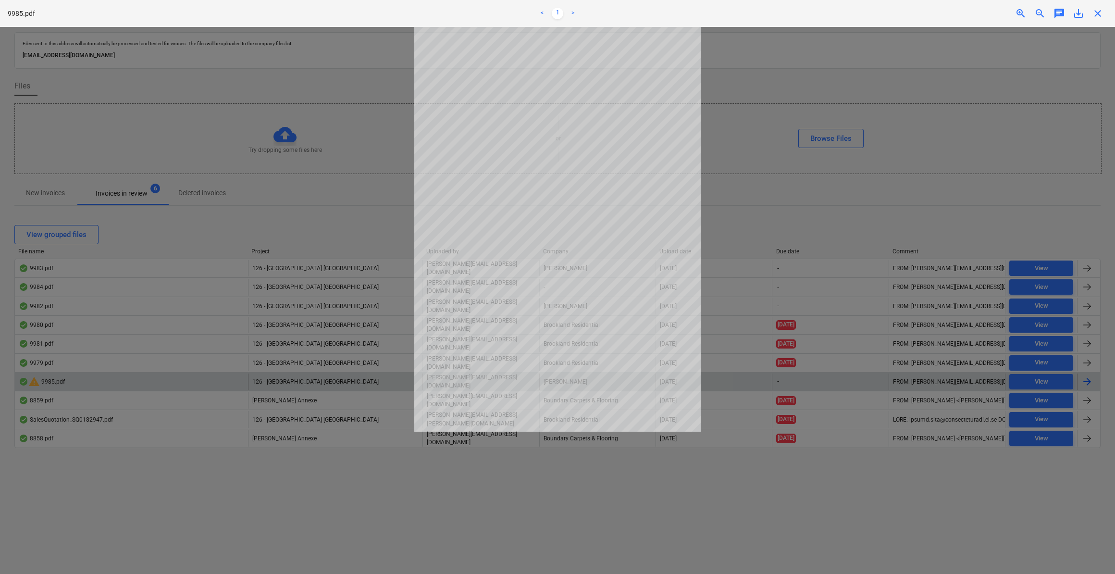
click at [1101, 16] on span "close" at bounding box center [1098, 14] width 12 height 12
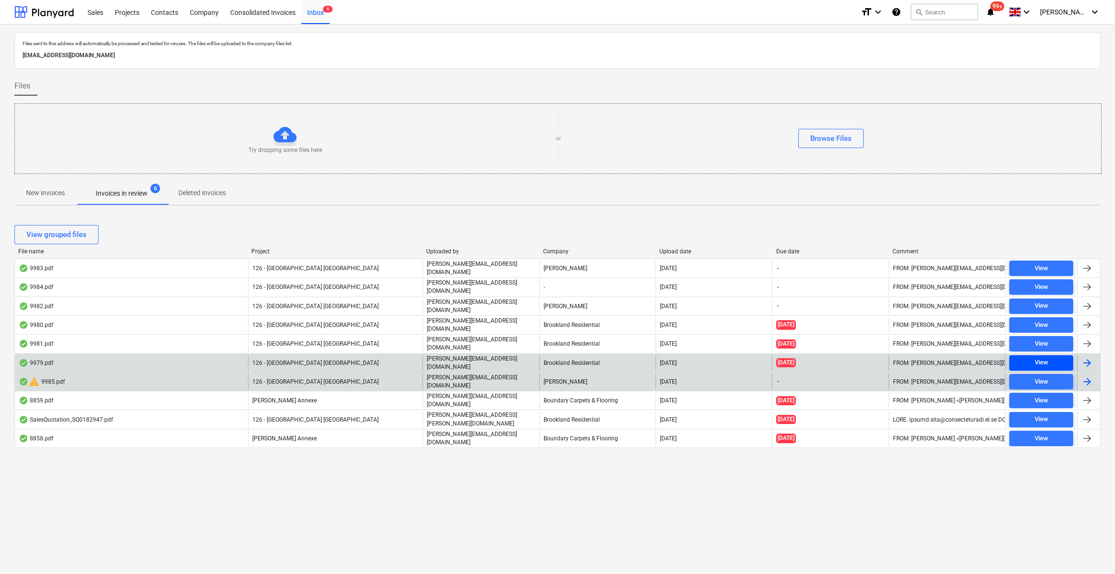
click at [1045, 357] on div "View" at bounding box center [1041, 362] width 13 height 11
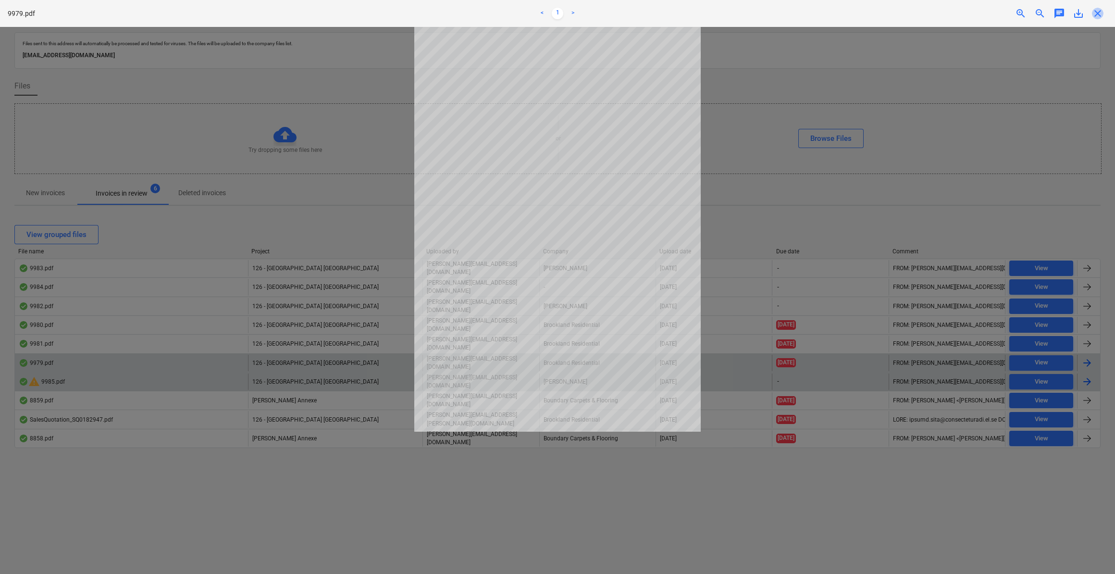
drag, startPoint x: 1101, startPoint y: 14, endPoint x: 1087, endPoint y: 39, distance: 28.9
click at [1101, 15] on span "close" at bounding box center [1098, 14] width 12 height 12
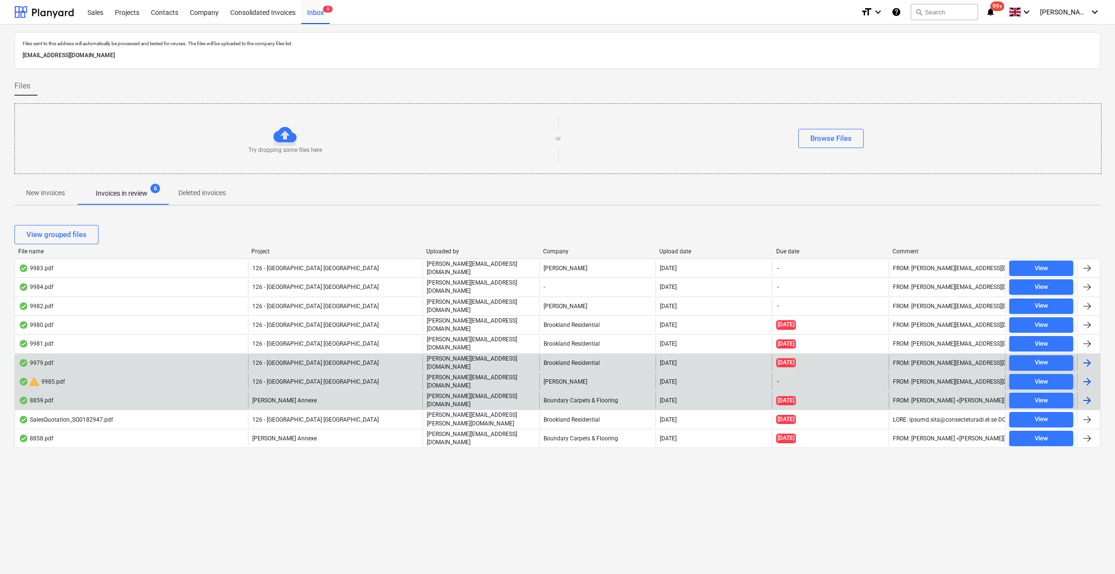
click at [1085, 395] on div at bounding box center [1087, 401] width 12 height 12
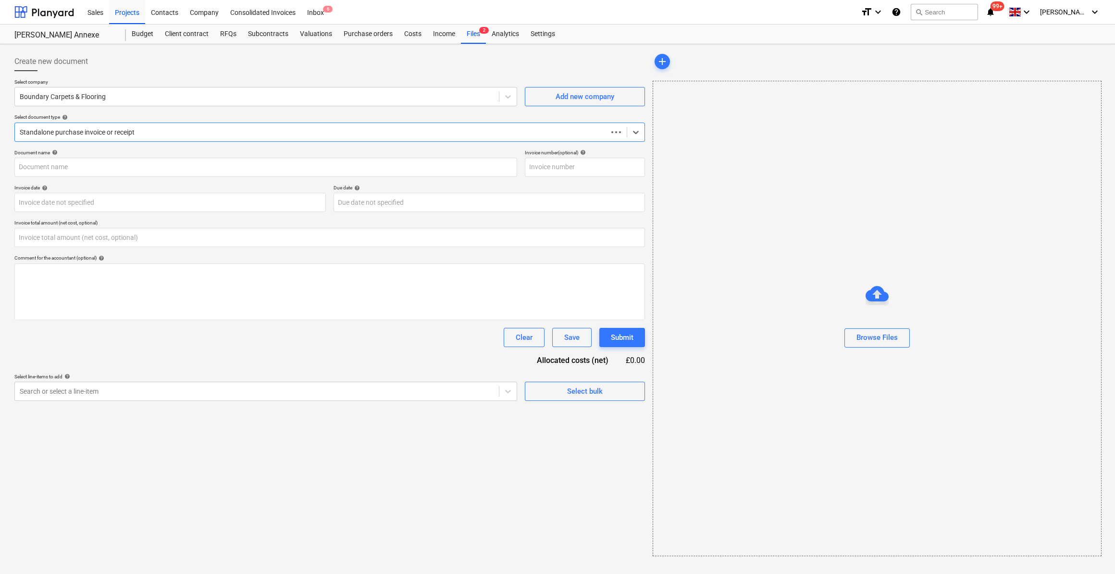
type input "0.00"
type input "1063"
type input "31 Aug 2025"
type input "[DATE]"
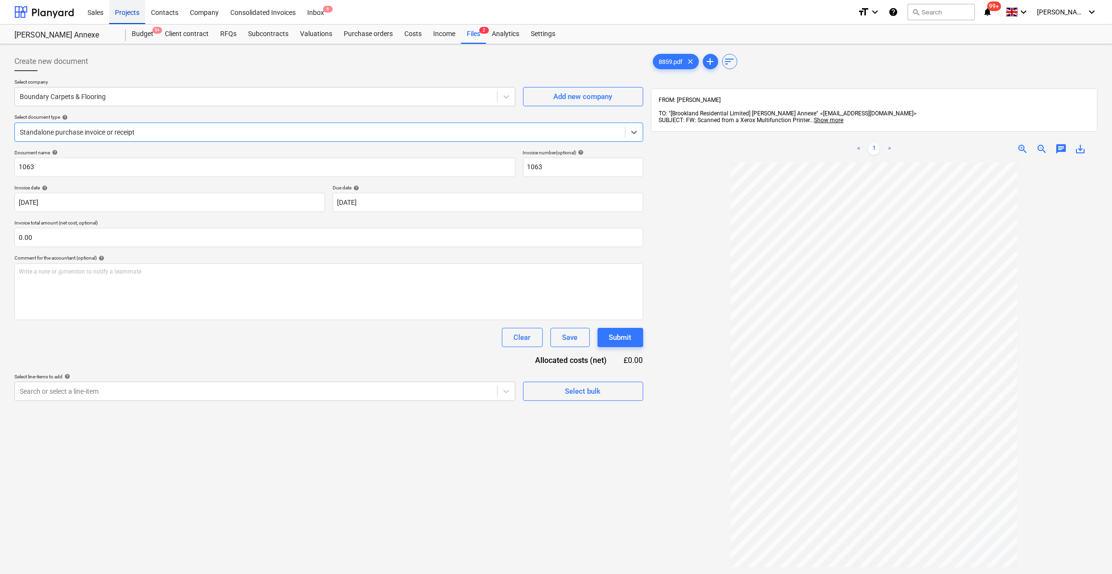
click at [129, 16] on div "Projects" at bounding box center [127, 12] width 36 height 25
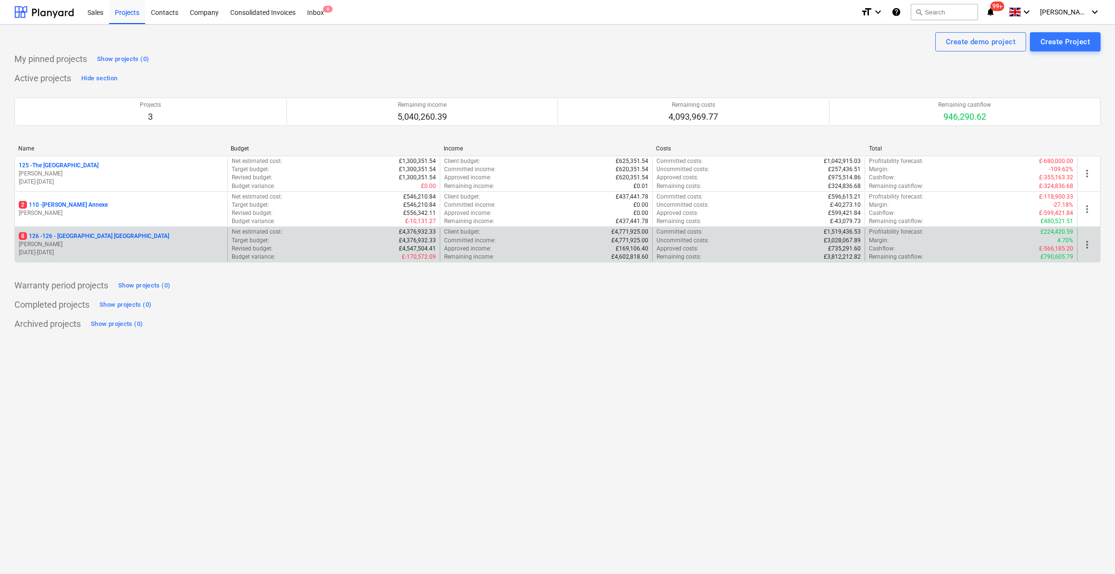
click at [69, 233] on p "8 126 - 126 - Royal Townhouses Ashby" at bounding box center [94, 236] width 150 height 8
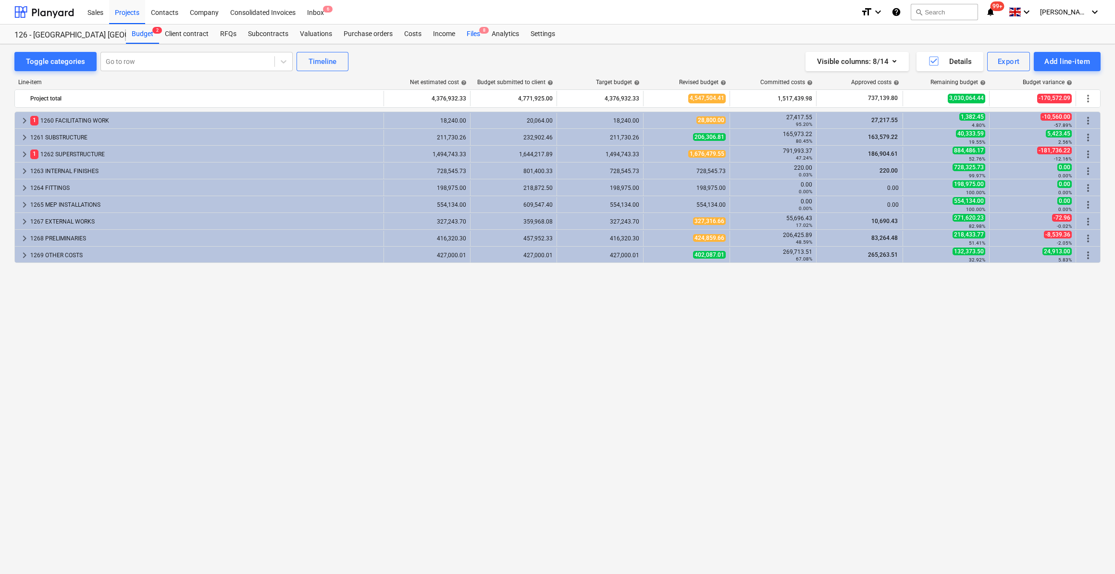
click at [476, 31] on div "Files 8" at bounding box center [473, 34] width 25 height 19
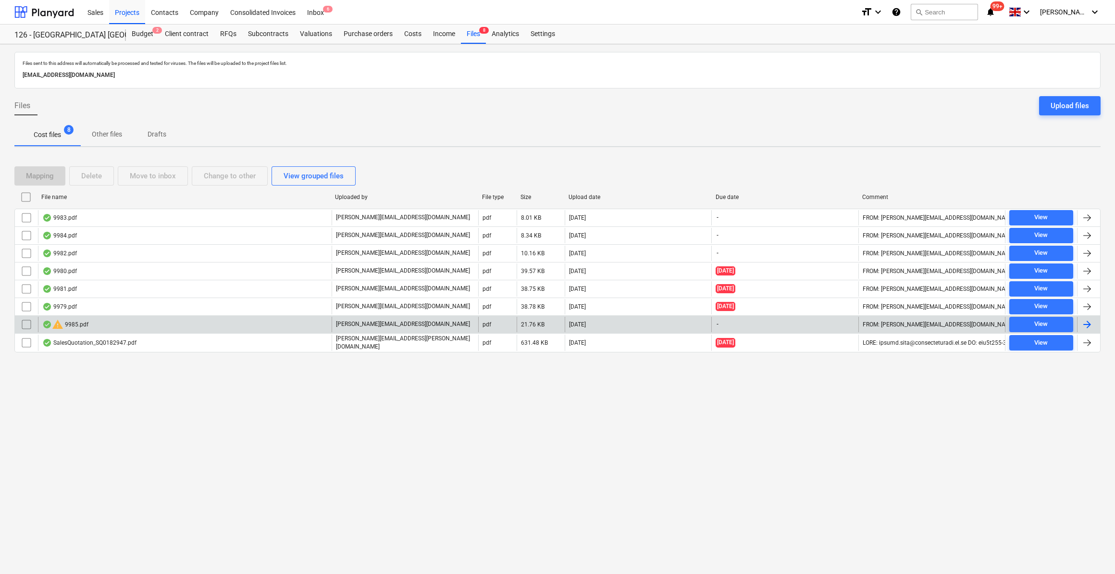
click at [23, 322] on input "checkbox" at bounding box center [26, 324] width 15 height 15
click at [102, 180] on button "Delete" at bounding box center [91, 175] width 45 height 19
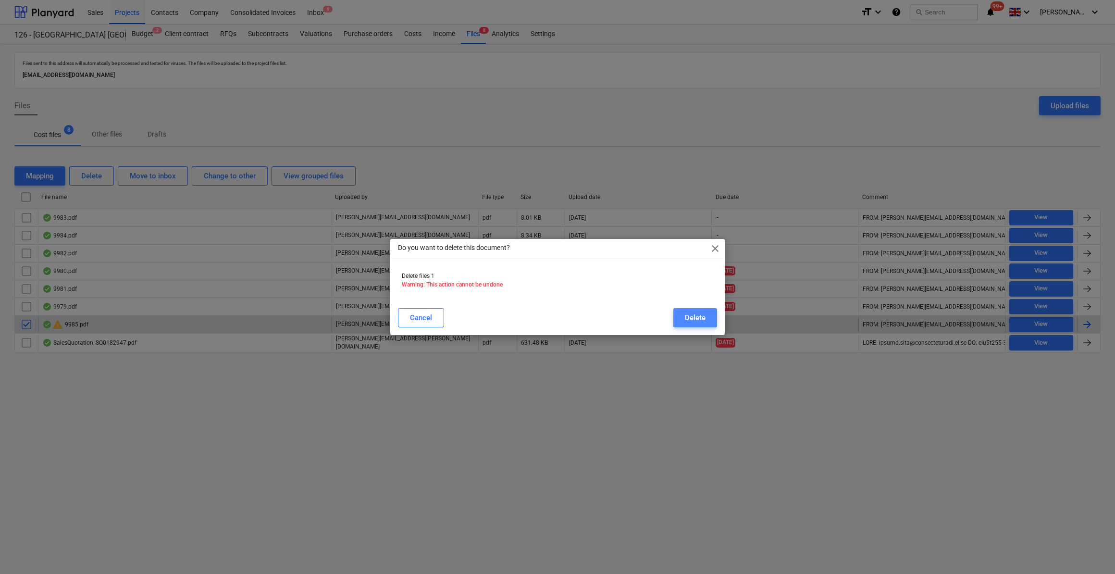
click at [702, 315] on div "Delete" at bounding box center [695, 317] width 21 height 12
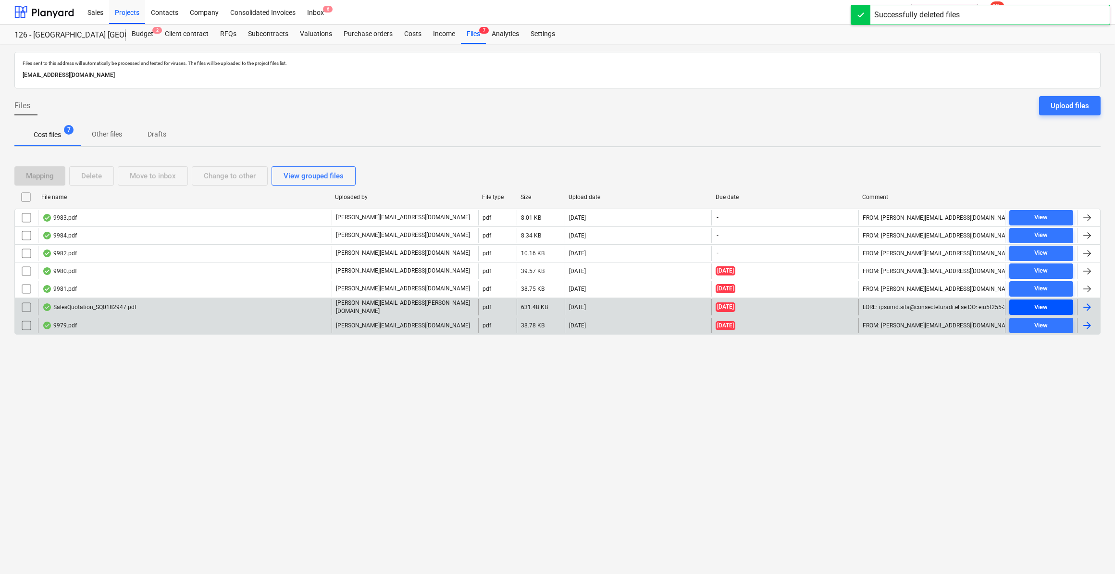
click at [1040, 306] on div "View" at bounding box center [1040, 307] width 13 height 11
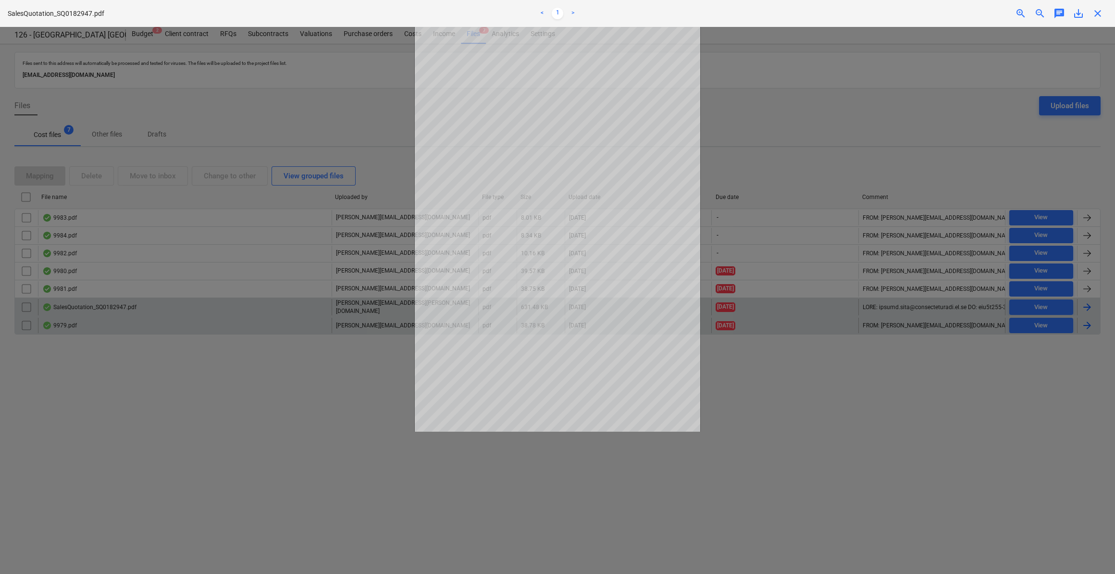
click at [1098, 14] on span "close" at bounding box center [1098, 14] width 12 height 12
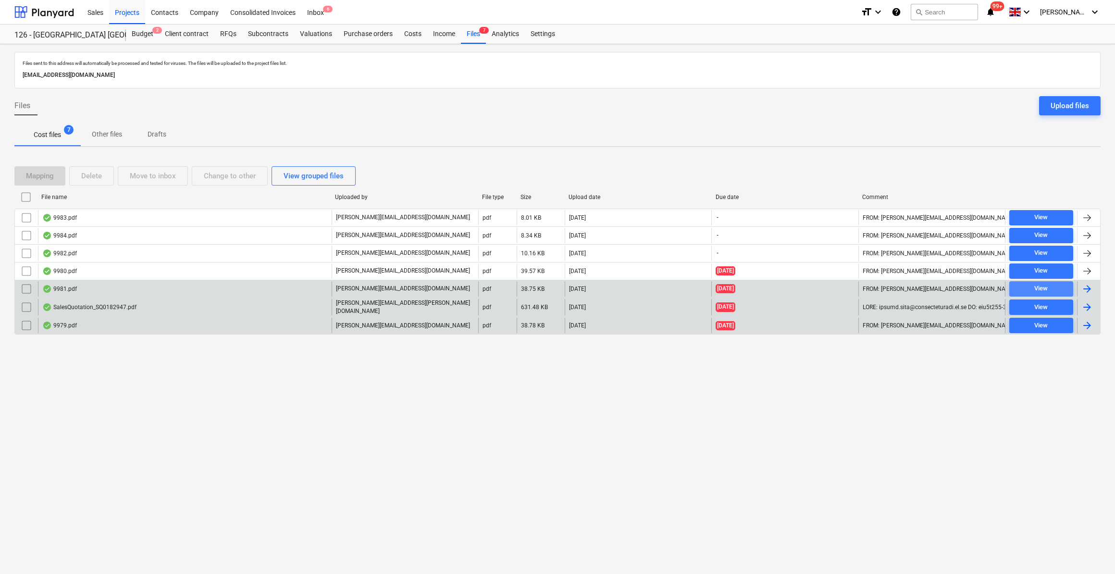
click at [1026, 284] on span "View" at bounding box center [1041, 288] width 56 height 11
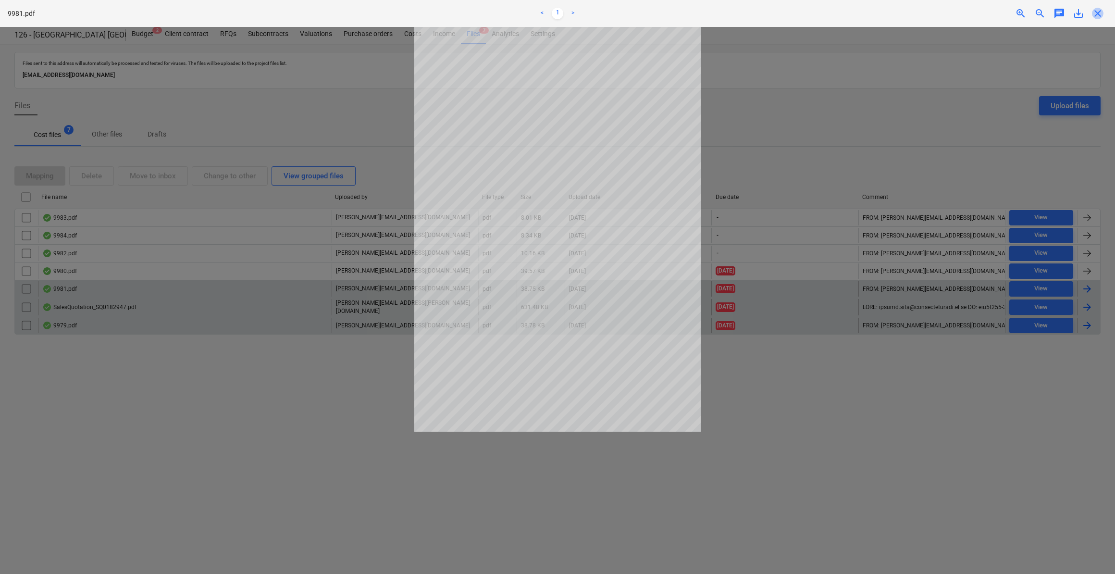
click at [1100, 17] on span "close" at bounding box center [1098, 14] width 12 height 12
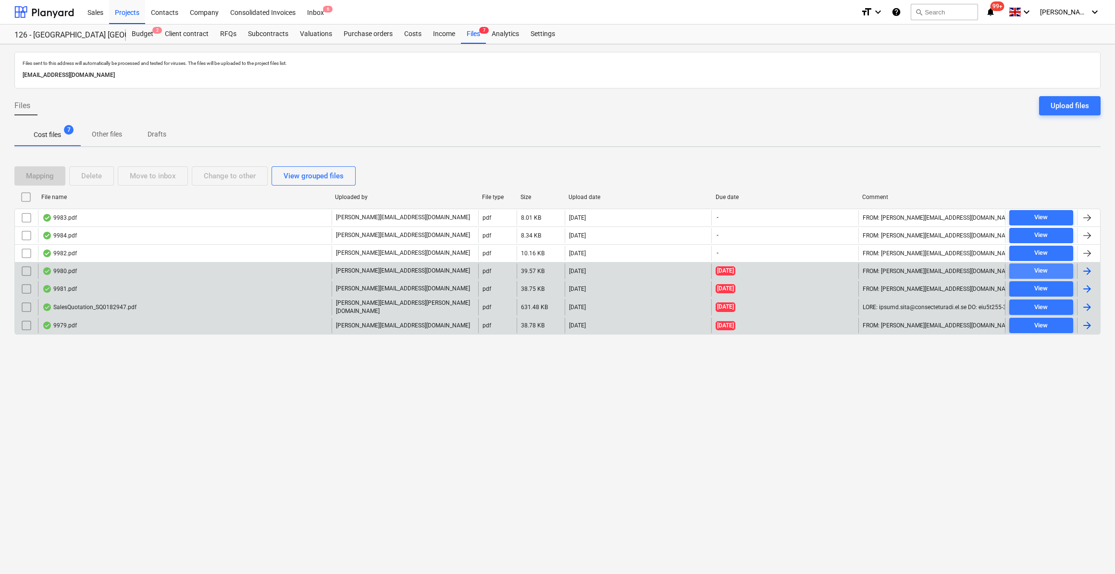
click at [1038, 271] on div "View" at bounding box center [1040, 270] width 13 height 11
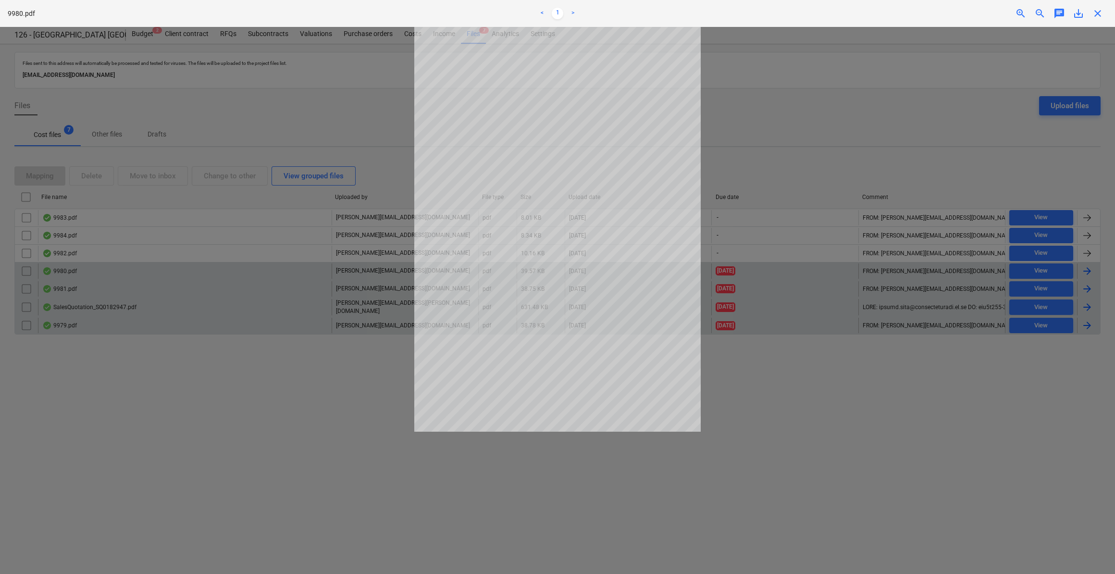
drag, startPoint x: 981, startPoint y: 347, endPoint x: 1045, endPoint y: 317, distance: 70.9
click at [982, 347] on div at bounding box center [557, 300] width 1115 height 547
drag, startPoint x: 1098, startPoint y: 18, endPoint x: 1100, endPoint y: 42, distance: 23.6
click at [1099, 19] on span "close" at bounding box center [1098, 14] width 12 height 12
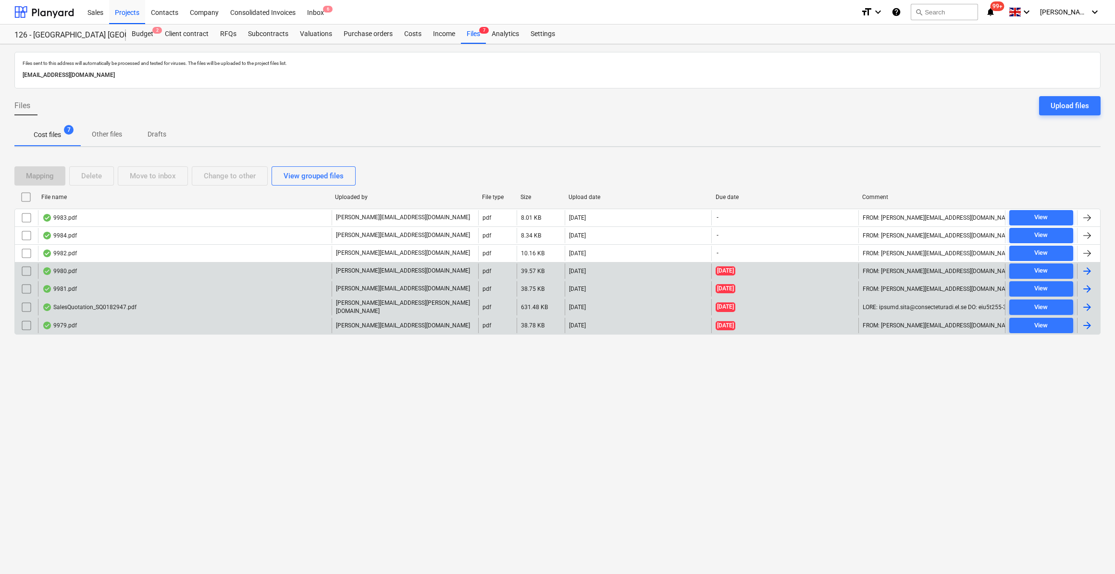
click at [1084, 270] on div at bounding box center [1087, 271] width 12 height 12
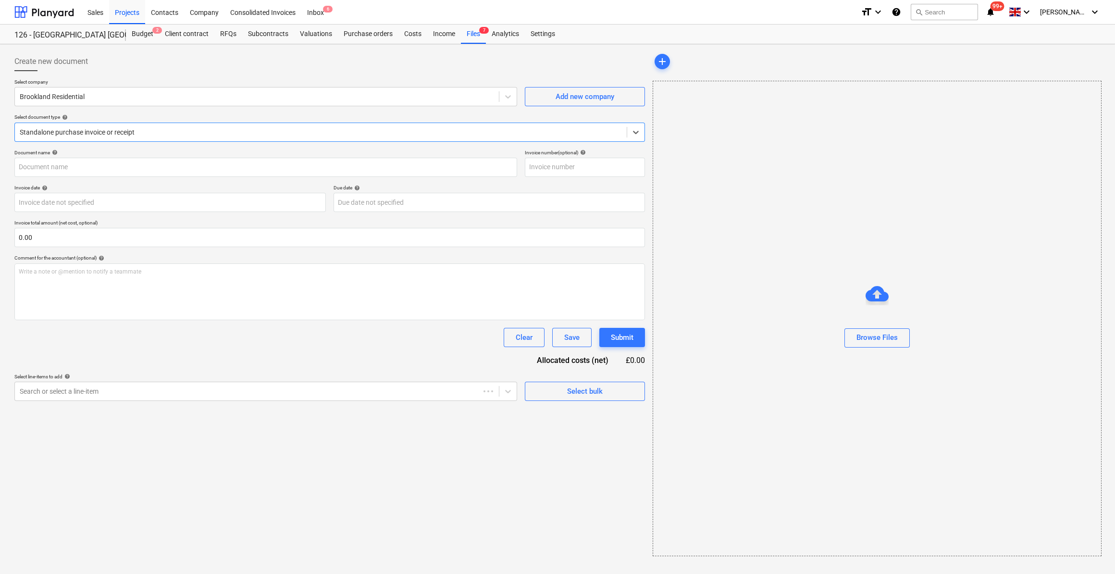
type input "S11945064"
type input "[DATE]"
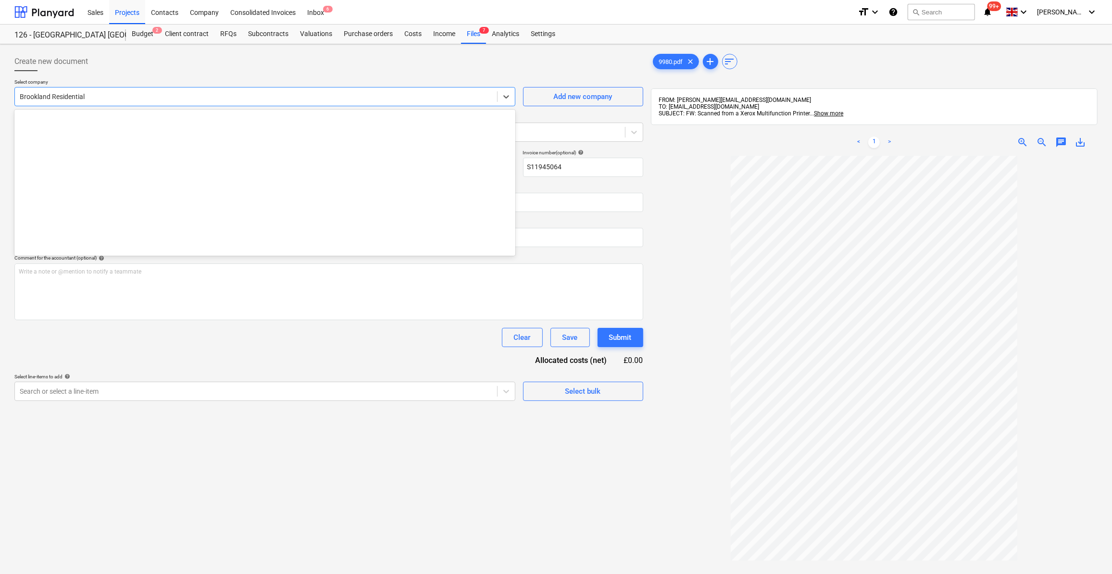
click at [53, 93] on div at bounding box center [256, 97] width 472 height 10
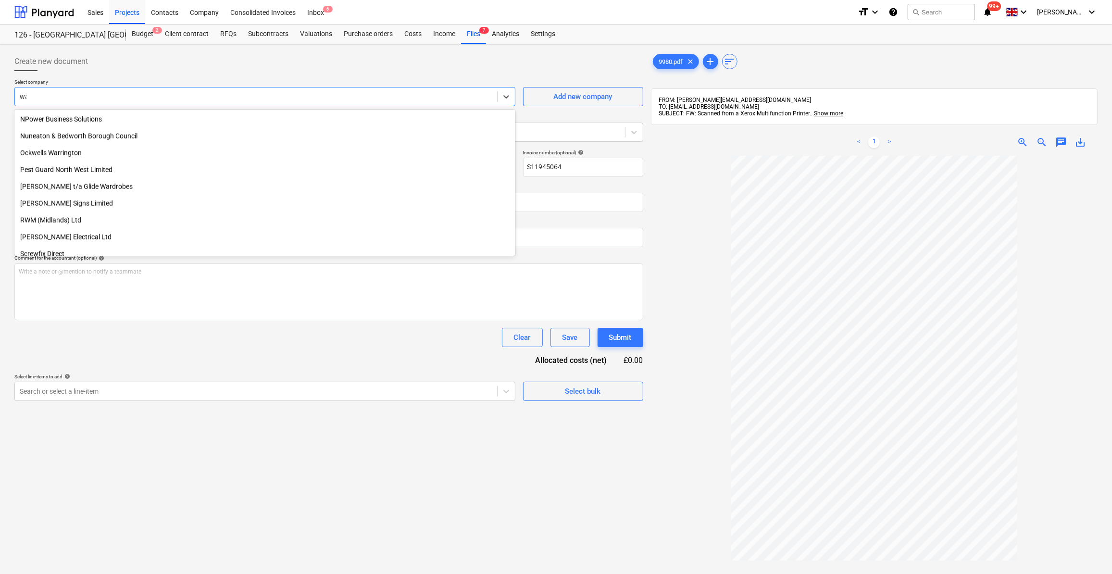
scroll to position [310, 0]
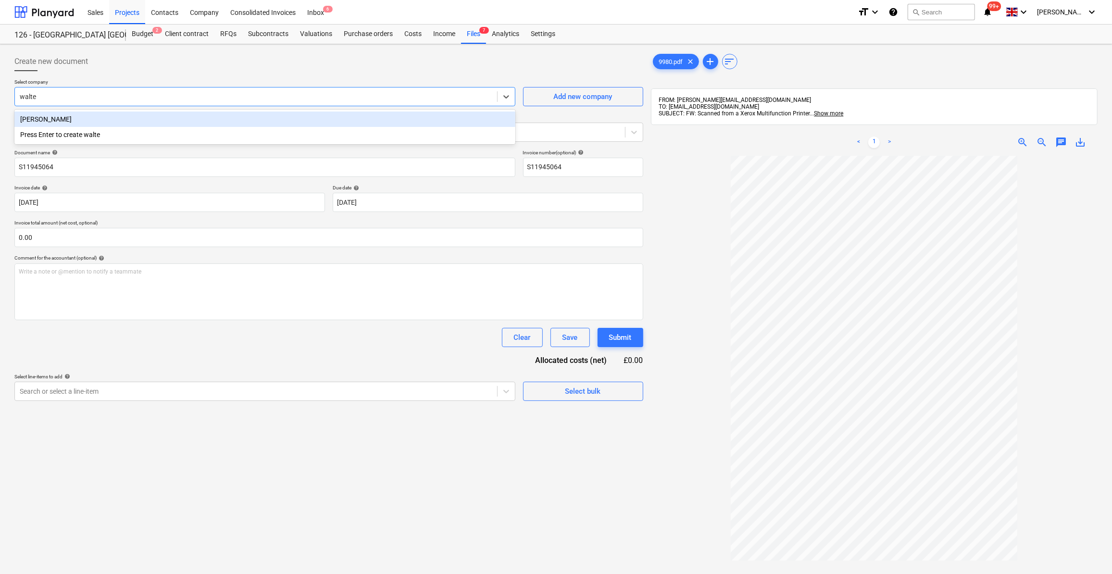
type input "walter"
click at [59, 123] on div "[PERSON_NAME]" at bounding box center [264, 118] width 501 height 15
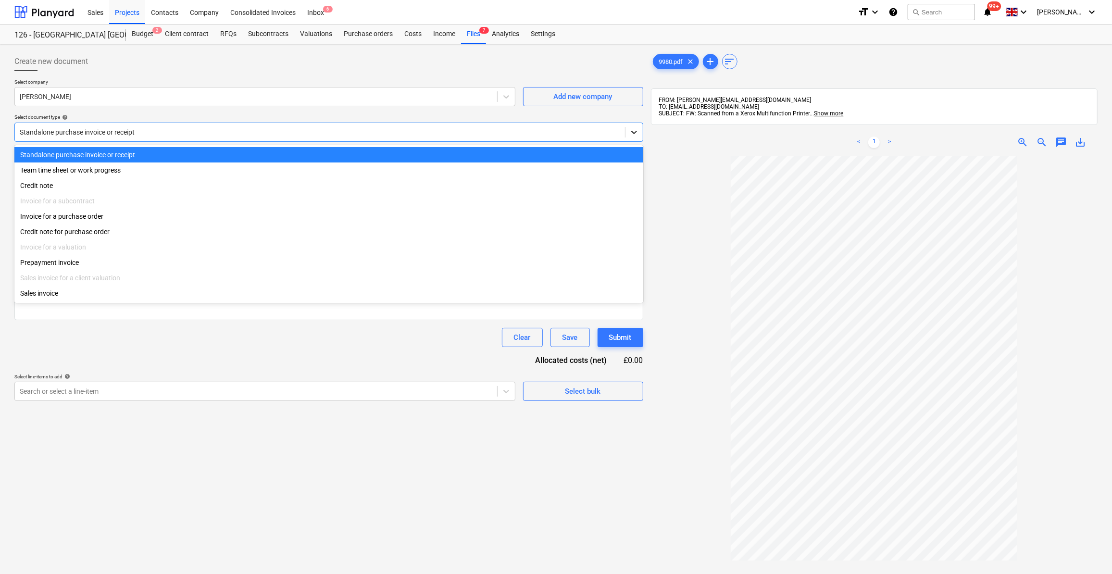
click at [632, 135] on icon at bounding box center [634, 132] width 10 height 10
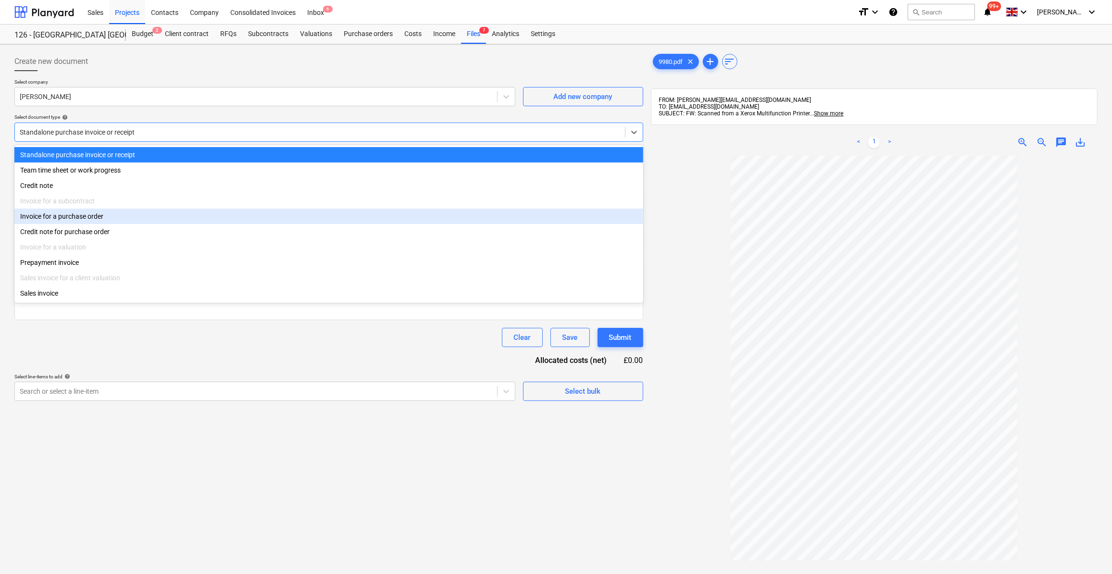
click at [99, 220] on div "Invoice for a purchase order" at bounding box center [328, 216] width 629 height 15
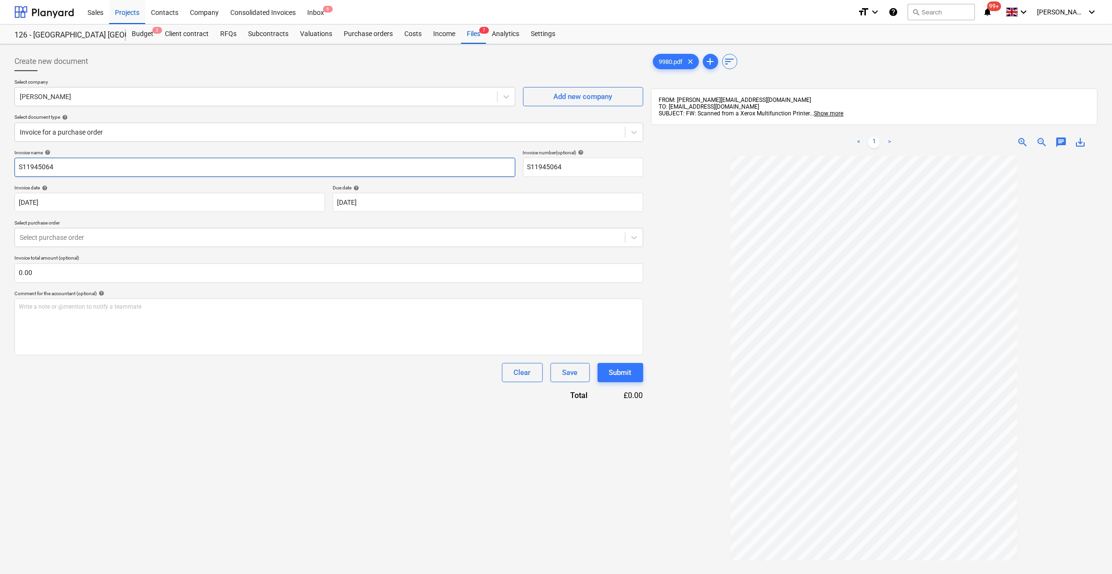
click at [17, 165] on input "S11945064" at bounding box center [264, 167] width 501 height 19
type input "Excavator/Dumper Sept 25 - S11945064"
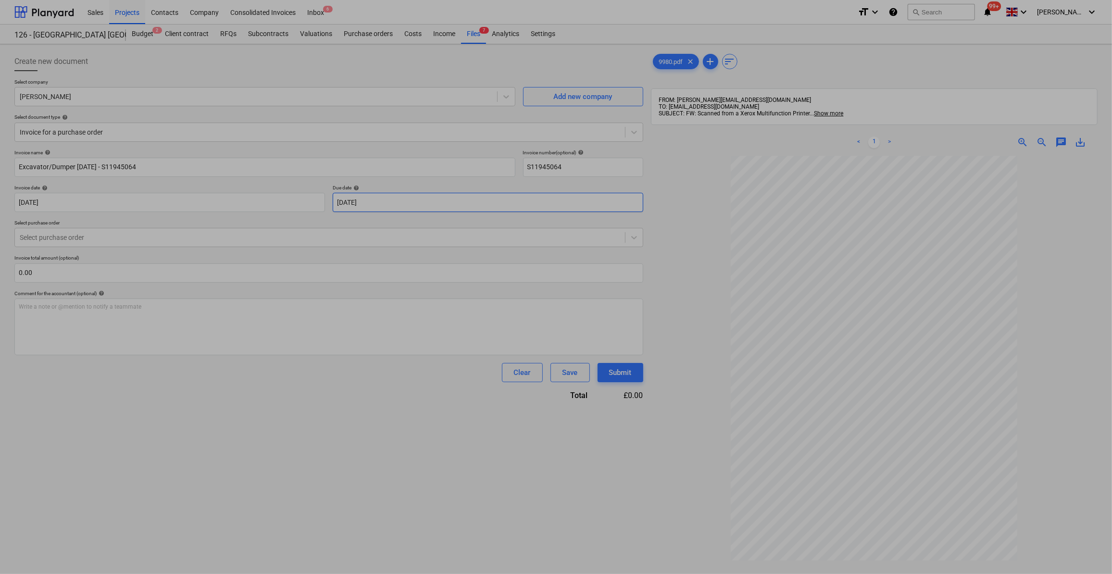
click at [382, 205] on body "Sales Projects Contacts Company Consolidated Invoices Inbox 6 format_size keybo…" at bounding box center [556, 287] width 1112 height 574
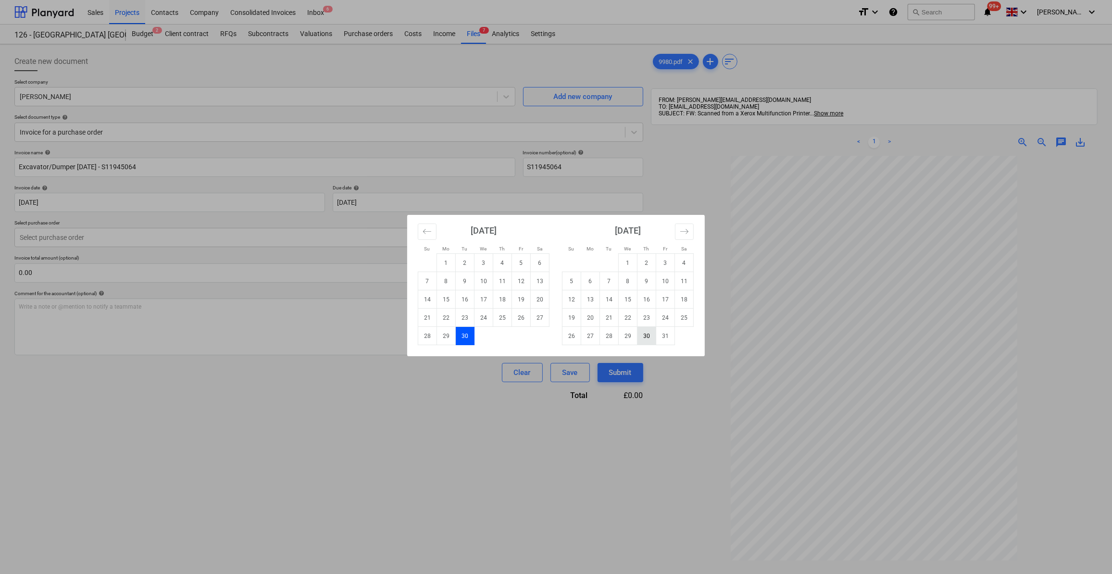
click at [644, 330] on td "30" at bounding box center [646, 336] width 19 height 18
type input "[DATE]"
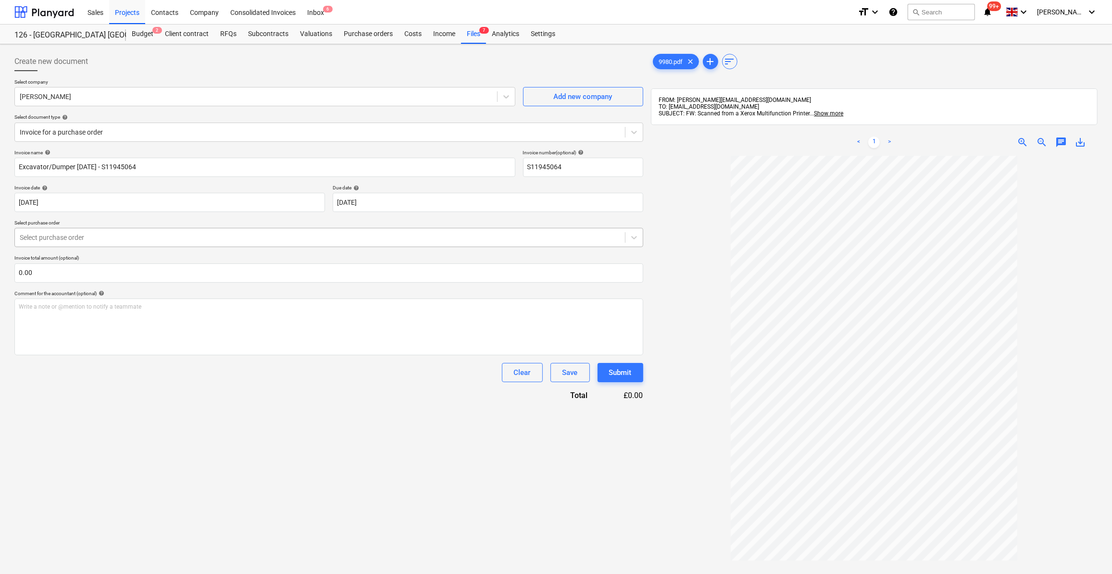
click at [55, 243] on div "Select purchase order" at bounding box center [320, 237] width 610 height 13
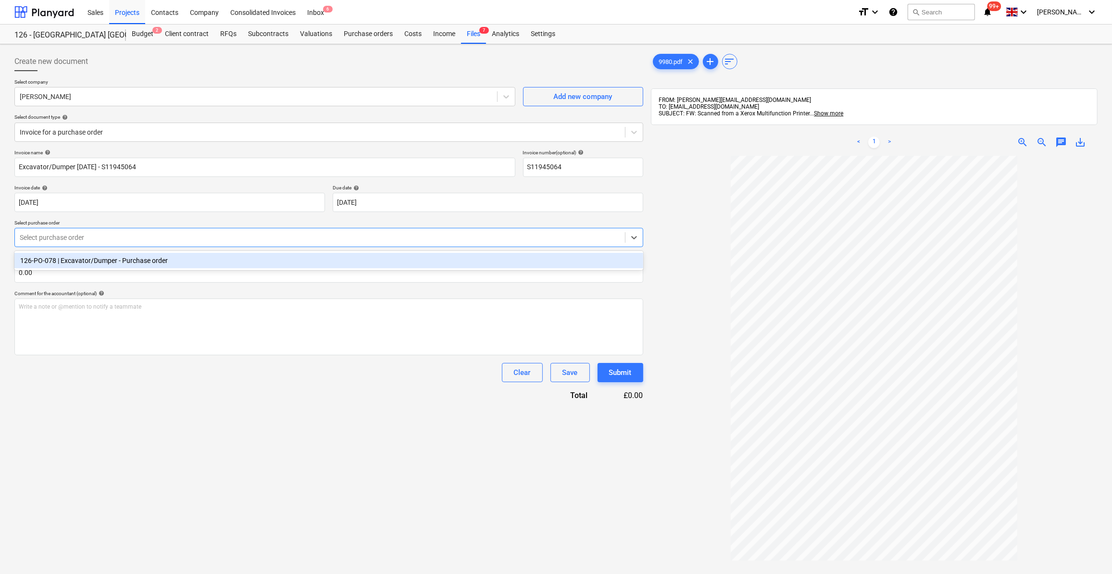
click at [67, 259] on div "126-PO-078 | Excavator/Dumper - Purchase order" at bounding box center [328, 260] width 629 height 15
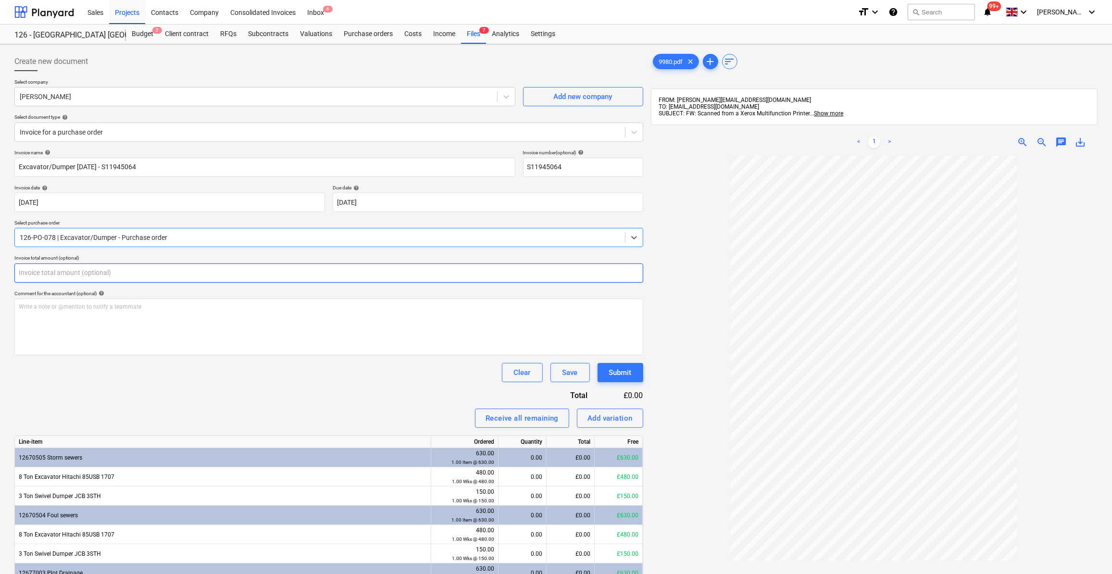
click at [41, 276] on input "text" at bounding box center [328, 272] width 629 height 19
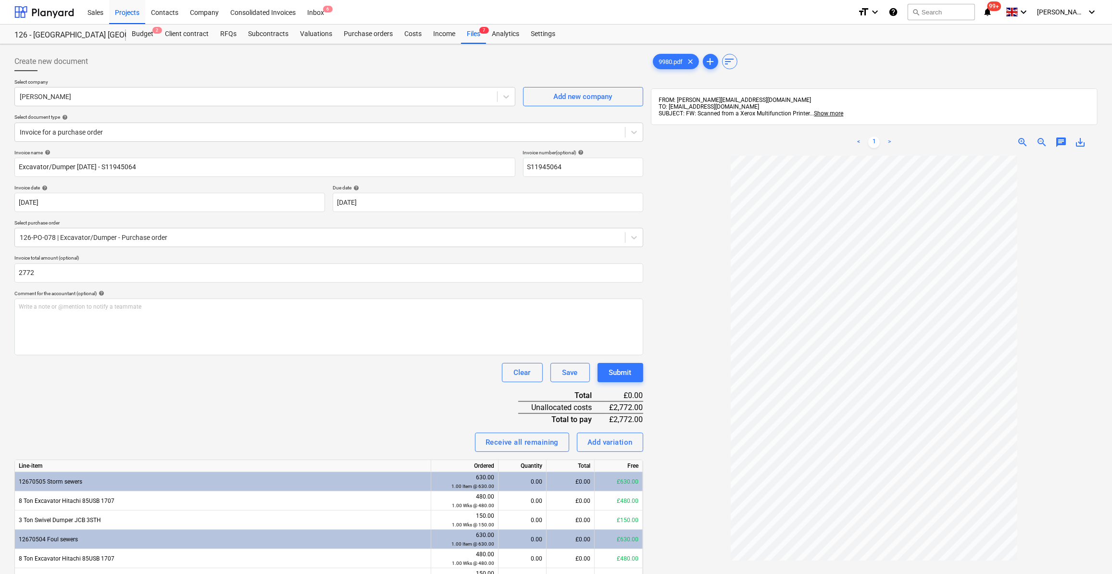
type input "2,772.00"
click at [712, 402] on div at bounding box center [874, 429] width 446 height 547
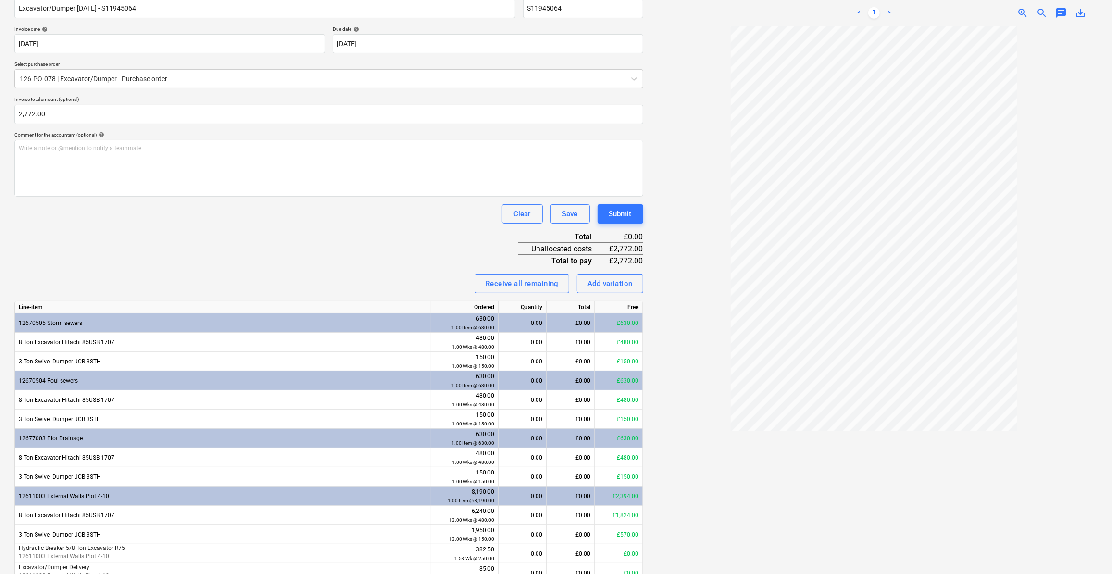
scroll to position [174, 0]
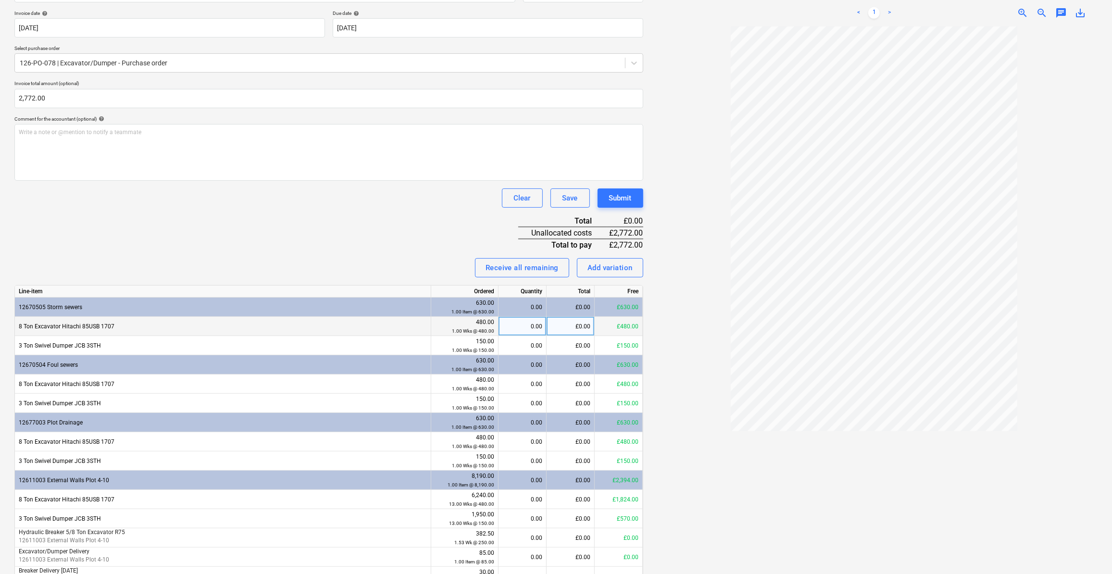
click at [533, 327] on div "0.00" at bounding box center [522, 326] width 40 height 19
type input "4.4"
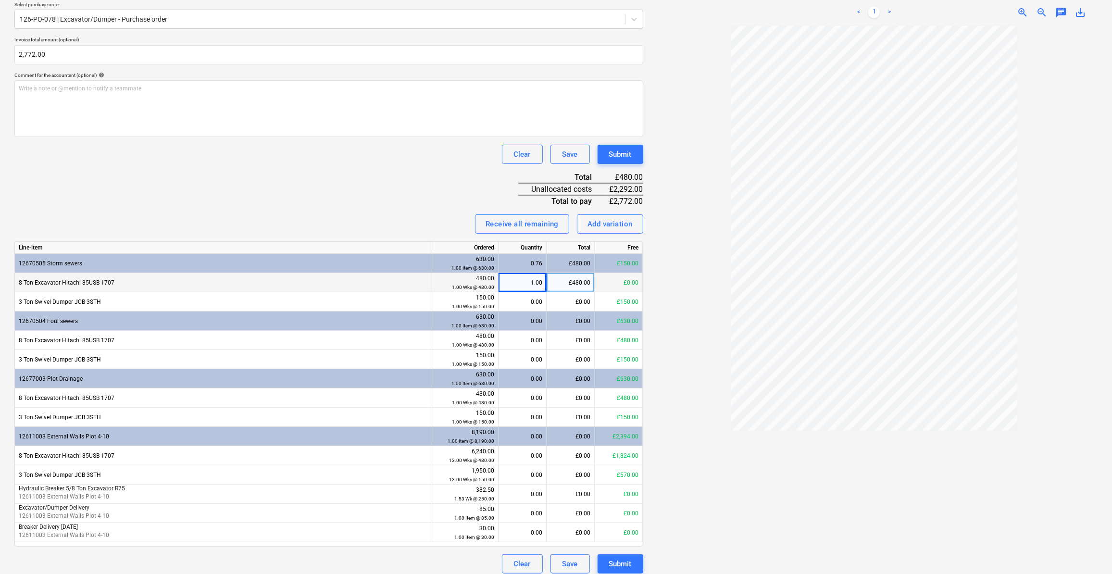
scroll to position [224, 0]
